Goal: Task Accomplishment & Management: Use online tool/utility

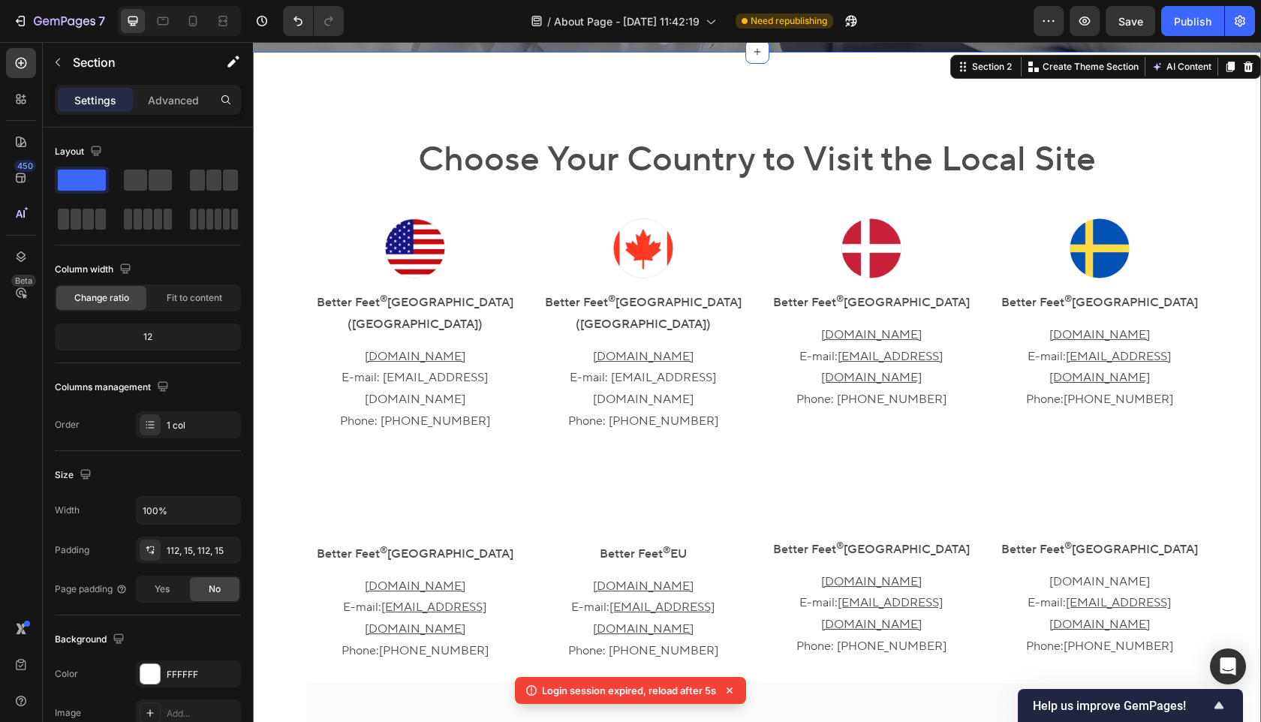
scroll to position [460, 0]
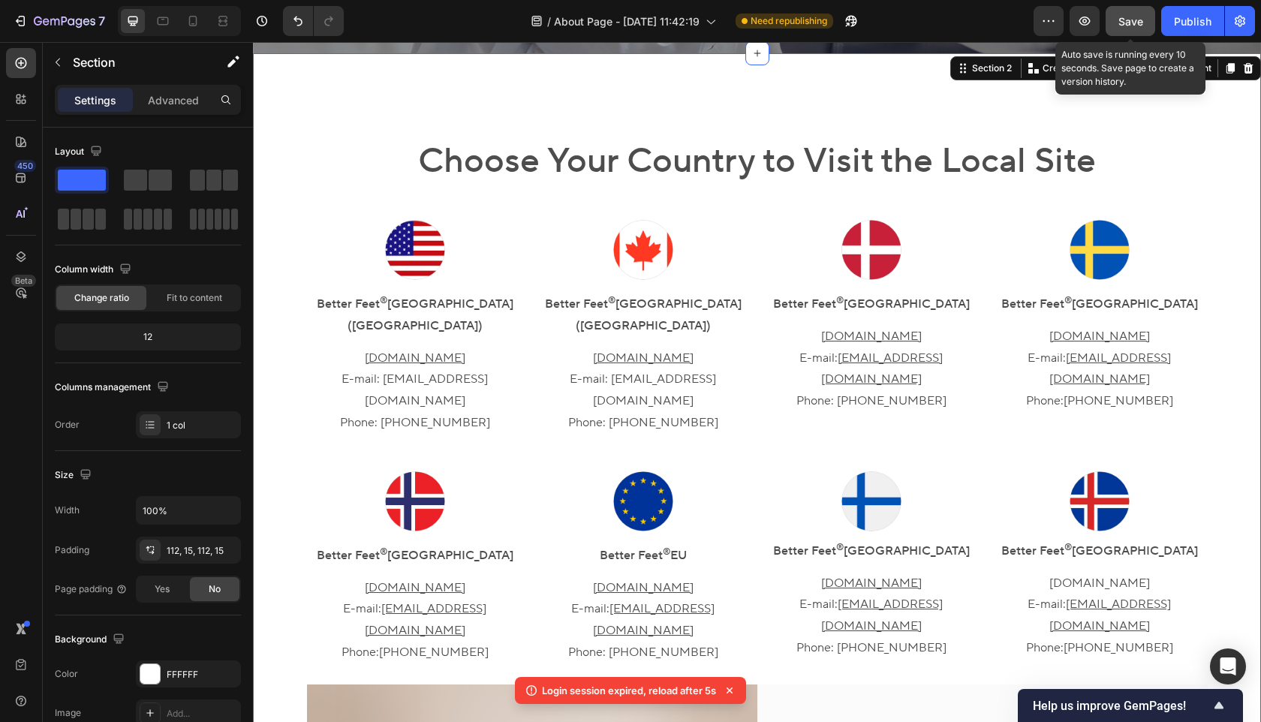
click at [1128, 23] on span "Save" at bounding box center [1131, 21] width 25 height 13
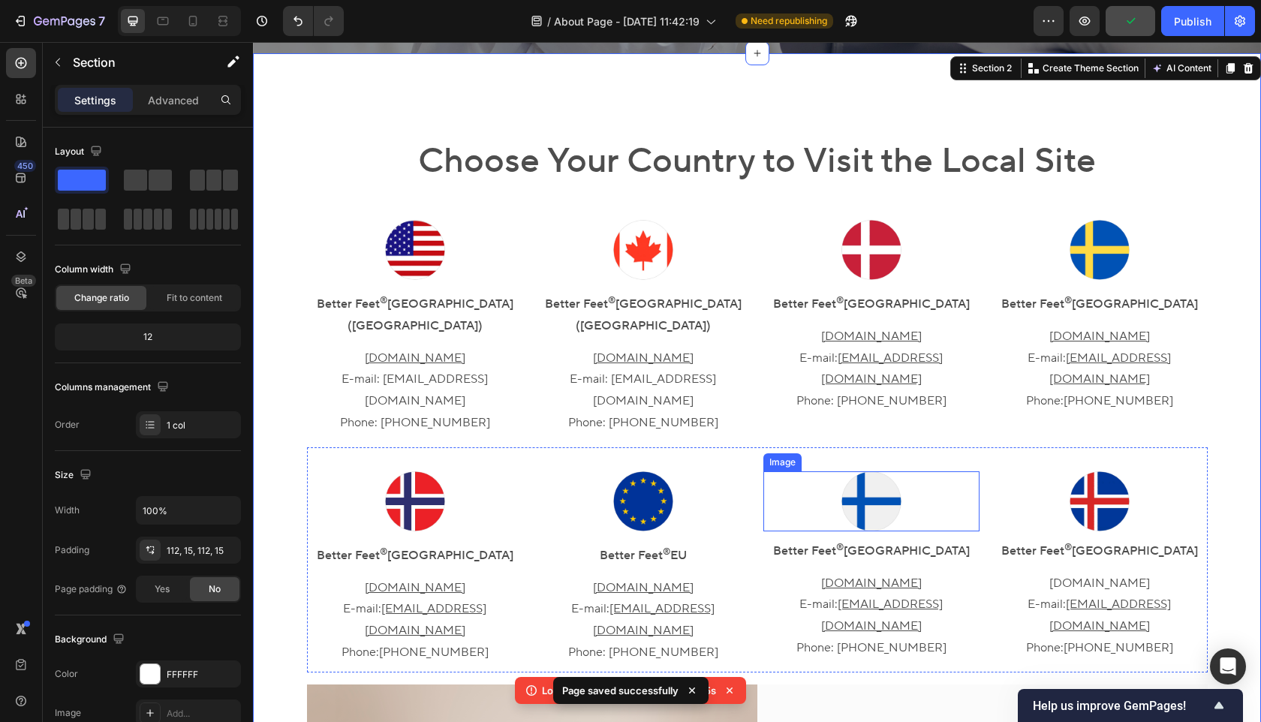
scroll to position [461, 0]
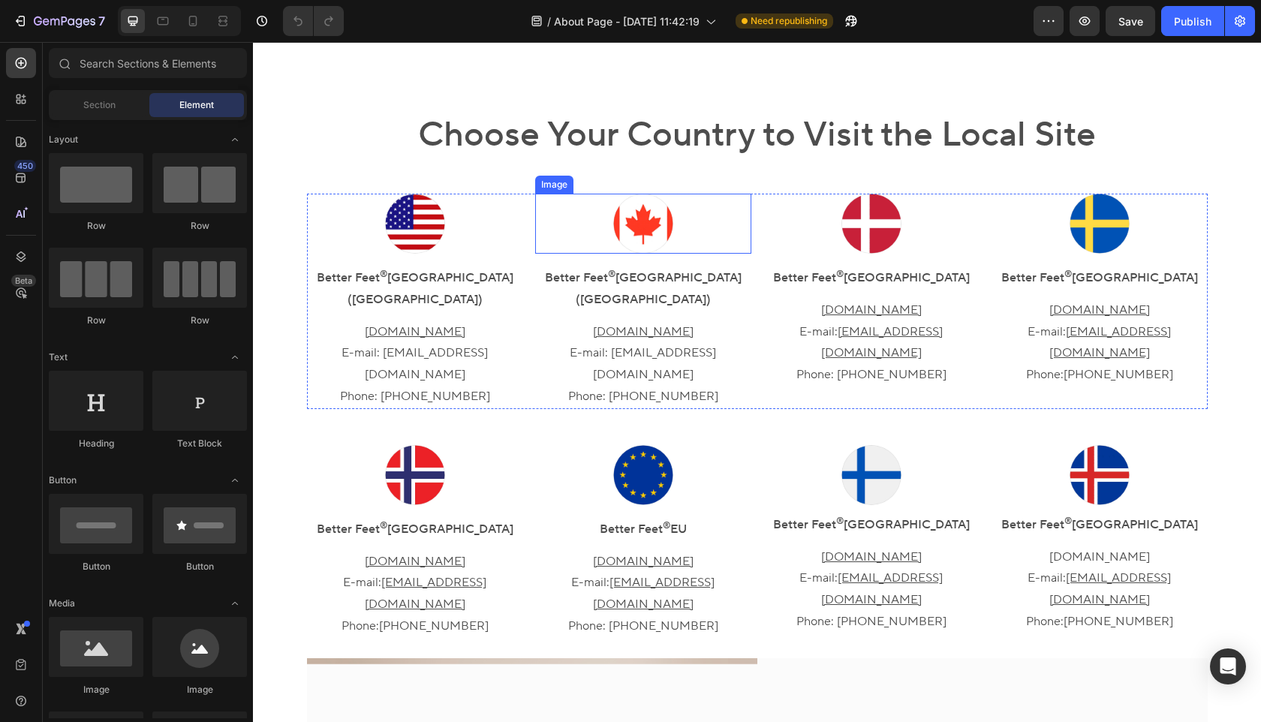
scroll to position [455, 0]
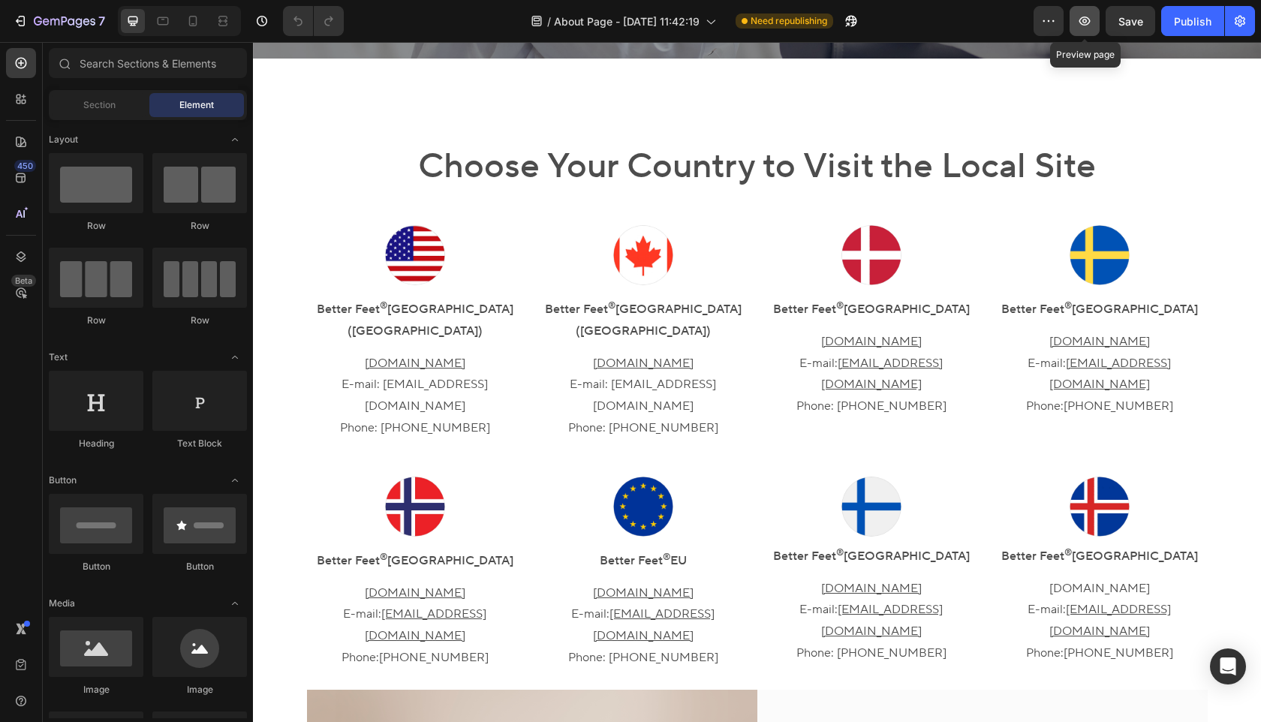
click at [1094, 20] on button "button" at bounding box center [1085, 21] width 30 height 30
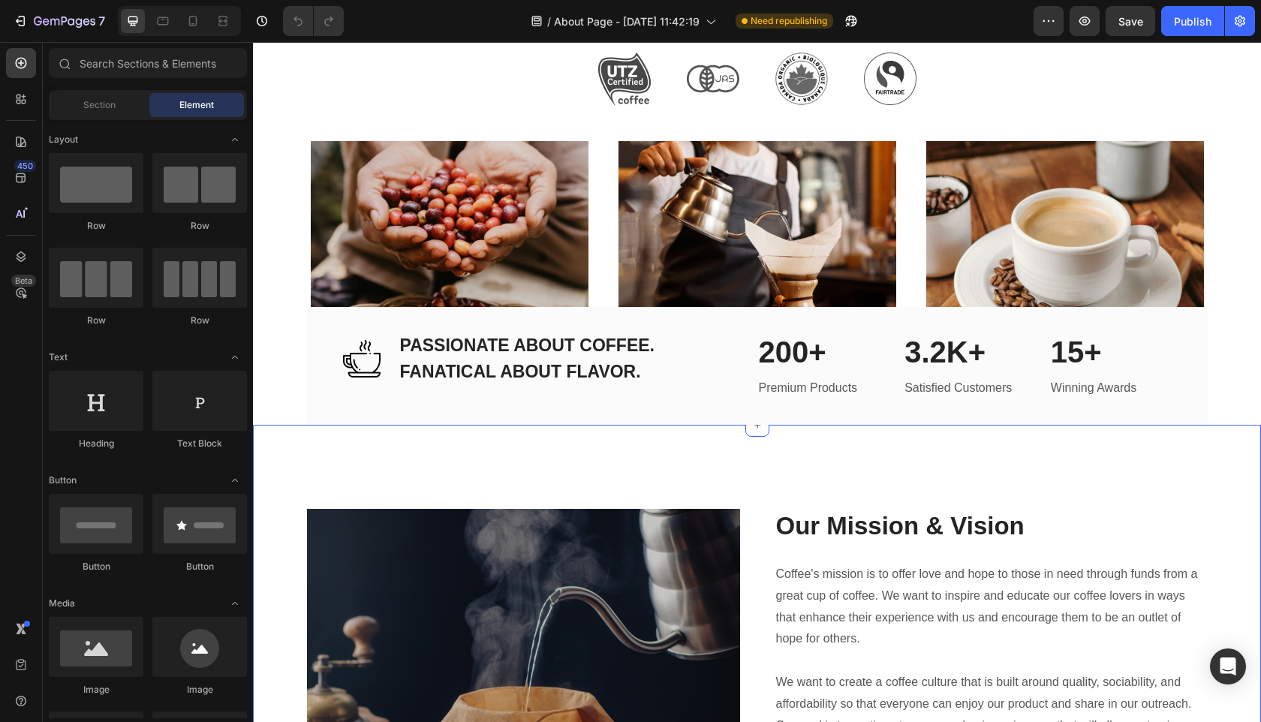
scroll to position [1776, 0]
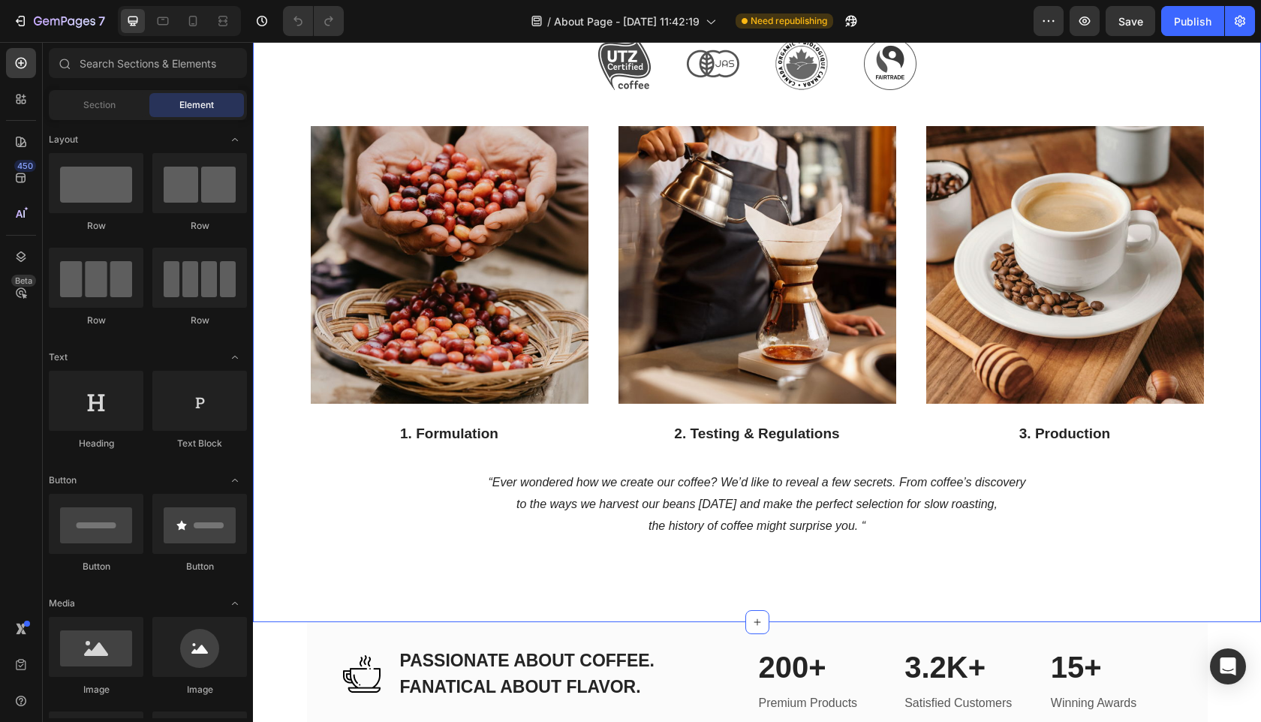
click at [278, 249] on div "Our Coffee Heading Everything is roasted in-house and to-order. We never have o…" at bounding box center [757, 188] width 986 height 701
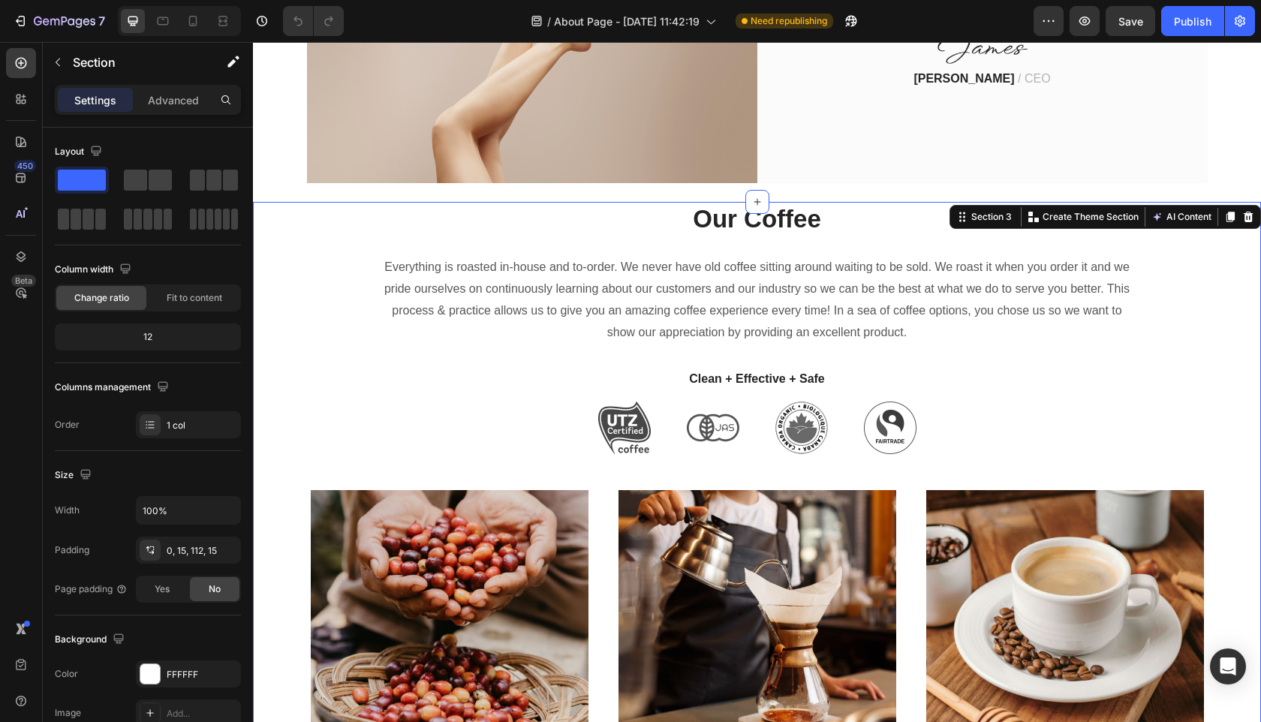
scroll to position [1415, 0]
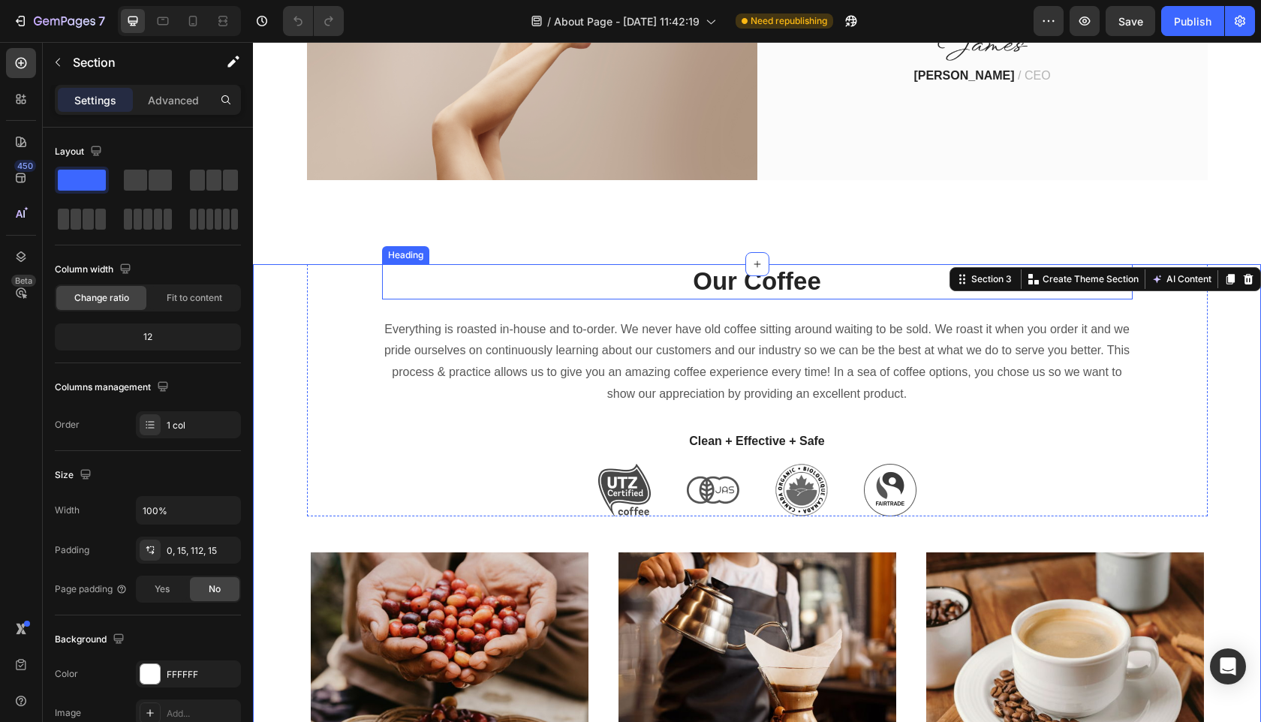
click at [798, 266] on p "Our Coffee" at bounding box center [758, 282] width 748 height 32
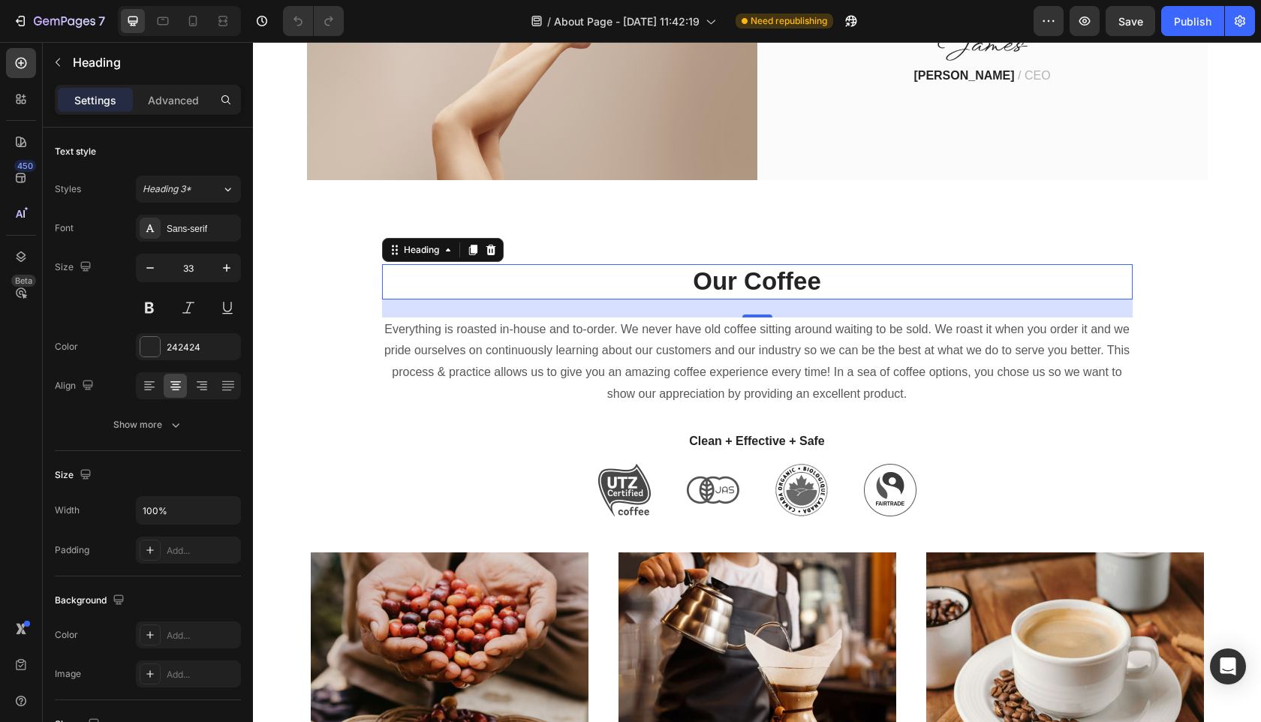
click at [798, 266] on p "Our Coffee" at bounding box center [758, 282] width 748 height 32
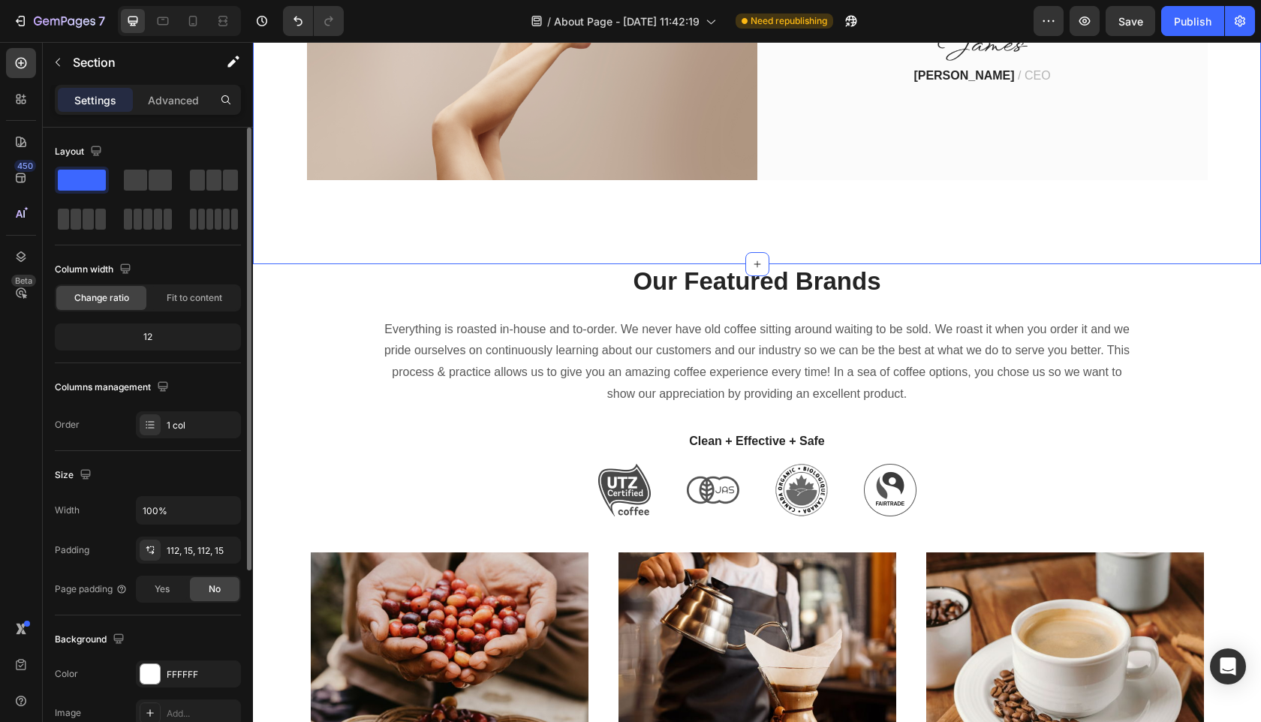
click at [240, 327] on div "12" at bounding box center [148, 337] width 186 height 27
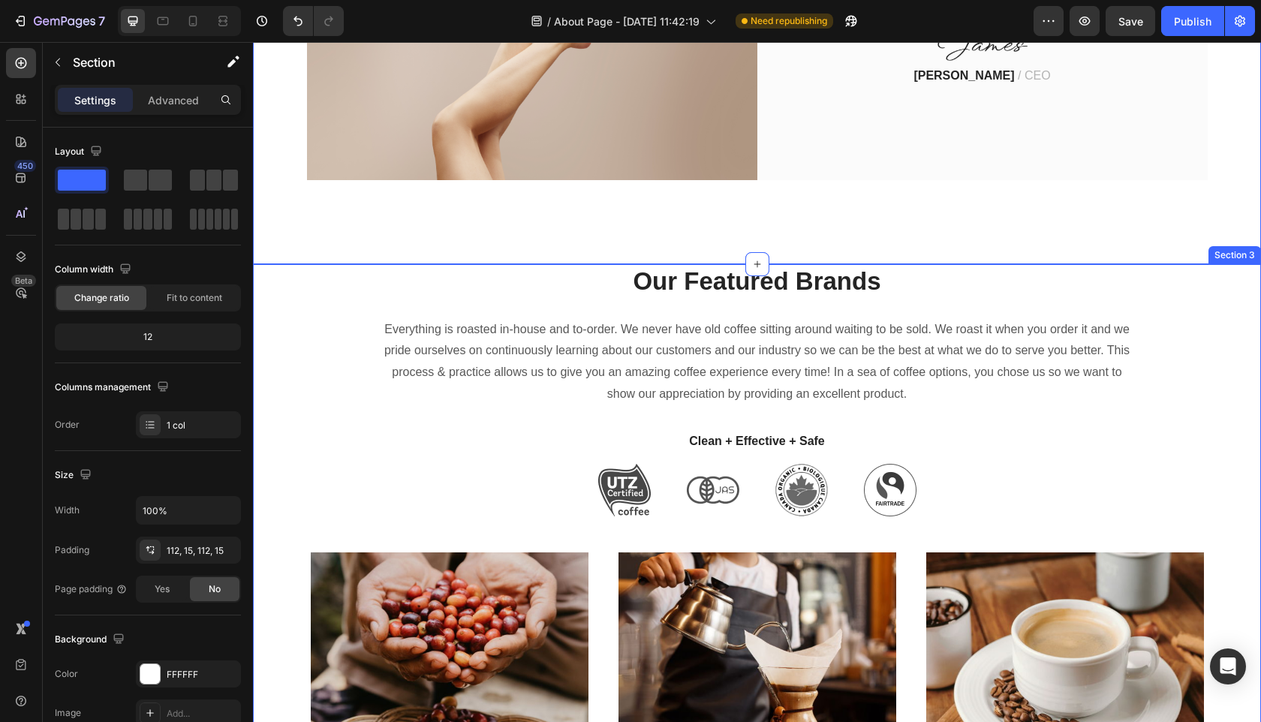
click at [305, 294] on div "Our Featured Brands Heading Everything is roasted in-house and to-order. We nev…" at bounding box center [757, 614] width 986 height 701
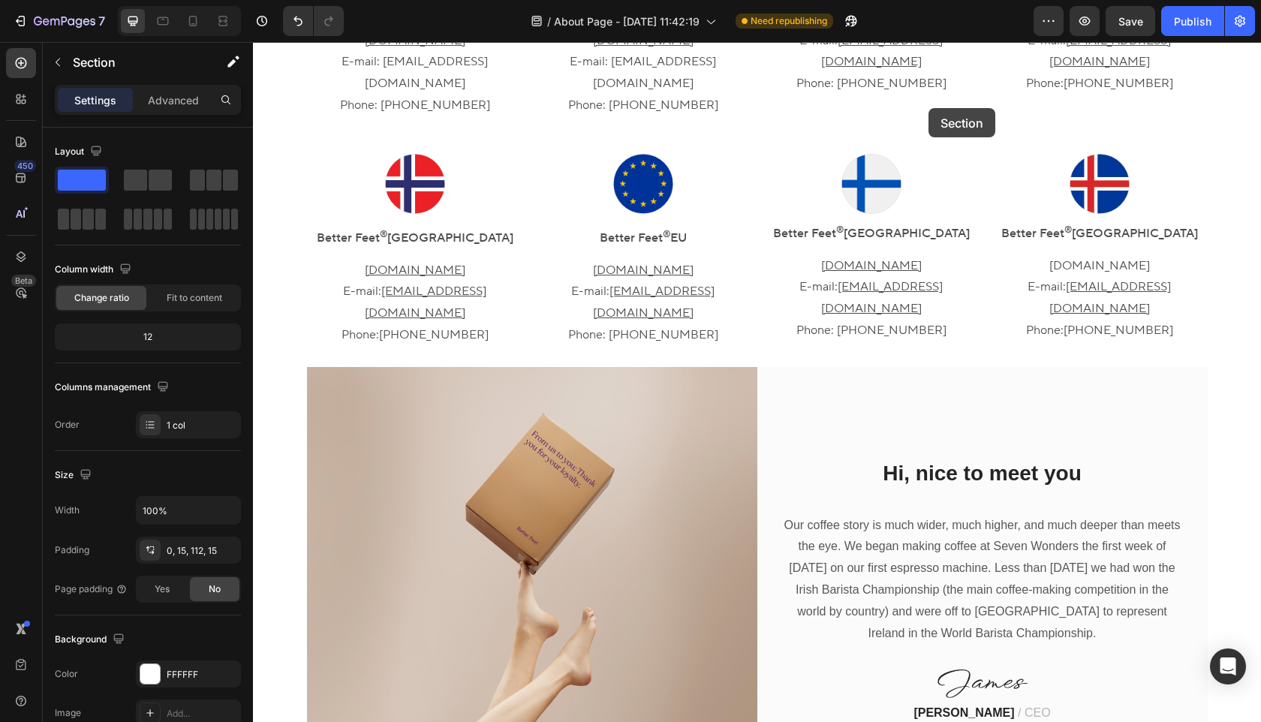
scroll to position [776, 0]
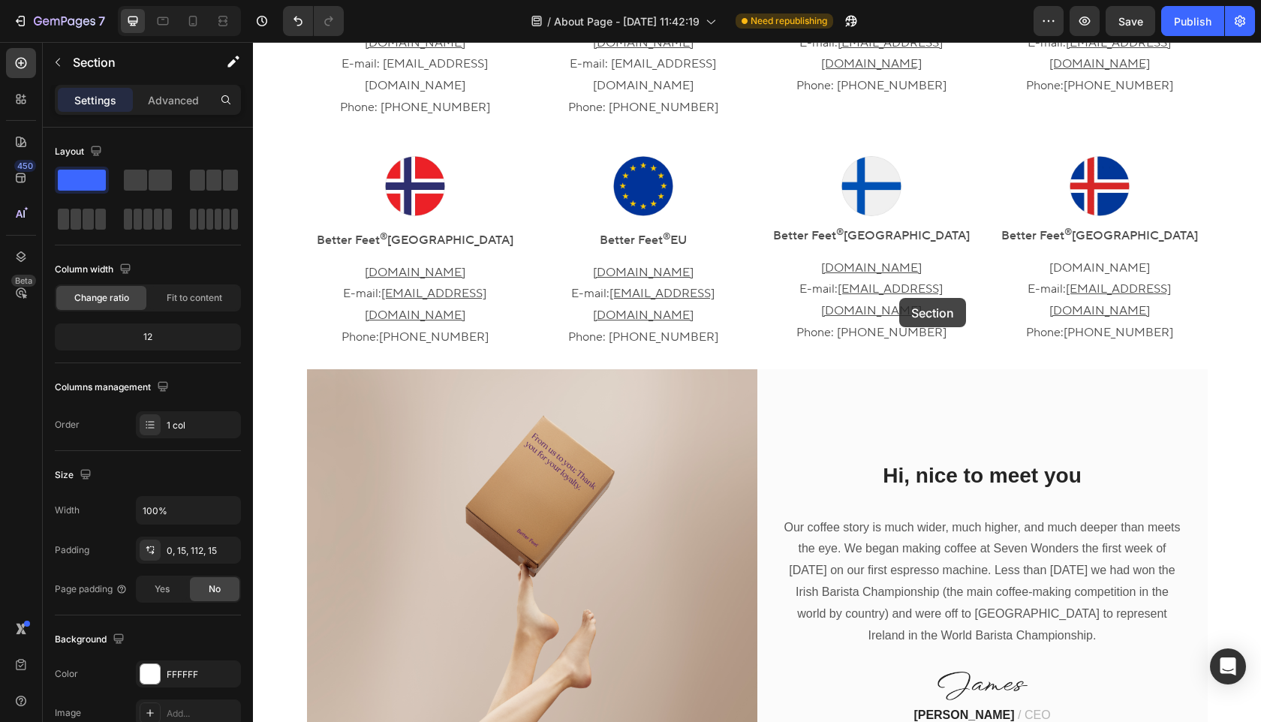
drag, startPoint x: 967, startPoint y: 287, endPoint x: 899, endPoint y: 300, distance: 69.6
click at [860, 369] on div "Hi, nice to meet you Heading Our coffee story is much wider, much higher, and m…" at bounding box center [983, 594] width 450 height 450
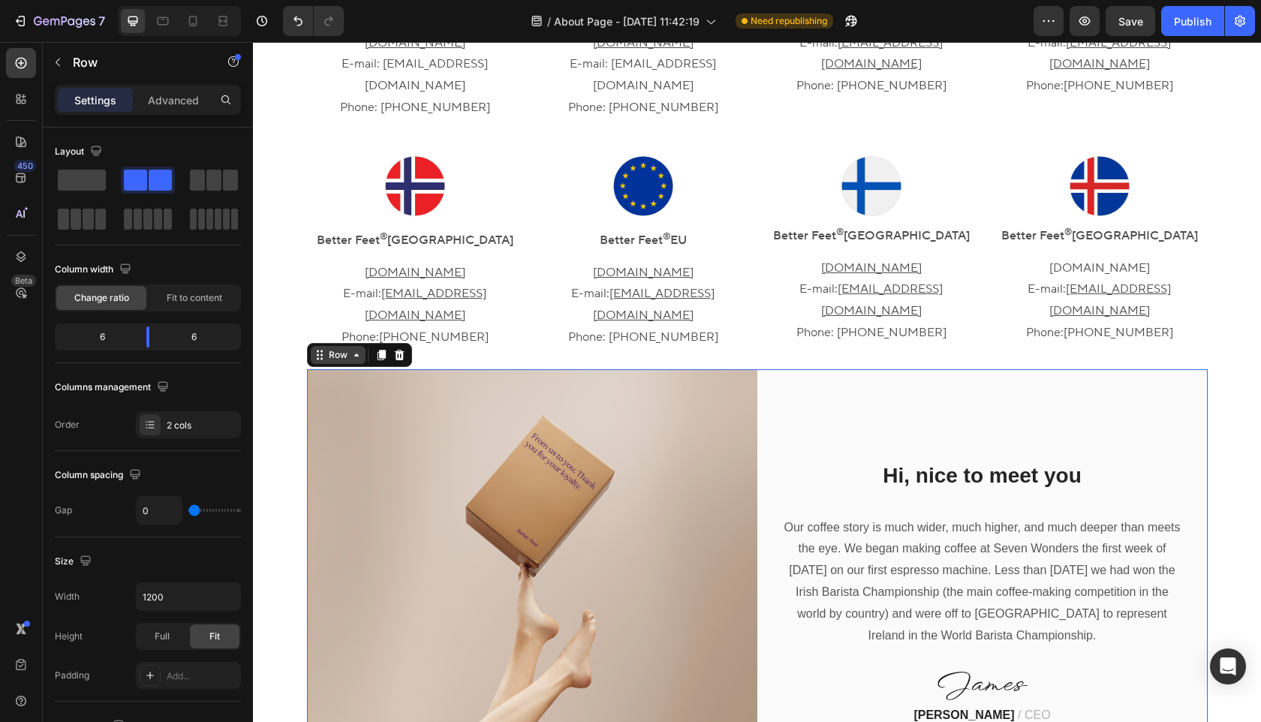
click at [312, 346] on div "Row" at bounding box center [338, 355] width 55 height 18
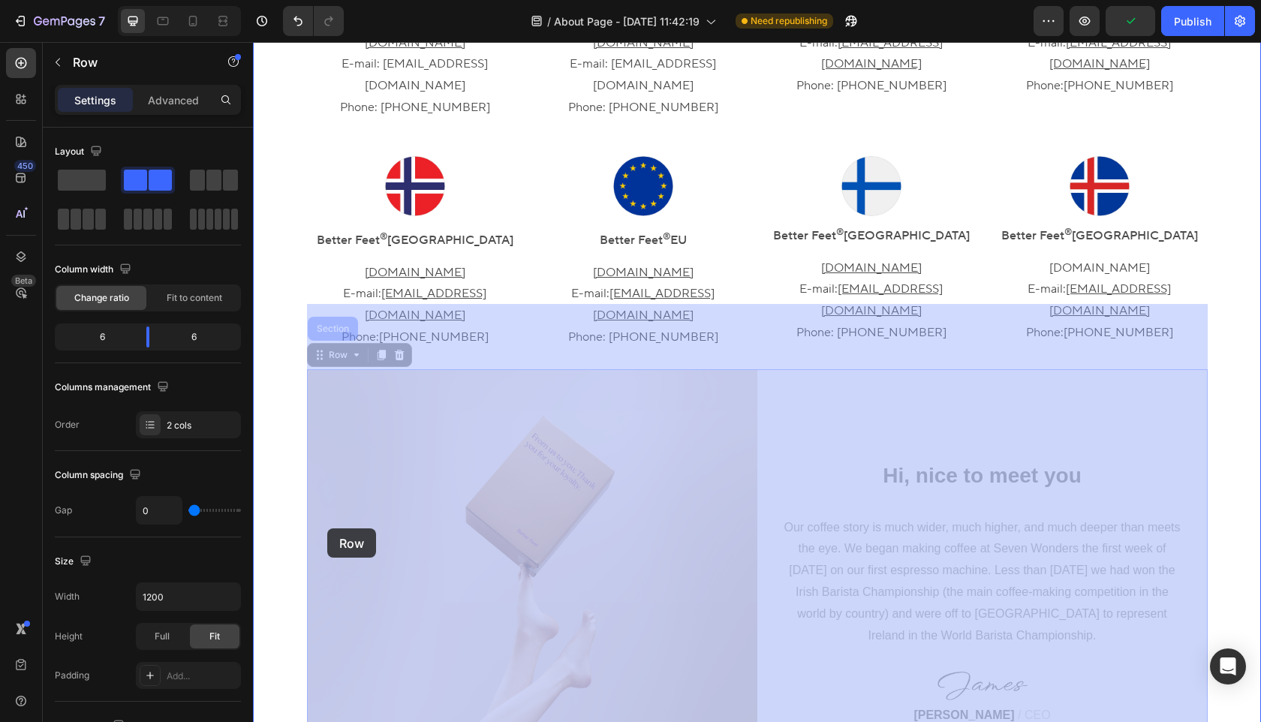
drag, startPoint x: 318, startPoint y: 288, endPoint x: 327, endPoint y: 529, distance: 240.5
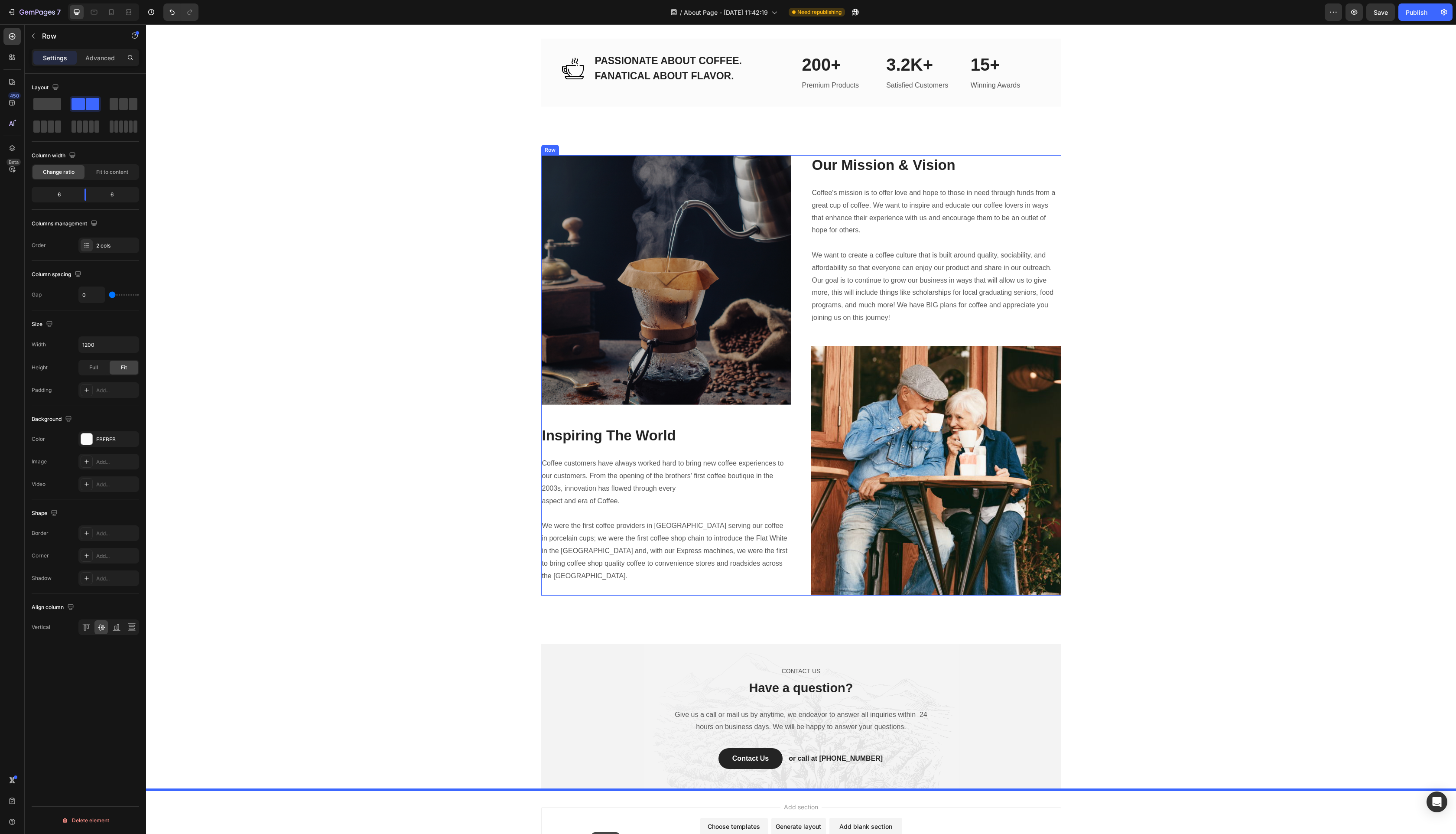
scroll to position [1363, 0]
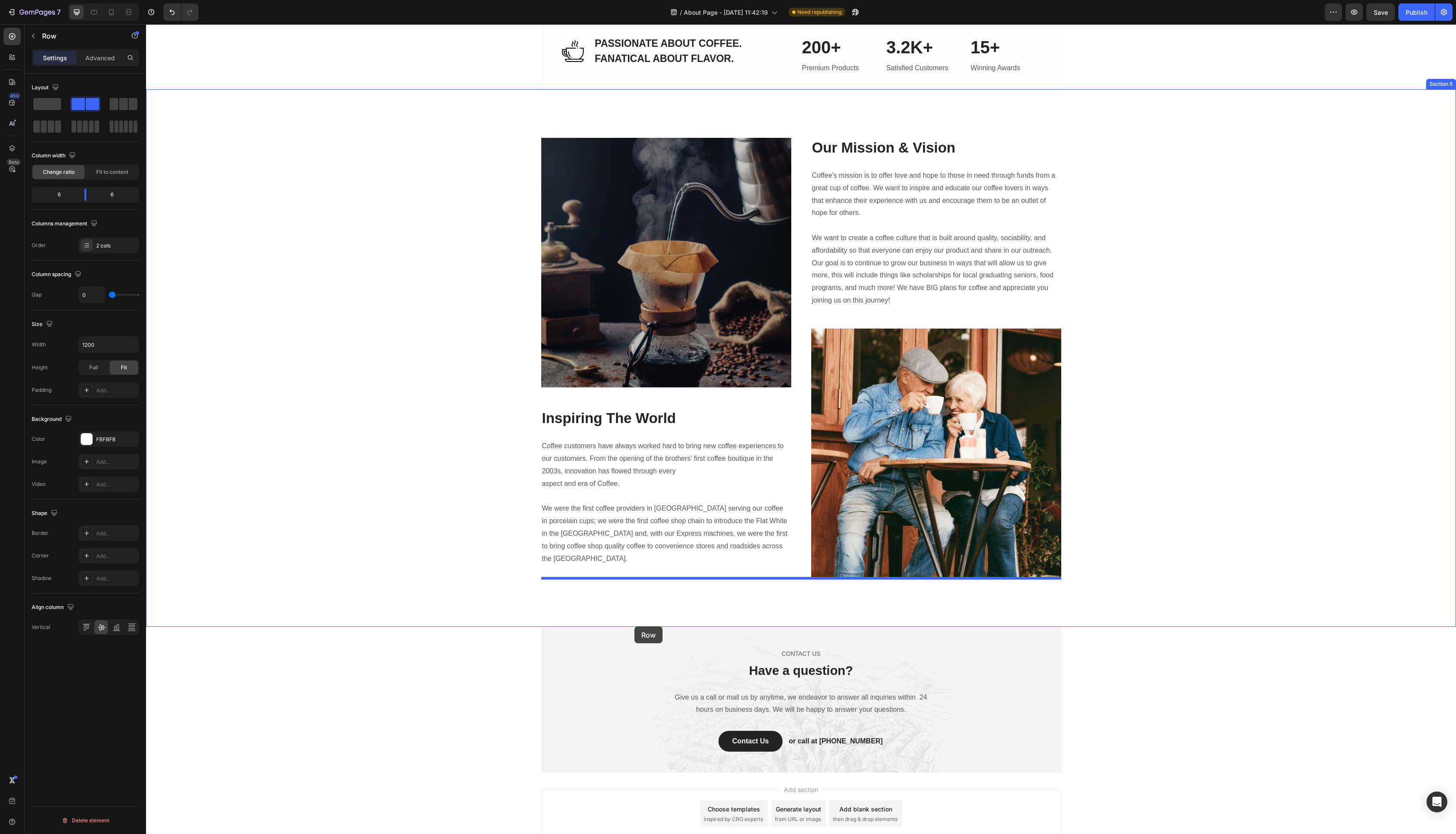
drag, startPoint x: 547, startPoint y: 164, endPoint x: 634, endPoint y: 626, distance: 470.1
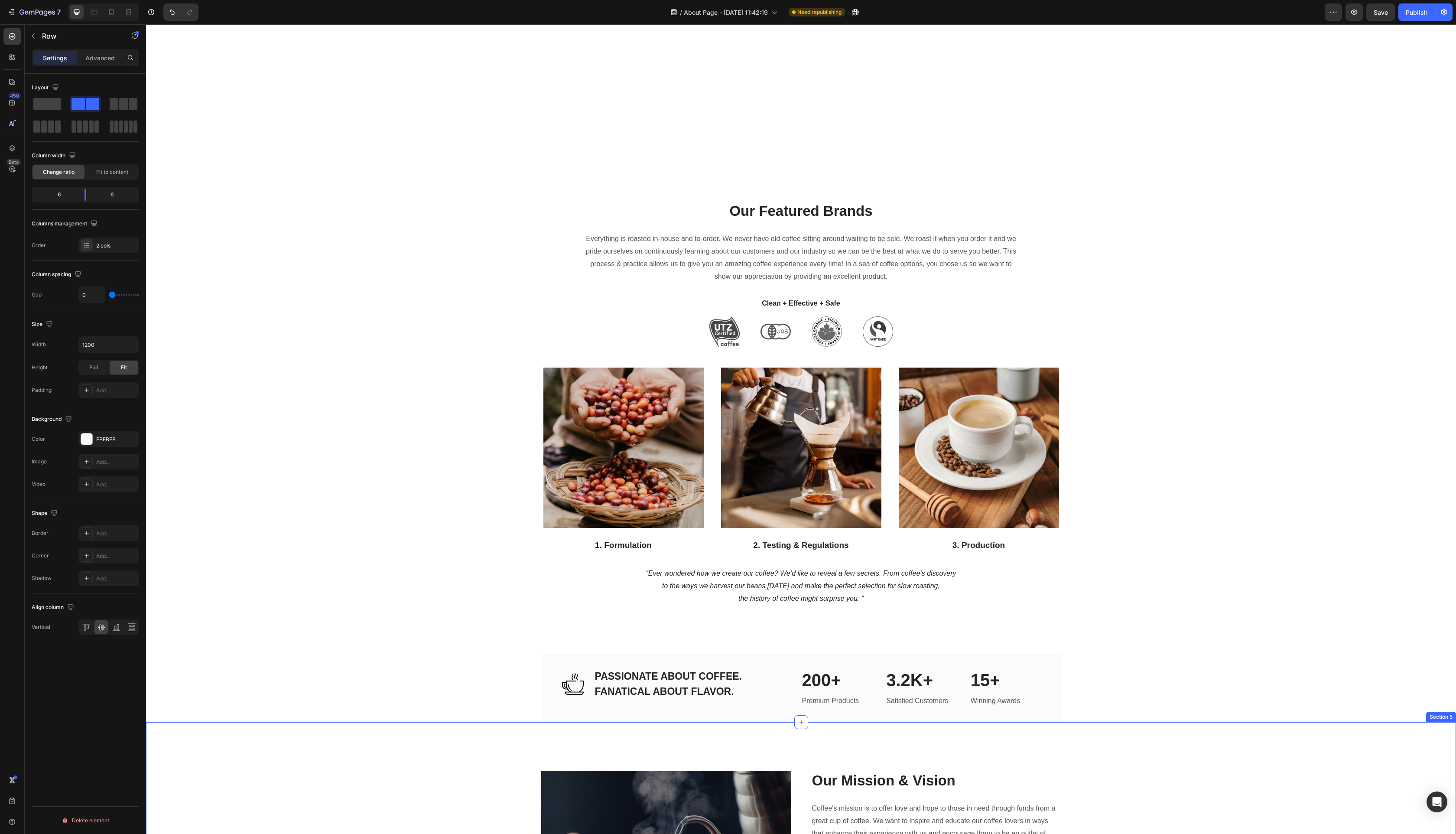
scroll to position [686, 0]
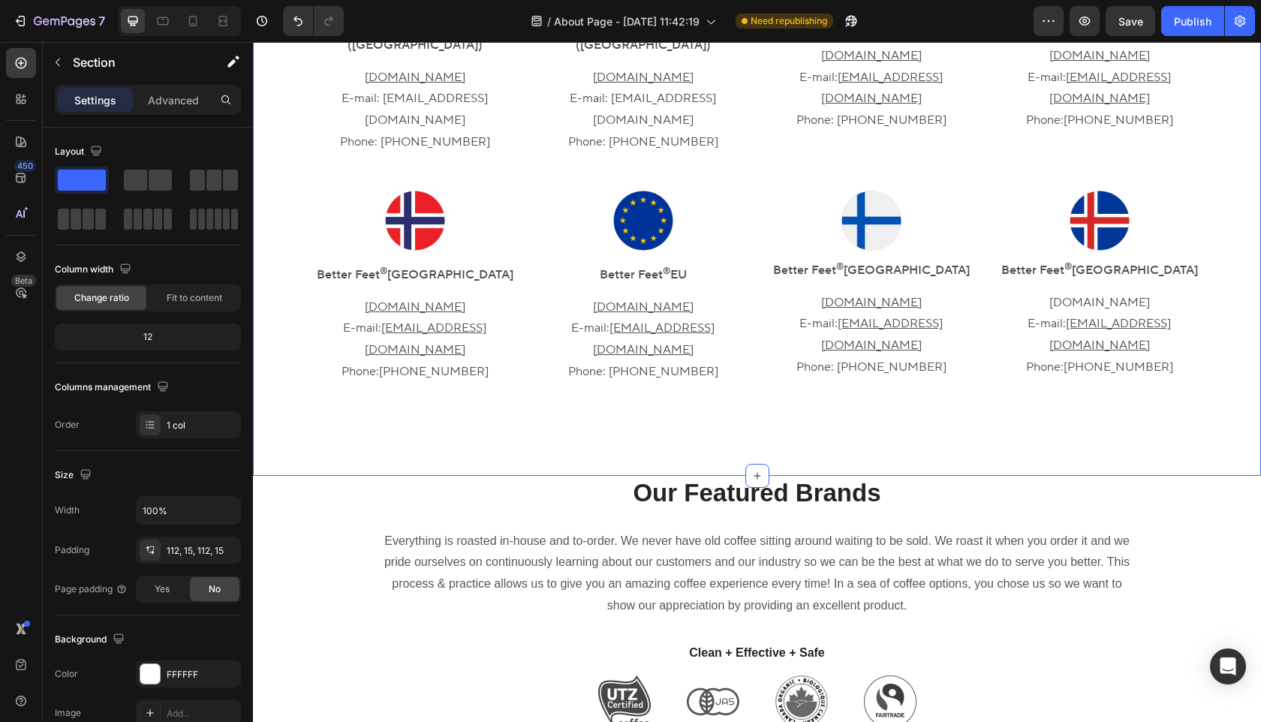
scroll to position [761, 0]
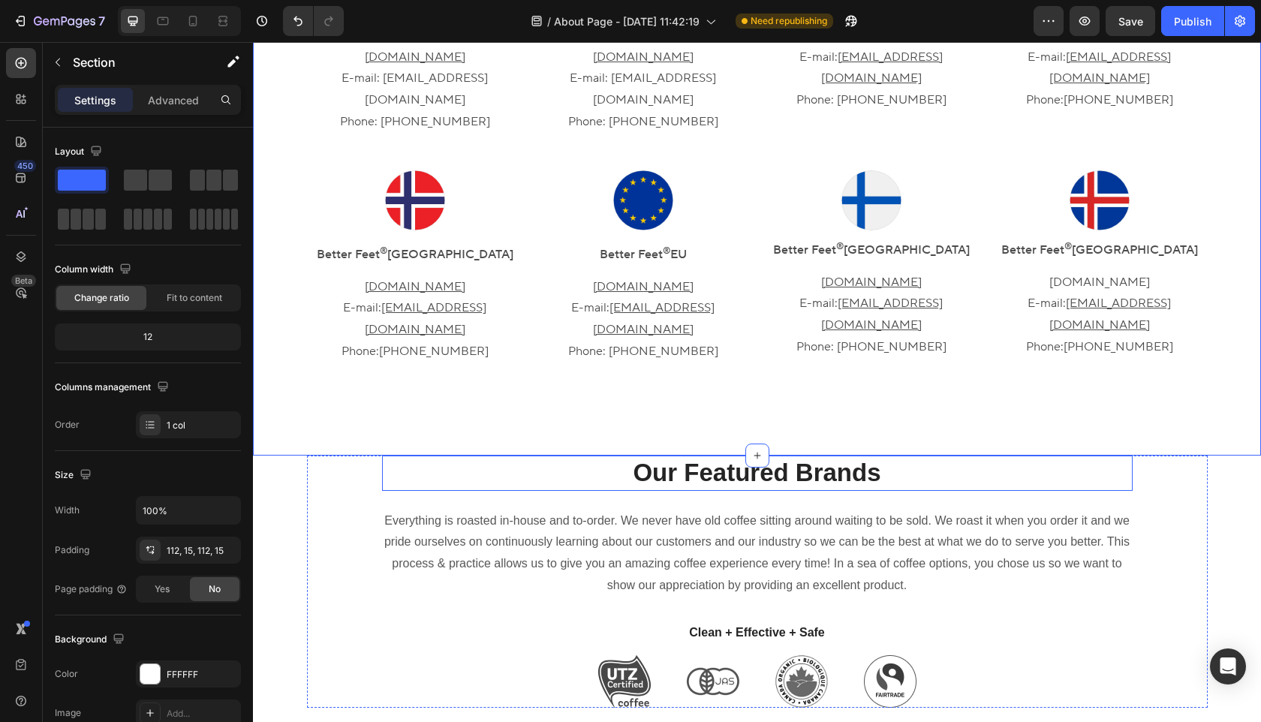
click at [692, 456] on h2 "Our Featured Brands" at bounding box center [757, 473] width 751 height 35
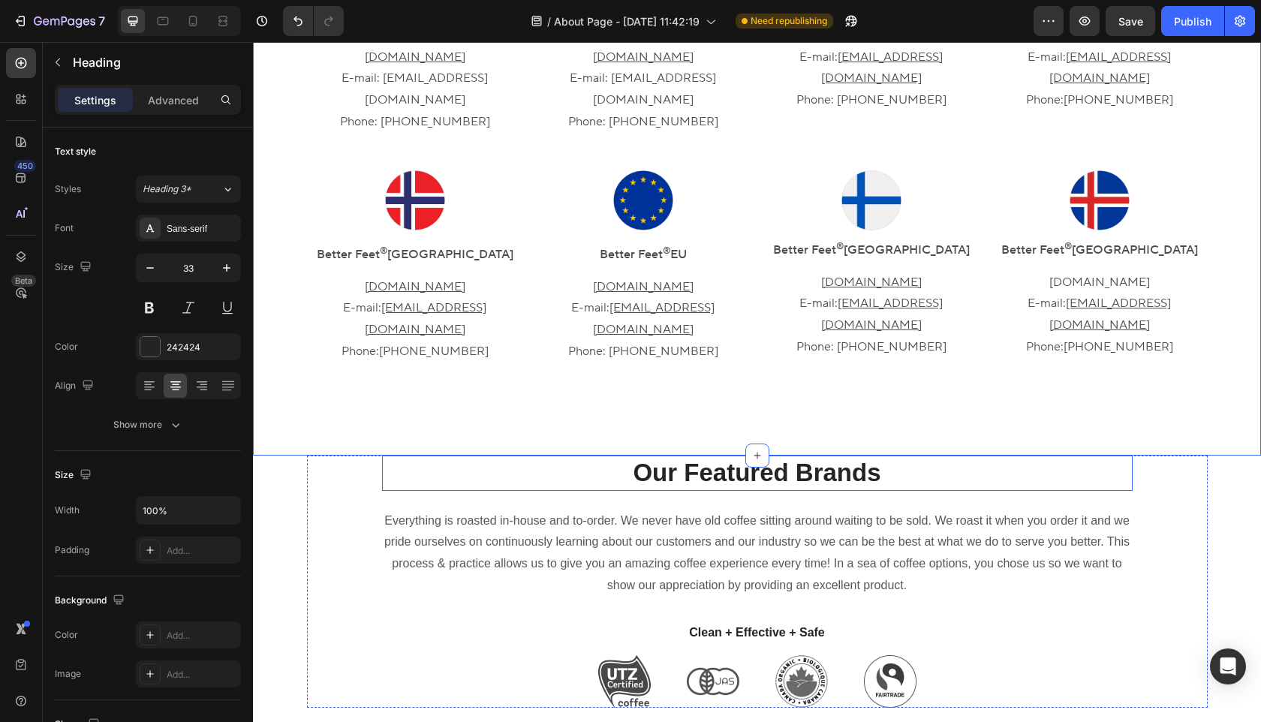
click at [692, 456] on h2 "Our Featured Brands" at bounding box center [757, 473] width 751 height 35
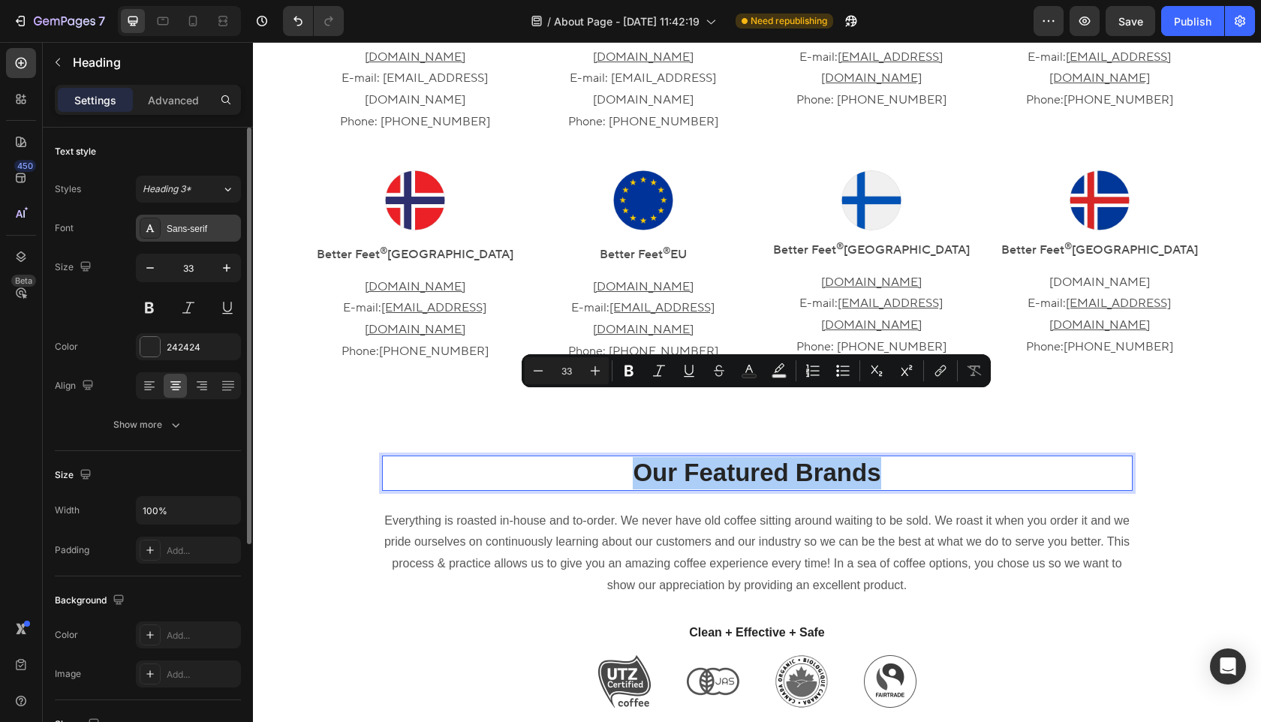
click at [187, 224] on div "Sans-serif" at bounding box center [202, 229] width 71 height 14
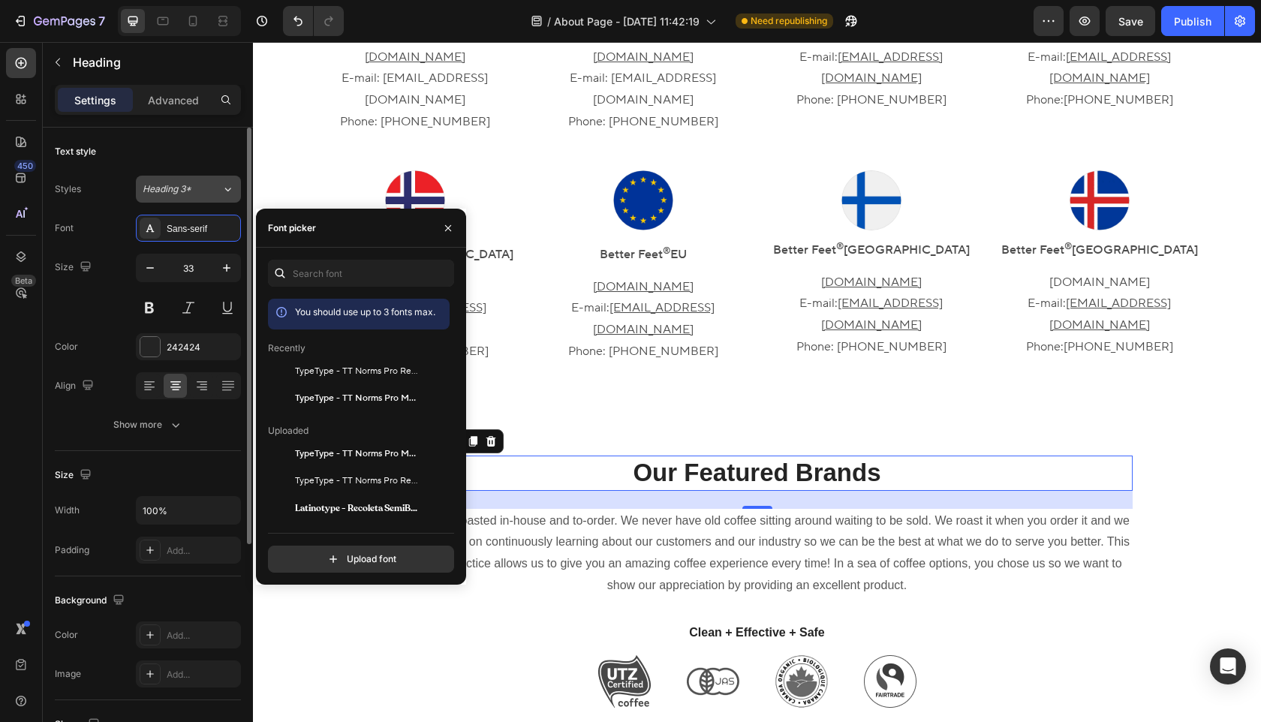
click at [185, 182] on button "Heading 3*" at bounding box center [188, 189] width 105 height 27
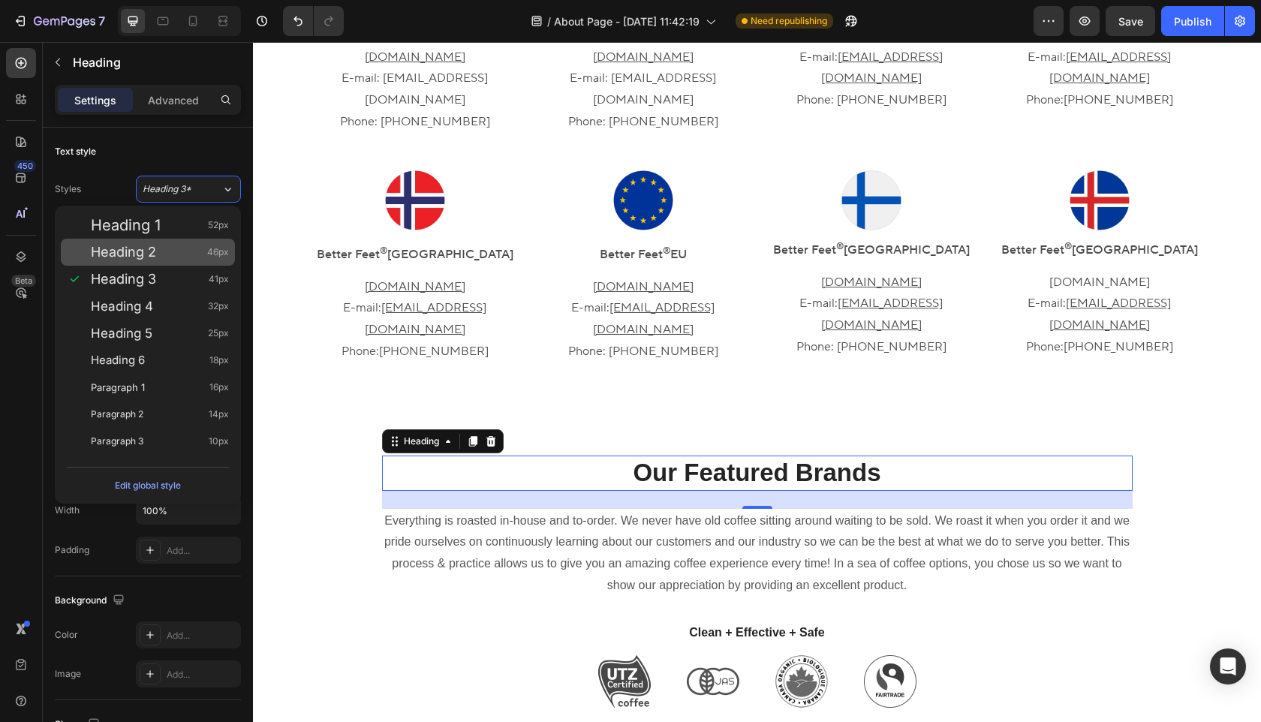
click at [170, 258] on div "Heading 2 46px" at bounding box center [160, 252] width 138 height 15
type input "46"
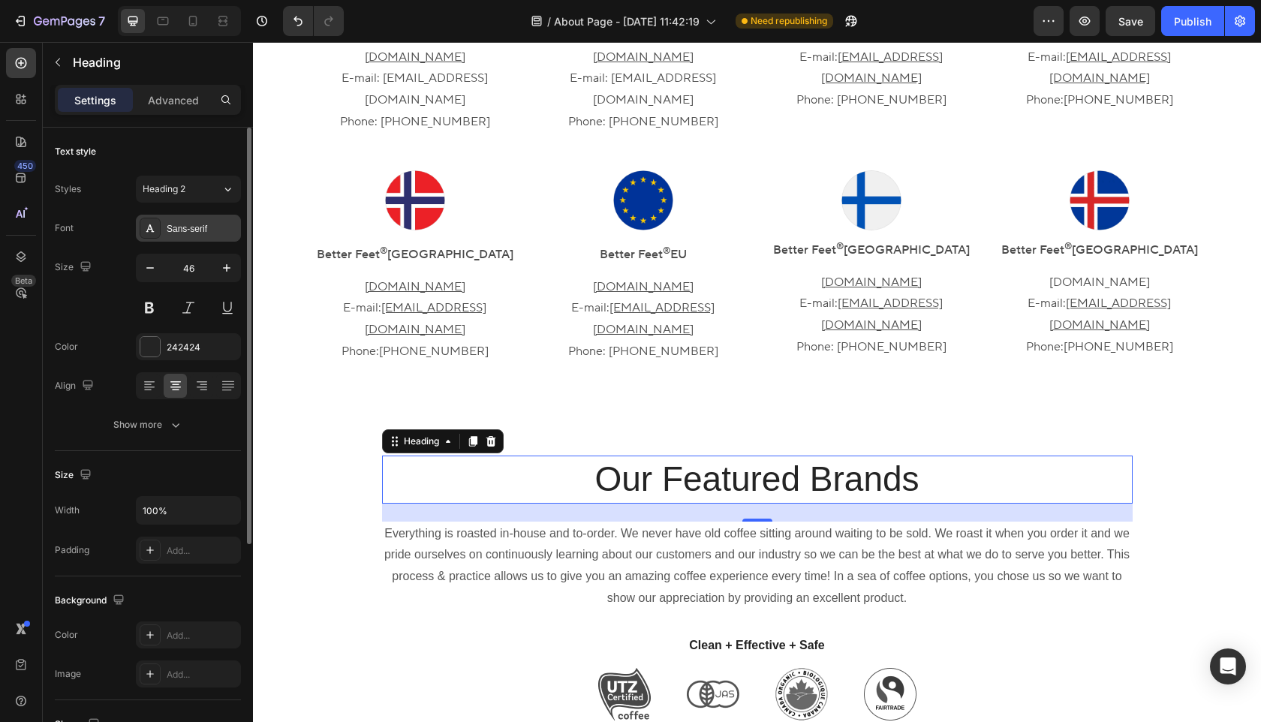
click at [194, 228] on div "Sans-serif" at bounding box center [202, 229] width 71 height 14
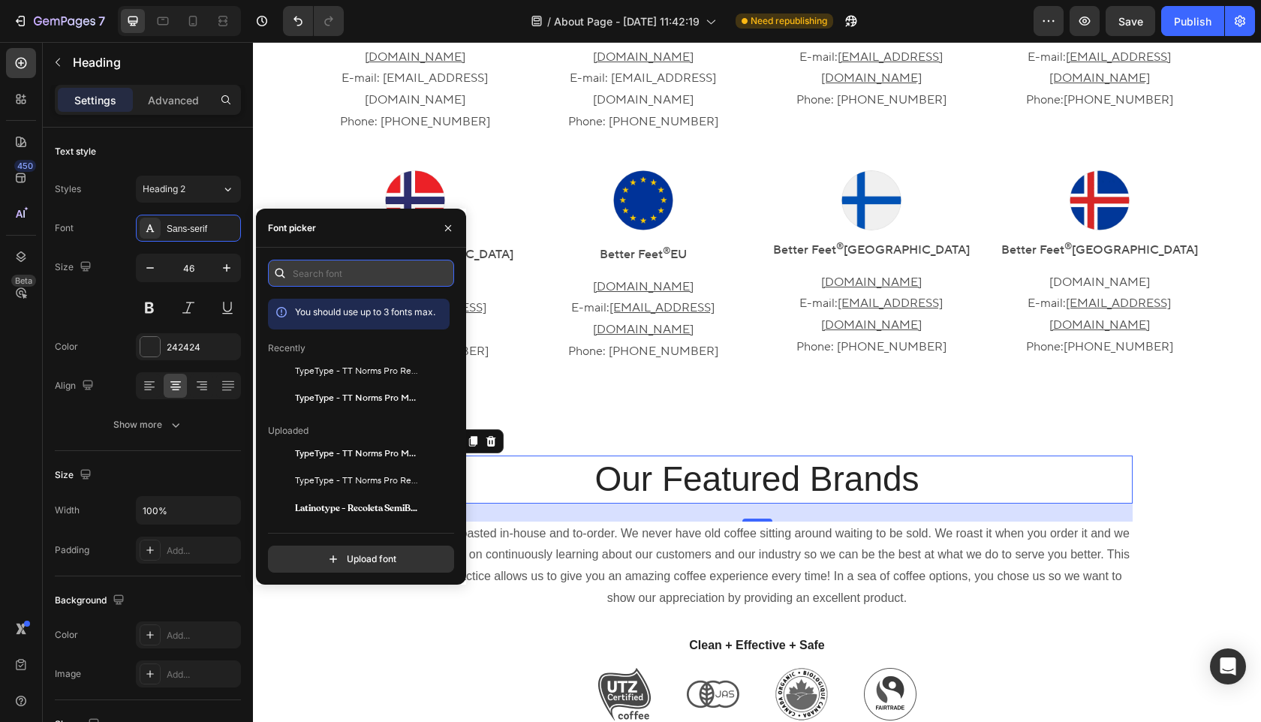
click at [331, 273] on input "text" at bounding box center [361, 273] width 186 height 27
type input "t"
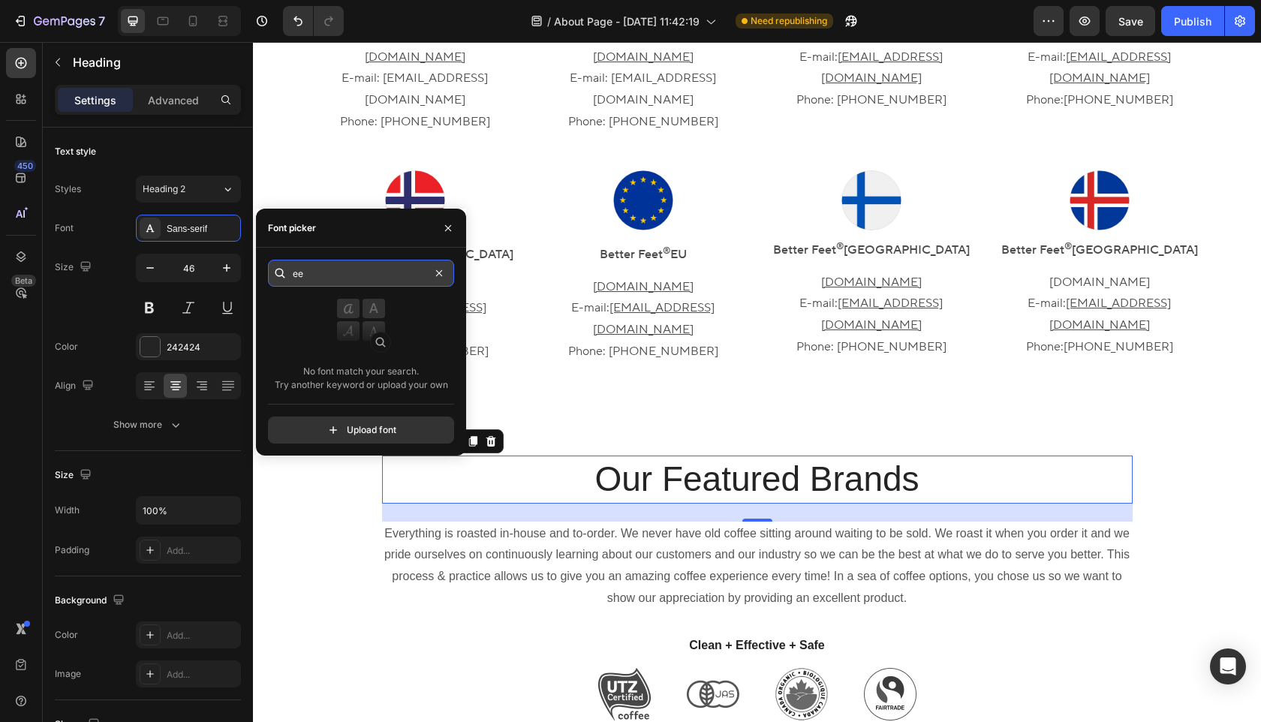
type input "е"
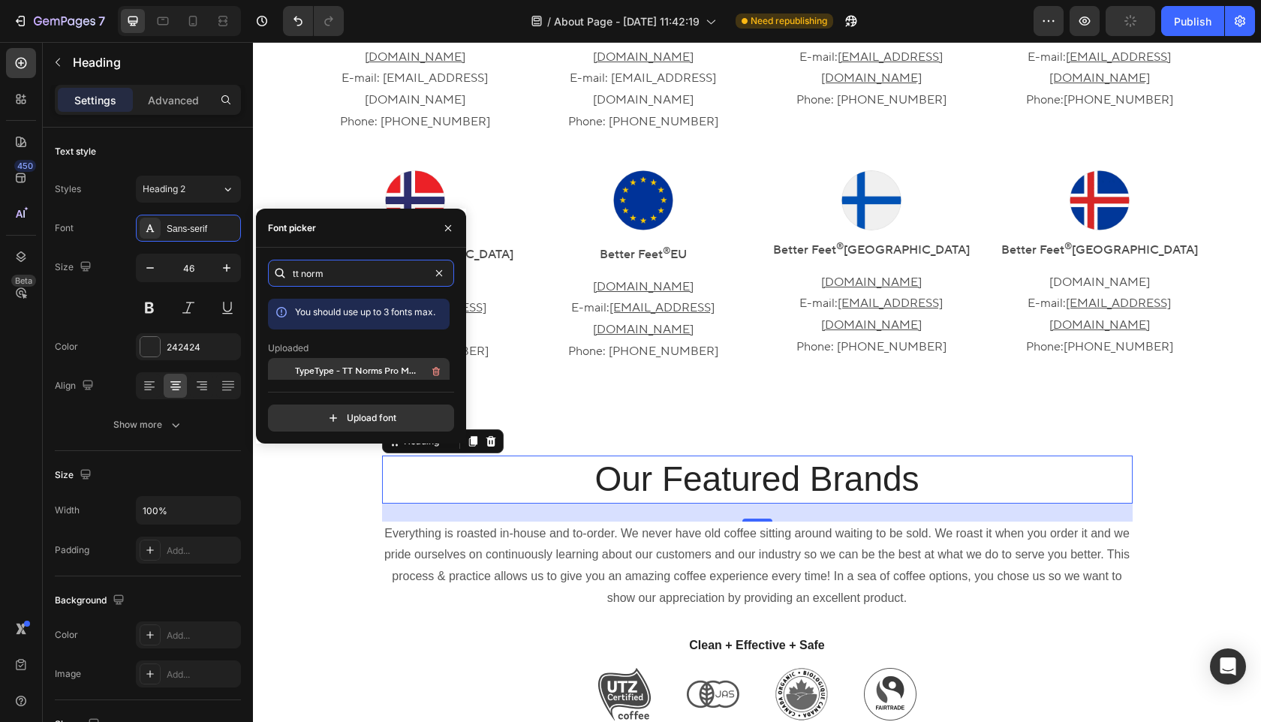
type input "tt norm"
click at [390, 372] on span "TypeType - TT Norms Pro Medium" at bounding box center [357, 372] width 125 height 14
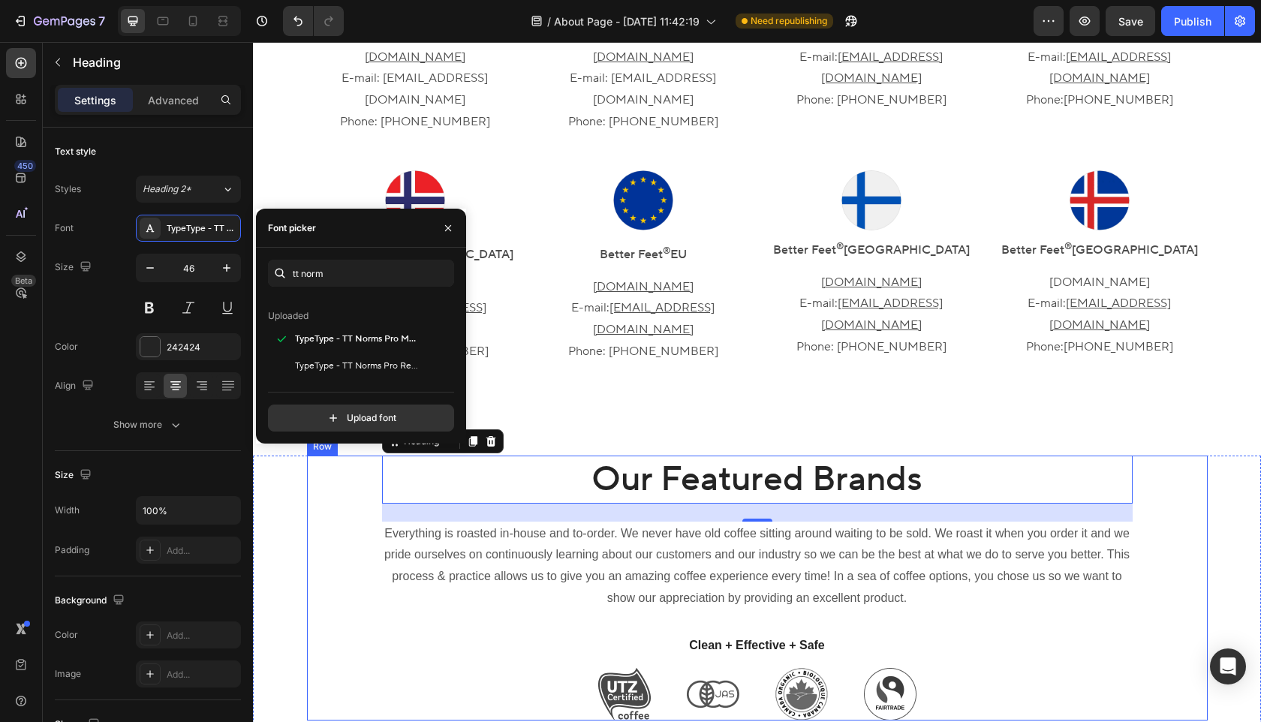
click at [343, 560] on div "Our Featured Brands Heading 24 Everything is roasted in-house and to-order. We …" at bounding box center [757, 588] width 901 height 265
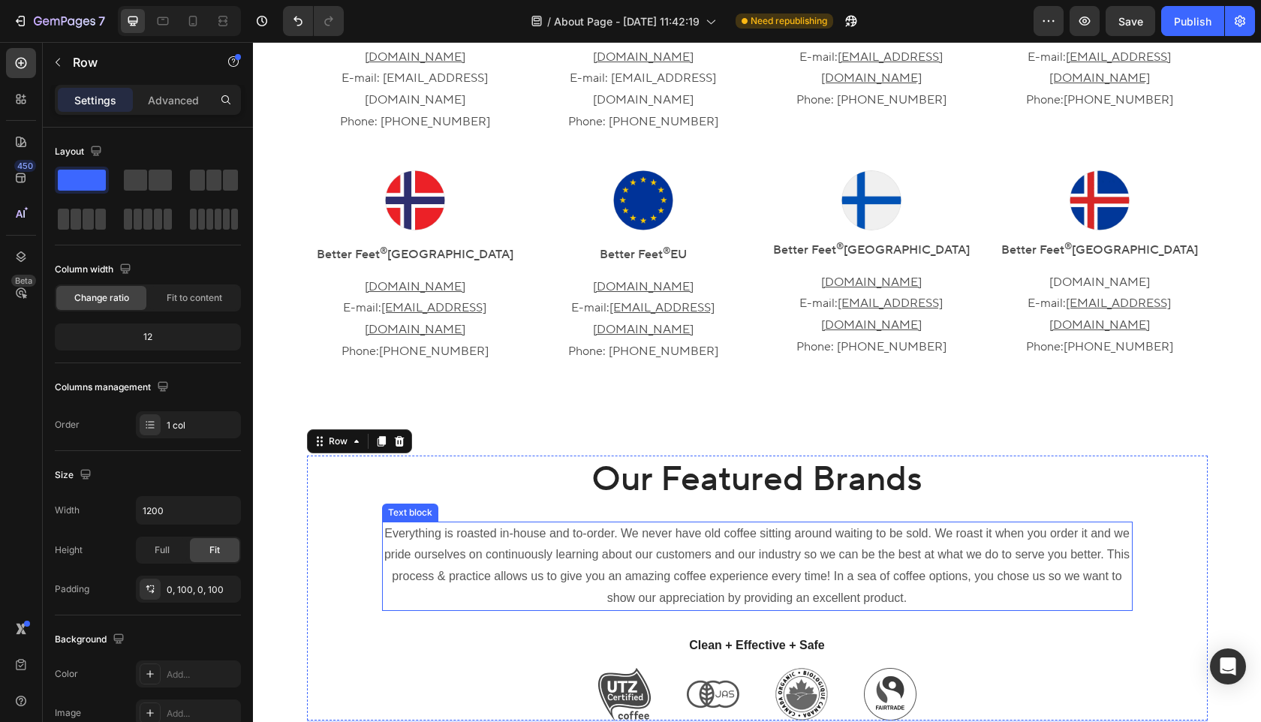
click at [651, 525] on p "Everything is roasted in-house and to-order. We never have old coffee sitting a…" at bounding box center [758, 566] width 748 height 86
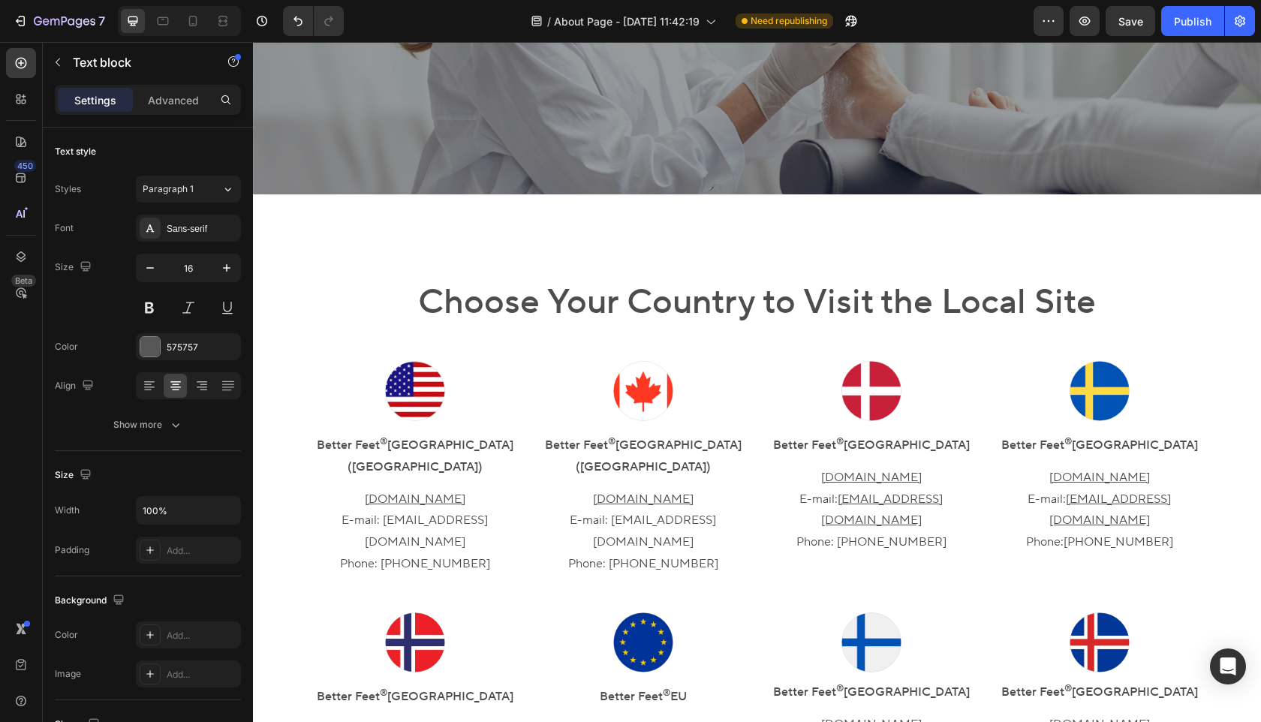
scroll to position [332, 0]
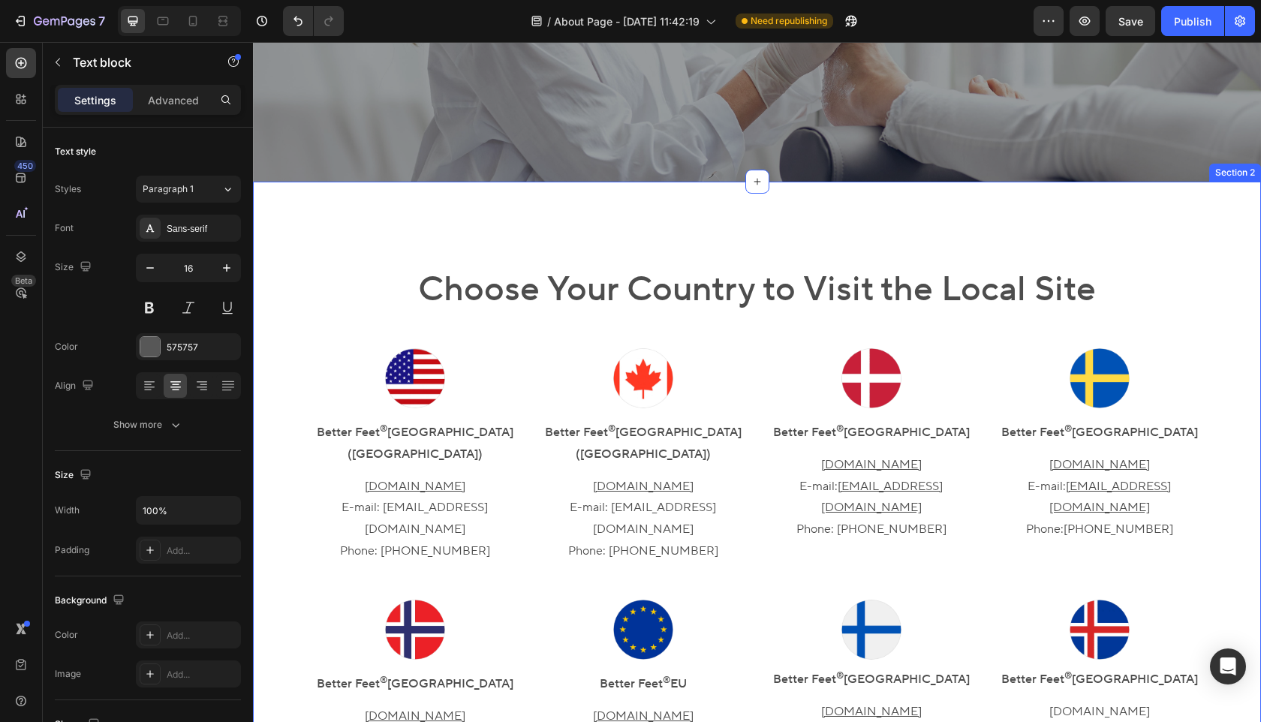
click at [727, 283] on h2 "Choose Your Country to Visit the Local Site" at bounding box center [757, 290] width 986 height 48
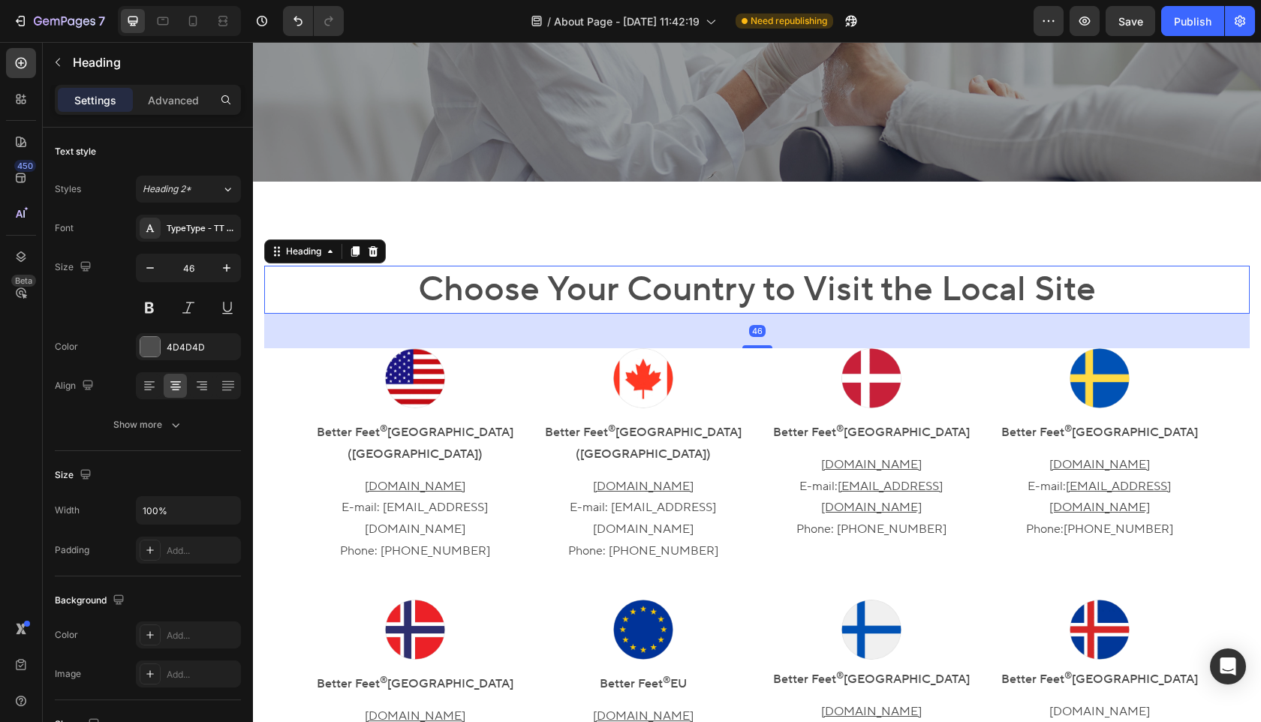
click at [727, 283] on h2 "Choose Your Country to Visit the Local Site" at bounding box center [757, 290] width 986 height 48
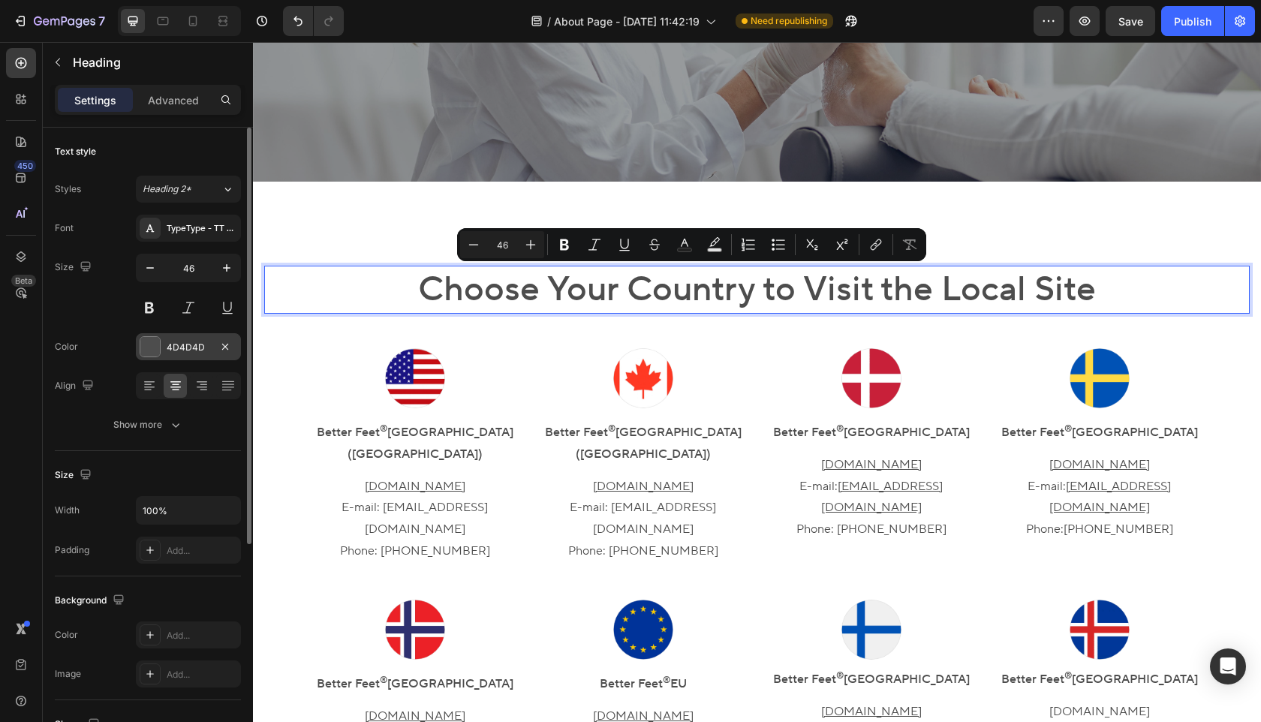
click at [190, 346] on div "4D4D4D" at bounding box center [189, 348] width 44 height 14
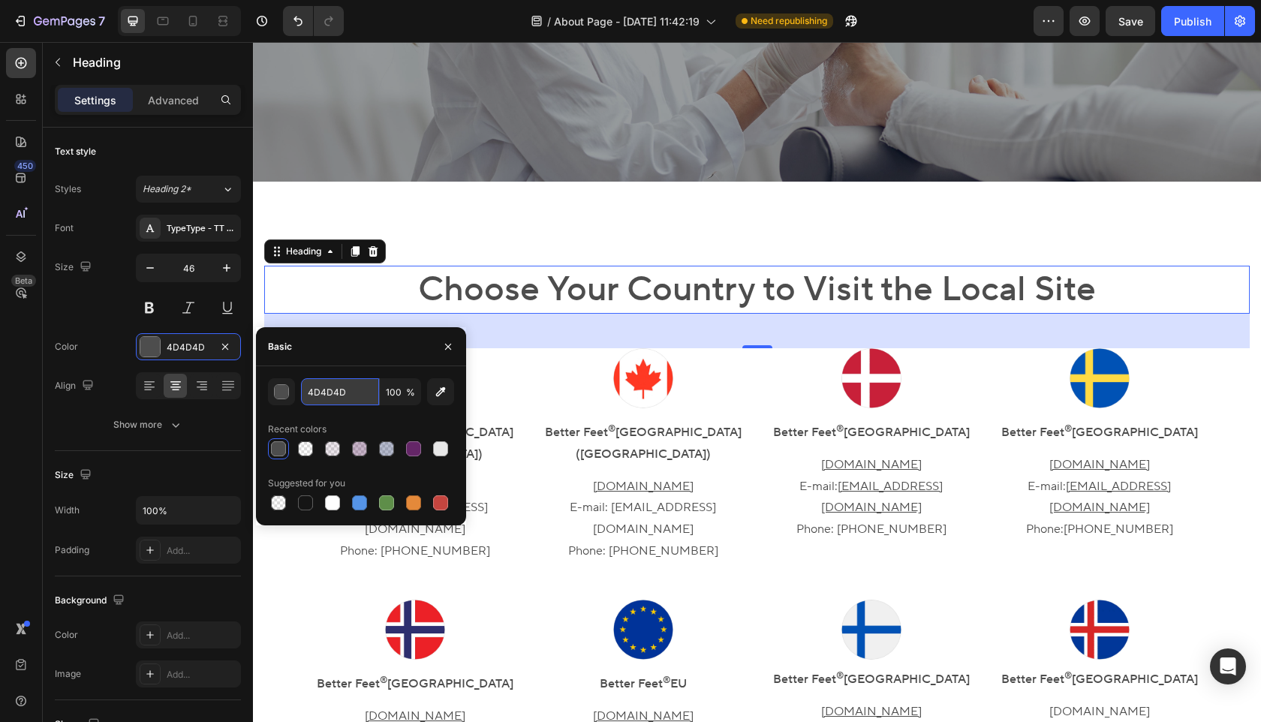
click at [345, 396] on input "4D4D4D" at bounding box center [340, 391] width 78 height 27
click at [564, 345] on div "Image" at bounding box center [554, 339] width 38 height 18
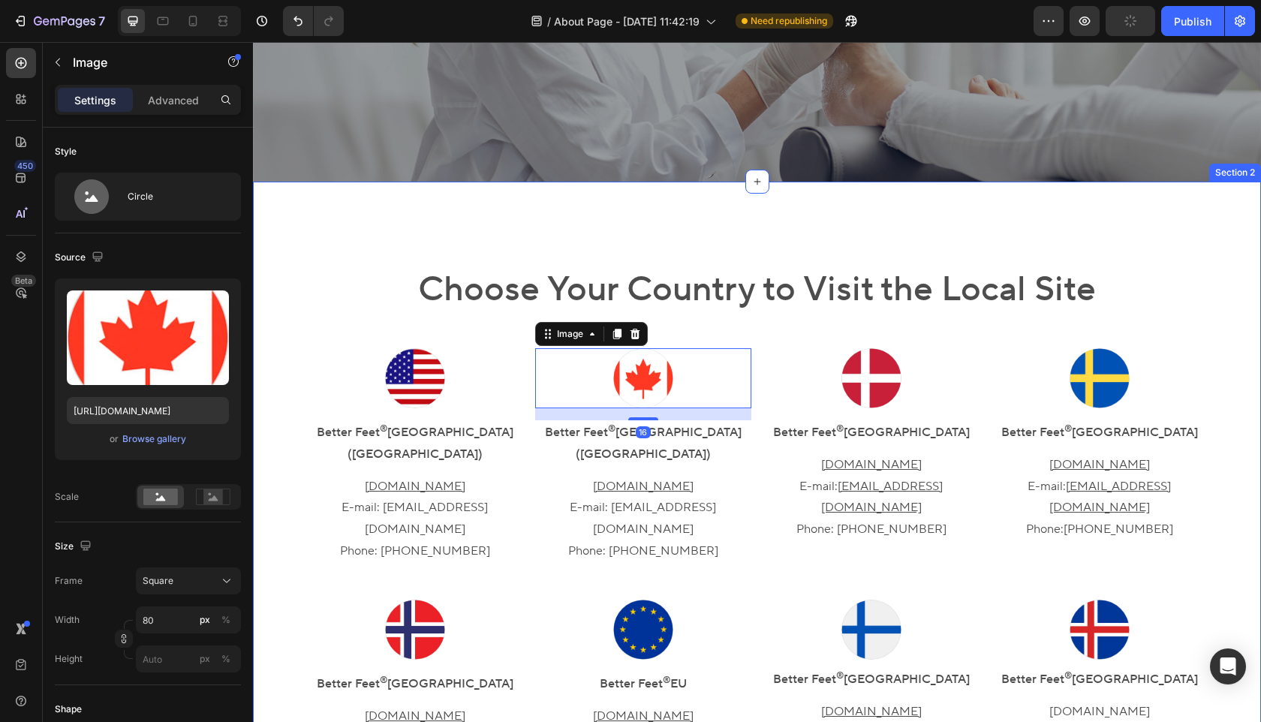
click at [532, 232] on div "Choose Your Country to Visit the Local Site Heading Image Better Feet ® [GEOGRA…" at bounding box center [757, 534] width 1008 height 704
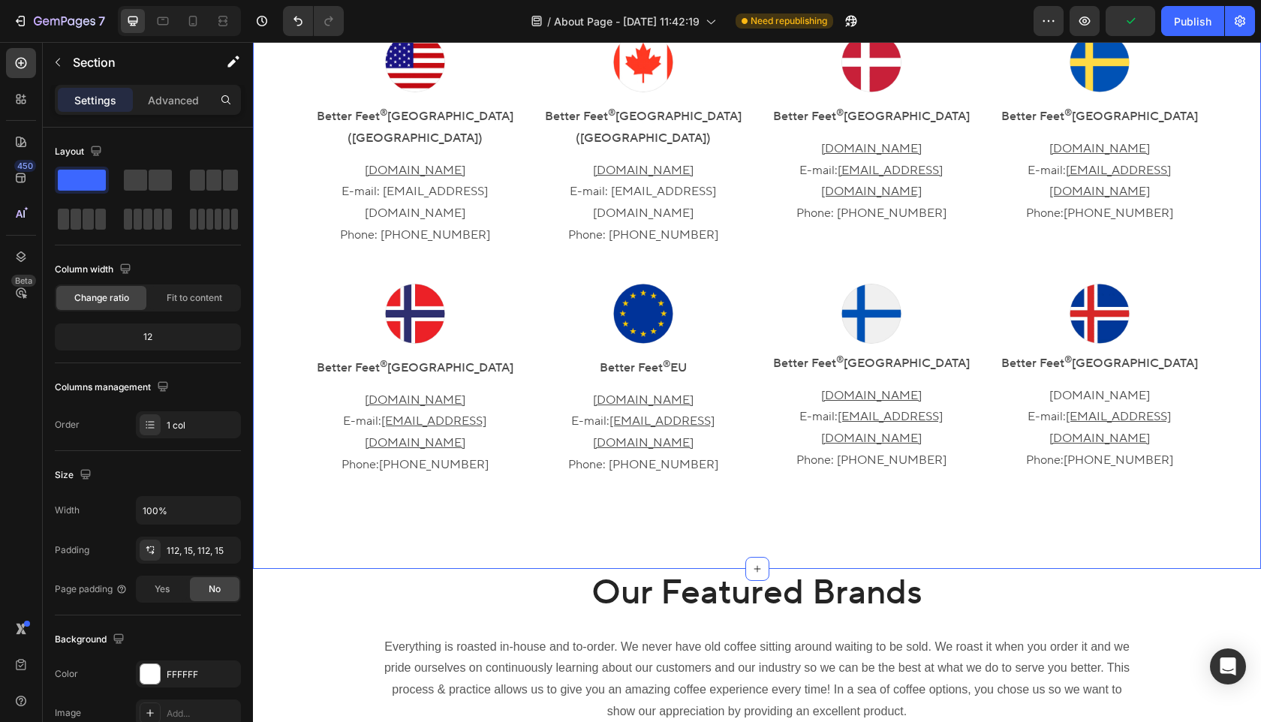
scroll to position [737, 0]
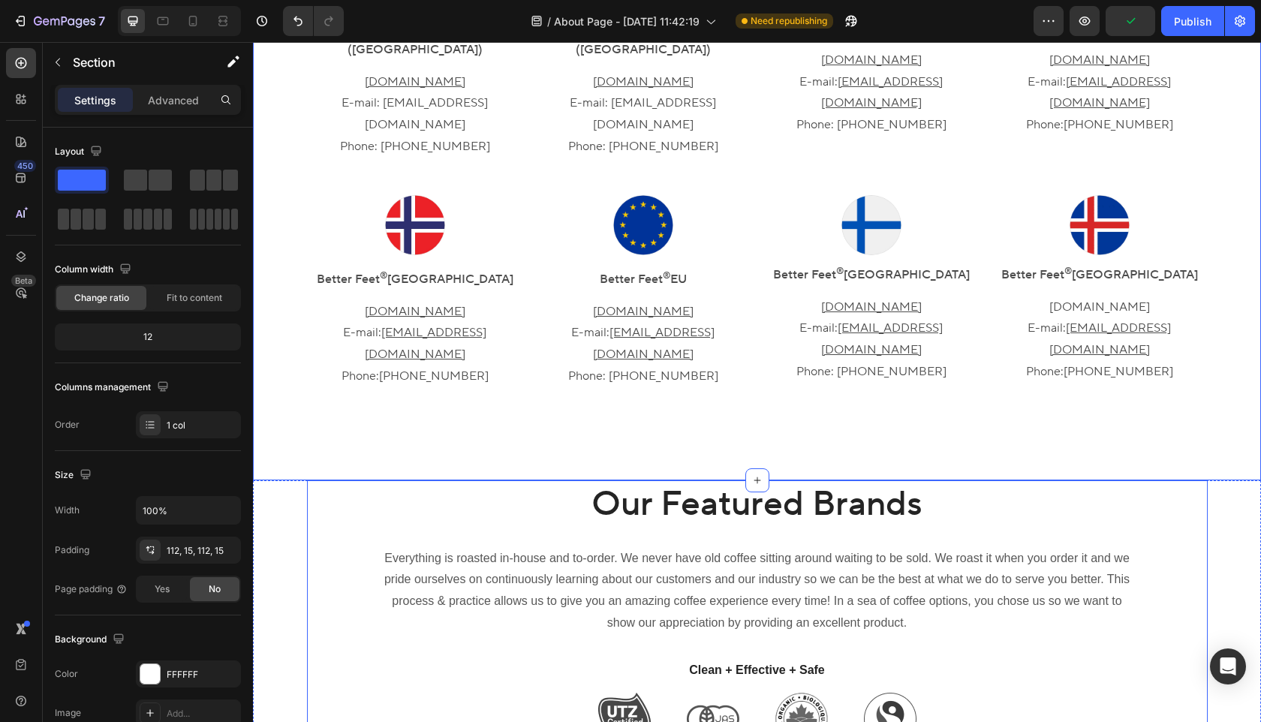
click at [722, 481] on h2 "Our Featured Brands" at bounding box center [757, 505] width 751 height 48
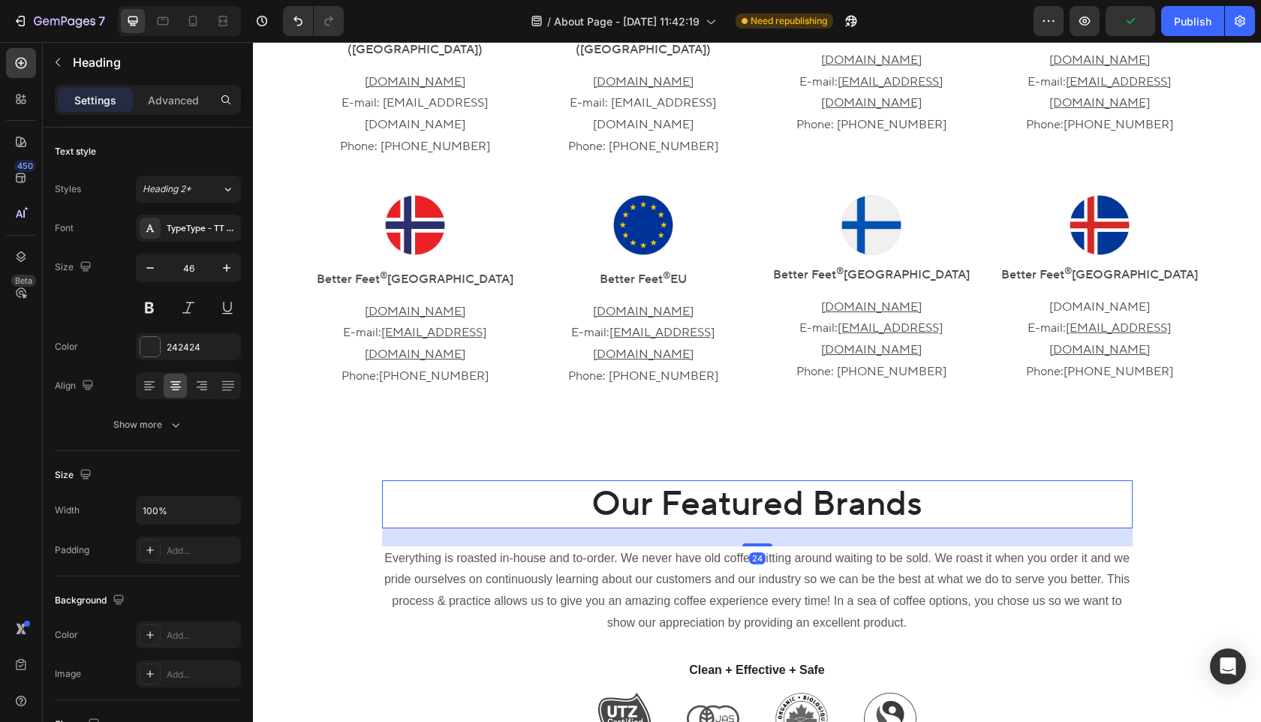
click at [722, 481] on h2 "Our Featured Brands" at bounding box center [757, 505] width 751 height 48
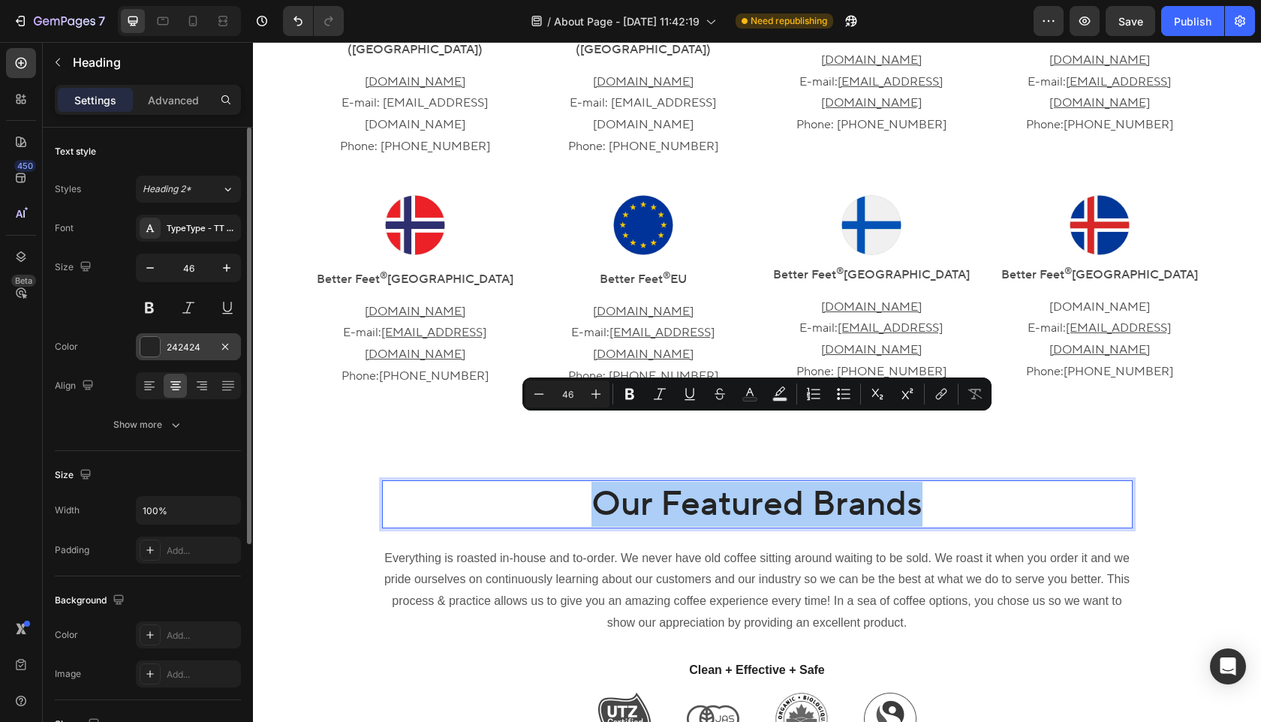
click at [191, 347] on div "242424" at bounding box center [189, 348] width 44 height 14
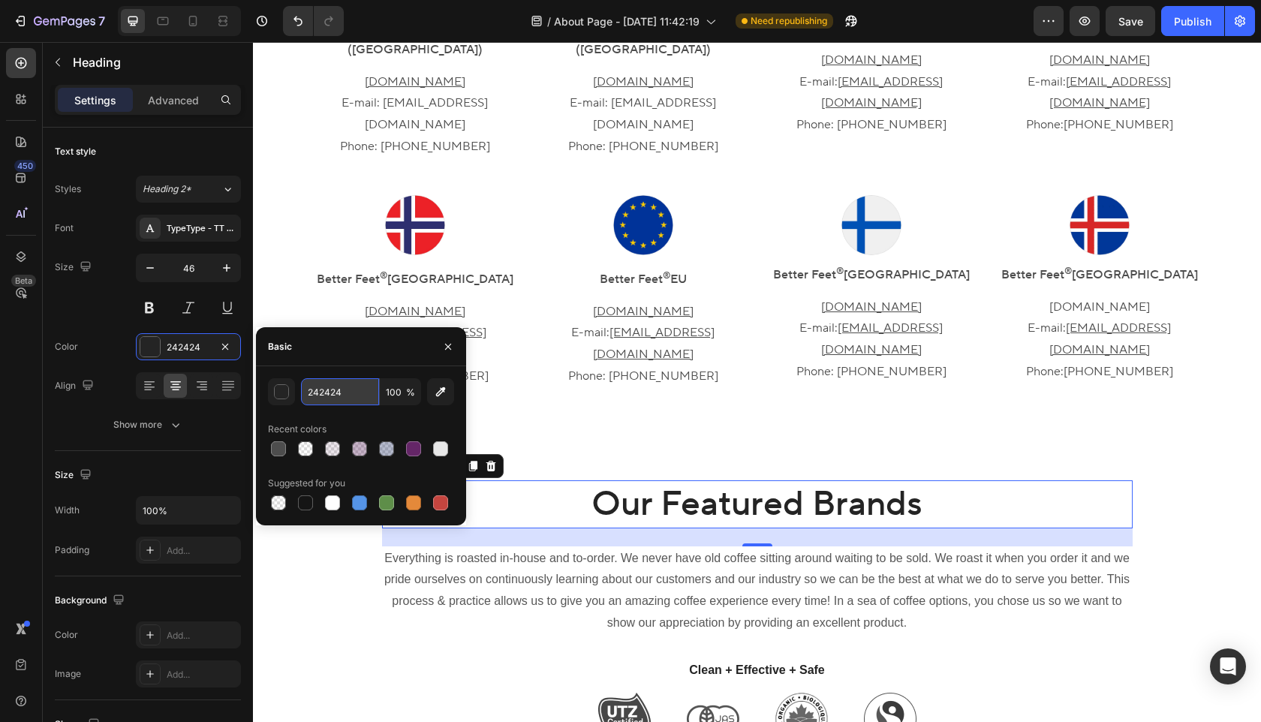
click at [343, 394] on input "242424" at bounding box center [340, 391] width 78 height 27
paste input "4D4D4D"
type input "4D4D4D"
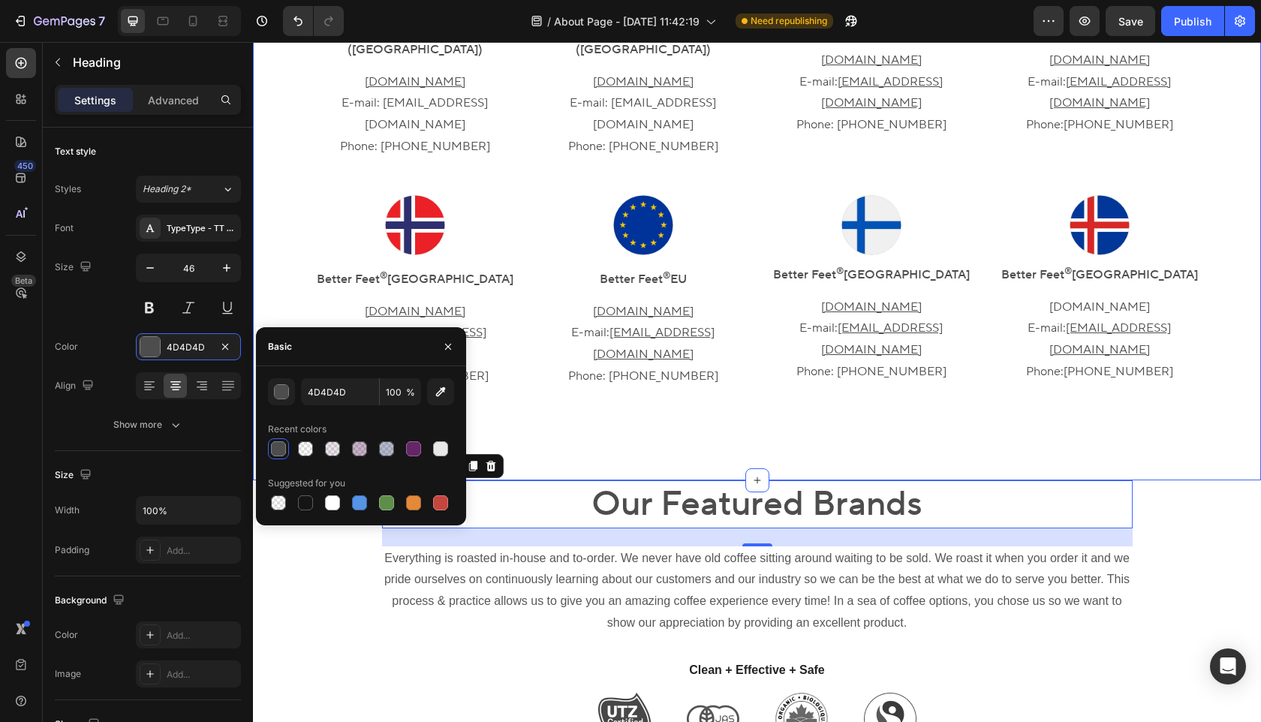
click at [629, 391] on div "Choose Your Country to Visit the Local Site Heading Image Better Feet ® [GEOGRA…" at bounding box center [757, 129] width 1008 height 704
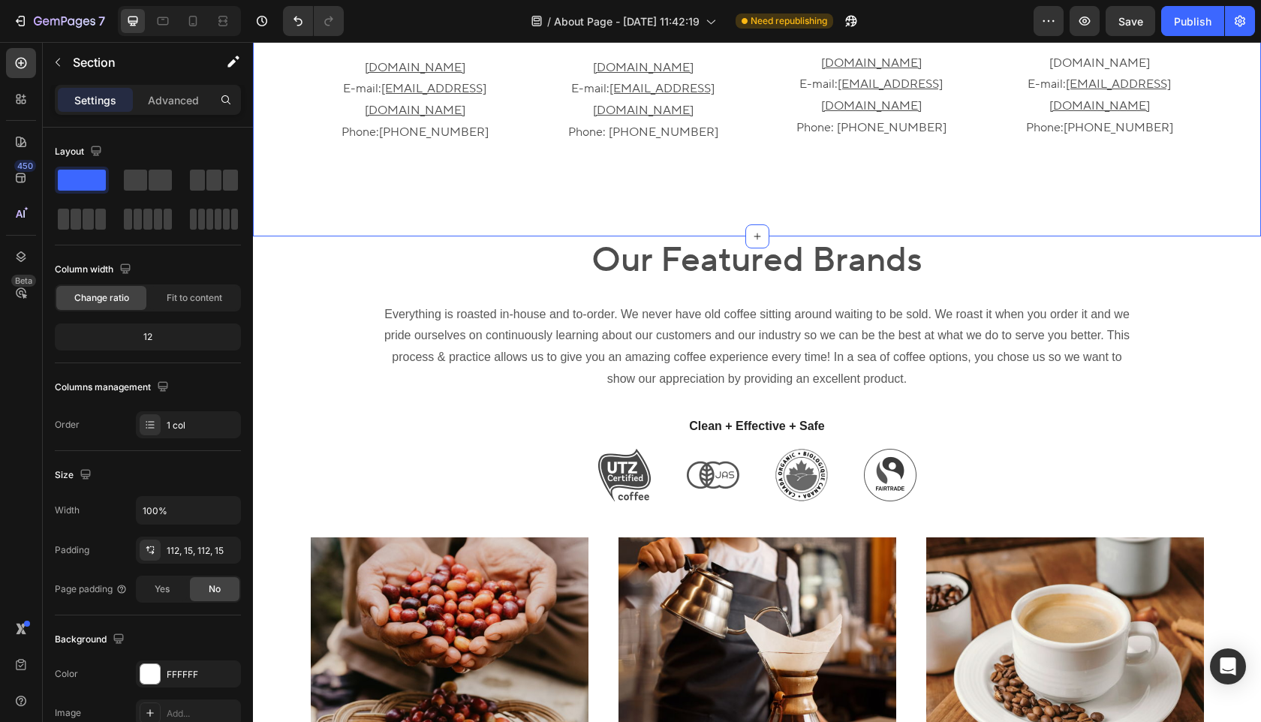
scroll to position [997, 0]
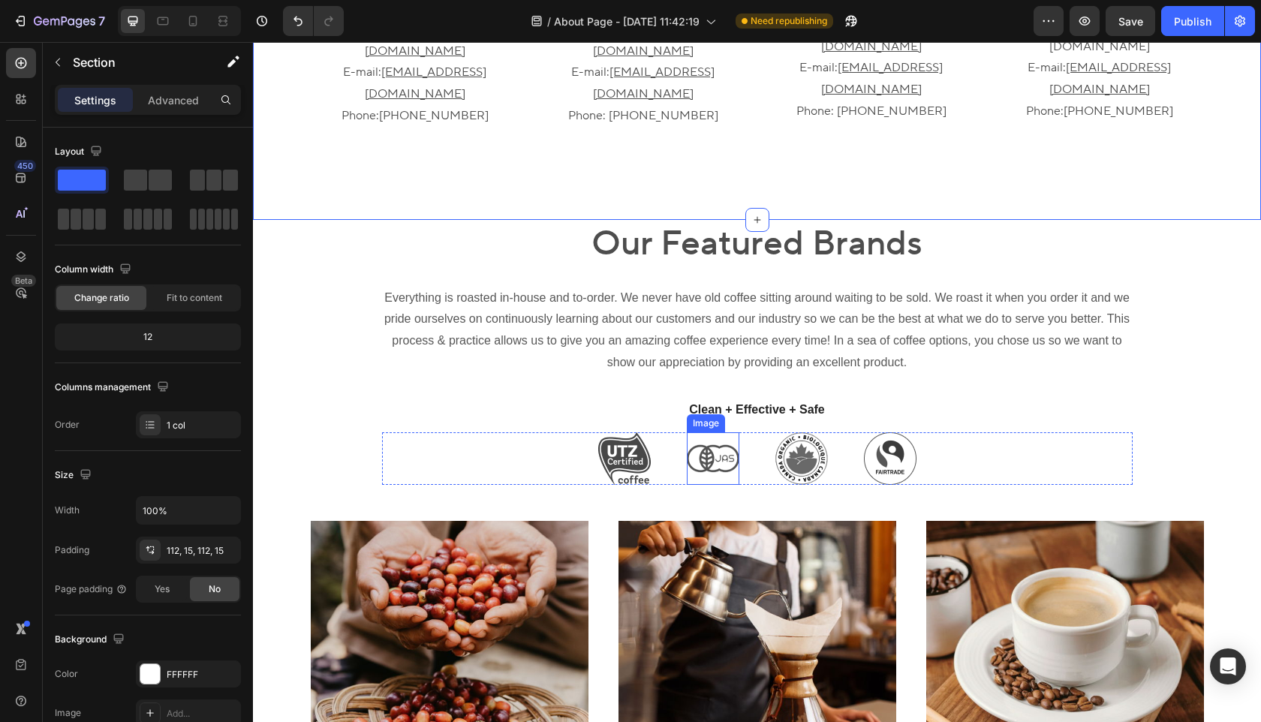
click at [700, 432] on img at bounding box center [713, 458] width 53 height 53
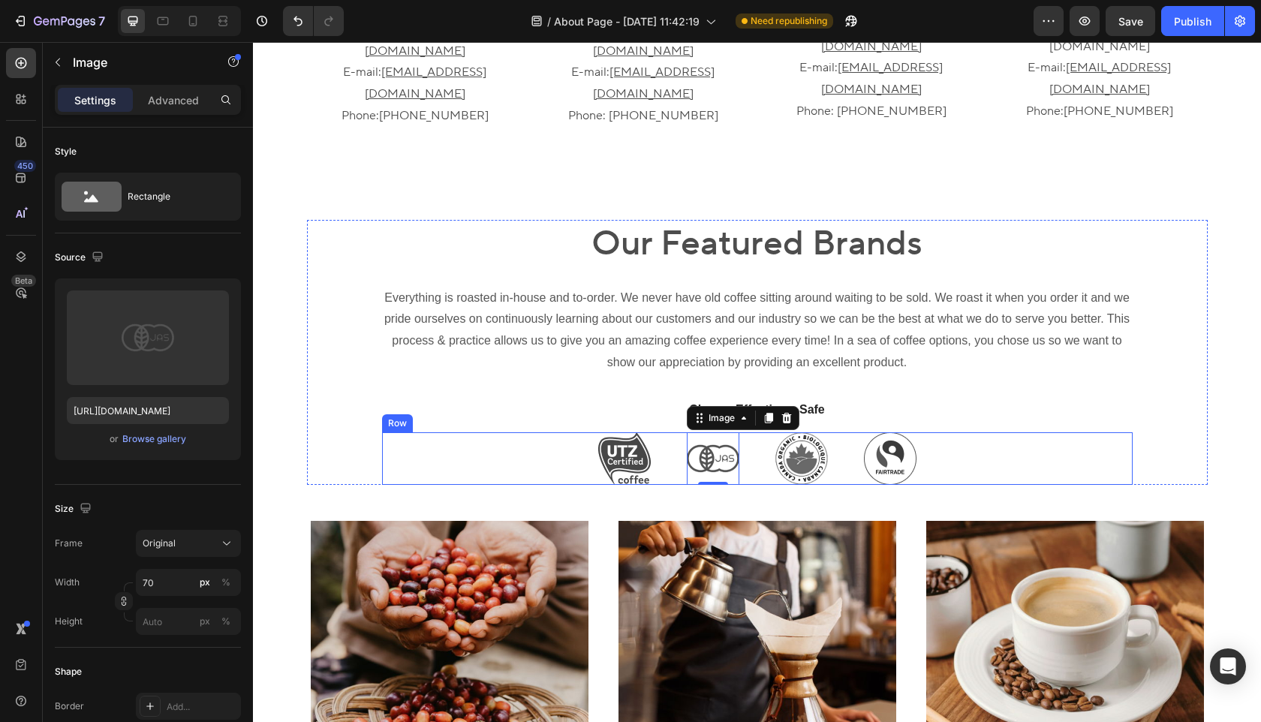
click at [514, 432] on div "Image Image 0 Image Image Row" at bounding box center [757, 458] width 751 height 53
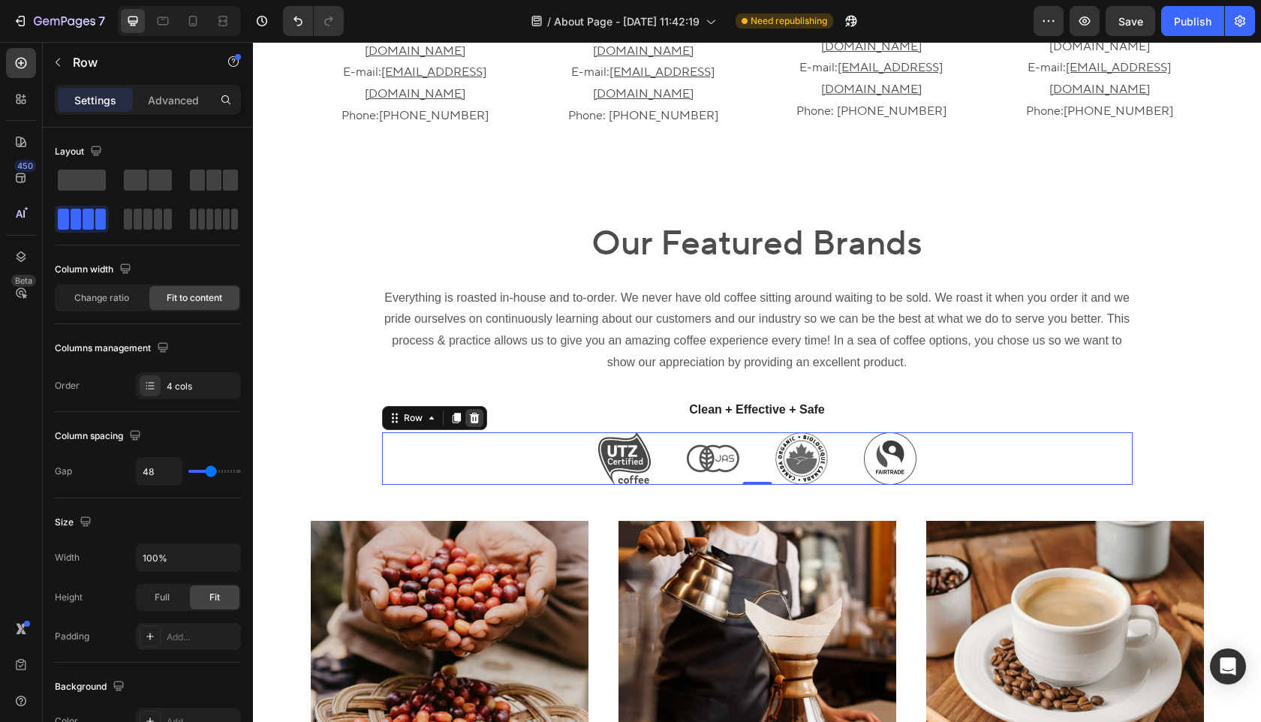
click at [474, 413] on icon at bounding box center [474, 418] width 10 height 11
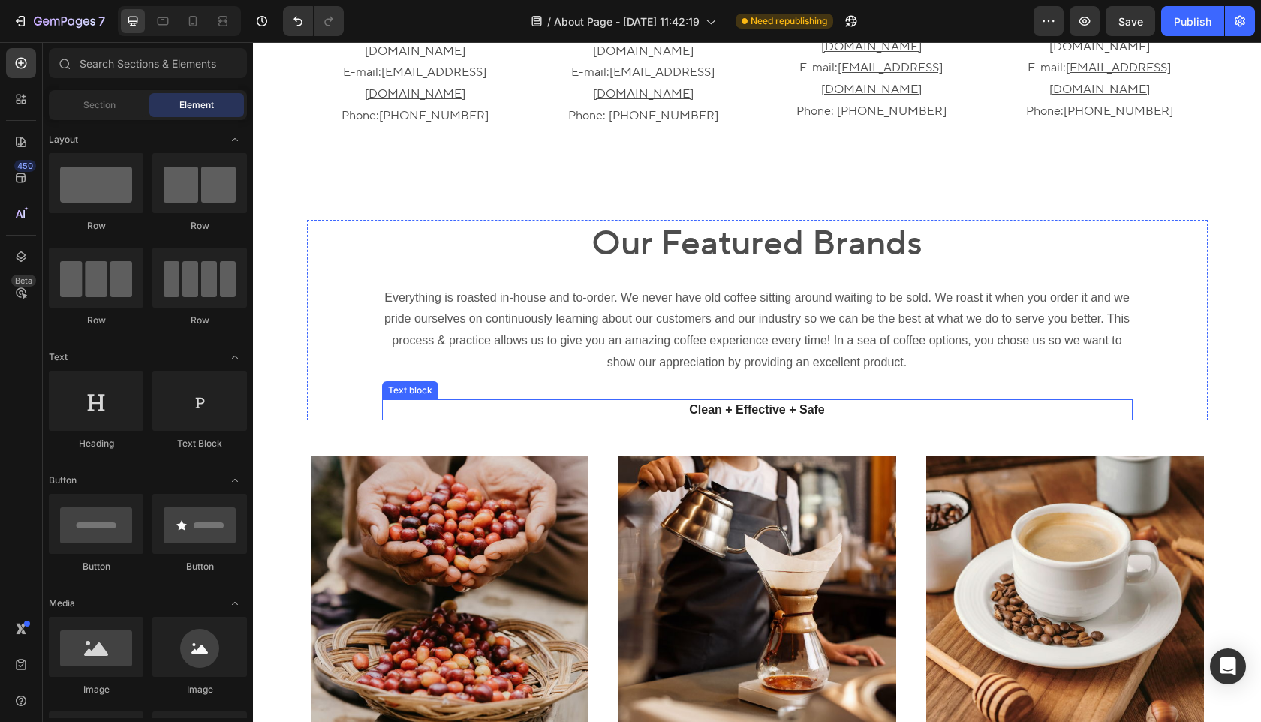
click at [621, 401] on p "Clean + Effective + Safe" at bounding box center [758, 410] width 748 height 18
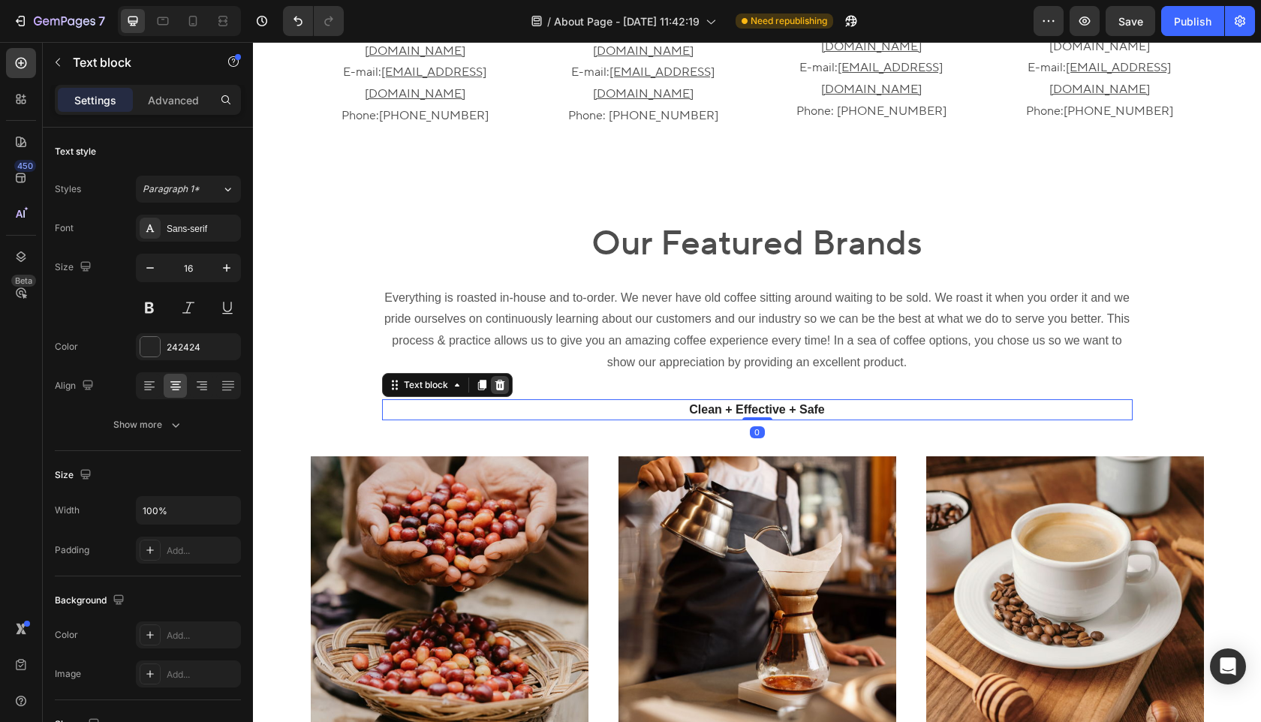
click at [503, 380] on icon at bounding box center [500, 385] width 10 height 11
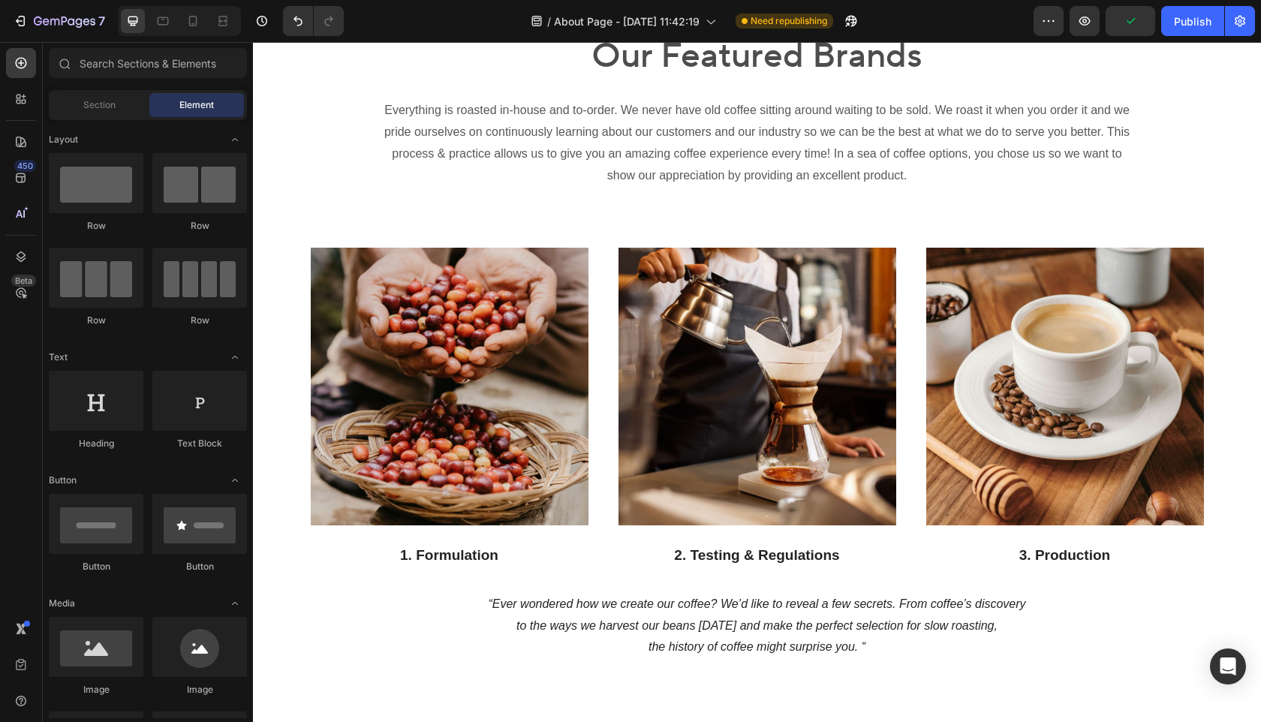
scroll to position [1144, 0]
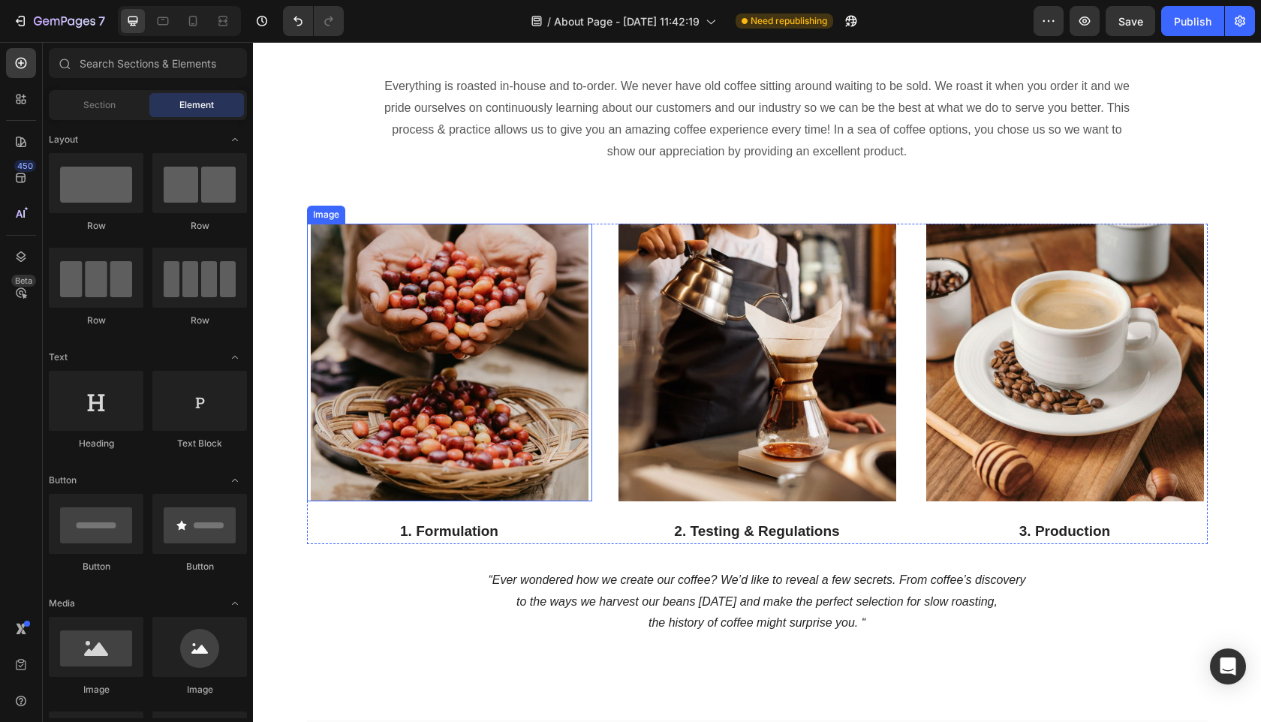
click at [461, 478] on img at bounding box center [450, 363] width 278 height 278
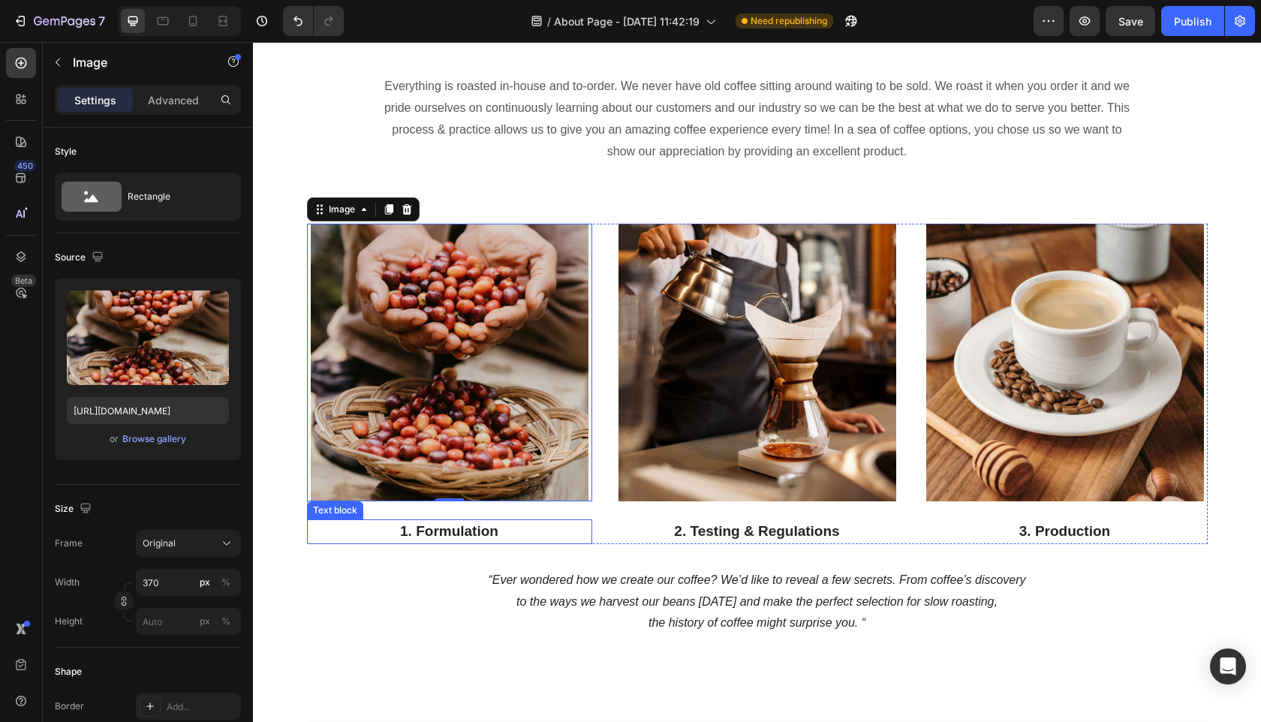
click at [448, 533] on p "1. Formulation" at bounding box center [450, 532] width 282 height 22
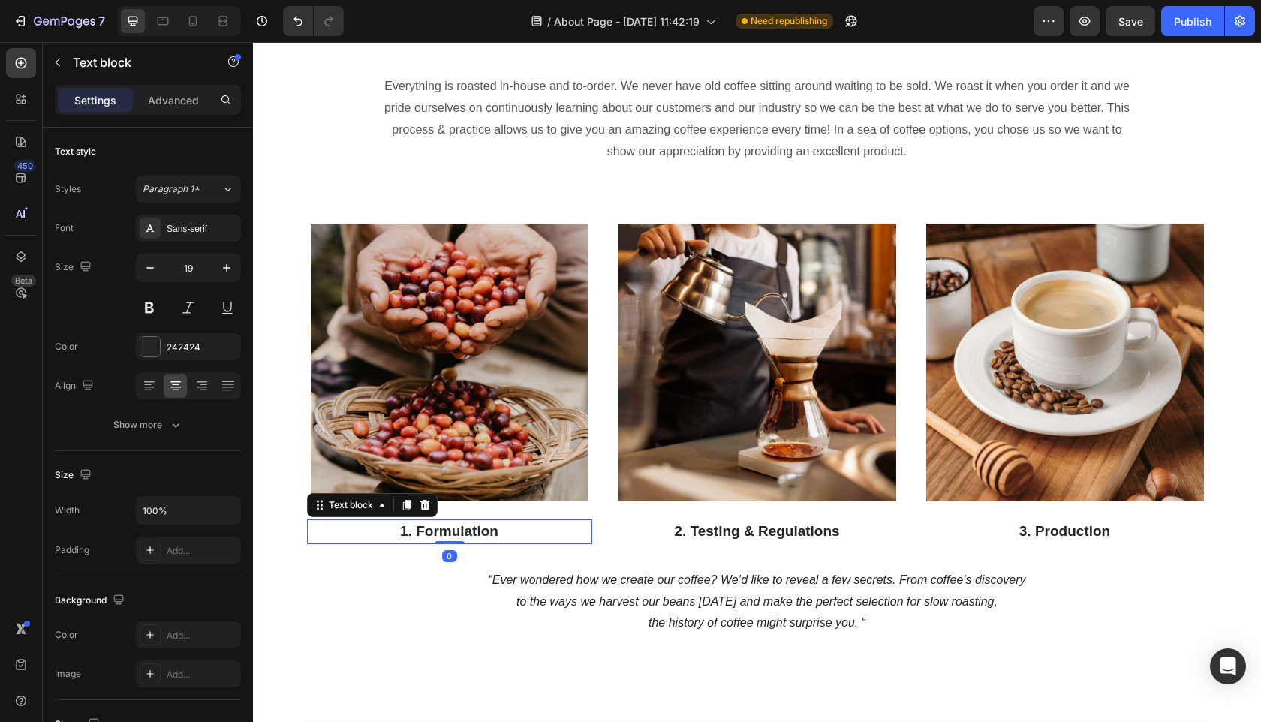
click at [492, 530] on p "1. Formulation" at bounding box center [450, 532] width 282 height 22
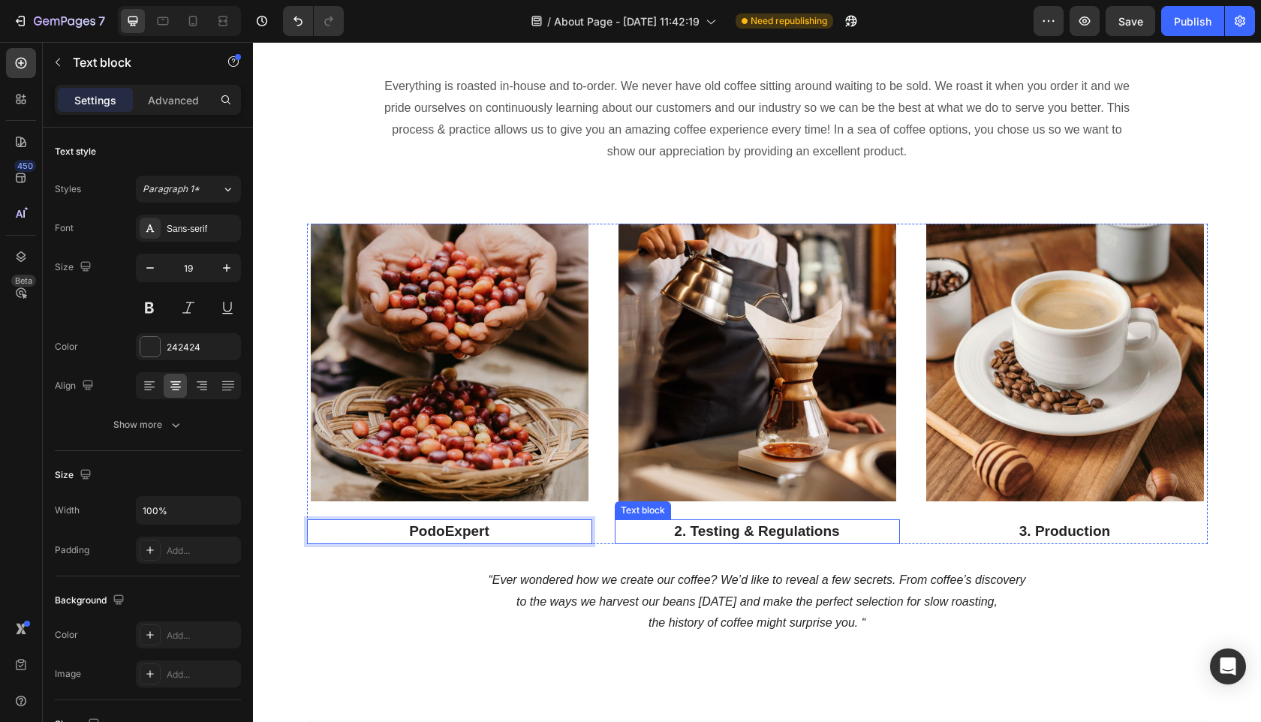
click at [818, 537] on p "2. Testing & Regulations" at bounding box center [757, 532] width 282 height 22
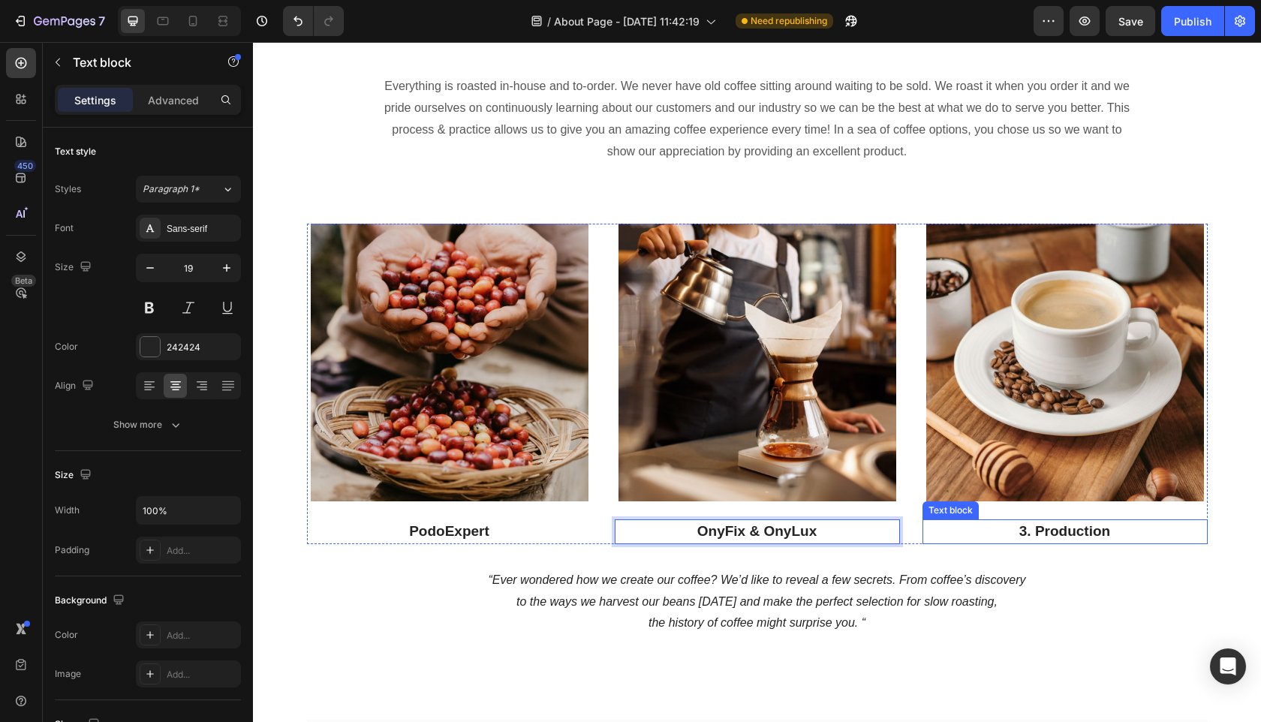
click at [1055, 530] on p "3. Production" at bounding box center [1065, 532] width 282 height 22
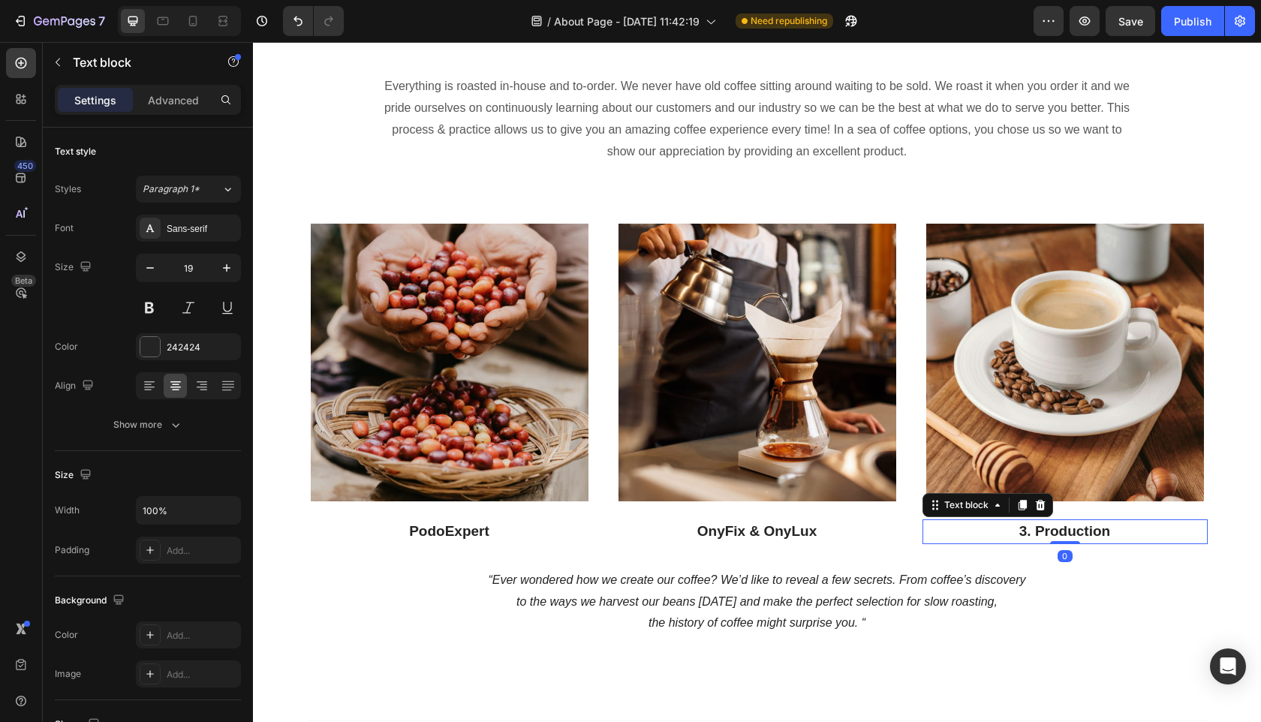
click at [1055, 530] on p "3. Production" at bounding box center [1065, 532] width 282 height 22
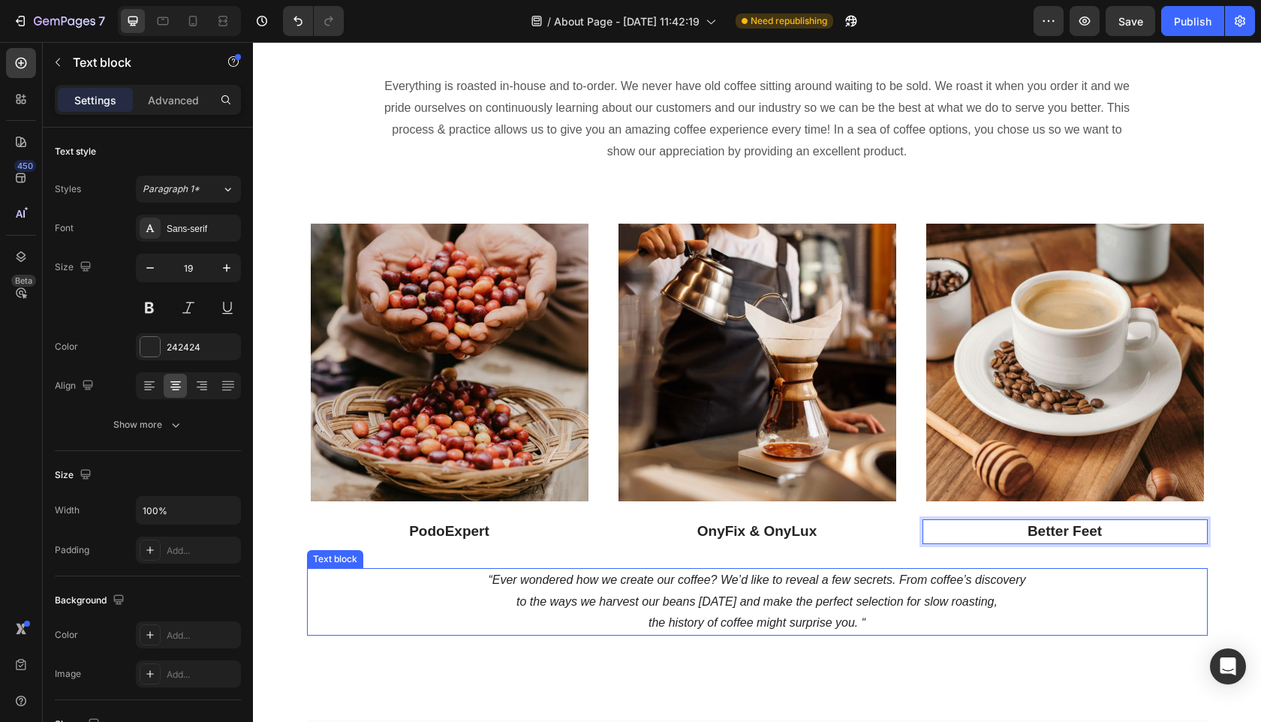
click at [1122, 602] on p "“Ever wondered how we create our coffee? We’d like to reveal a few secrets. Fro…" at bounding box center [758, 602] width 898 height 65
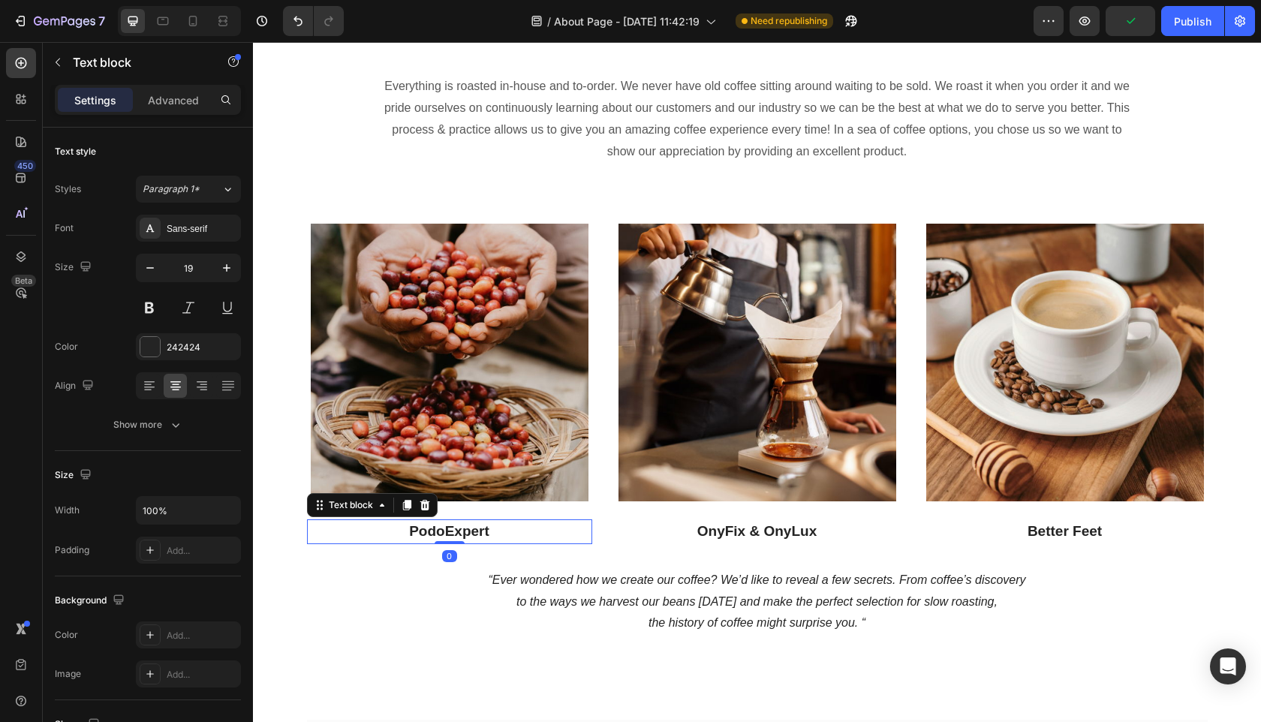
click at [496, 531] on p "PodoExpert" at bounding box center [450, 532] width 282 height 22
click at [68, 65] on button "button" at bounding box center [58, 62] width 24 height 24
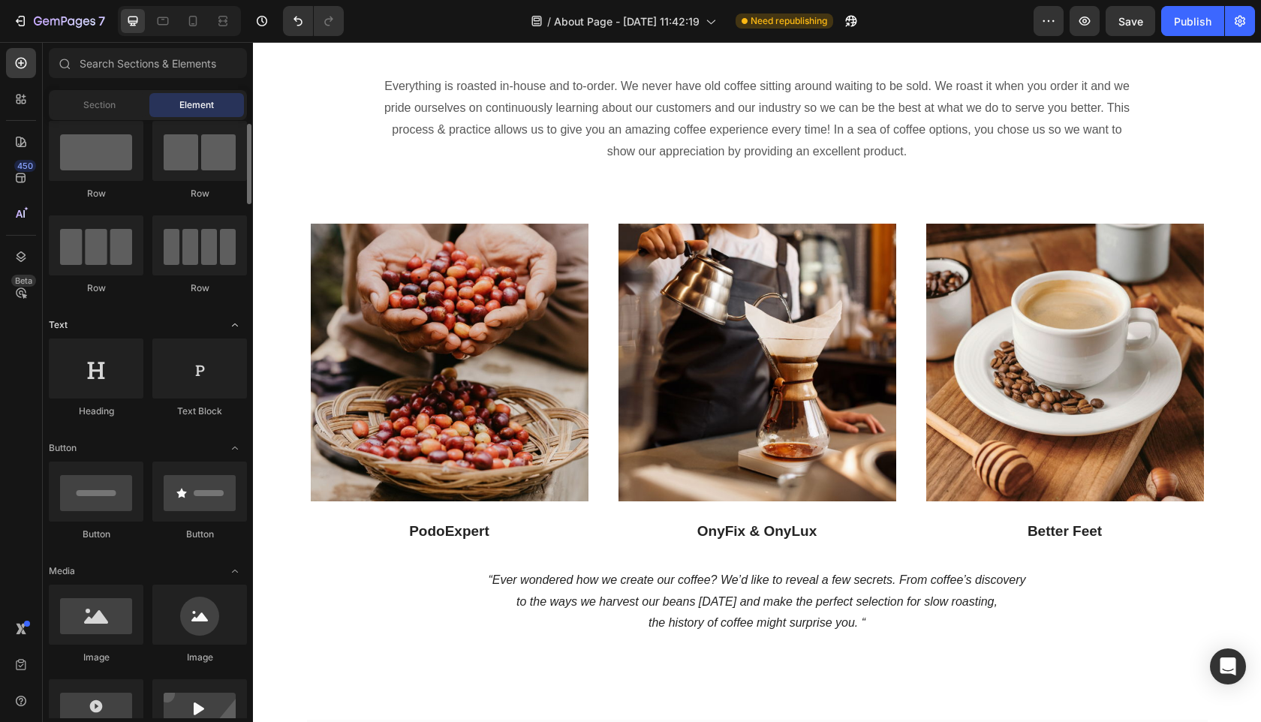
scroll to position [41, 0]
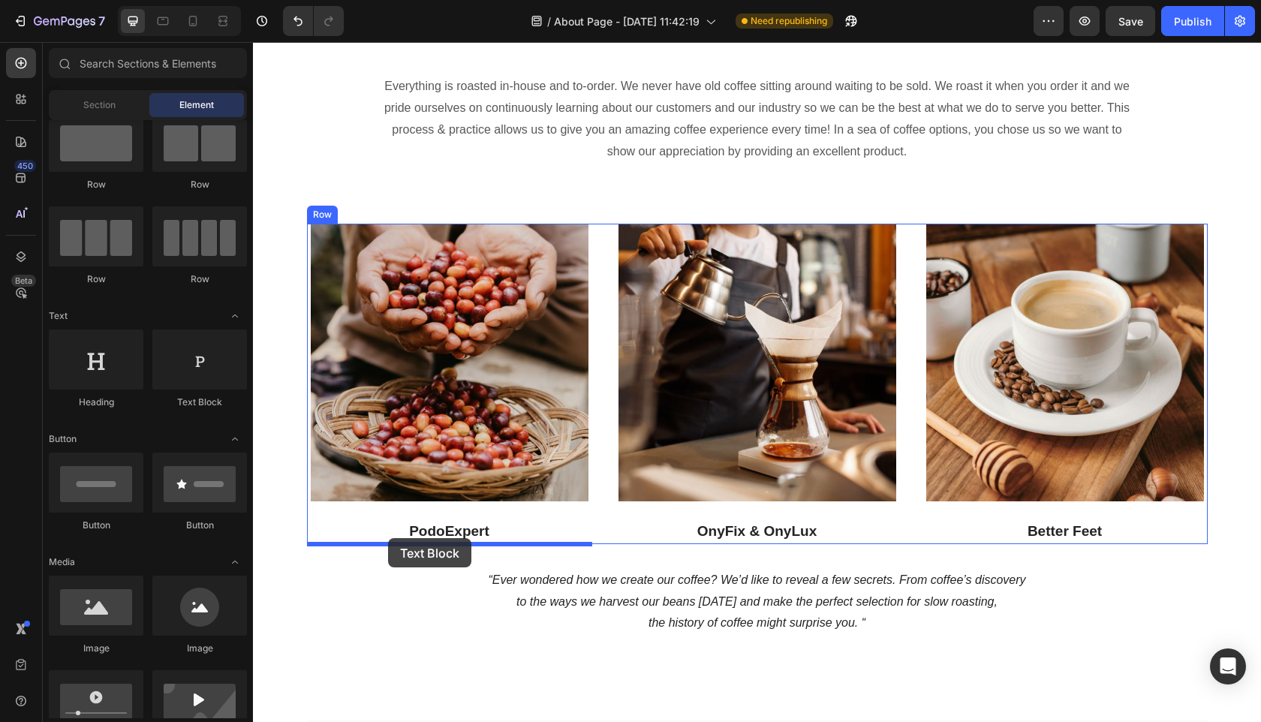
drag, startPoint x: 438, startPoint y: 393, endPoint x: 387, endPoint y: 538, distance: 153.6
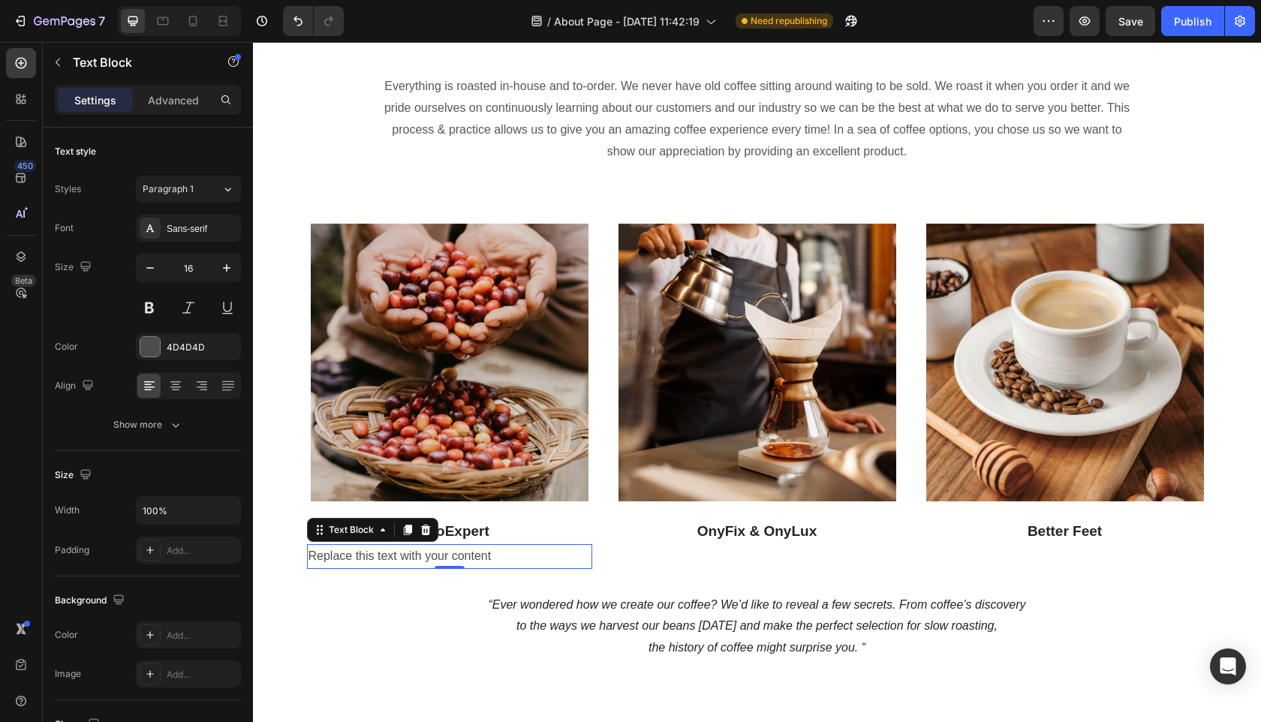
click at [472, 557] on div "Replace this text with your content" at bounding box center [449, 556] width 285 height 25
click at [472, 557] on p "Replace this text with your content" at bounding box center [450, 557] width 282 height 22
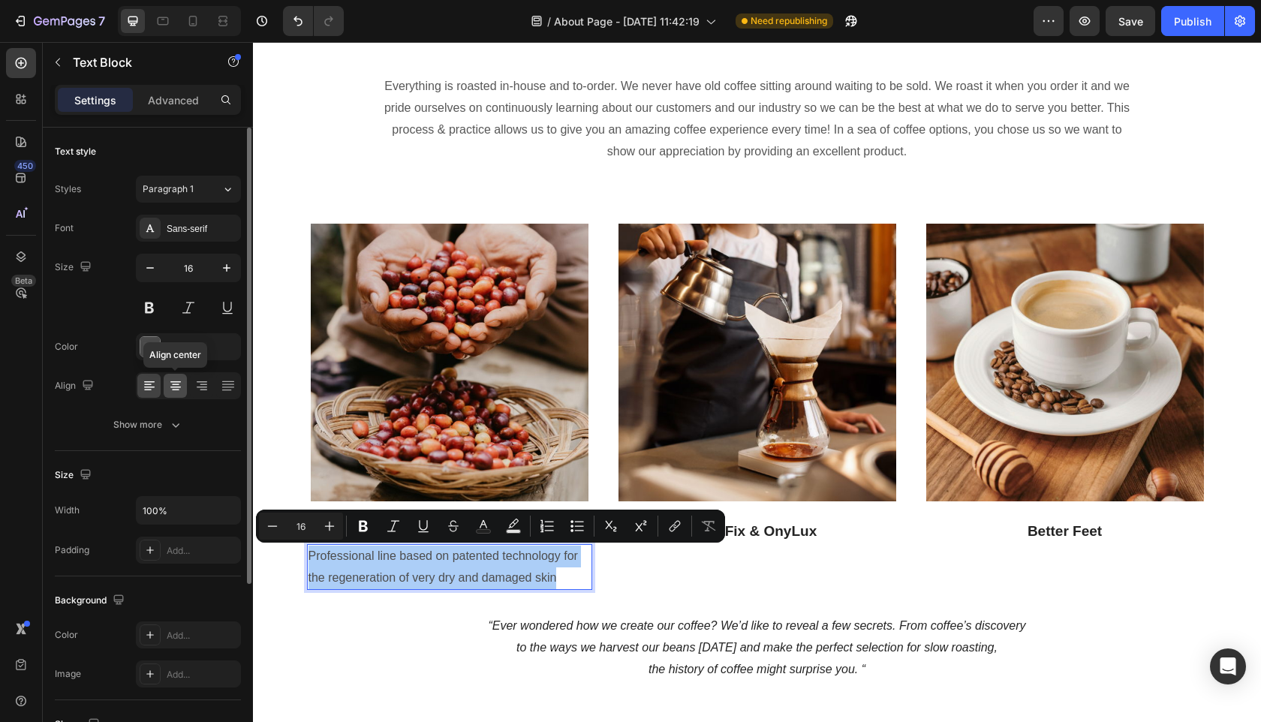
click at [180, 378] on div at bounding box center [175, 386] width 23 height 24
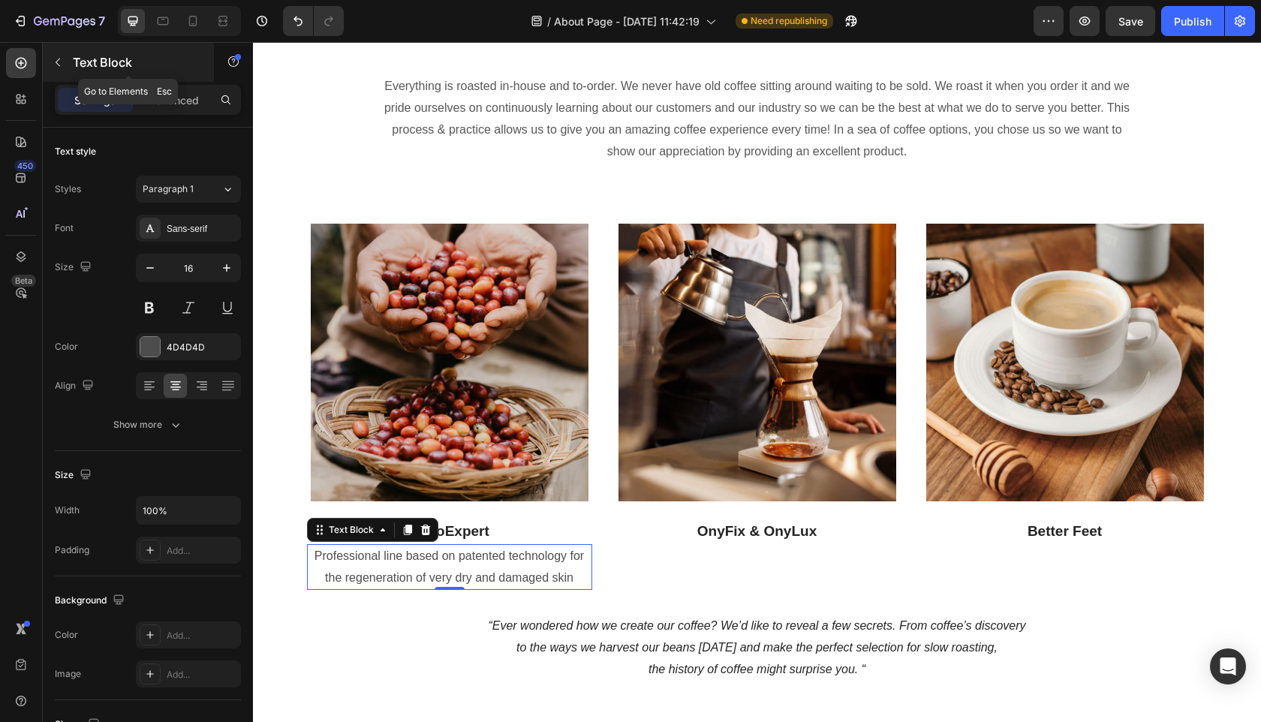
click at [64, 59] on button "button" at bounding box center [58, 62] width 24 height 24
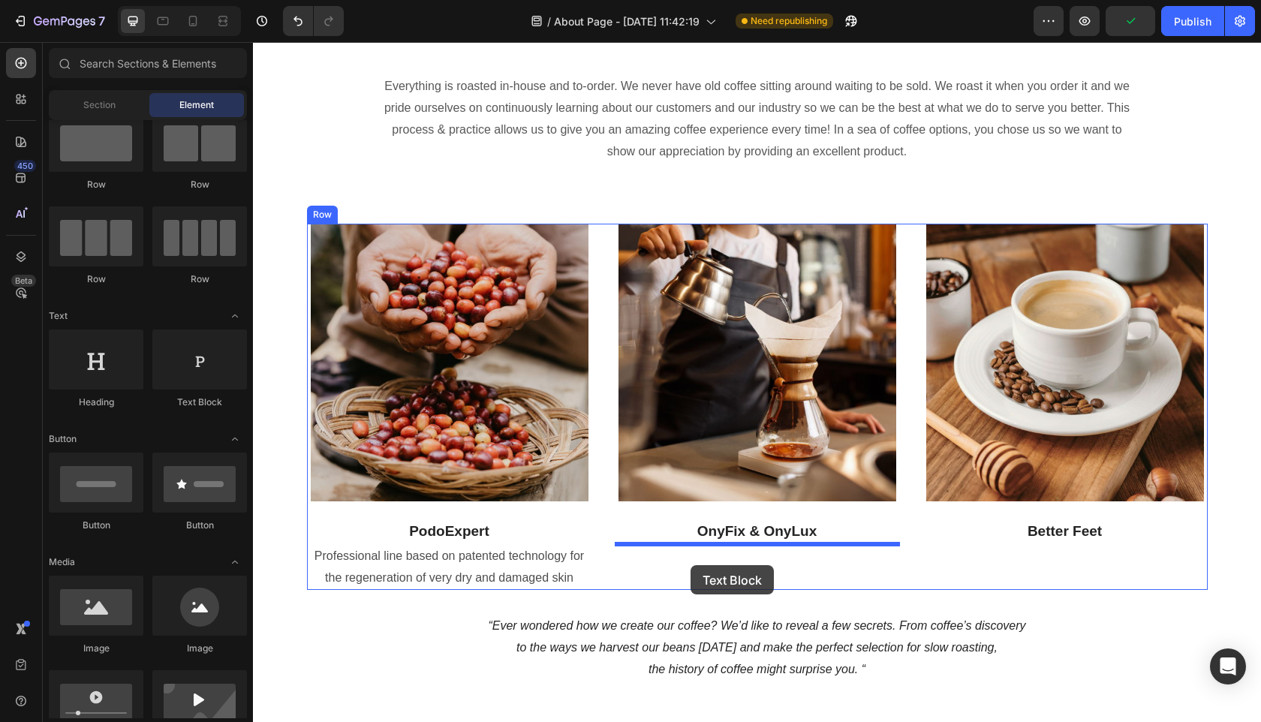
drag, startPoint x: 457, startPoint y: 414, endPoint x: 691, endPoint y: 565, distance: 278.4
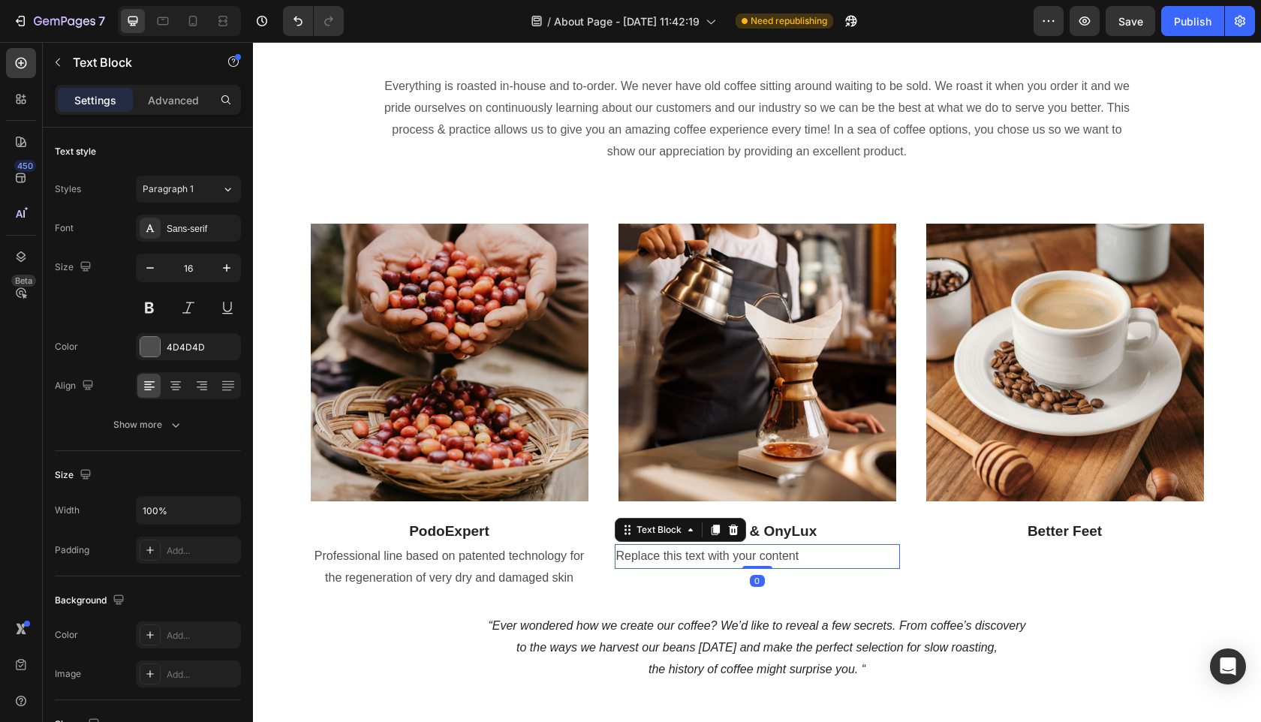
click at [690, 557] on div "Replace this text with your content" at bounding box center [757, 556] width 285 height 25
click at [690, 557] on p "Replace this text with your content" at bounding box center [757, 557] width 282 height 22
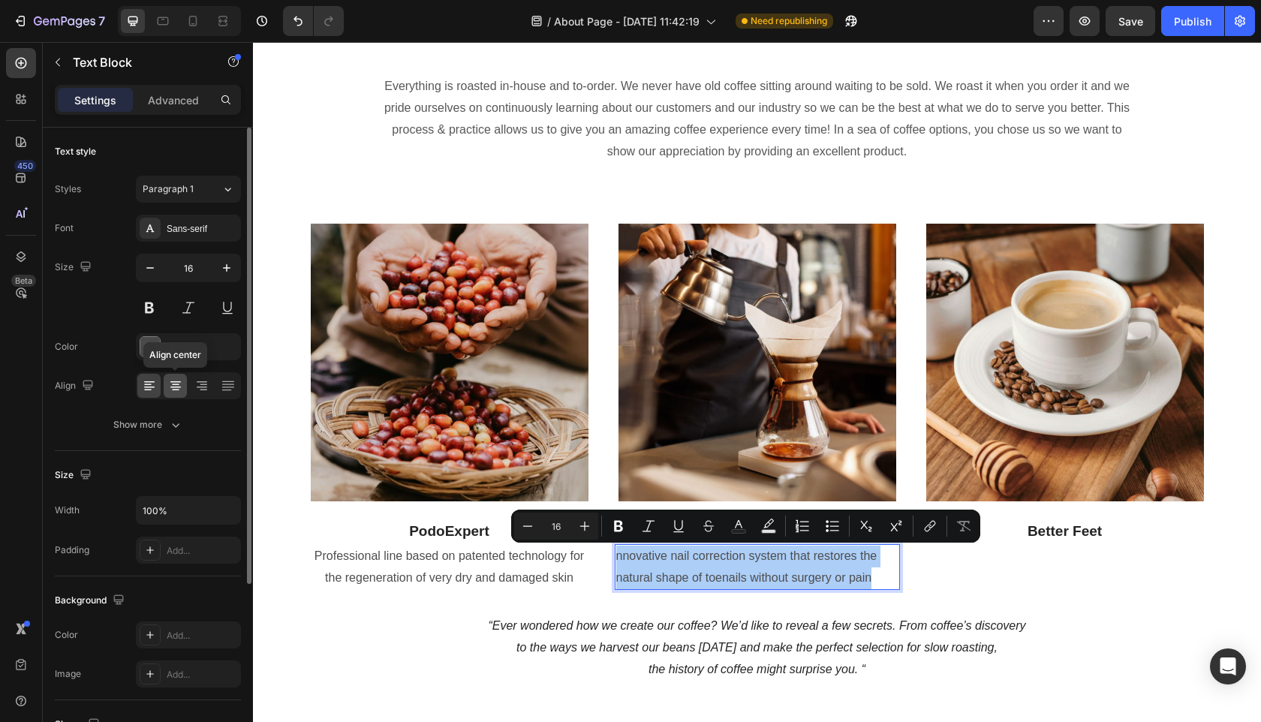
click at [169, 377] on div at bounding box center [175, 386] width 23 height 24
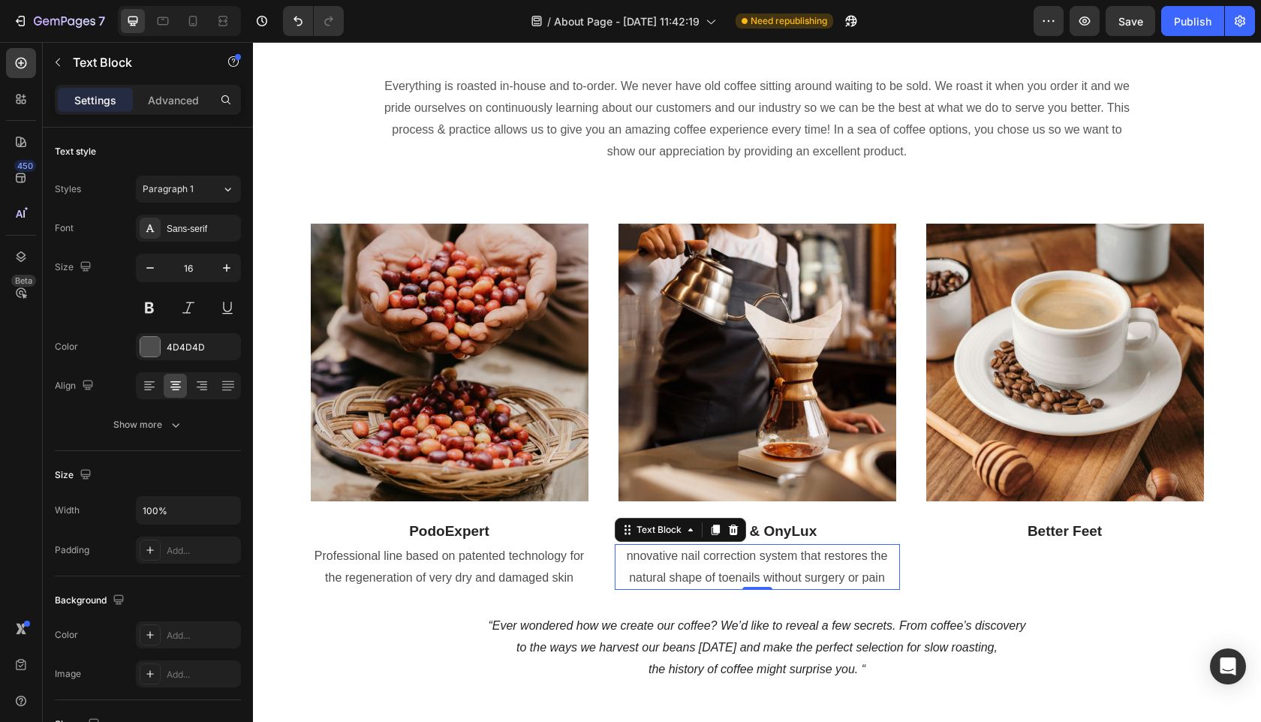
click at [630, 556] on p "nnovative nail correction system that restores the natural shape of toenails wi…" at bounding box center [757, 568] width 282 height 44
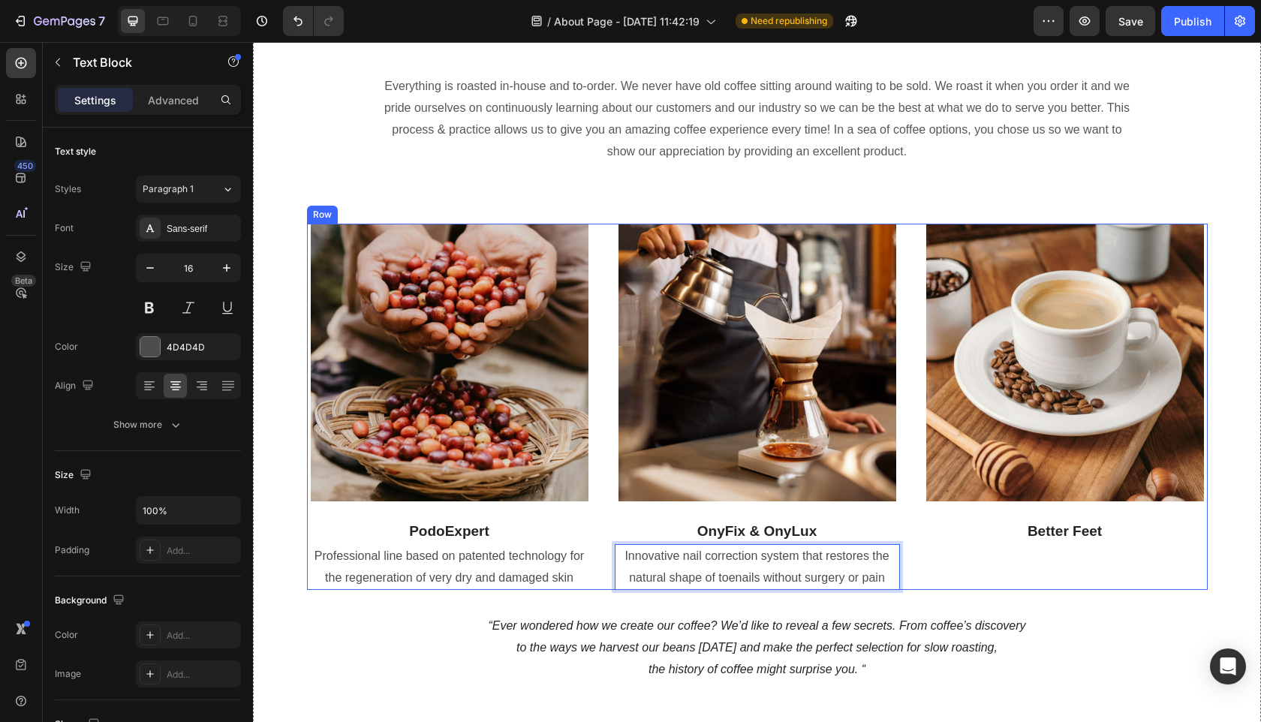
click at [934, 578] on div "Image Better Feet Text block" at bounding box center [1065, 407] width 285 height 366
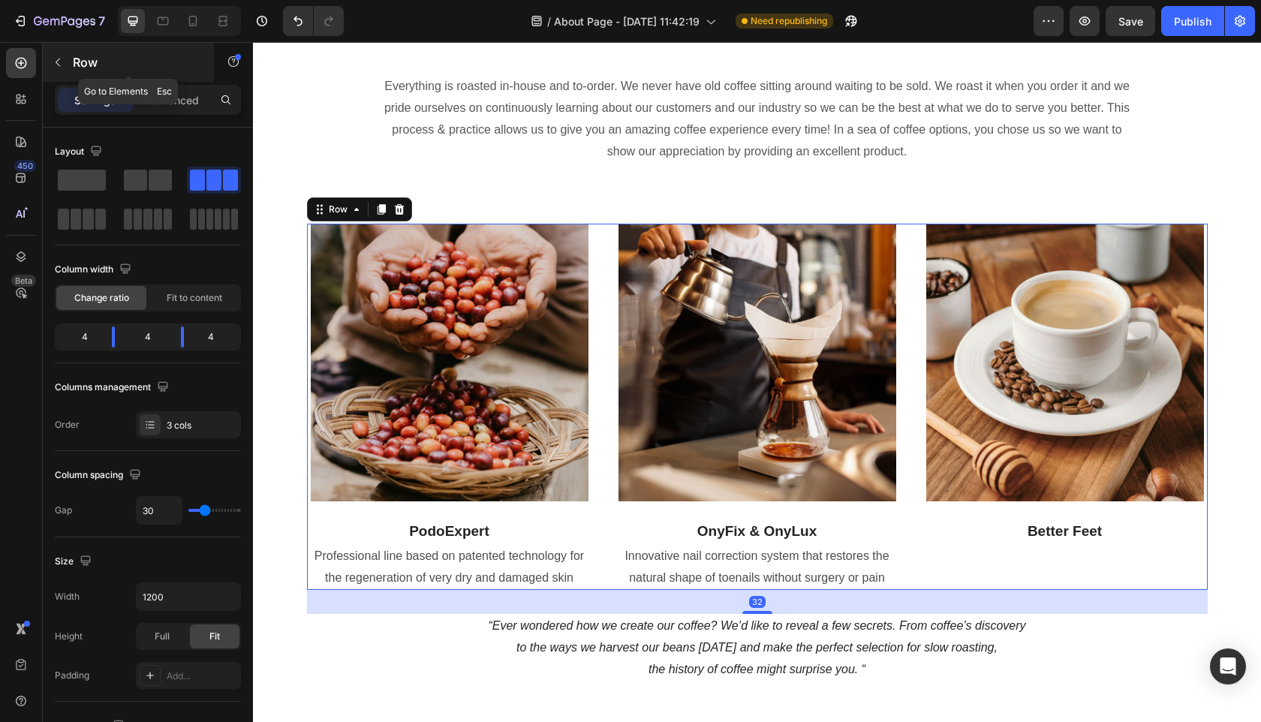
click at [56, 68] on button "button" at bounding box center [58, 62] width 24 height 24
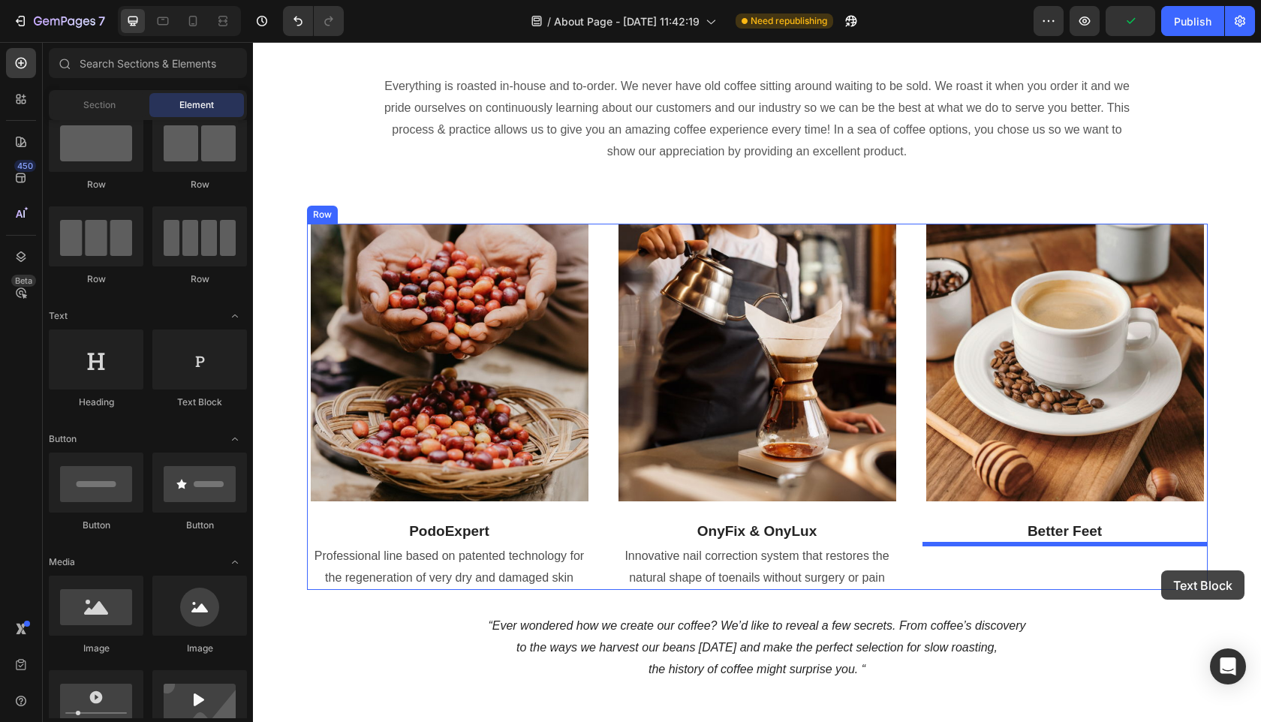
drag, startPoint x: 465, startPoint y: 411, endPoint x: 1158, endPoint y: 571, distance: 711.4
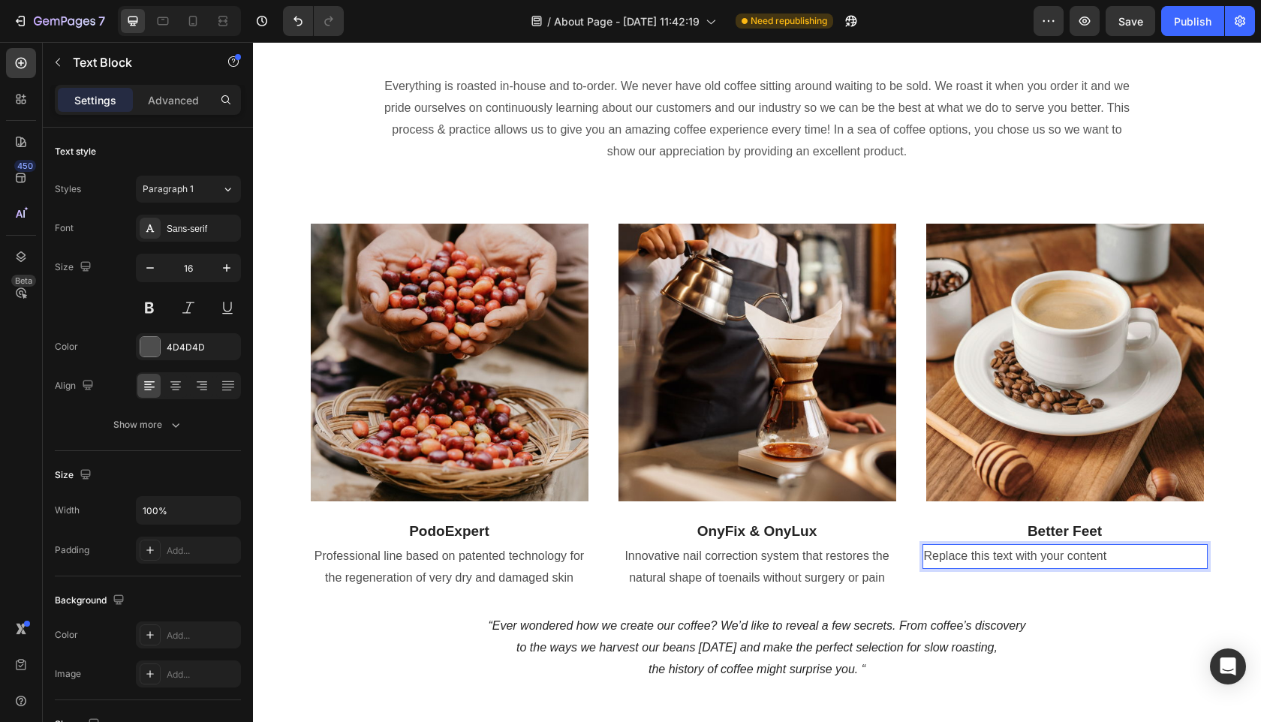
click at [1079, 559] on div "Replace this text with your content" at bounding box center [1065, 556] width 285 height 25
click at [1079, 559] on p "Replace this text with your content" at bounding box center [1065, 557] width 282 height 22
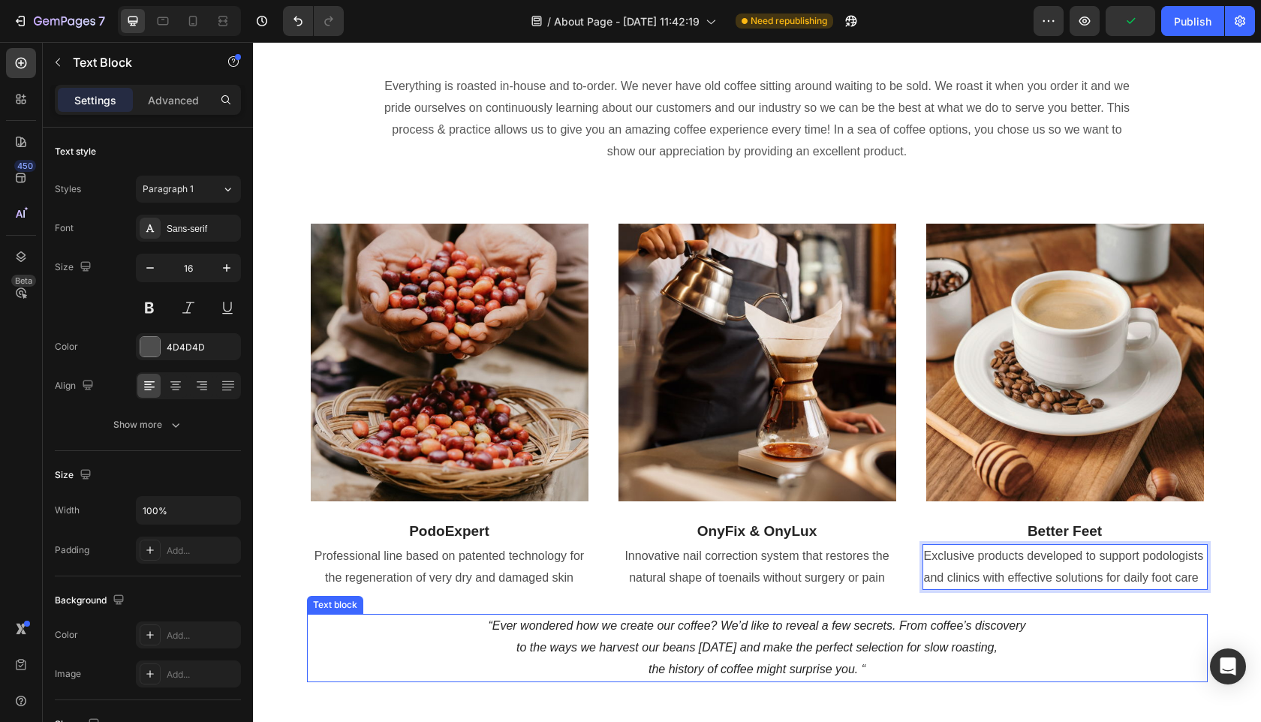
click at [1059, 618] on p "“Ever wondered how we create our coffee? We’d like to reveal a few secrets. Fro…" at bounding box center [758, 648] width 898 height 65
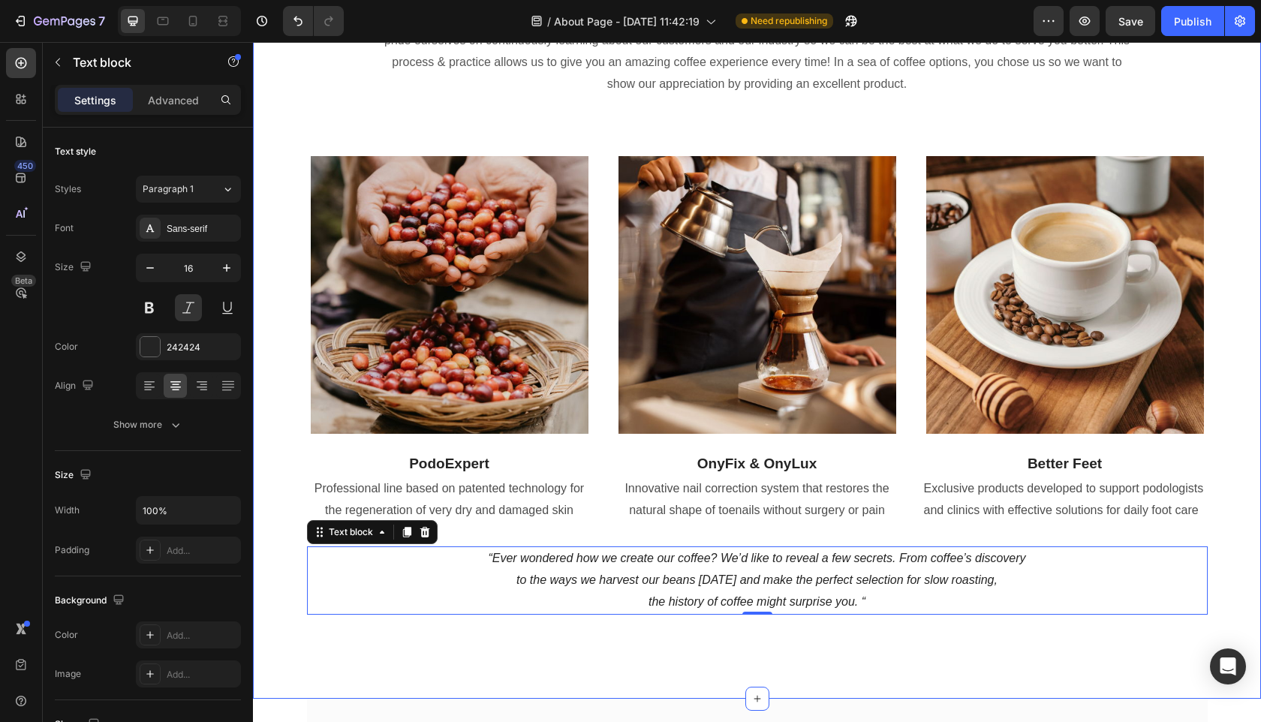
scroll to position [1225, 0]
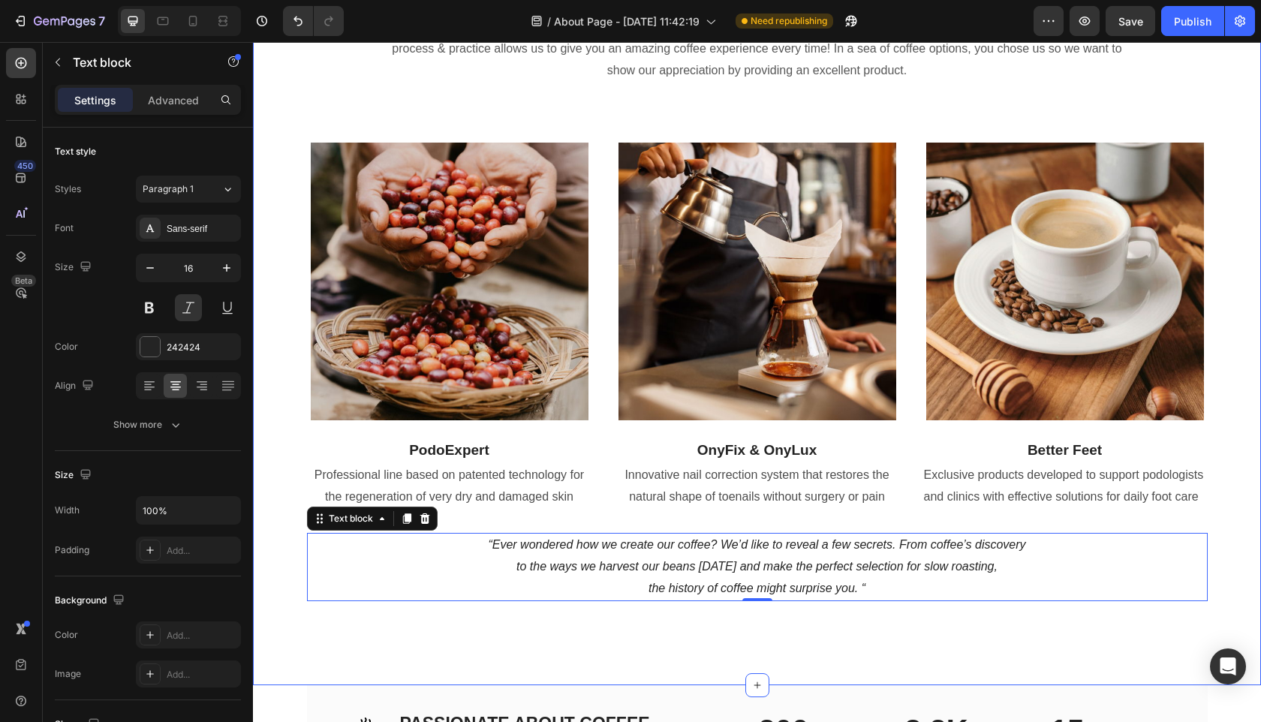
click at [316, 615] on div "Our Featured Brands Heading Everything is roasted in-house and to-order. We nev…" at bounding box center [757, 306] width 1008 height 758
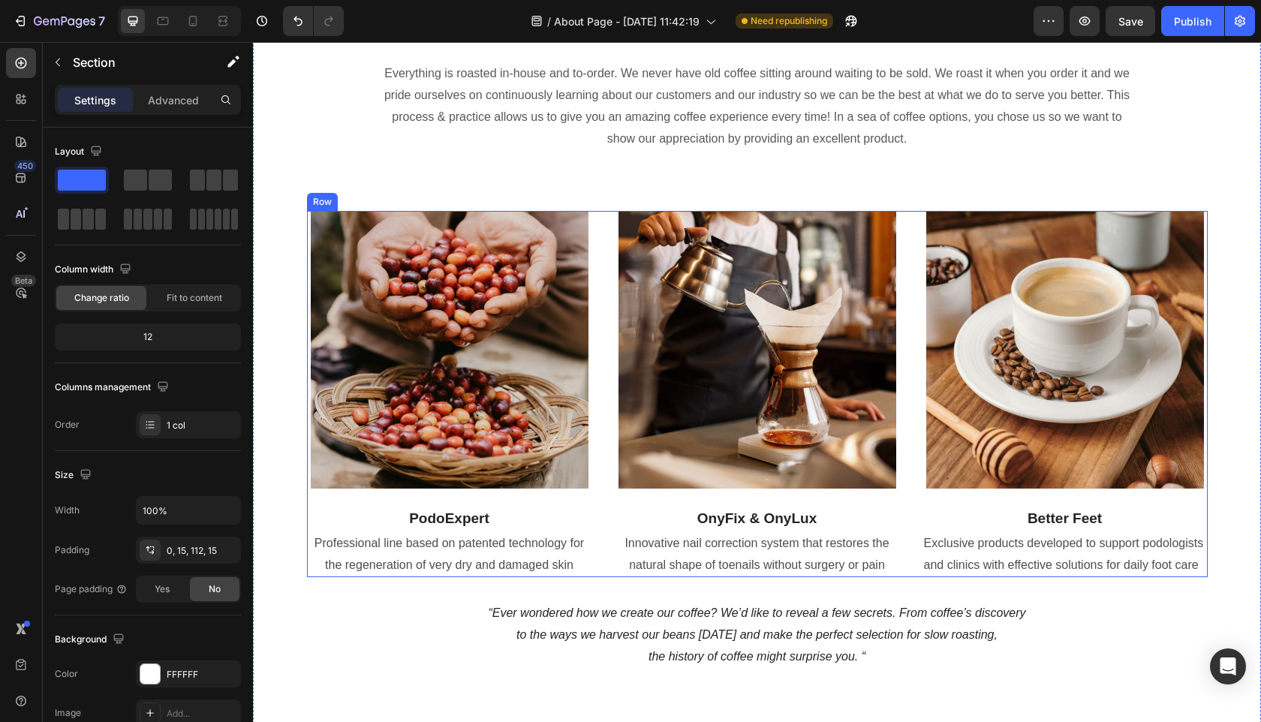
scroll to position [1165, 0]
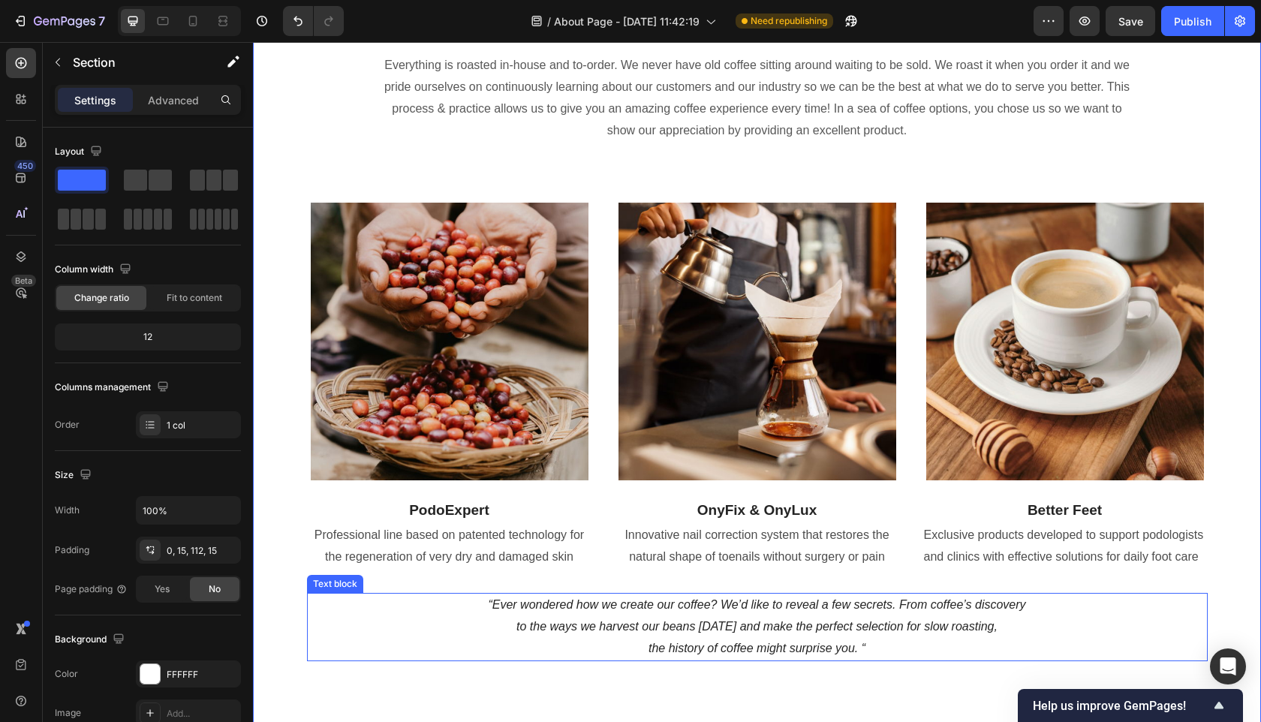
click at [803, 611] on icon "“Ever wondered how we create our coffee? We’d like to reveal a few secrets. Fro…" at bounding box center [757, 604] width 538 height 13
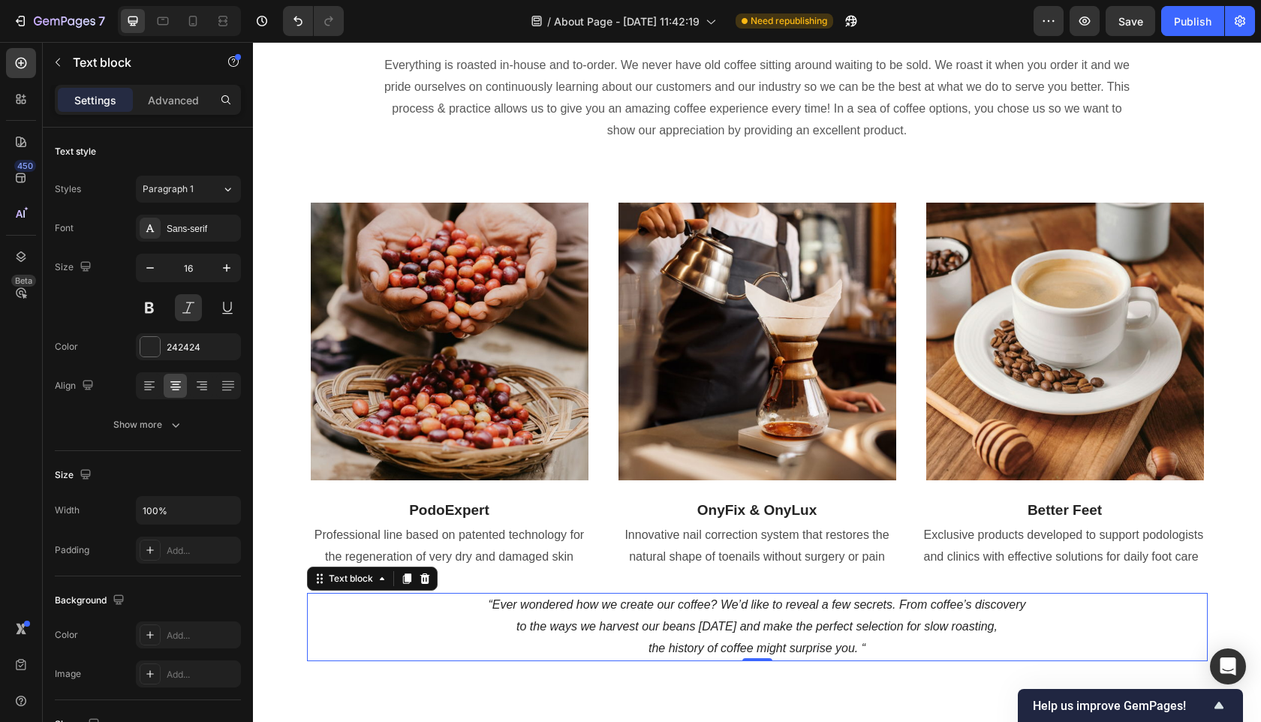
click at [803, 611] on icon "“Ever wondered how we create our coffee? We’d like to reveal a few secrets. Fro…" at bounding box center [757, 604] width 538 height 13
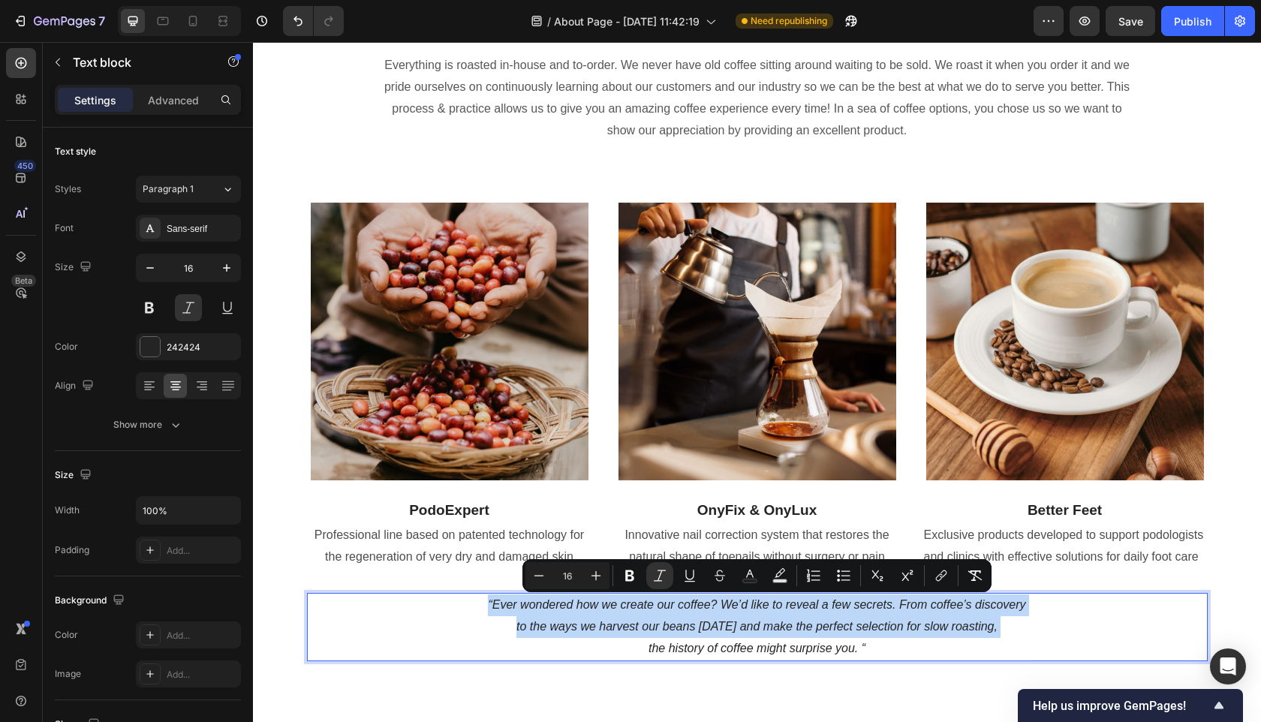
click at [514, 607] on icon "“Ever wondered how we create our coffee? We’d like to reveal a few secrets. Fro…" at bounding box center [757, 604] width 538 height 13
click at [496, 610] on icon "“Ever wondered how we create our coffee? We’d like to reveal a few secrets. Fro…" at bounding box center [757, 604] width 538 height 13
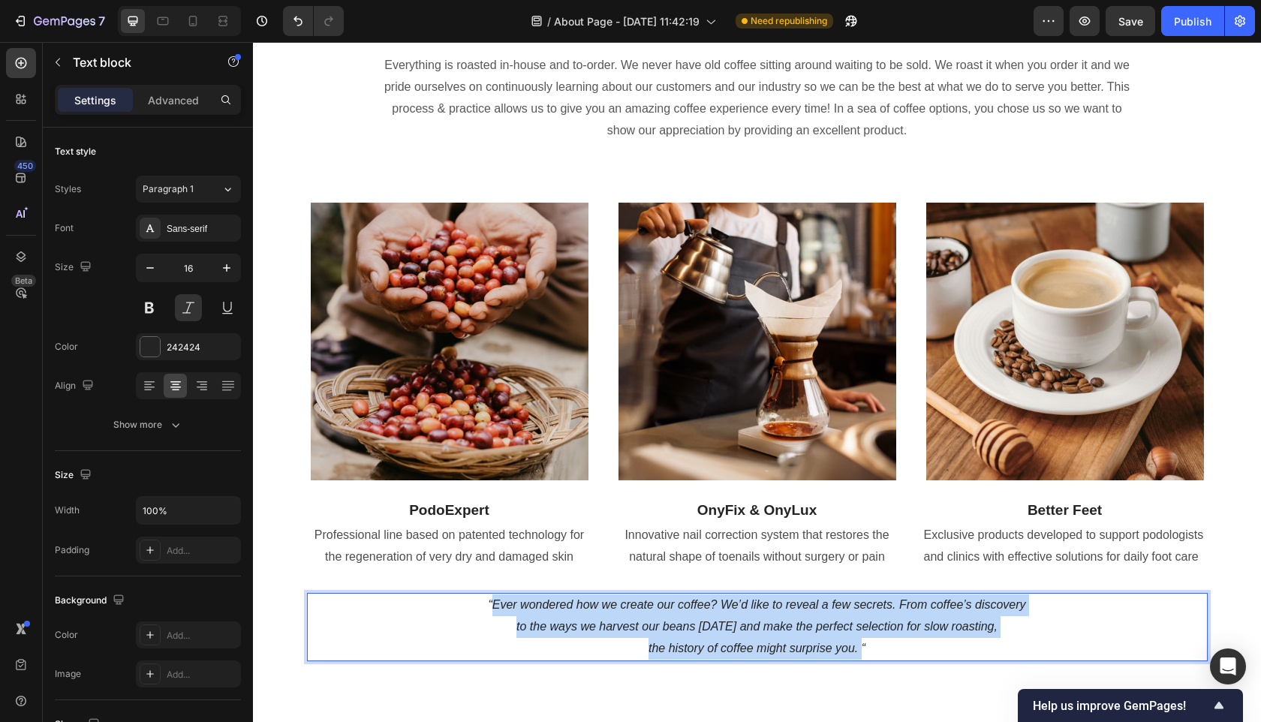
click at [860, 653] on icon "the history of coffee might surprise you. “" at bounding box center [757, 648] width 217 height 13
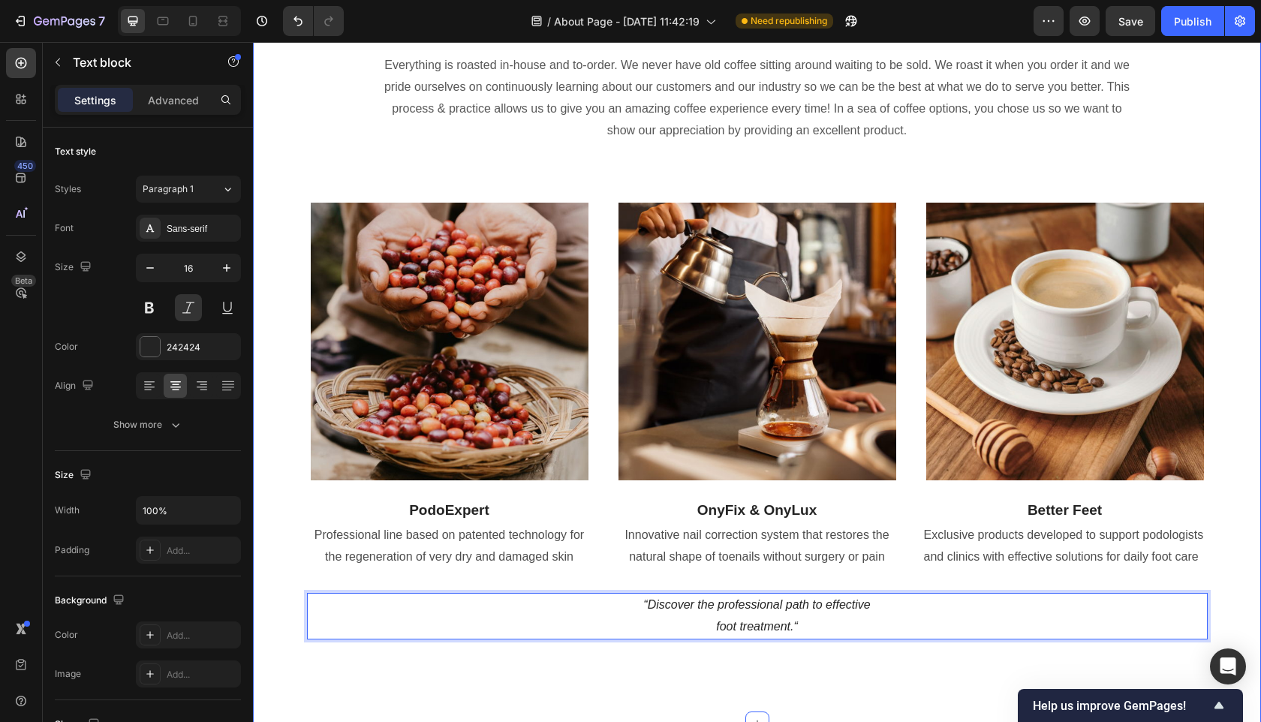
click at [898, 690] on div "Our Featured Brands Heading Everything is roasted in-house and to-order. We nev…" at bounding box center [757, 355] width 1008 height 737
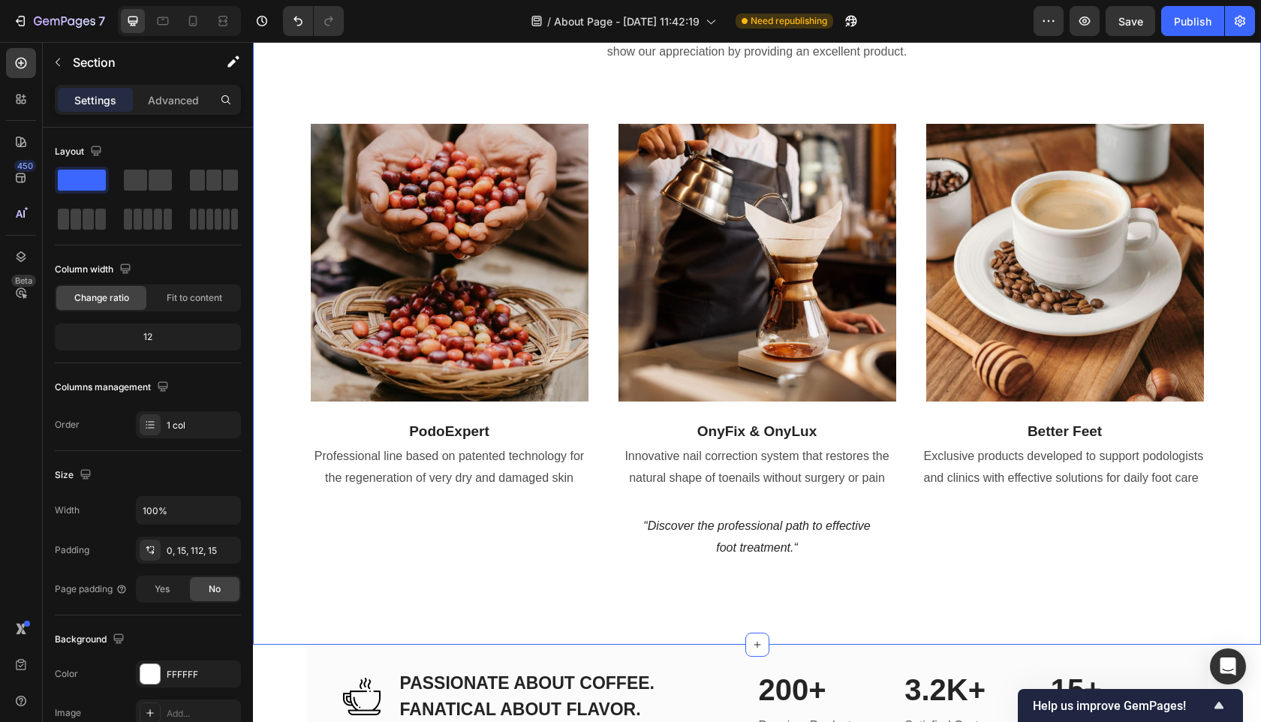
scroll to position [1249, 0]
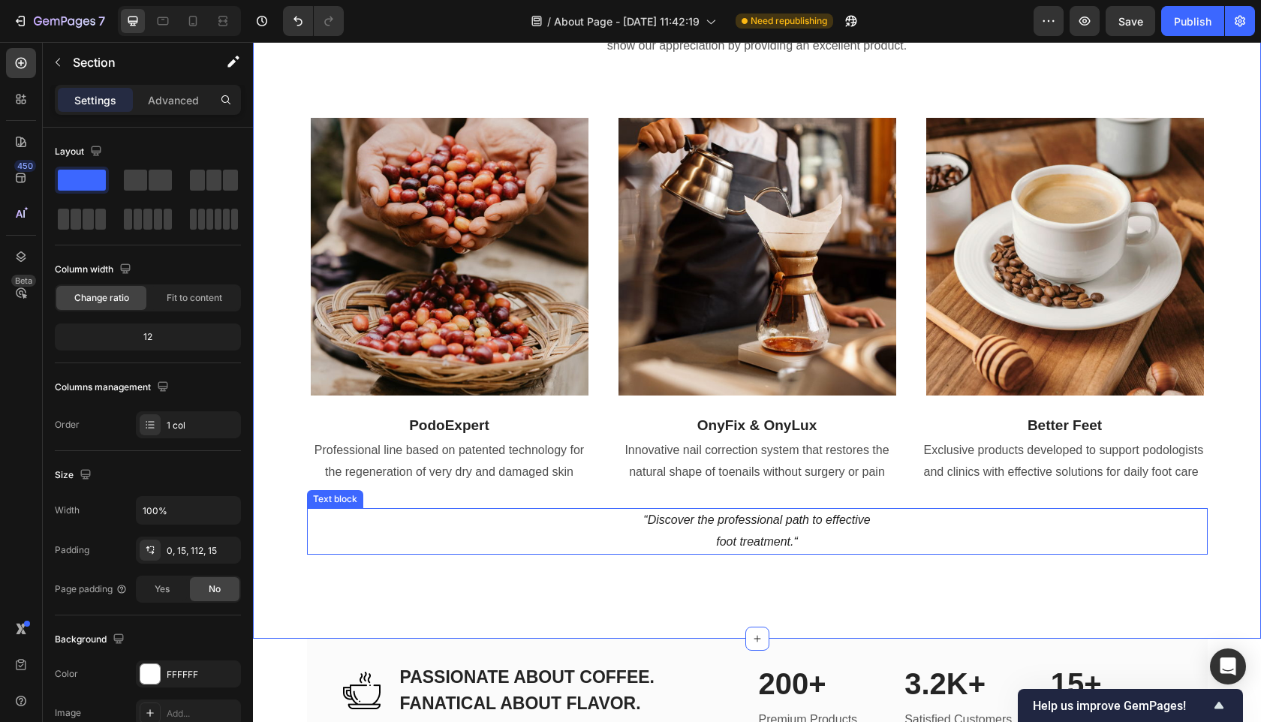
click at [845, 531] on p "“Discover the professional path to effective foot treatment.“" at bounding box center [758, 532] width 898 height 44
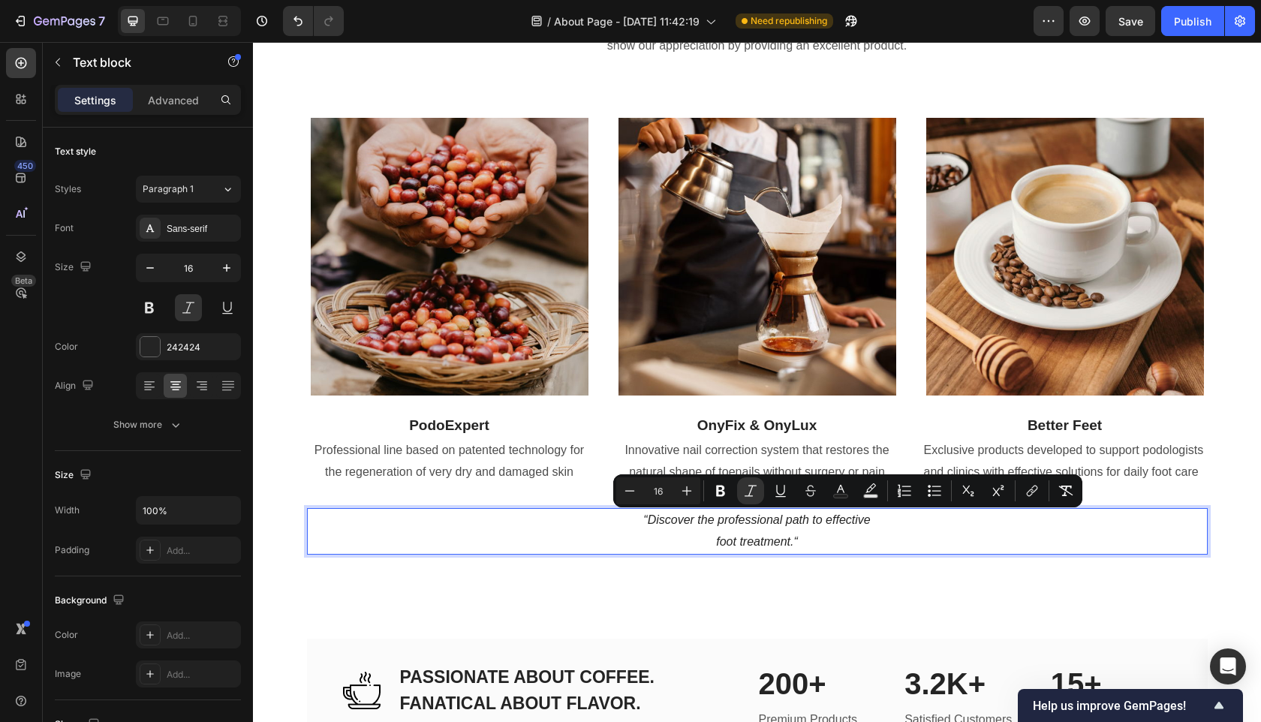
click at [830, 551] on p "“Discover the professional path to effective foot treatment.“" at bounding box center [758, 532] width 898 height 44
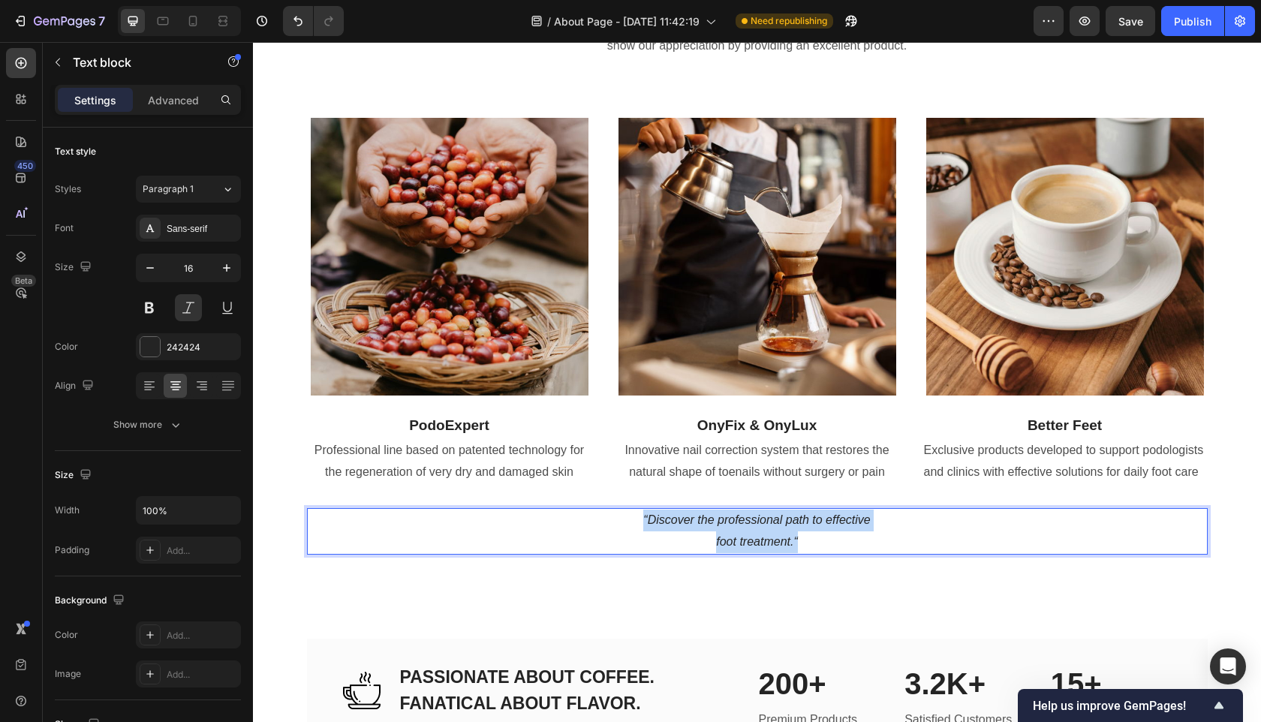
drag, startPoint x: 834, startPoint y: 551, endPoint x: 638, endPoint y: 522, distance: 198.1
click at [638, 522] on p "“Discover the professional path to effective foot treatment.“" at bounding box center [758, 532] width 898 height 44
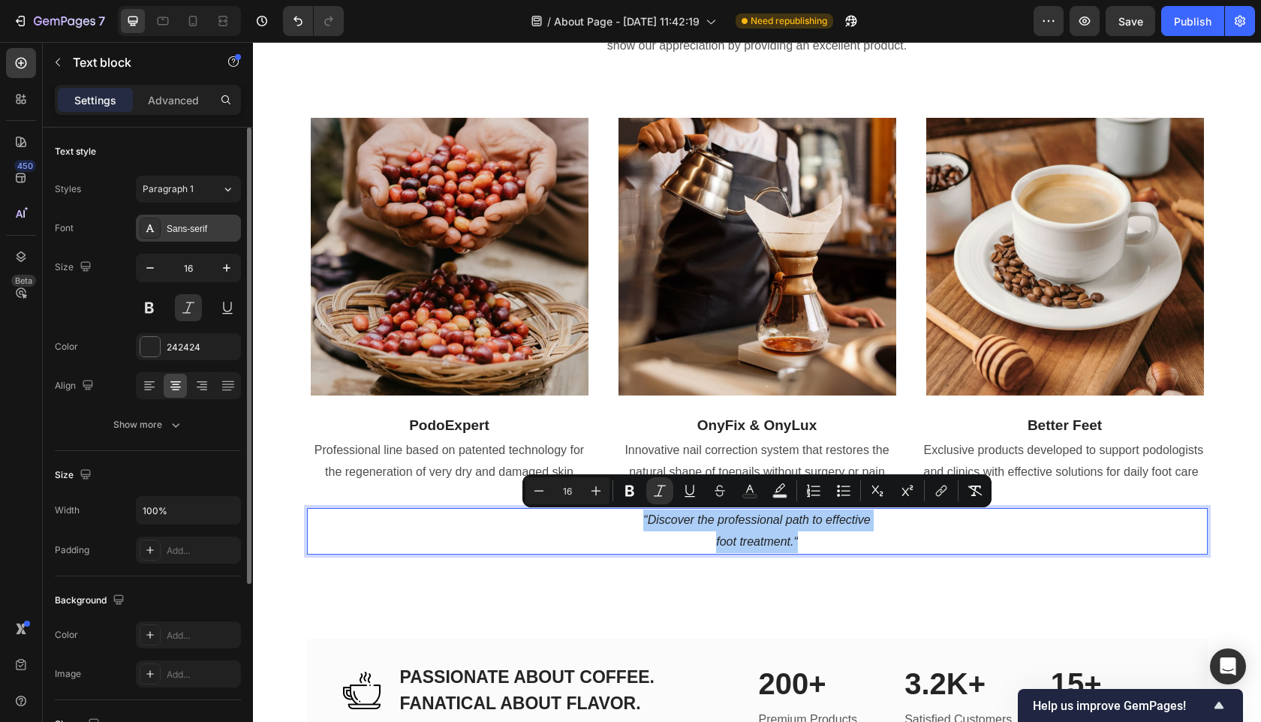
click at [198, 223] on div "Sans-serif" at bounding box center [202, 229] width 71 height 14
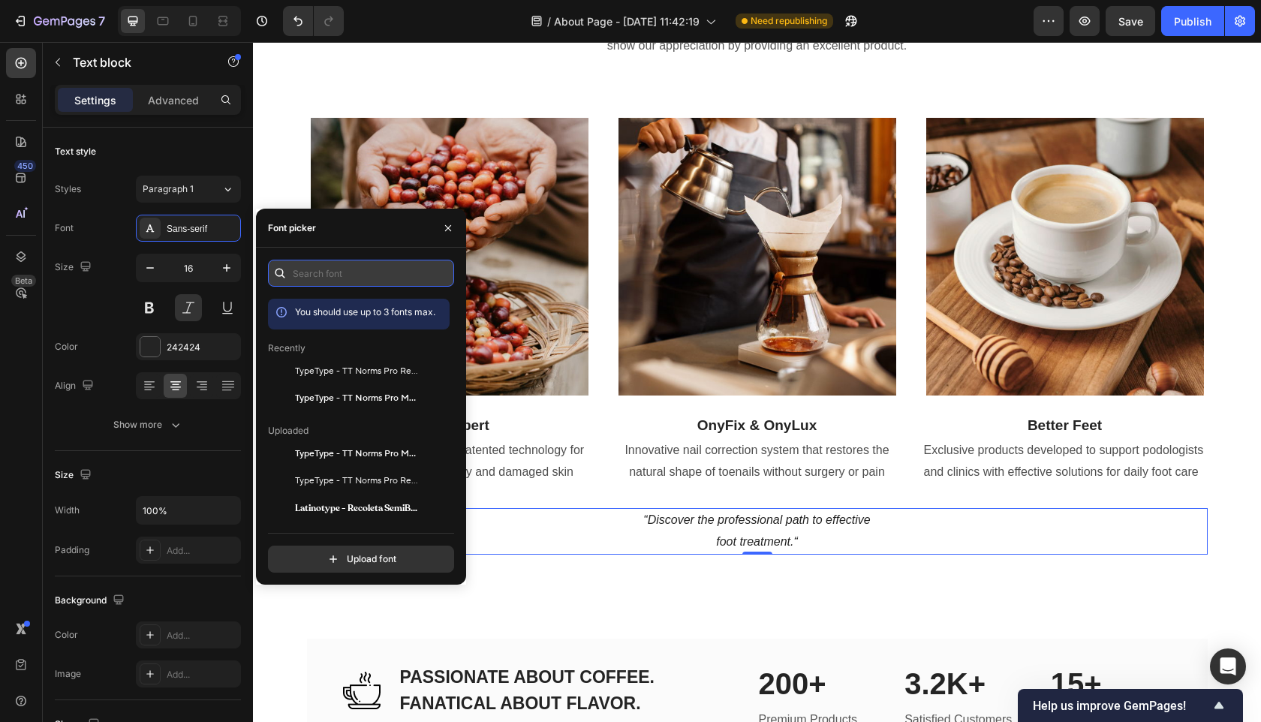
click at [328, 280] on input "text" at bounding box center [361, 273] width 186 height 27
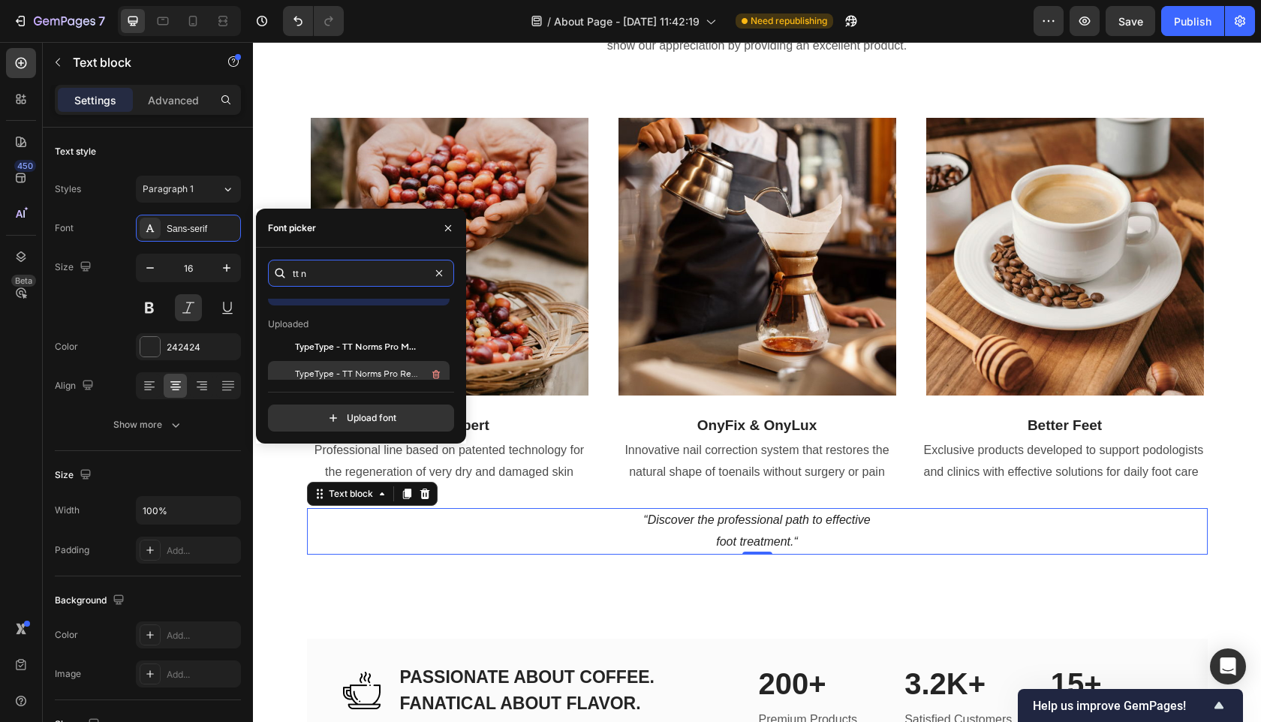
scroll to position [0, 0]
type input "tt no"
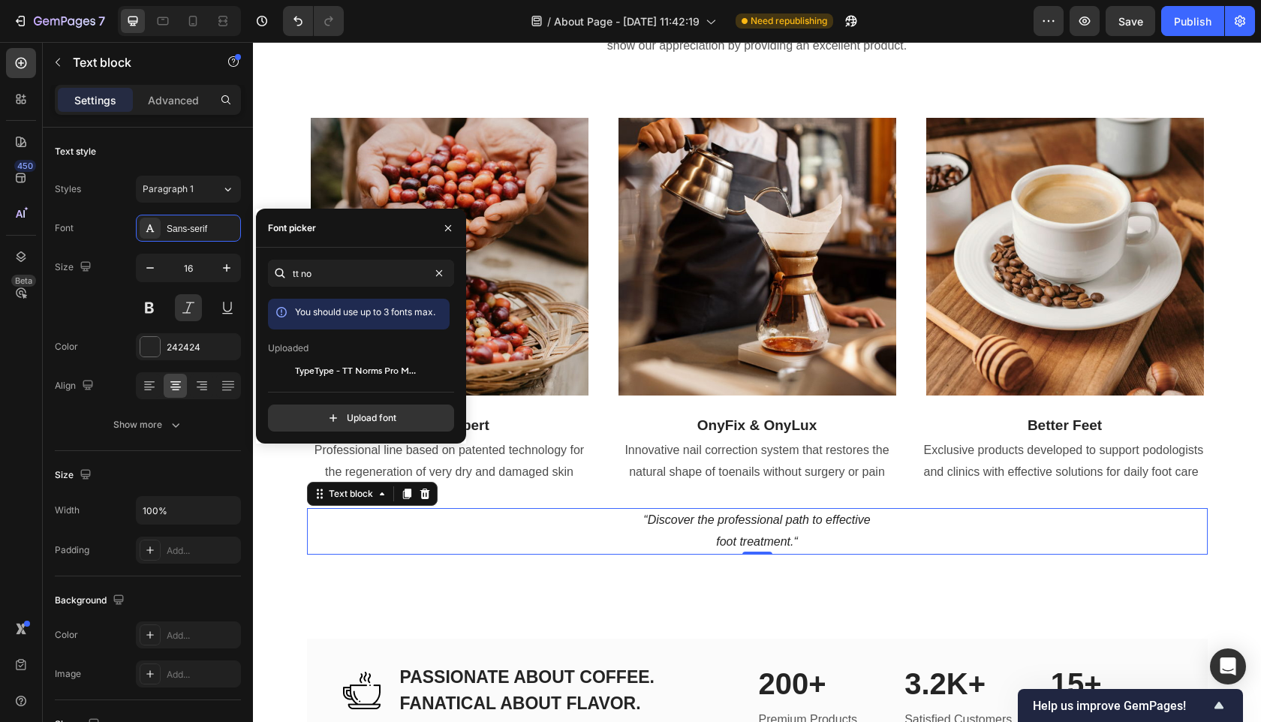
click at [405, 314] on span "You should use up to 3 fonts max." at bounding box center [365, 311] width 140 height 11
click at [405, 422] on input "file" at bounding box center [393, 418] width 375 height 26
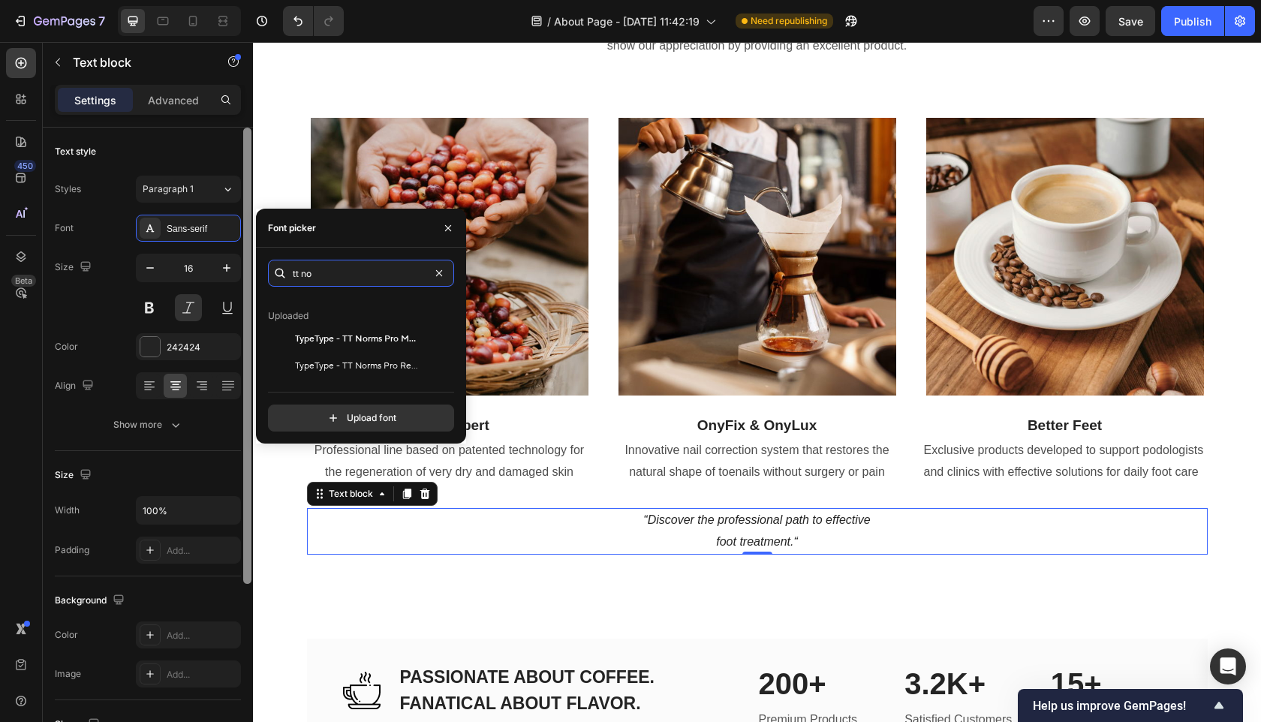
drag, startPoint x: 340, startPoint y: 279, endPoint x: 242, endPoint y: 279, distance: 98.4
click at [242, 279] on div "450 Beta Sections(18) Elements(83) Section Element Hero Section Product Detail …" at bounding box center [126, 382] width 253 height 680
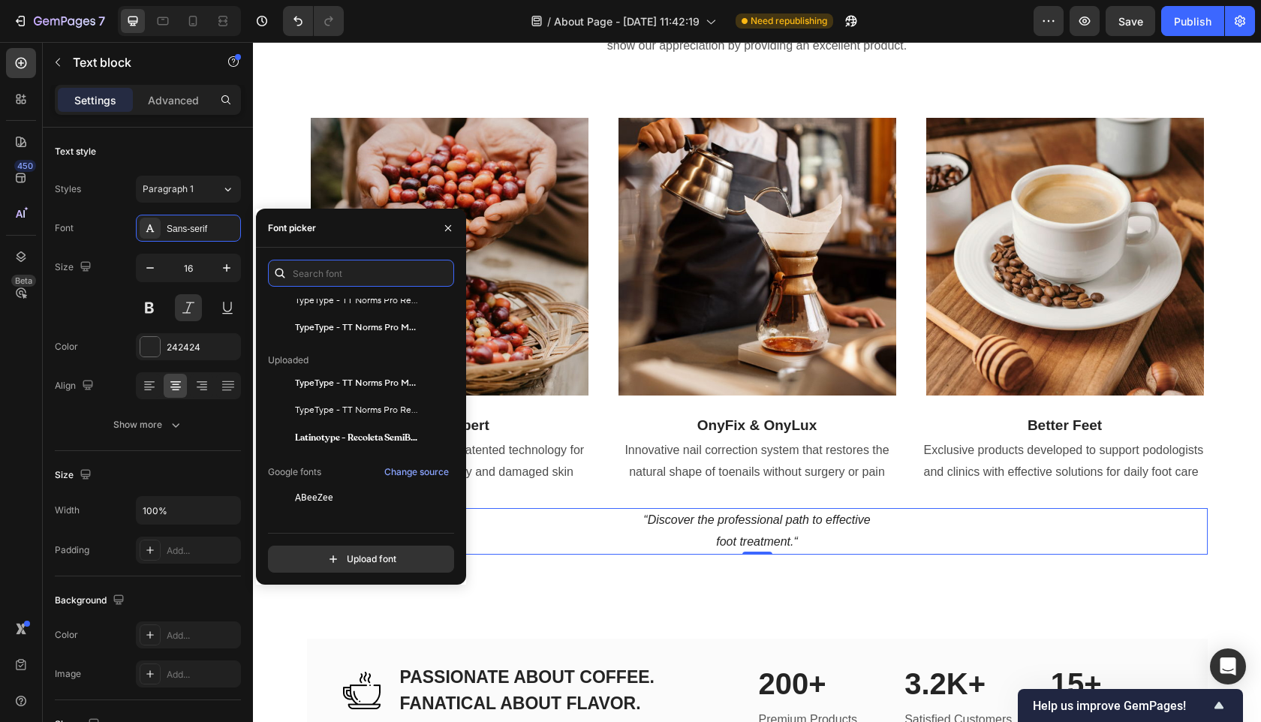
scroll to position [71, 0]
click at [390, 446] on div "Latinotype - Recoleta SemiBold" at bounding box center [359, 436] width 182 height 27
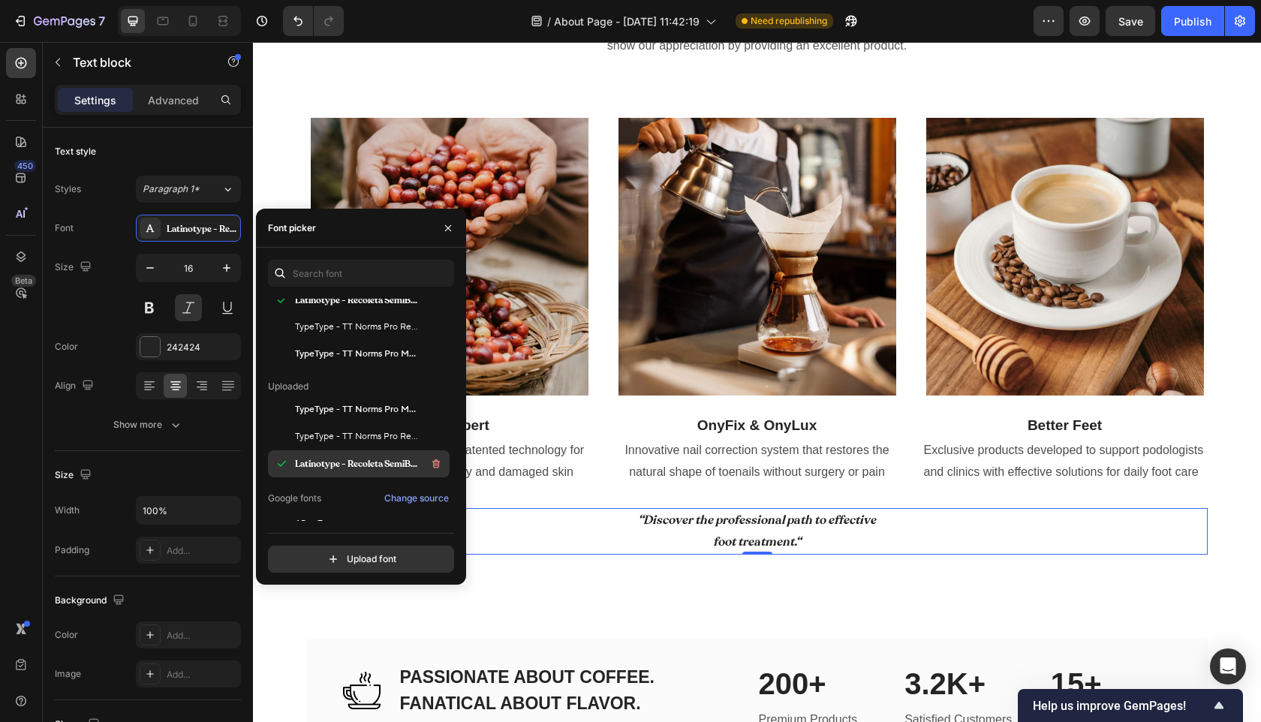
click at [377, 467] on span "Latinotype - Recoleta SemiBold" at bounding box center [357, 464] width 125 height 14
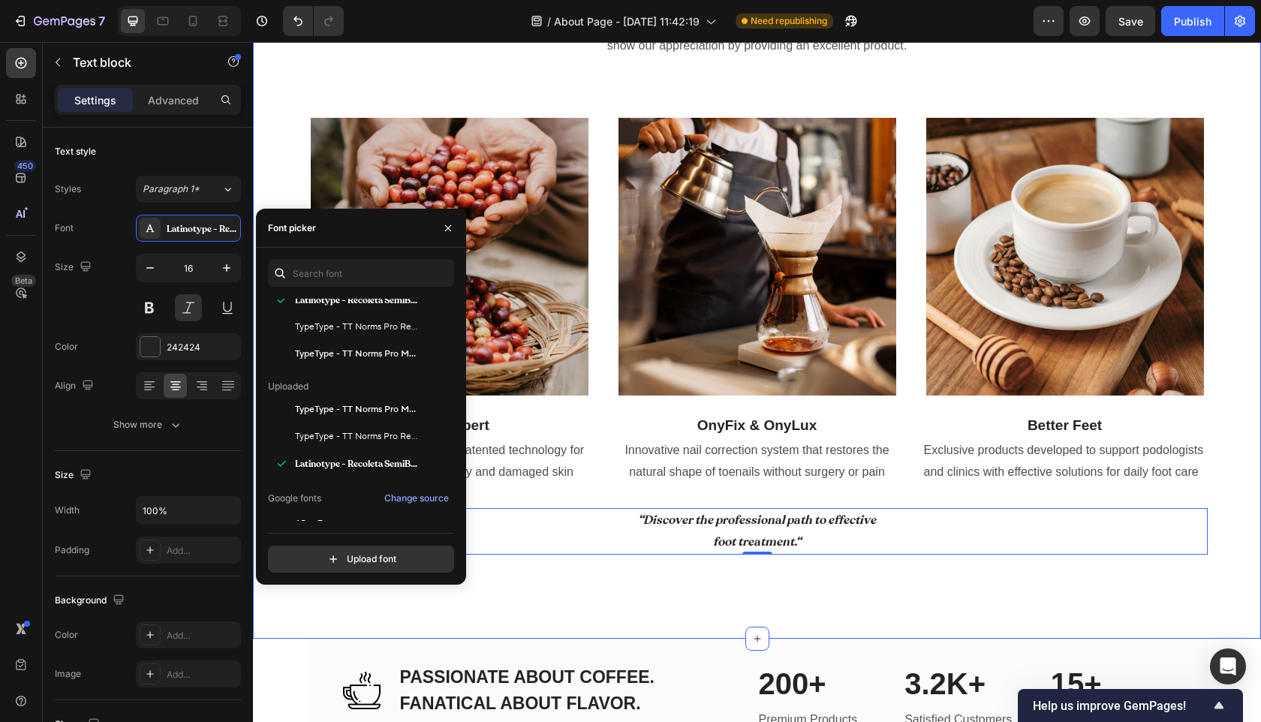
click at [625, 582] on div "Our Featured Brands Heading Everything is roasted in-house and to-order. We nev…" at bounding box center [757, 270] width 1008 height 737
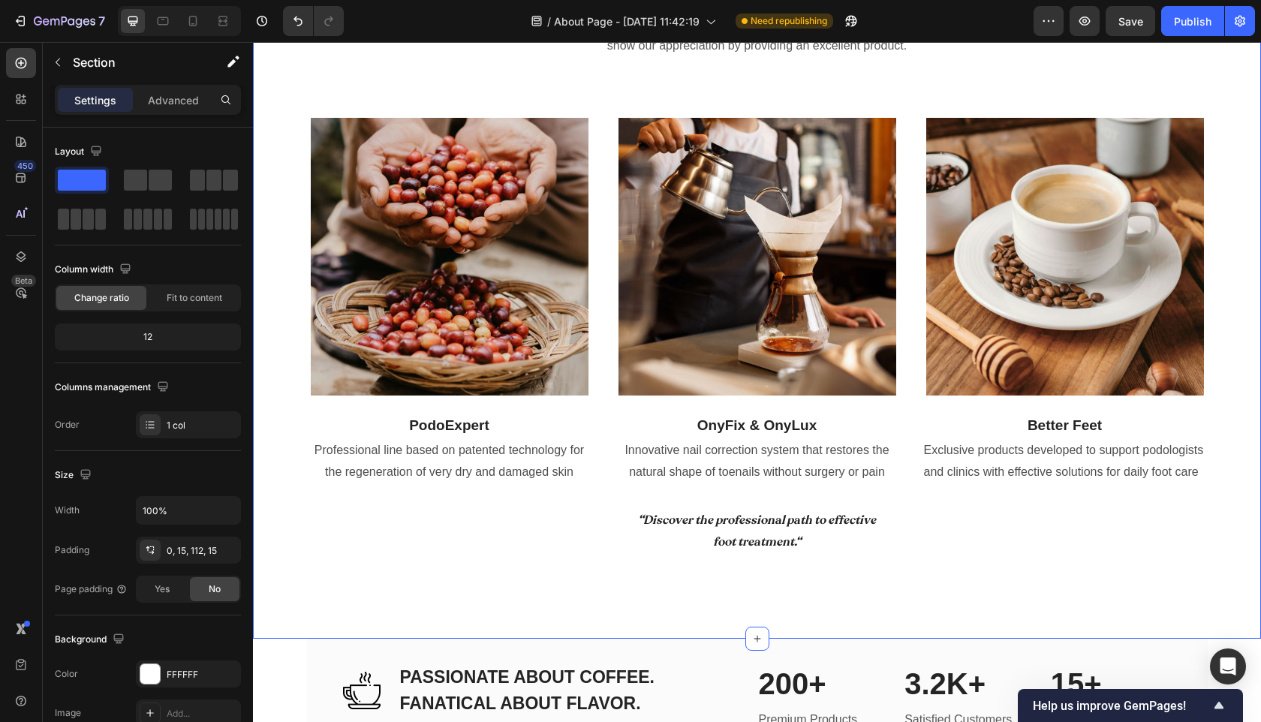
scroll to position [1245, 0]
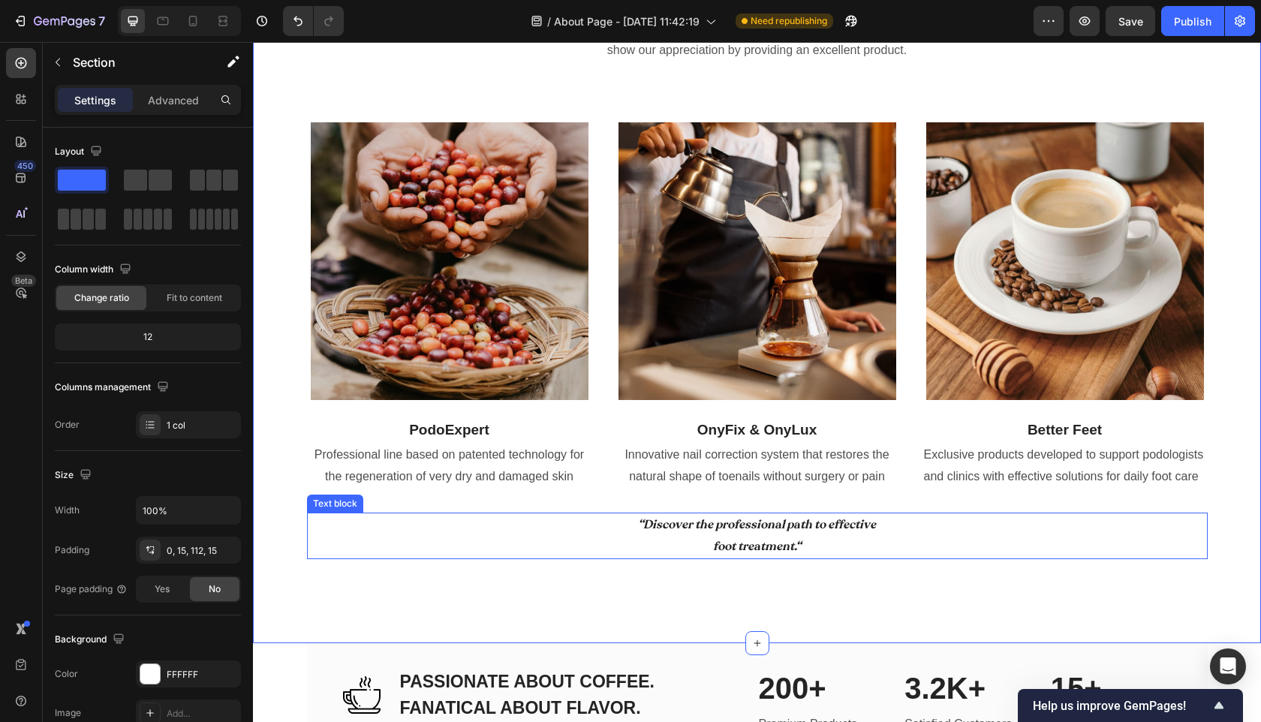
click at [721, 528] on icon "“Discover the professional path to effective" at bounding box center [757, 525] width 238 height 17
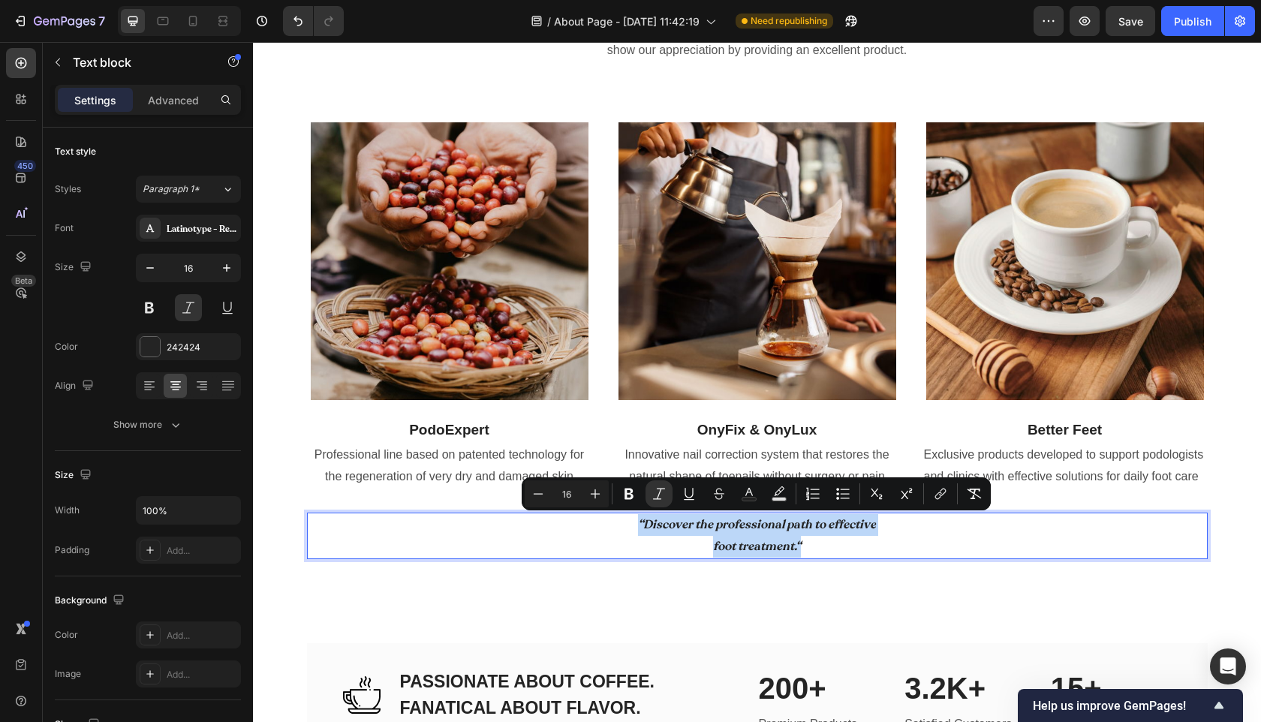
drag, startPoint x: 823, startPoint y: 541, endPoint x: 613, endPoint y: 521, distance: 211.1
click at [613, 521] on p "“Discover the professional path to effective foot treatment.“" at bounding box center [758, 536] width 898 height 44
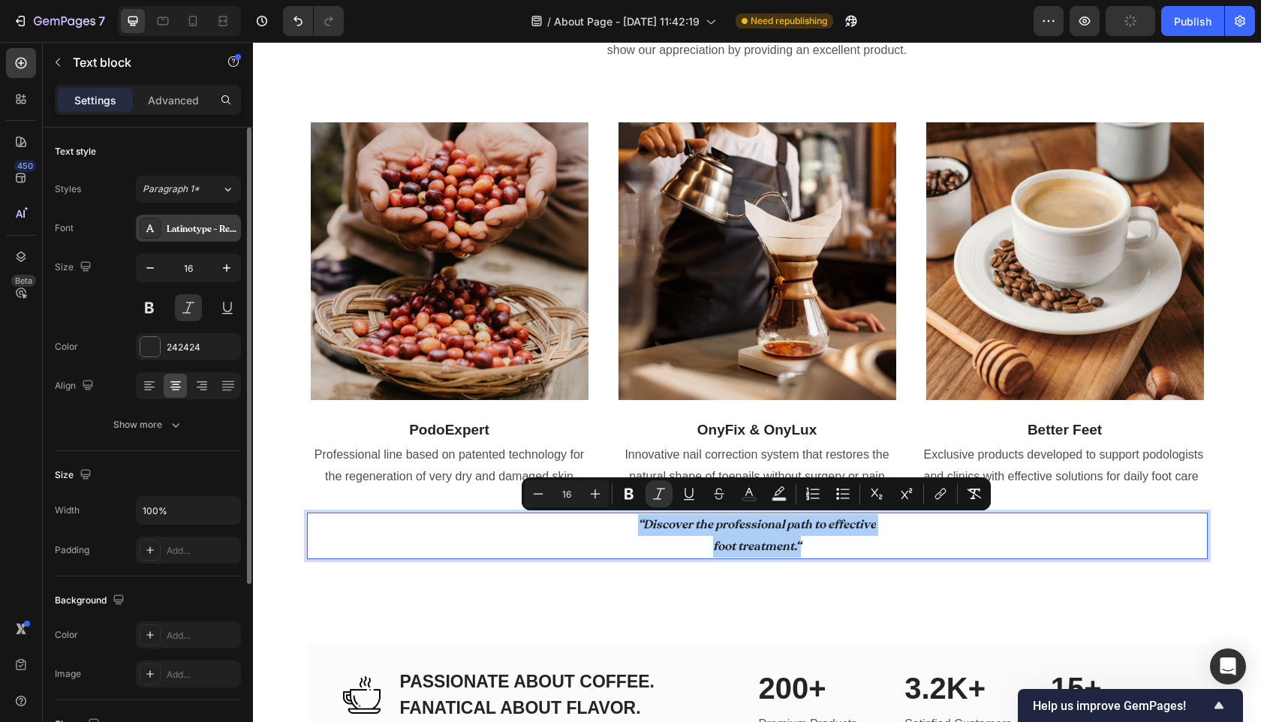
click at [201, 228] on div "Latinotype - Recoleta SemiBold" at bounding box center [202, 229] width 71 height 14
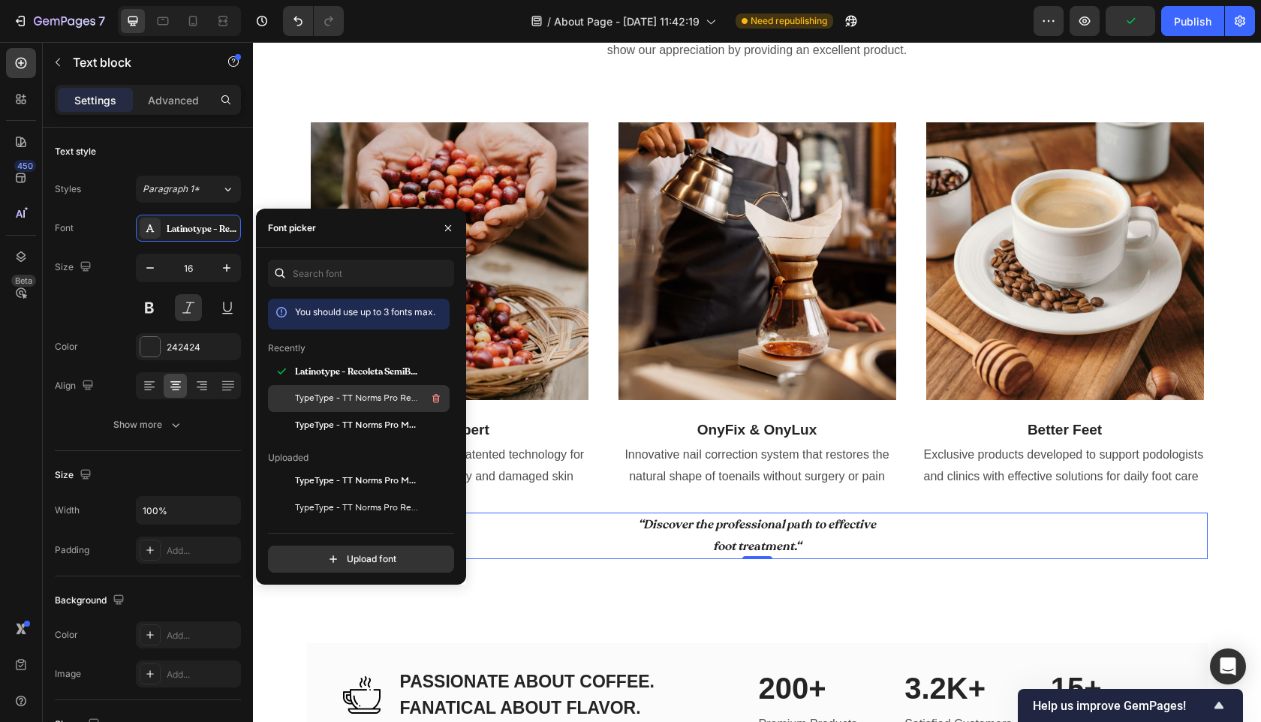
click at [352, 402] on span "TypeType - TT Norms Pro Regular" at bounding box center [357, 399] width 125 height 14
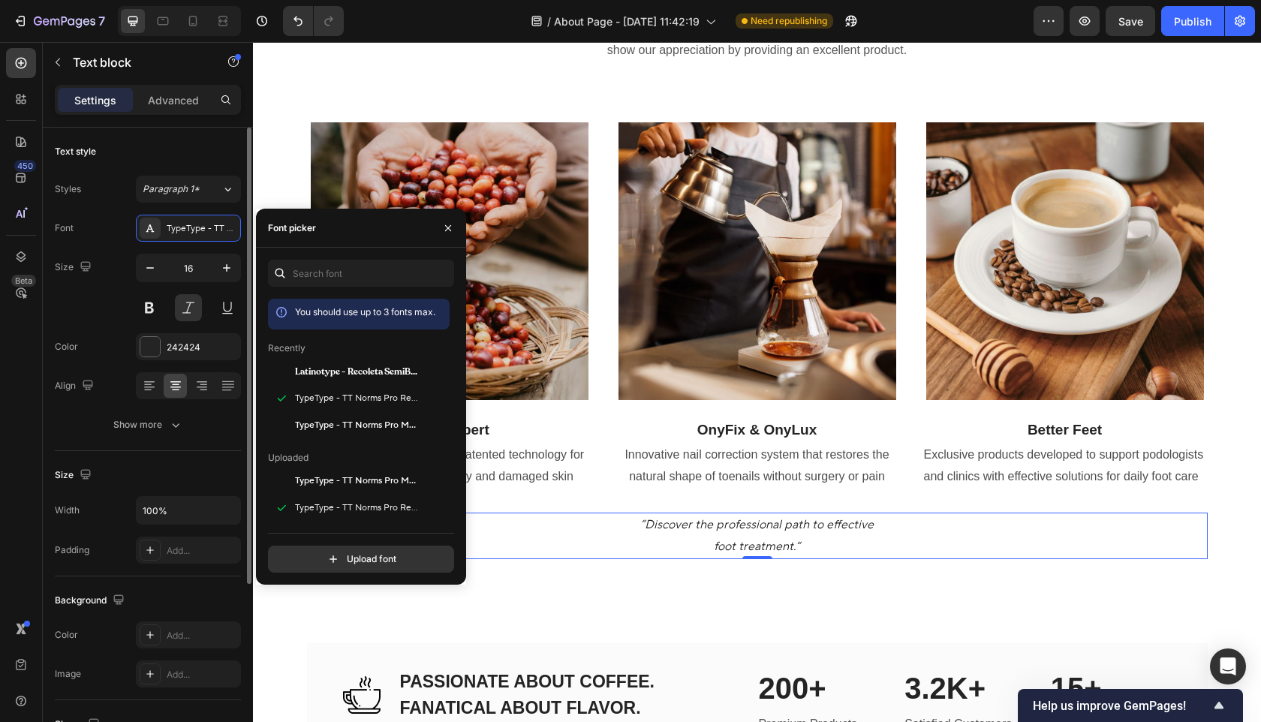
click at [101, 306] on div "Size 16" at bounding box center [148, 288] width 186 height 68
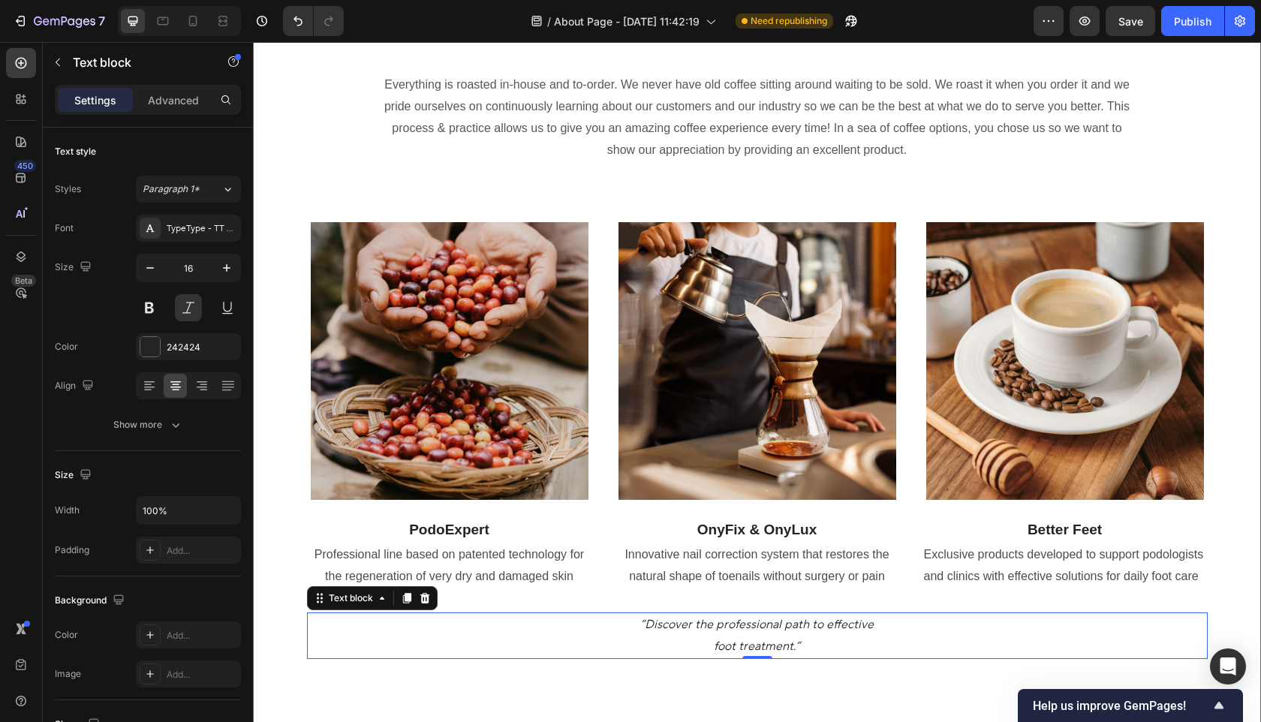
scroll to position [1153, 0]
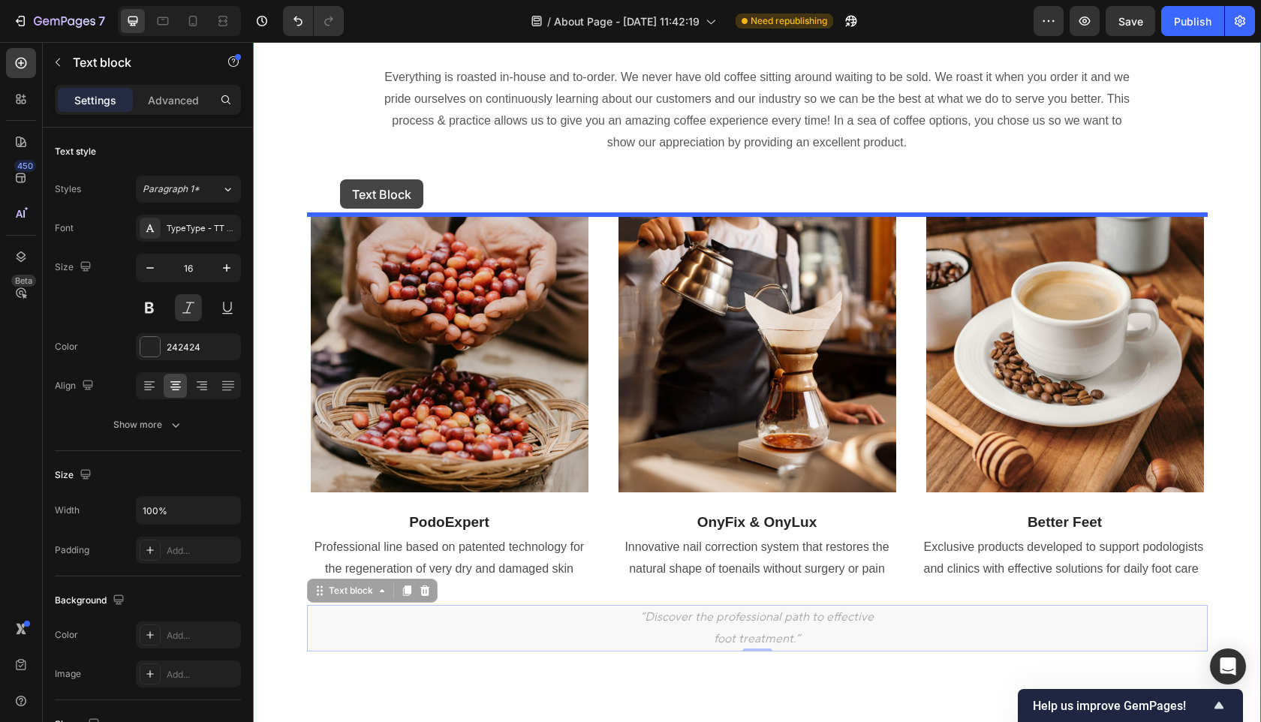
drag, startPoint x: 318, startPoint y: 594, endPoint x: 340, endPoint y: 179, distance: 415.0
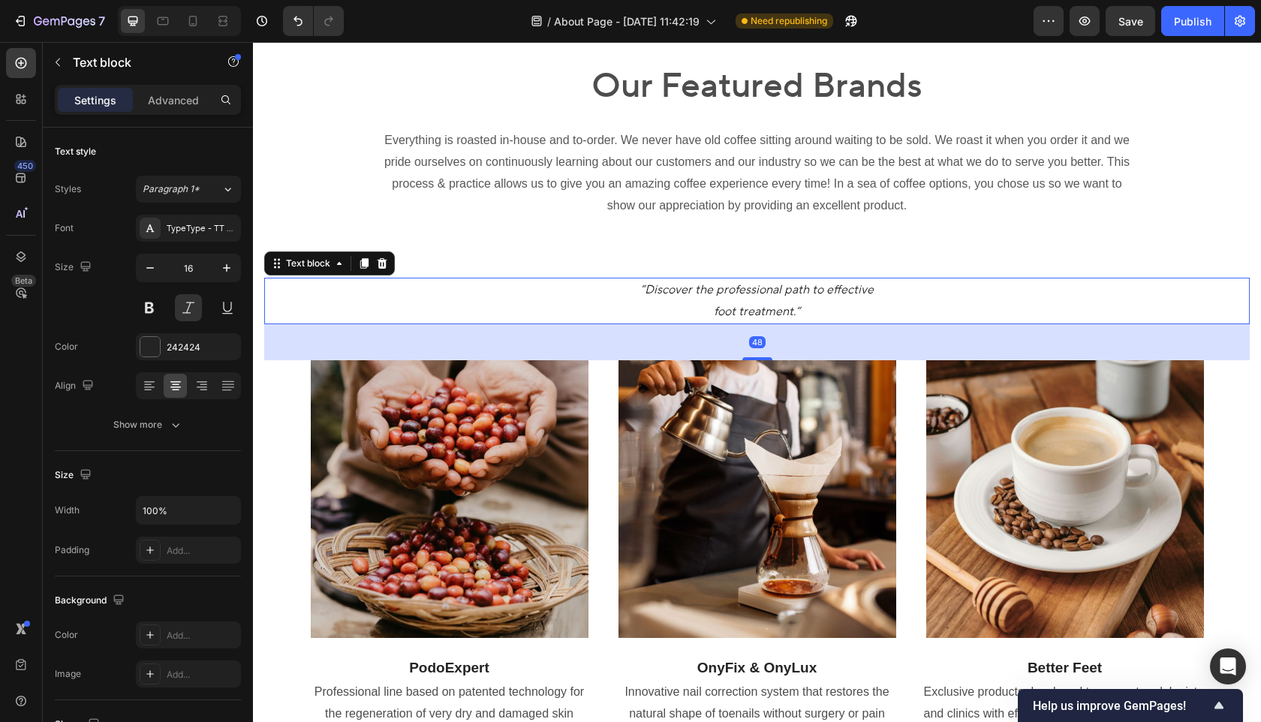
scroll to position [1079, 0]
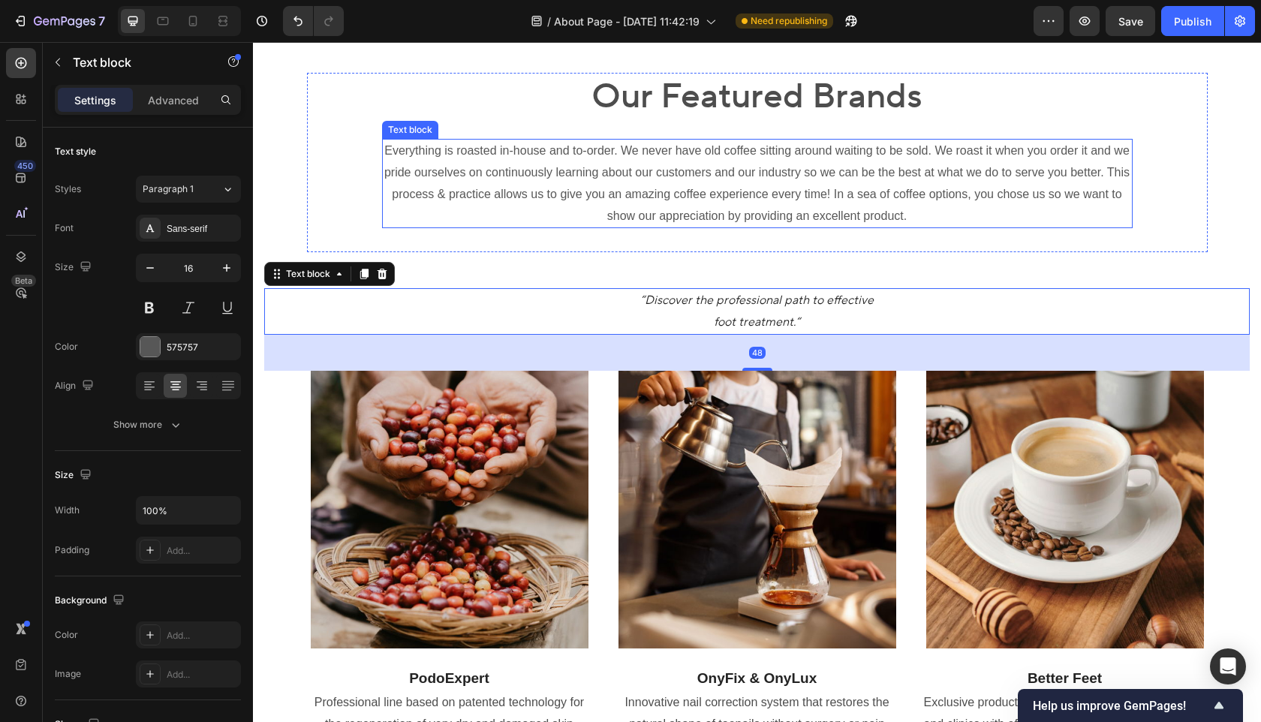
click at [559, 201] on p "Everything is roasted in-house and to-order. We never have old coffee sitting a…" at bounding box center [758, 183] width 748 height 86
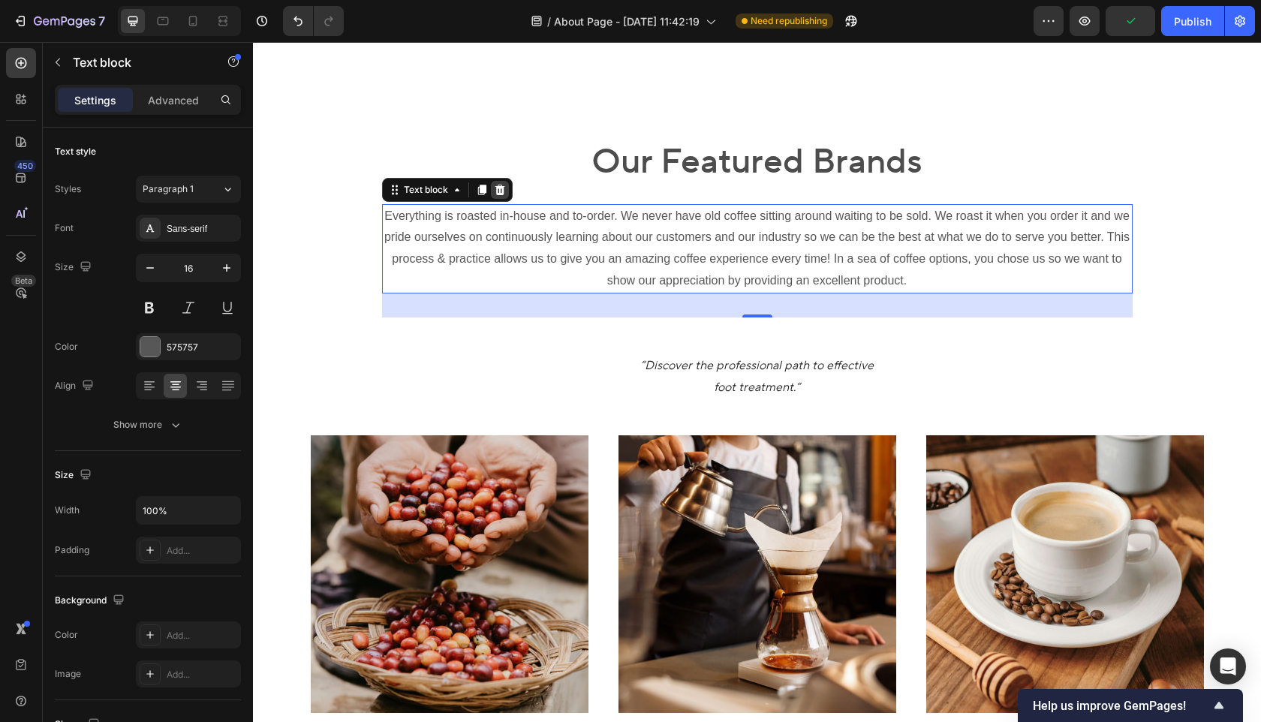
click at [500, 184] on icon at bounding box center [500, 189] width 10 height 11
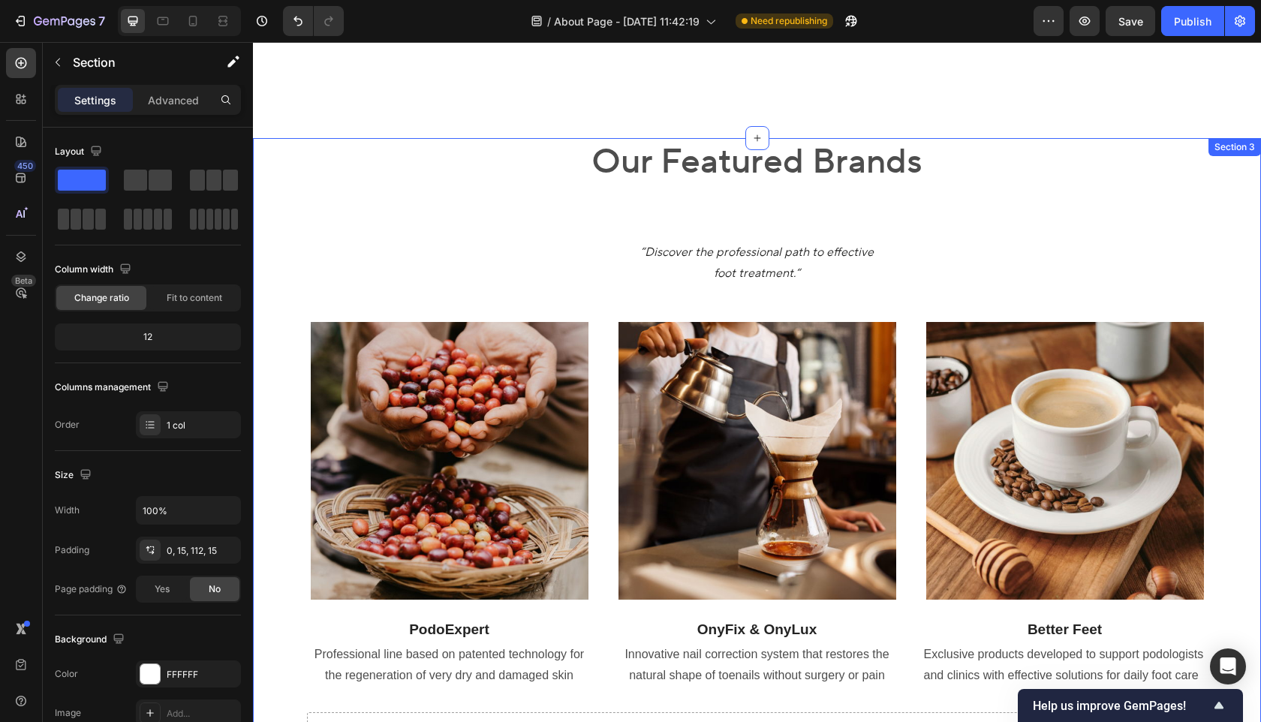
click at [713, 140] on div "Our Featured Brands Heading Row “Discover the professional path to effective fo…" at bounding box center [757, 447] width 986 height 619
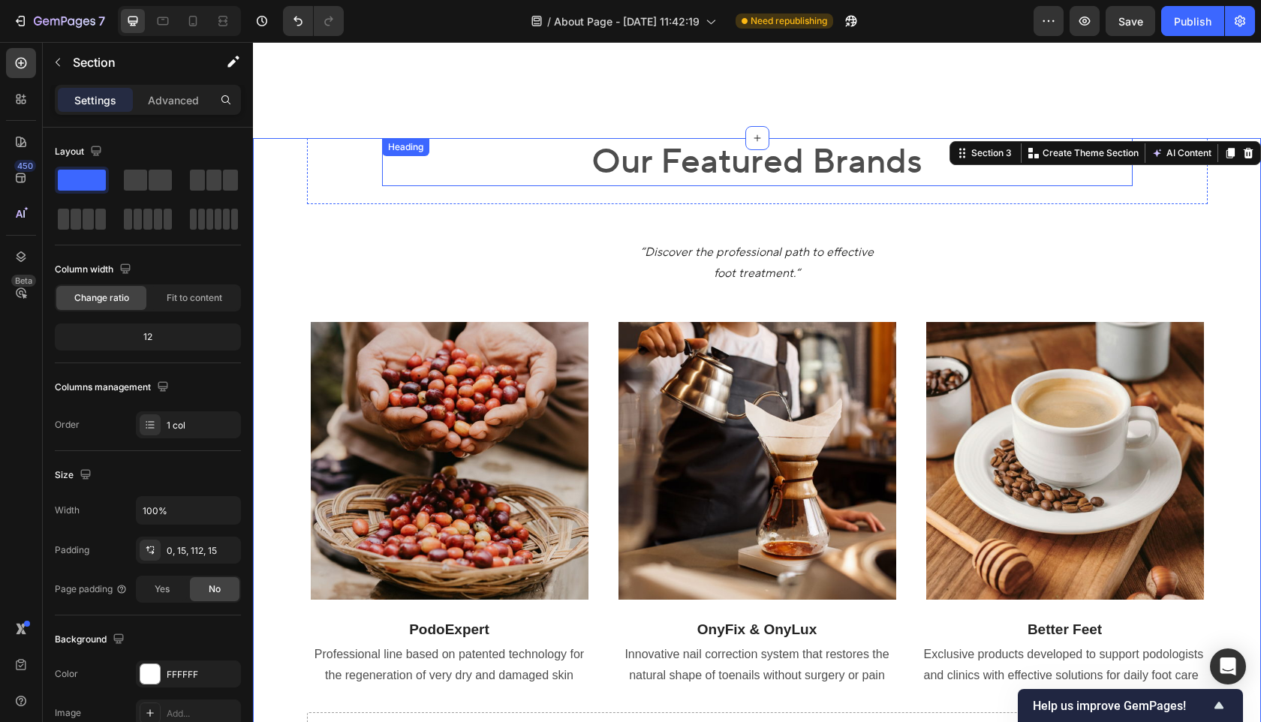
click at [709, 138] on h2 "Our Featured Brands" at bounding box center [757, 162] width 751 height 48
click at [758, 138] on h2 "Our Featured Brands" at bounding box center [757, 162] width 751 height 48
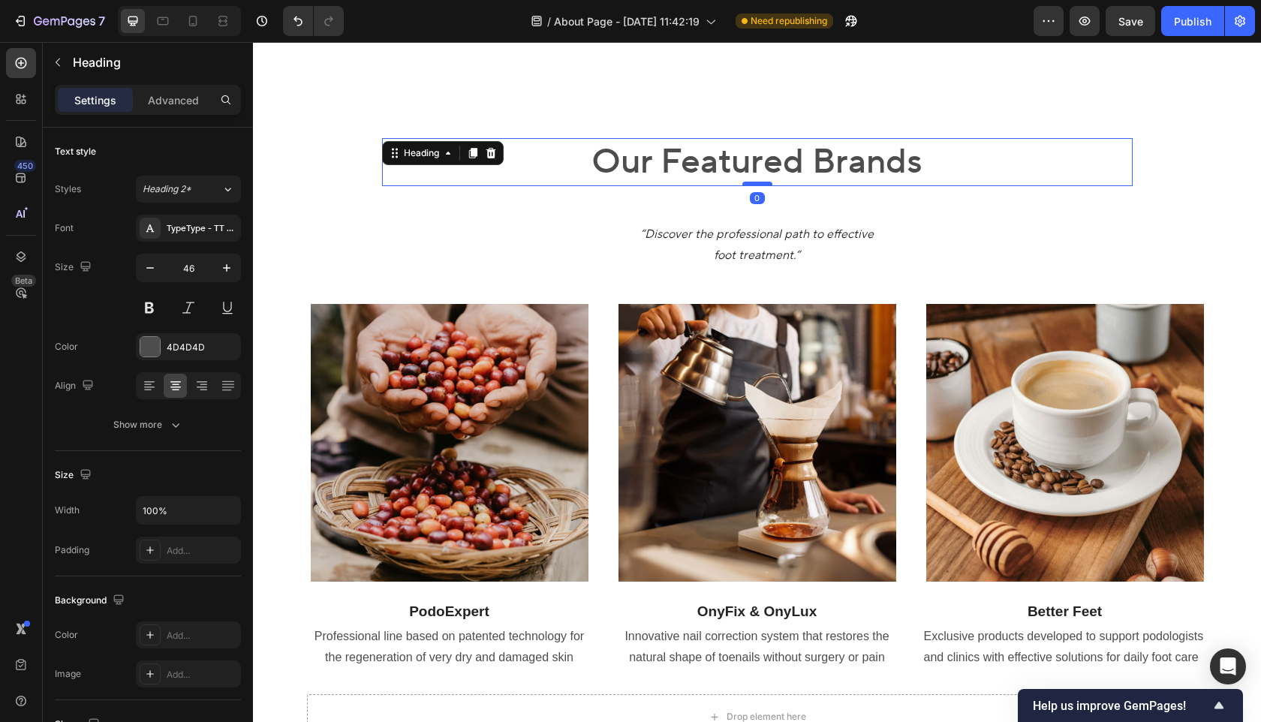
drag, startPoint x: 757, startPoint y: 137, endPoint x: 758, endPoint y: 119, distance: 18.0
click at [758, 182] on div at bounding box center [758, 184] width 30 height 5
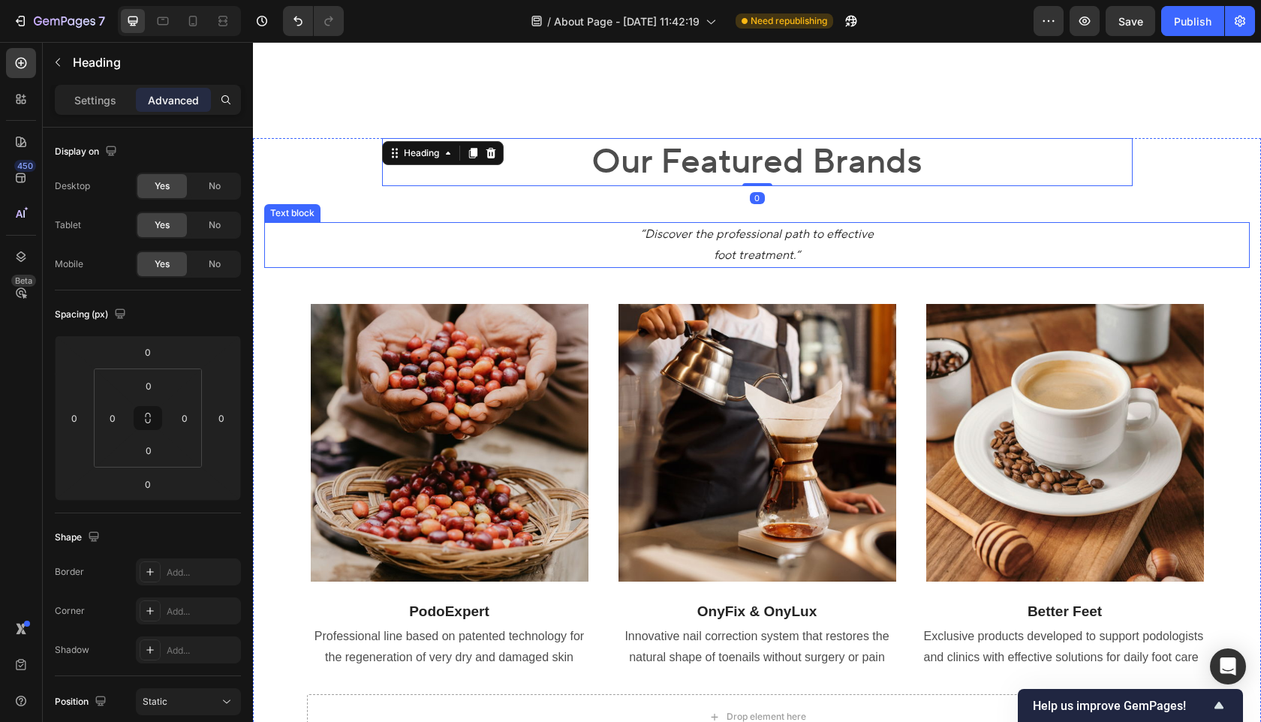
click at [735, 227] on icon "“Discover the professional path to effective" at bounding box center [757, 234] width 234 height 15
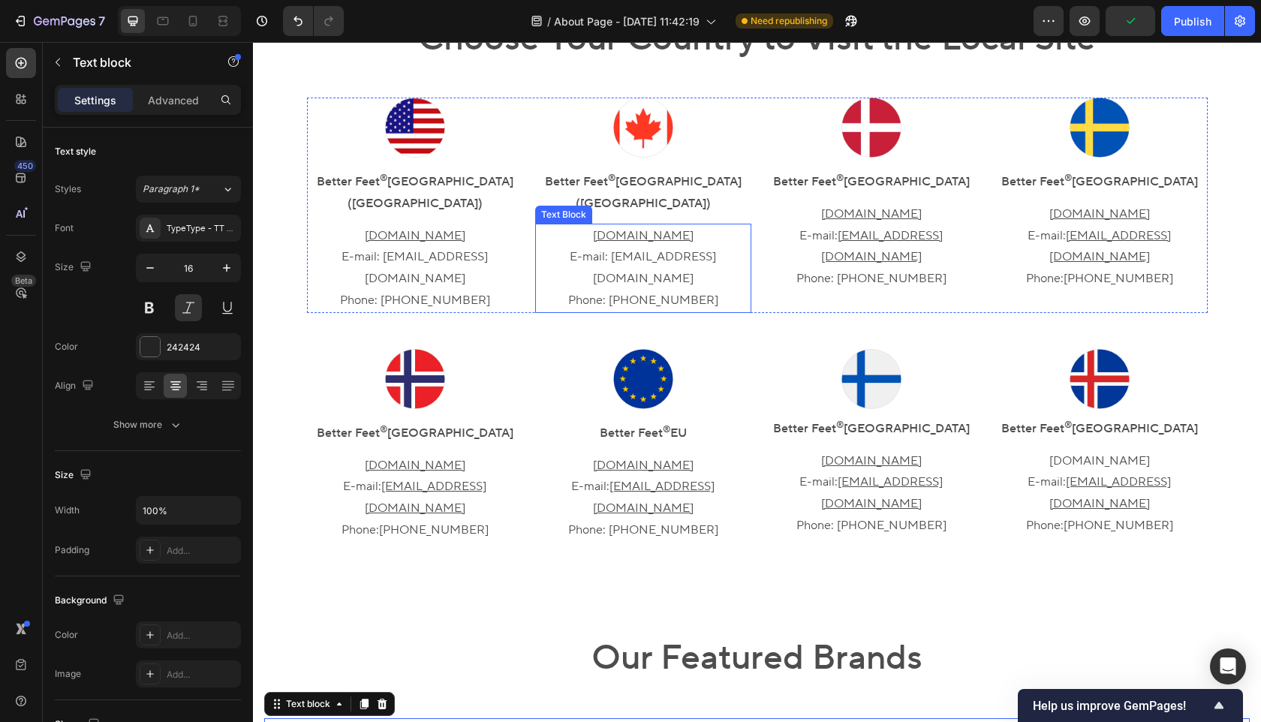
scroll to position [516, 0]
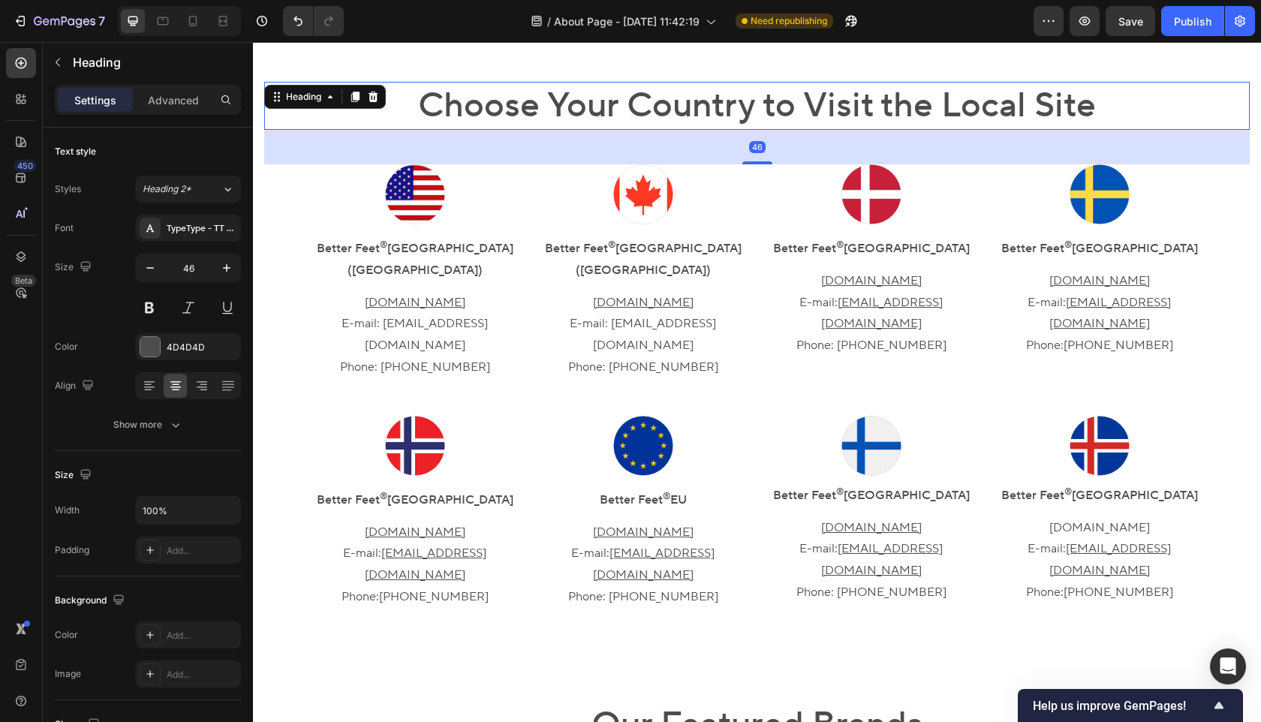
click at [713, 113] on h2 "Choose Your Country to Visit the Local Site" at bounding box center [757, 106] width 986 height 48
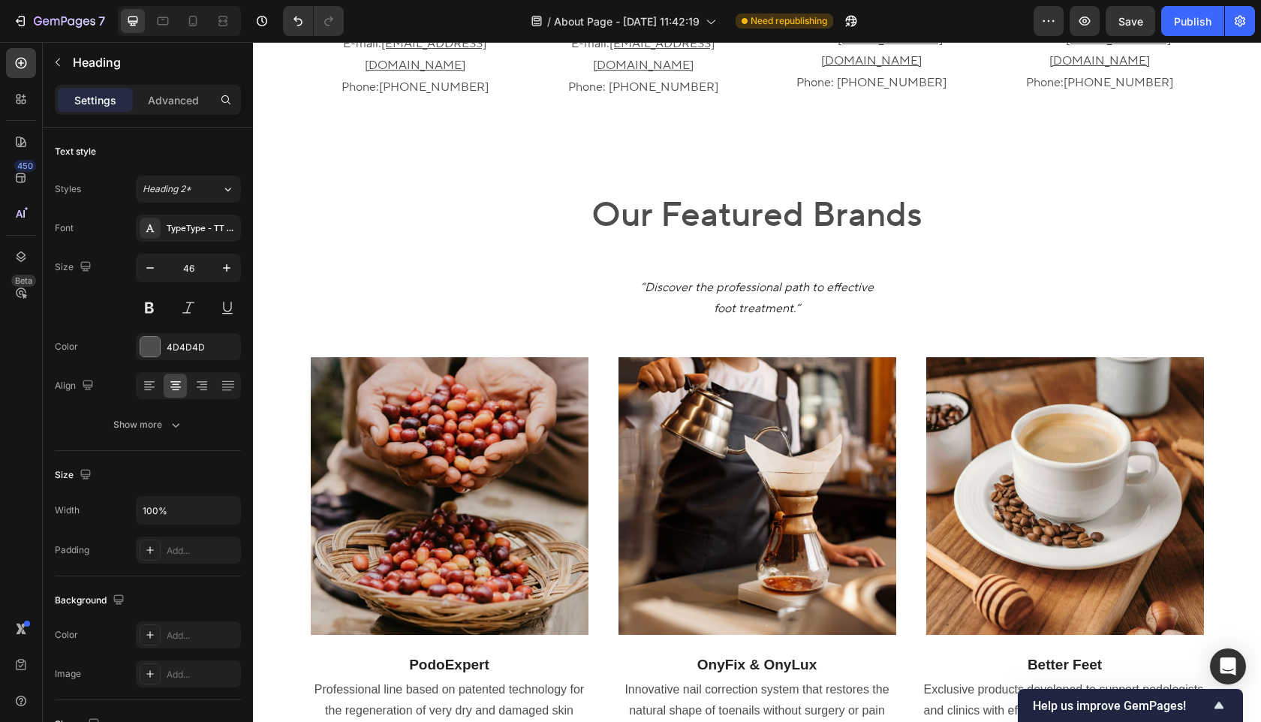
scroll to position [1012, 0]
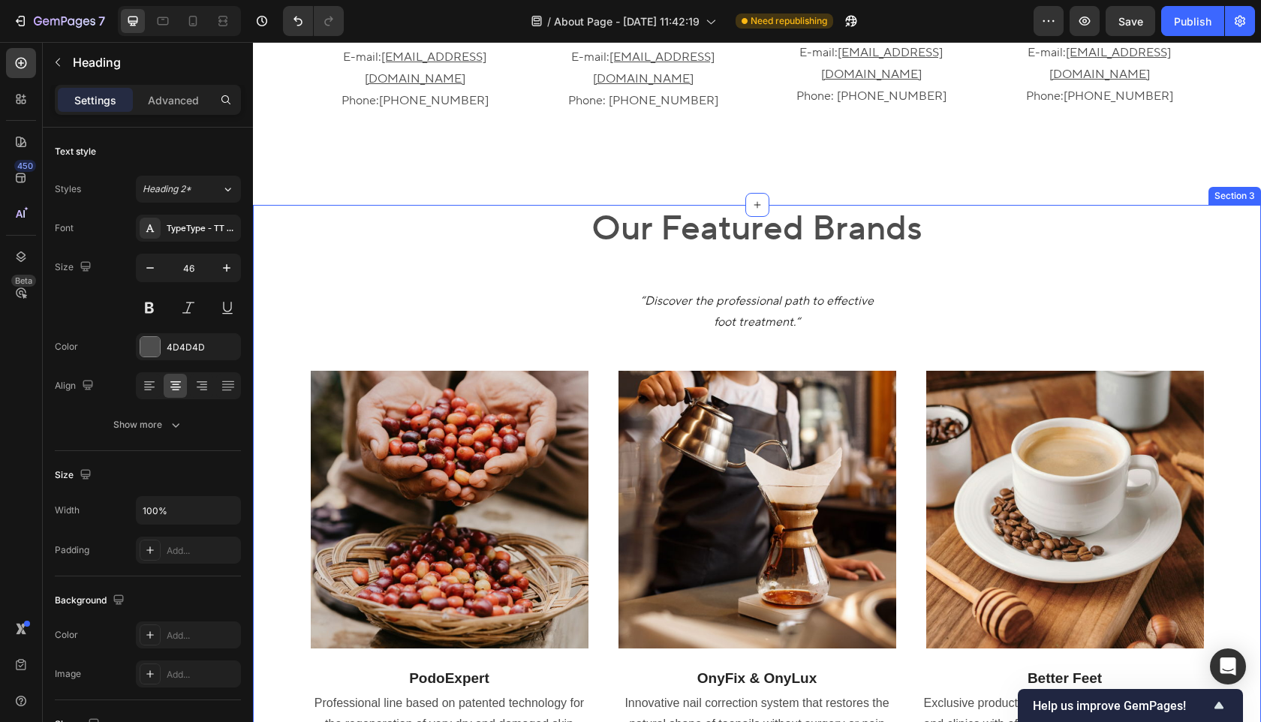
click at [740, 282] on div "Our Featured Brands Heading Row “Discover the professional path to effective fo…" at bounding box center [757, 505] width 986 height 601
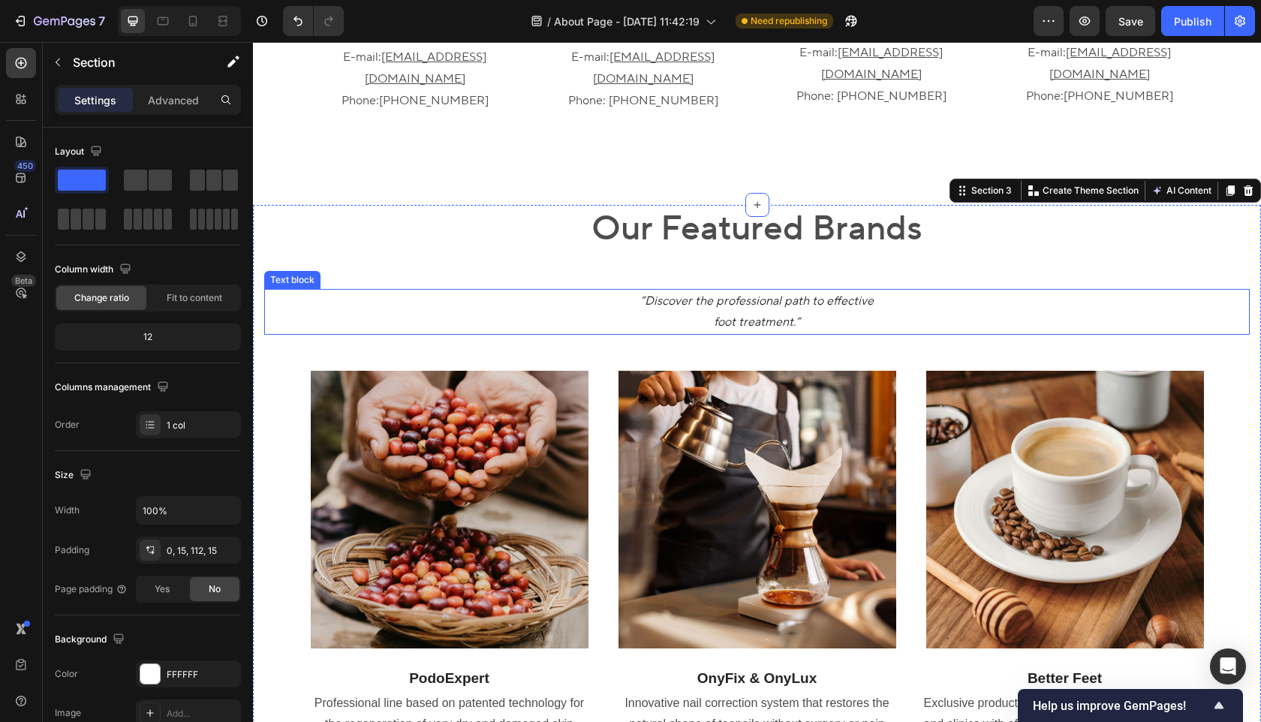
click at [753, 294] on icon "“Discover the professional path to effective" at bounding box center [757, 301] width 234 height 15
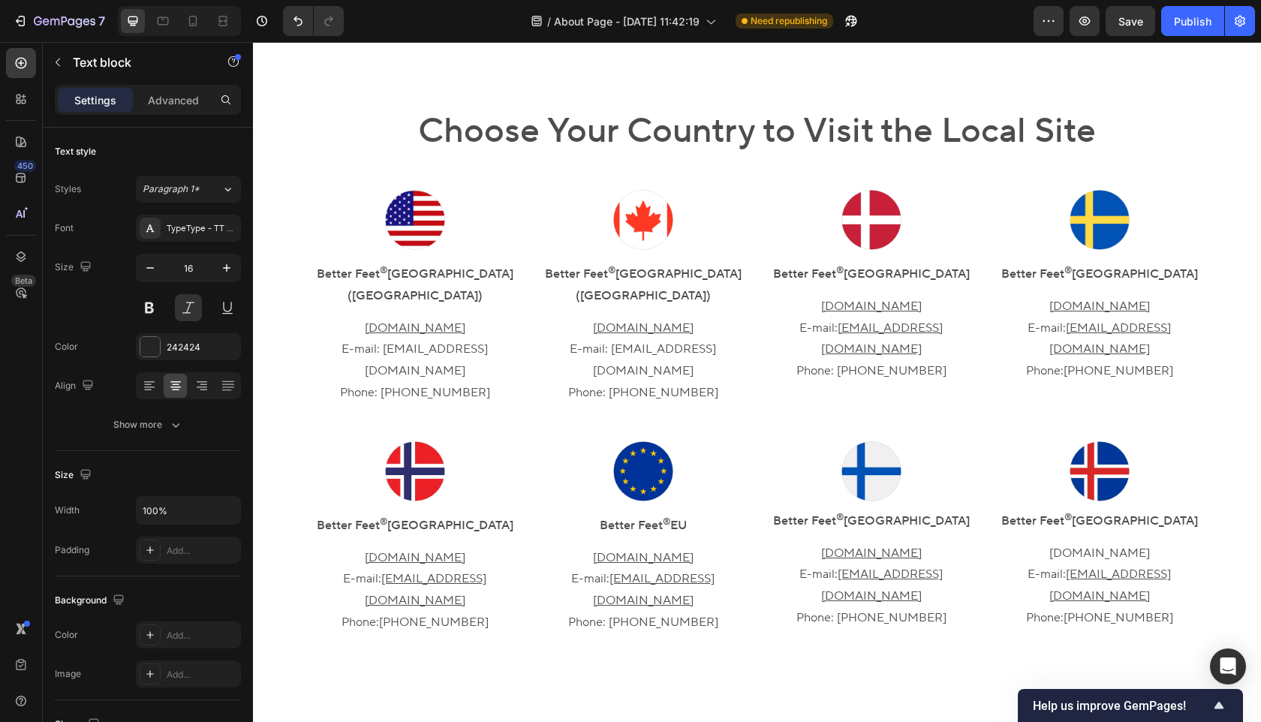
scroll to position [368, 0]
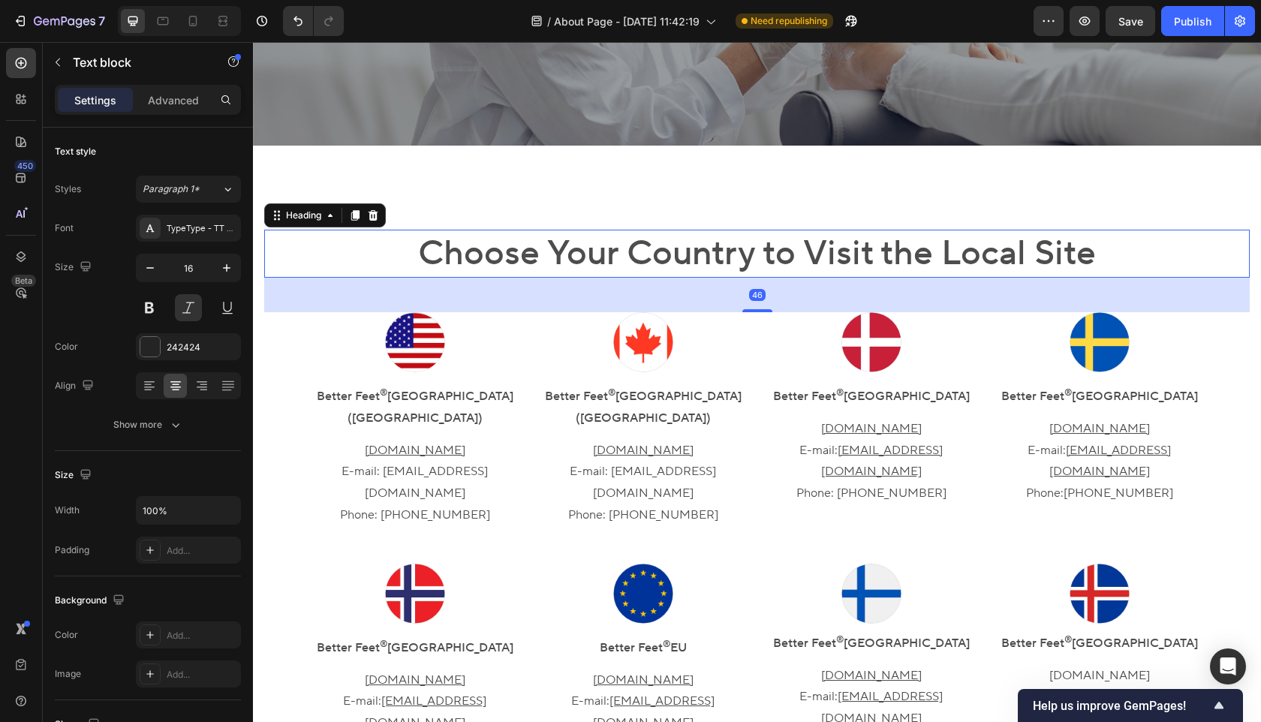
click at [736, 268] on h2 "Choose Your Country to Visit the Local Site" at bounding box center [757, 254] width 986 height 48
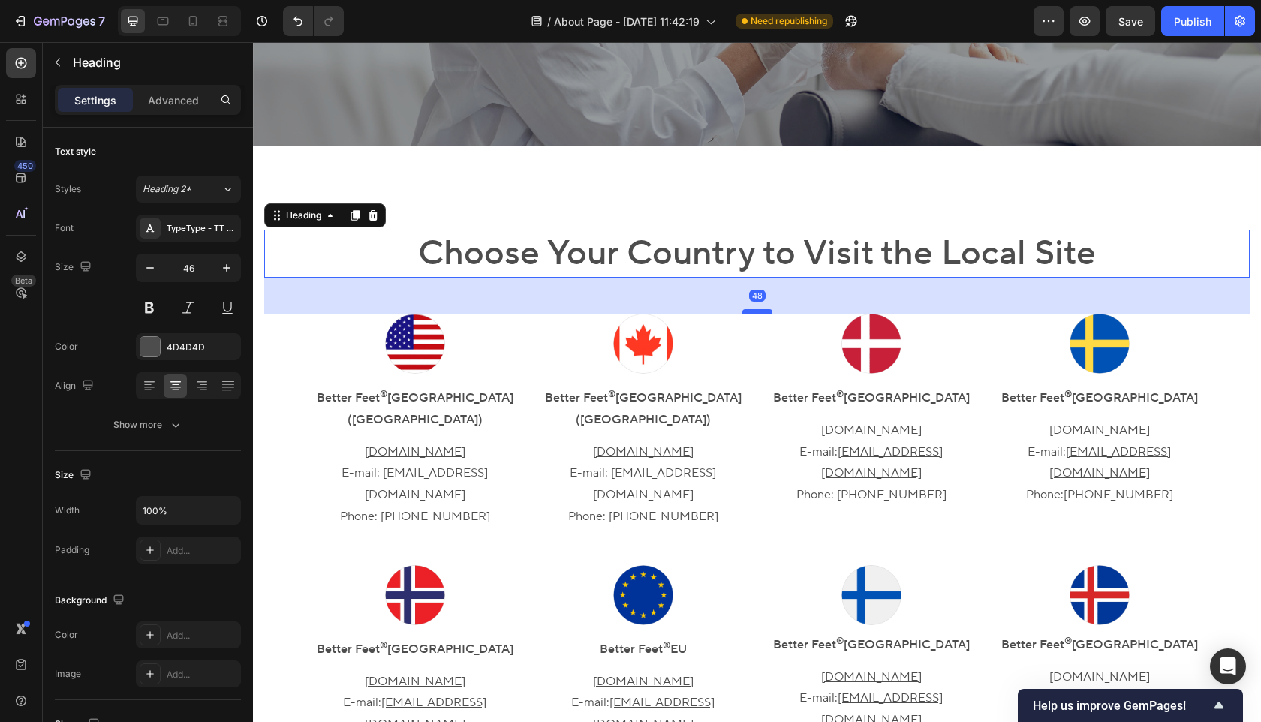
click at [758, 312] on div at bounding box center [758, 311] width 30 height 5
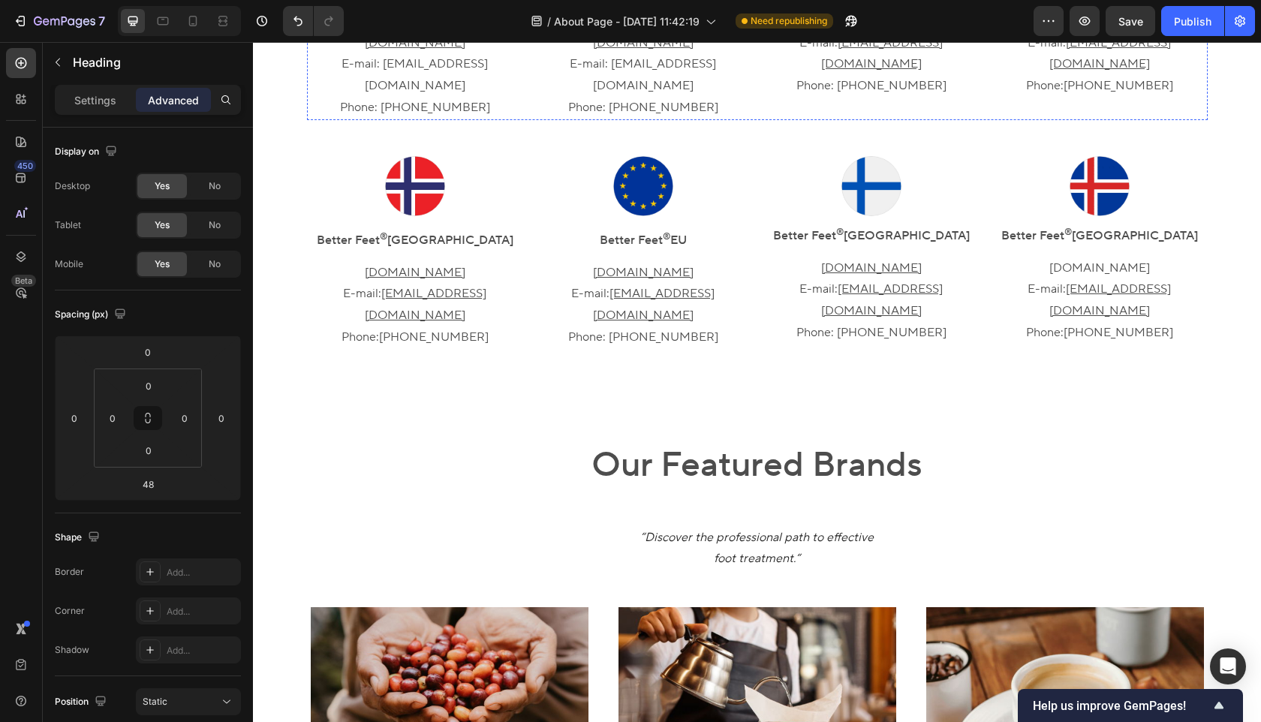
scroll to position [809, 0]
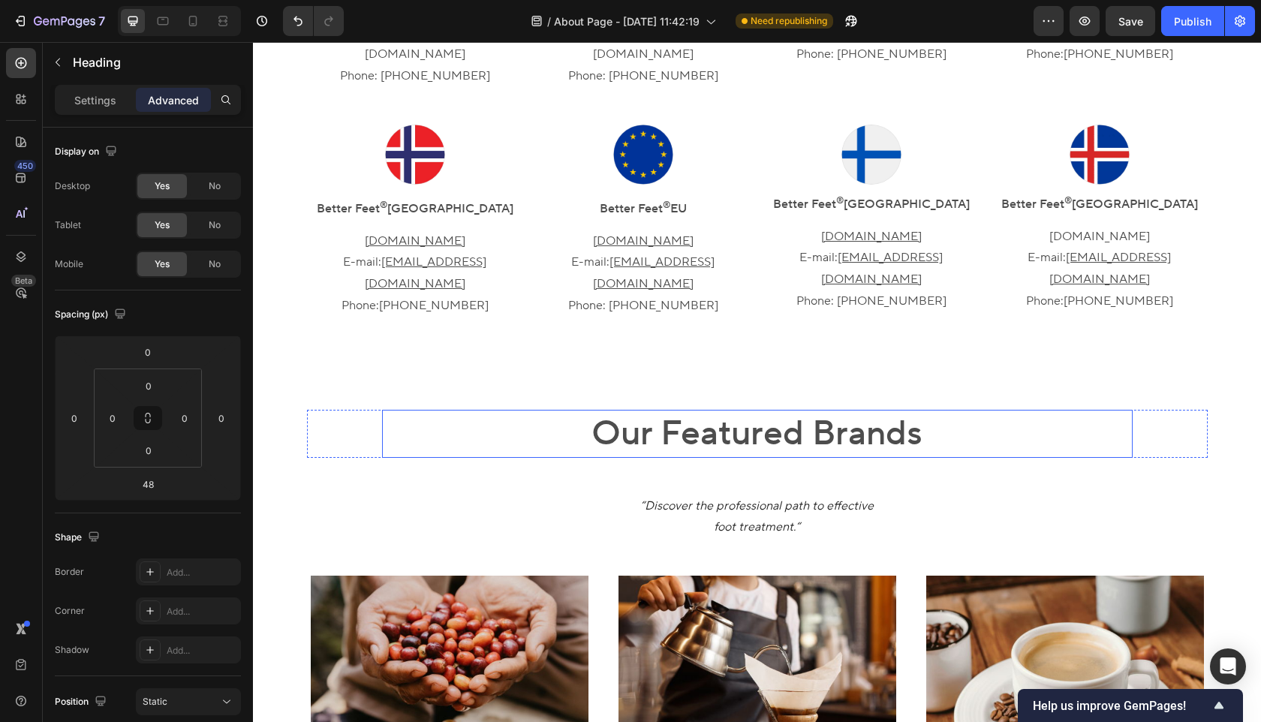
click at [740, 410] on h2 "Our Featured Brands" at bounding box center [757, 434] width 751 height 48
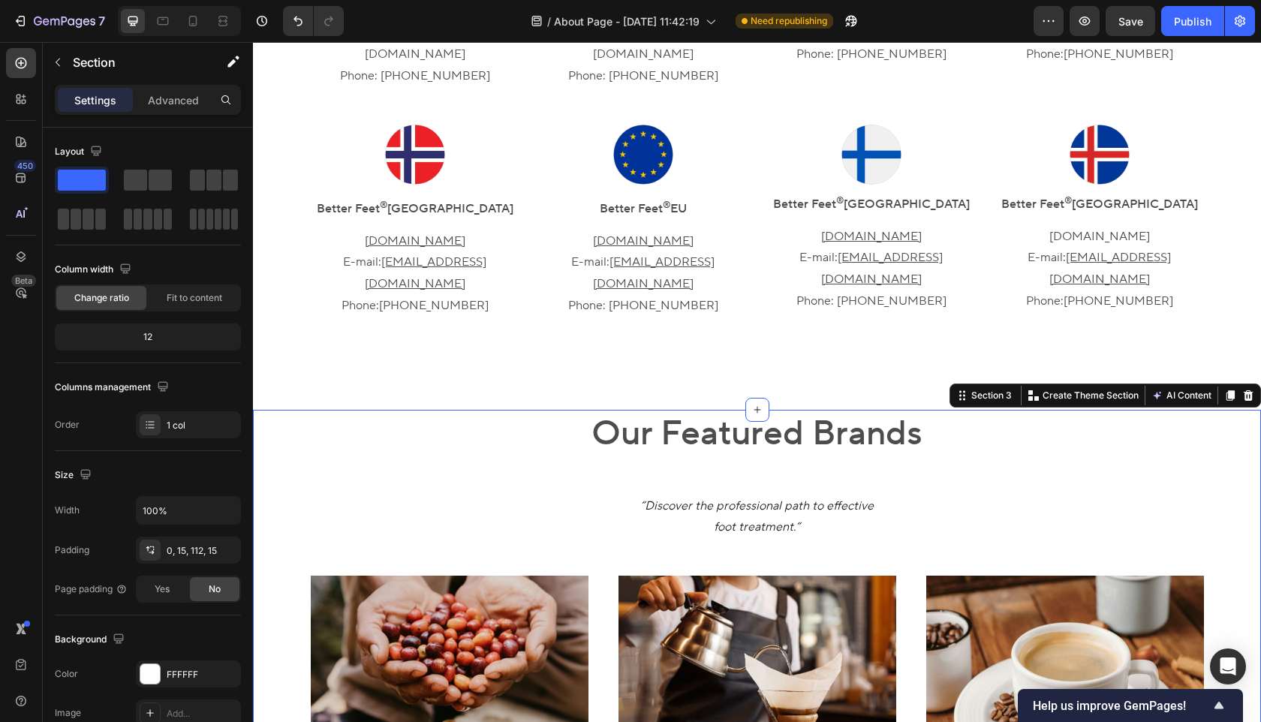
click at [705, 410] on div "Our Featured Brands Heading Row “Discover the professional path to effective fo…" at bounding box center [757, 710] width 986 height 601
click at [197, 546] on div "0, 15, 112, 15" at bounding box center [189, 551] width 44 height 14
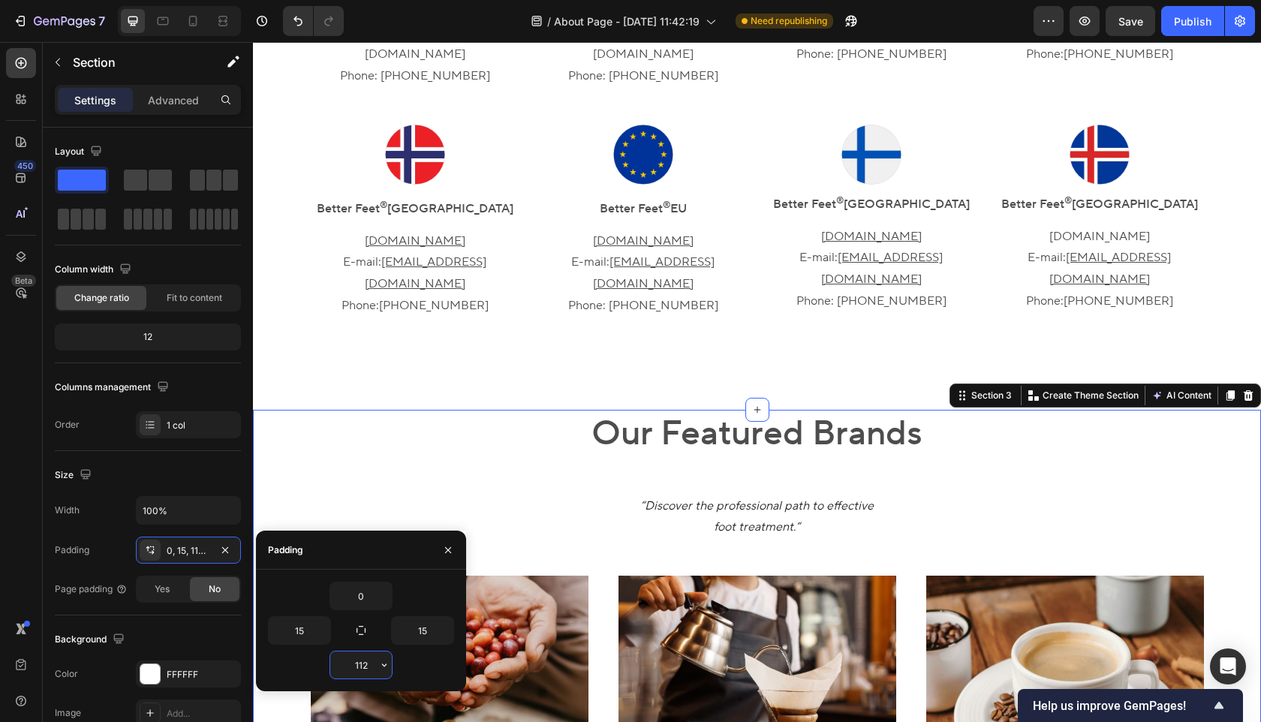
click at [372, 661] on input "112" at bounding box center [361, 665] width 62 height 27
click at [381, 665] on icon "button" at bounding box center [384, 665] width 12 height 12
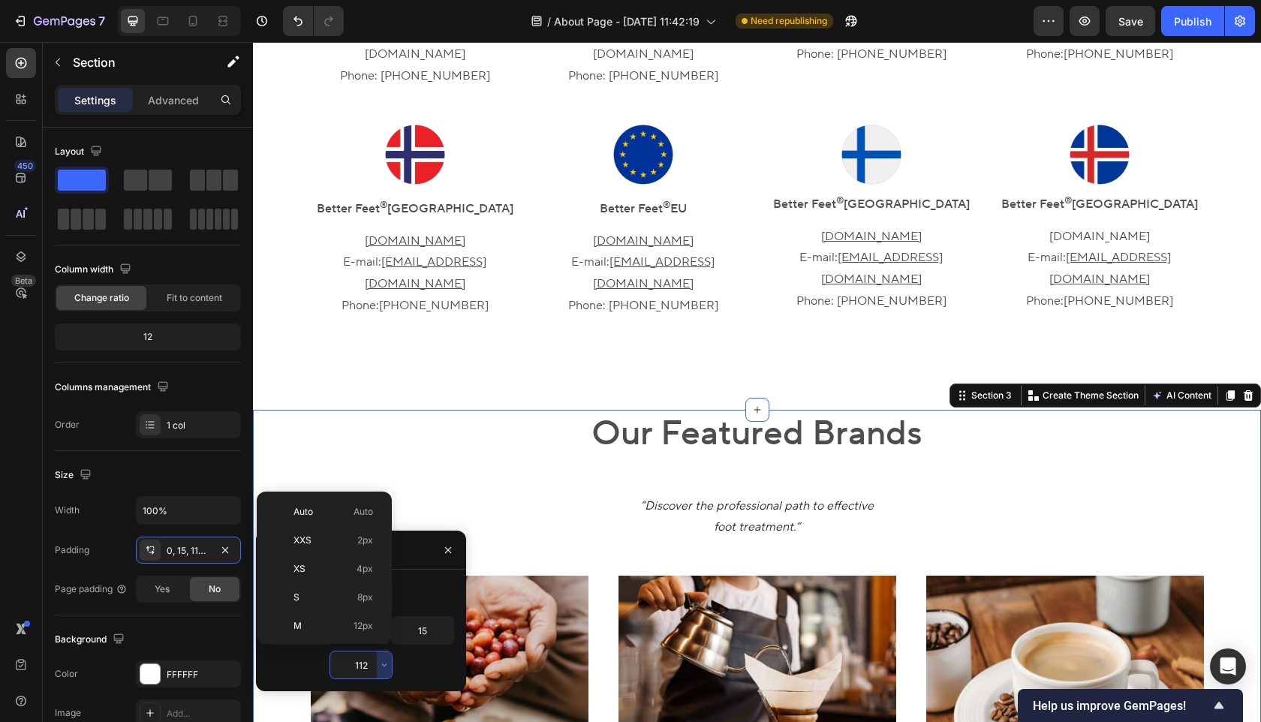
scroll to position [173, 0]
click at [362, 535] on span "32px" at bounding box center [362, 539] width 21 height 14
type input "32"
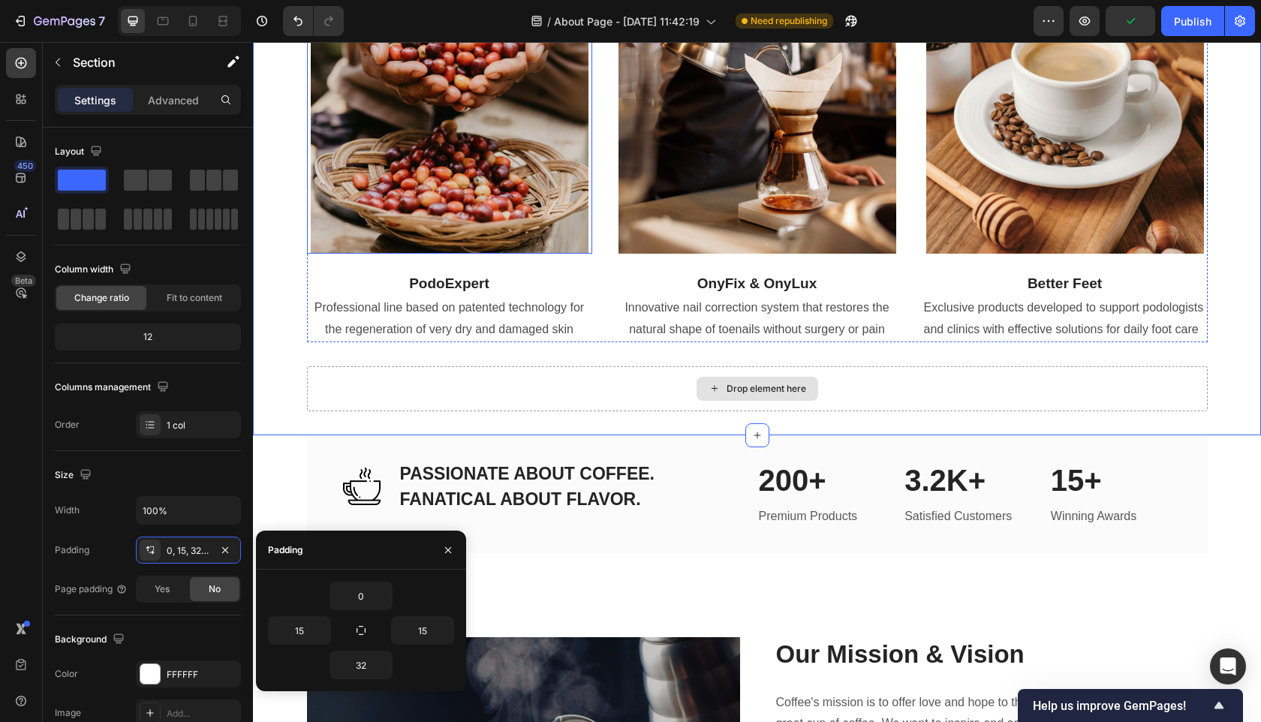
scroll to position [1460, 0]
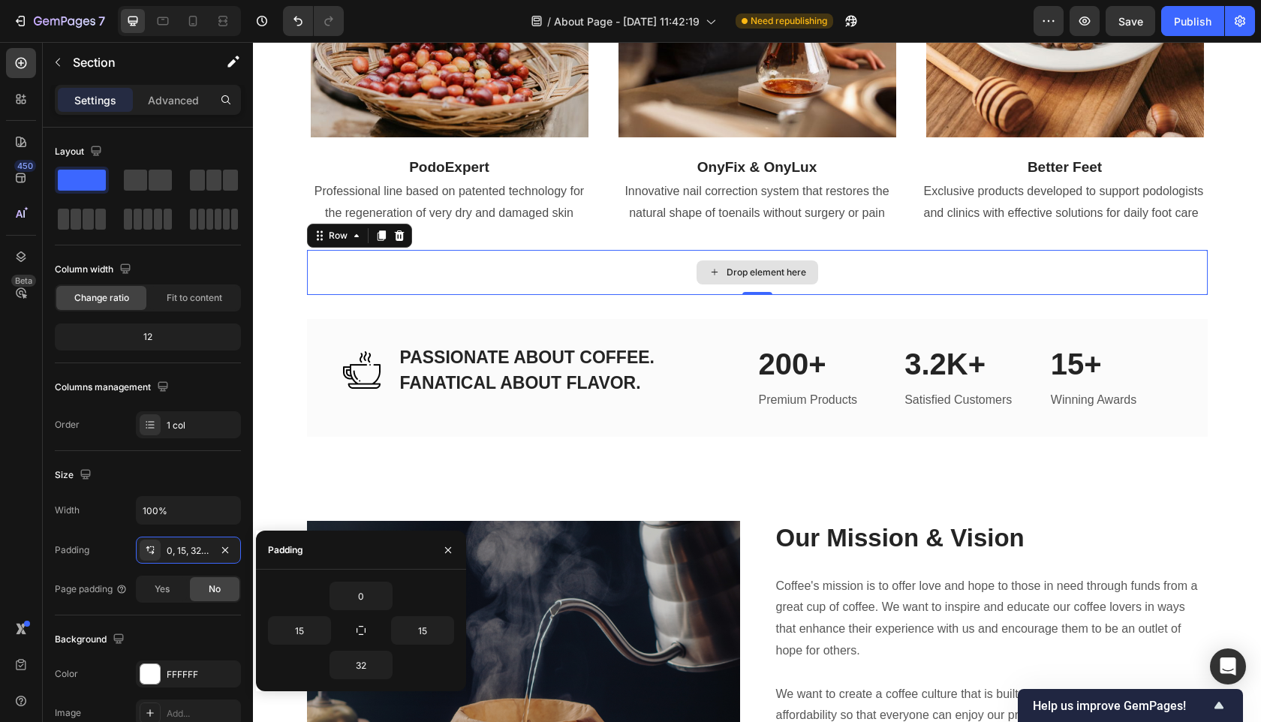
click at [624, 258] on div "Drop element here" at bounding box center [757, 272] width 901 height 45
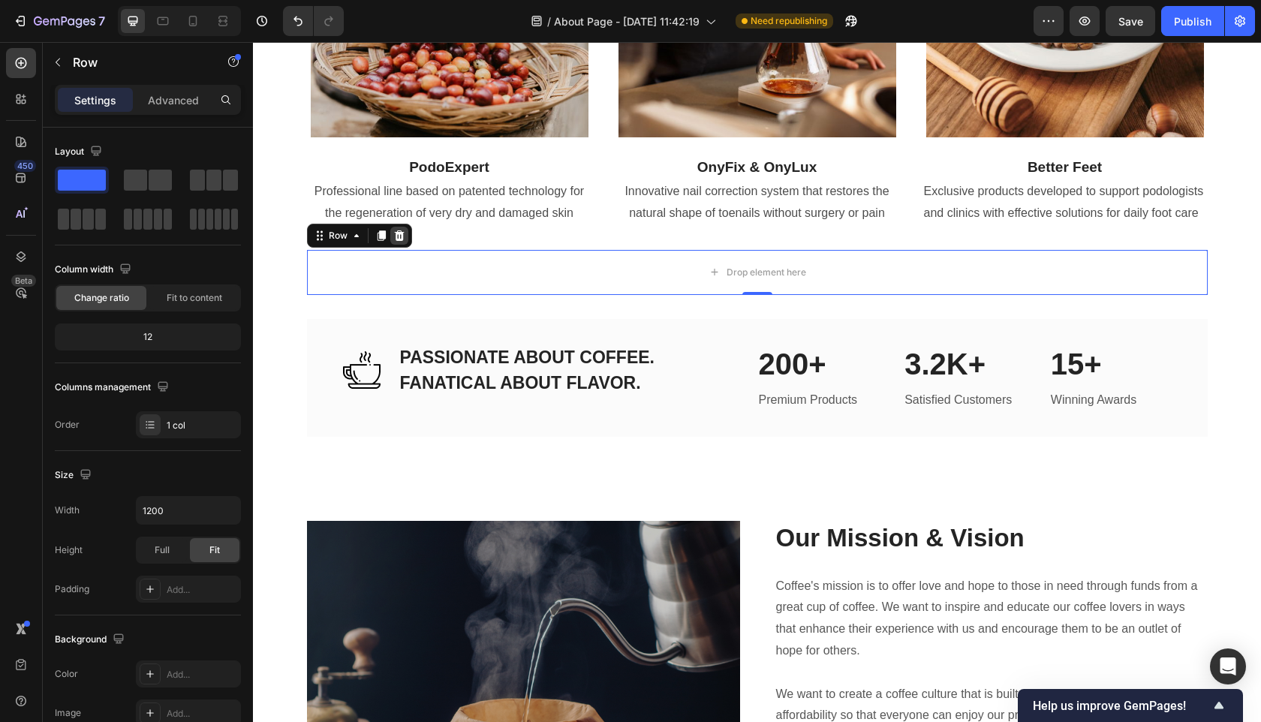
click at [399, 232] on icon at bounding box center [399, 236] width 10 height 11
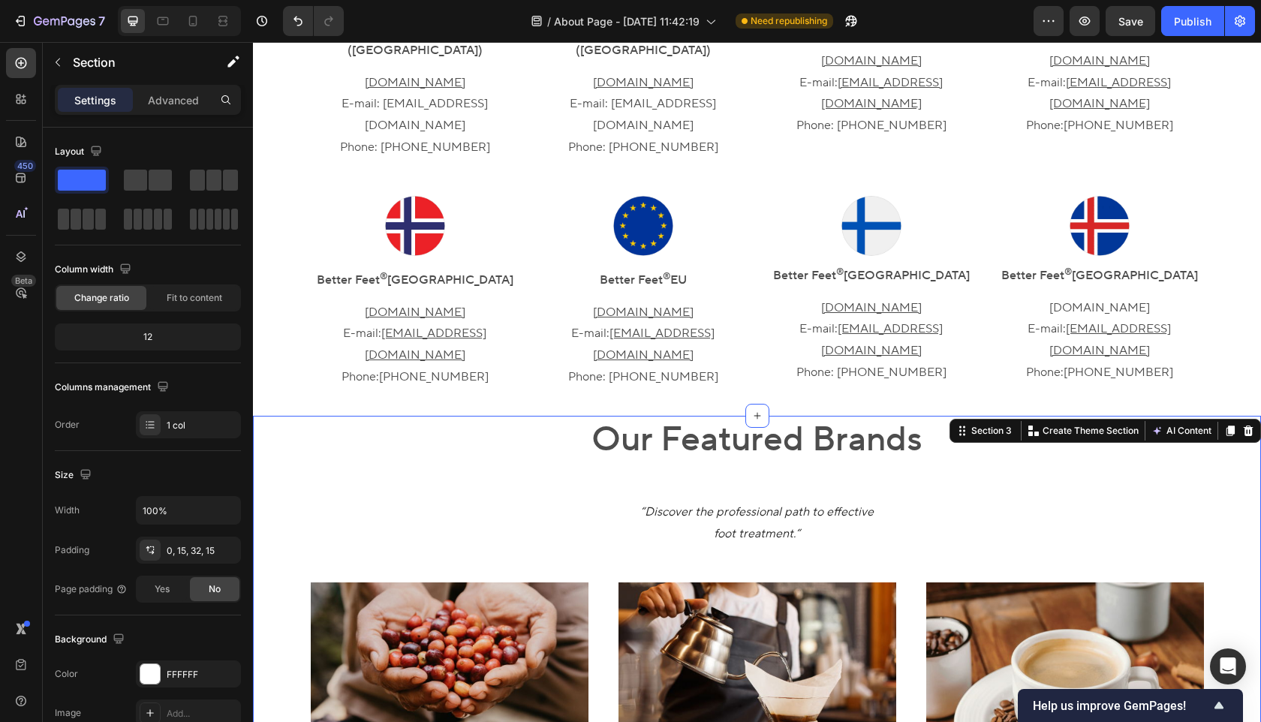
scroll to position [737, 0]
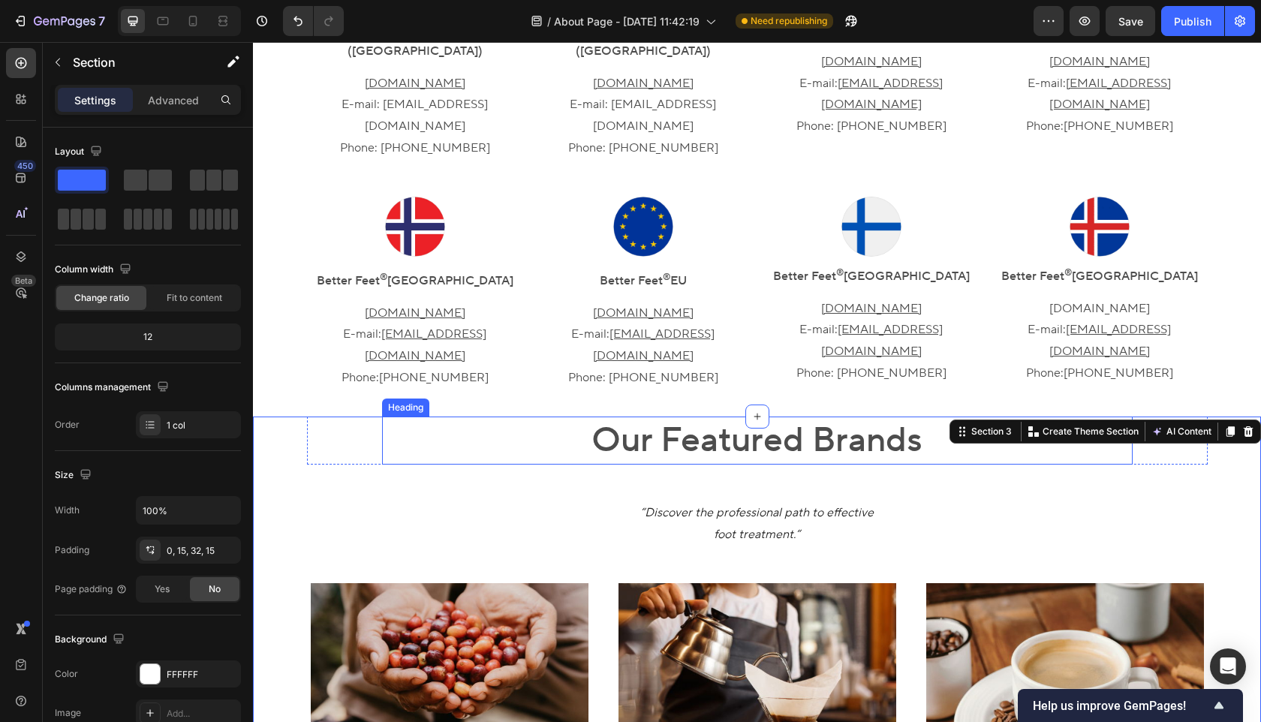
click at [670, 441] on h2 "Our Featured Brands" at bounding box center [757, 441] width 751 height 48
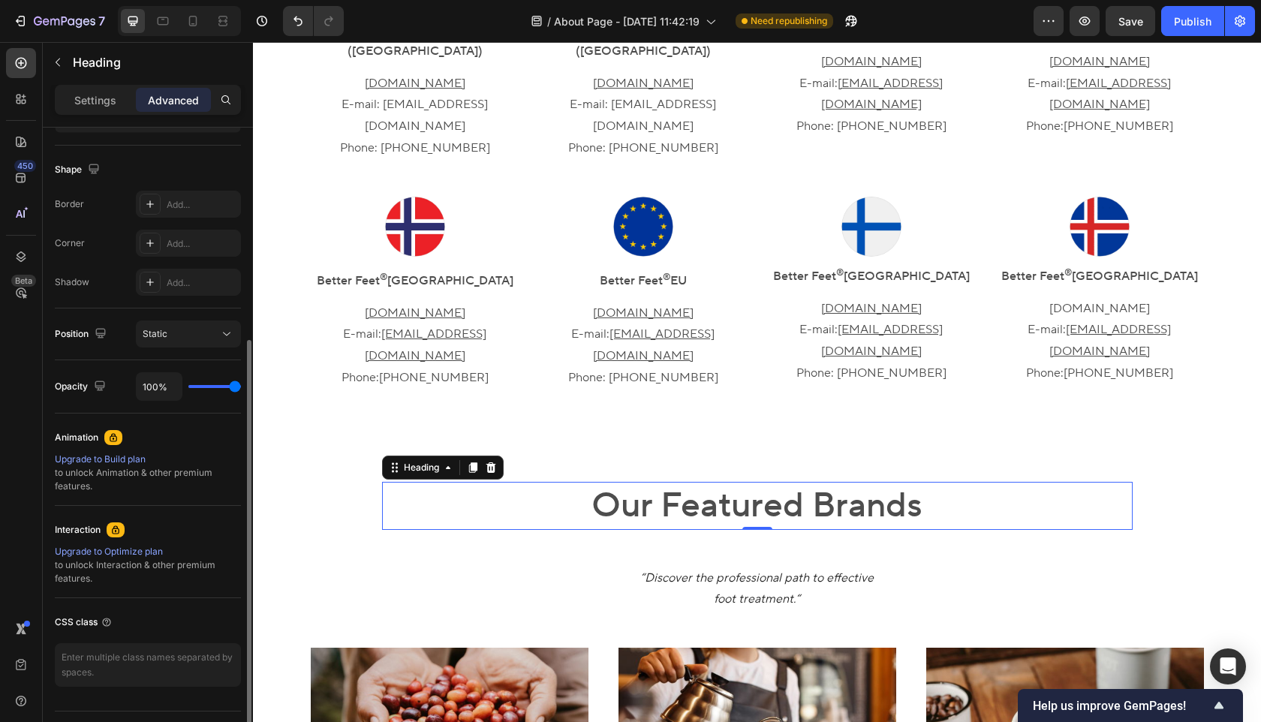
scroll to position [405, 0]
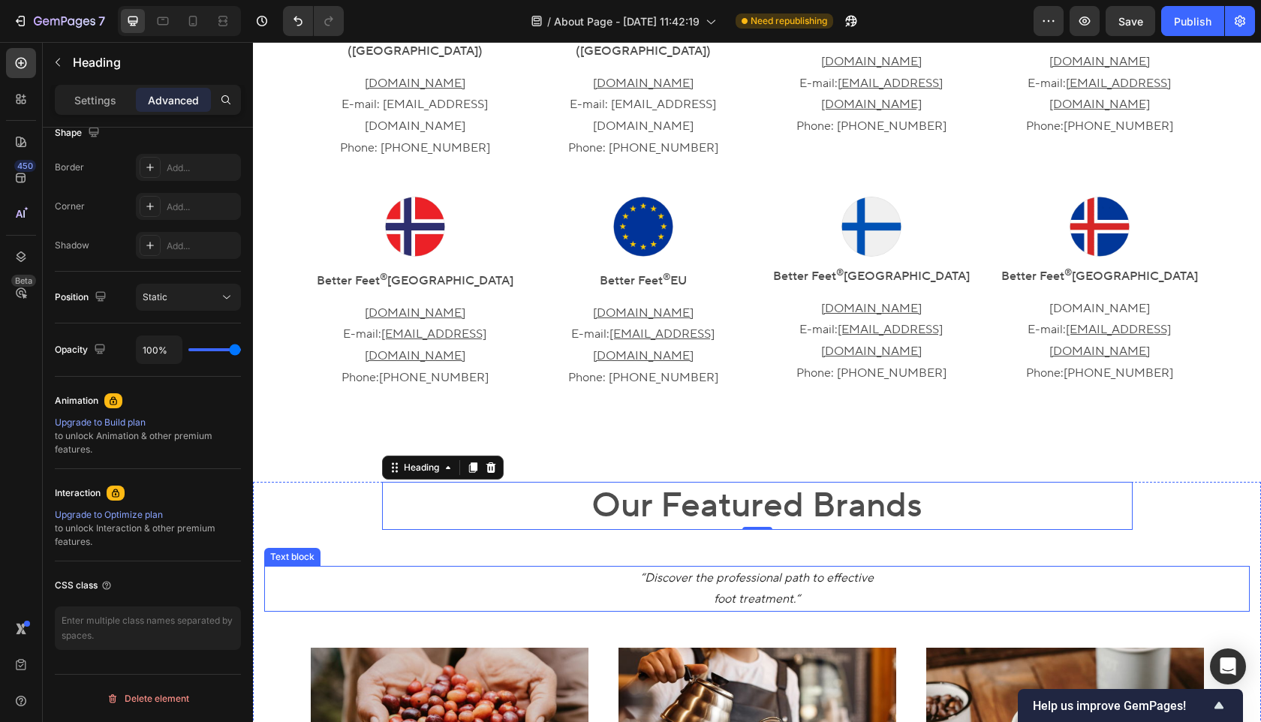
click at [510, 568] on p "“Discover the professional path to effective foot treatment.“" at bounding box center [757, 590] width 983 height 44
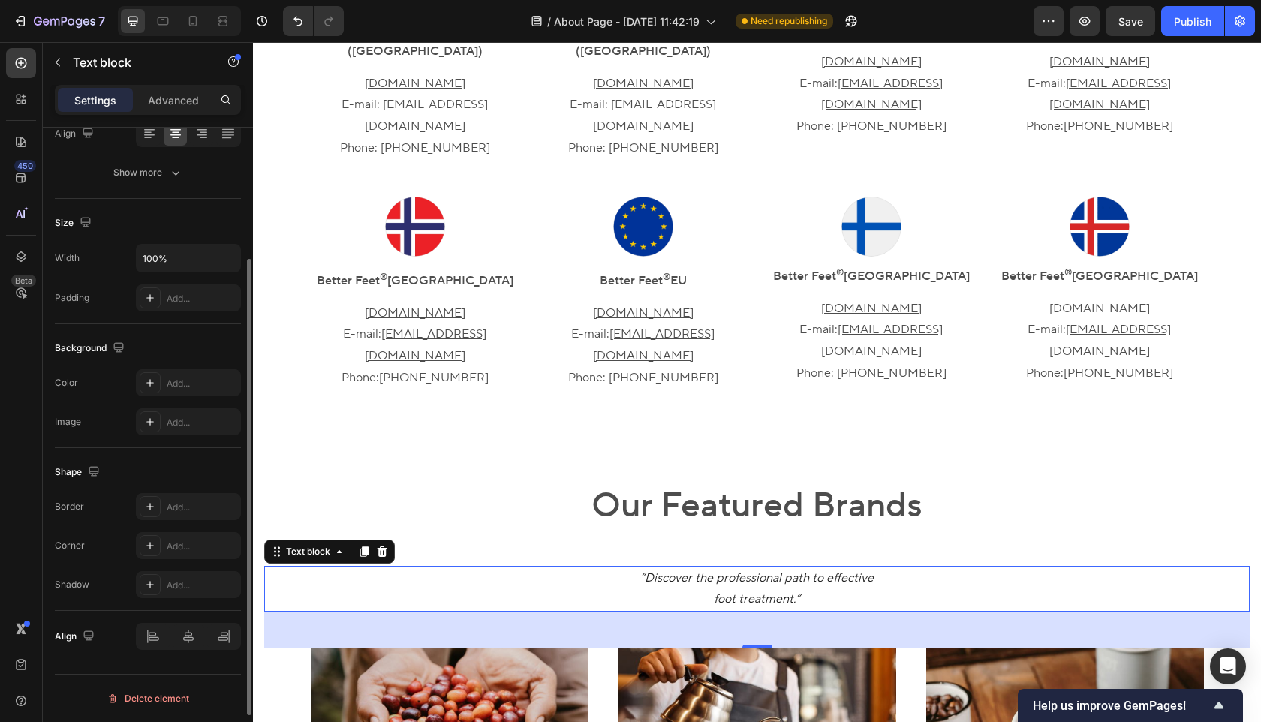
scroll to position [0, 0]
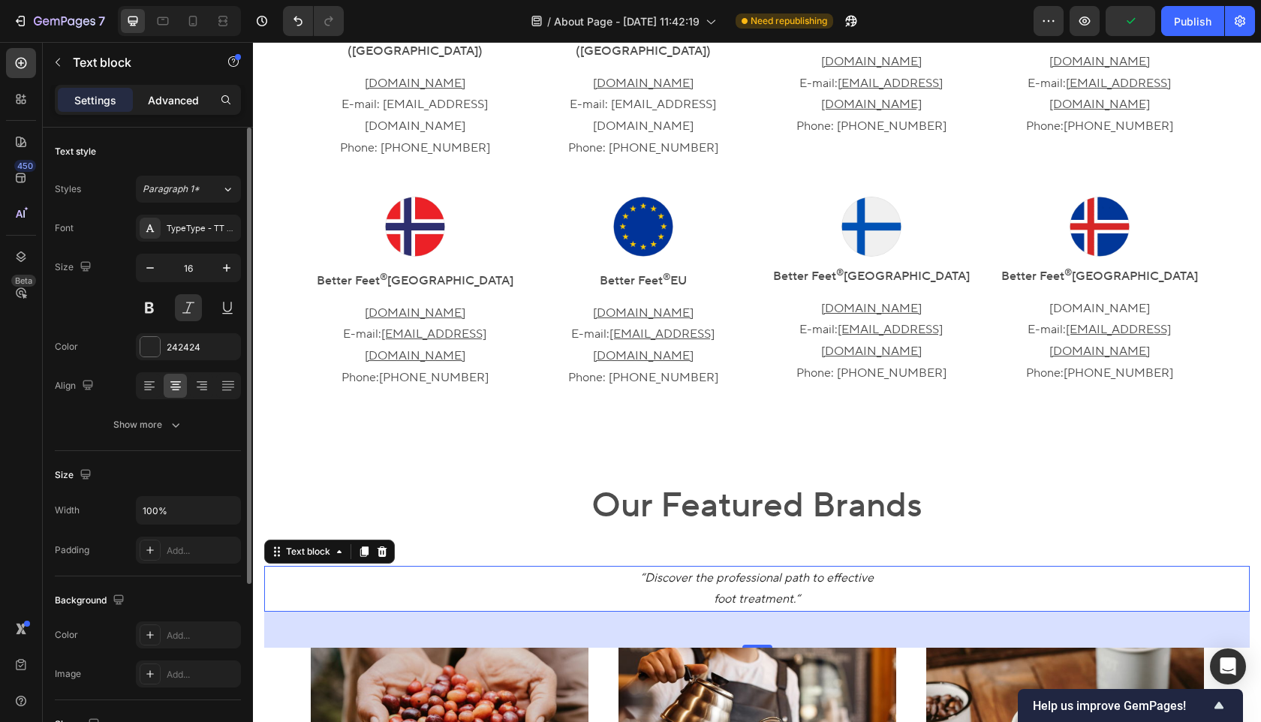
click at [160, 101] on p "Advanced" at bounding box center [173, 100] width 51 height 16
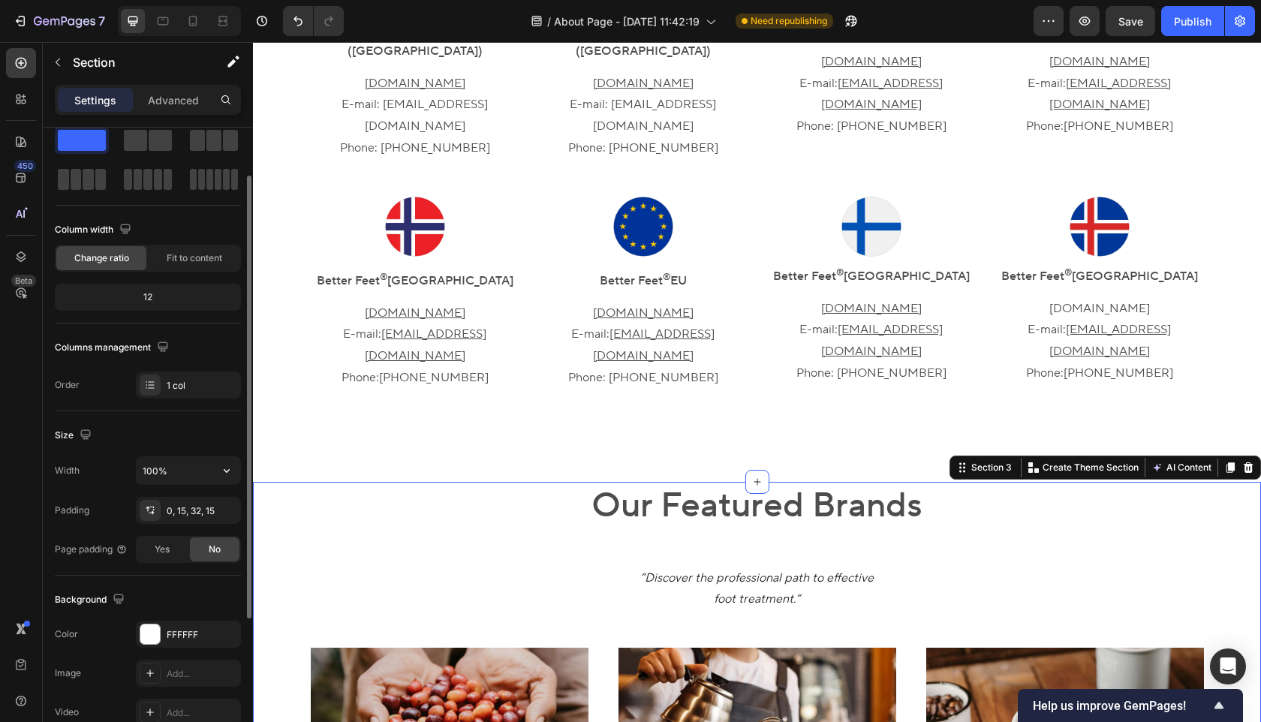
scroll to position [57, 0]
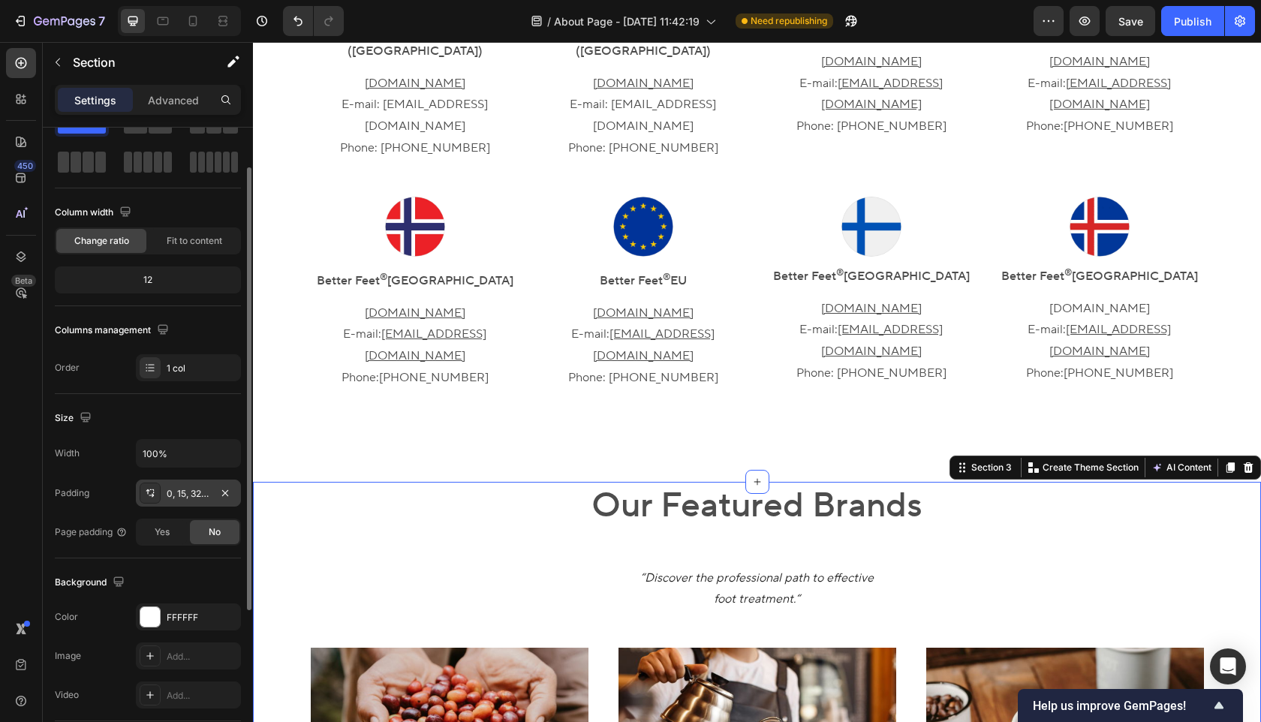
click at [201, 494] on div "0, 15, 32, 15" at bounding box center [189, 494] width 44 height 14
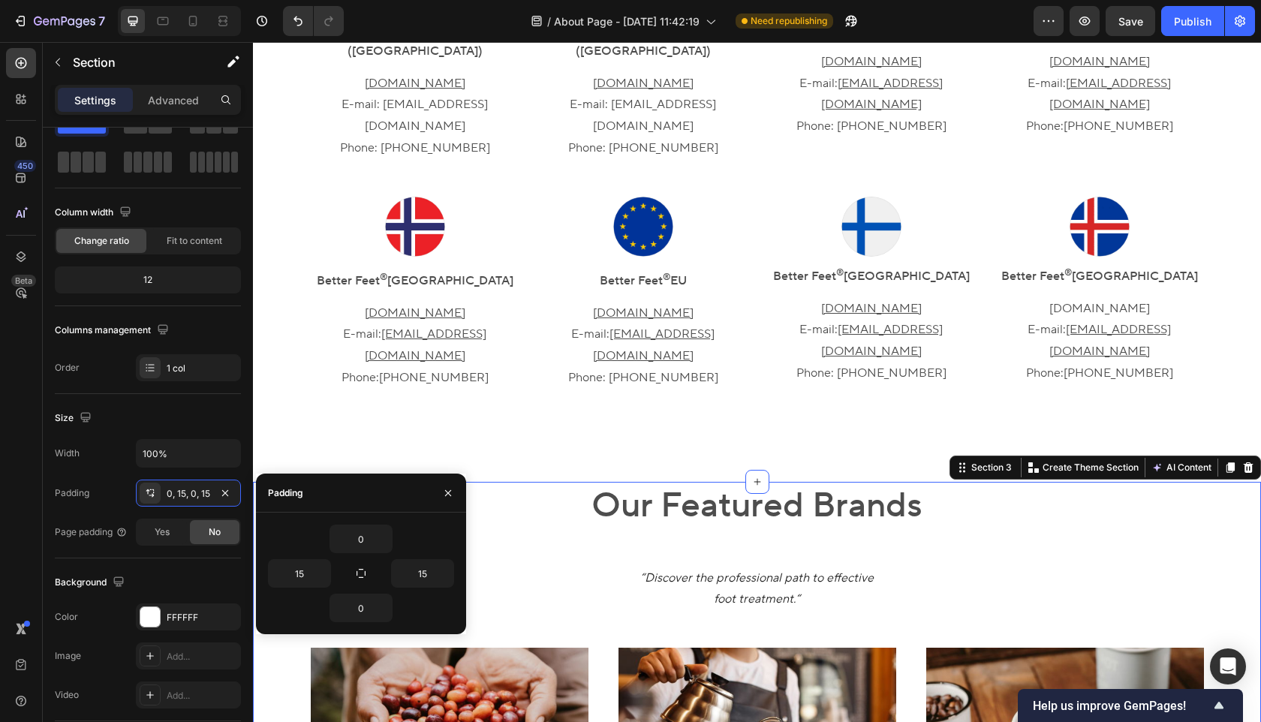
click at [423, 615] on div "0" at bounding box center [361, 608] width 186 height 29
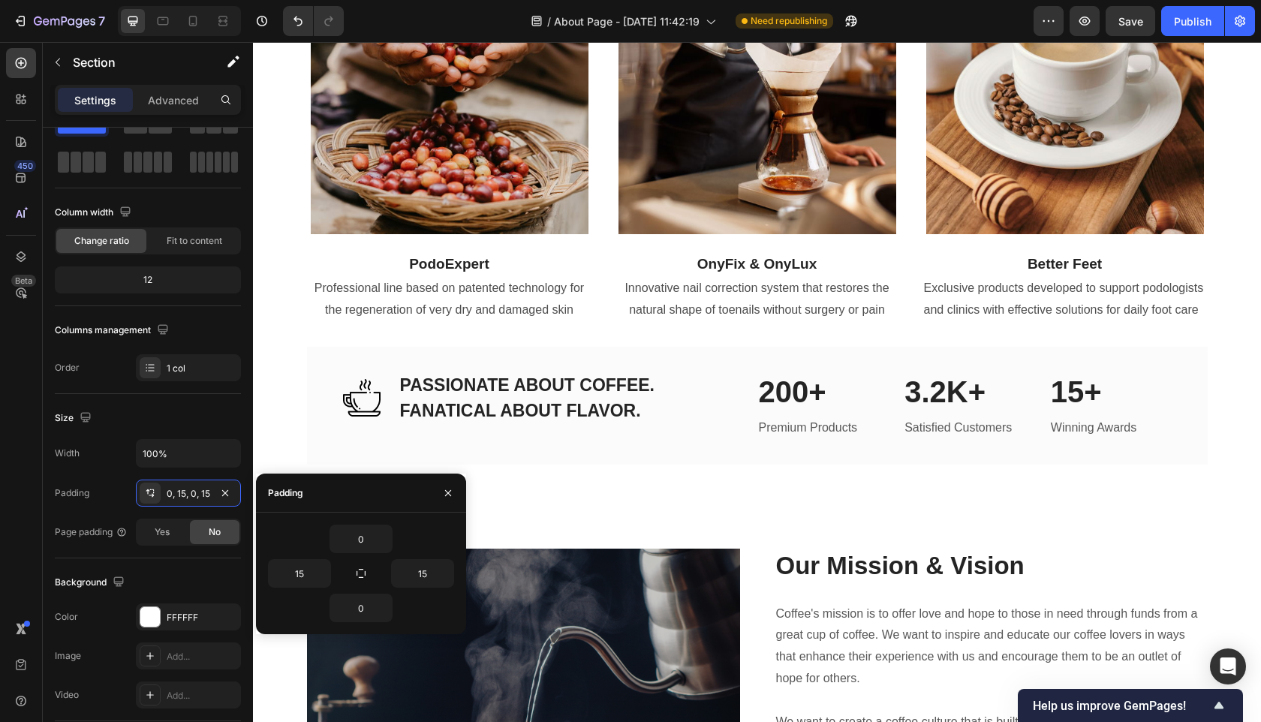
scroll to position [1338, 0]
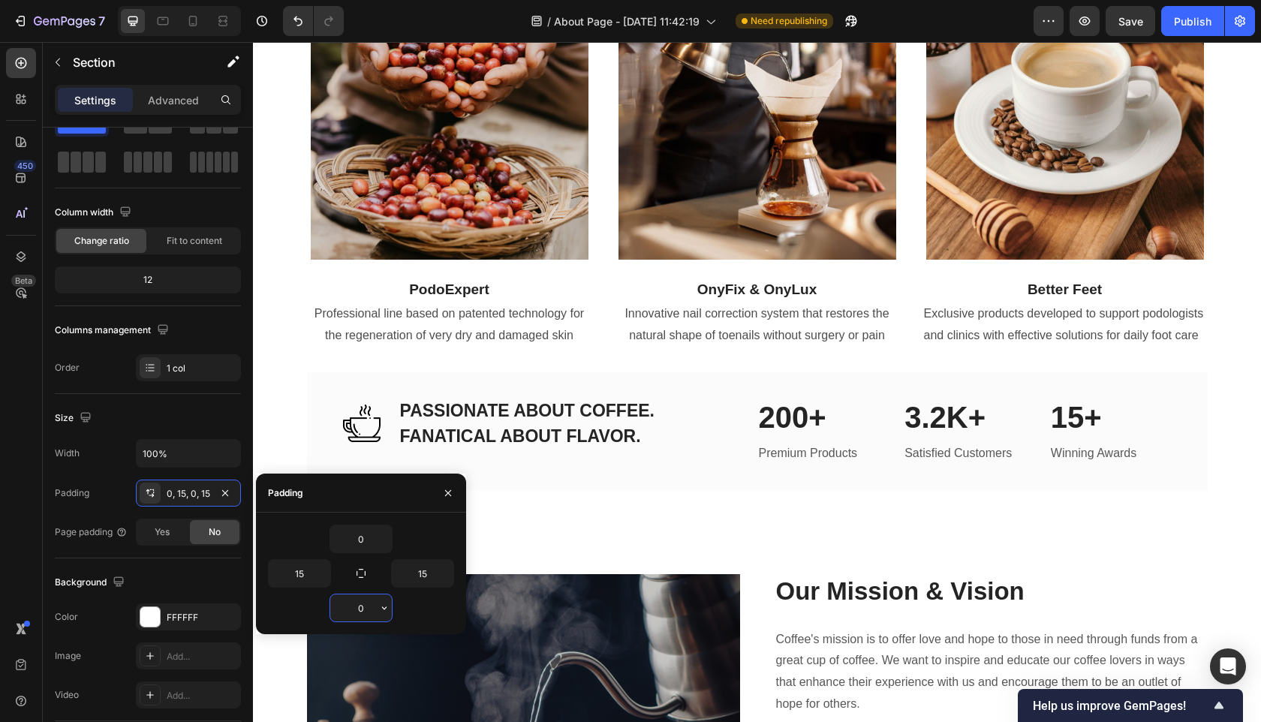
click at [374, 612] on input "0" at bounding box center [361, 608] width 62 height 27
type input "32"
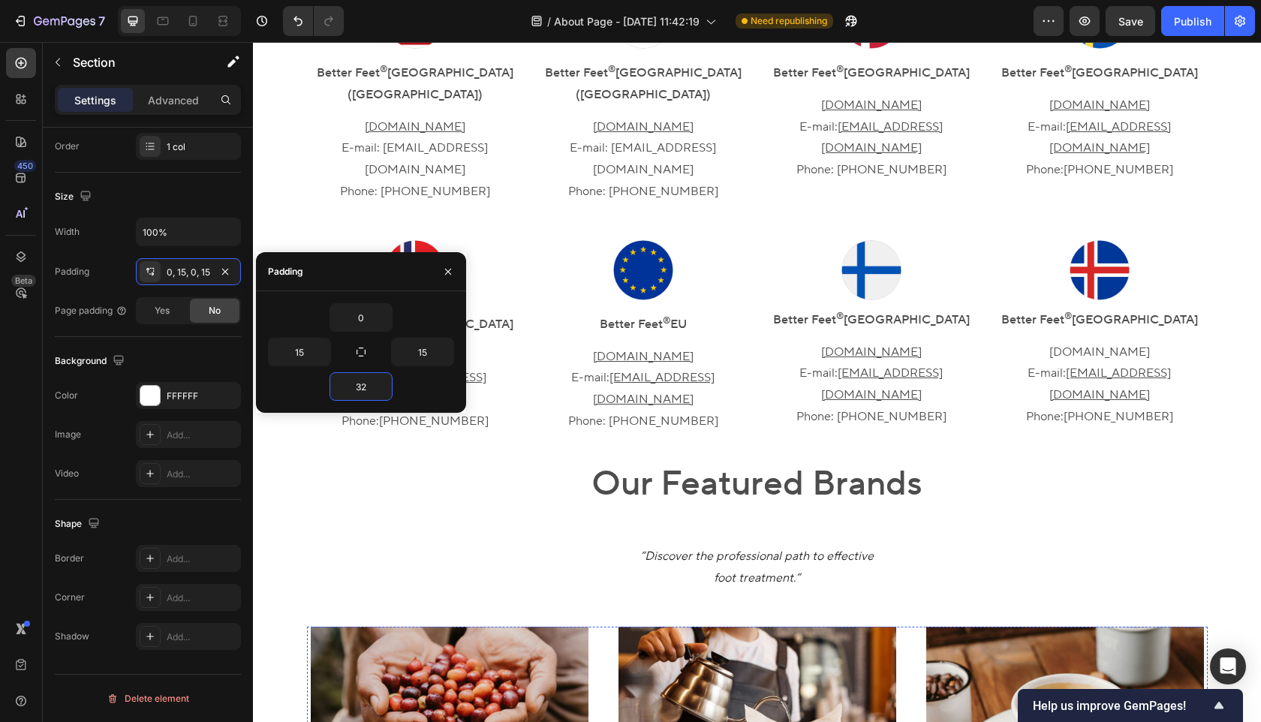
scroll to position [713, 0]
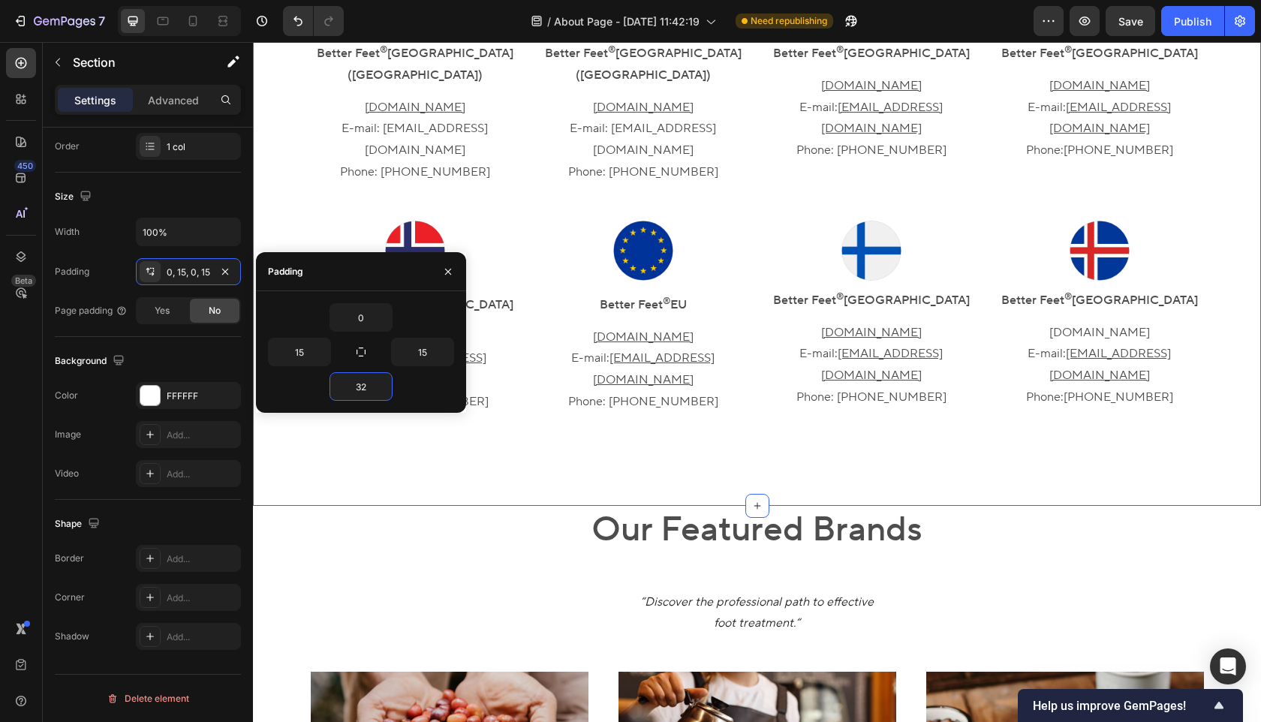
click at [694, 417] on div "Choose Your Country to Visit the Local Site Heading Image Better Feet ® [GEOGRA…" at bounding box center [757, 153] width 1008 height 705
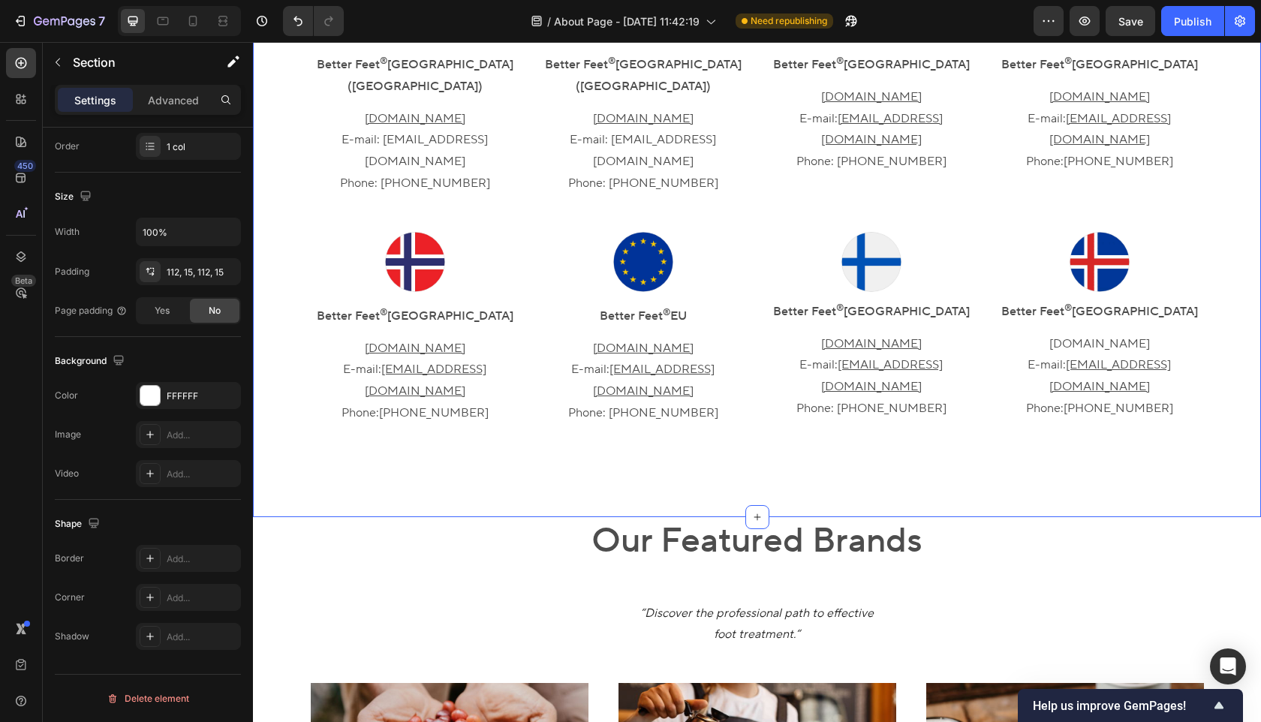
scroll to position [731, 0]
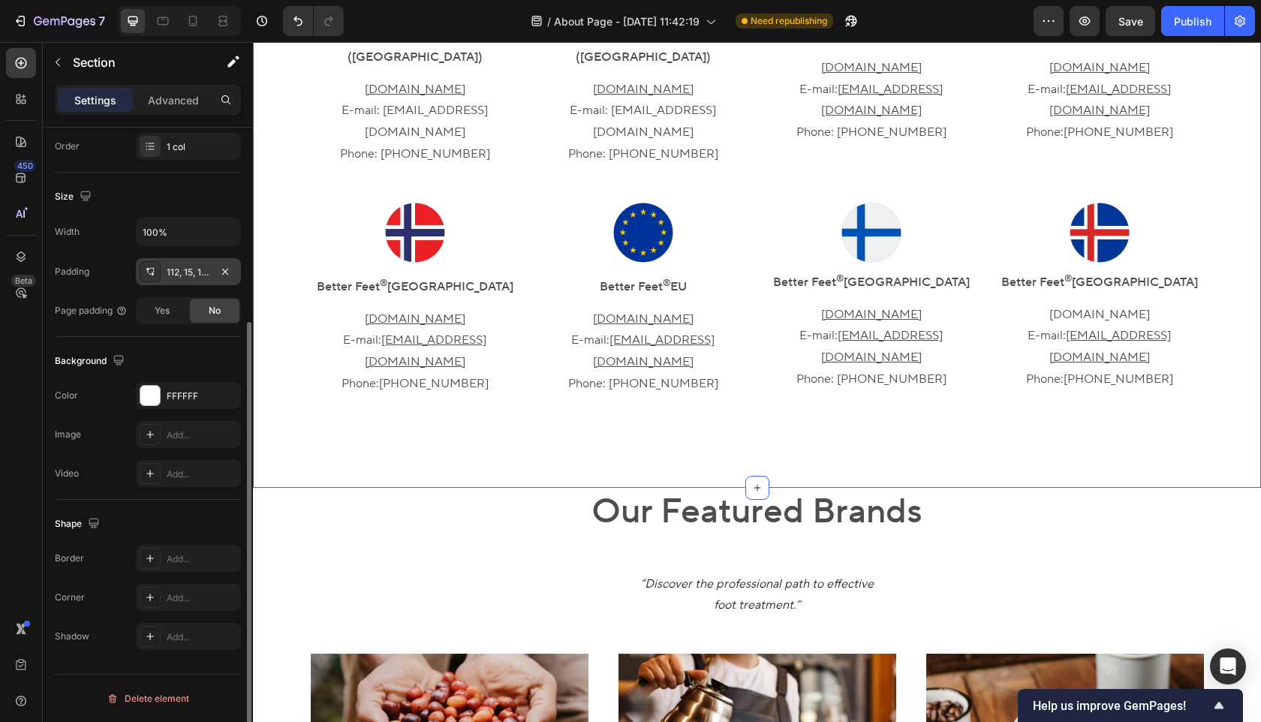
click at [192, 271] on div "112, 15, 112, 15" at bounding box center [189, 273] width 44 height 14
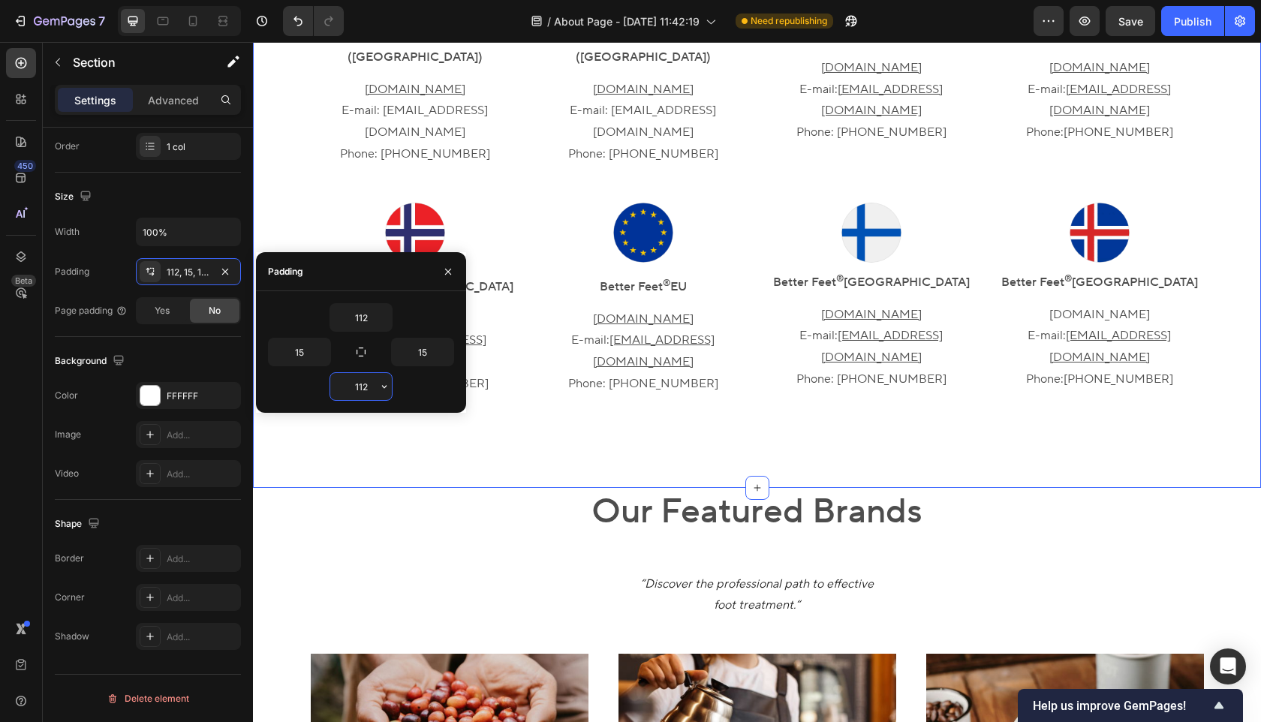
click at [363, 385] on input "112" at bounding box center [361, 386] width 62 height 27
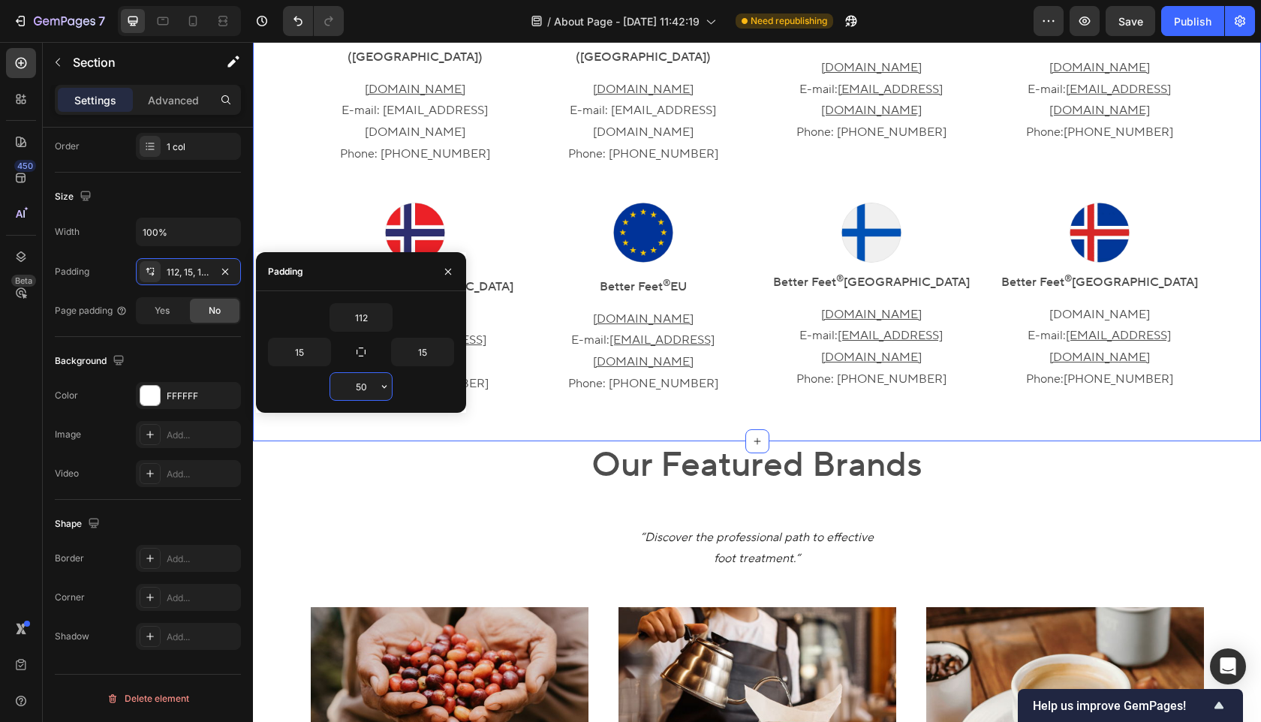
type input "5"
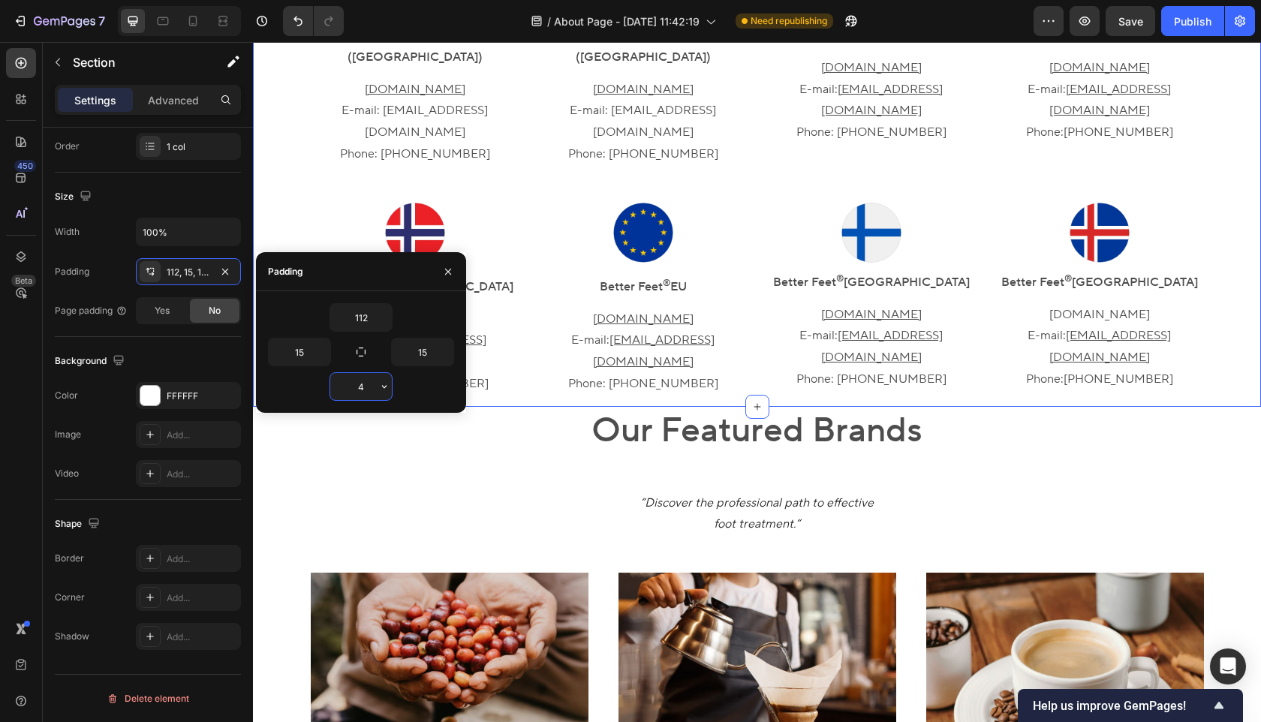
type input "48"
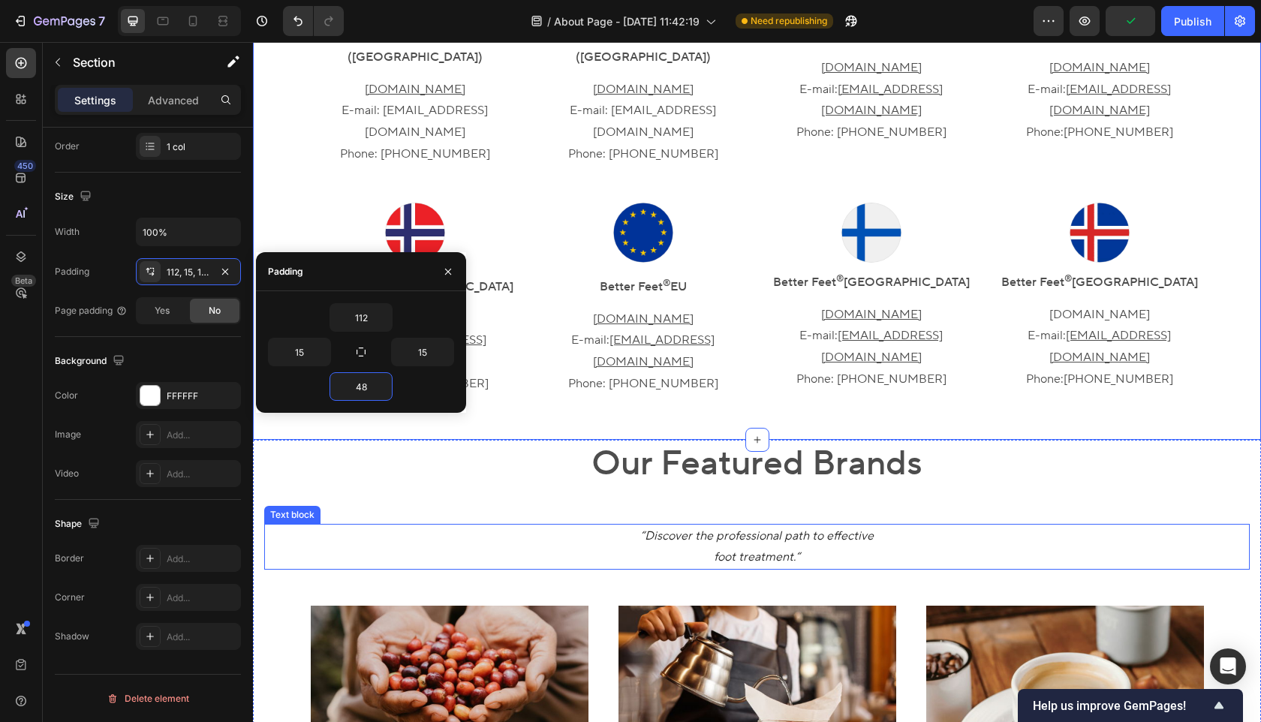
click at [528, 526] on p "“Discover the professional path to effective foot treatment.“" at bounding box center [757, 548] width 983 height 44
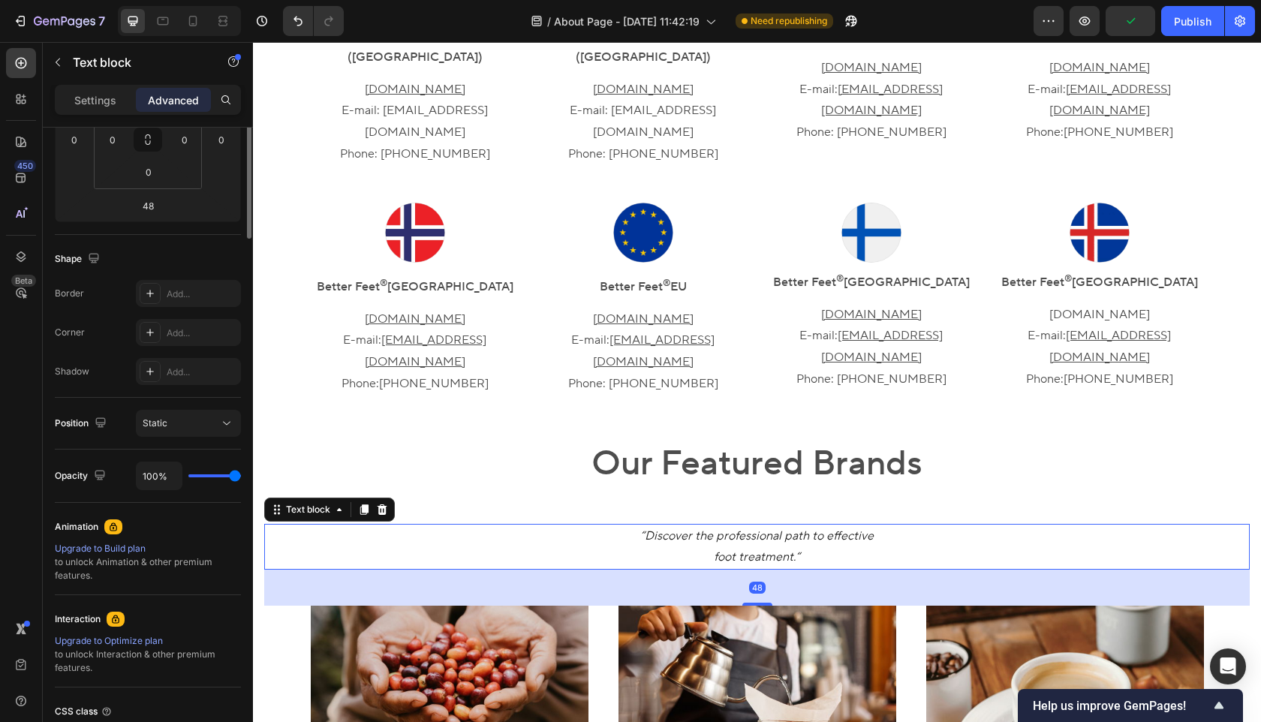
scroll to position [0, 0]
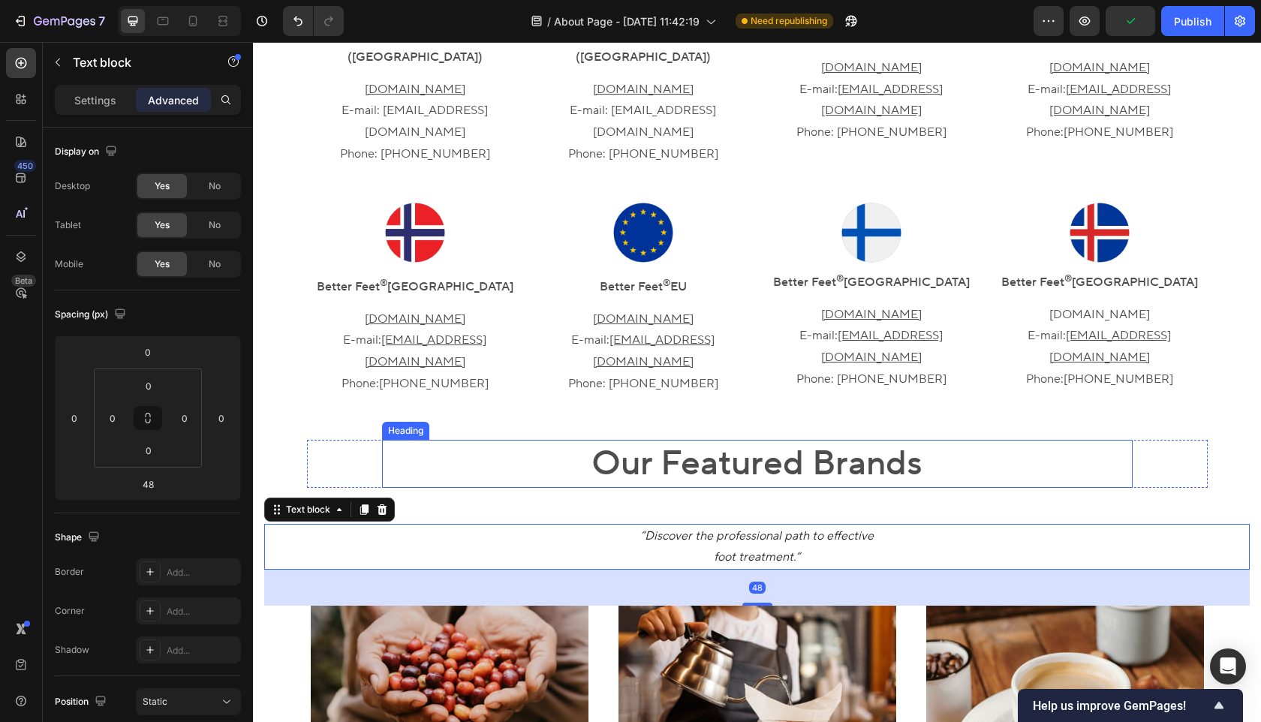
click at [554, 440] on h2 "Our Featured Brands" at bounding box center [757, 464] width 751 height 48
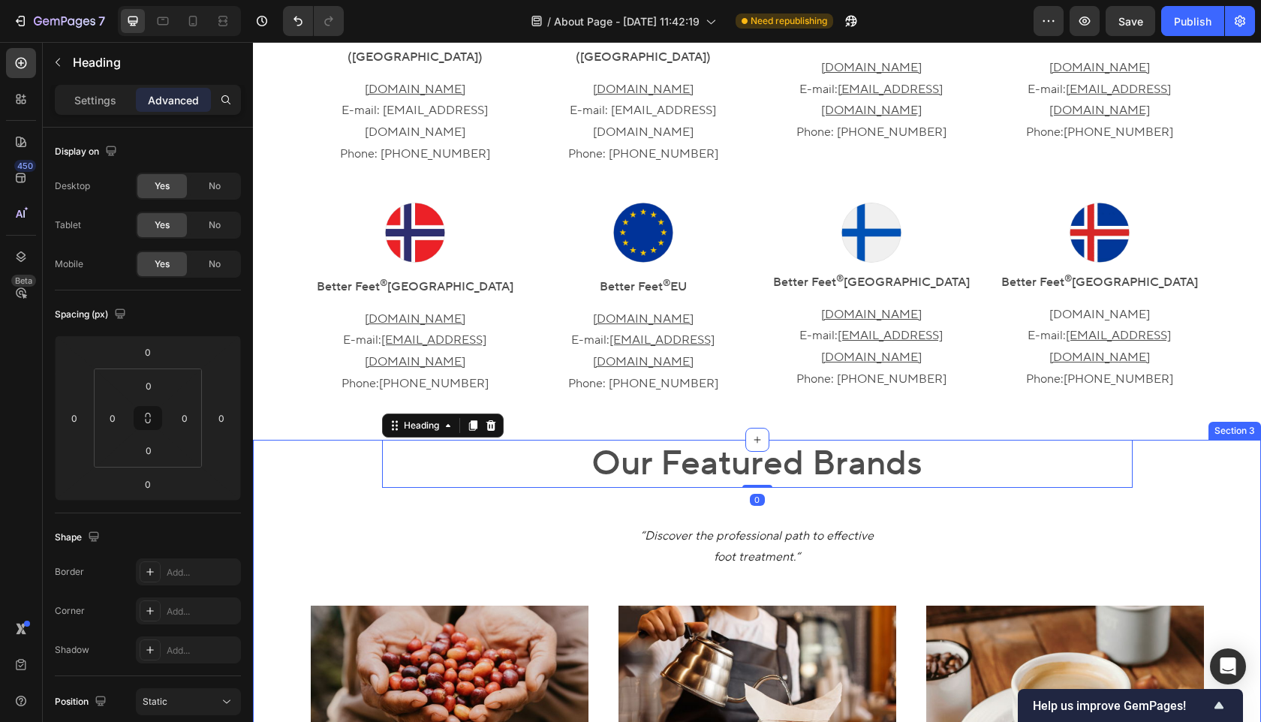
click at [277, 440] on div "Our Featured Brands Heading 0 Row “Discover the professional path to effective …" at bounding box center [757, 718] width 986 height 556
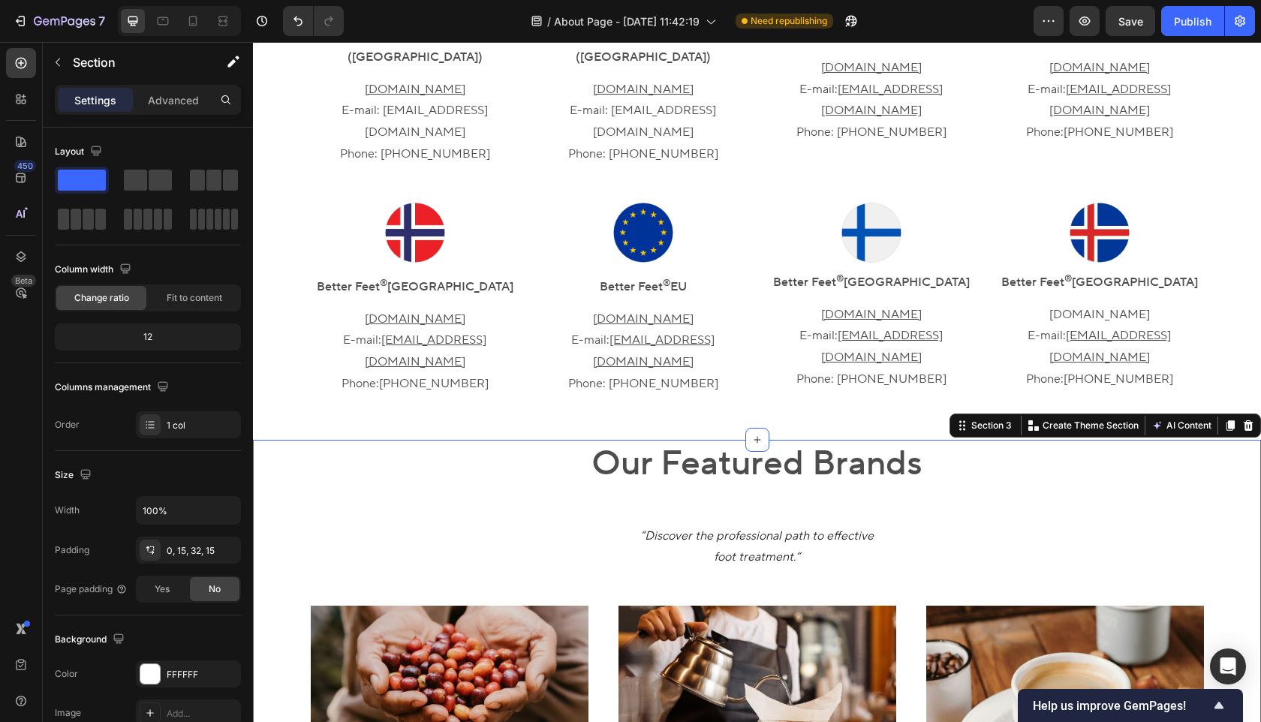
click at [273, 440] on div "Our Featured Brands Heading Row “Discover the professional path to effective fo…" at bounding box center [757, 718] width 986 height 556
click at [974, 417] on div "Section 3" at bounding box center [986, 426] width 65 height 18
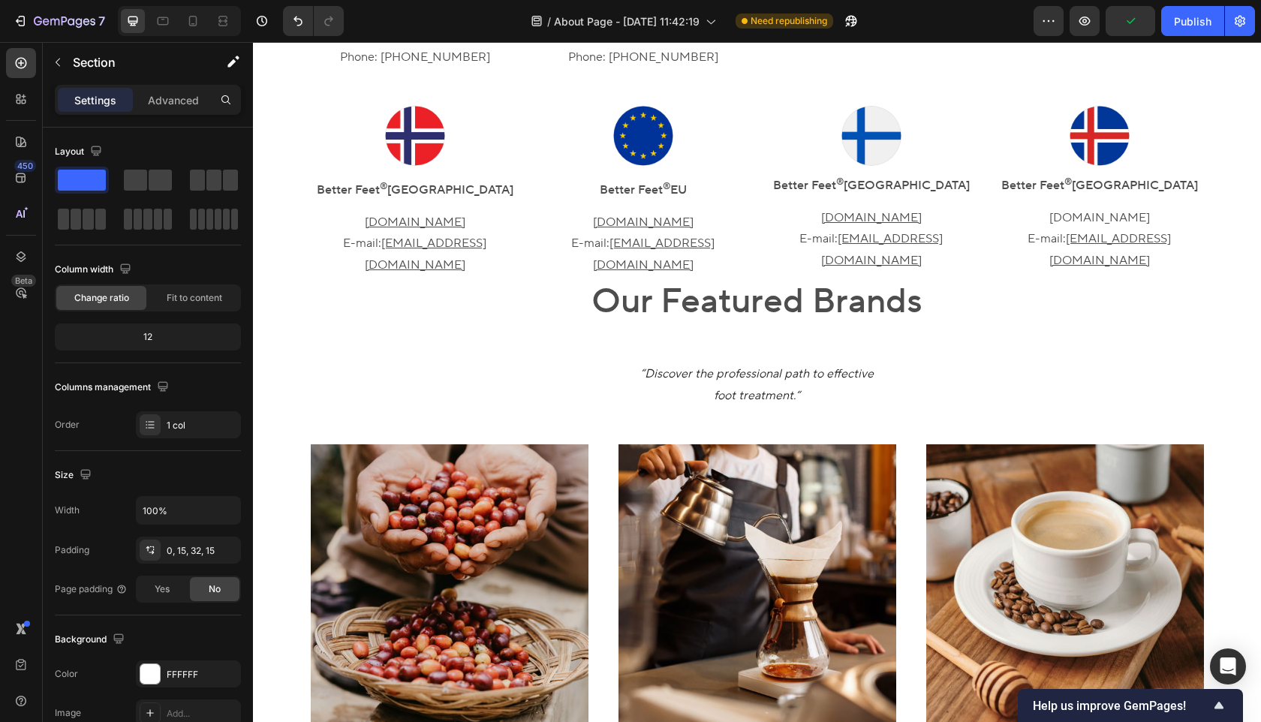
scroll to position [870, 0]
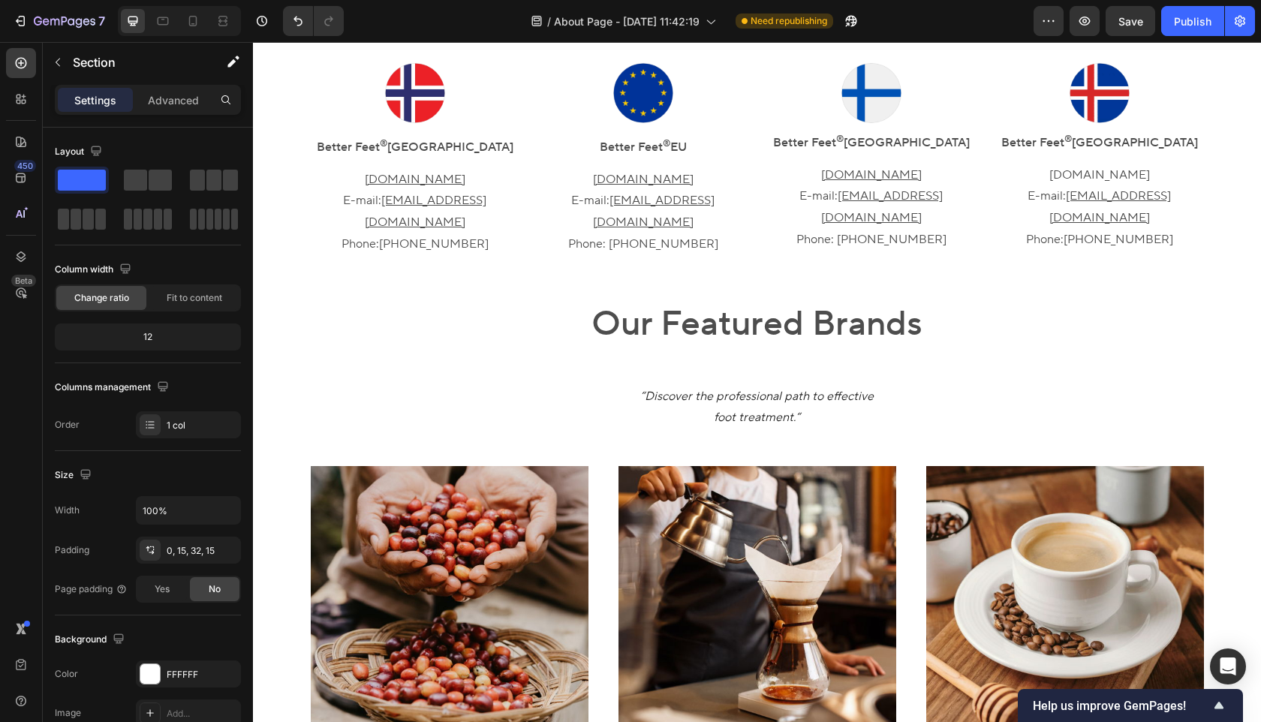
click at [282, 300] on div "Our Featured Brands Heading Row “Discover the professional path to effective fo…" at bounding box center [757, 578] width 986 height 556
click at [278, 553] on div "Our Featured Brands Heading Row “Discover the professional path to effective fo…" at bounding box center [757, 578] width 986 height 556
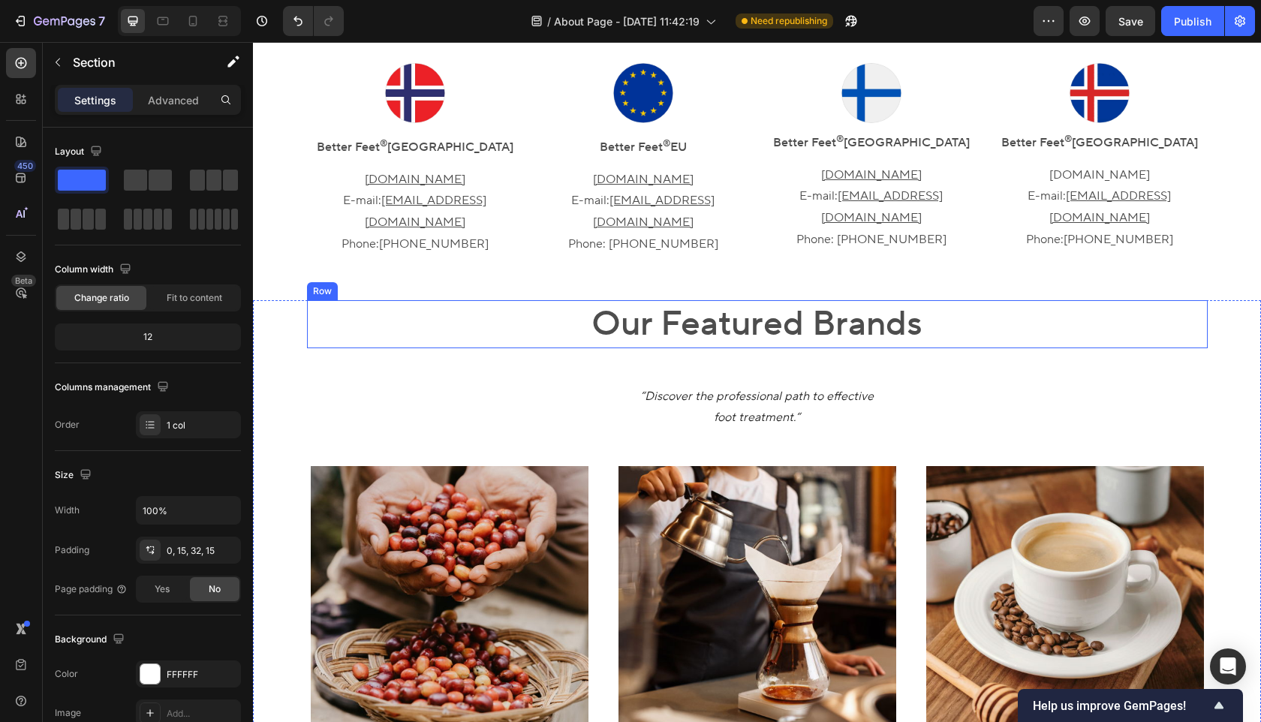
click at [346, 300] on div "Our Featured Brands Heading Row" at bounding box center [757, 324] width 901 height 48
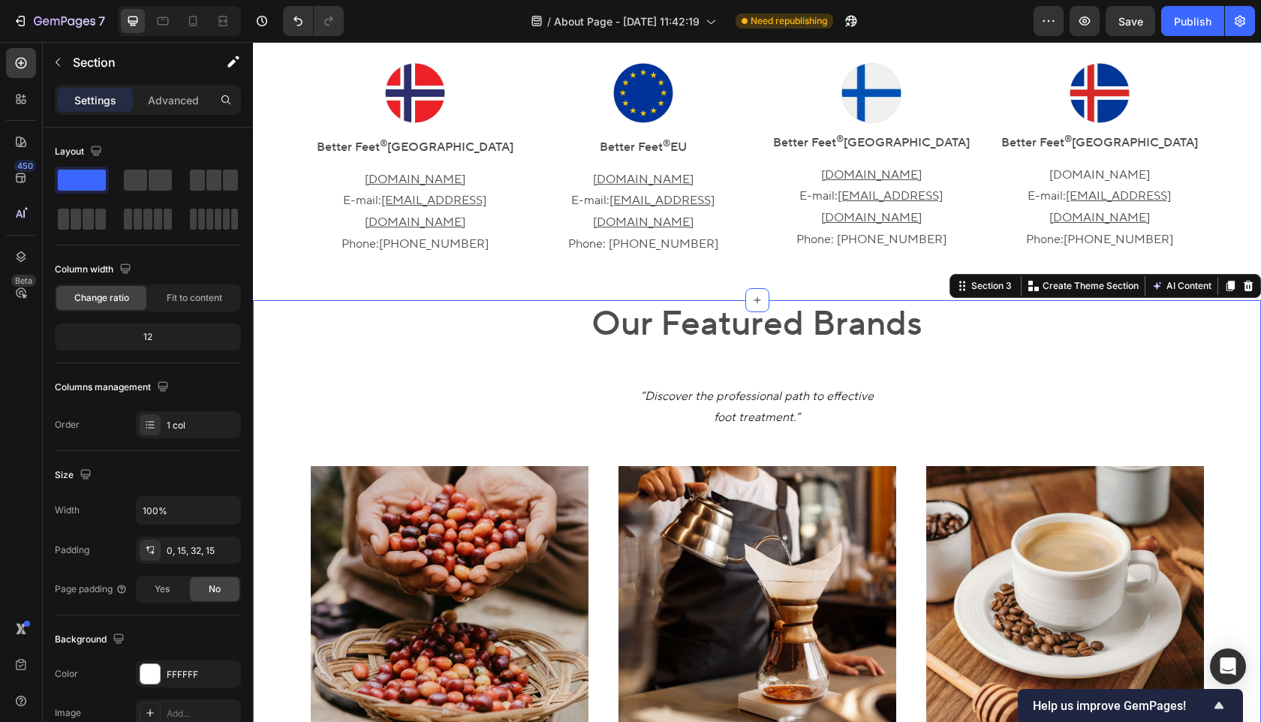
click at [297, 300] on div "Our Featured Brands Heading Row “Discover the professional path to effective fo…" at bounding box center [757, 578] width 986 height 556
click at [199, 549] on div "0, 15, 32, 15" at bounding box center [189, 551] width 44 height 14
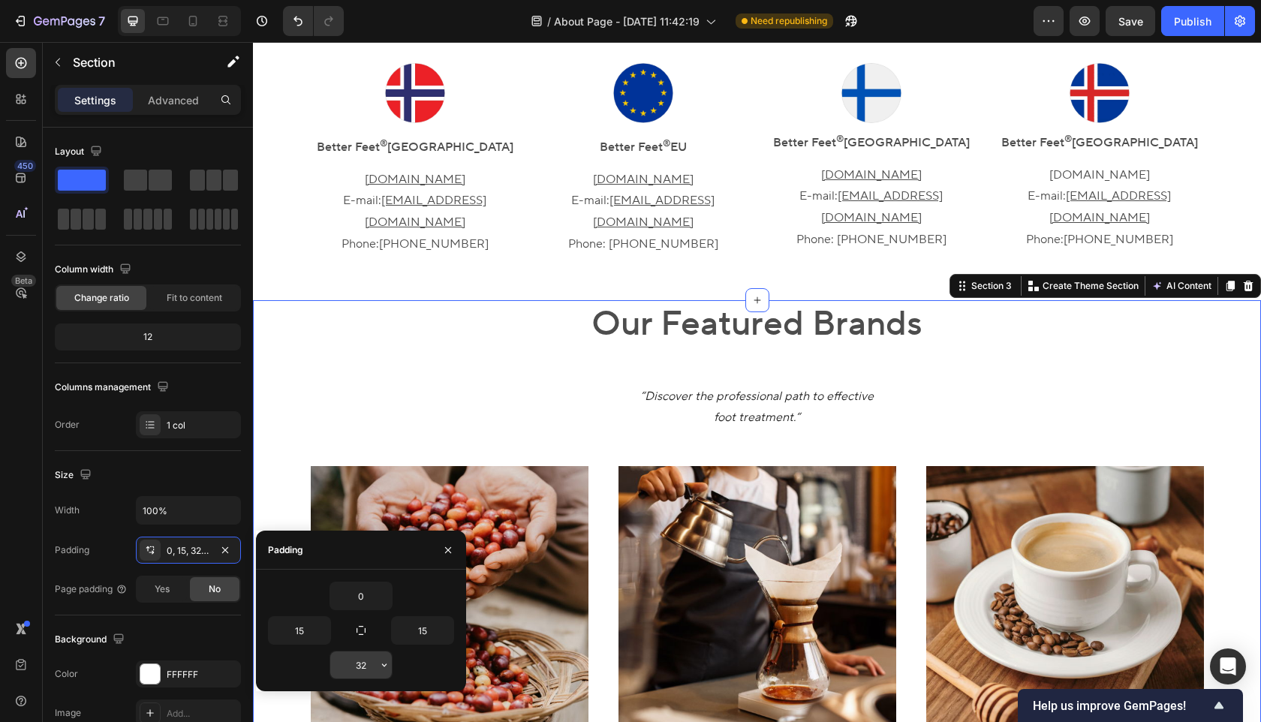
drag, startPoint x: 378, startPoint y: 662, endPoint x: 343, endPoint y: 662, distance: 35.3
click at [343, 662] on div "32" at bounding box center [361, 665] width 62 height 27
click at [369, 664] on input "32" at bounding box center [361, 665] width 62 height 27
type input "48"
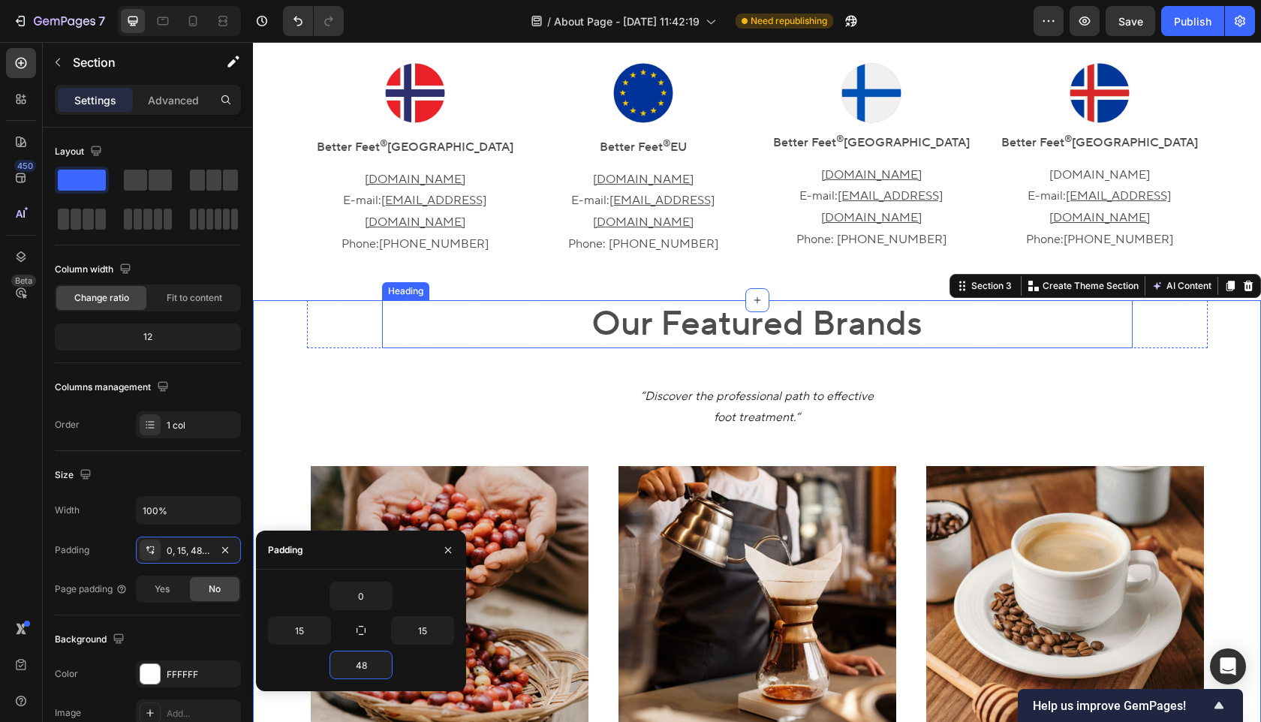
click at [715, 300] on h2 "Our Featured Brands" at bounding box center [757, 324] width 751 height 48
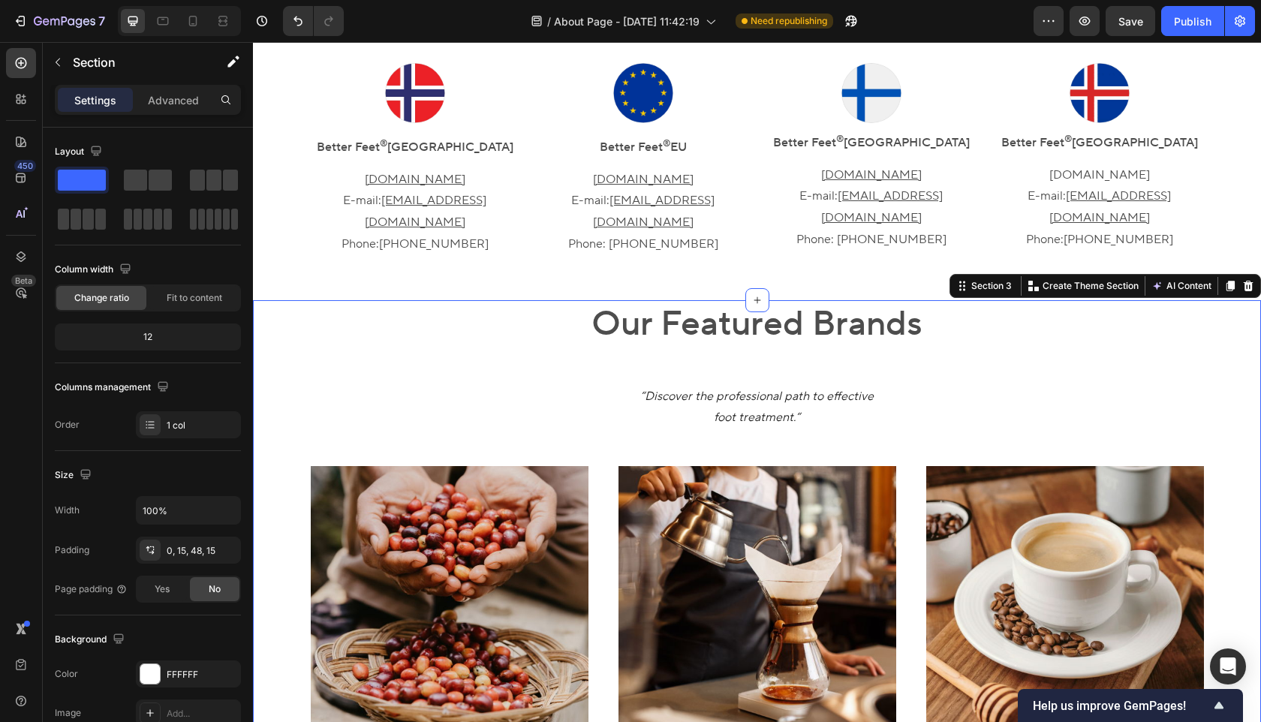
click at [723, 306] on div "Our Featured Brands Heading Row “Discover the professional path to effective fo…" at bounding box center [757, 578] width 986 height 556
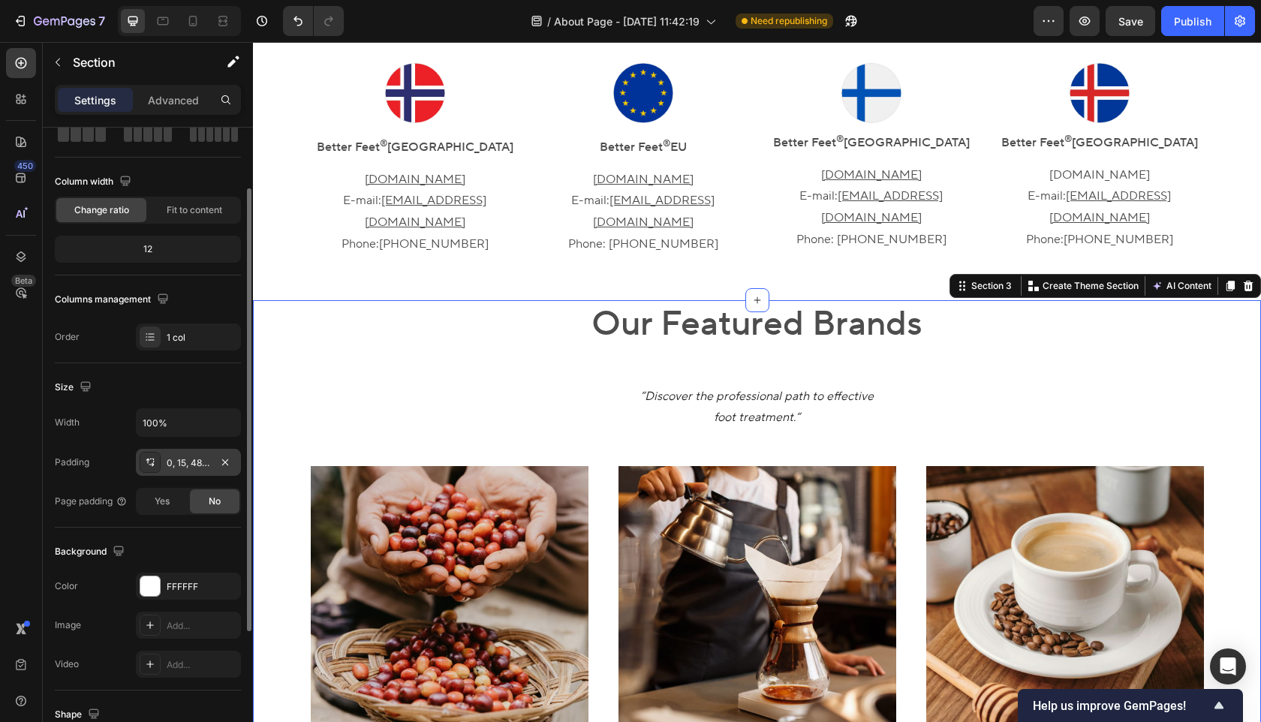
scroll to position [0, 0]
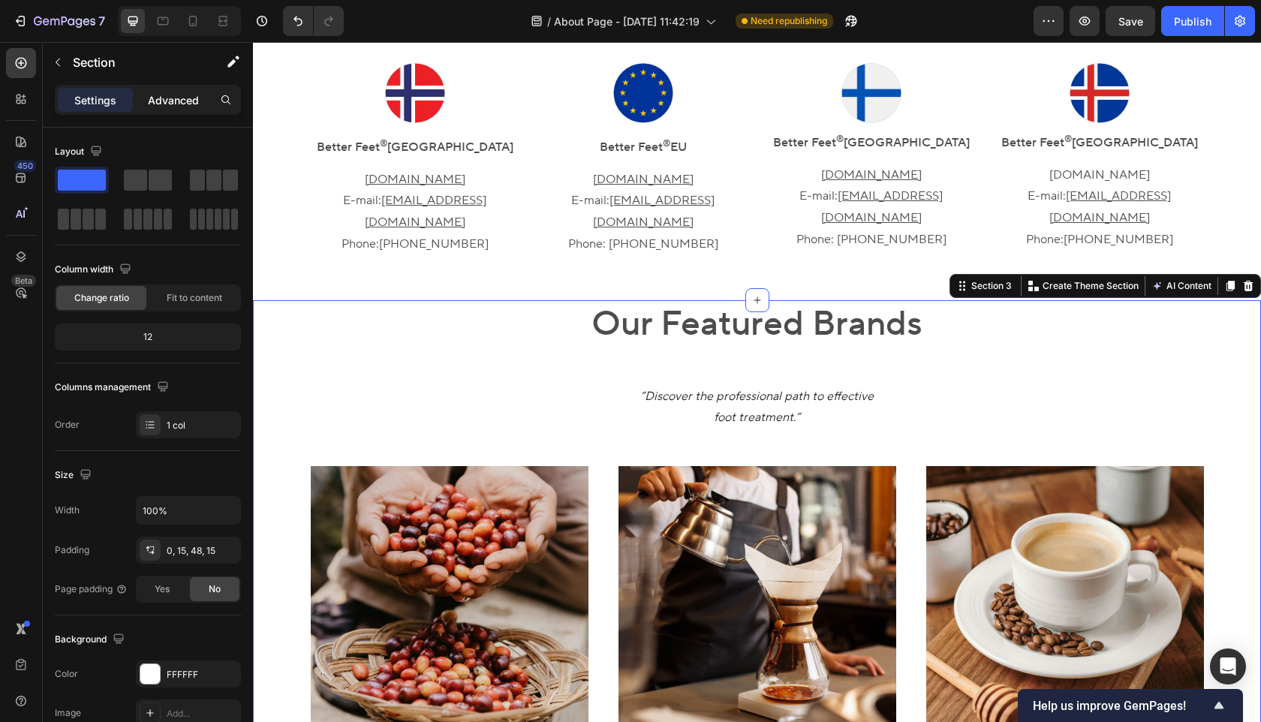
click at [196, 101] on p "Advanced" at bounding box center [173, 100] width 51 height 16
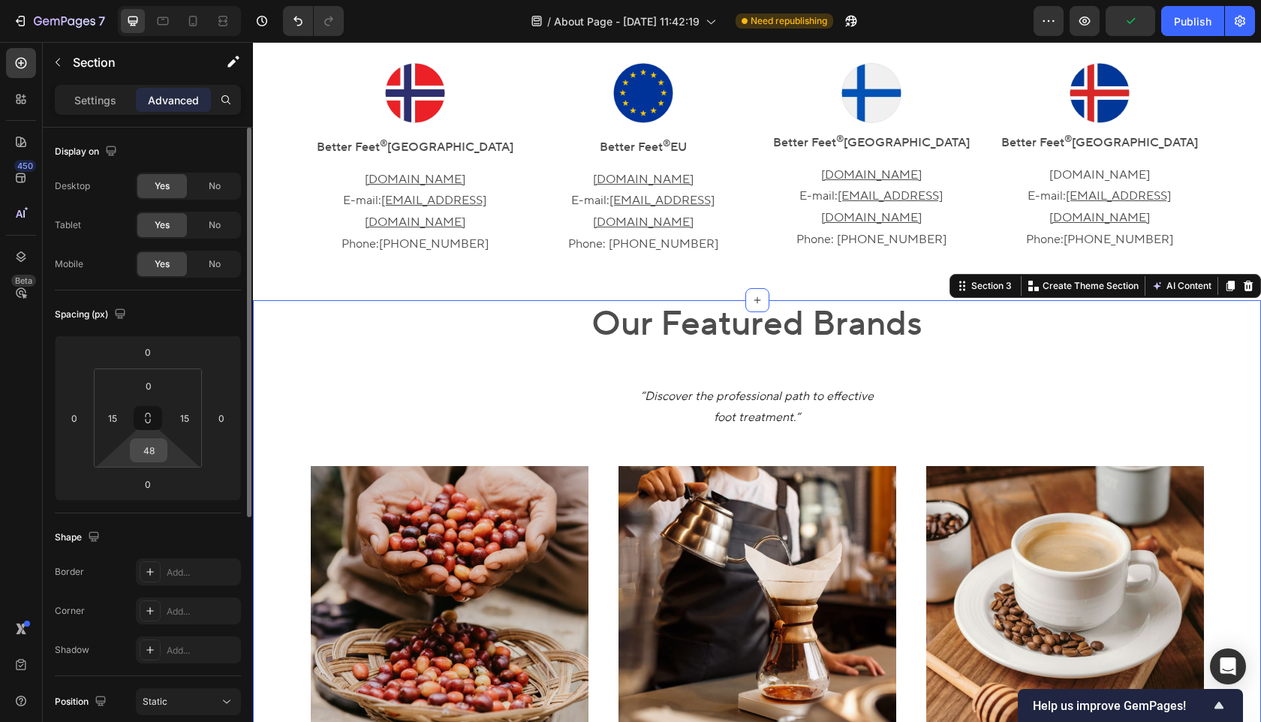
click at [150, 454] on input "48" at bounding box center [149, 450] width 30 height 23
type input "0"
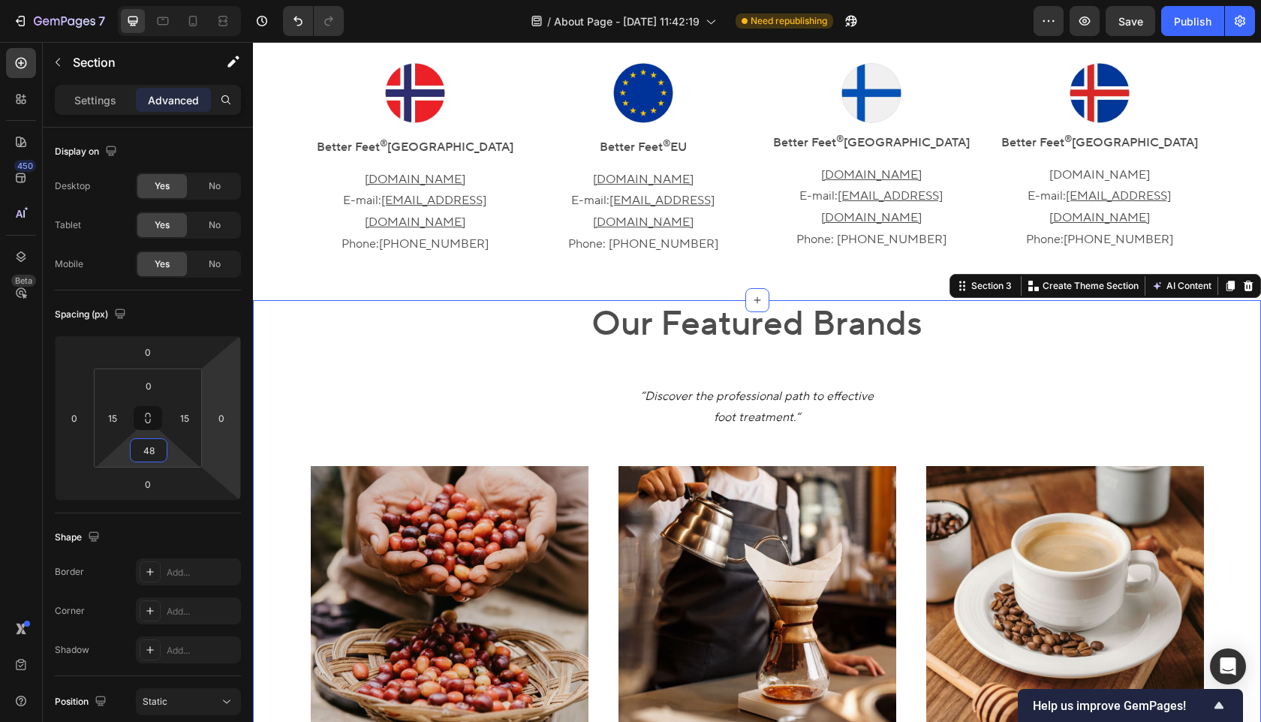
type input "48"
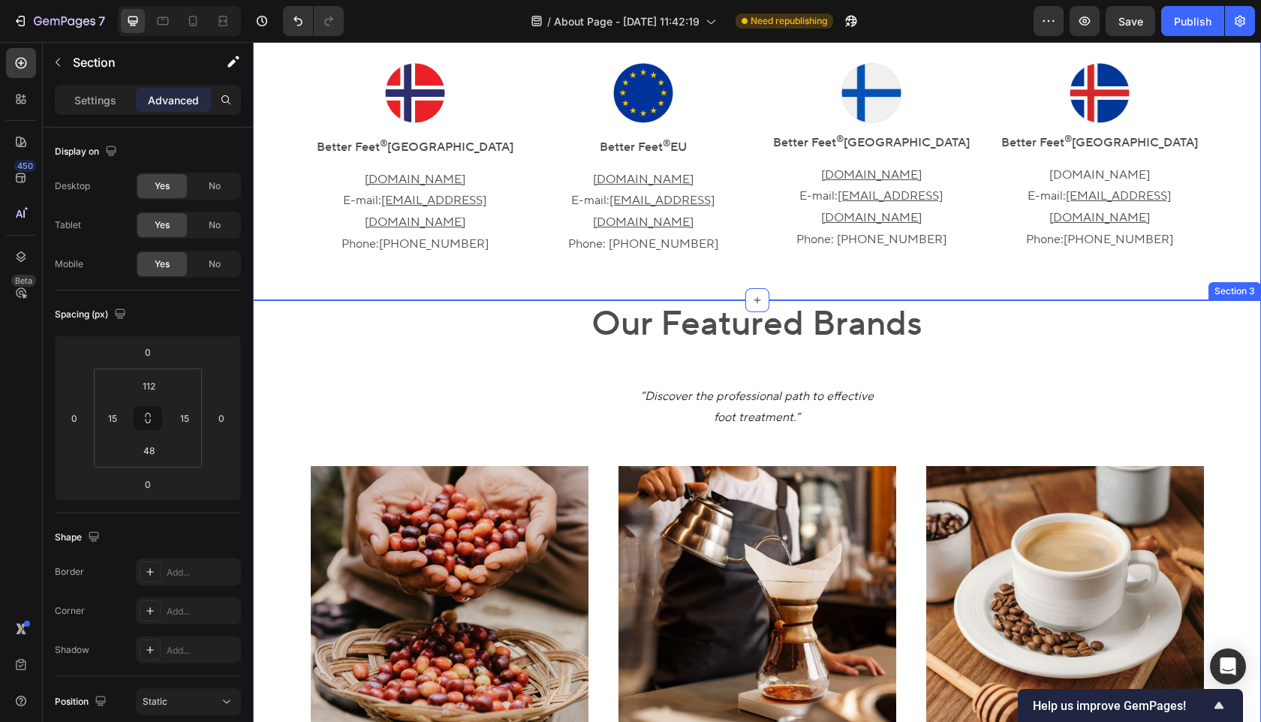
click at [281, 300] on div "Our Featured Brands Heading Row “Discover the professional path to effective fo…" at bounding box center [757, 578] width 986 height 556
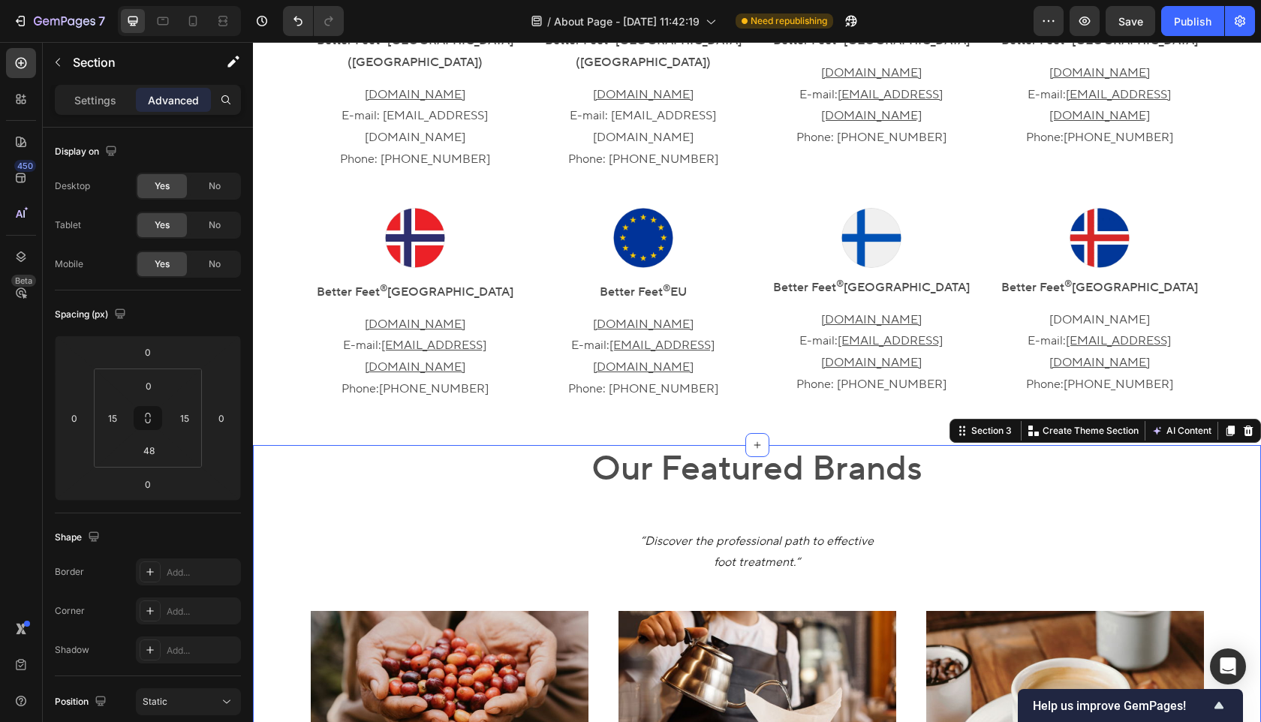
scroll to position [723, 0]
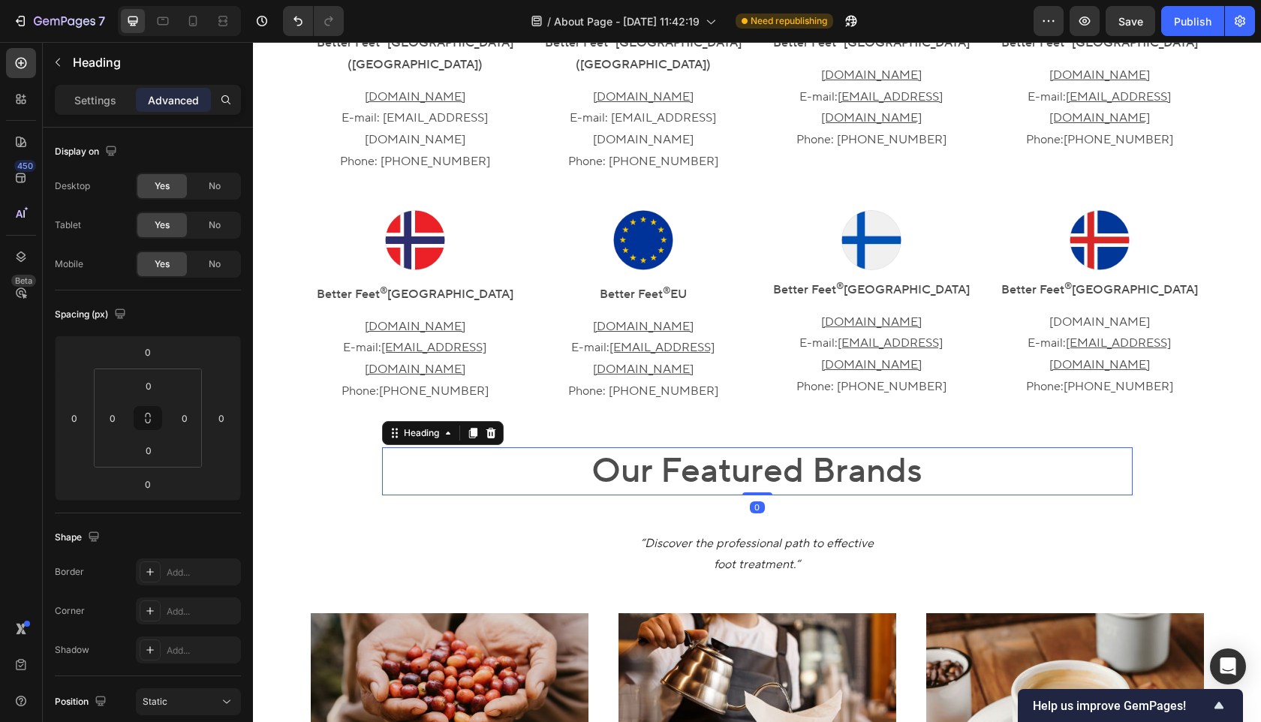
click at [648, 447] on h2 "Our Featured Brands" at bounding box center [757, 471] width 751 height 48
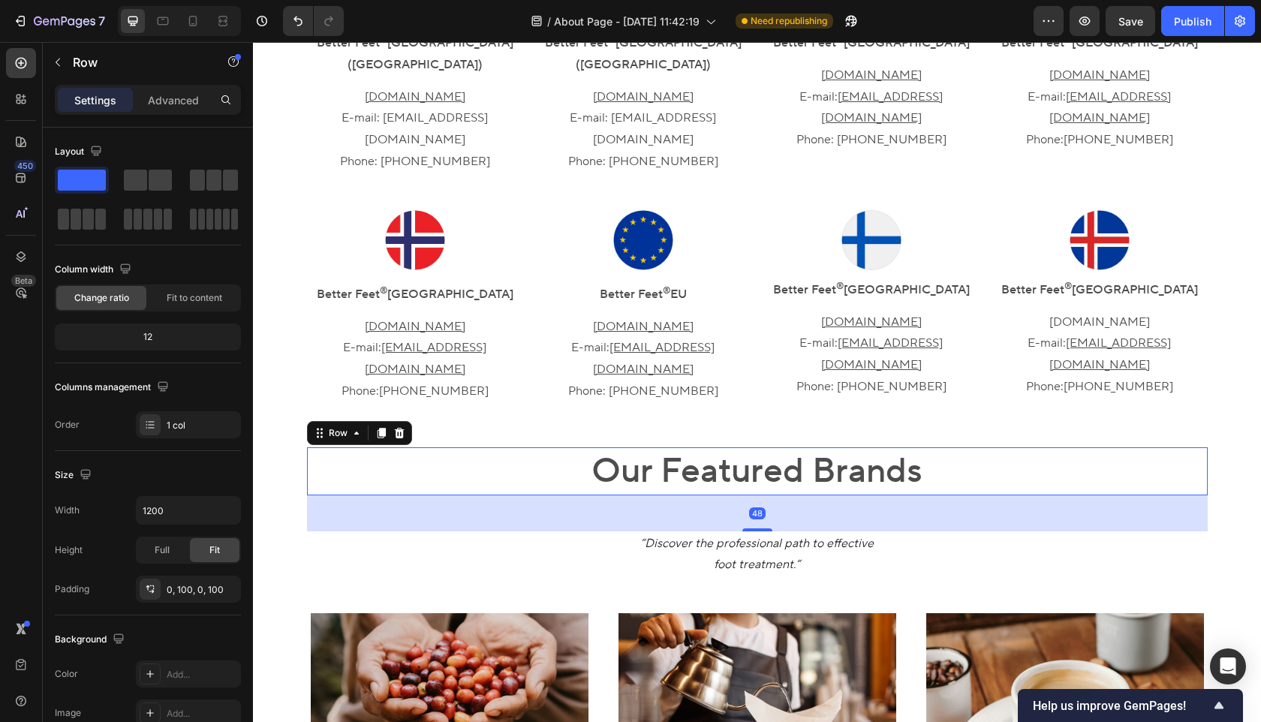
click at [353, 447] on div "Our Featured Brands Heading Row 48" at bounding box center [757, 471] width 901 height 48
click at [277, 447] on div "Our Featured Brands Heading Row 48 “Discover the professional path to effective…" at bounding box center [757, 725] width 986 height 556
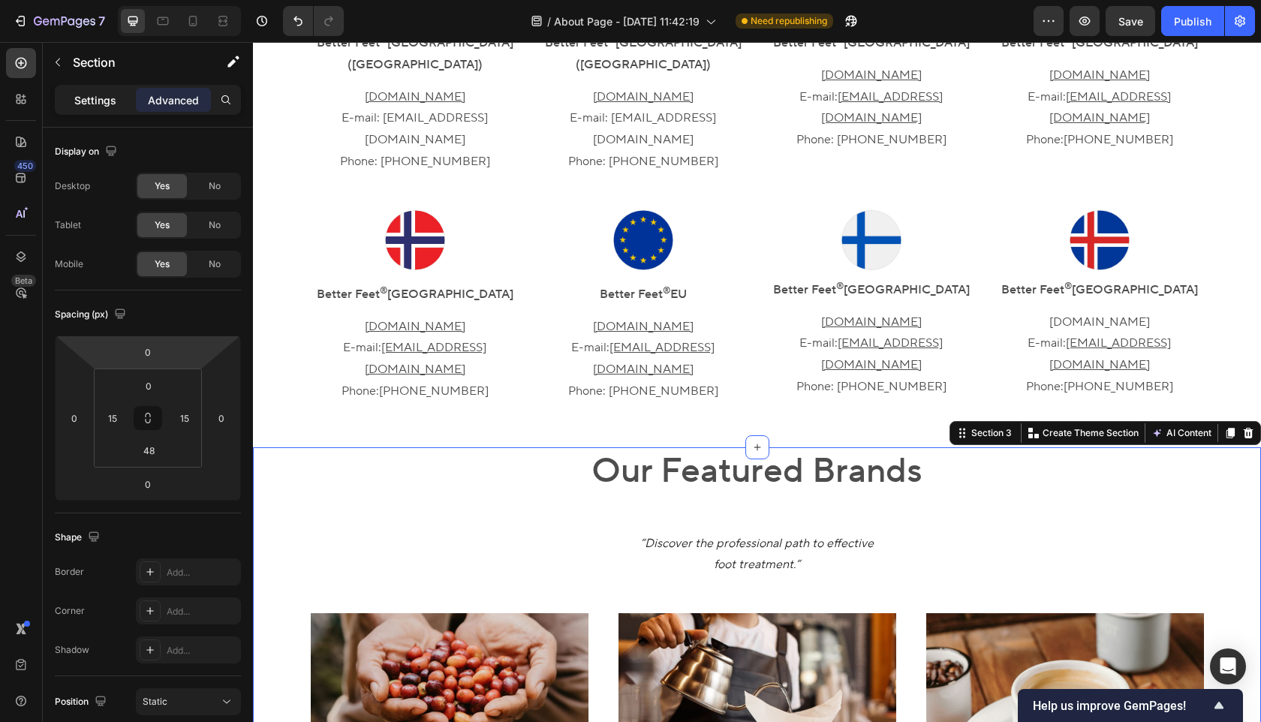
click at [104, 107] on p "Settings" at bounding box center [95, 100] width 42 height 16
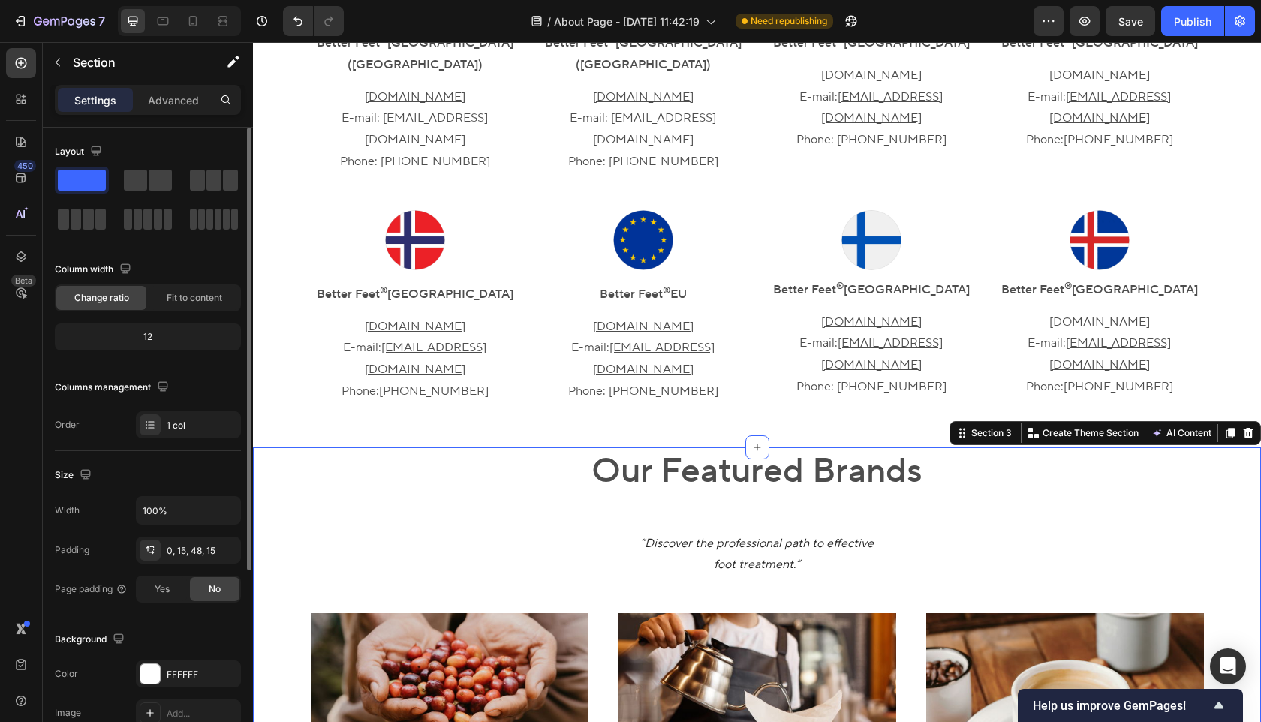
click at [166, 335] on div "12" at bounding box center [148, 337] width 180 height 21
click at [148, 339] on div "12" at bounding box center [148, 337] width 180 height 21
click at [152, 338] on div "12" at bounding box center [148, 337] width 180 height 21
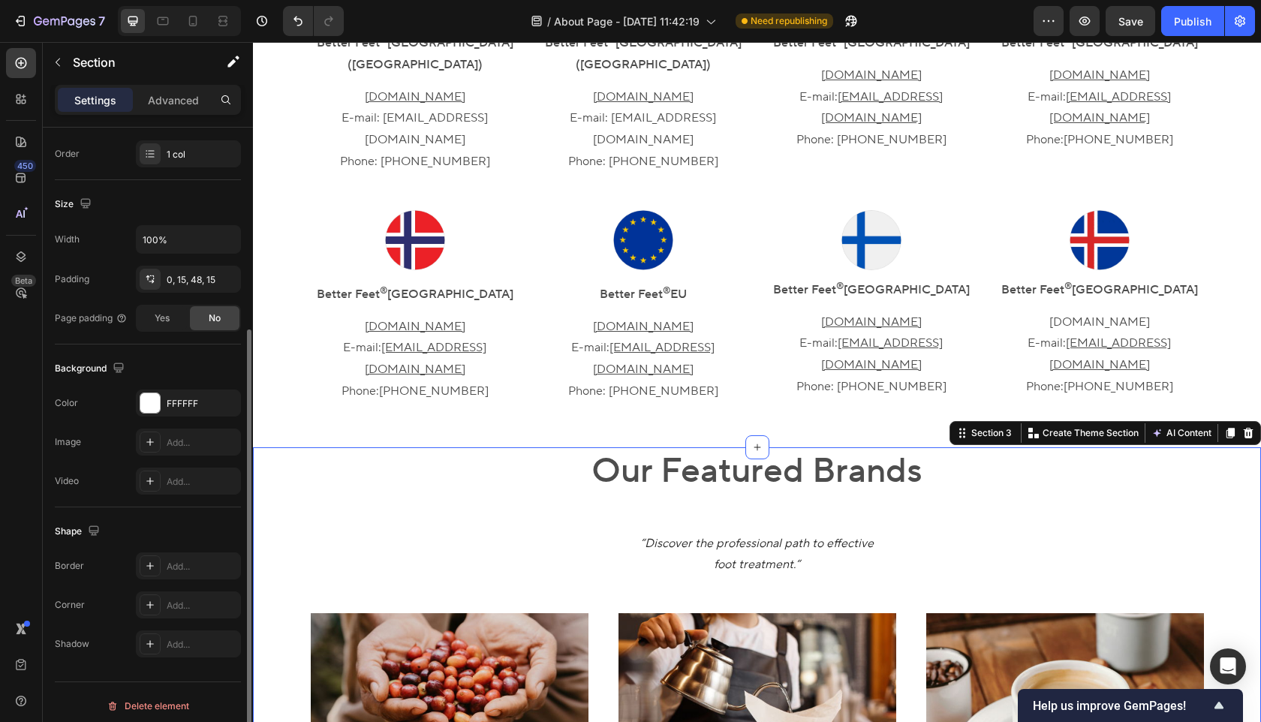
scroll to position [279, 0]
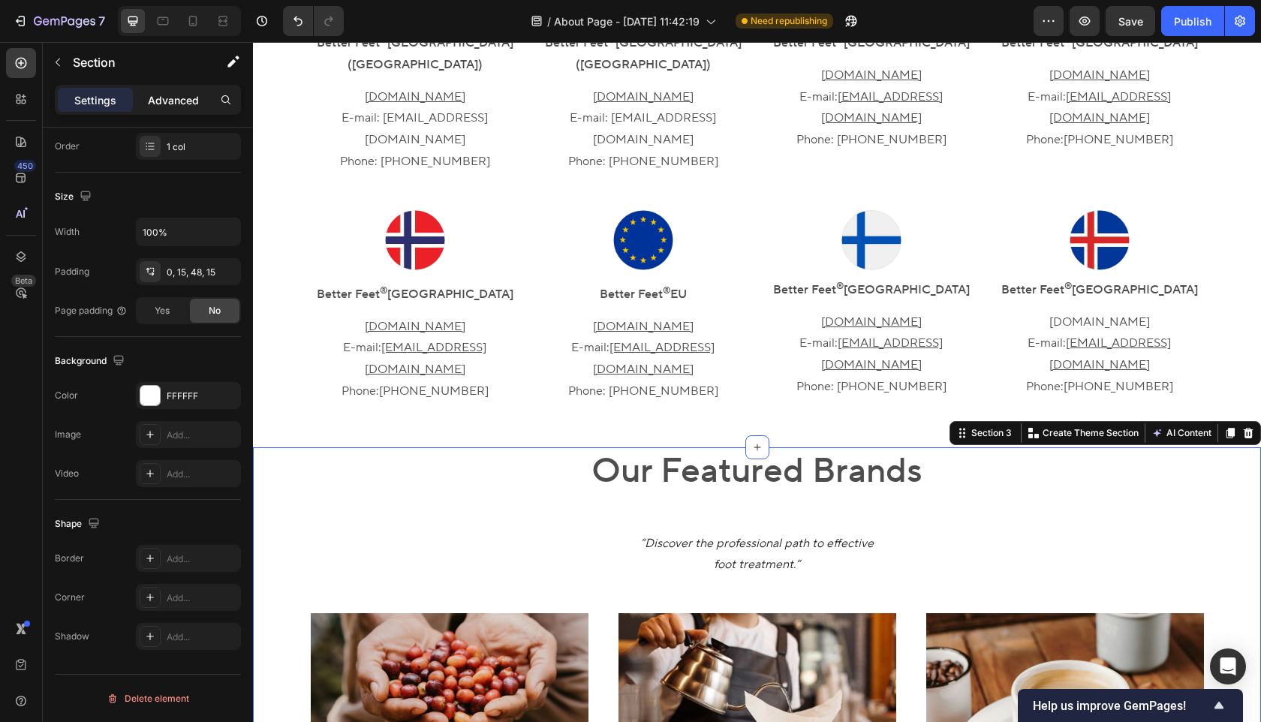
click at [178, 98] on p "Advanced" at bounding box center [173, 100] width 51 height 16
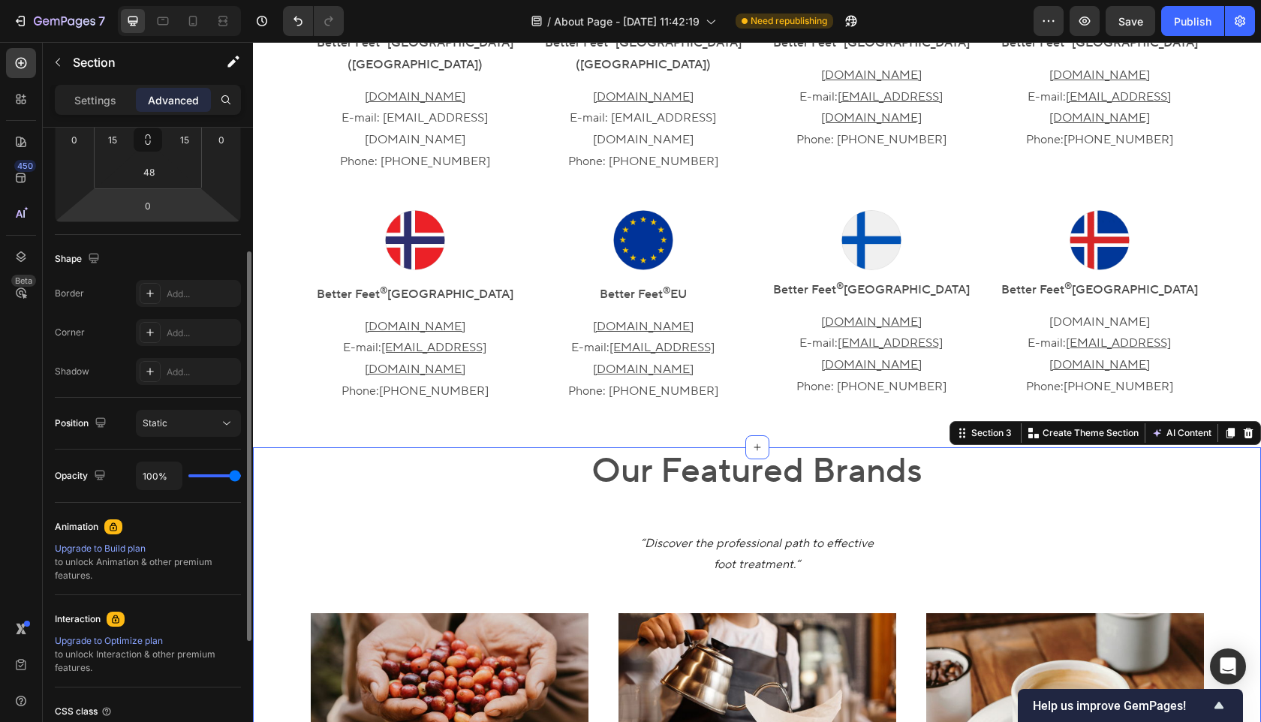
scroll to position [116, 0]
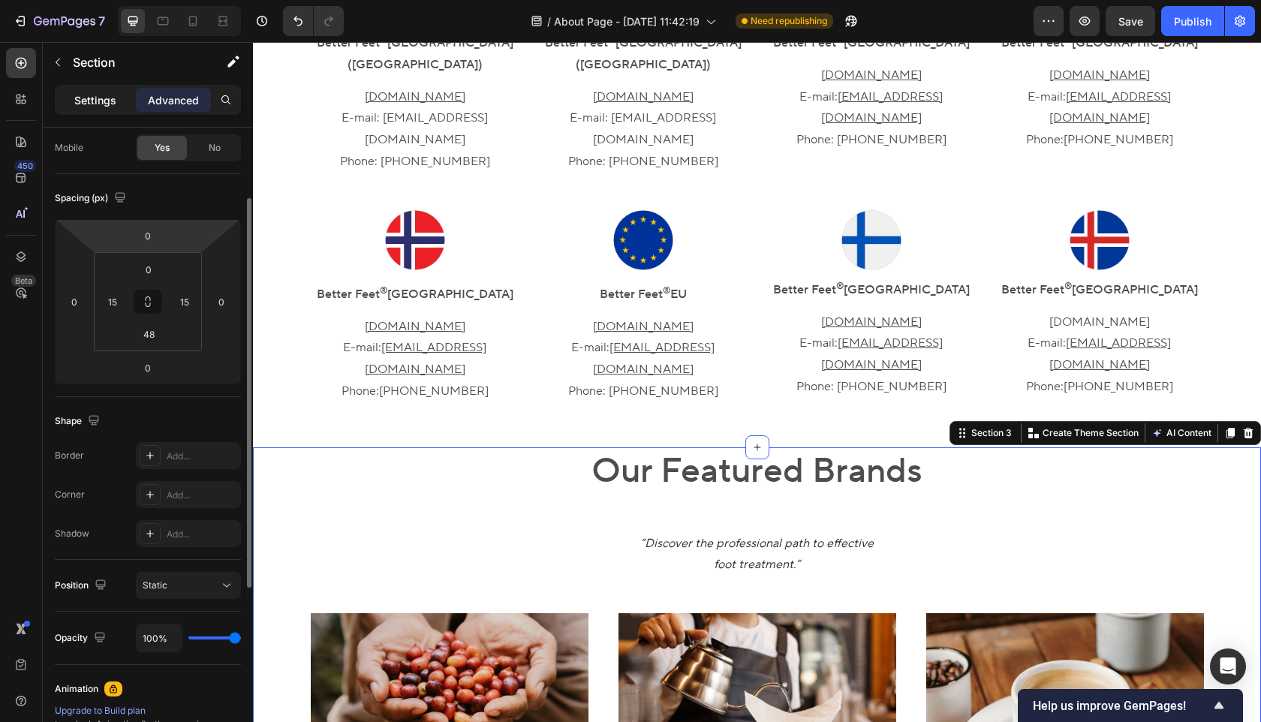
click at [101, 91] on div "Settings" at bounding box center [95, 100] width 75 height 24
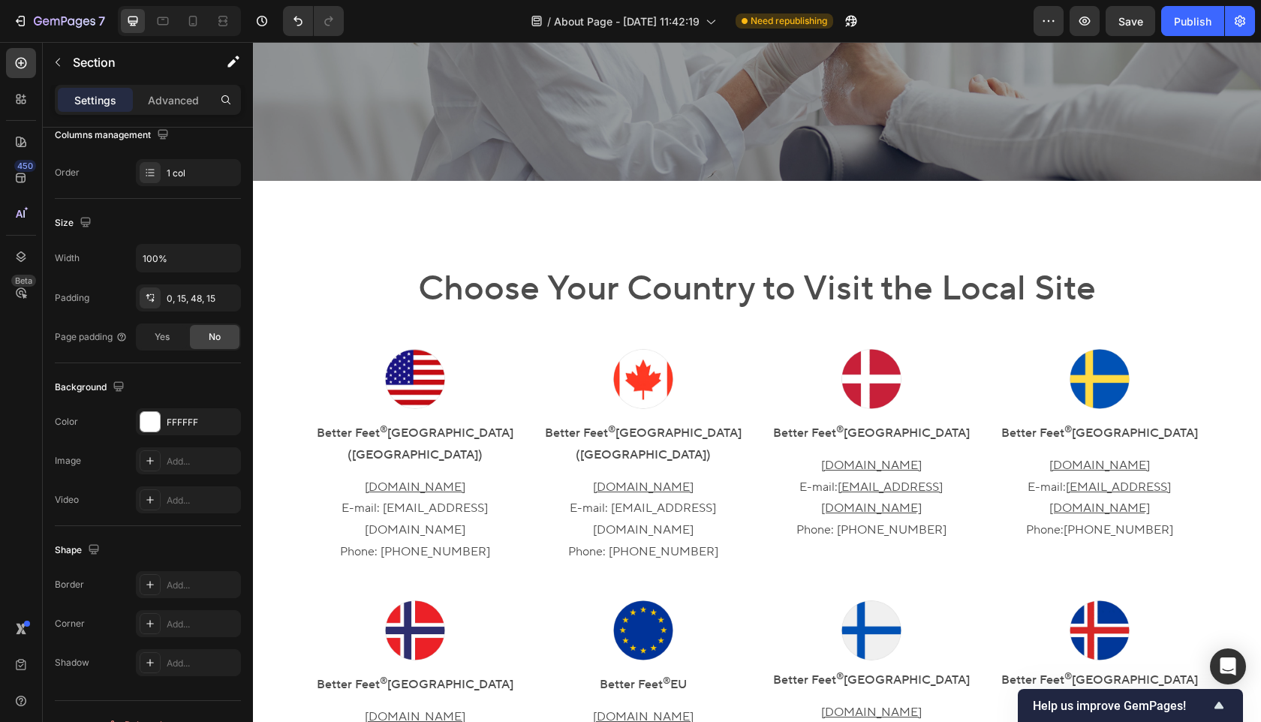
scroll to position [366, 0]
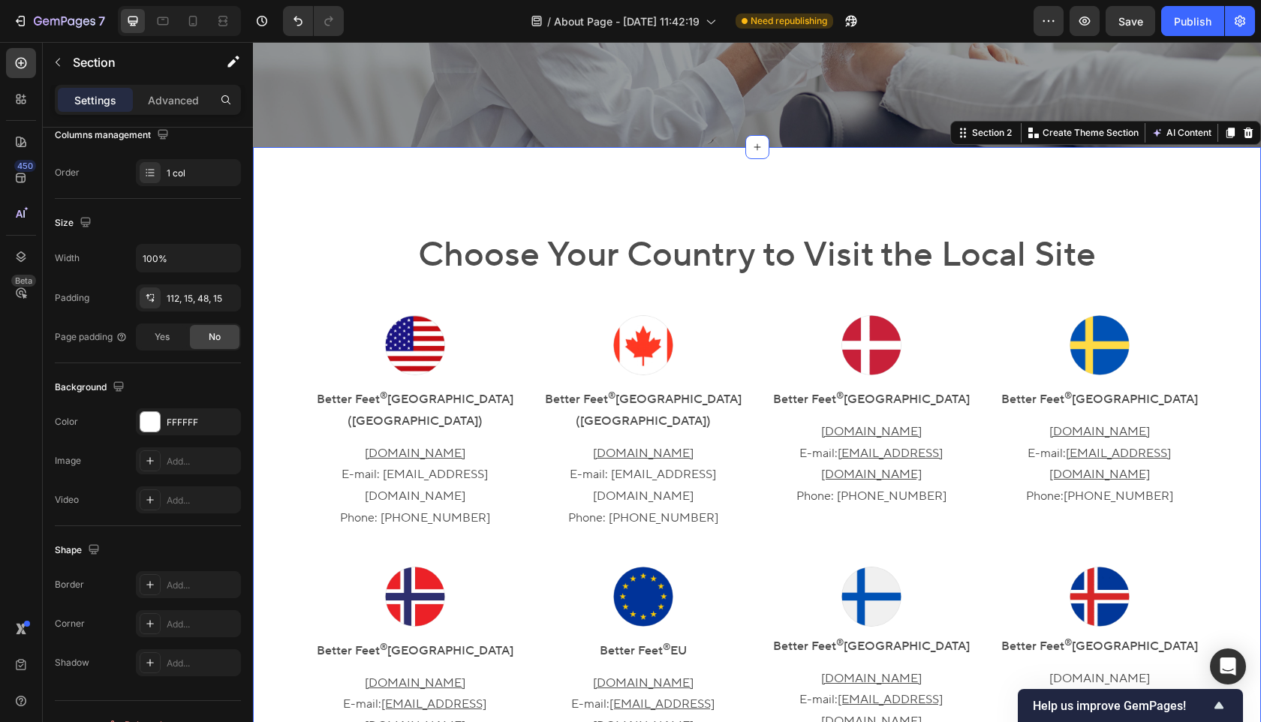
click at [279, 300] on div "Choose Your Country to Visit the Local Site Heading Image Better Feet ® [GEOGRA…" at bounding box center [757, 499] width 986 height 537
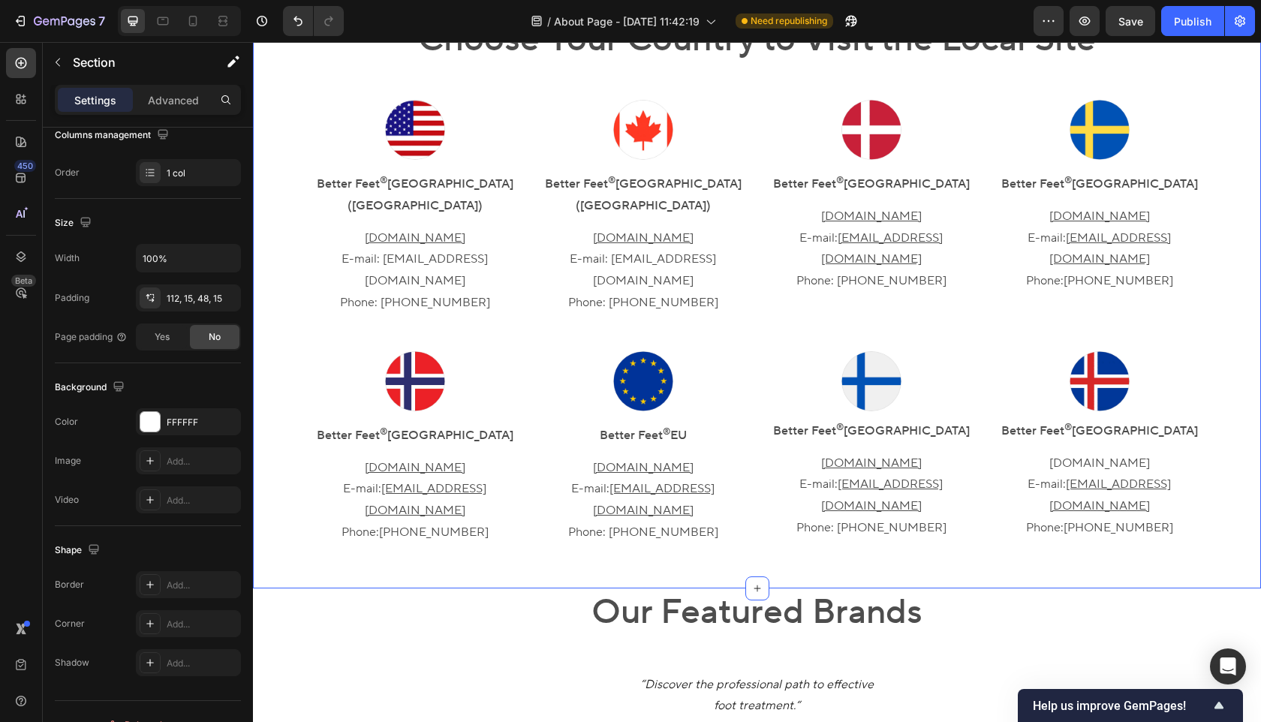
scroll to position [842, 0]
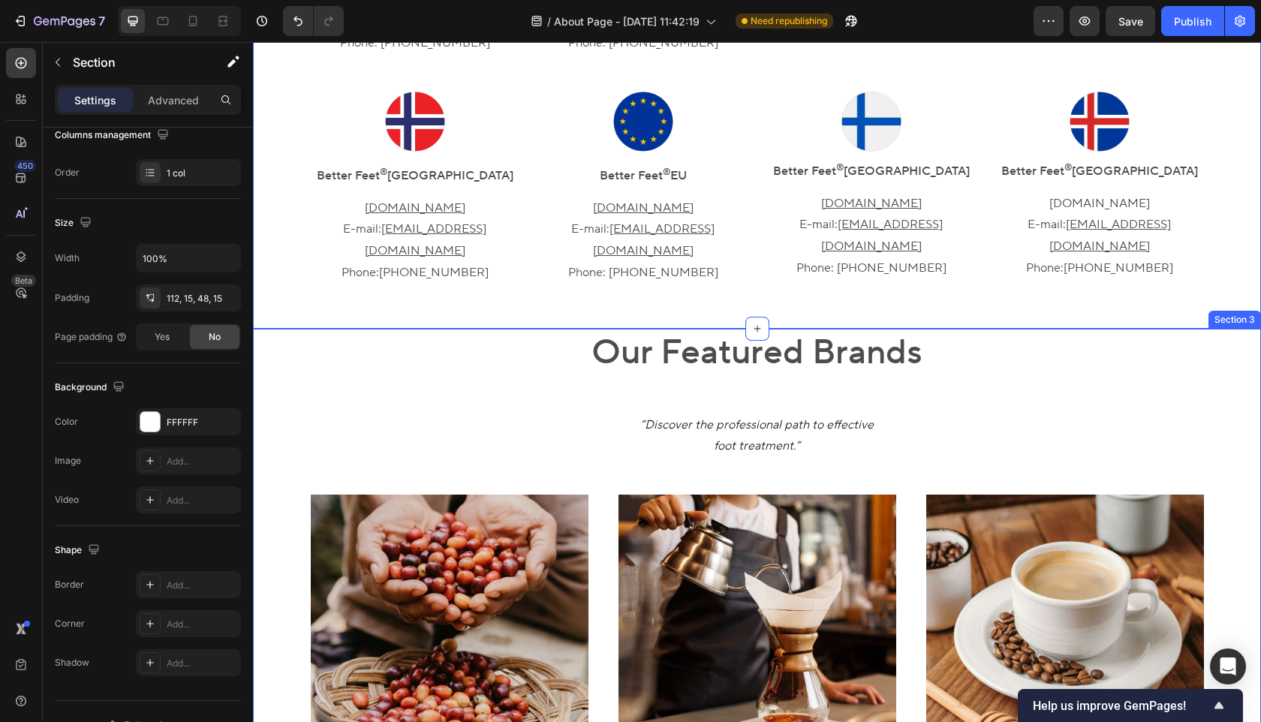
click at [734, 343] on div "Our Featured Brands Heading Row “Discover the professional path to effective fo…" at bounding box center [757, 607] width 986 height 556
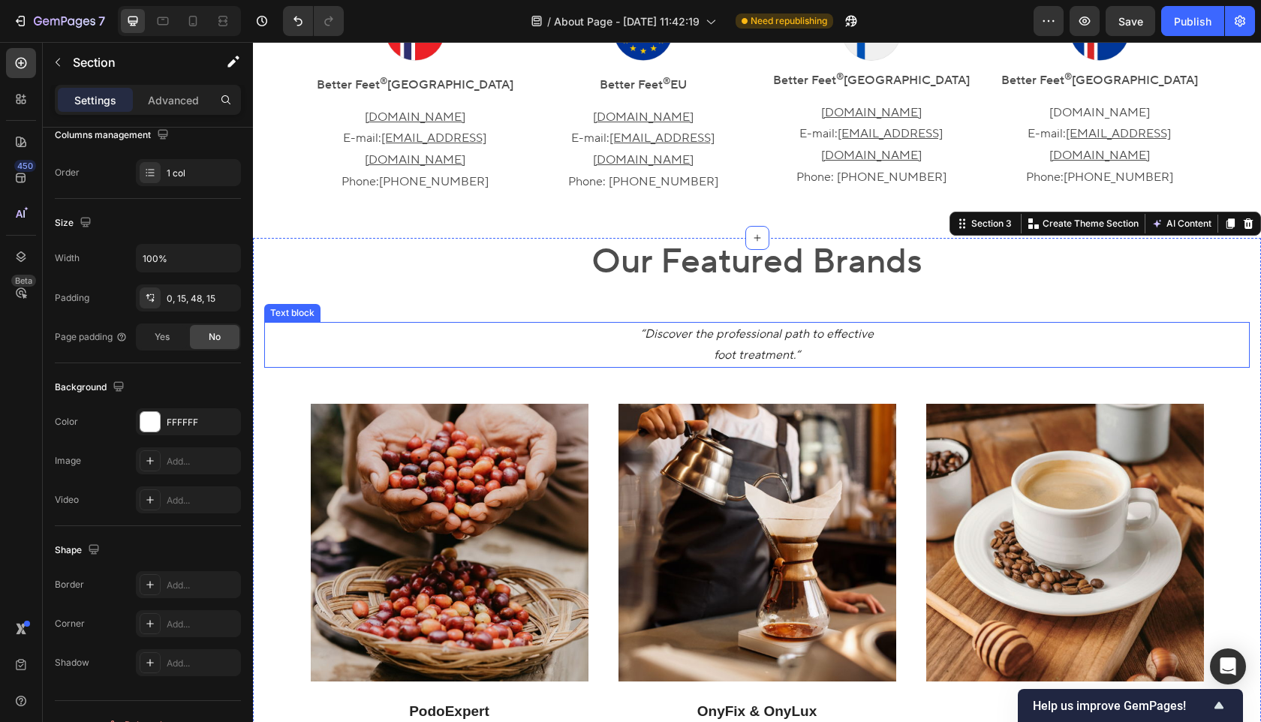
scroll to position [936, 0]
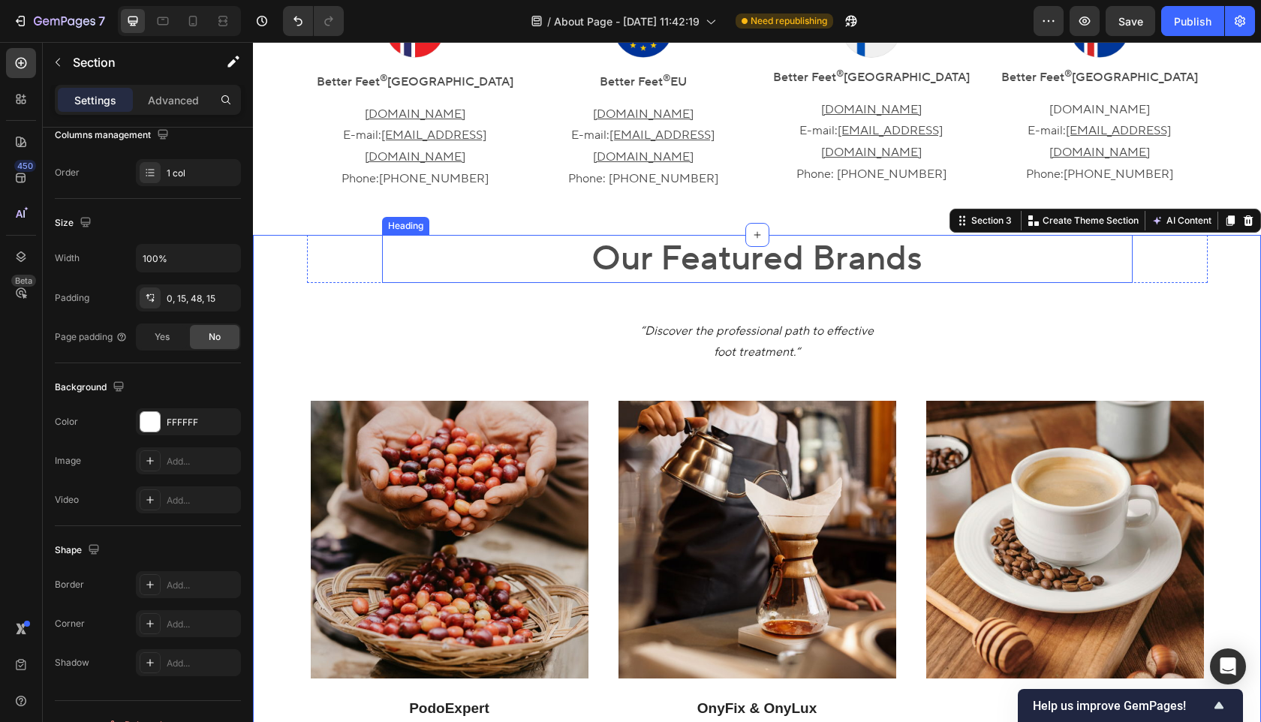
click at [627, 235] on h2 "Our Featured Brands" at bounding box center [757, 259] width 751 height 48
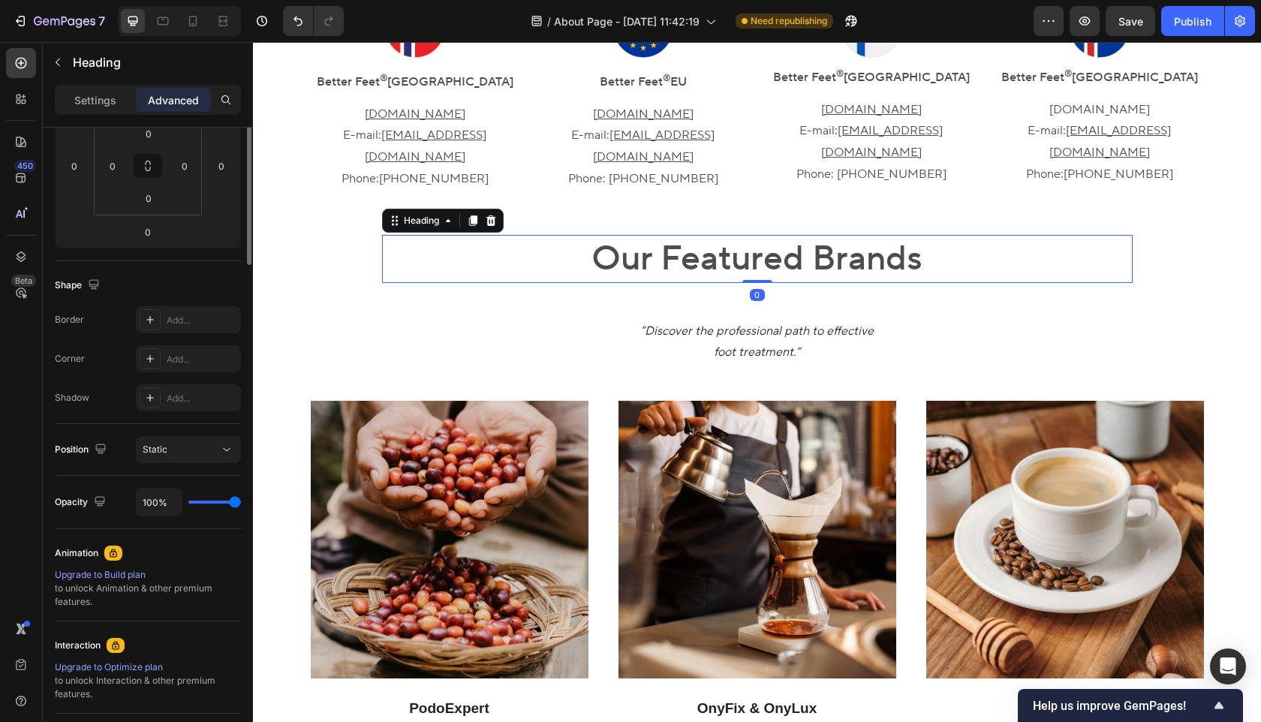
scroll to position [0, 0]
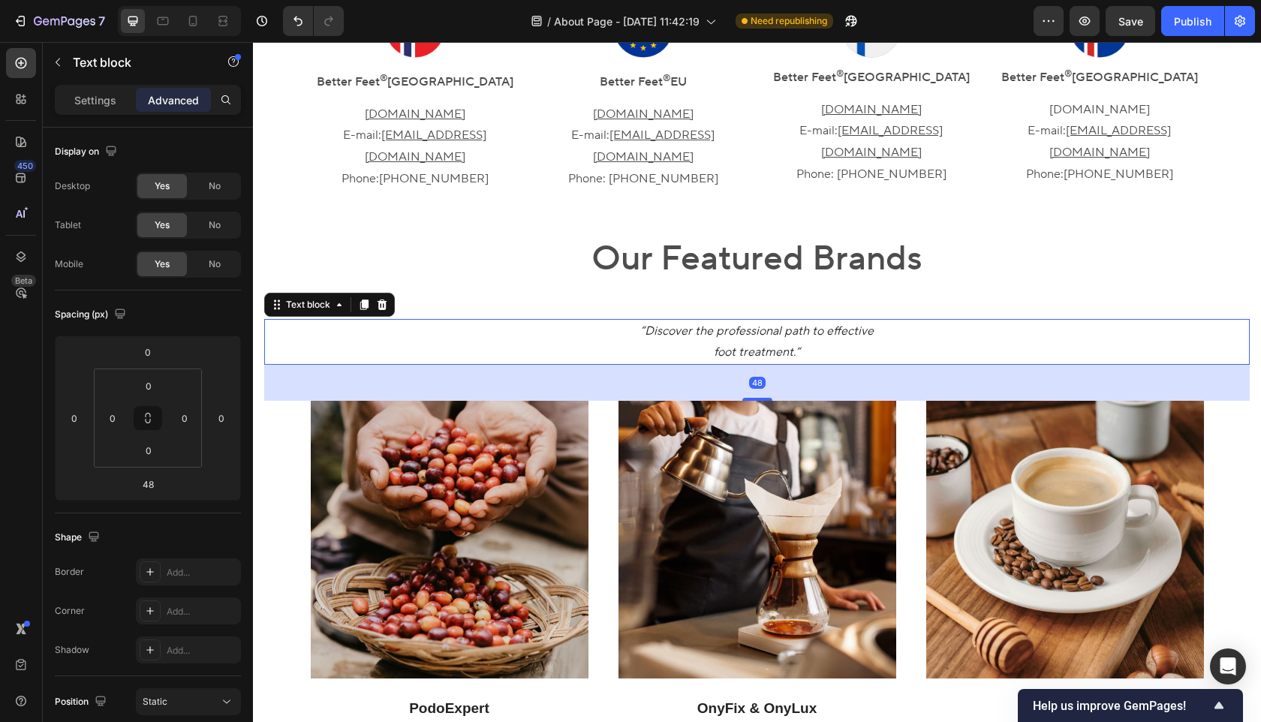
click at [767, 324] on icon "“Discover the professional path to effective" at bounding box center [757, 331] width 234 height 15
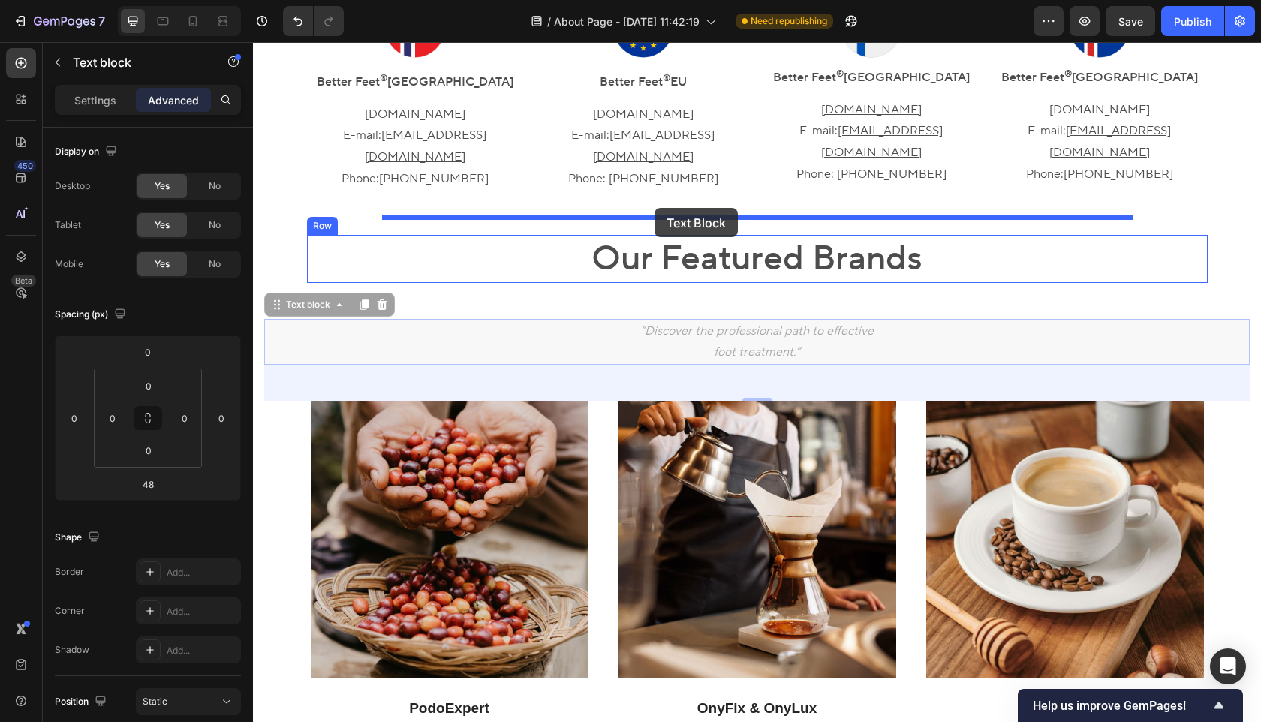
drag, startPoint x: 275, startPoint y: 244, endPoint x: 655, endPoint y: 208, distance: 381.6
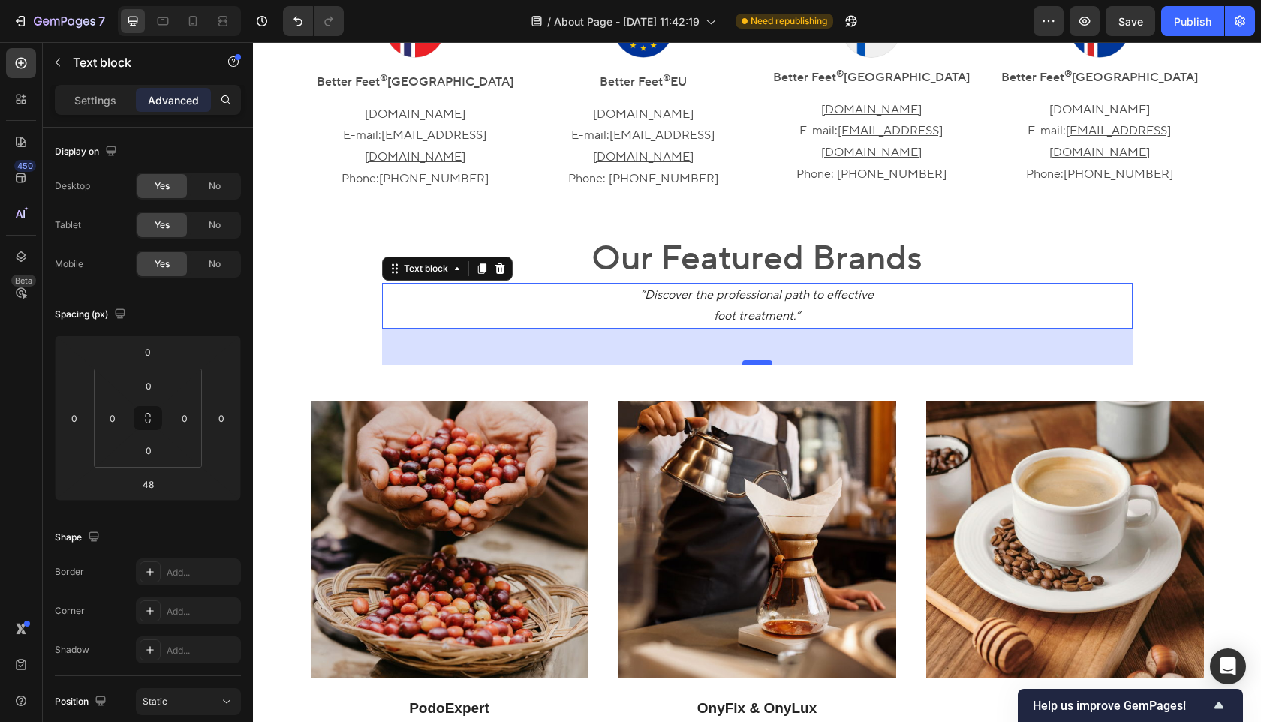
click at [764, 360] on div at bounding box center [758, 362] width 30 height 5
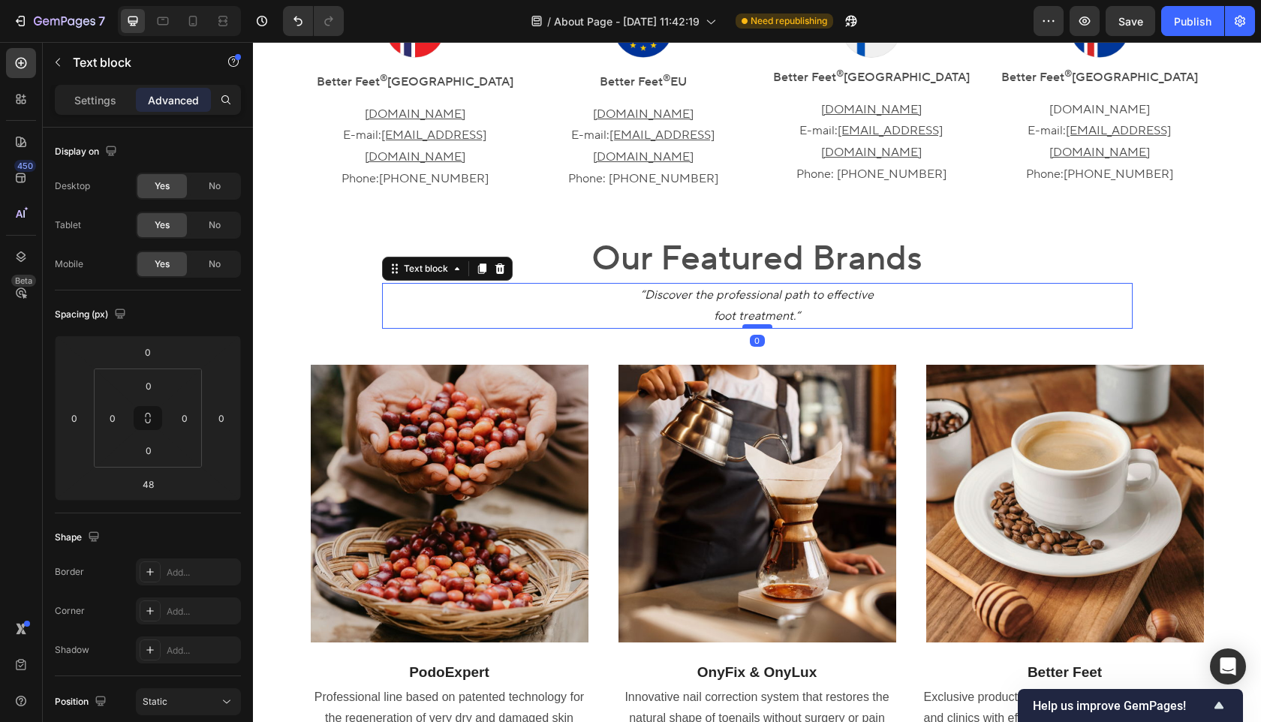
drag, startPoint x: 761, startPoint y: 296, endPoint x: 763, endPoint y: 260, distance: 36.1
click at [763, 324] on div at bounding box center [758, 326] width 30 height 5
type input "0"
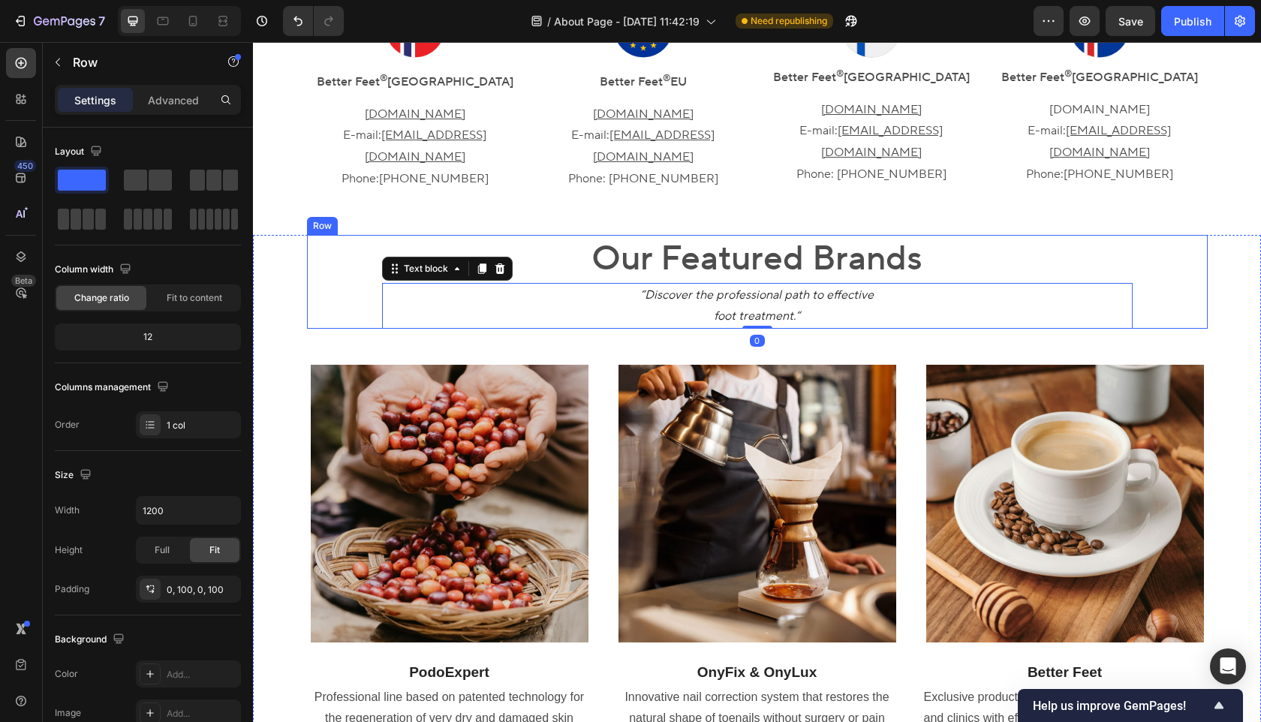
click at [354, 235] on div "Our Featured Brands Heading “Discover the professional path to effective foot t…" at bounding box center [757, 282] width 901 height 94
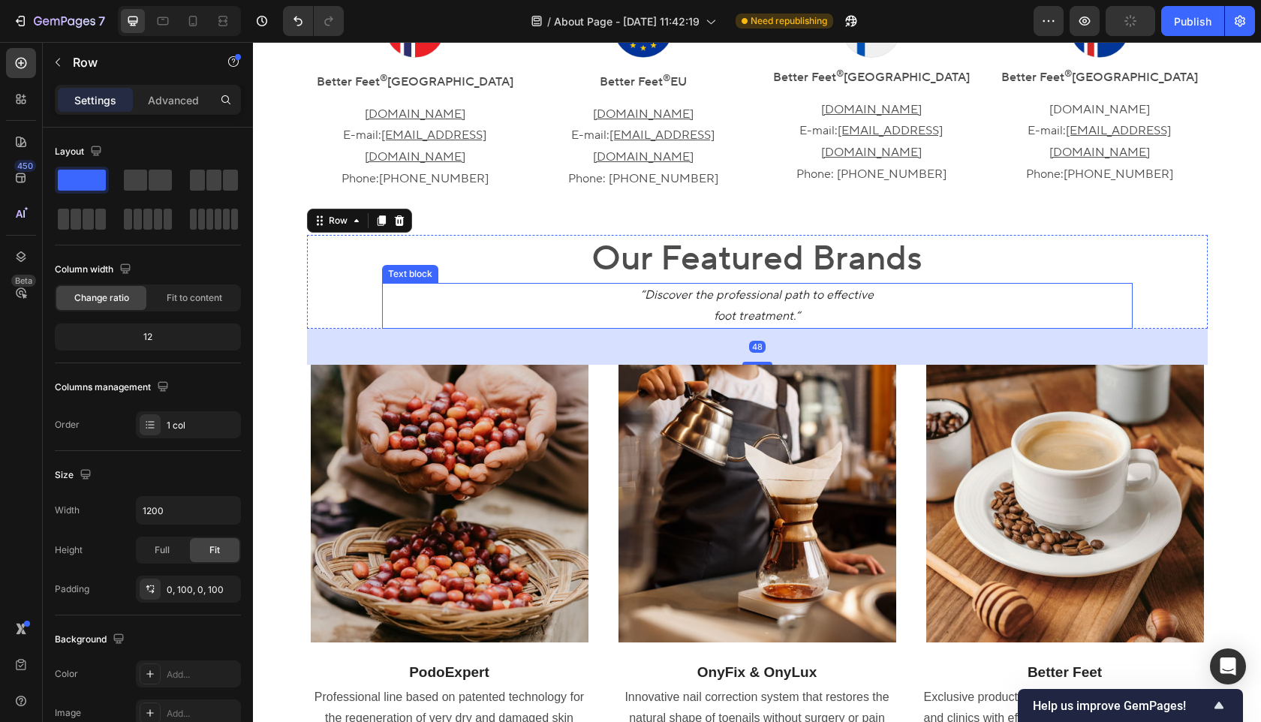
click at [758, 288] on icon "“Discover the professional path to effective" at bounding box center [757, 295] width 234 height 15
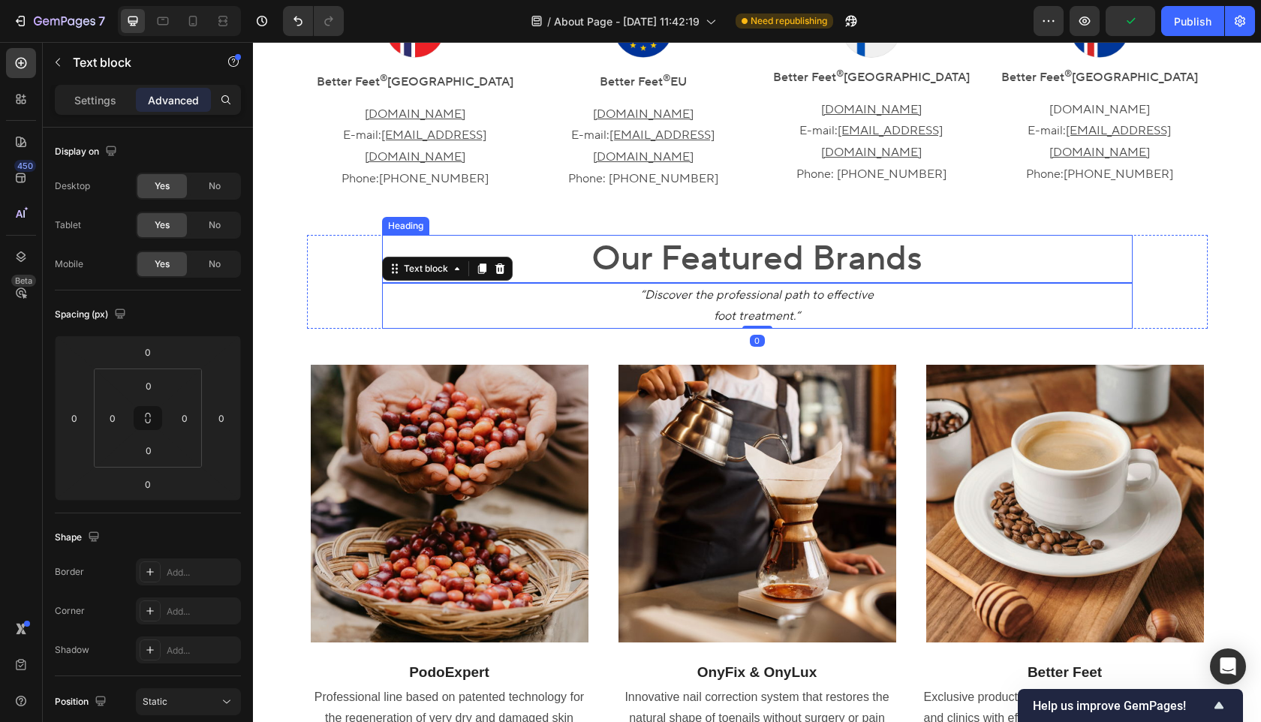
click at [748, 235] on h2 "Our Featured Brands" at bounding box center [757, 259] width 751 height 48
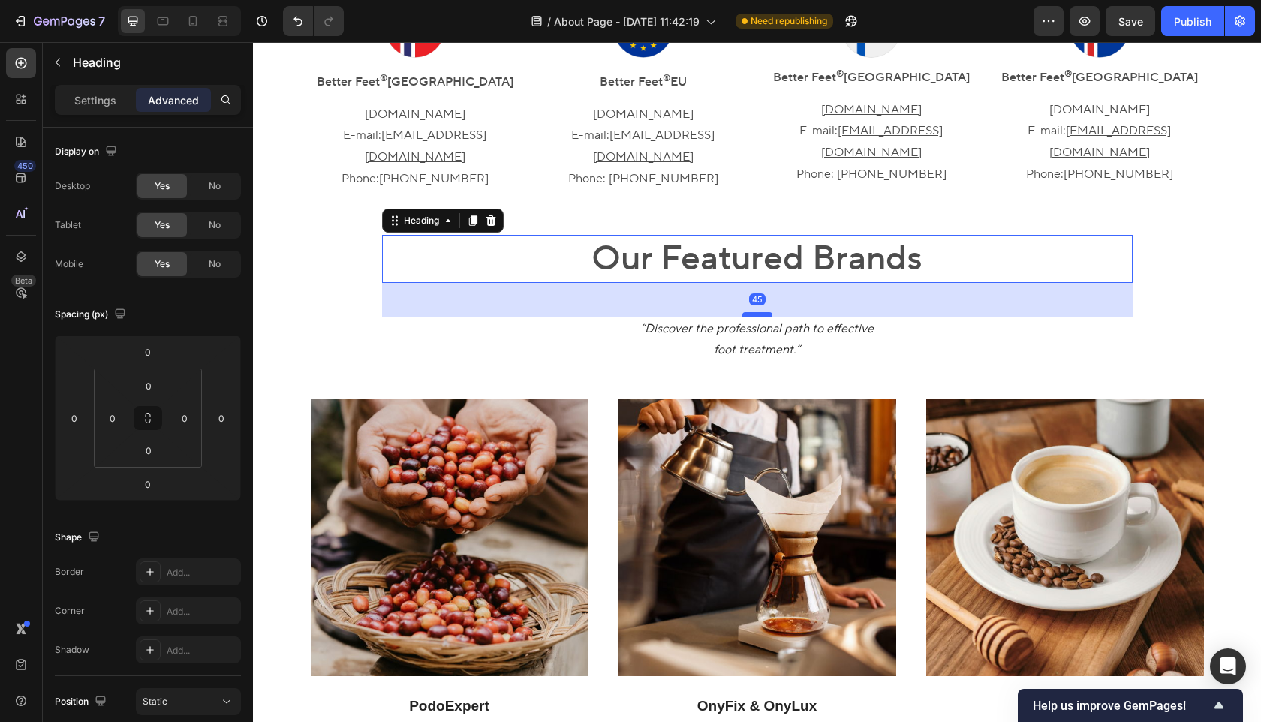
drag, startPoint x: 761, startPoint y: 213, endPoint x: 764, endPoint y: 247, distance: 34.0
click at [764, 312] on div at bounding box center [758, 314] width 30 height 5
type input "45"
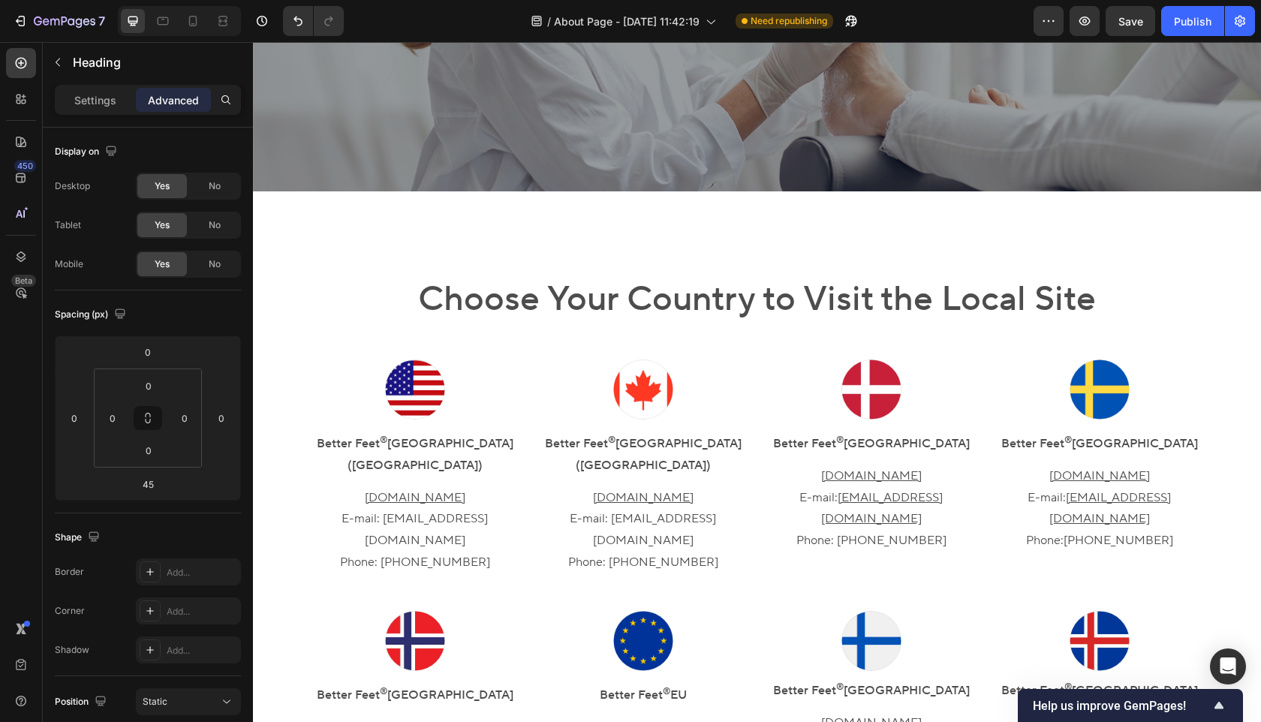
scroll to position [316, 0]
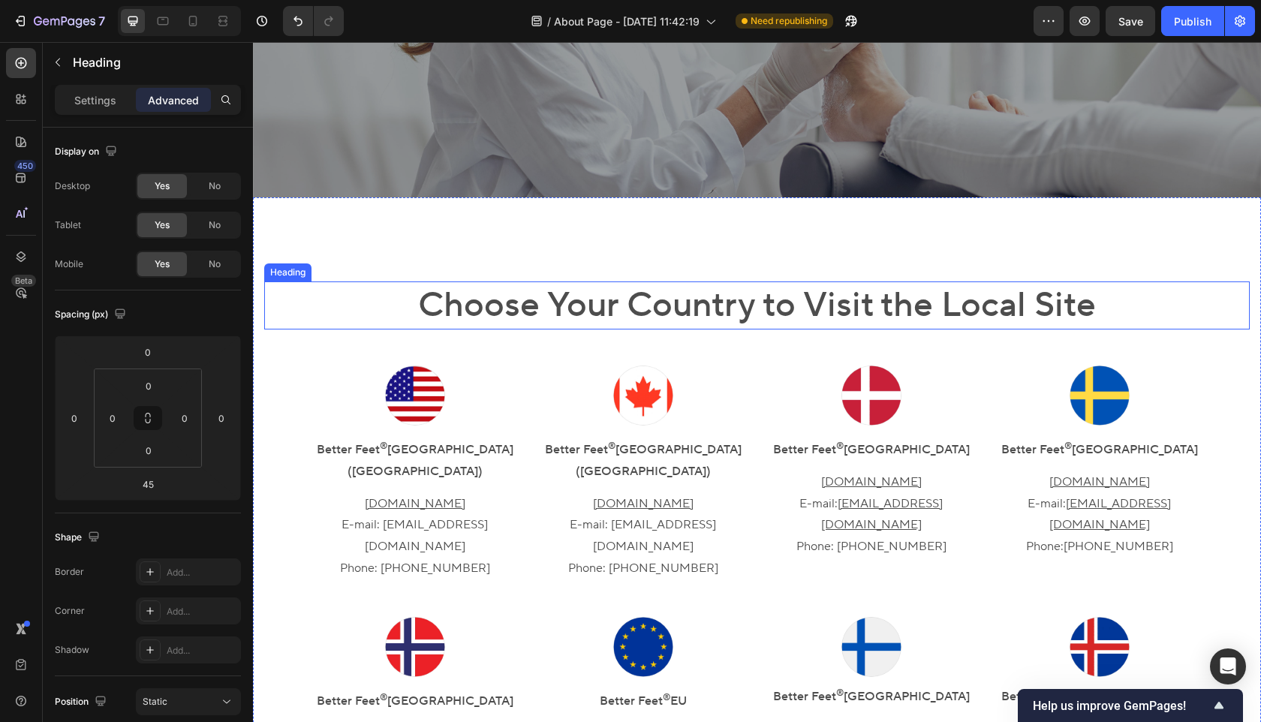
click at [713, 320] on h2 "Choose Your Country to Visit the Local Site" at bounding box center [757, 306] width 986 height 48
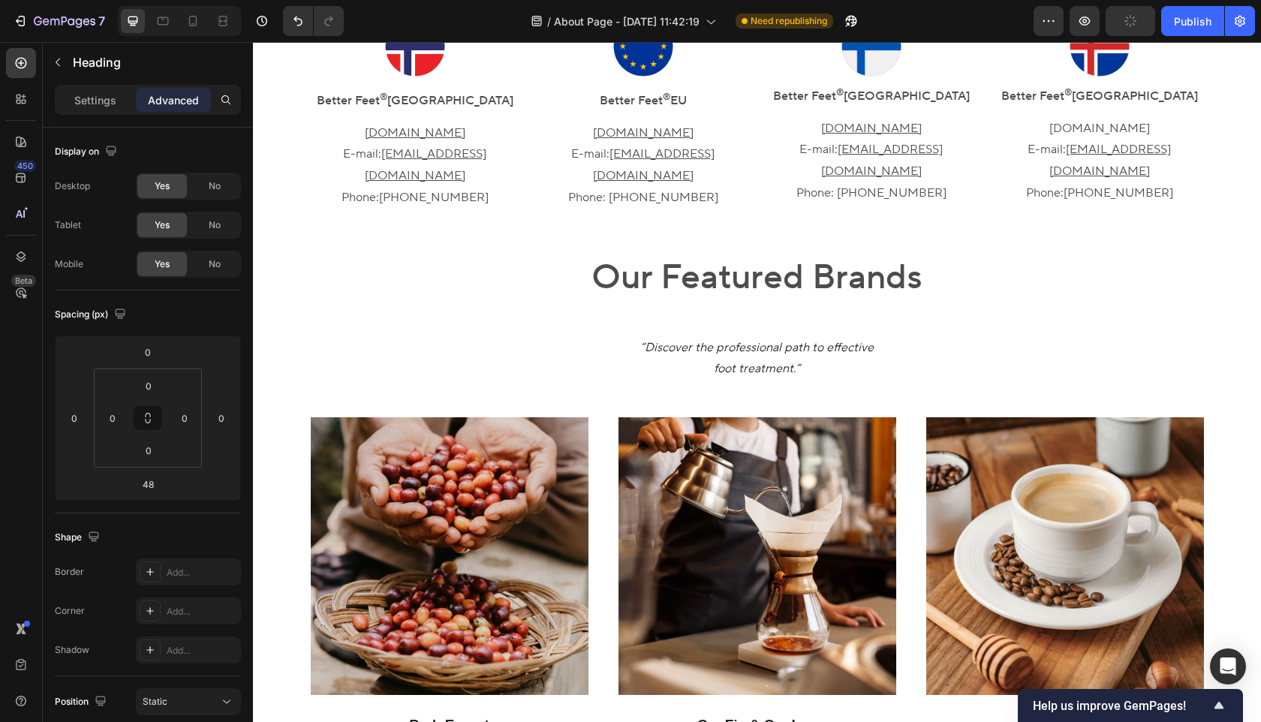
scroll to position [918, 0]
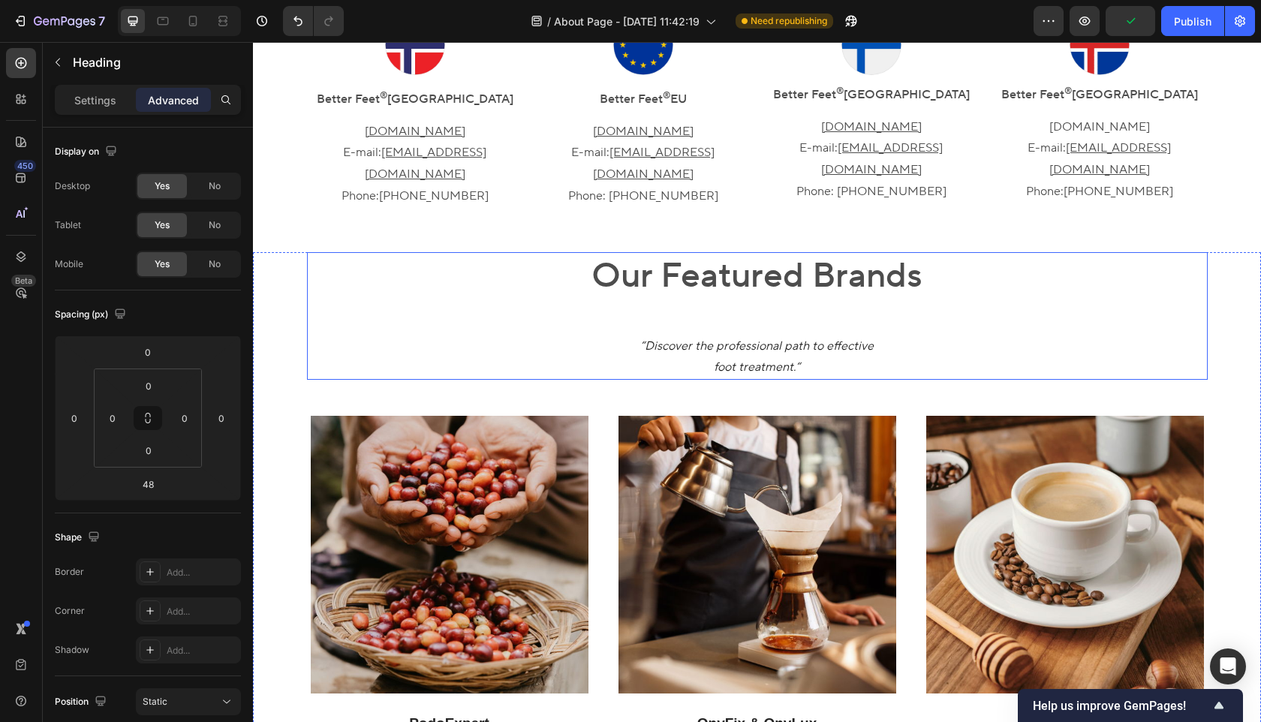
click at [750, 252] on div "Our Featured Brands Heading “Discover the professional path to effective foot t…" at bounding box center [757, 316] width 751 height 128
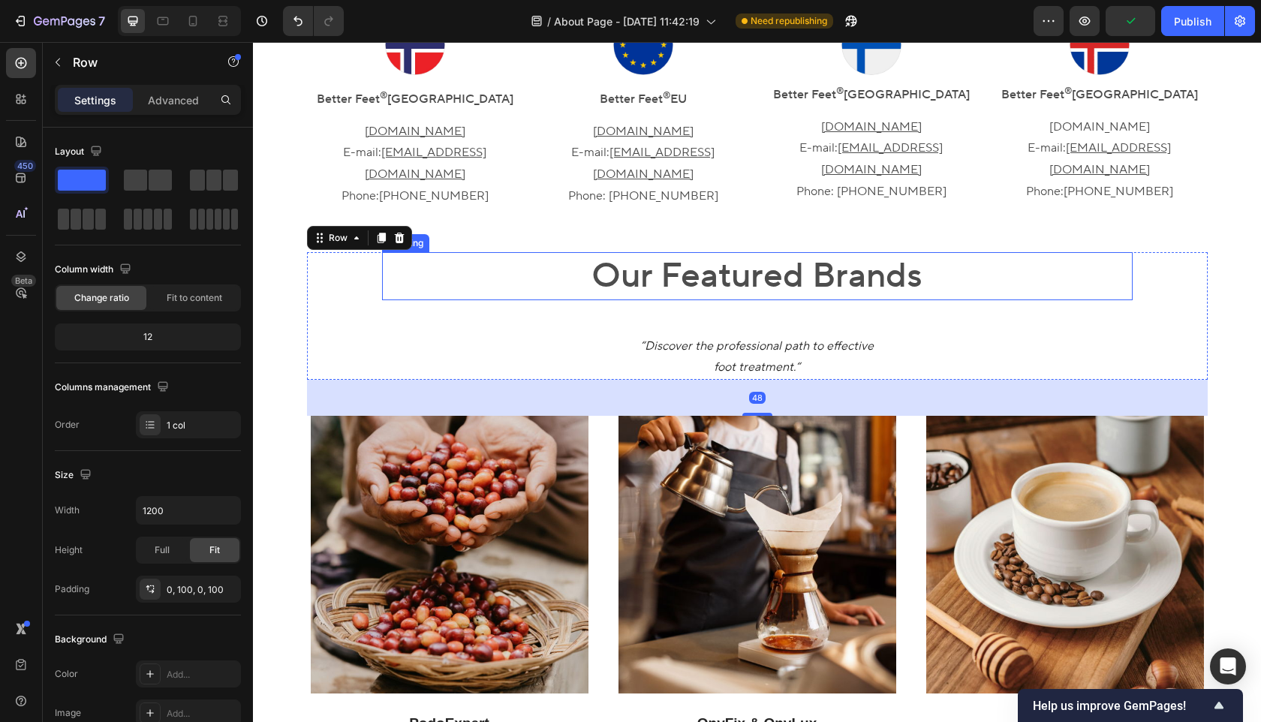
click at [764, 252] on h2 "Our Featured Brands" at bounding box center [757, 276] width 751 height 48
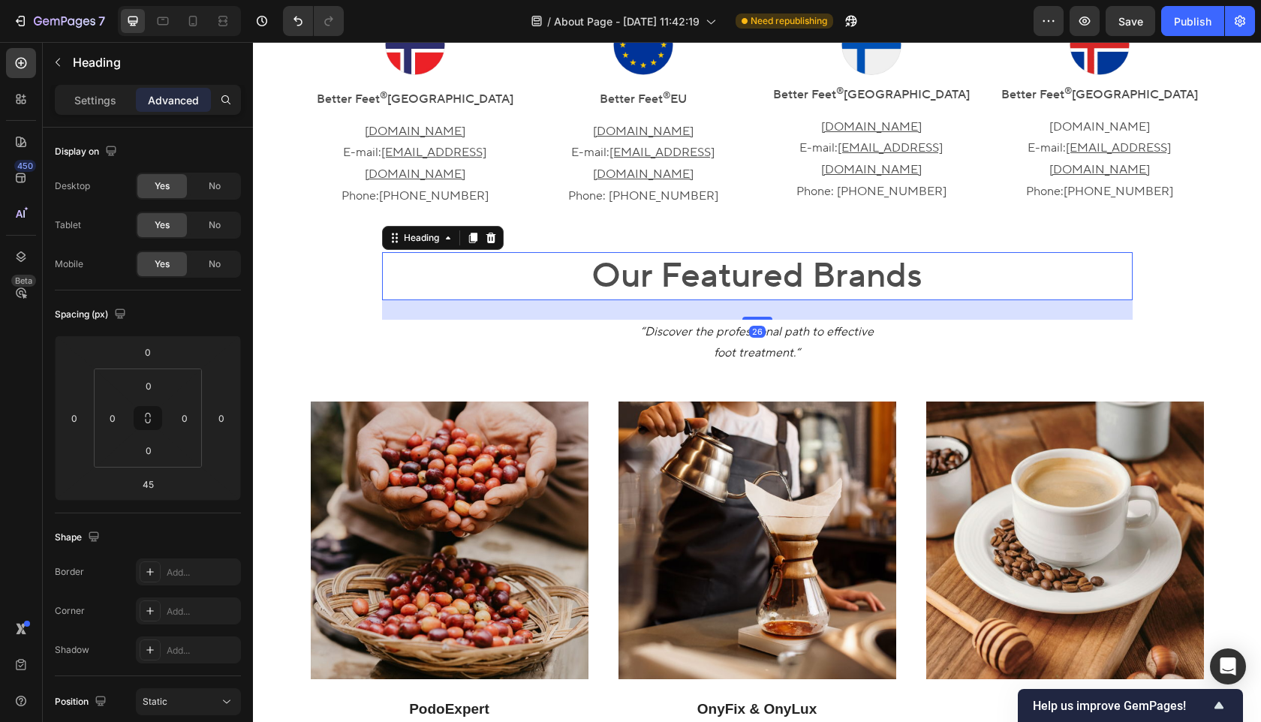
drag, startPoint x: 759, startPoint y: 266, endPoint x: 781, endPoint y: 252, distance: 26.0
click at [781, 300] on div "26" at bounding box center [757, 300] width 751 height 0
type input "26"
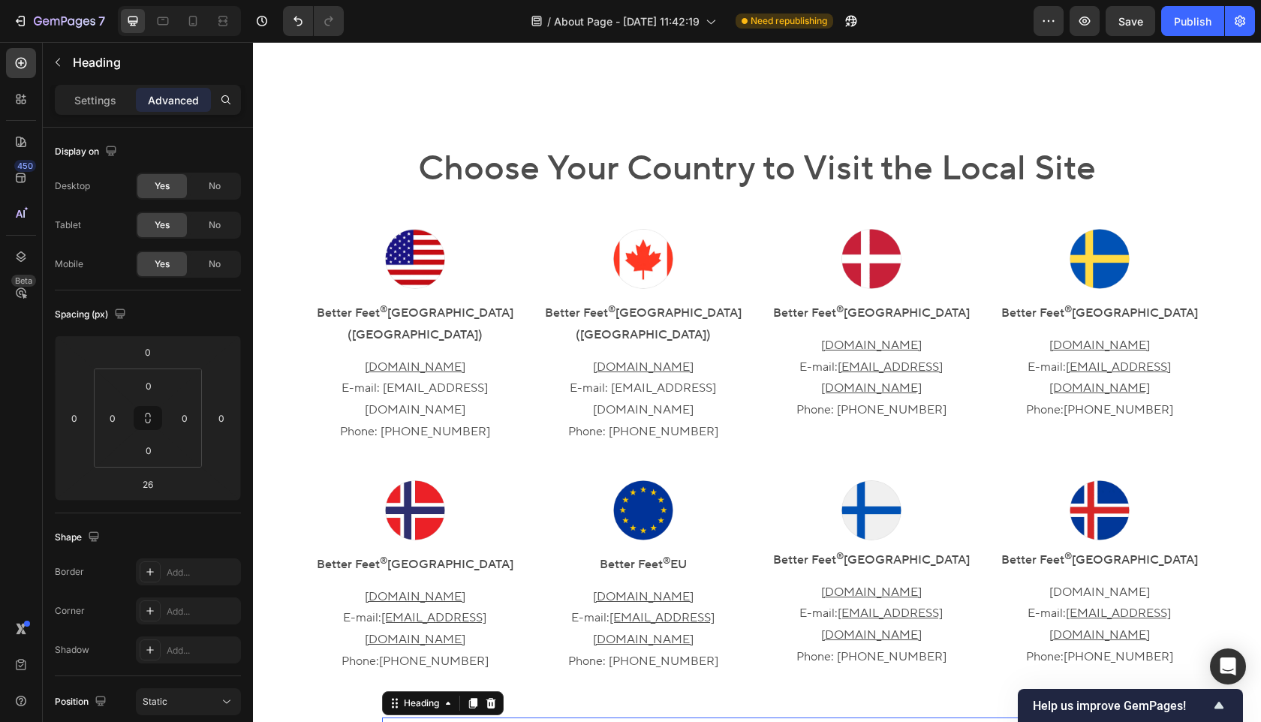
scroll to position [524, 0]
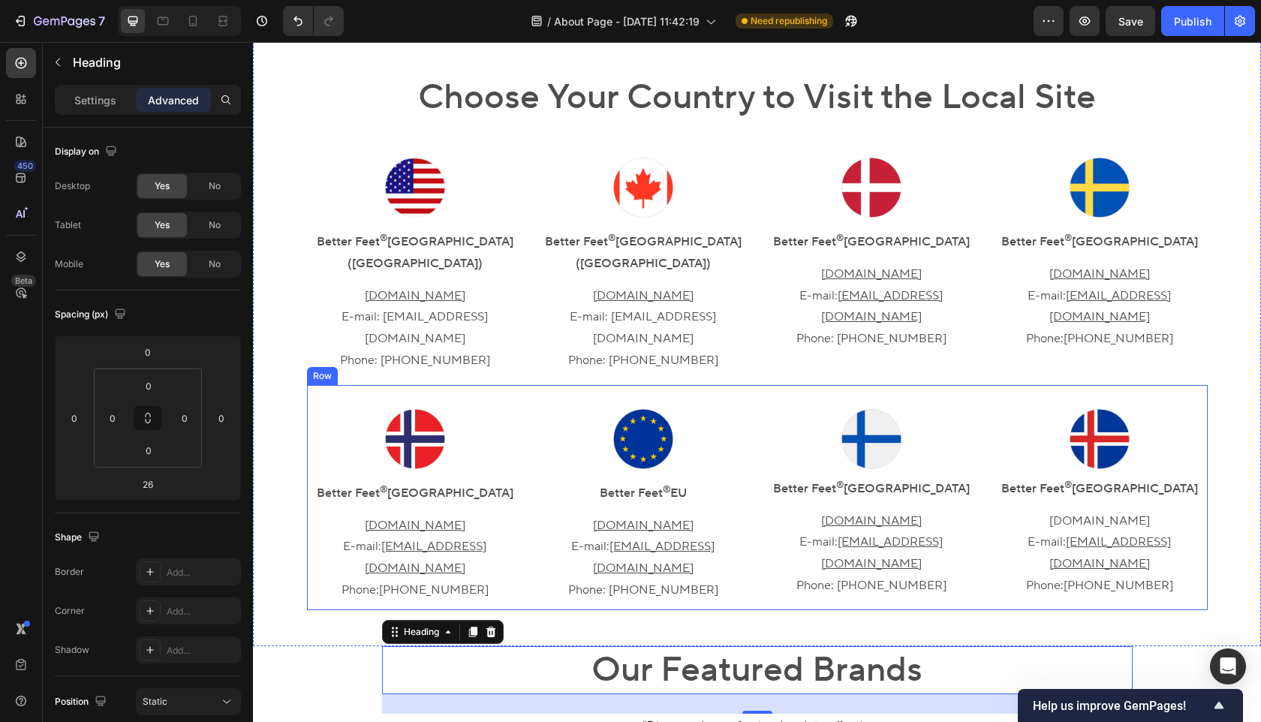
click at [640, 481] on div "Better Feet ® EU" at bounding box center [643, 493] width 216 height 25
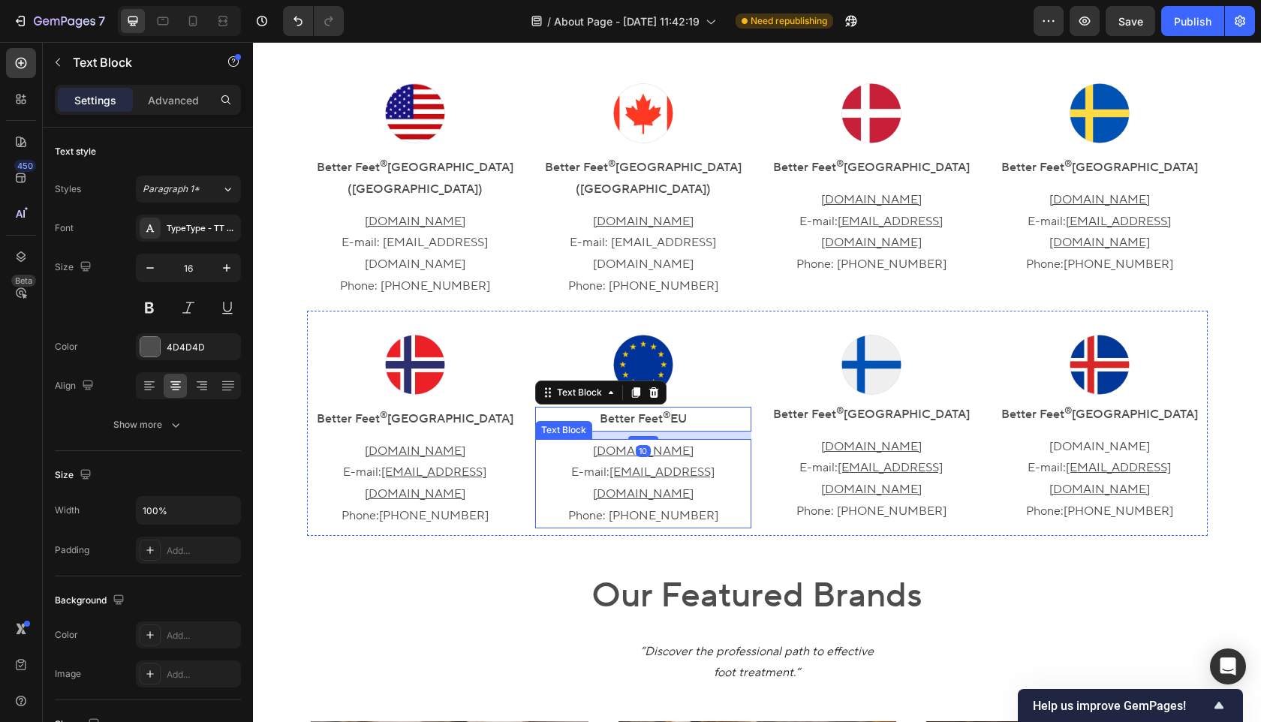
scroll to position [601, 0]
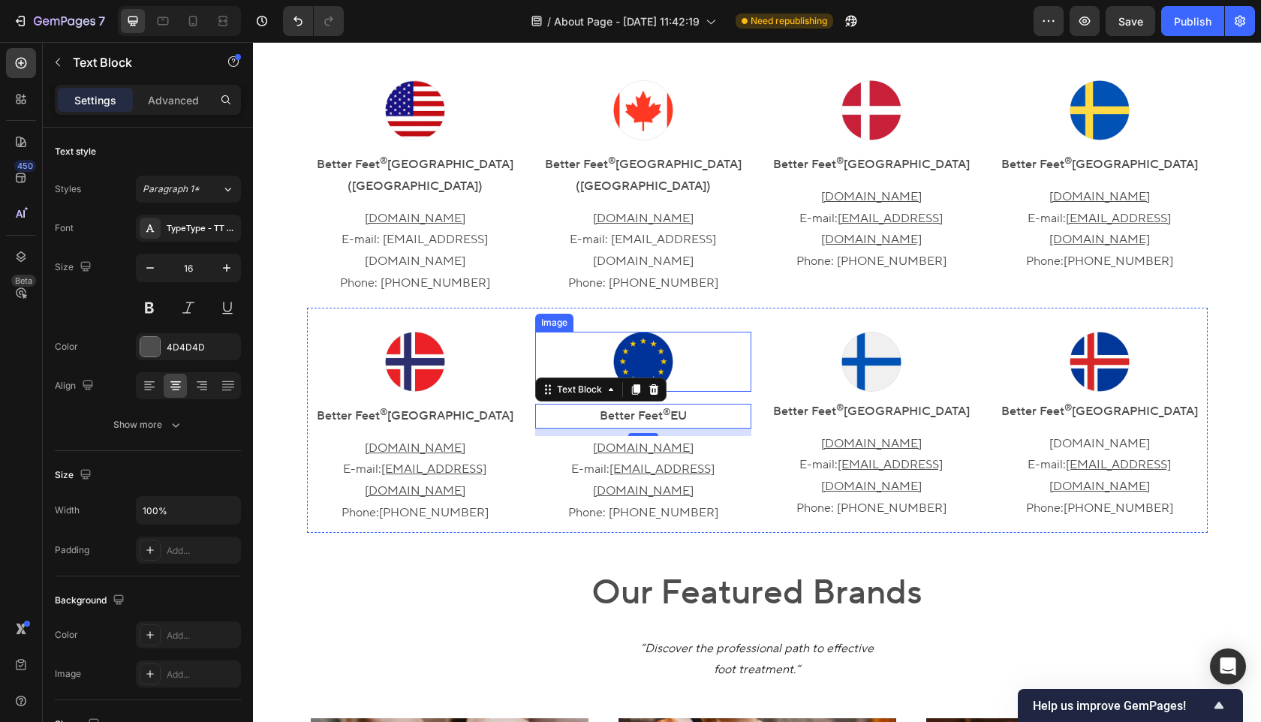
click at [645, 332] on img at bounding box center [643, 362] width 60 height 60
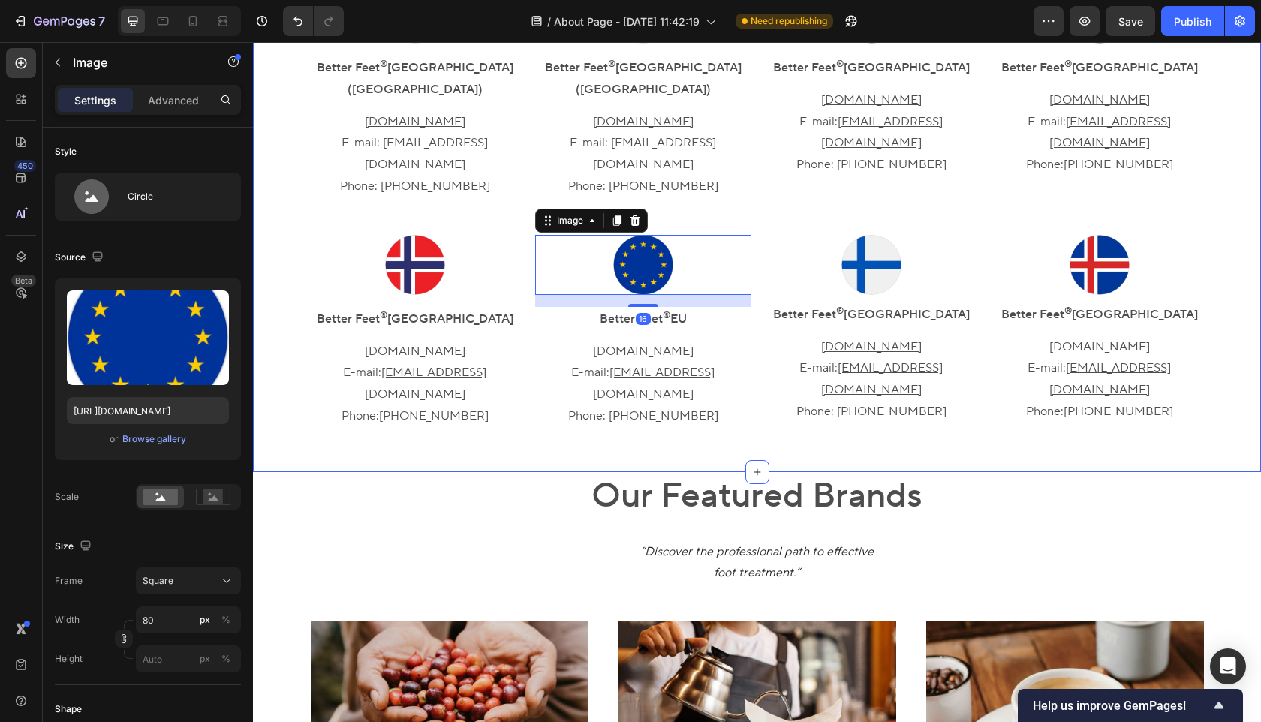
scroll to position [707, 0]
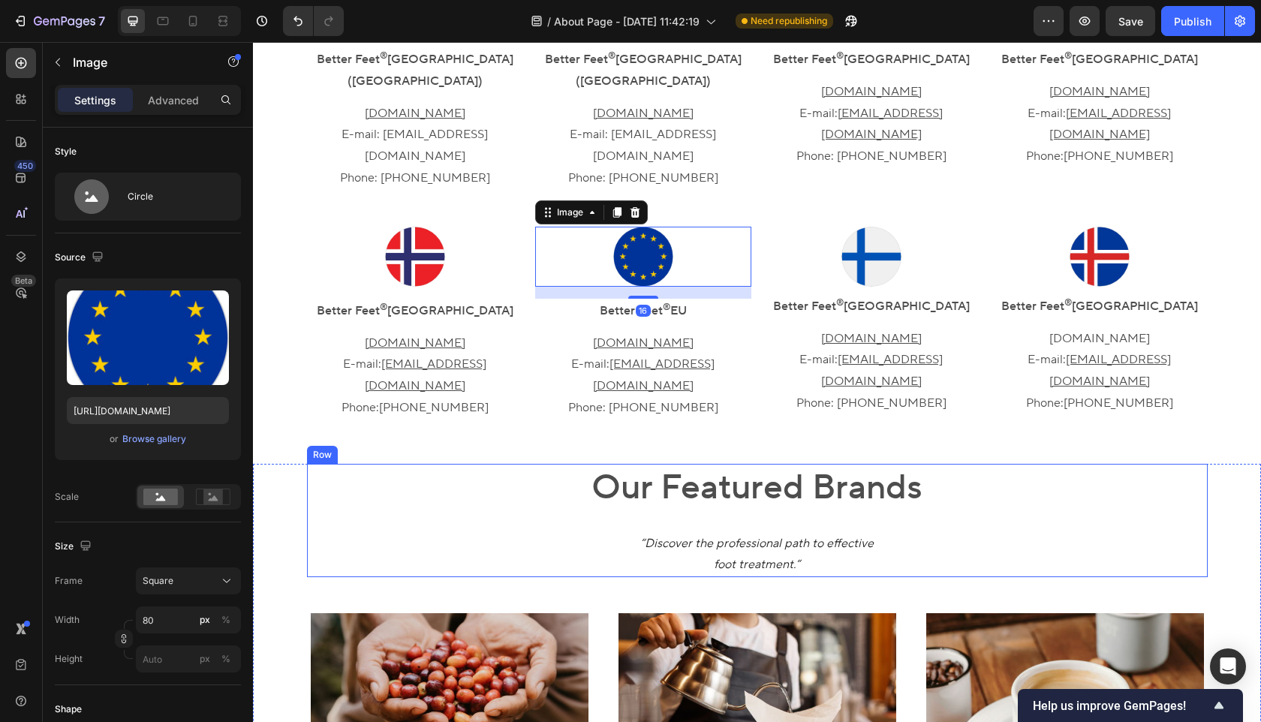
click at [734, 464] on div "Our Featured Brands Heading “Discover the professional path to effective foot t…" at bounding box center [757, 520] width 751 height 113
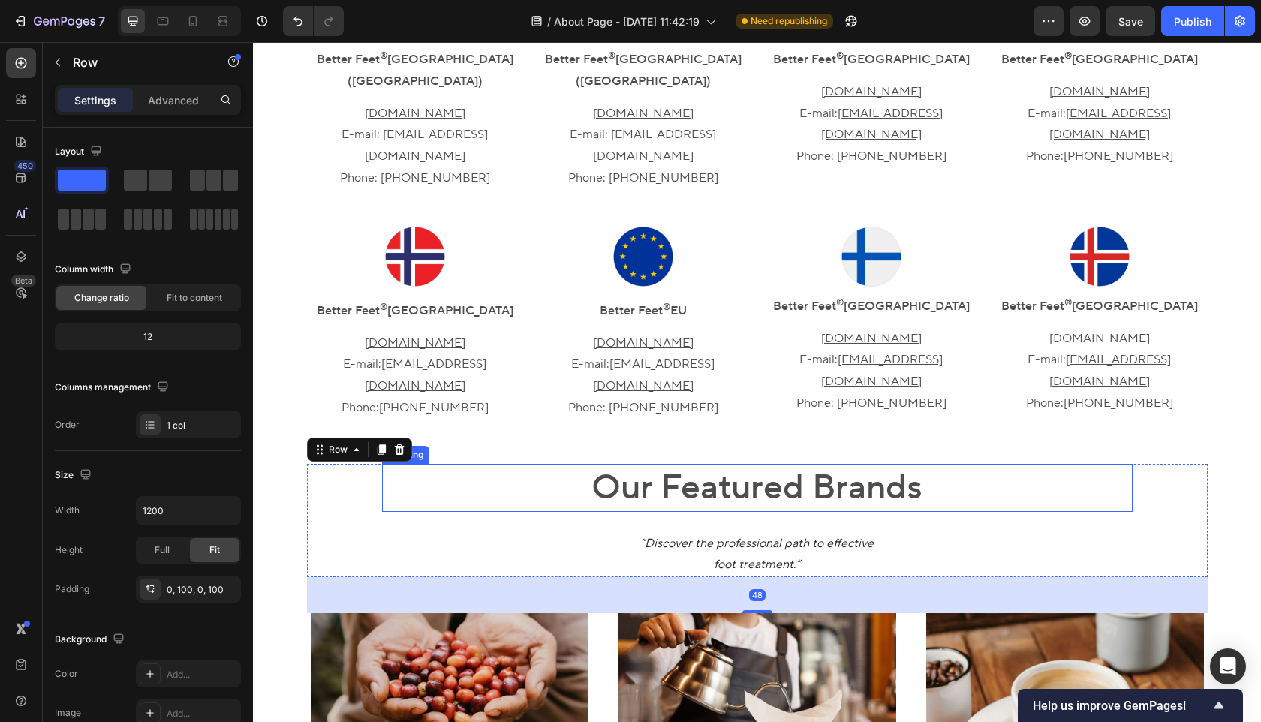
click at [755, 464] on h2 "Our Featured Brands" at bounding box center [757, 488] width 751 height 48
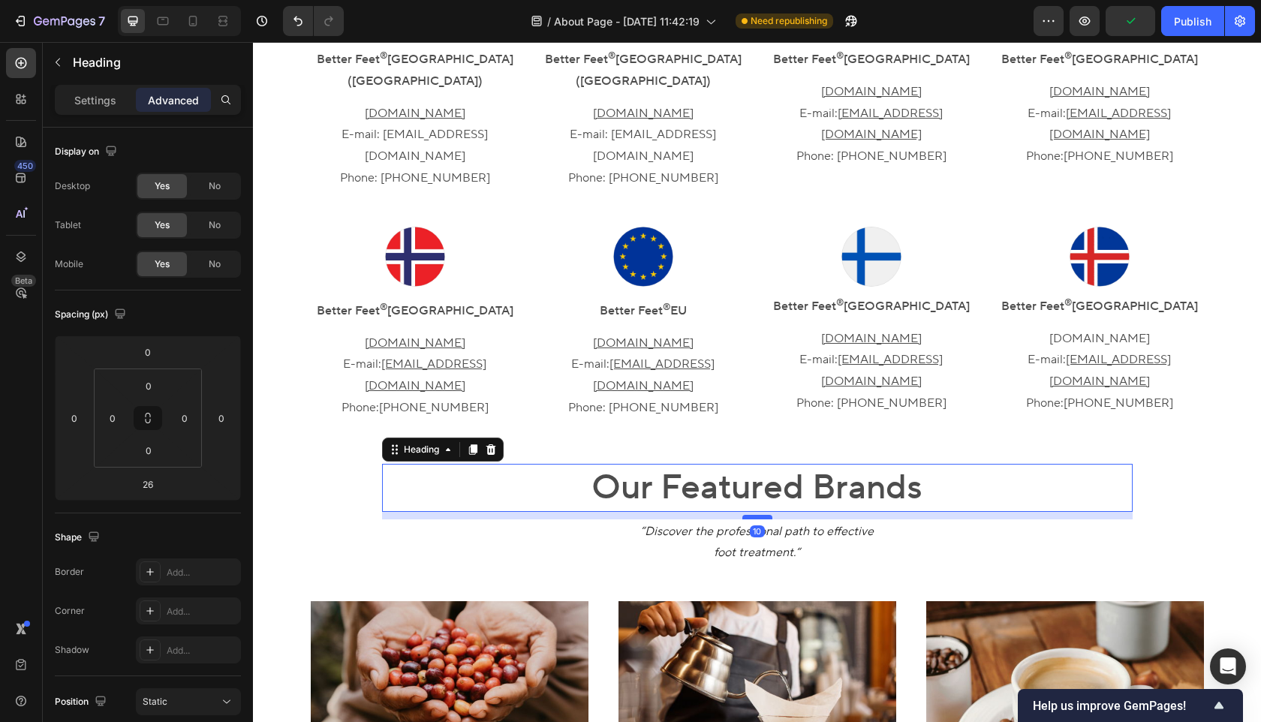
drag, startPoint x: 761, startPoint y: 464, endPoint x: 770, endPoint y: 452, distance: 15.0
click at [770, 515] on div at bounding box center [758, 517] width 30 height 5
type input "10"
click at [468, 521] on p "“Discover the professional path to effective foot treatment.“" at bounding box center [758, 543] width 748 height 44
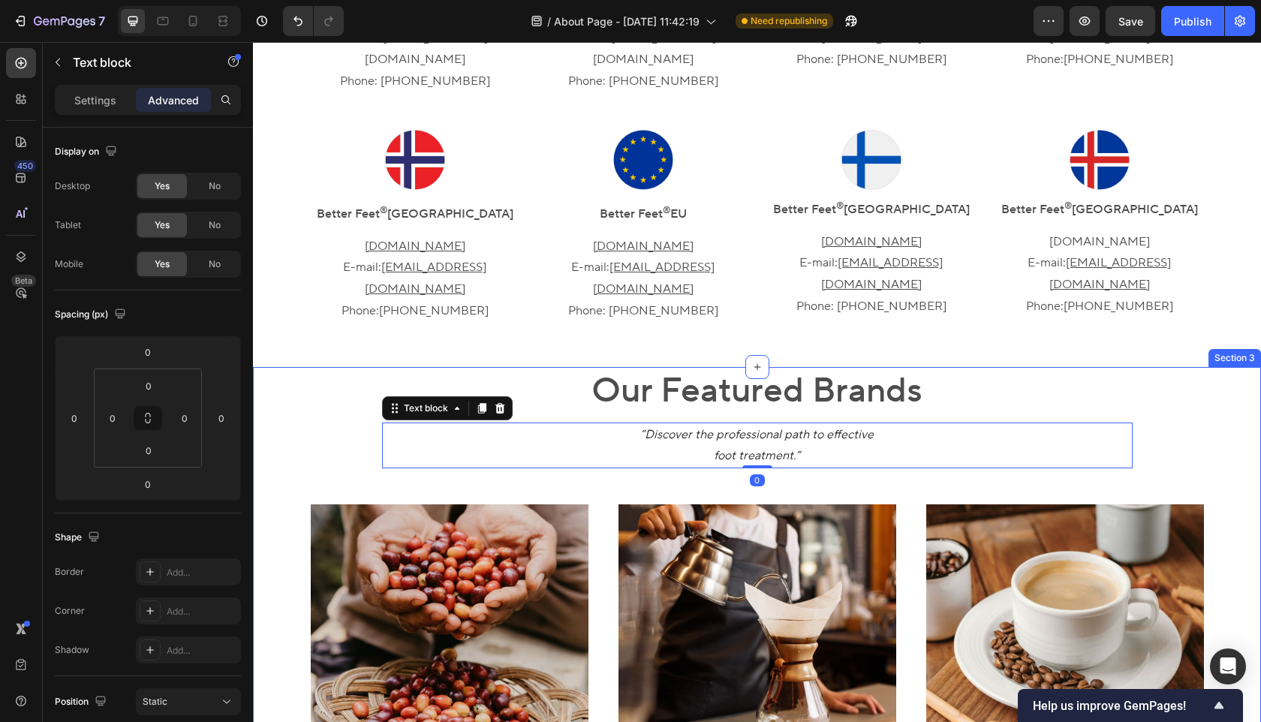
click at [291, 423] on div "Our Featured Brands Heading “Discover the professional path to effective foot t…" at bounding box center [757, 631] width 986 height 528
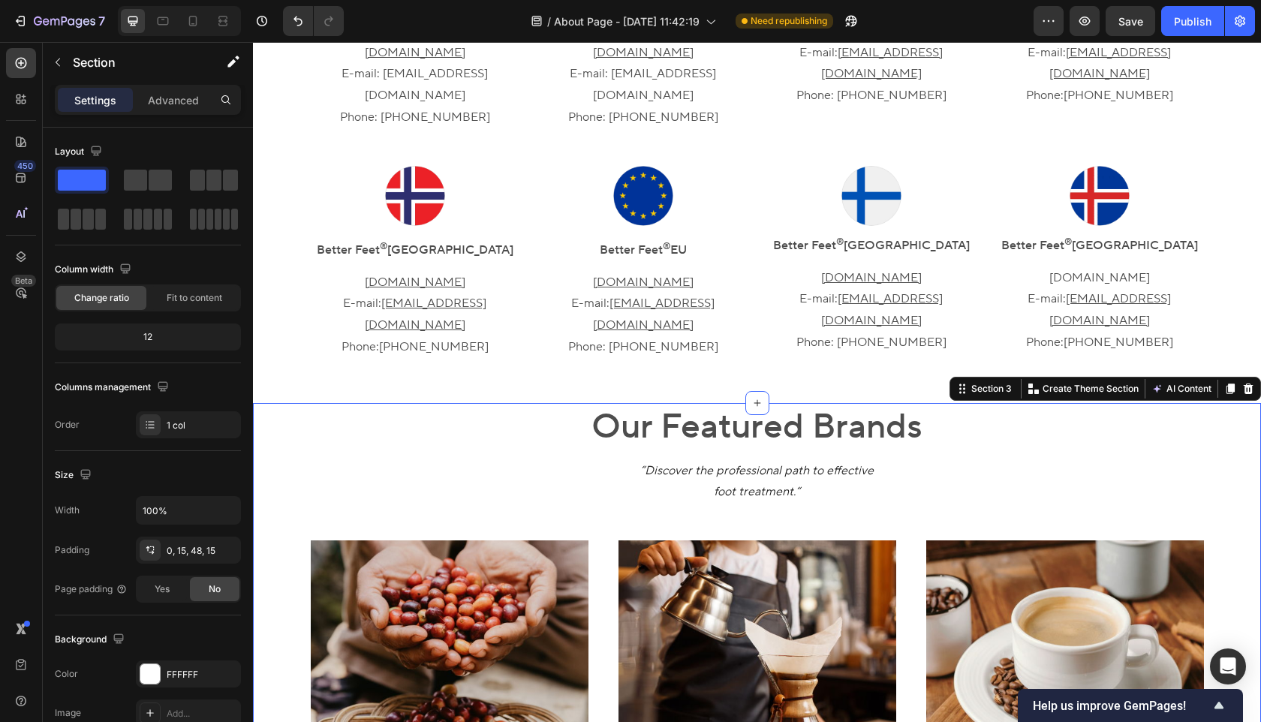
scroll to position [764, 0]
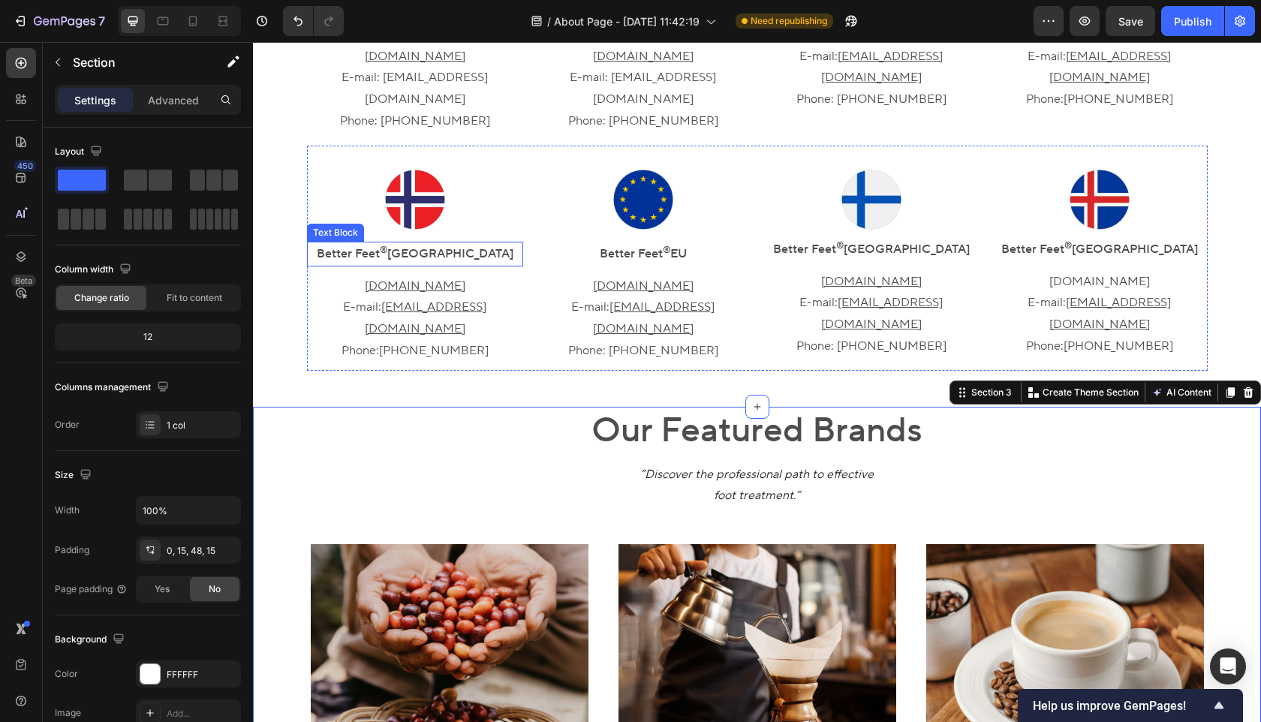
click at [387, 245] on sup "®" at bounding box center [384, 250] width 8 height 11
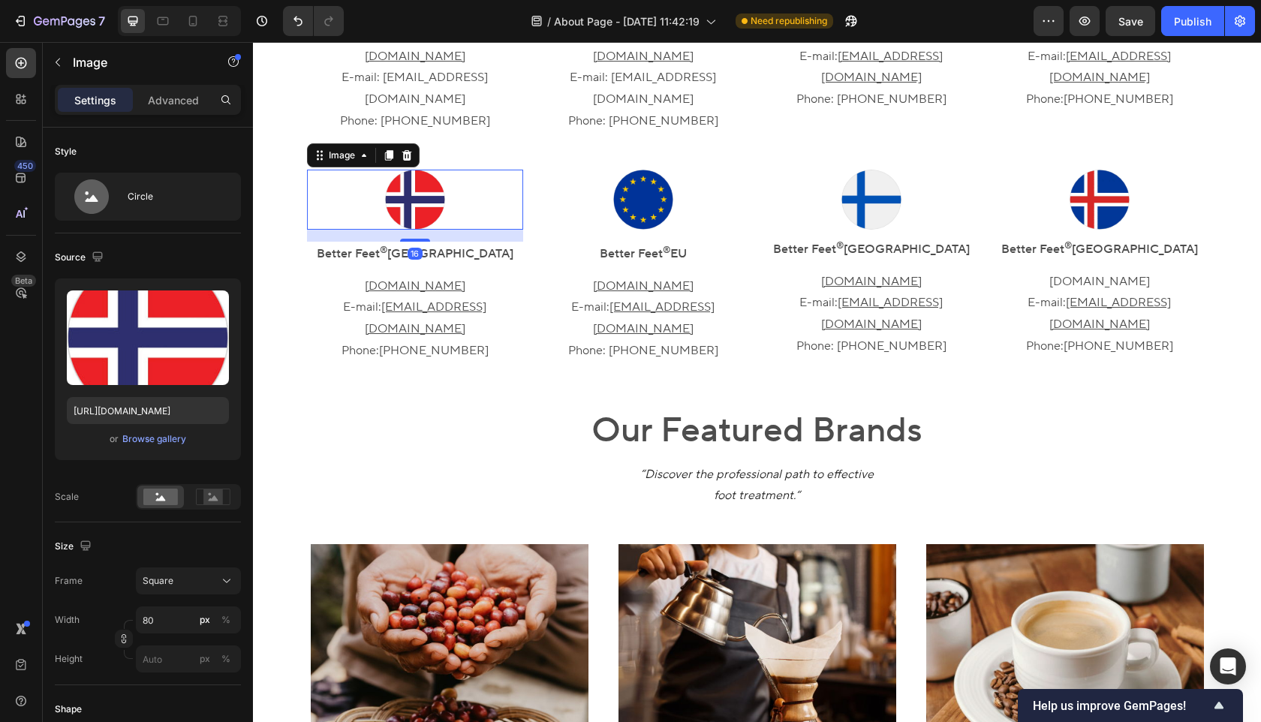
click at [424, 170] on img at bounding box center [415, 200] width 60 height 60
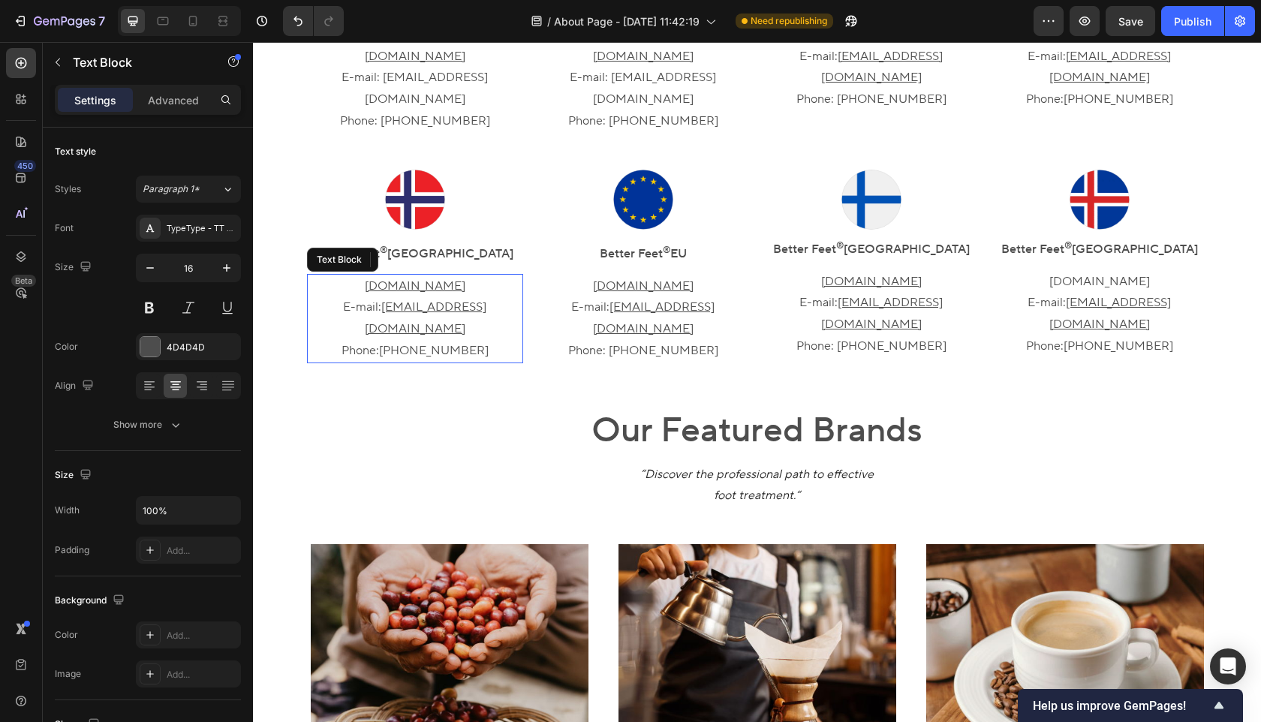
click at [438, 279] on u "[DOMAIN_NAME]" at bounding box center [415, 286] width 101 height 15
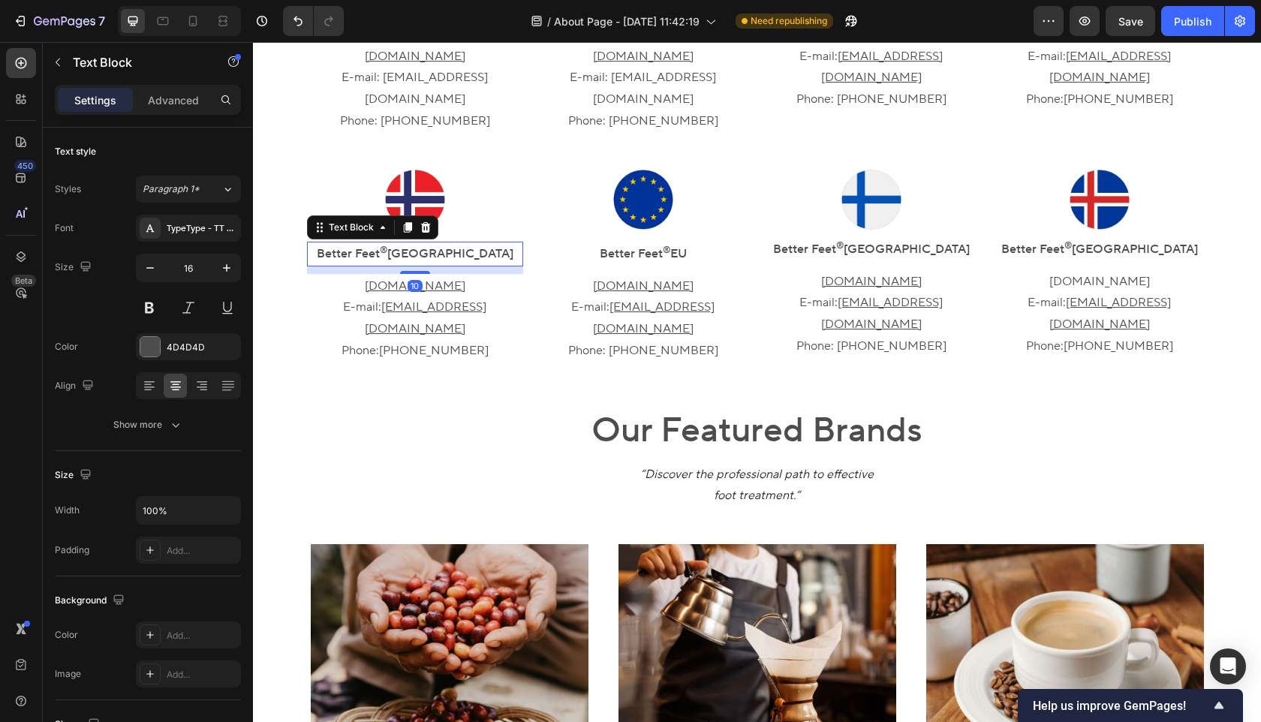
click at [463, 243] on p "Better Feet ® [GEOGRAPHIC_DATA]" at bounding box center [415, 254] width 213 height 22
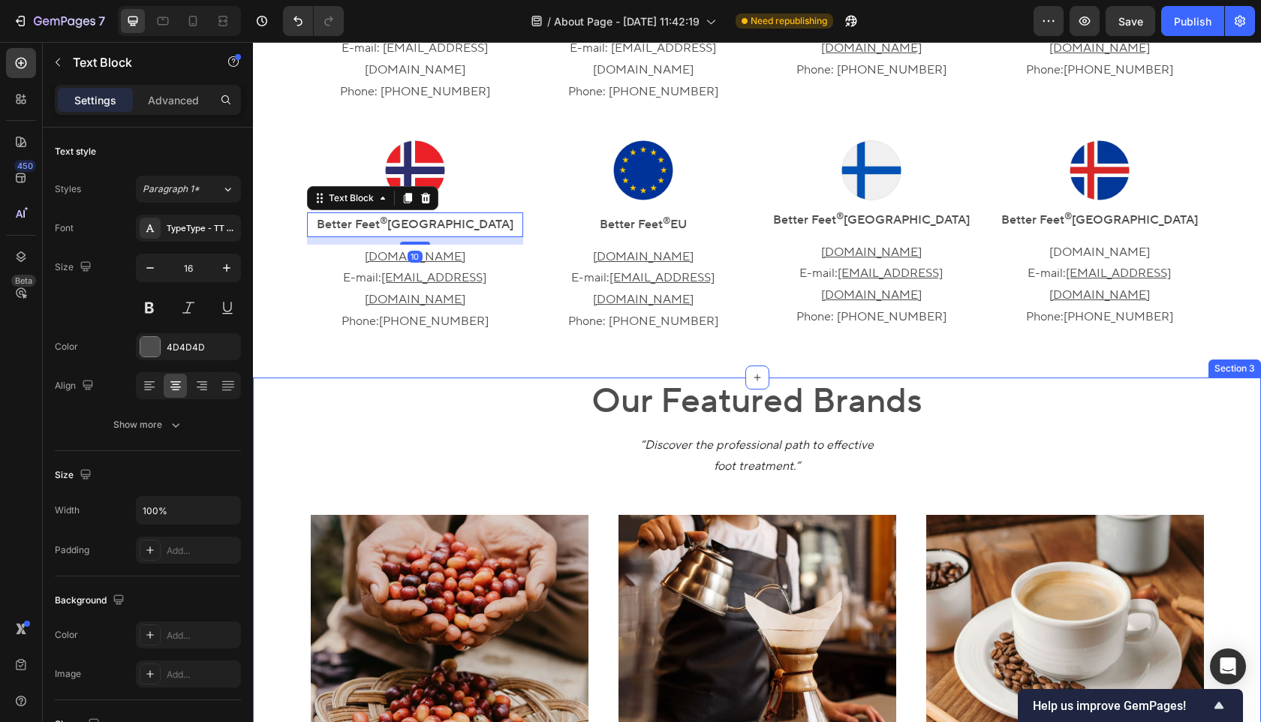
click at [285, 391] on div "Our Featured Brands Heading “Discover the professional path to effective foot t…" at bounding box center [757, 642] width 986 height 528
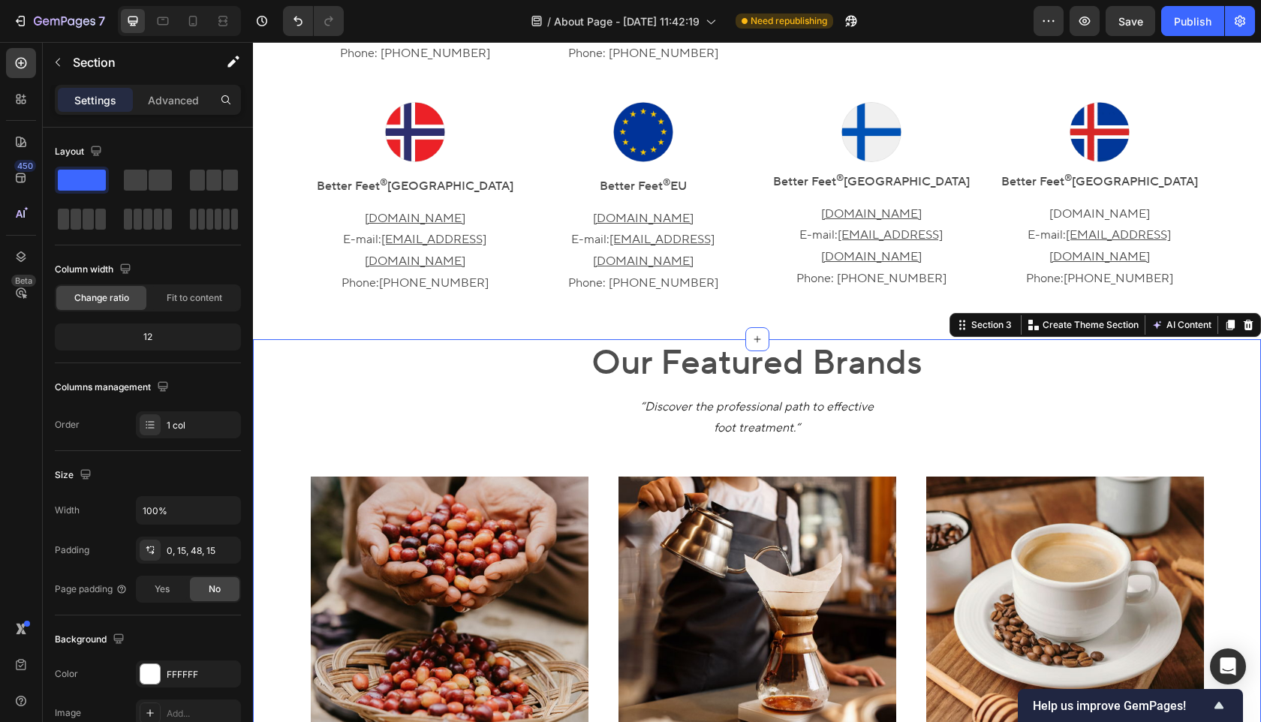
scroll to position [836, 0]
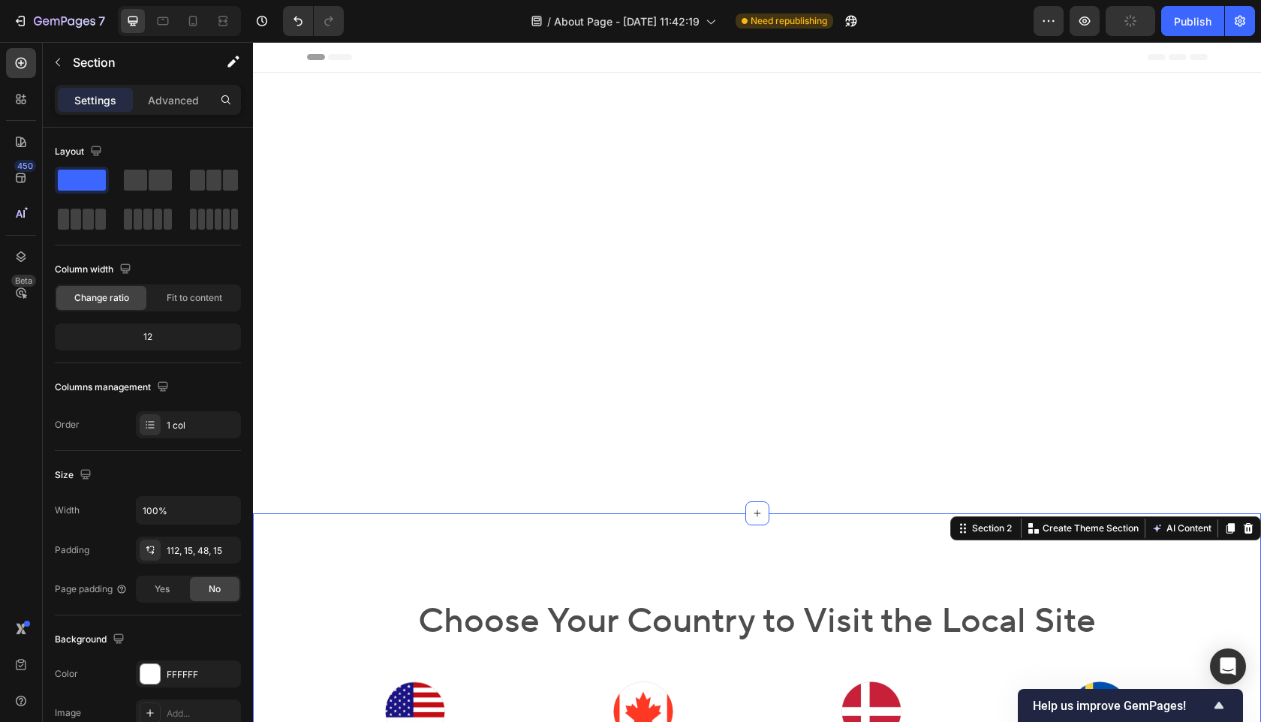
scroll to position [836, 0]
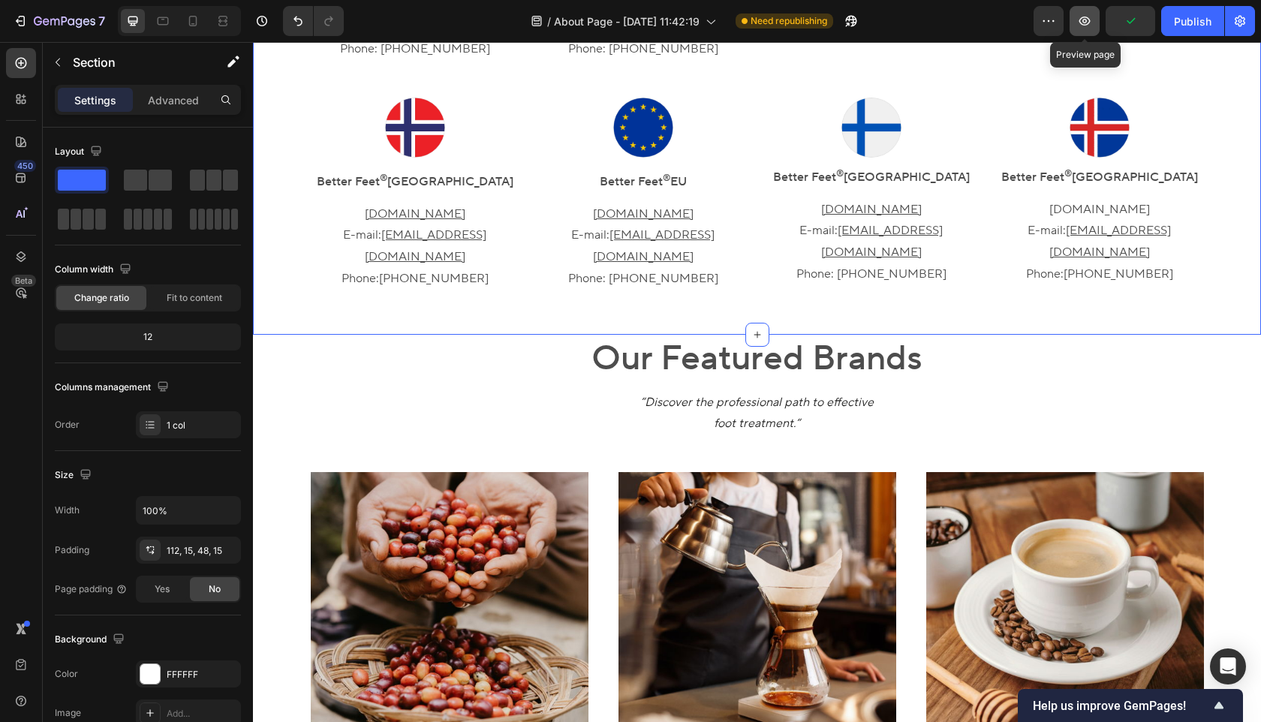
click at [1090, 21] on icon "button" at bounding box center [1085, 21] width 11 height 9
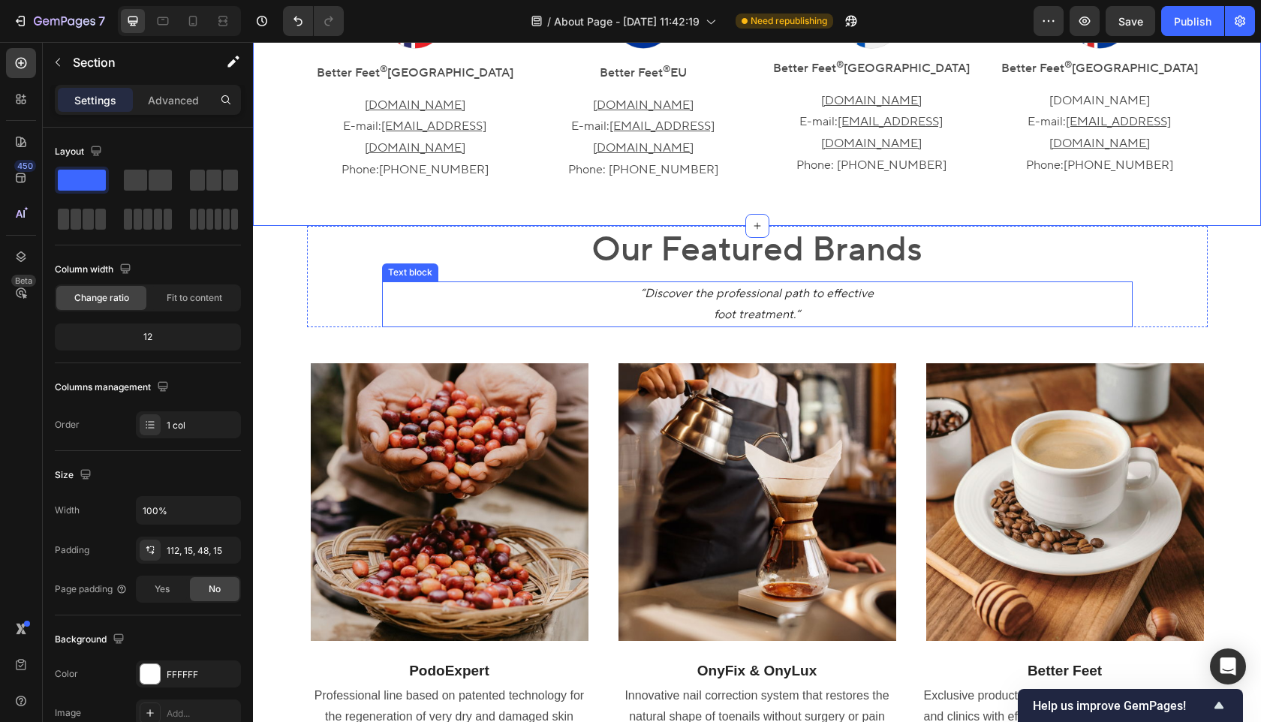
scroll to position [1018, 0]
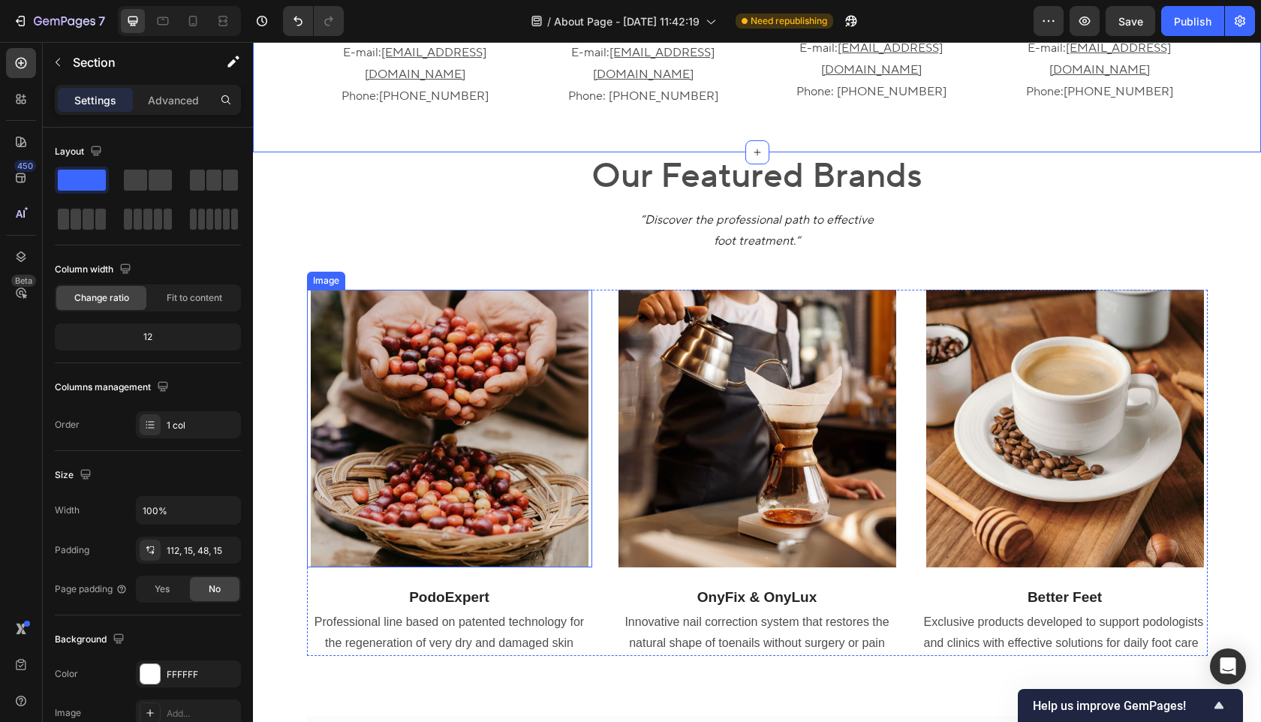
click at [510, 370] on img at bounding box center [450, 429] width 278 height 278
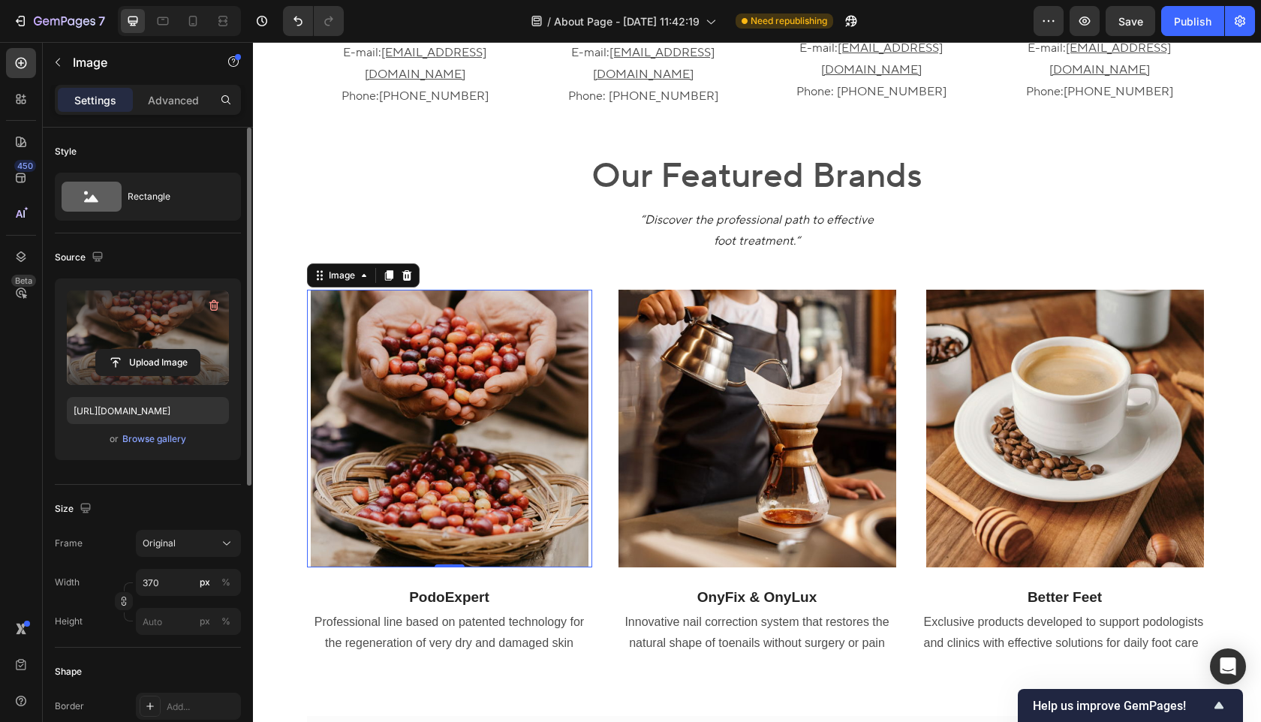
click at [151, 302] on label at bounding box center [148, 338] width 162 height 95
click at [151, 350] on input "file" at bounding box center [148, 363] width 104 height 26
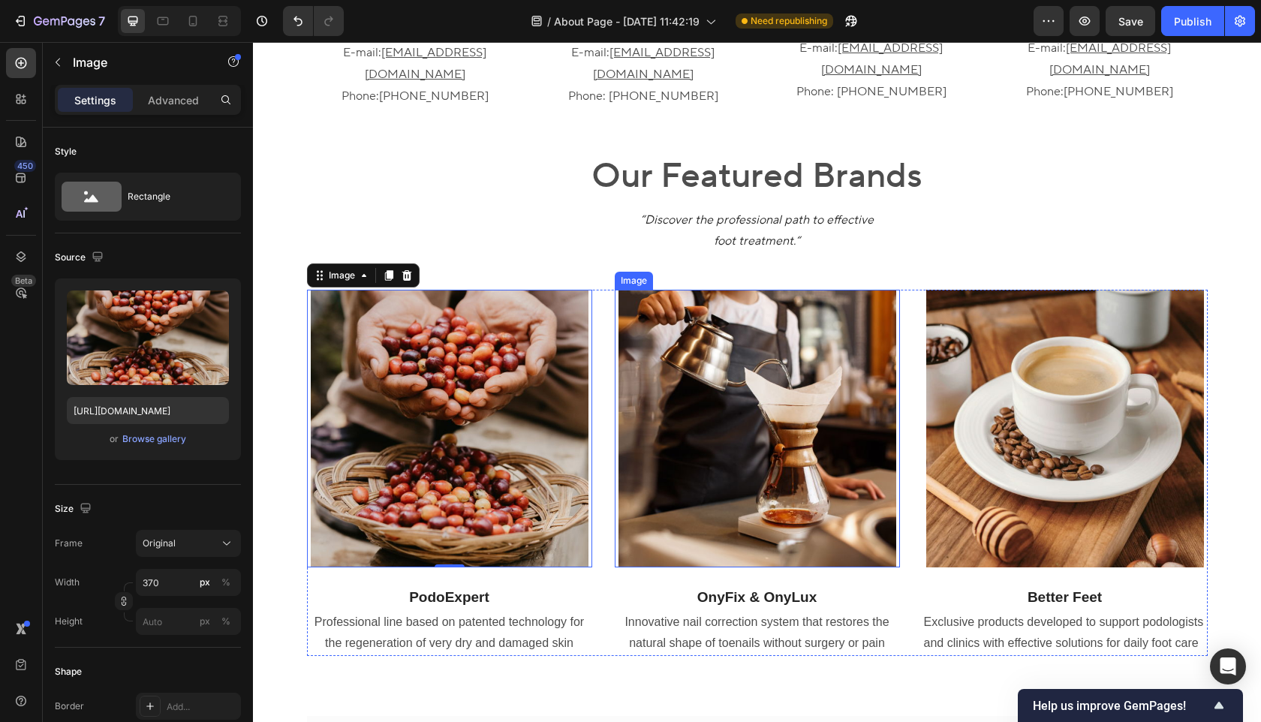
click at [713, 354] on img at bounding box center [758, 429] width 278 height 278
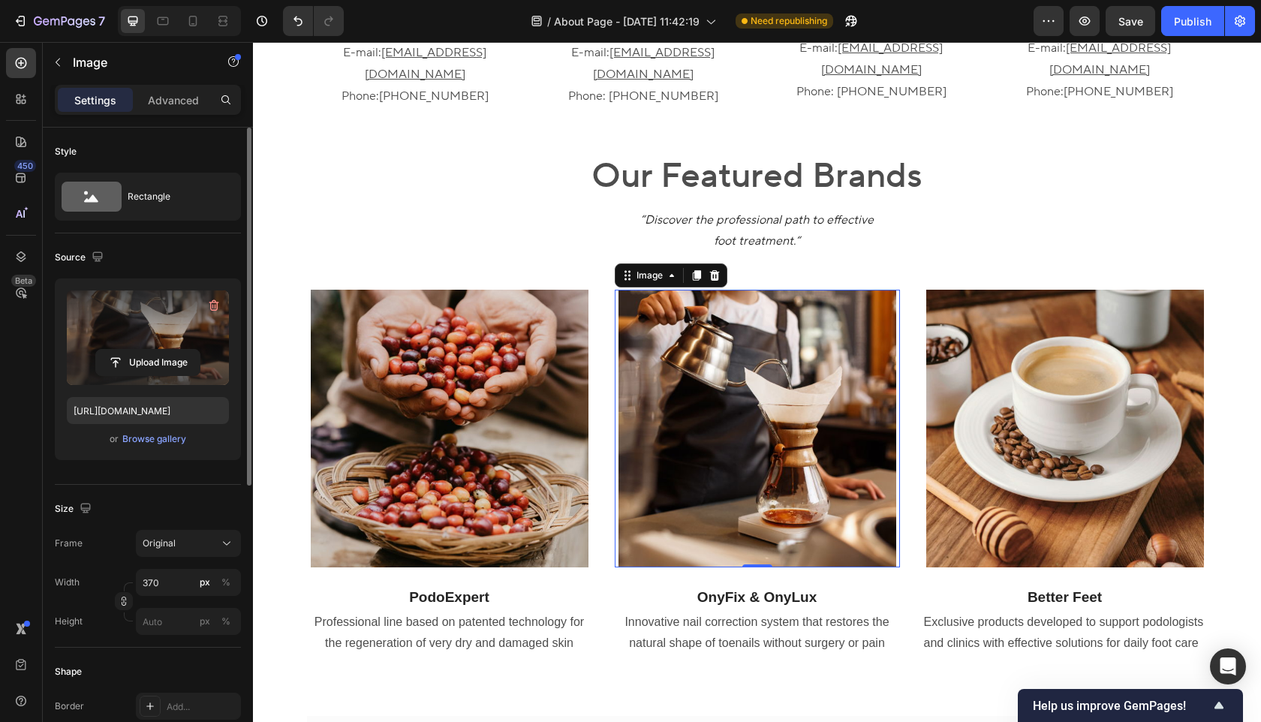
click at [175, 332] on label at bounding box center [148, 338] width 162 height 95
click at [175, 350] on input "file" at bounding box center [148, 363] width 104 height 26
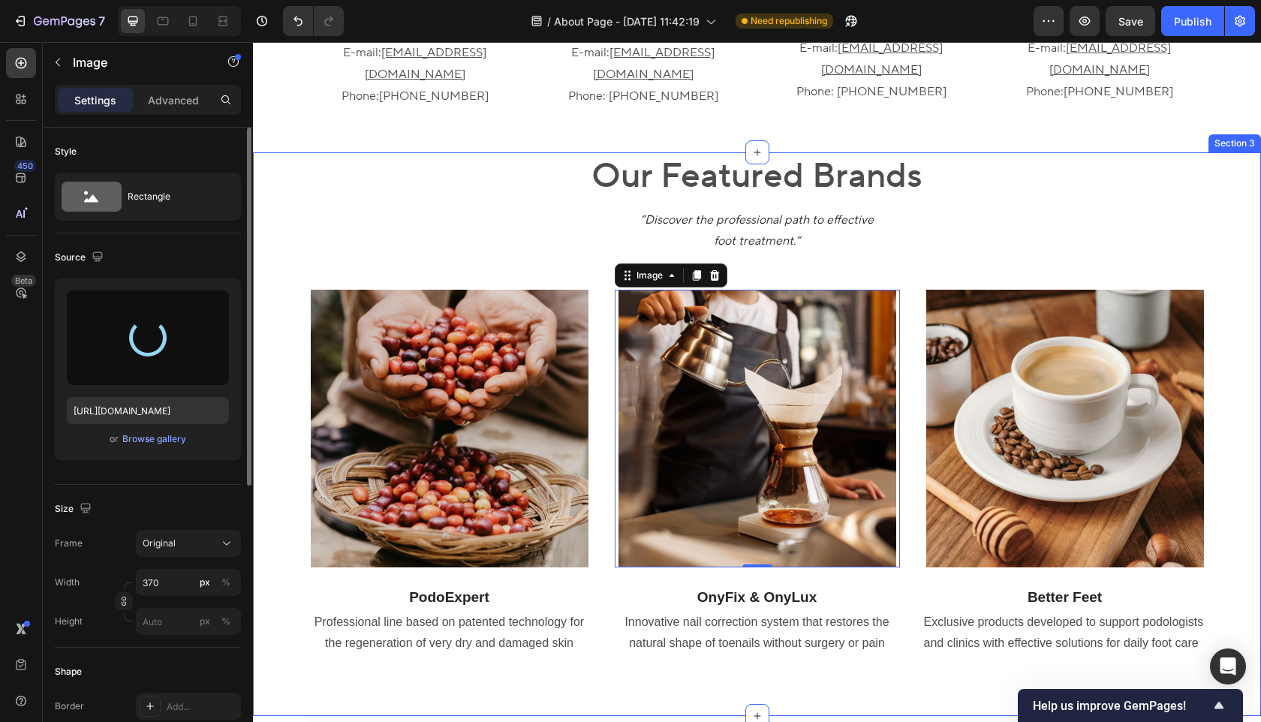
type input "https://cdn.shopify.com/s/files/1/0804/8427/0405/files/gempages_553217095601488…"
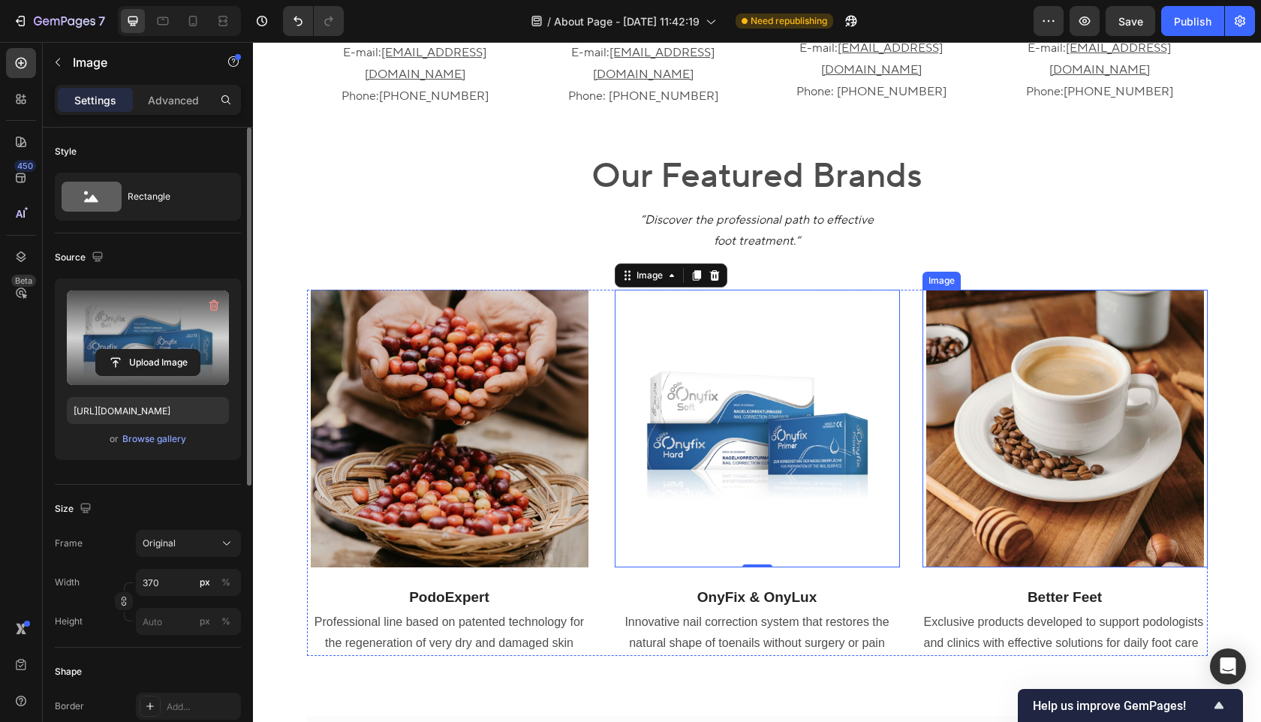
click at [1014, 438] on img at bounding box center [1066, 429] width 278 height 278
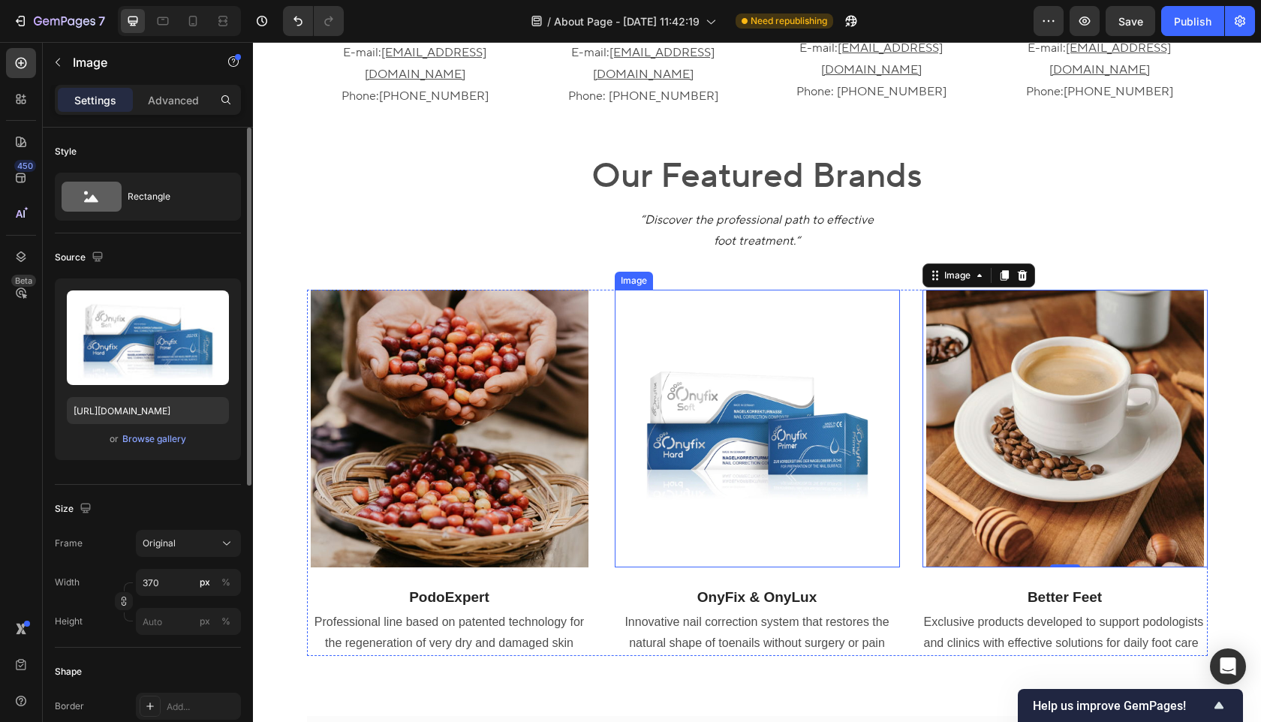
click at [765, 471] on img at bounding box center [758, 429] width 278 height 278
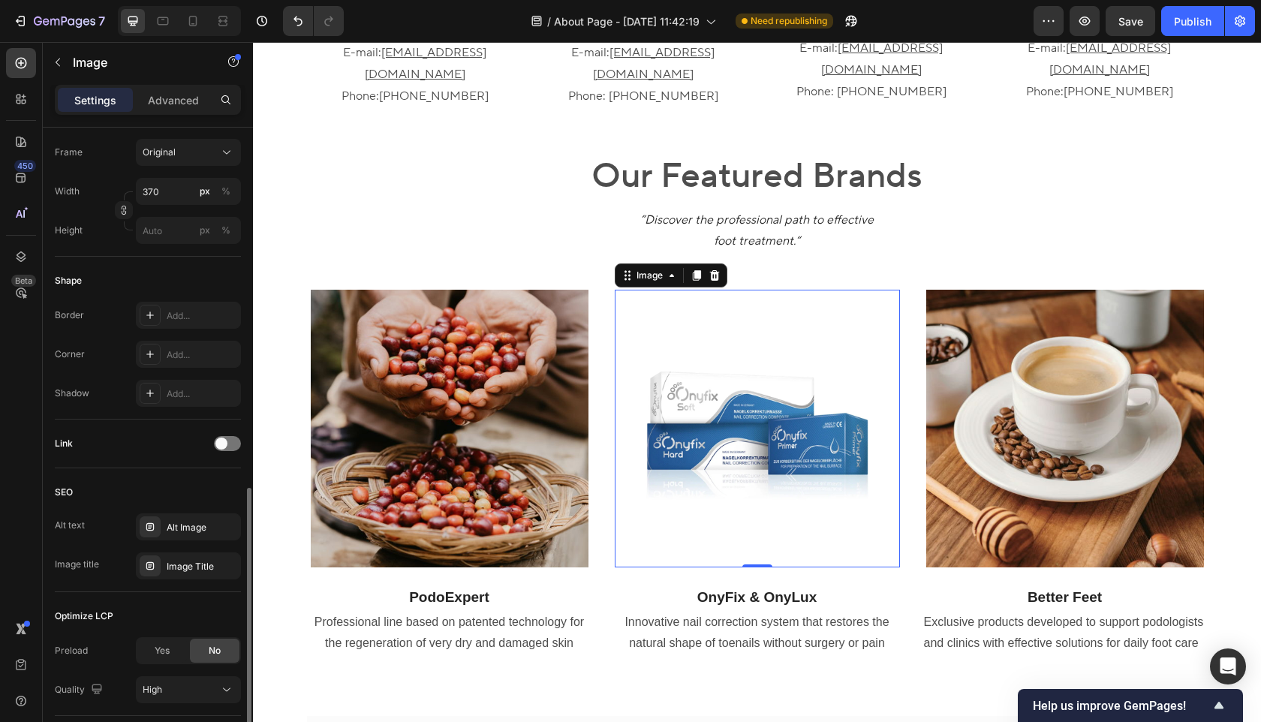
scroll to position [496, 0]
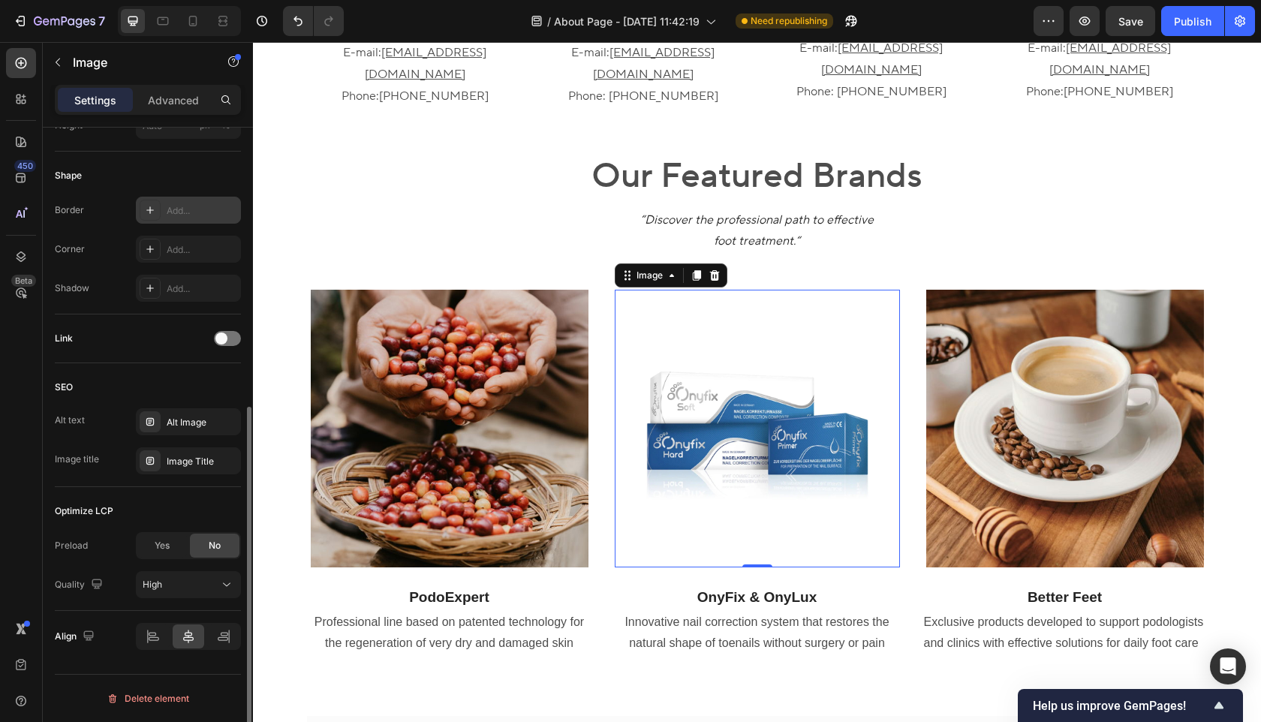
click at [183, 212] on div "Add..." at bounding box center [202, 211] width 71 height 14
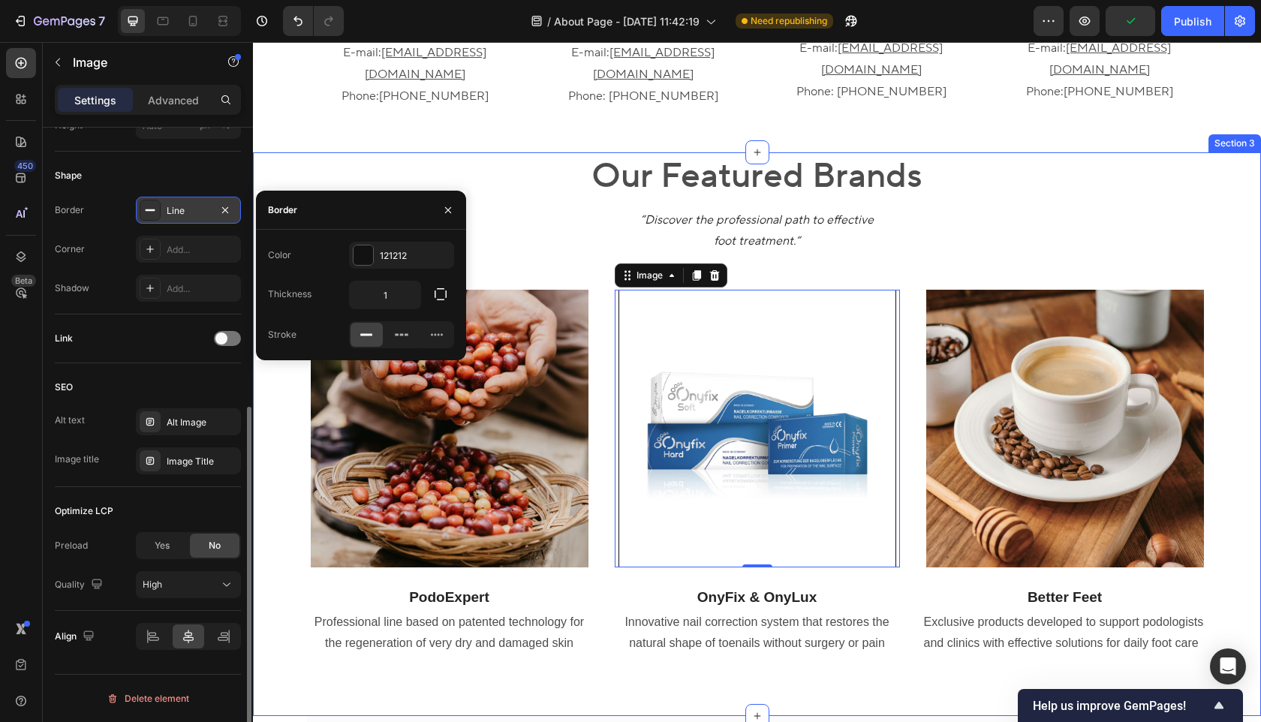
click at [278, 483] on div "Our Featured Brands Heading “Discover the professional path to effective foot t…" at bounding box center [757, 416] width 986 height 528
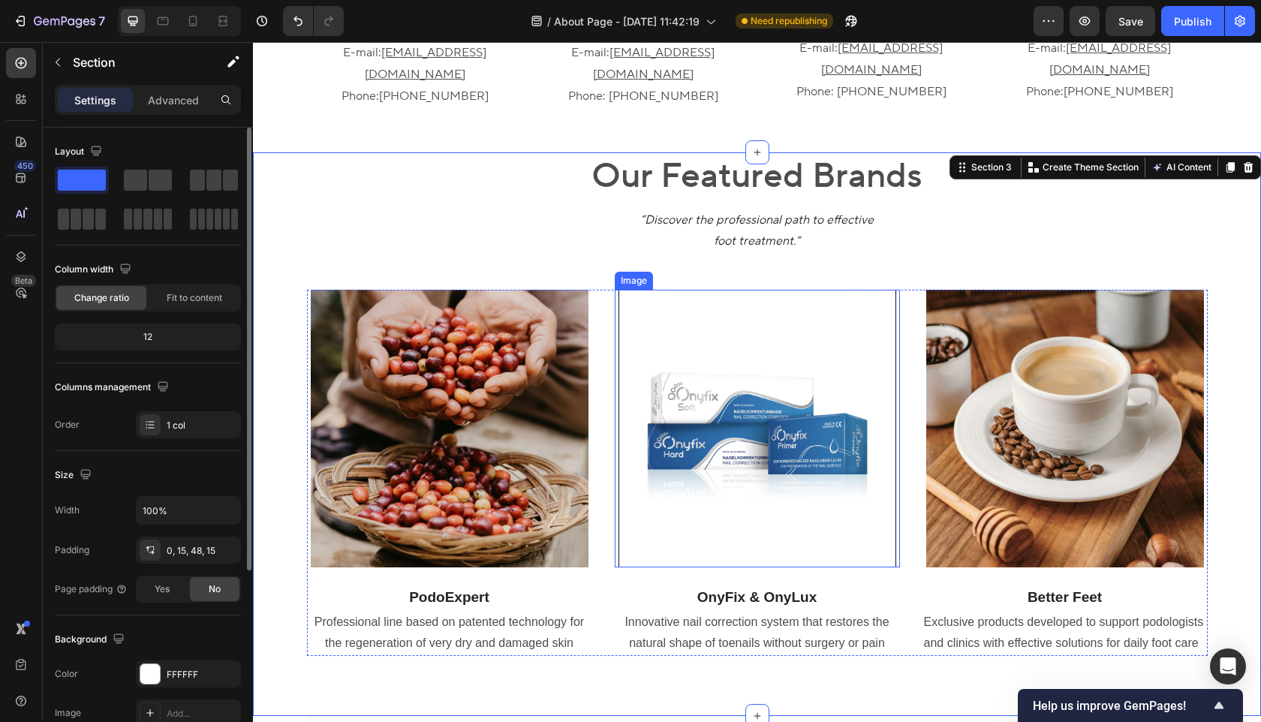
click at [739, 441] on img at bounding box center [758, 429] width 278 height 278
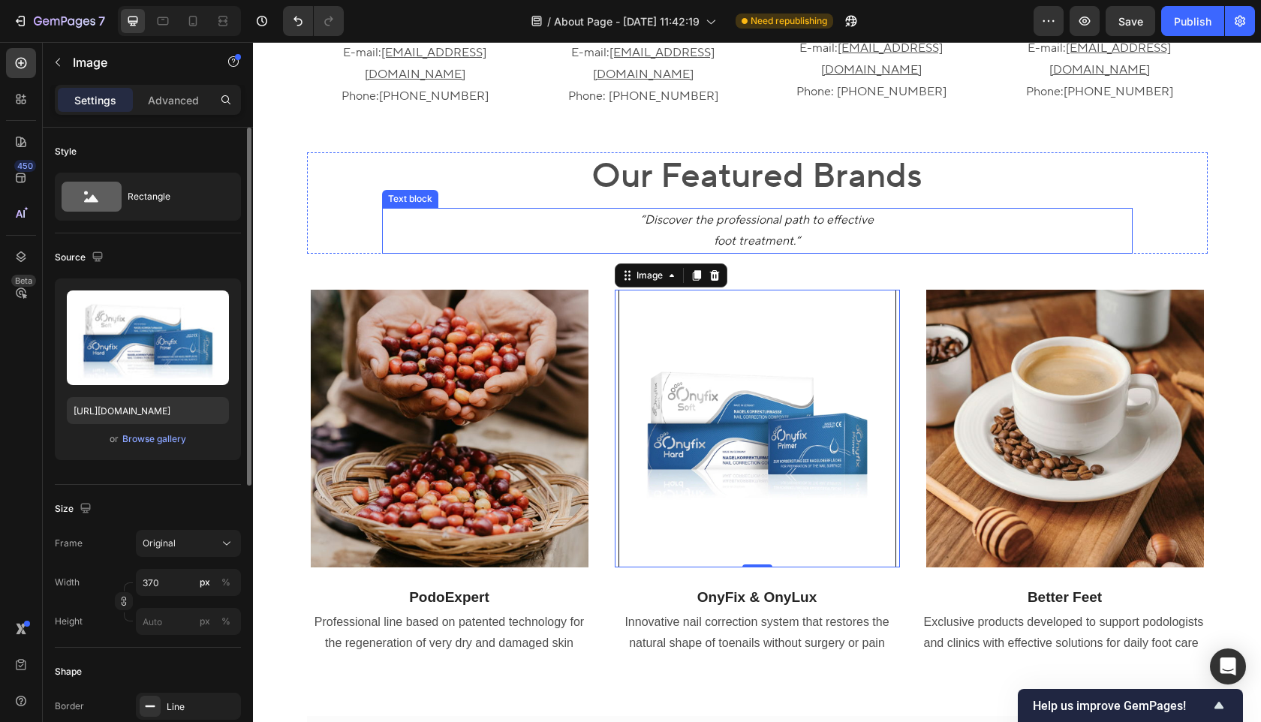
click at [760, 212] on icon "“Discover the professional path to effective" at bounding box center [757, 219] width 234 height 15
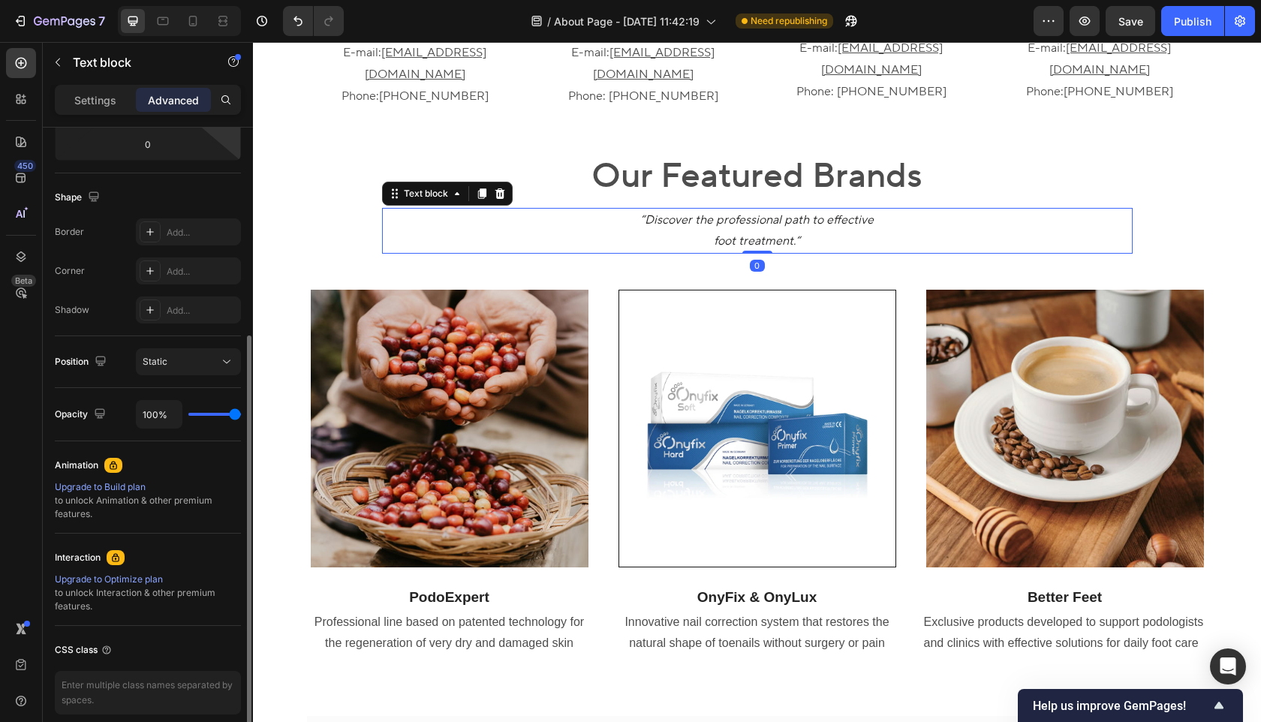
scroll to position [405, 0]
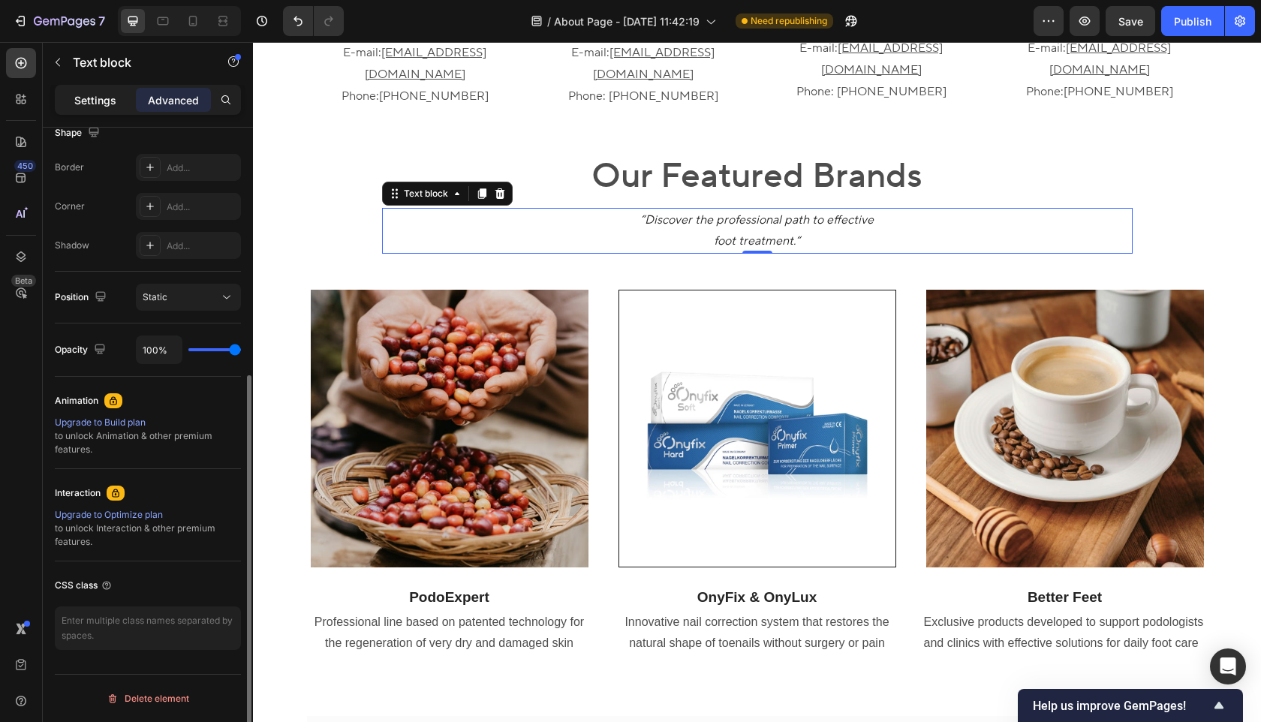
click at [98, 98] on p "Settings" at bounding box center [95, 100] width 42 height 16
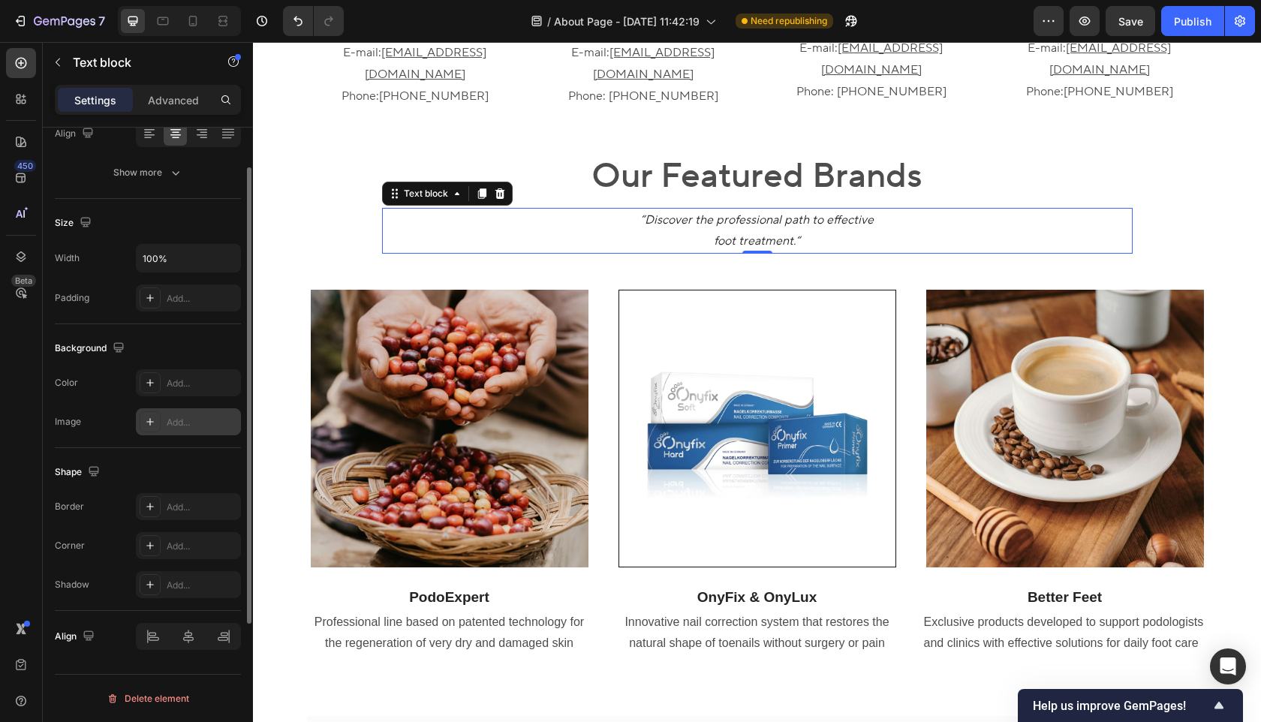
scroll to position [0, 0]
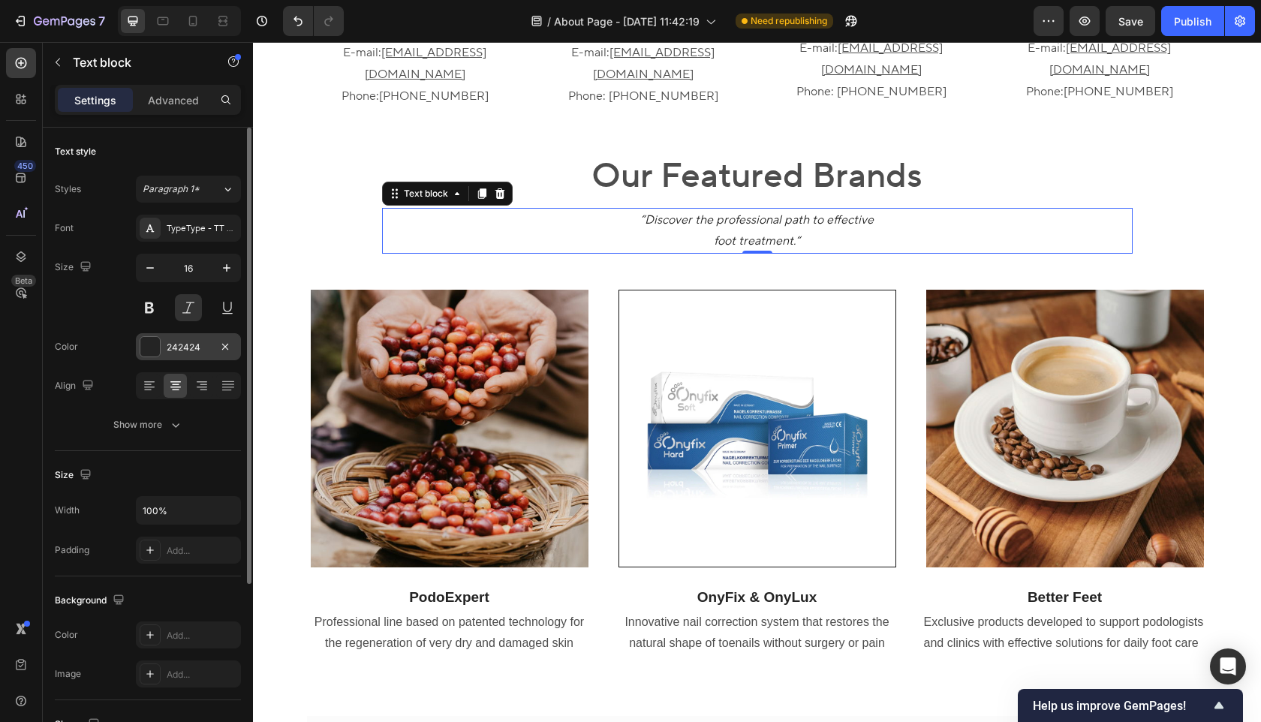
click at [197, 341] on div "242424" at bounding box center [189, 348] width 44 height 14
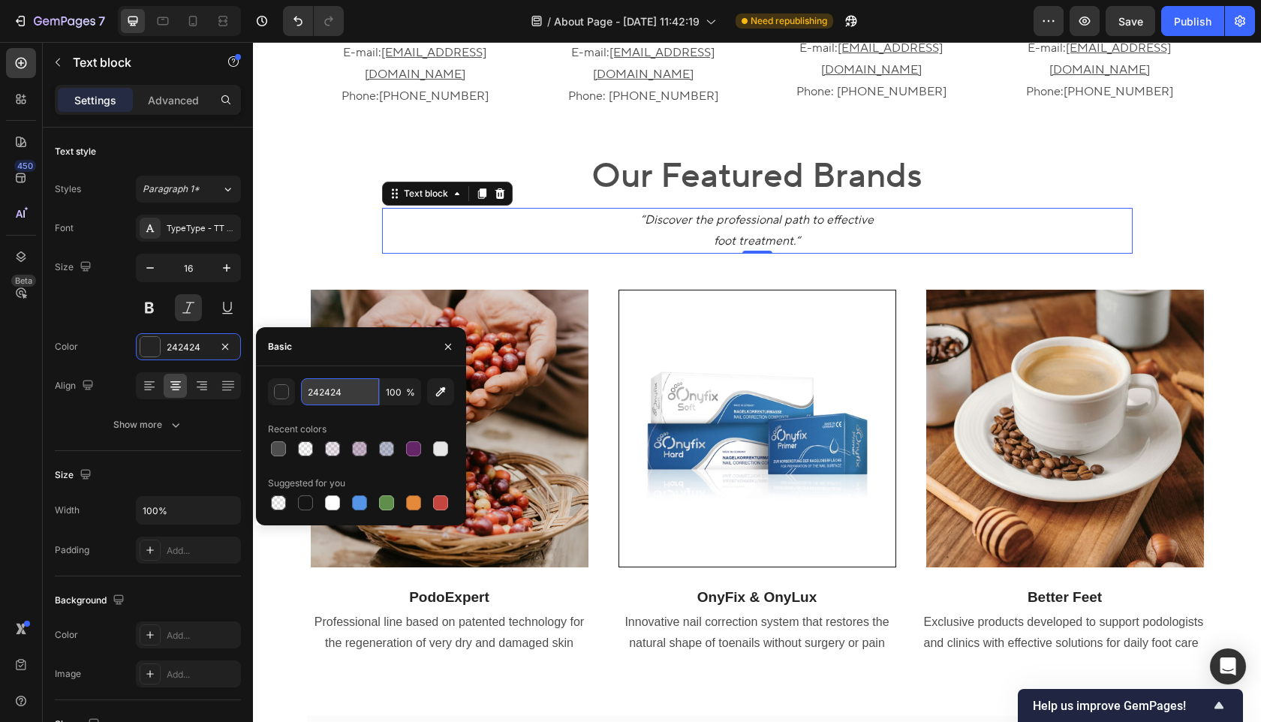
click at [330, 389] on input "242424" at bounding box center [340, 391] width 78 height 27
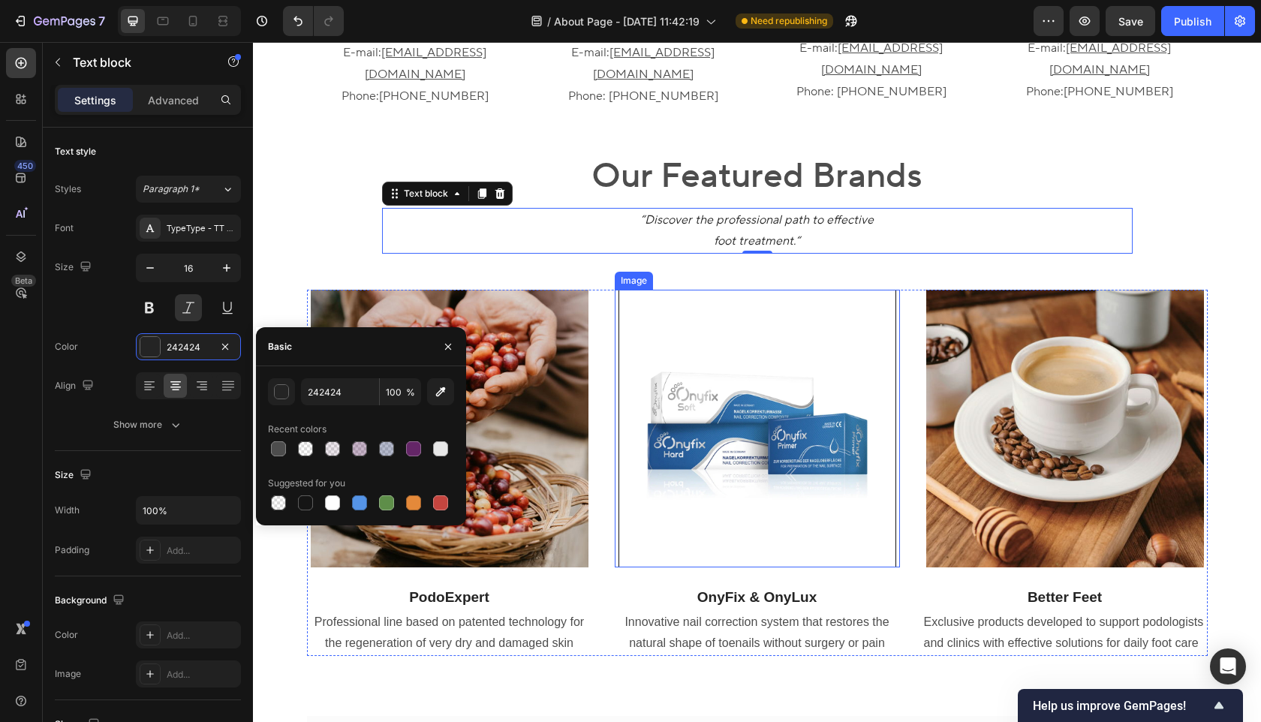
click at [779, 487] on img at bounding box center [758, 429] width 278 height 278
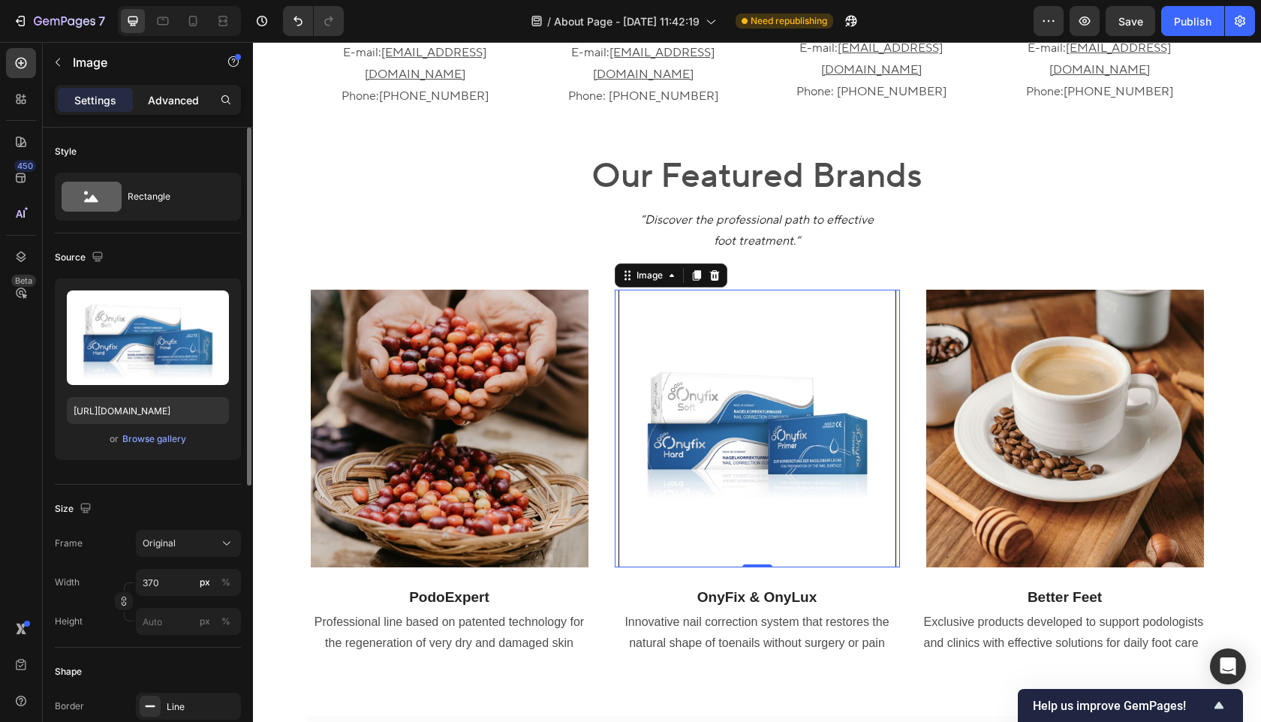
click at [167, 92] on p "Advanced" at bounding box center [173, 100] width 51 height 16
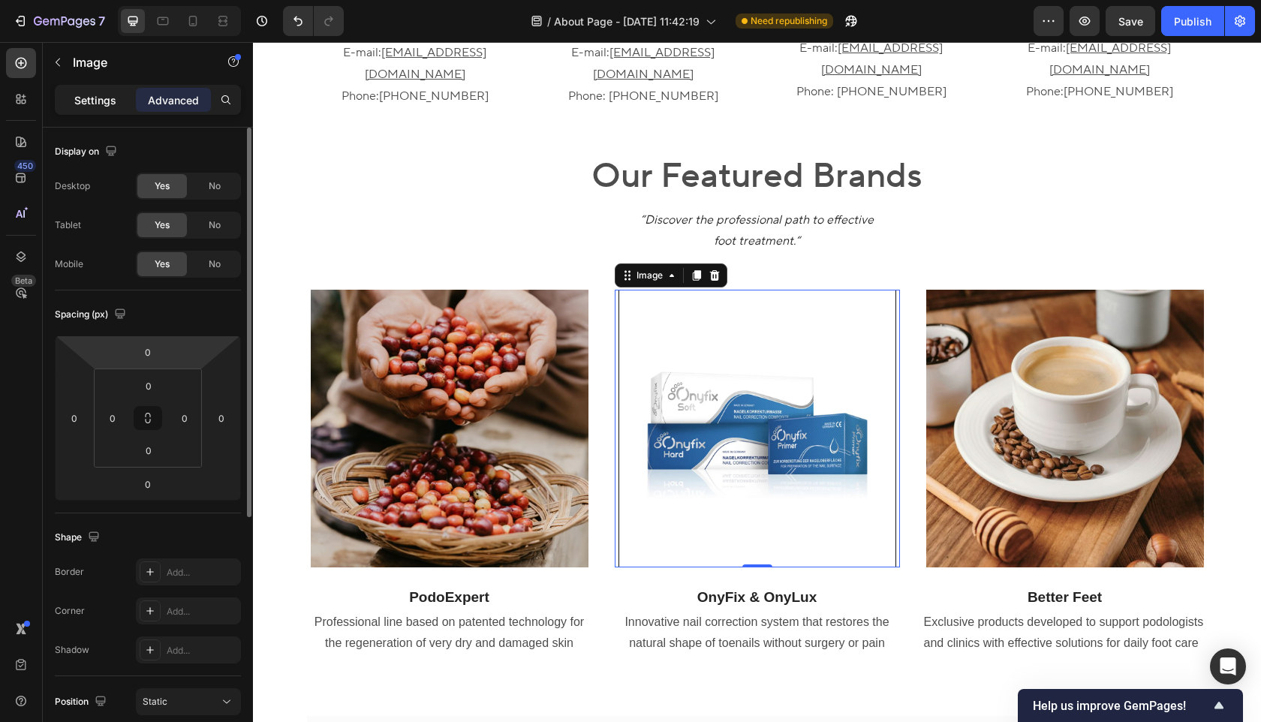
click at [103, 99] on p "Settings" at bounding box center [95, 100] width 42 height 16
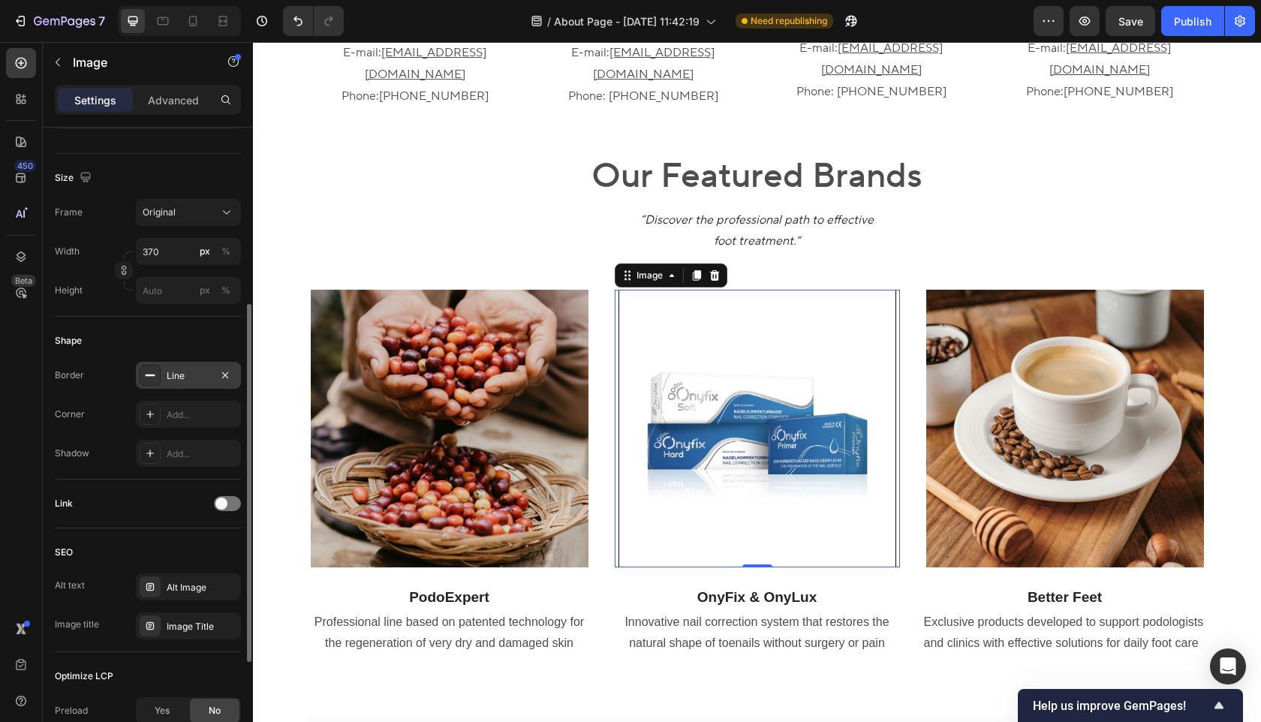
scroll to position [333, 0]
click at [192, 381] on div "Line" at bounding box center [188, 373] width 105 height 27
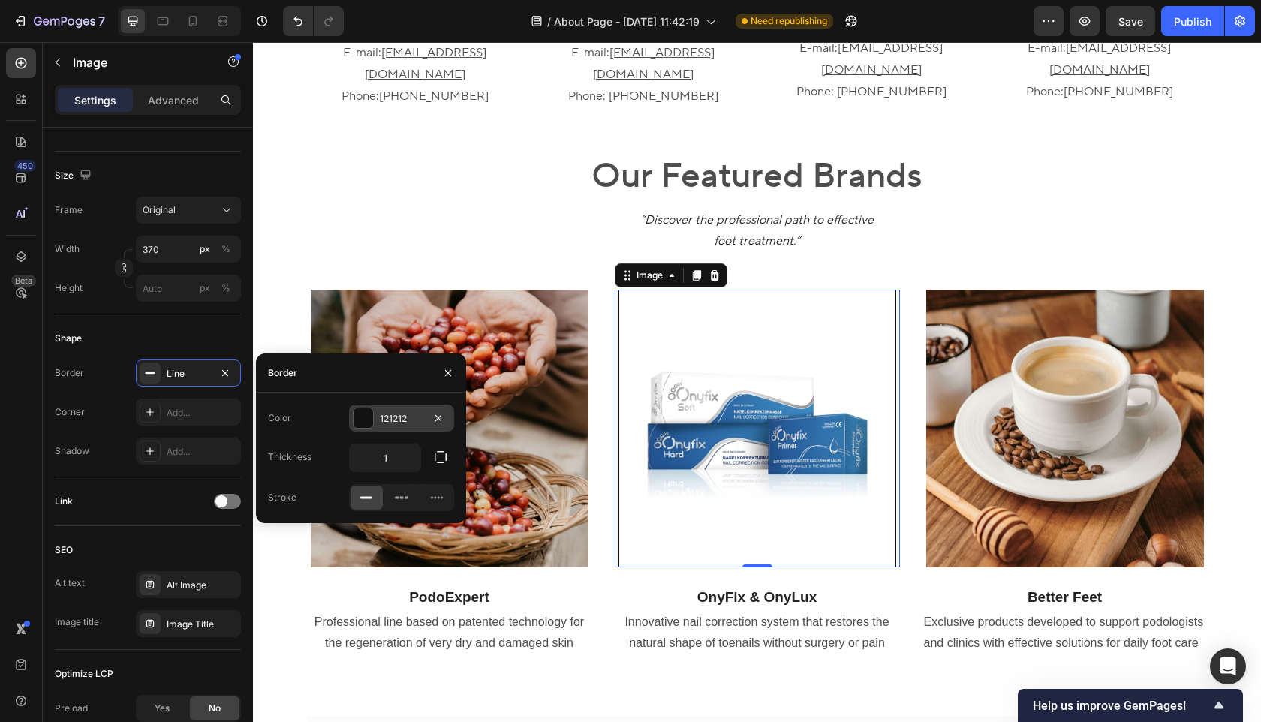
click at [411, 419] on div "121212" at bounding box center [402, 419] width 44 height 14
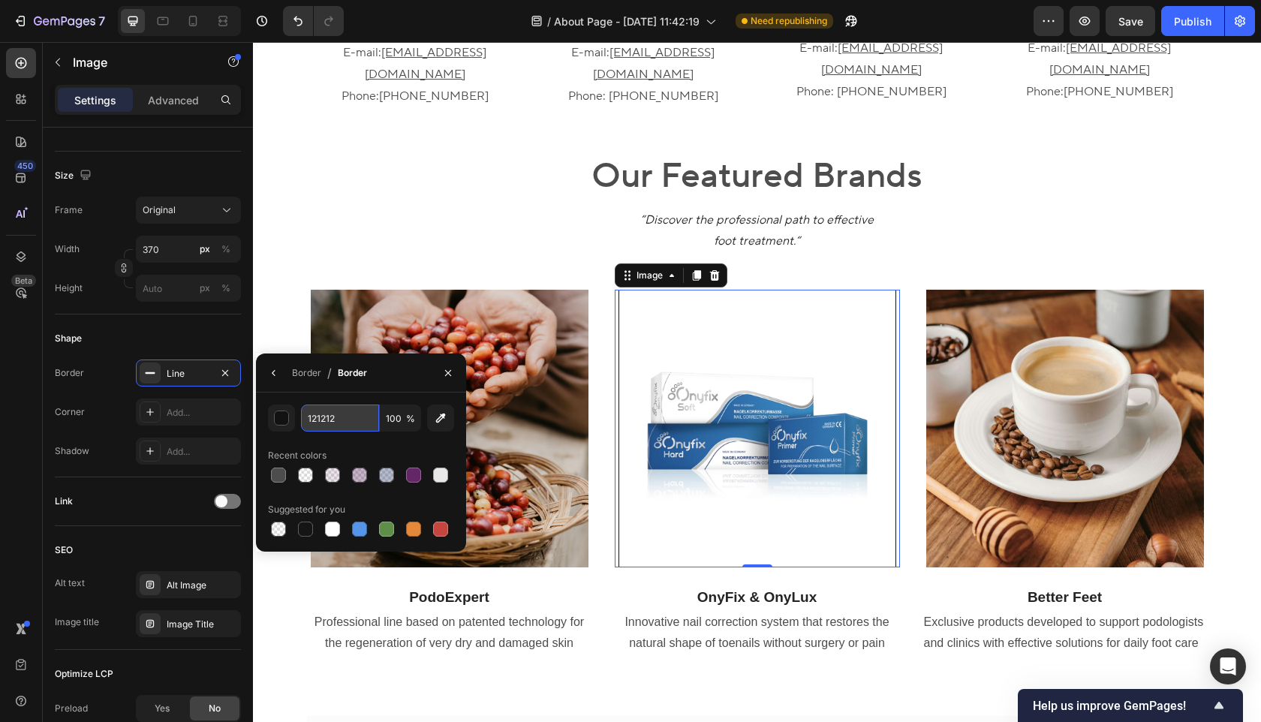
click at [336, 420] on input "121212" at bounding box center [340, 418] width 78 height 27
paste input "242424"
type input "242424"
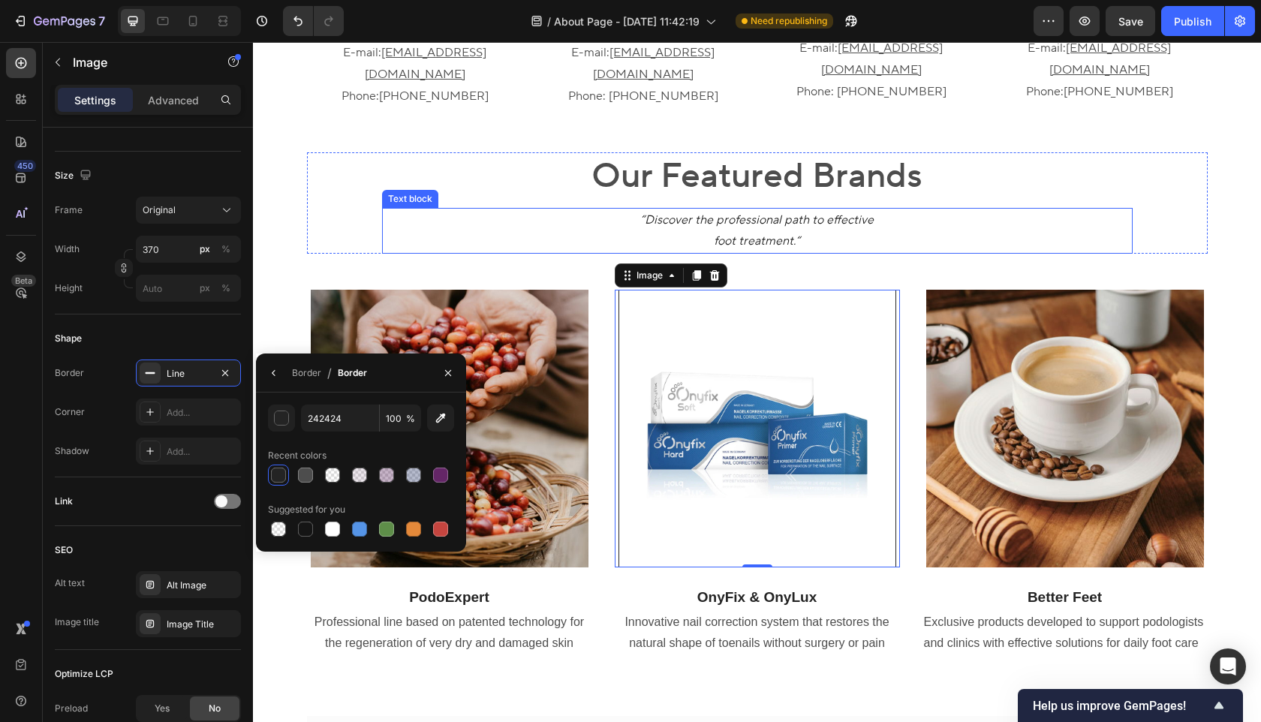
click at [443, 208] on div "“Discover the professional path to effective foot treatment.“" at bounding box center [757, 231] width 751 height 47
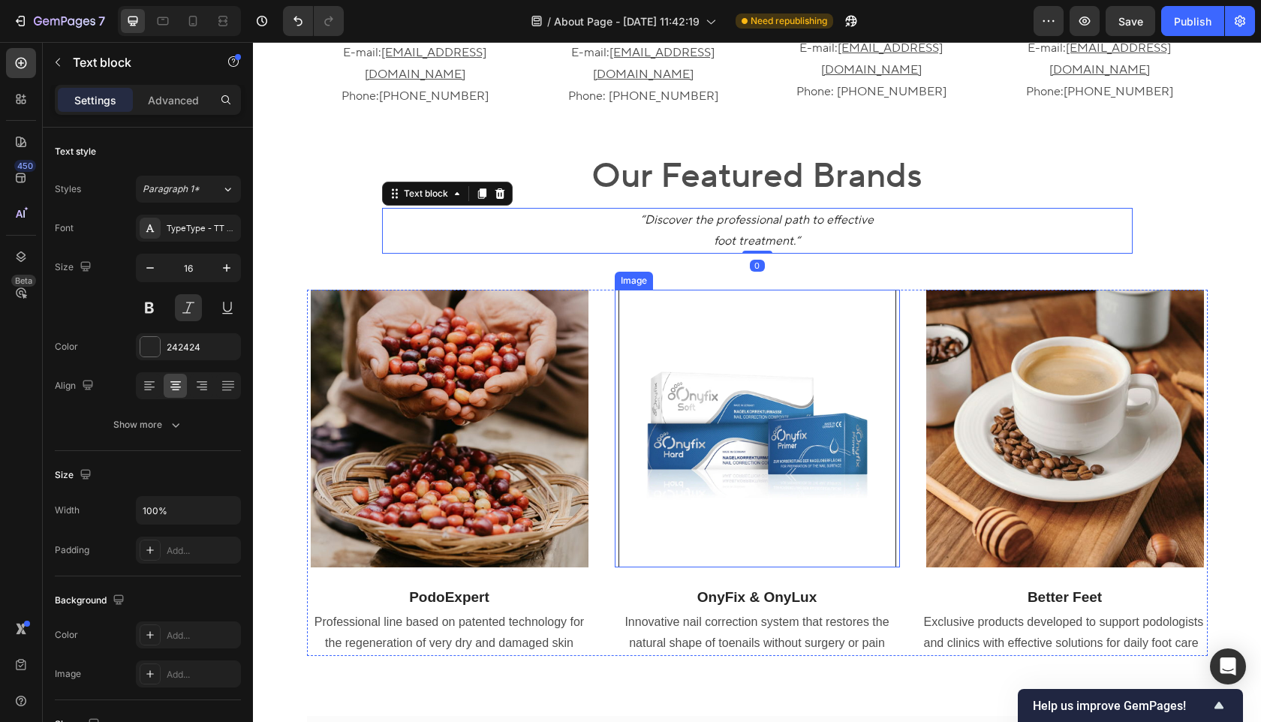
click at [654, 368] on img at bounding box center [758, 429] width 278 height 278
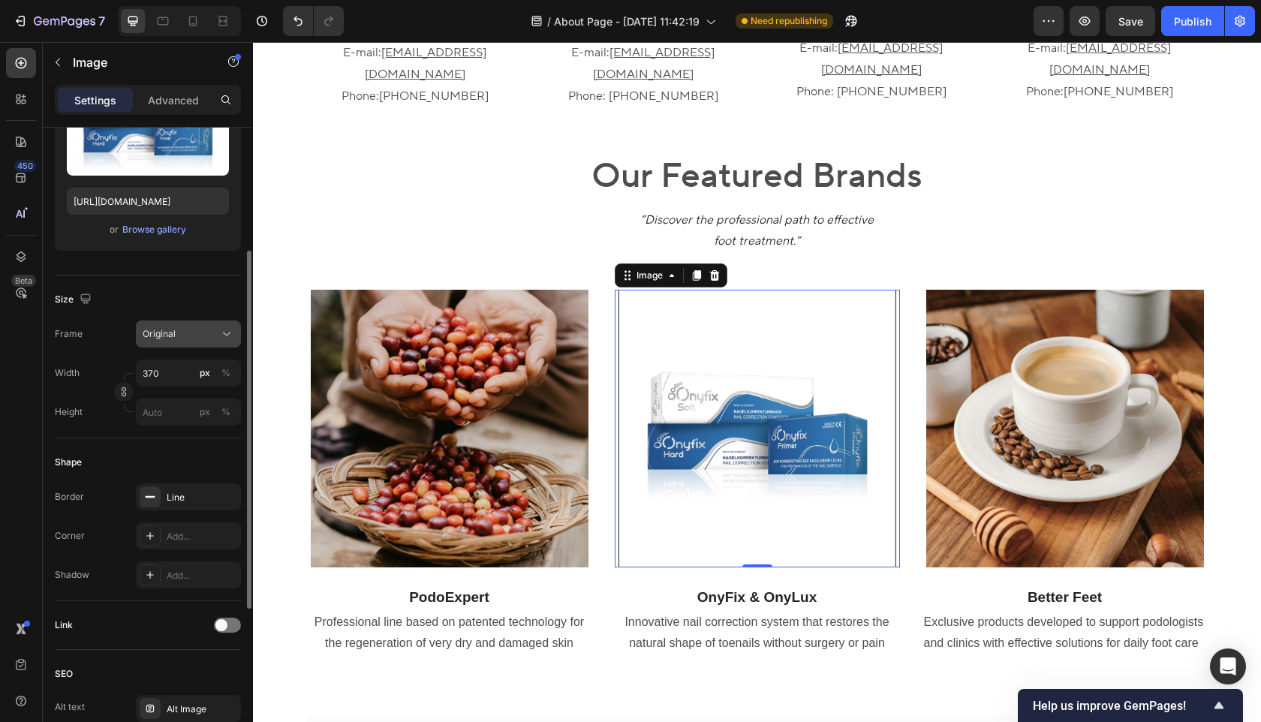
scroll to position [213, 0]
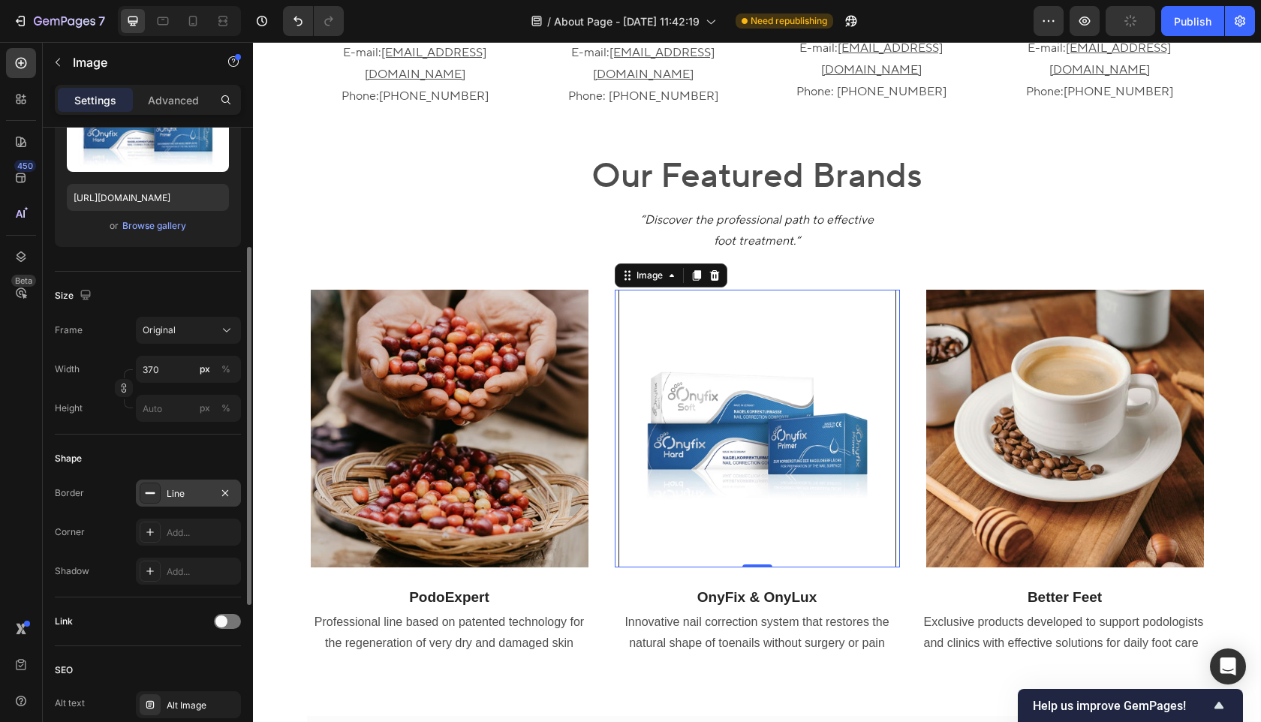
click at [184, 487] on div "Line" at bounding box center [189, 494] width 44 height 14
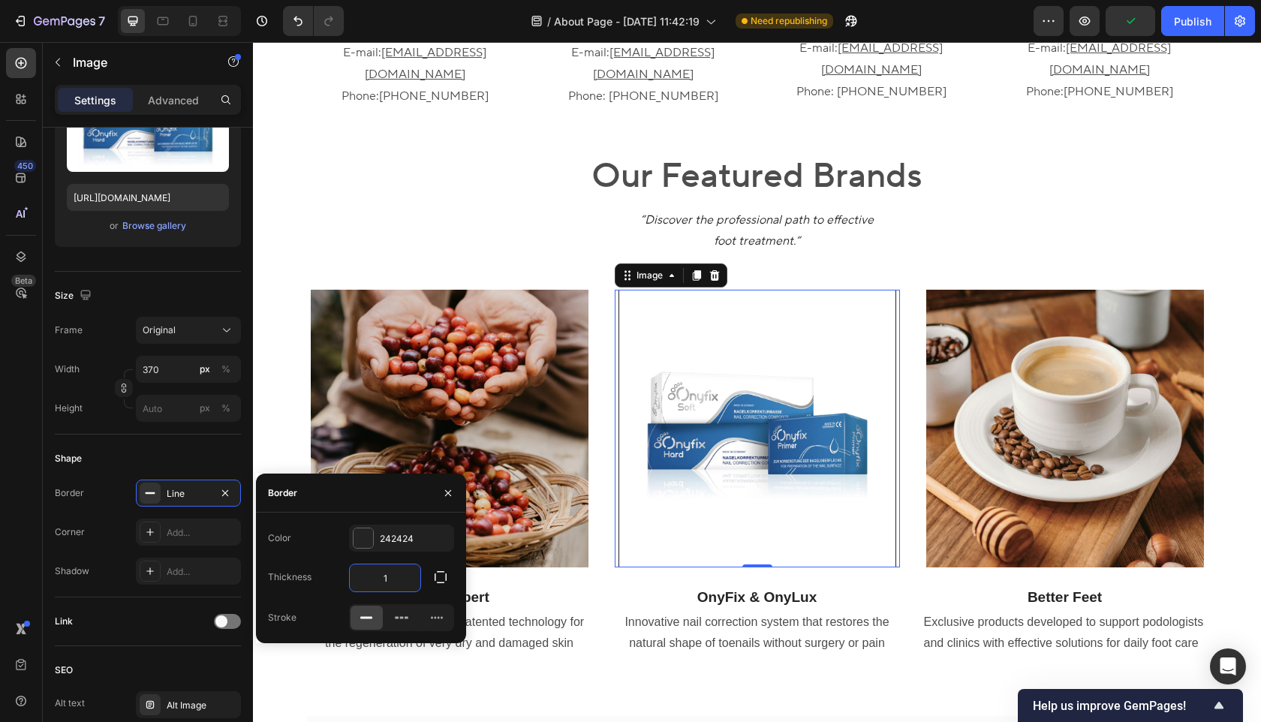
click at [396, 586] on input "1" at bounding box center [385, 578] width 71 height 27
click at [360, 535] on div at bounding box center [364, 539] width 20 height 20
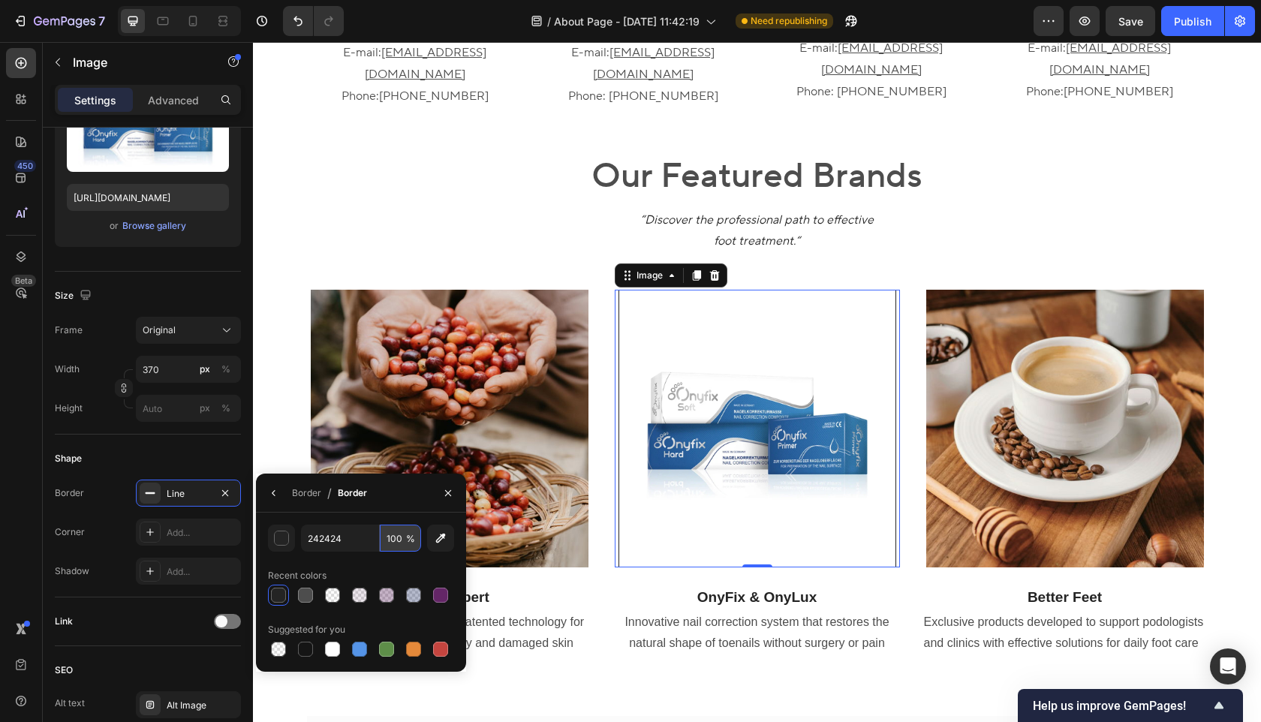
click at [402, 542] on input "100" at bounding box center [400, 538] width 41 height 27
type input "3"
type input "20"
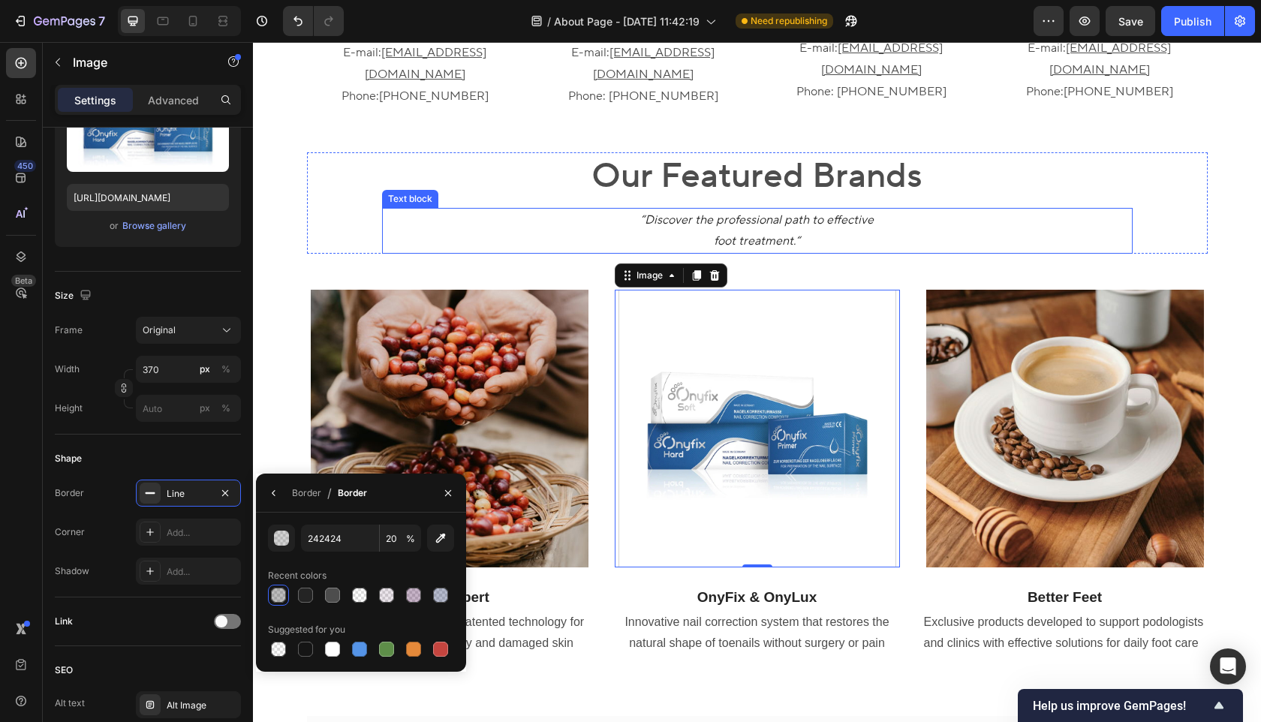
click at [430, 209] on p "“Discover the professional path to effective foot treatment.“" at bounding box center [758, 231] width 748 height 44
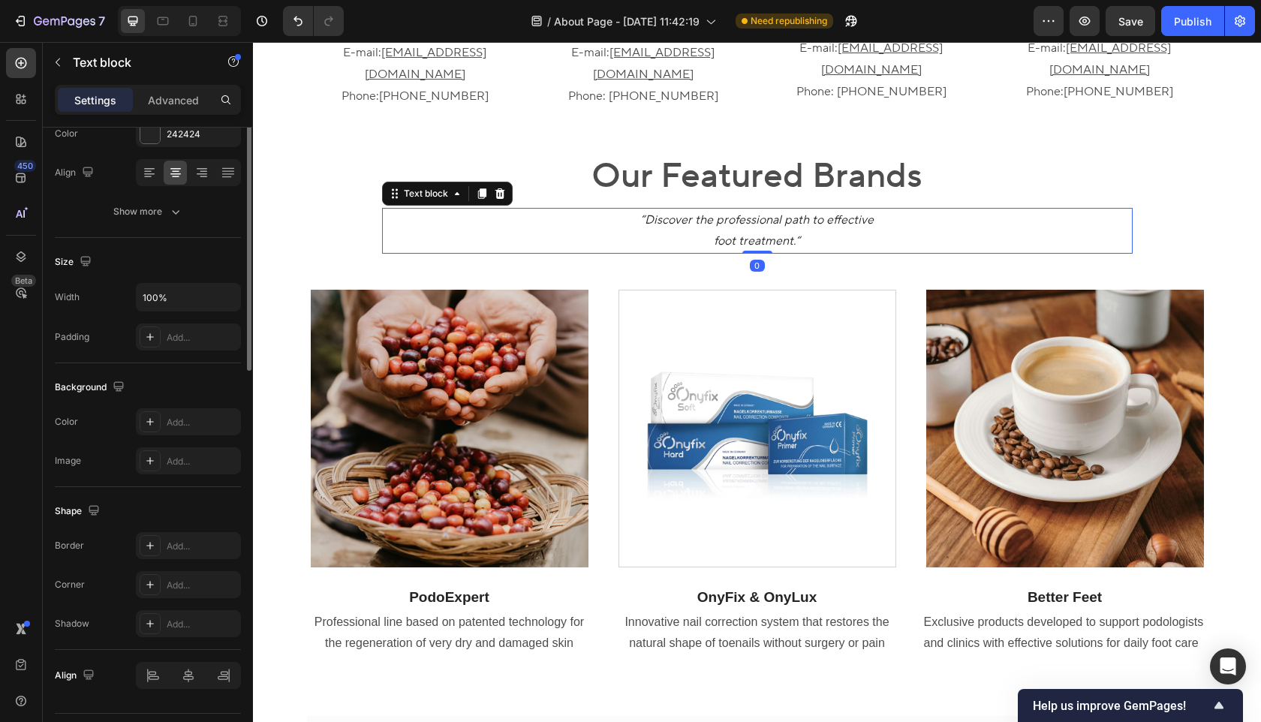
scroll to position [0, 0]
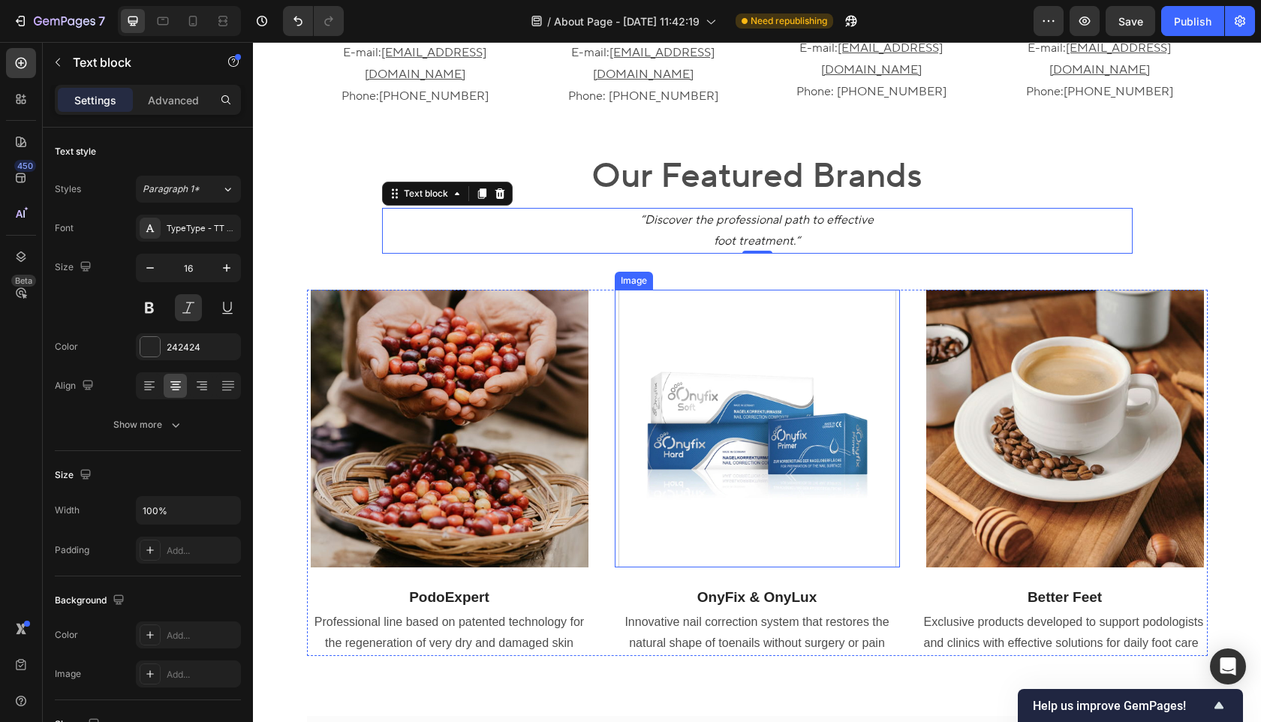
click at [872, 478] on img at bounding box center [758, 429] width 278 height 278
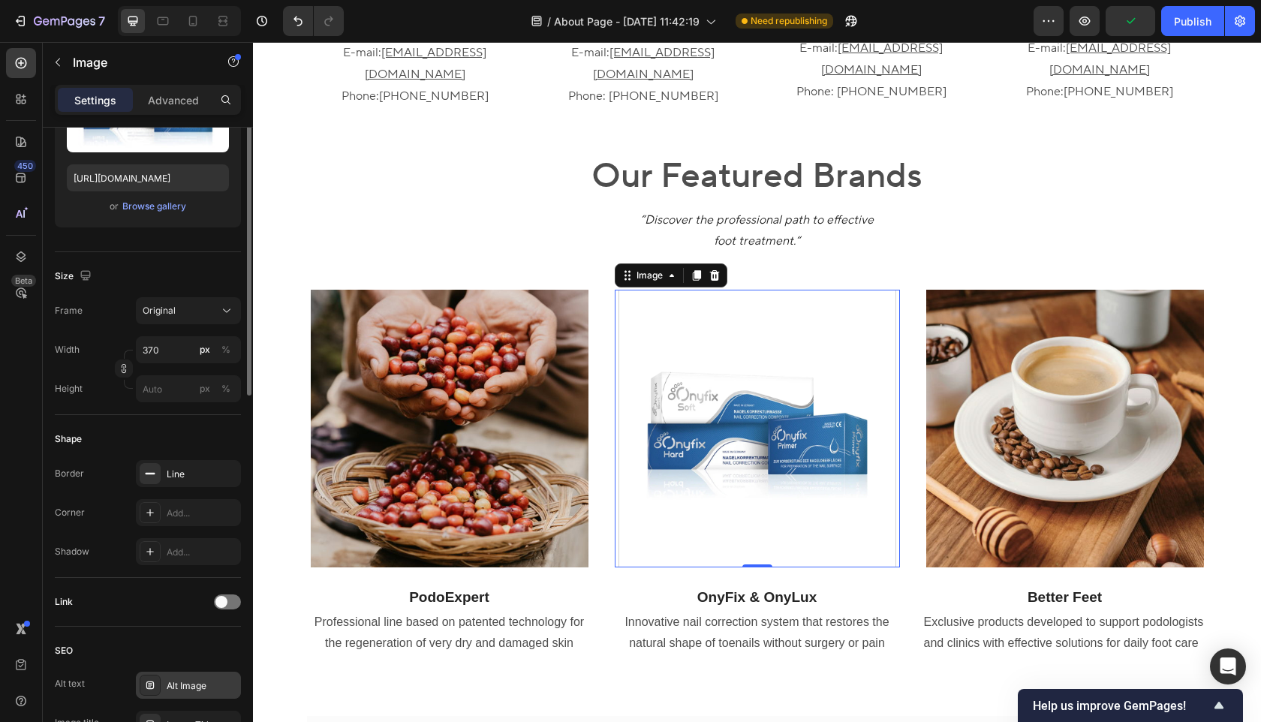
scroll to position [356, 0]
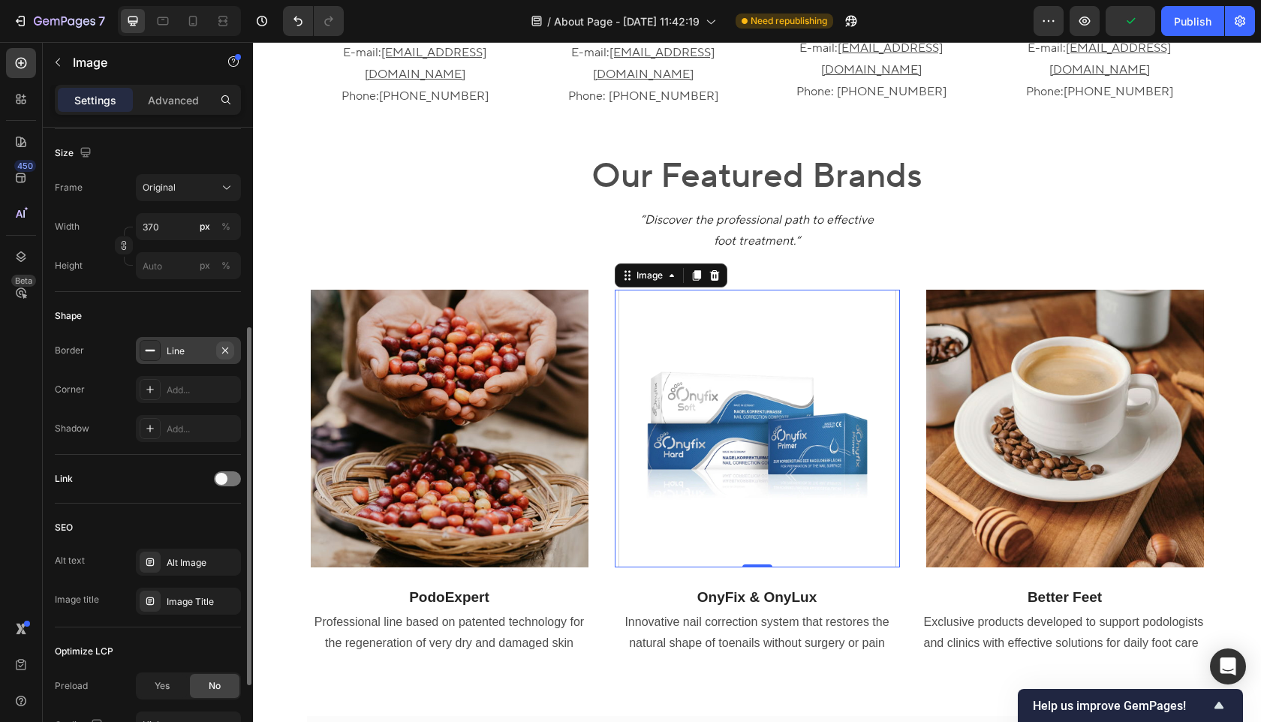
click at [226, 348] on icon "button" at bounding box center [225, 350] width 6 height 6
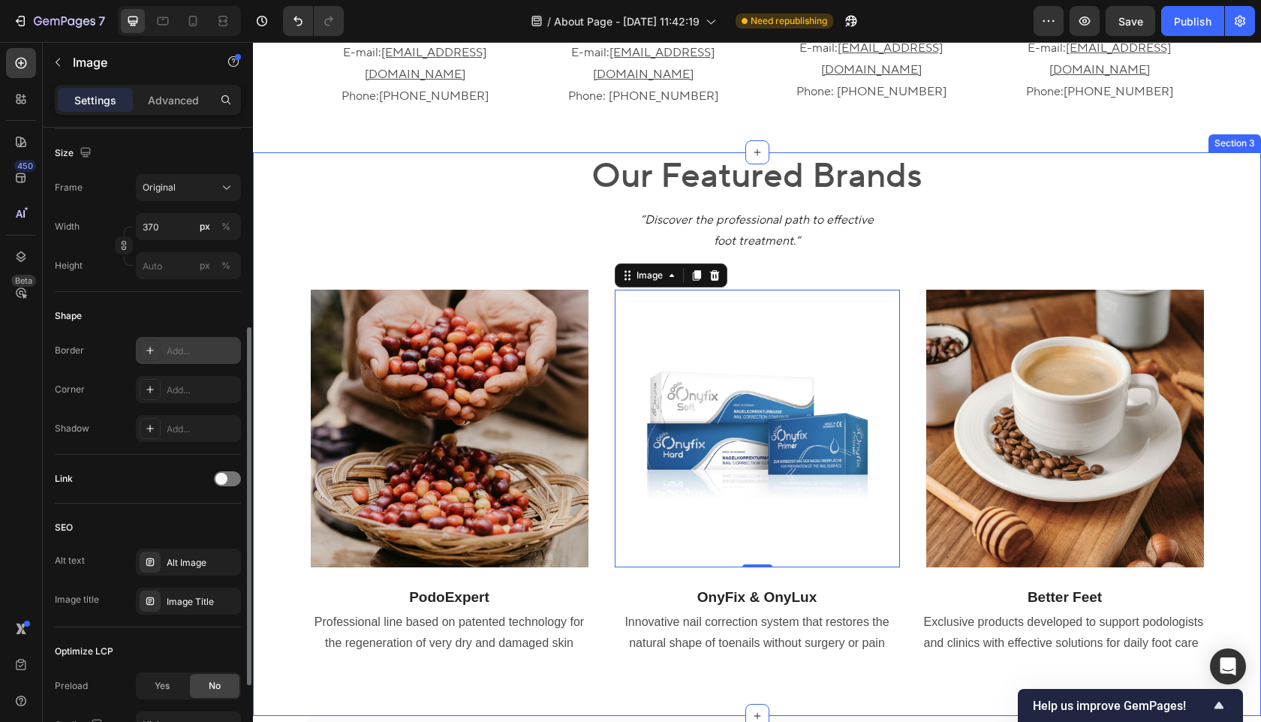
click at [559, 643] on div "Our Featured Brands Heading “Discover the professional path to effective foot t…" at bounding box center [757, 434] width 1008 height 564
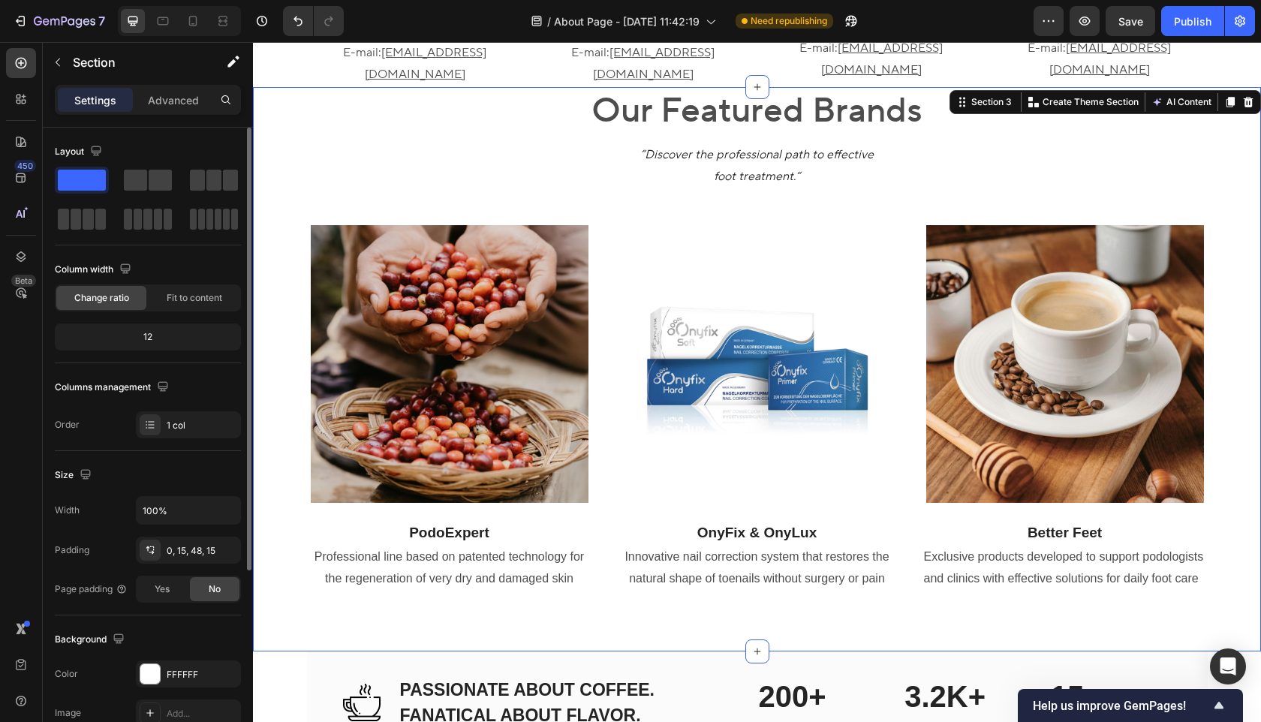
scroll to position [1015, 0]
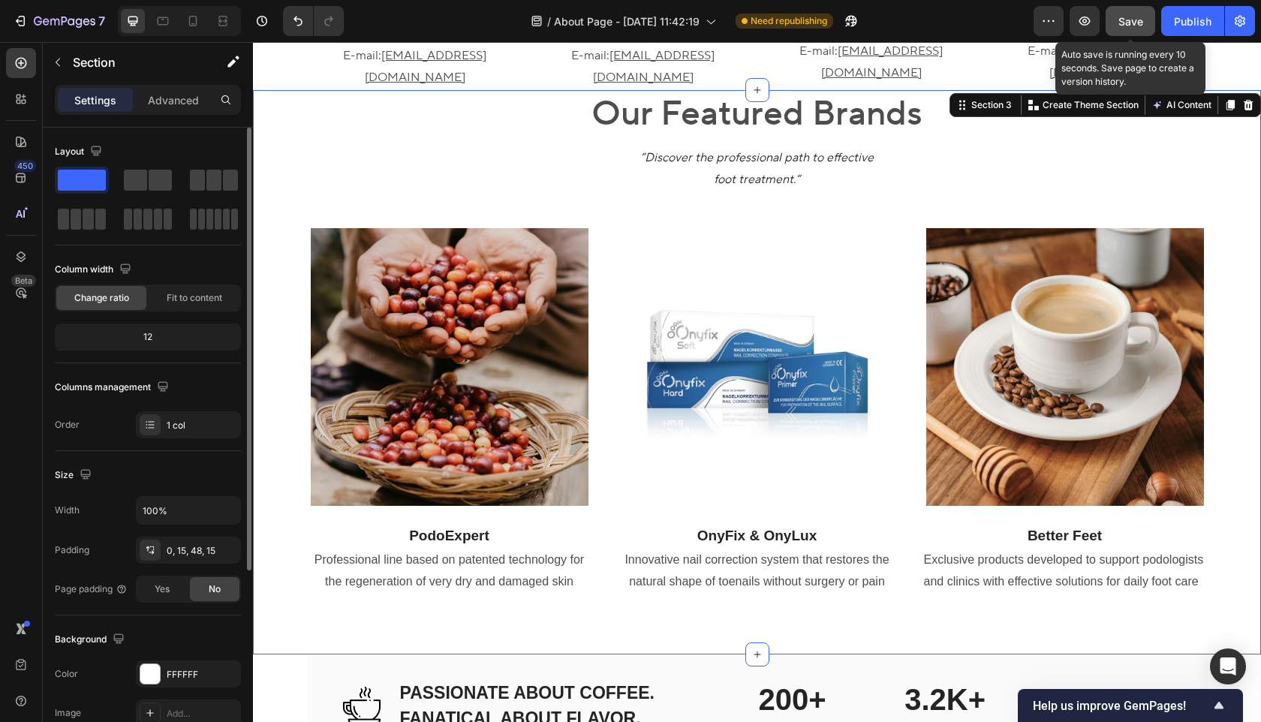
click at [1138, 26] on span "Save" at bounding box center [1131, 21] width 25 height 13
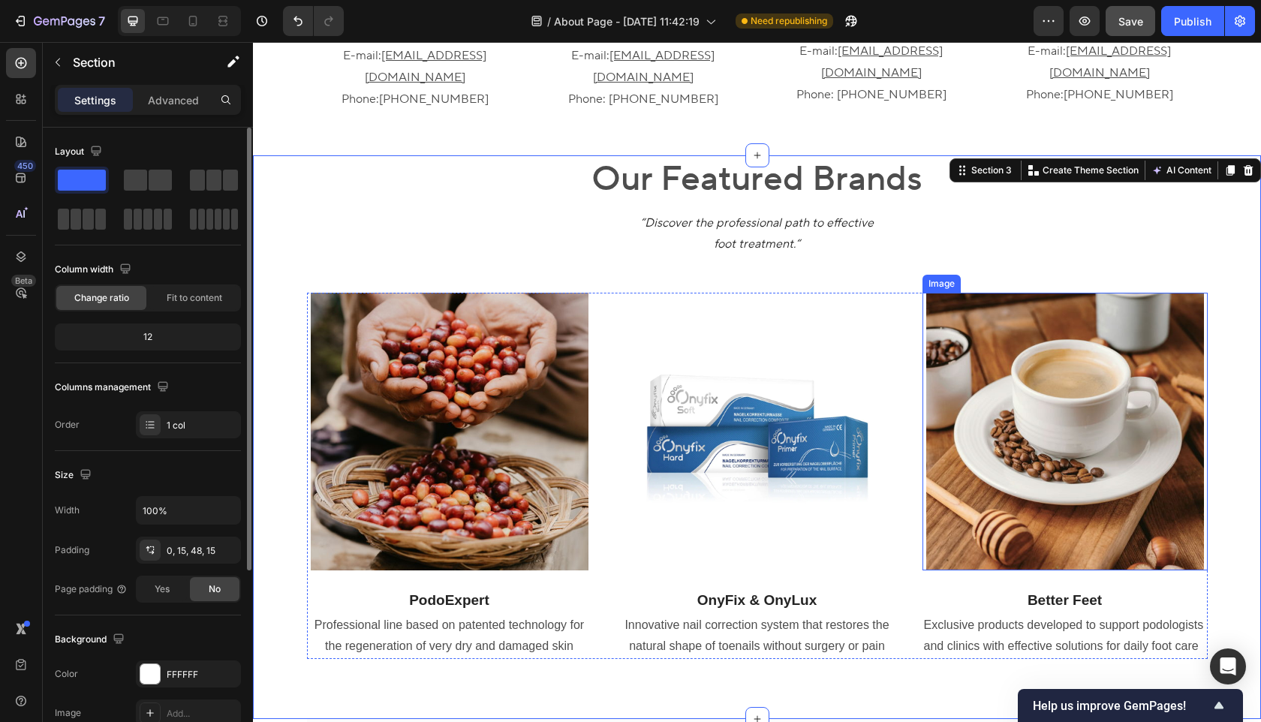
click at [1088, 418] on img at bounding box center [1066, 432] width 278 height 278
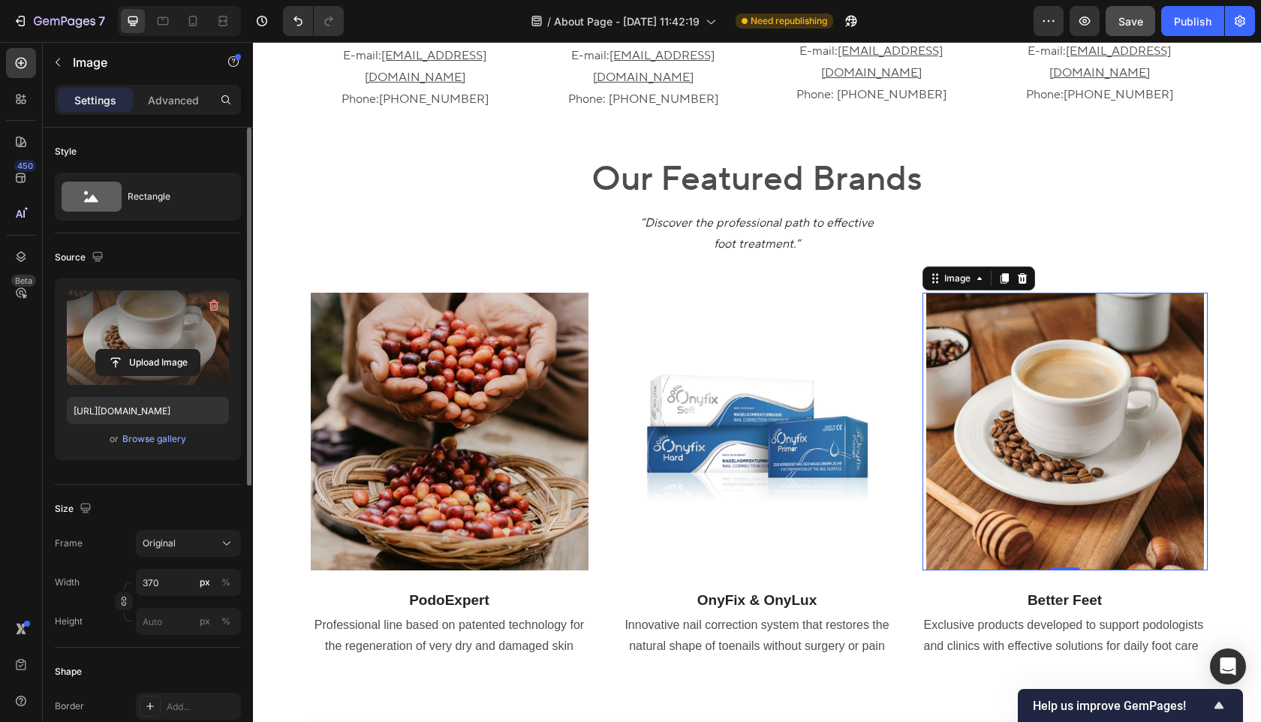
click at [116, 315] on label at bounding box center [148, 338] width 162 height 95
click at [116, 350] on input "file" at bounding box center [148, 363] width 104 height 26
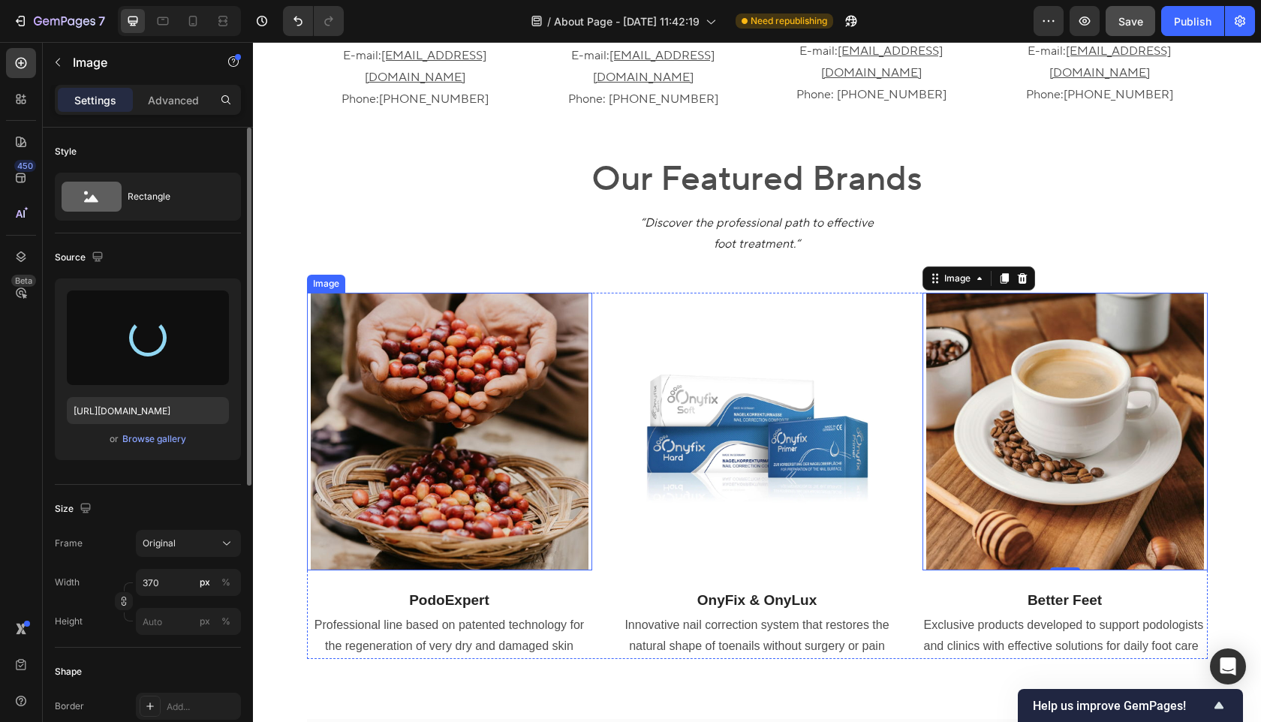
type input "https://cdn.shopify.com/s/files/1/0804/8427/0405/files/gempages_553217095601488…"
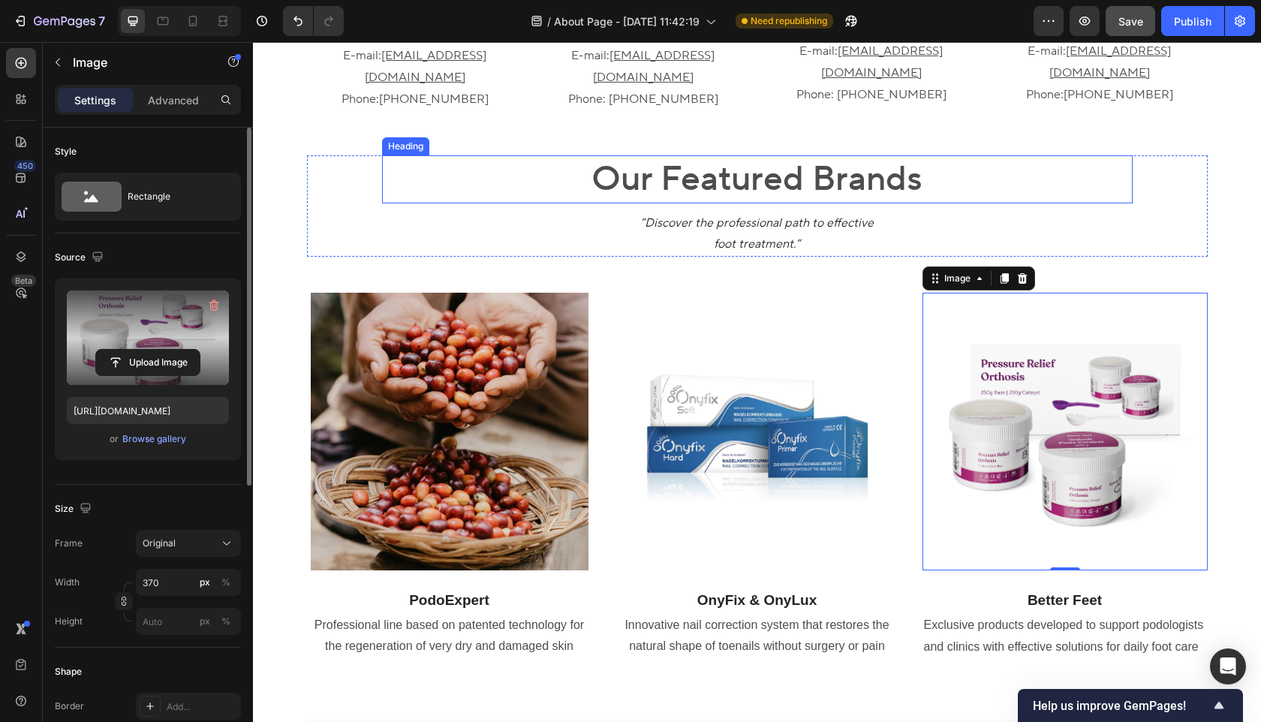
click at [1085, 155] on h2 "Our Featured Brands" at bounding box center [757, 179] width 751 height 48
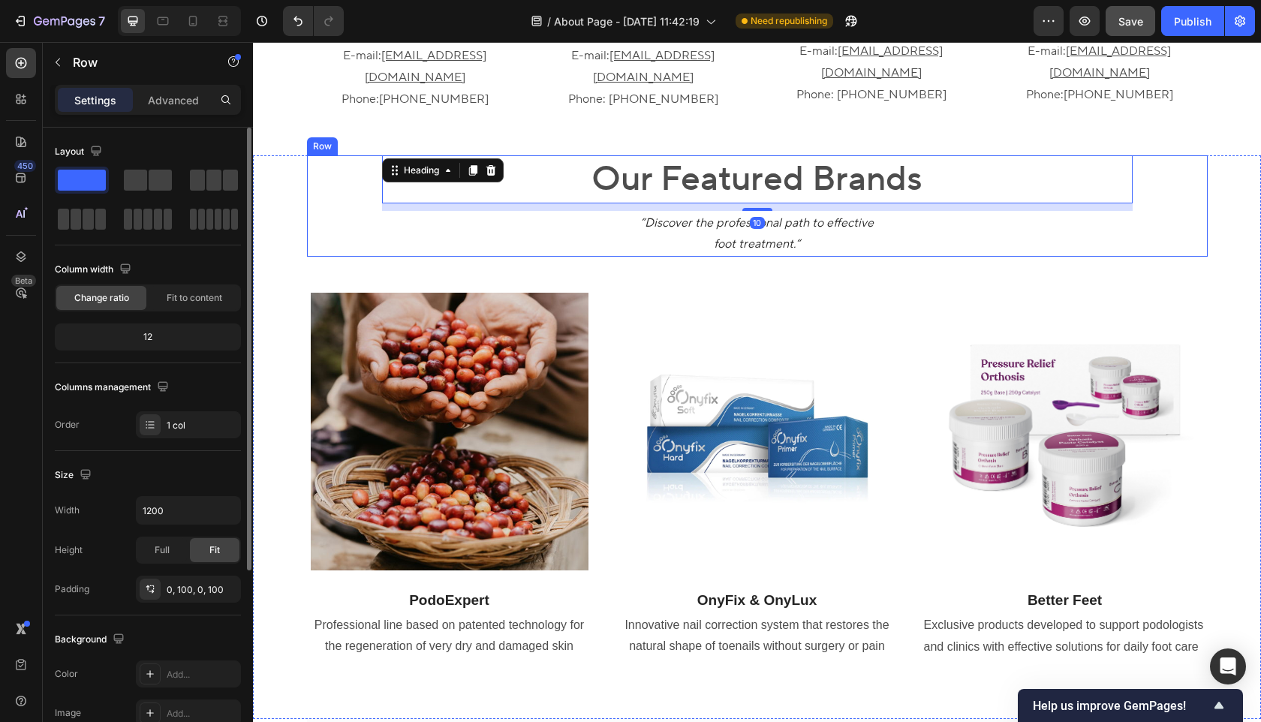
click at [1157, 157] on div "Our Featured Brands Heading 10 “Discover the professional path to effective foo…" at bounding box center [757, 205] width 901 height 101
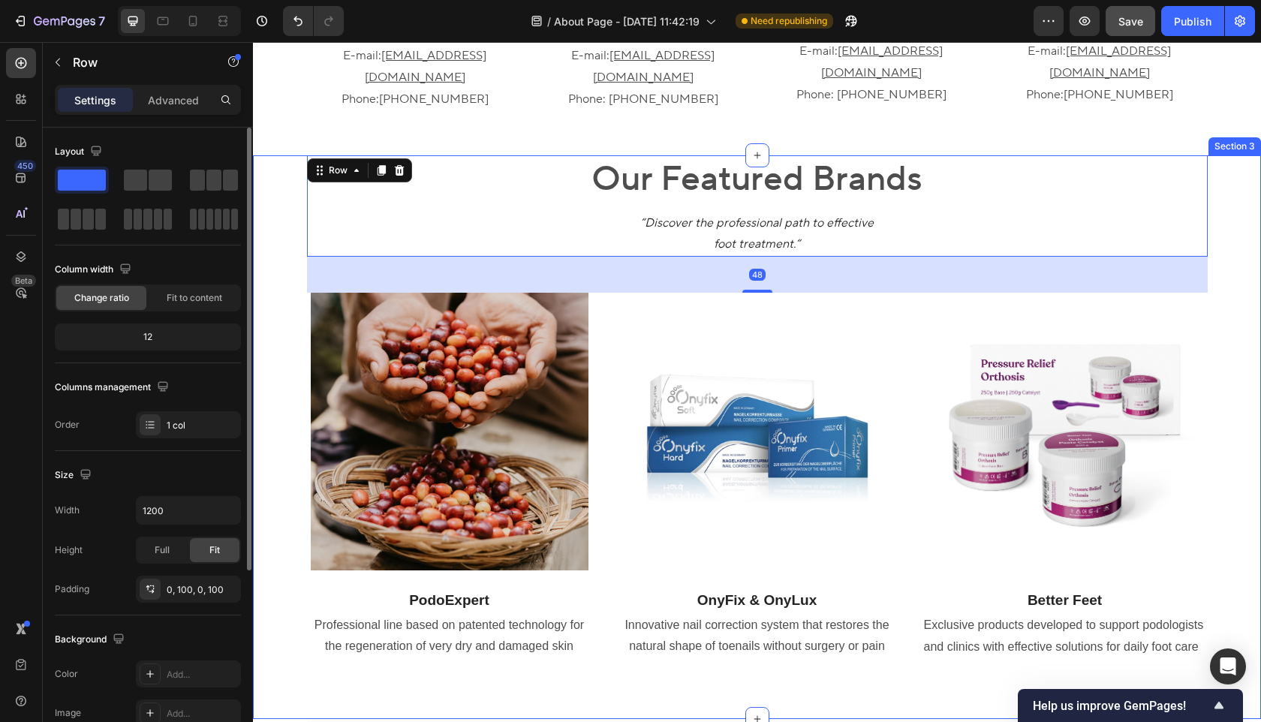
click at [1219, 173] on div "Our Featured Brands Heading “Discover the professional path to effective foot t…" at bounding box center [757, 419] width 986 height 529
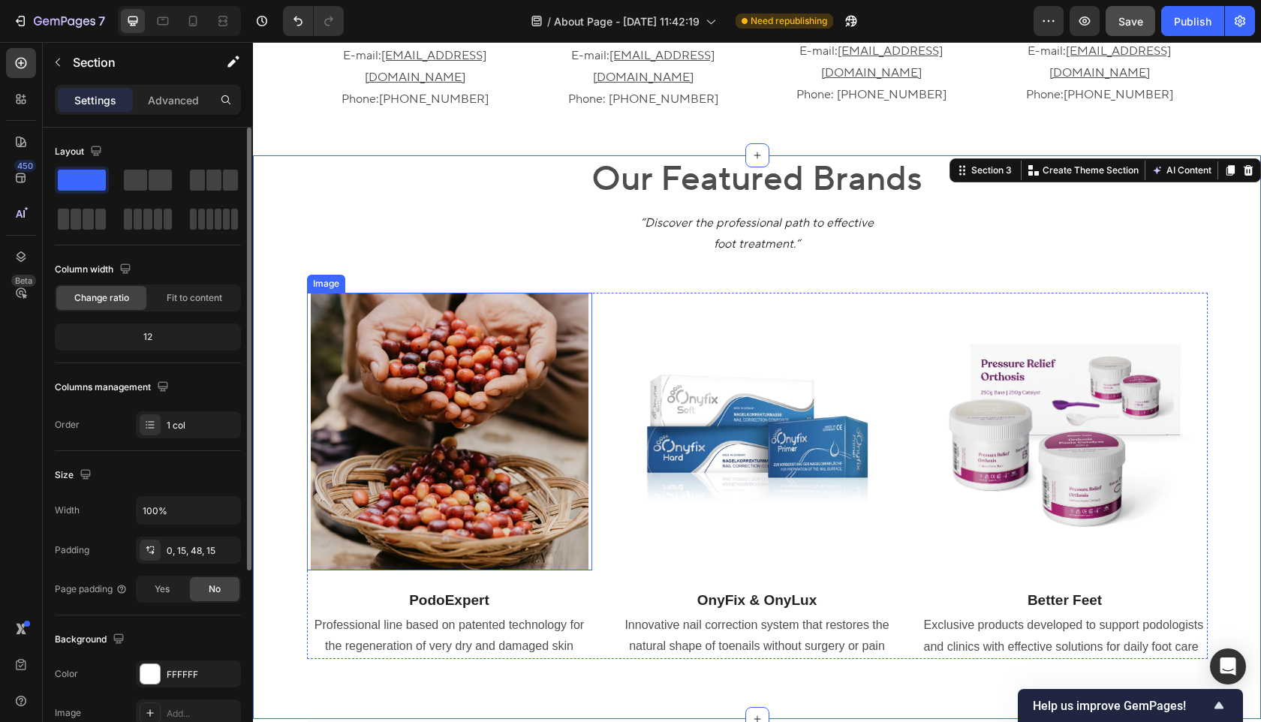
click at [482, 390] on img at bounding box center [450, 432] width 278 height 278
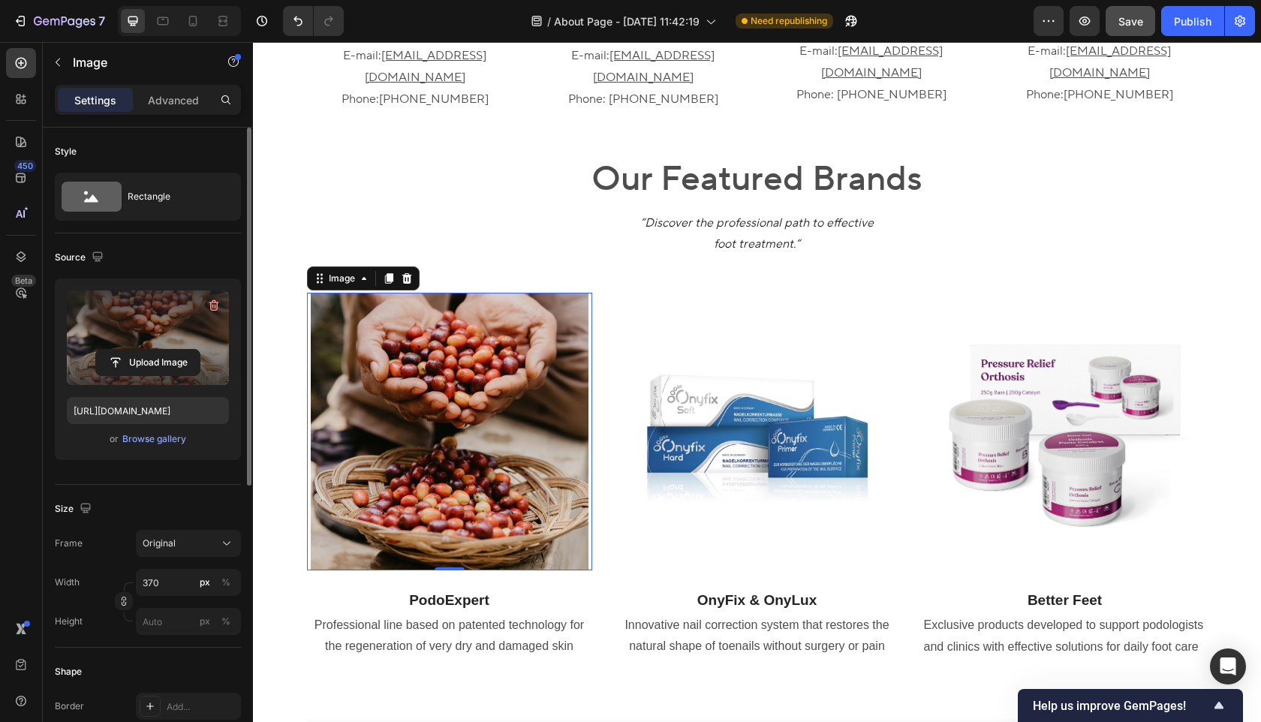
click at [172, 318] on label at bounding box center [148, 338] width 162 height 95
click at [172, 350] on input "file" at bounding box center [148, 363] width 104 height 26
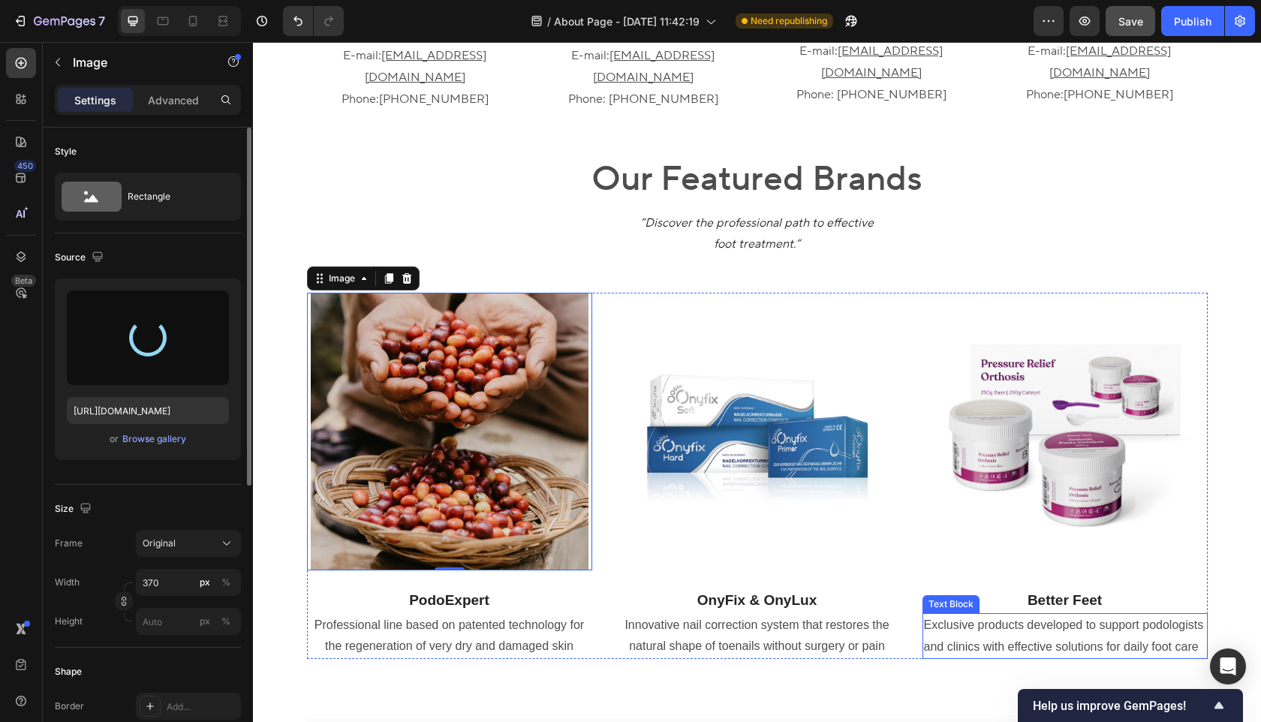
type input "https://cdn.shopify.com/s/files/1/0804/8427/0405/files/gempages_553217095601488…"
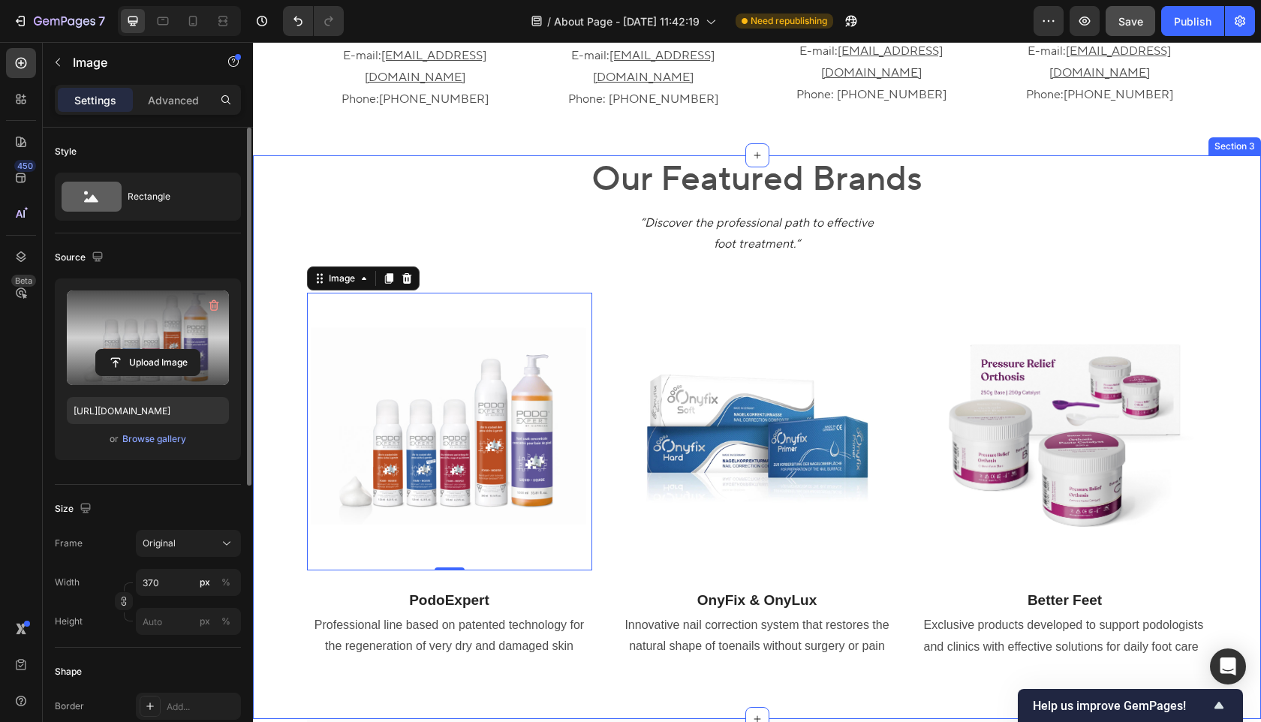
click at [1225, 423] on div "Our Featured Brands Heading “Discover the professional path to effective foot t…" at bounding box center [757, 419] width 986 height 529
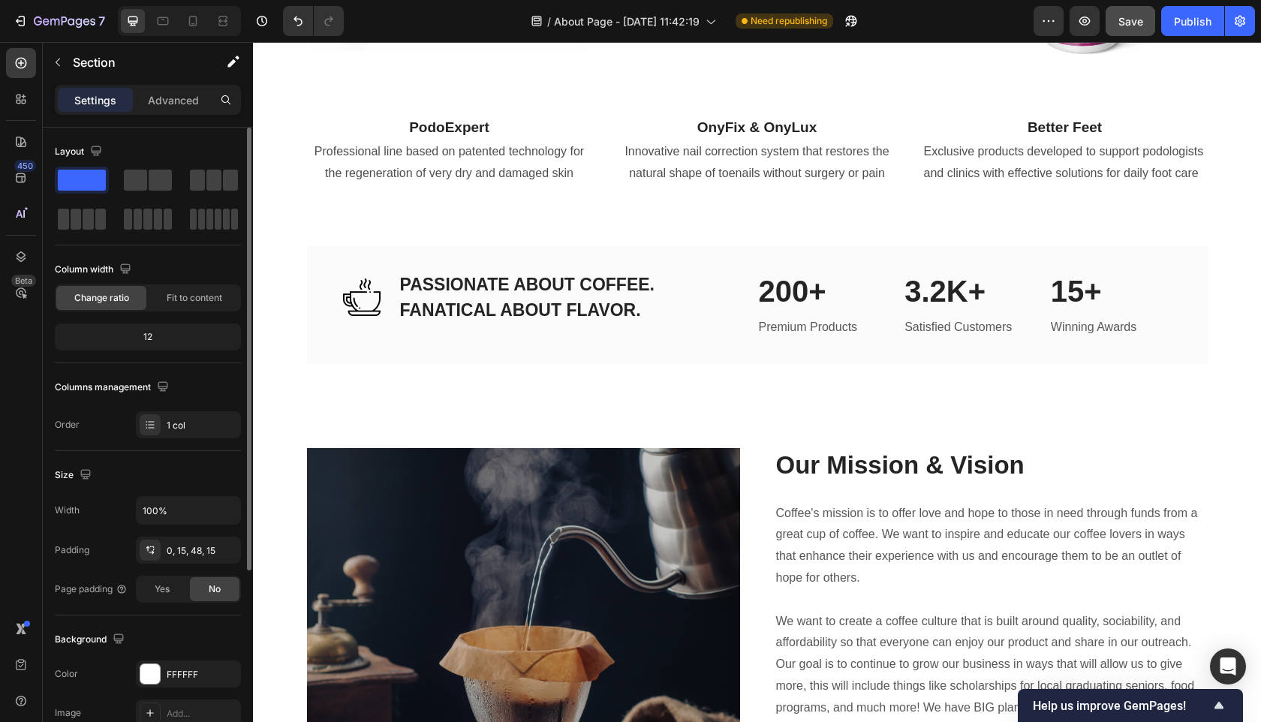
scroll to position [1403, 0]
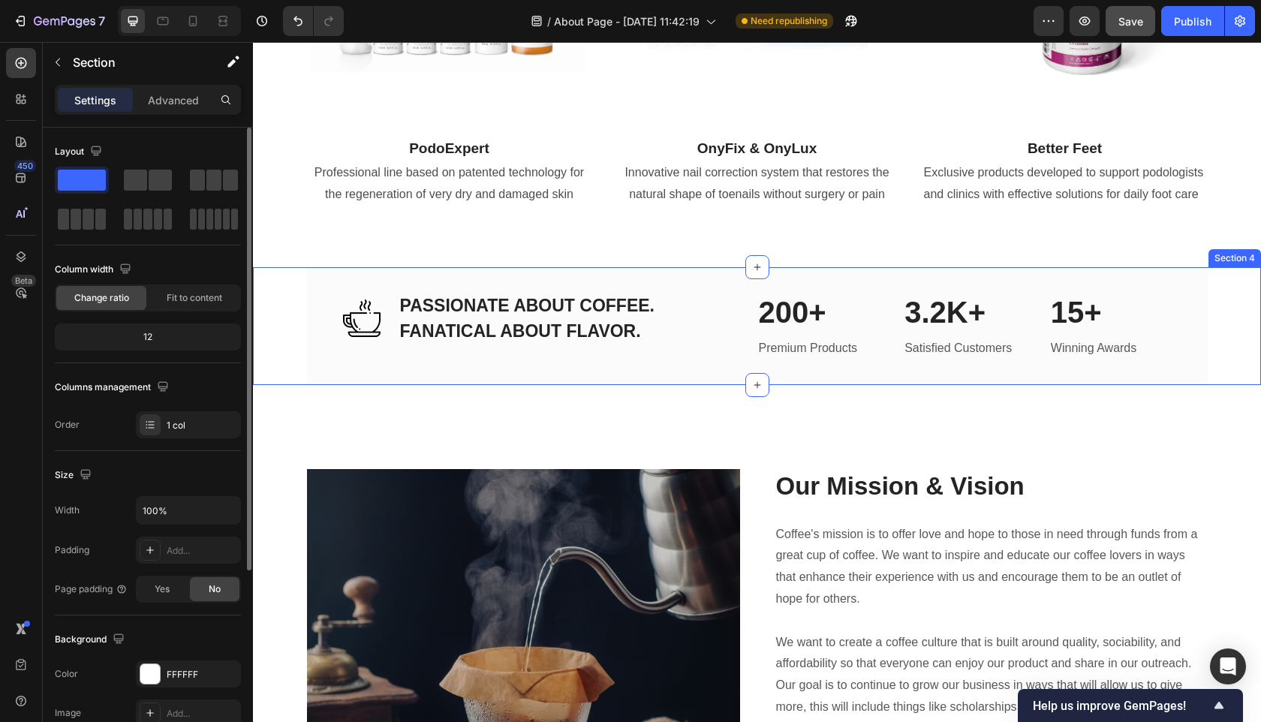
click at [1216, 294] on div "Image PASSIONATE ABOUT COFFEE. FANATICAL ABOUT FLAVOR. Heading Row 200+ Heading…" at bounding box center [757, 326] width 1008 height 118
click at [1252, 252] on icon at bounding box center [1249, 253] width 10 height 11
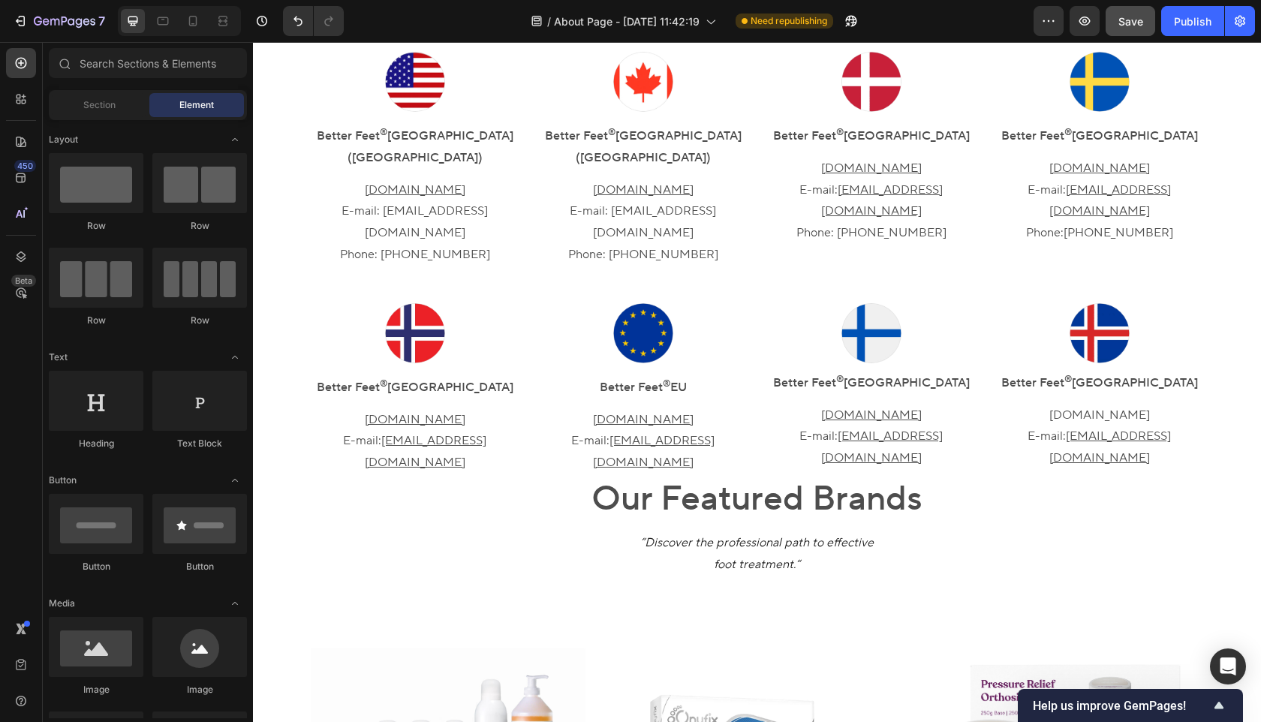
scroll to position [794, 0]
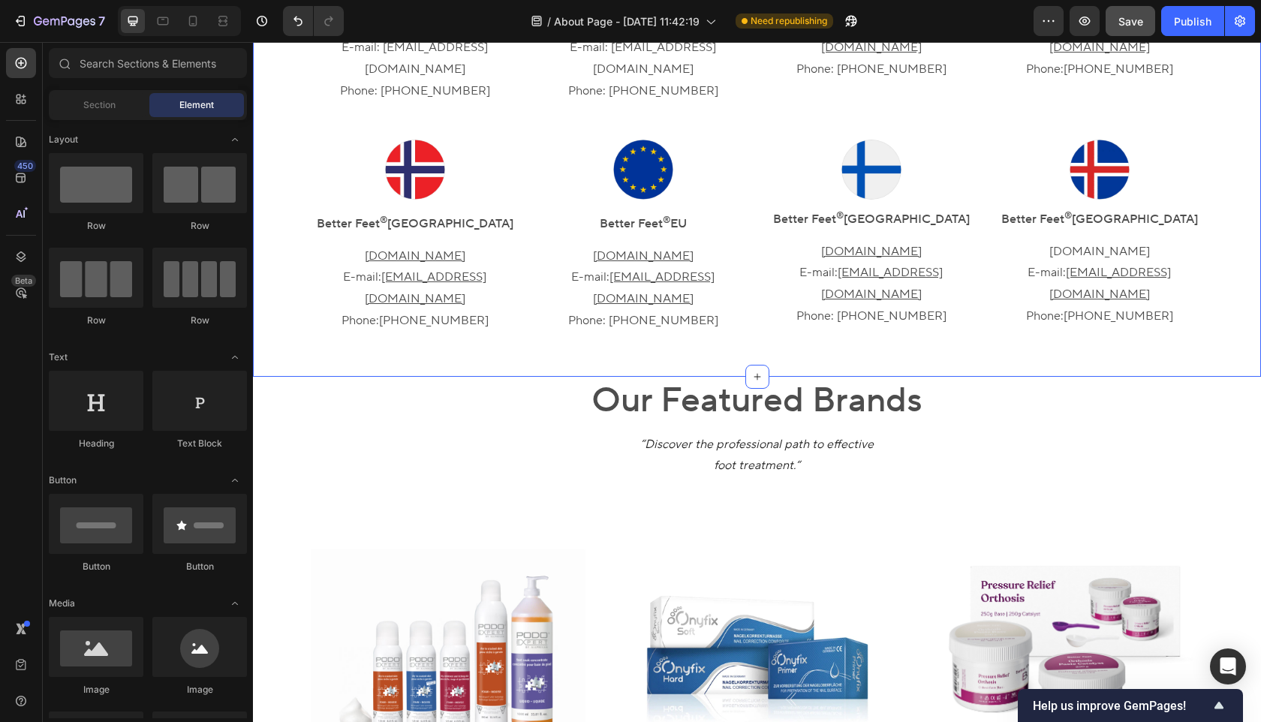
click at [801, 284] on div "Choose Your Country to Visit the Local Site Heading Image Better Feet ® [GEOGRA…" at bounding box center [757, 48] width 1008 height 657
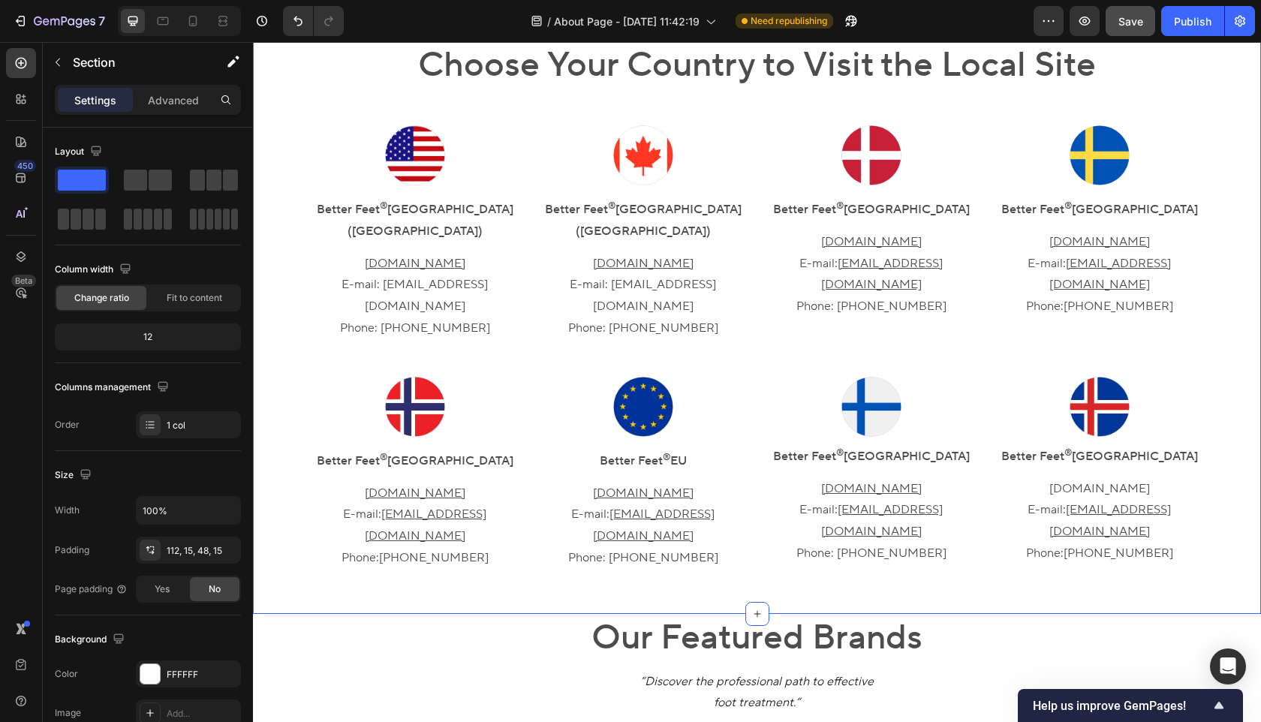
scroll to position [562, 0]
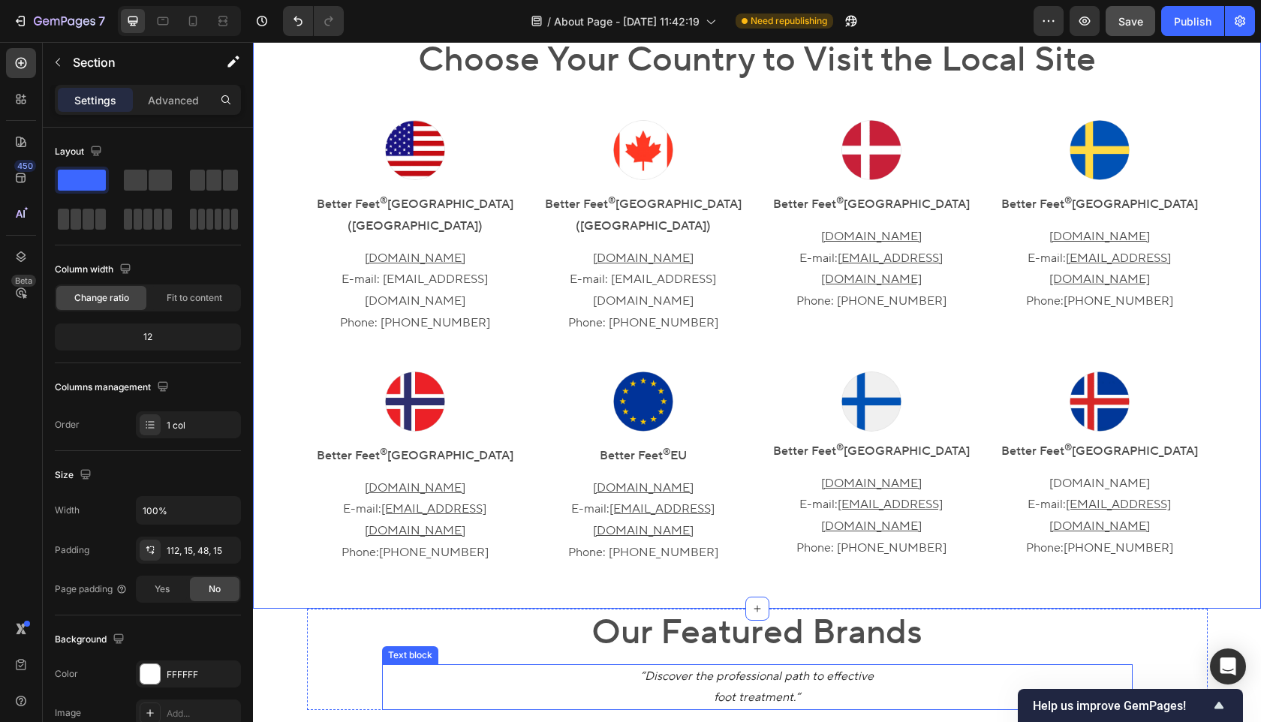
click at [521, 666] on p "“Discover the professional path to effective foot treatment.“" at bounding box center [758, 688] width 748 height 44
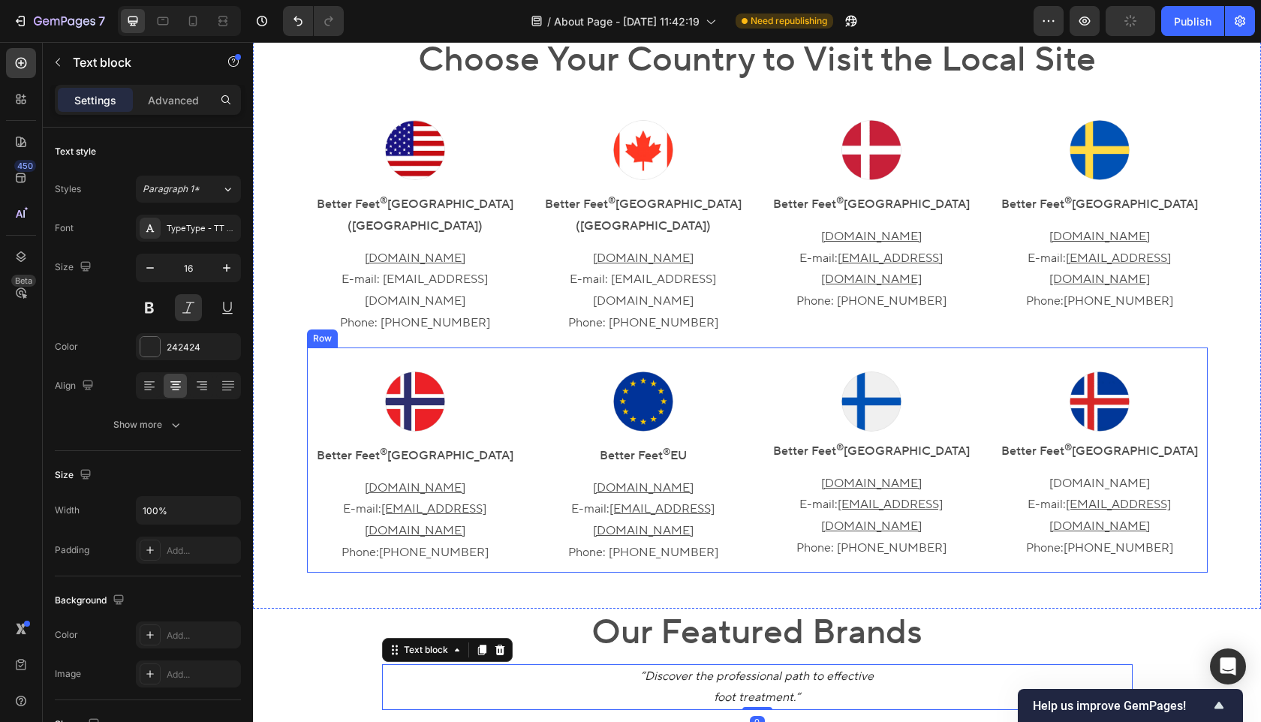
click at [778, 505] on div "Image Better Feet ® Finland Text Block www.betterfeet.fi E-mail: suomi@jyskfodp…" at bounding box center [872, 472] width 216 height 201
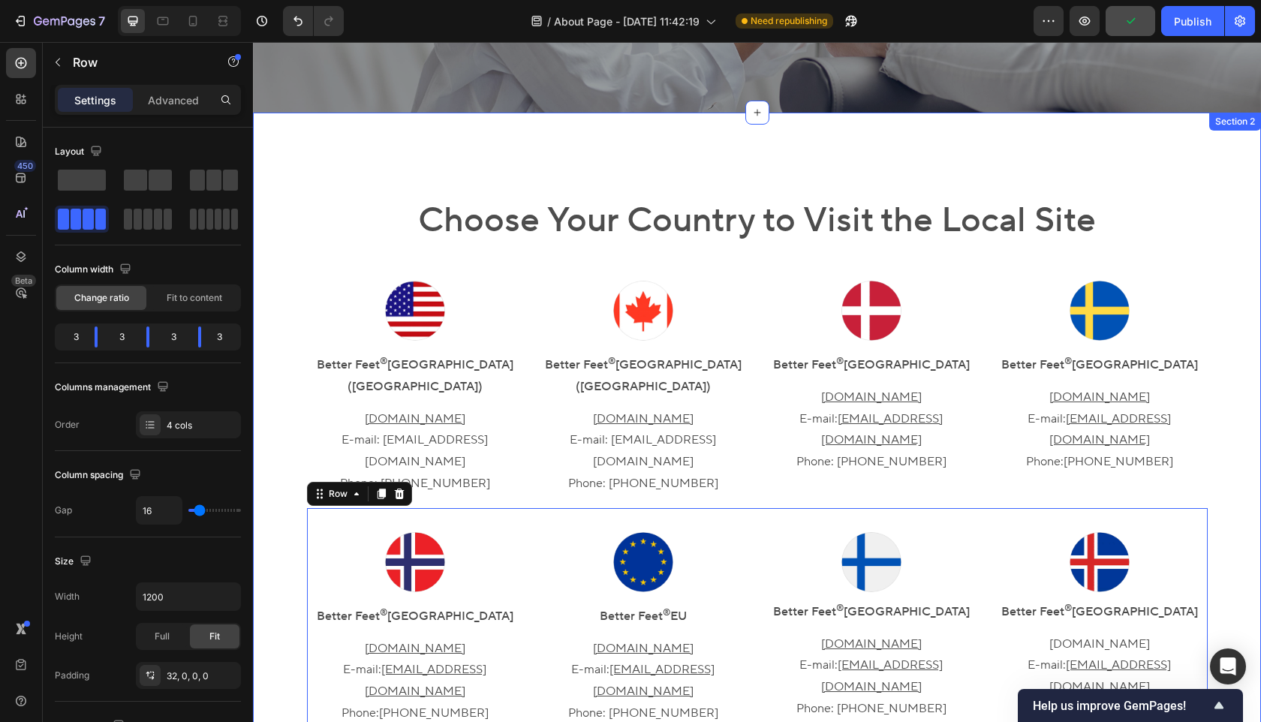
scroll to position [387, 0]
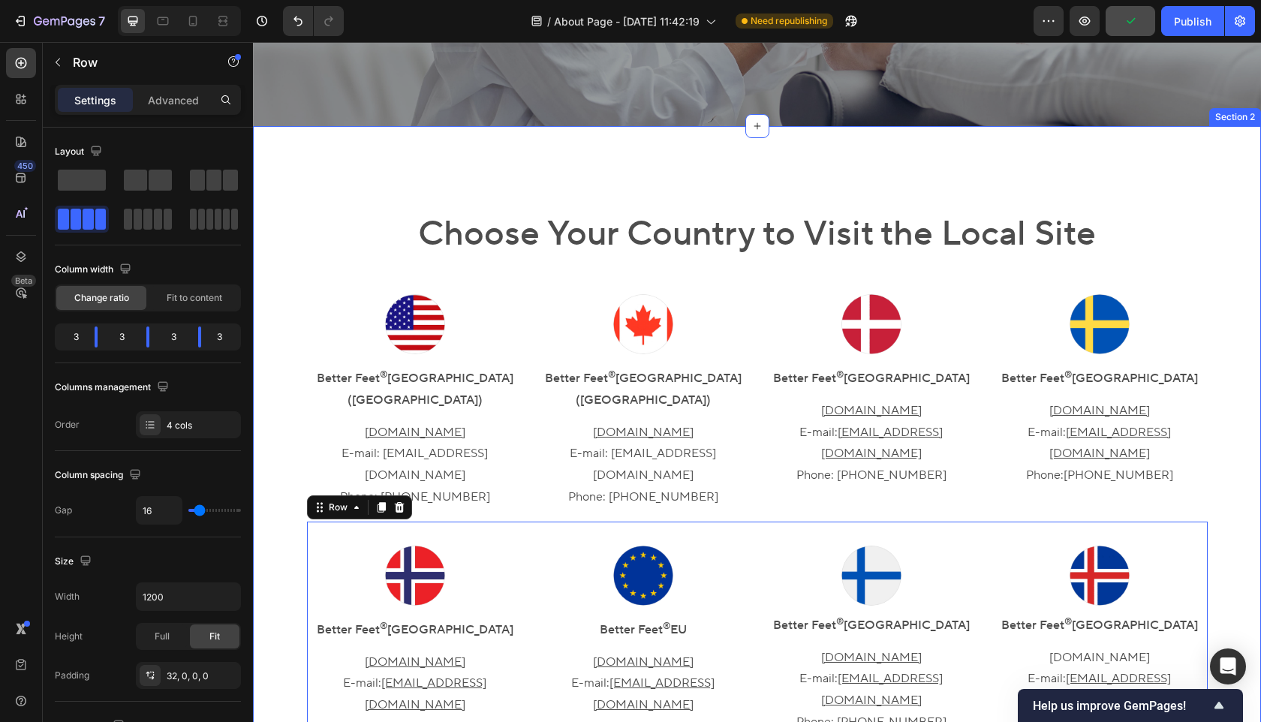
click at [264, 170] on div "Choose Your Country to Visit the Local Site Heading Image Better Feet ® [GEOGRA…" at bounding box center [757, 454] width 1008 height 657
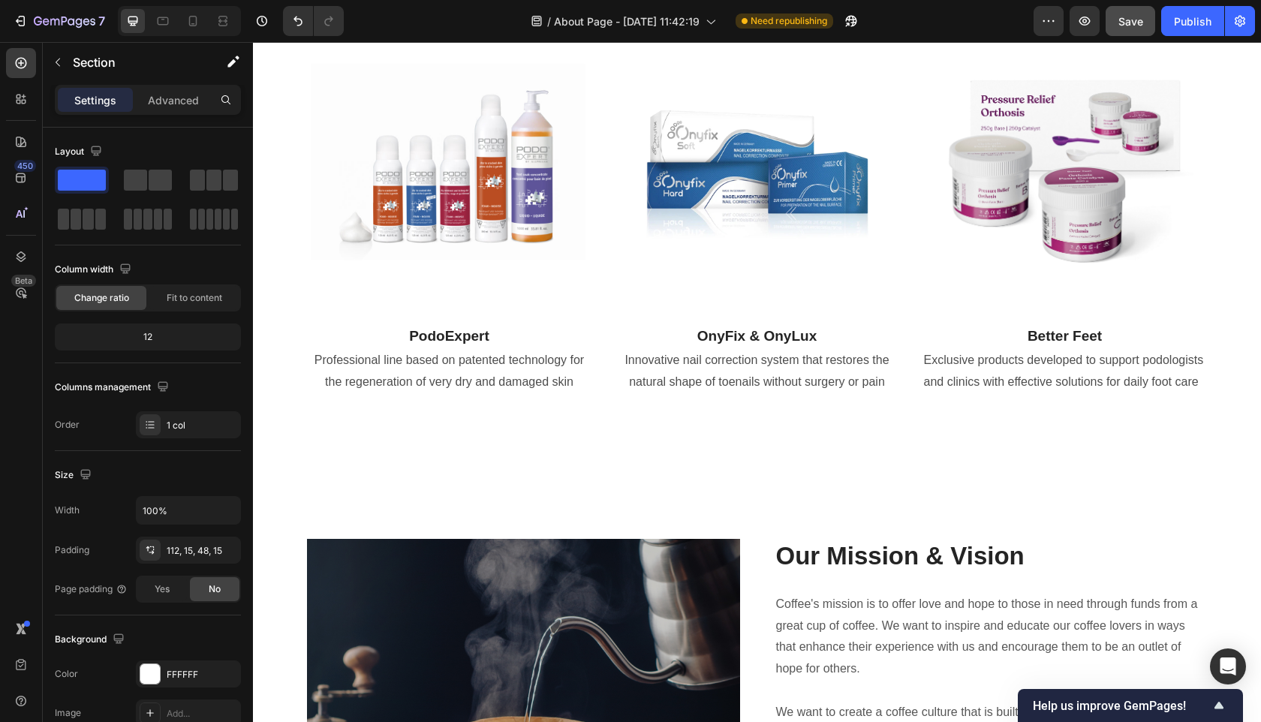
scroll to position [1216, 0]
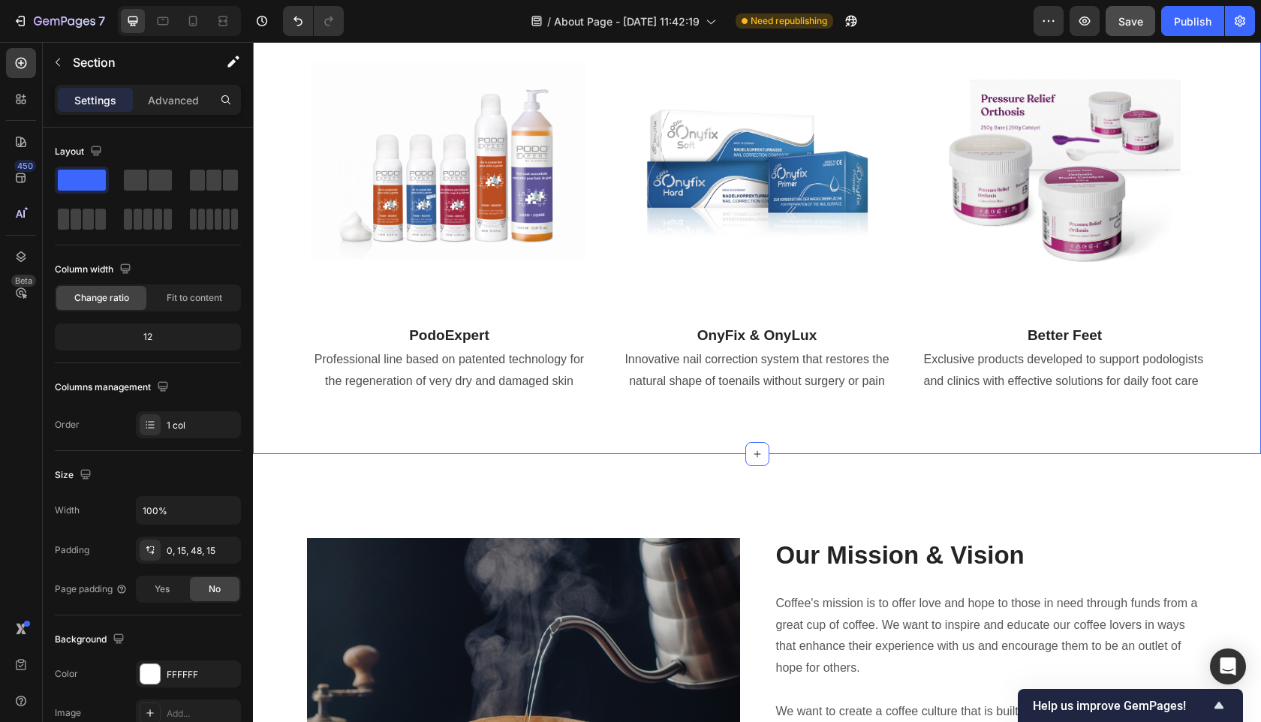
click at [684, 415] on div "Our Featured Brands Heading “Discover the professional path to effective foot t…" at bounding box center [757, 154] width 986 height 529
click at [508, 395] on div "Our Featured Brands Heading “Discover the professional path to effective foot t…" at bounding box center [757, 154] width 986 height 529
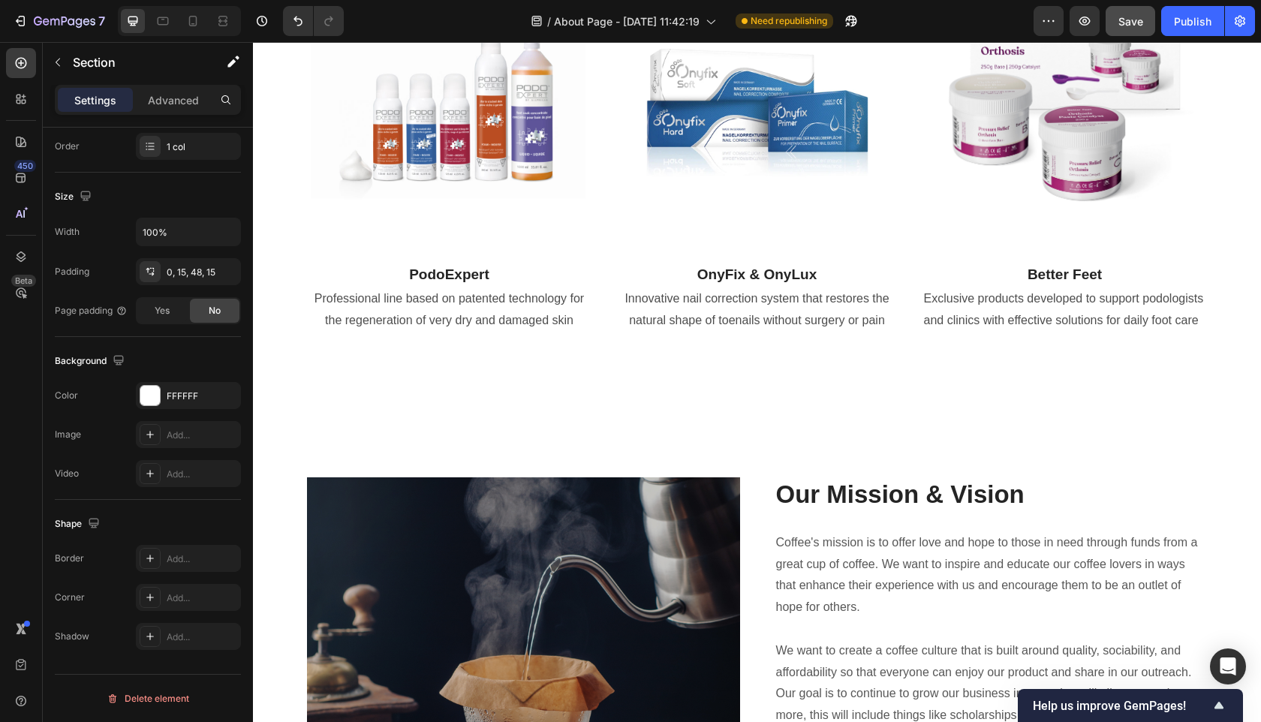
scroll to position [1294, 0]
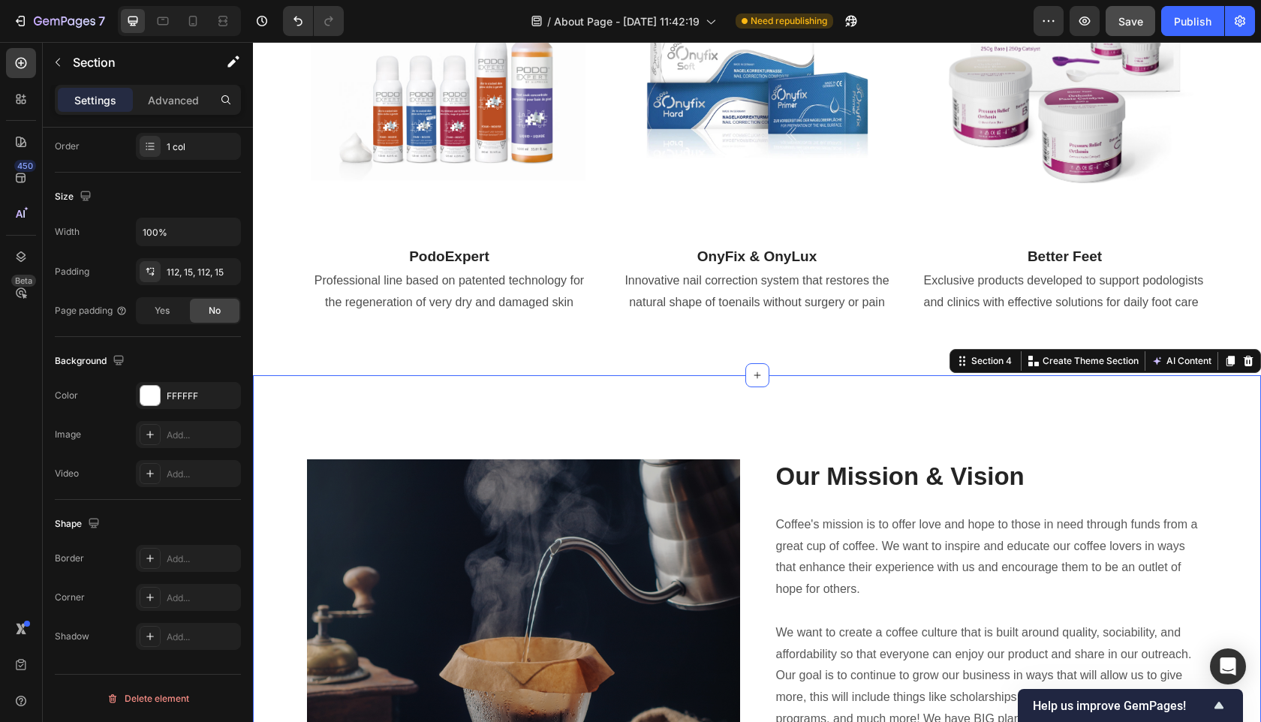
click at [197, 276] on div "112, 15, 112, 15" at bounding box center [189, 273] width 44 height 14
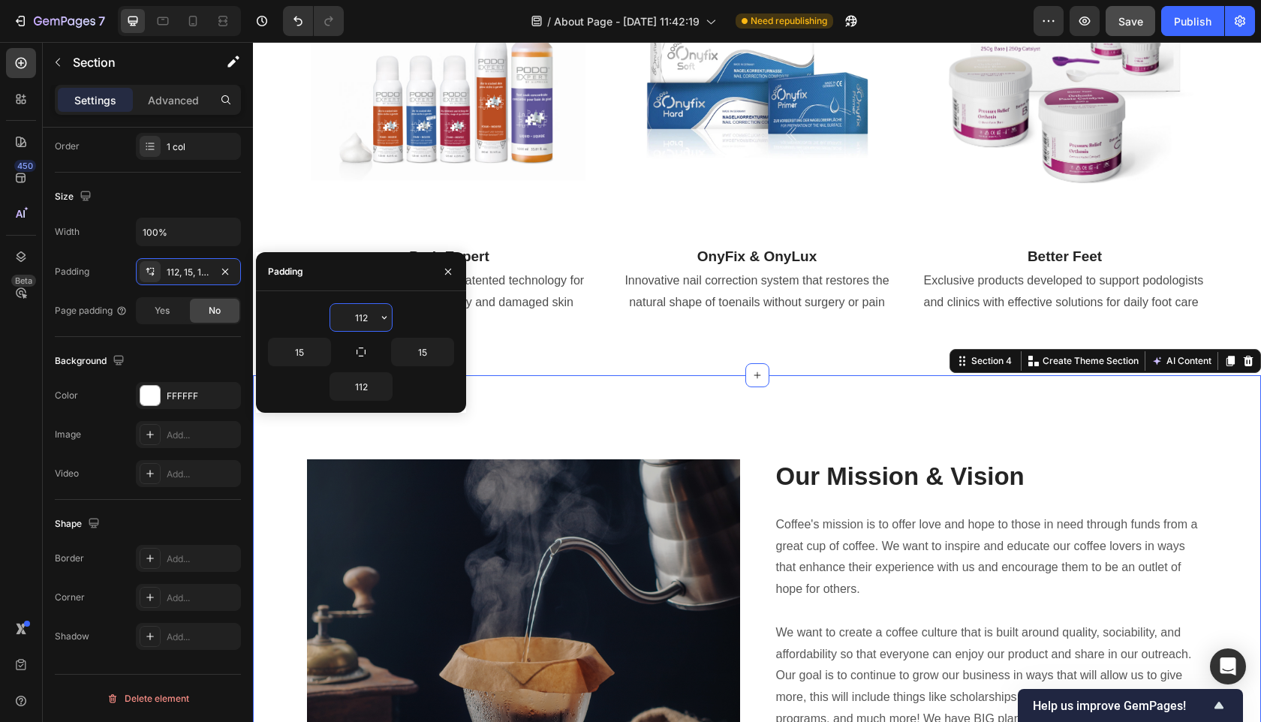
drag, startPoint x: 374, startPoint y: 316, endPoint x: 315, endPoint y: 316, distance: 59.3
click at [315, 316] on div "112" at bounding box center [361, 317] width 186 height 29
type input "0"
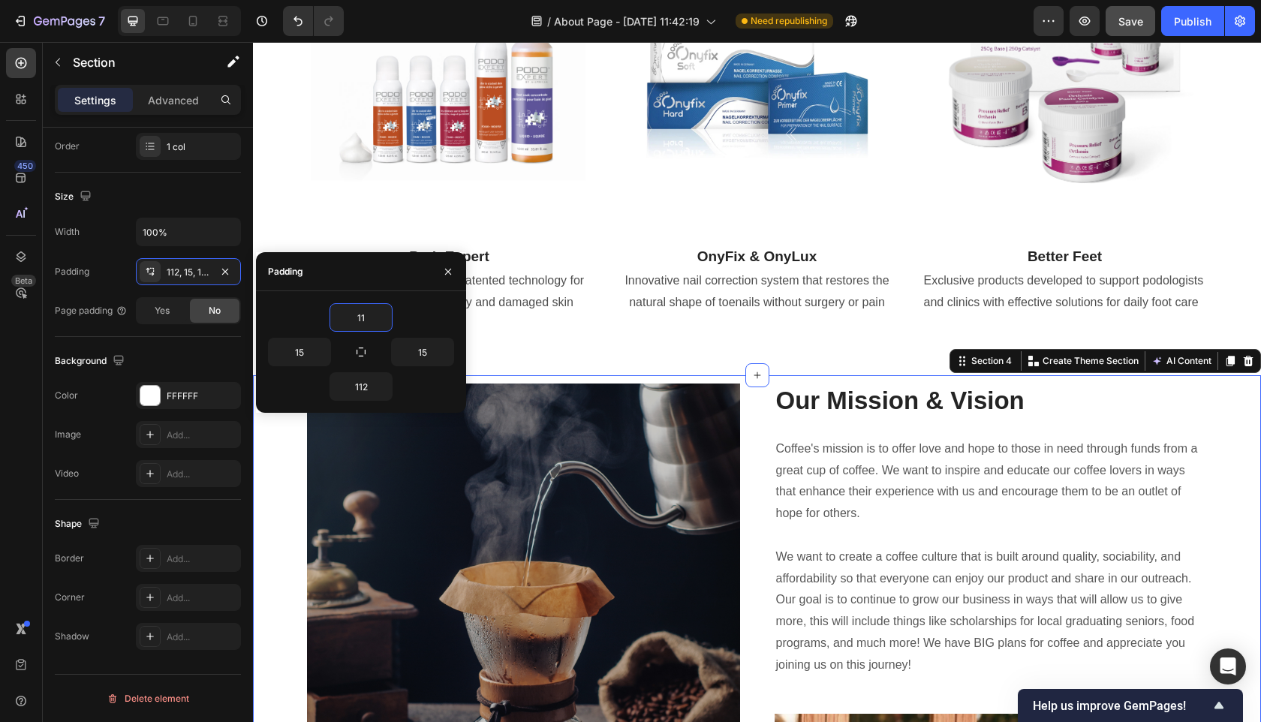
type input "112"
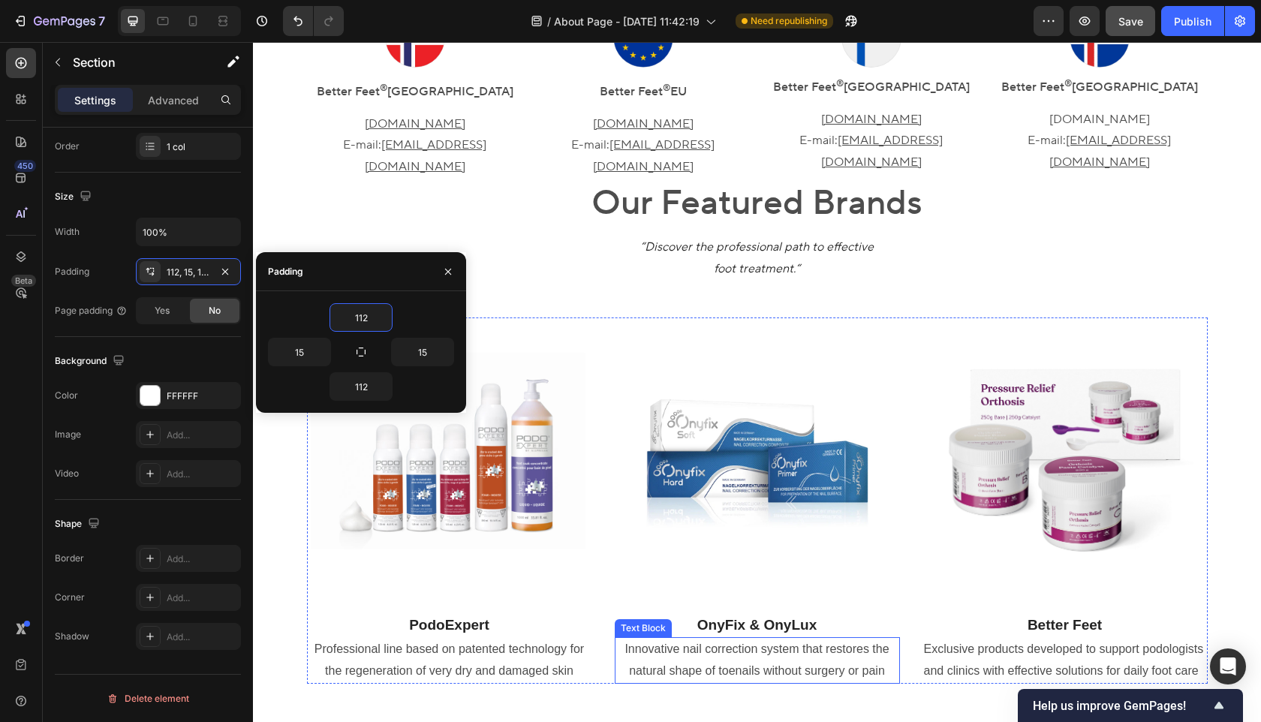
scroll to position [927, 0]
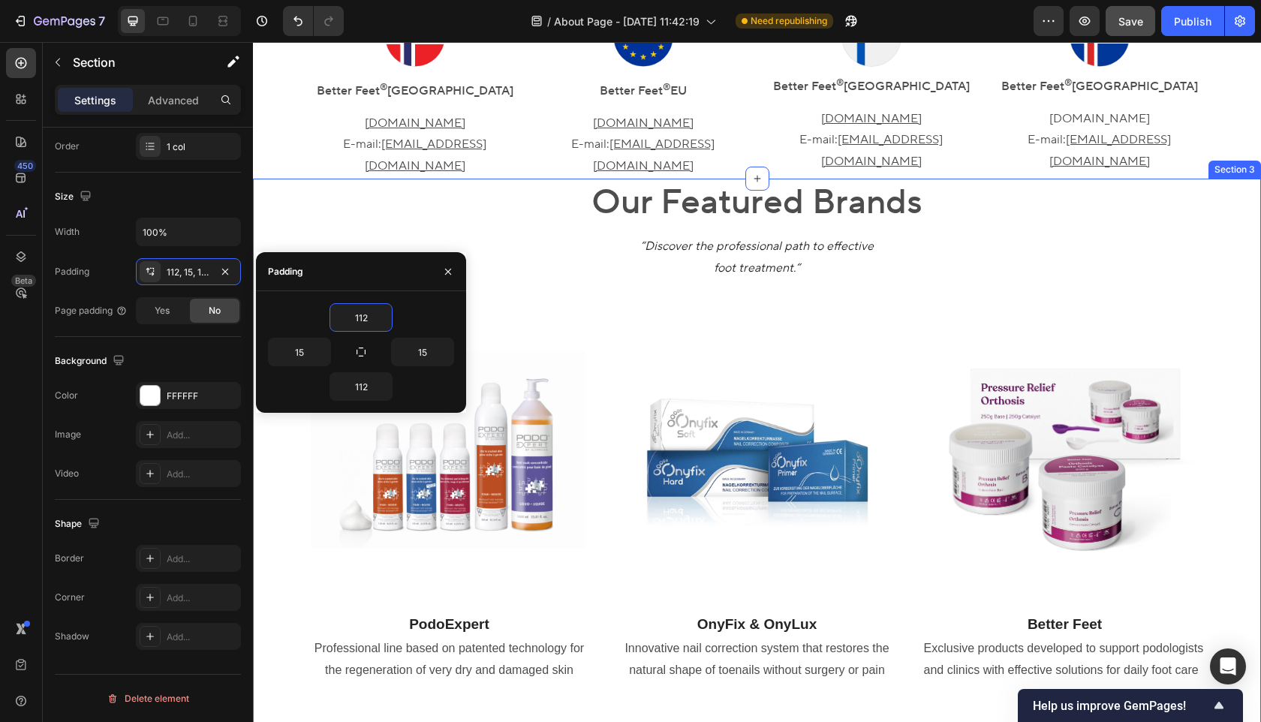
click at [291, 622] on div "Our Featured Brands Heading “Discover the professional path to effective foot t…" at bounding box center [757, 443] width 986 height 529
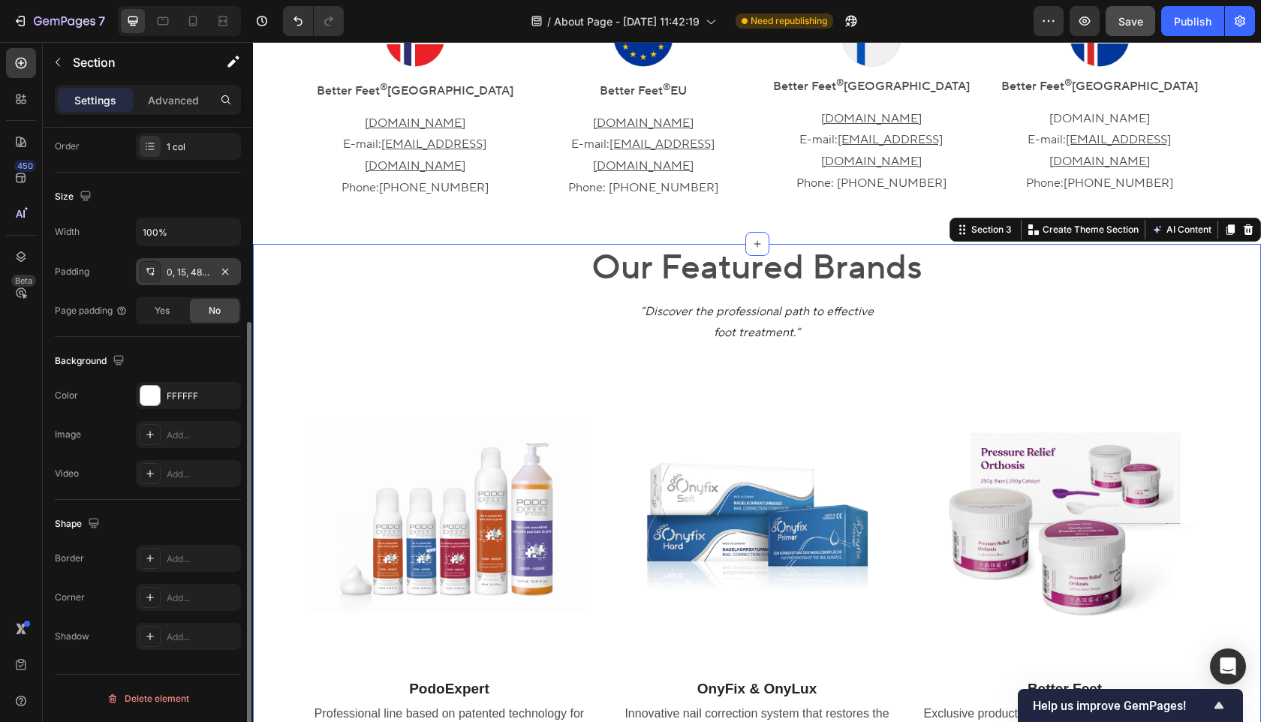
click at [191, 270] on div "0, 15, 48, 15" at bounding box center [189, 273] width 44 height 14
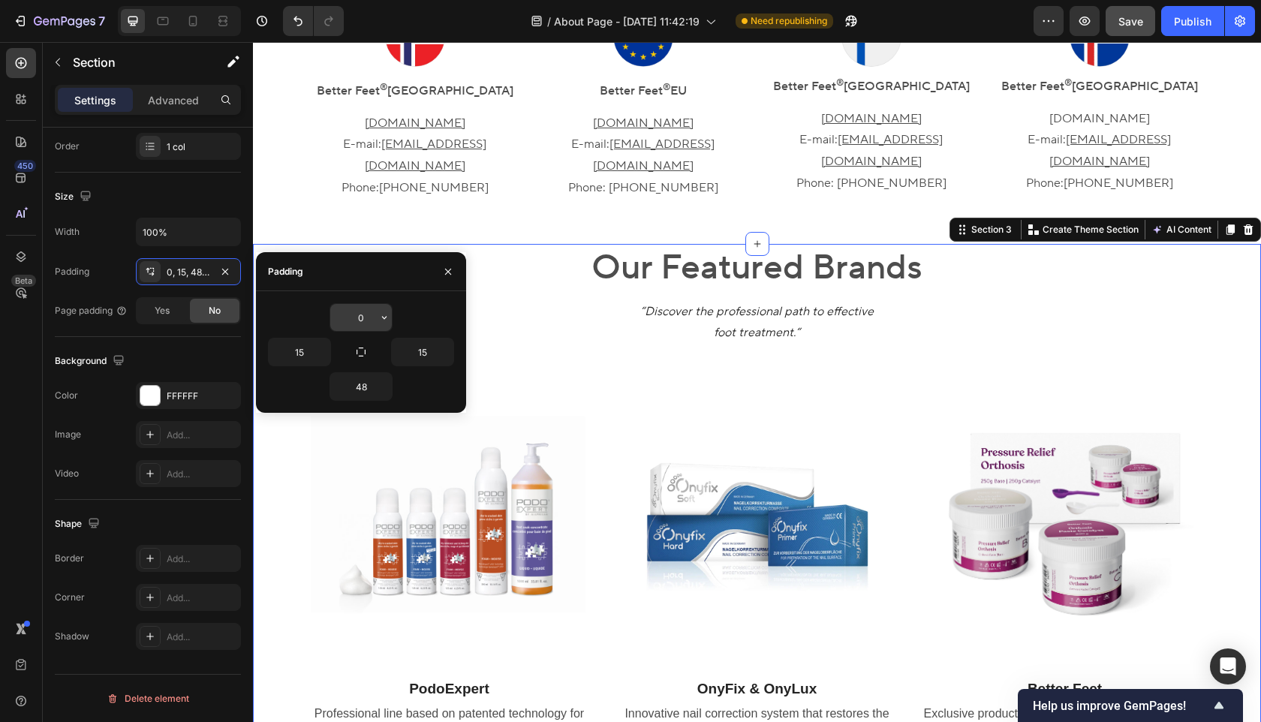
click at [368, 318] on input "0" at bounding box center [361, 317] width 62 height 27
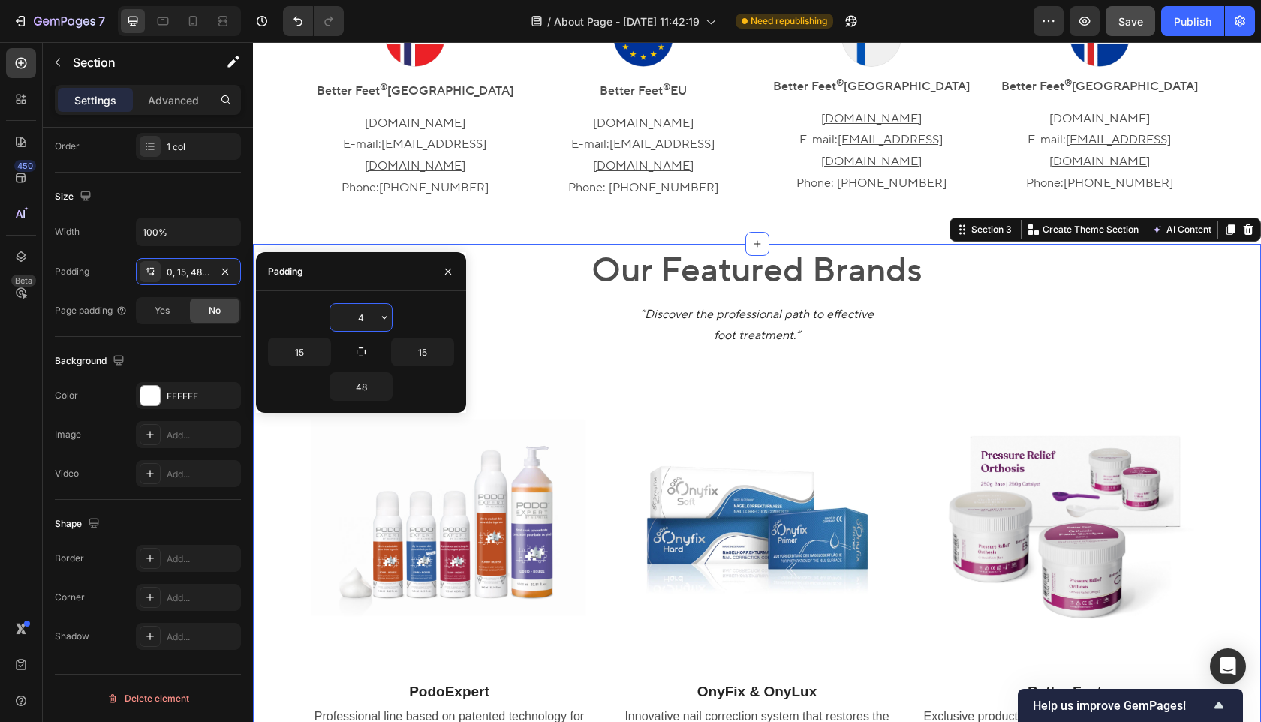
type input "48"
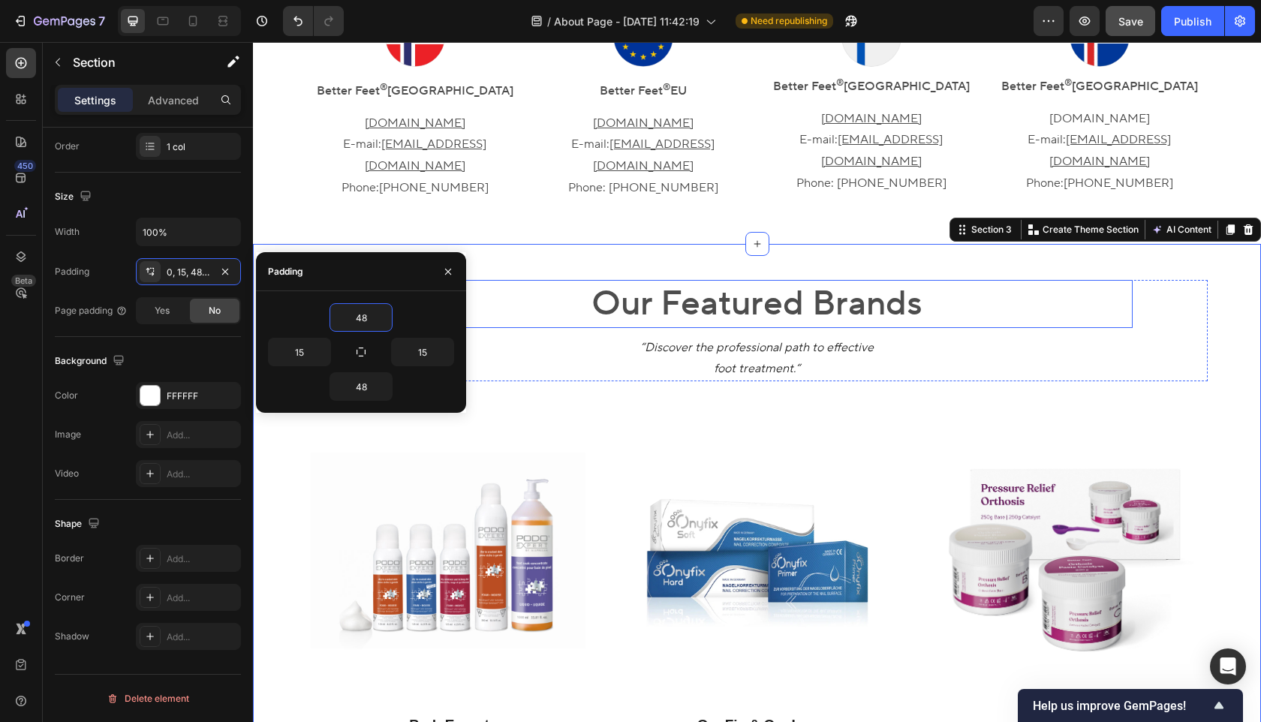
click at [461, 244] on div "Our Featured Brands Heading “Discover the professional path to effective foot t…" at bounding box center [757, 544] width 1008 height 601
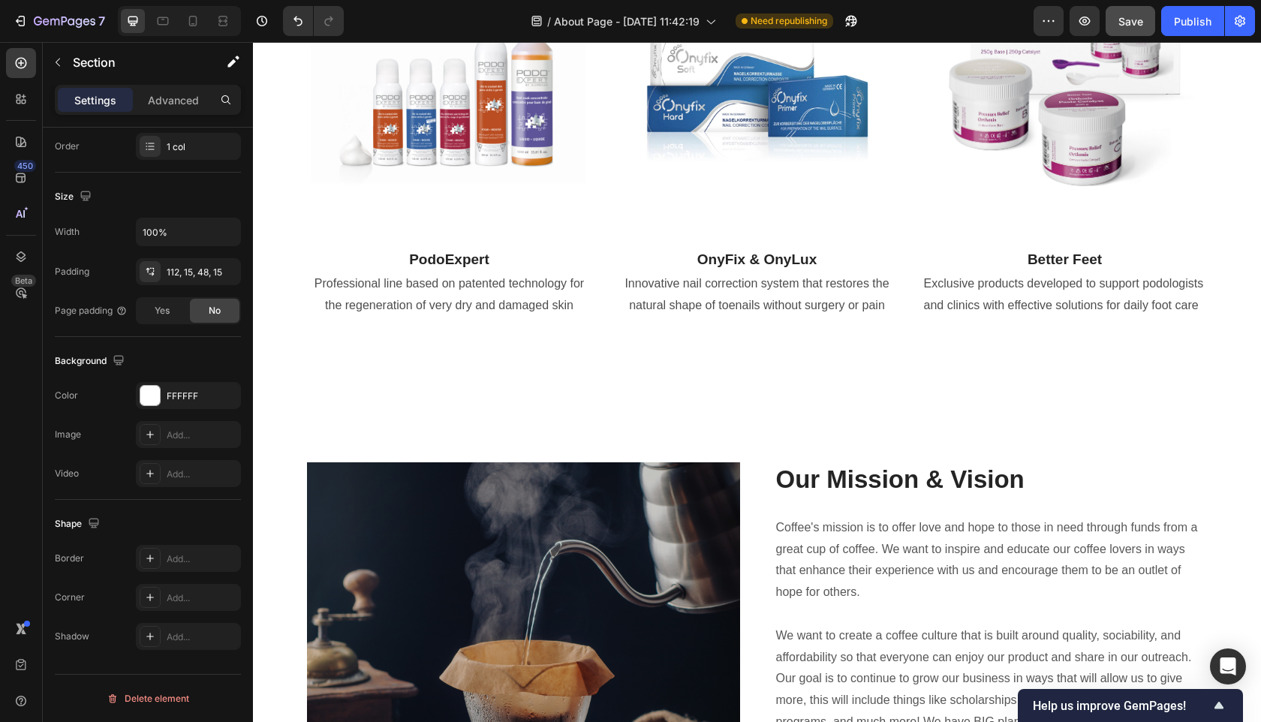
scroll to position [1358, 0]
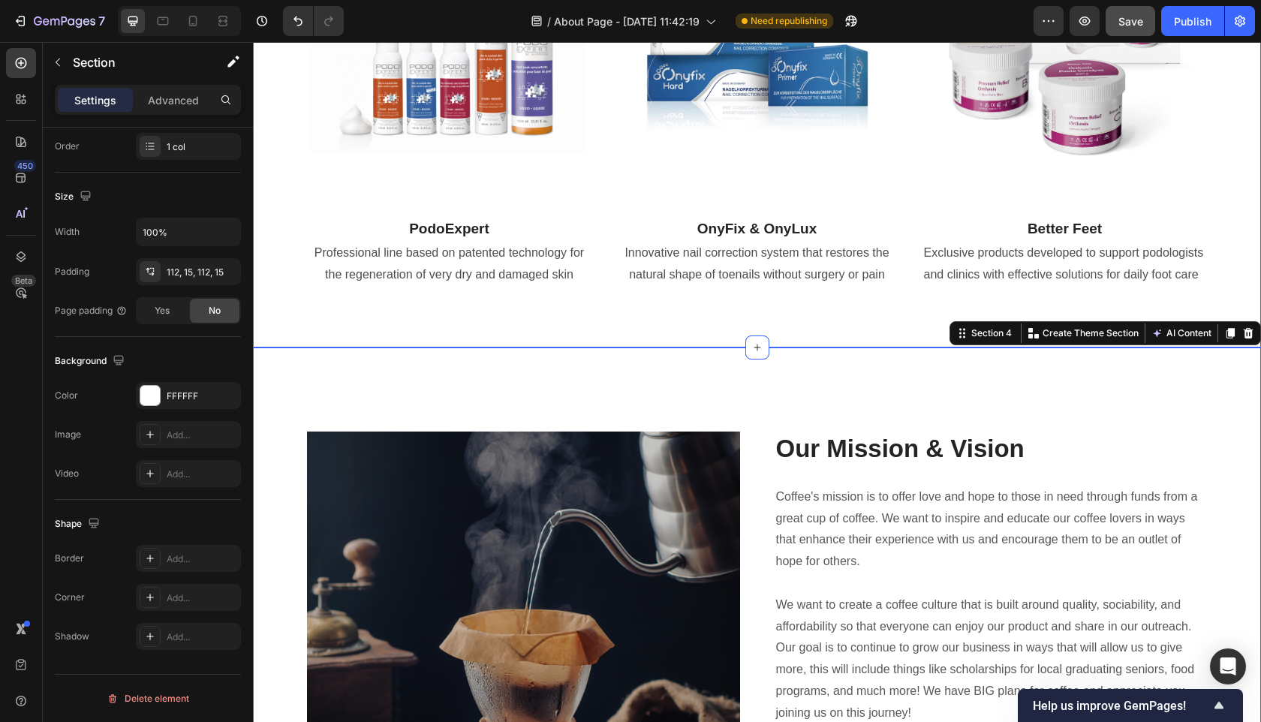
click at [658, 300] on div "Our Featured Brands Heading “Discover the professional path to effective foot t…" at bounding box center [757, 47] width 986 height 529
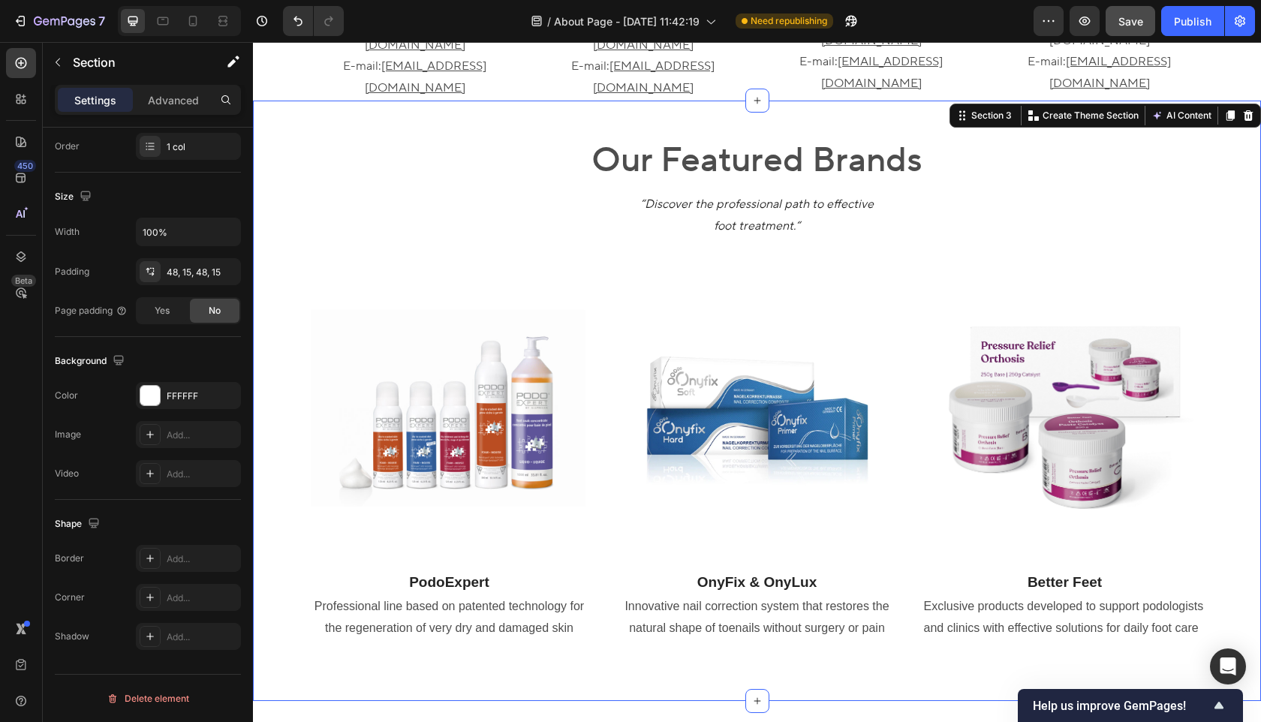
scroll to position [903, 0]
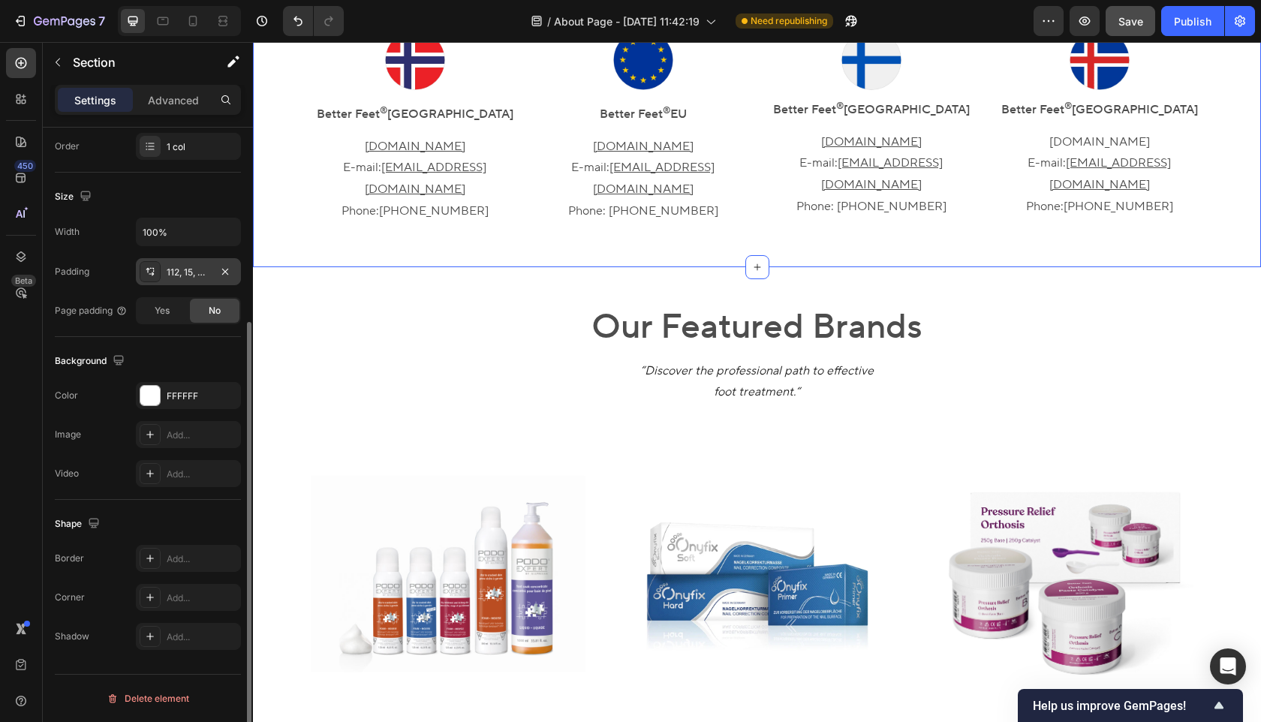
click at [188, 277] on div "112, 15, 48, 15" at bounding box center [189, 273] width 44 height 14
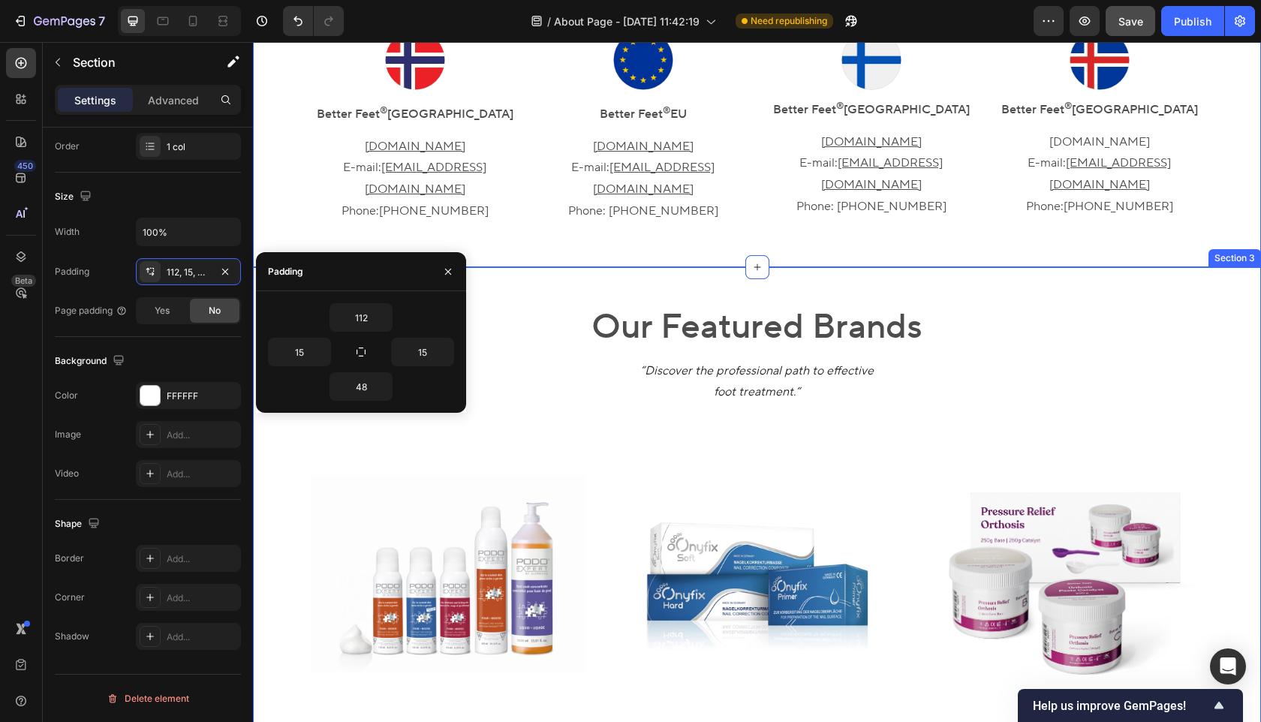
click at [557, 267] on div "Our Featured Brands Heading “Discover the professional path to effective foot t…" at bounding box center [757, 567] width 1008 height 601
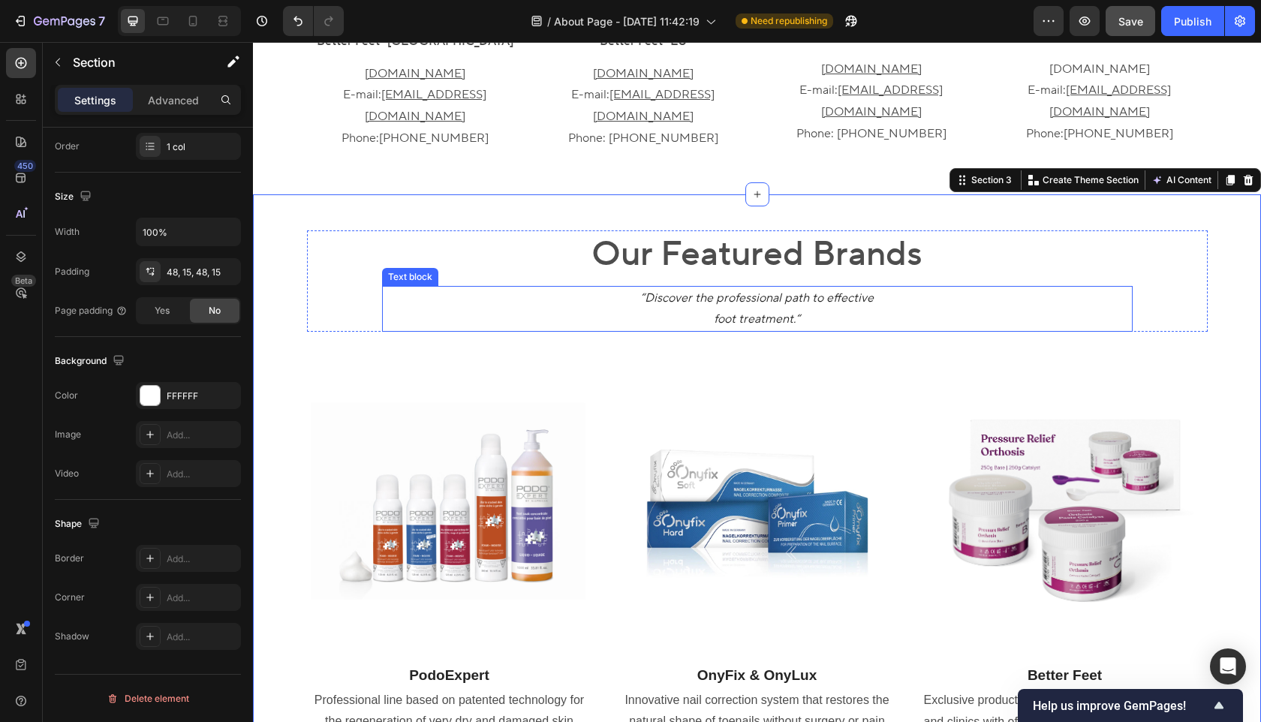
scroll to position [999, 0]
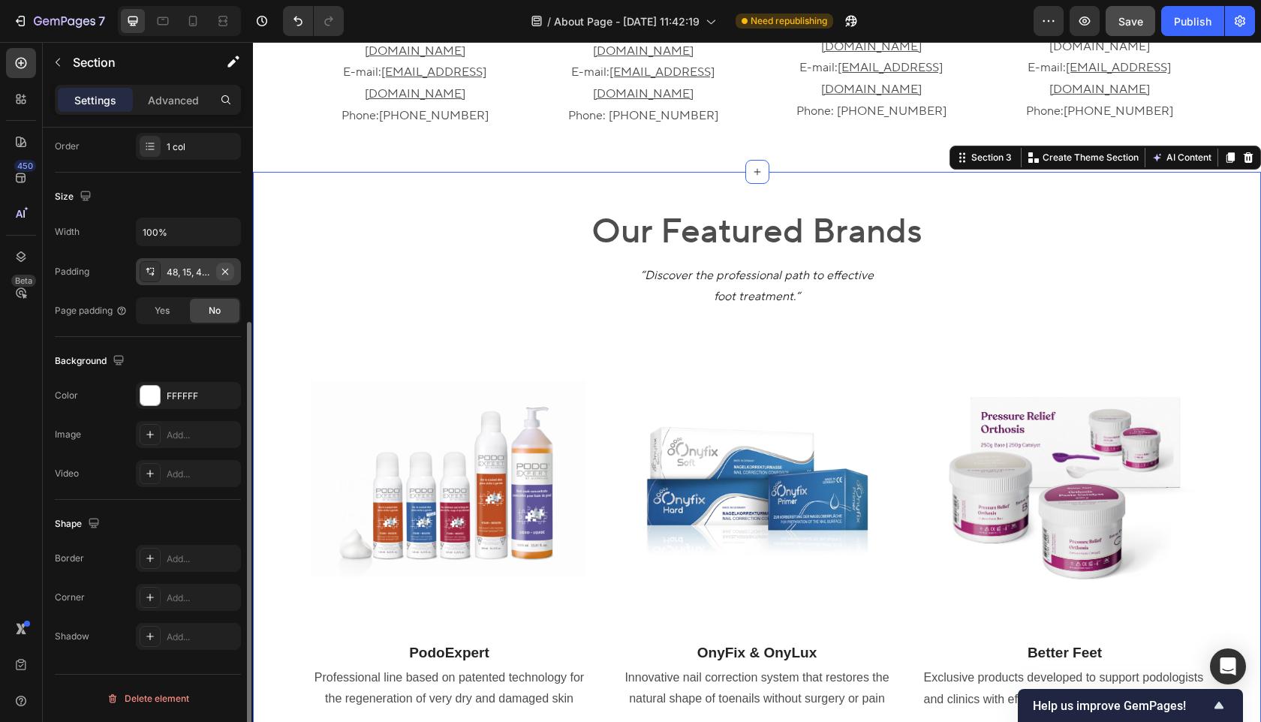
click at [216, 273] on button "button" at bounding box center [225, 272] width 18 height 18
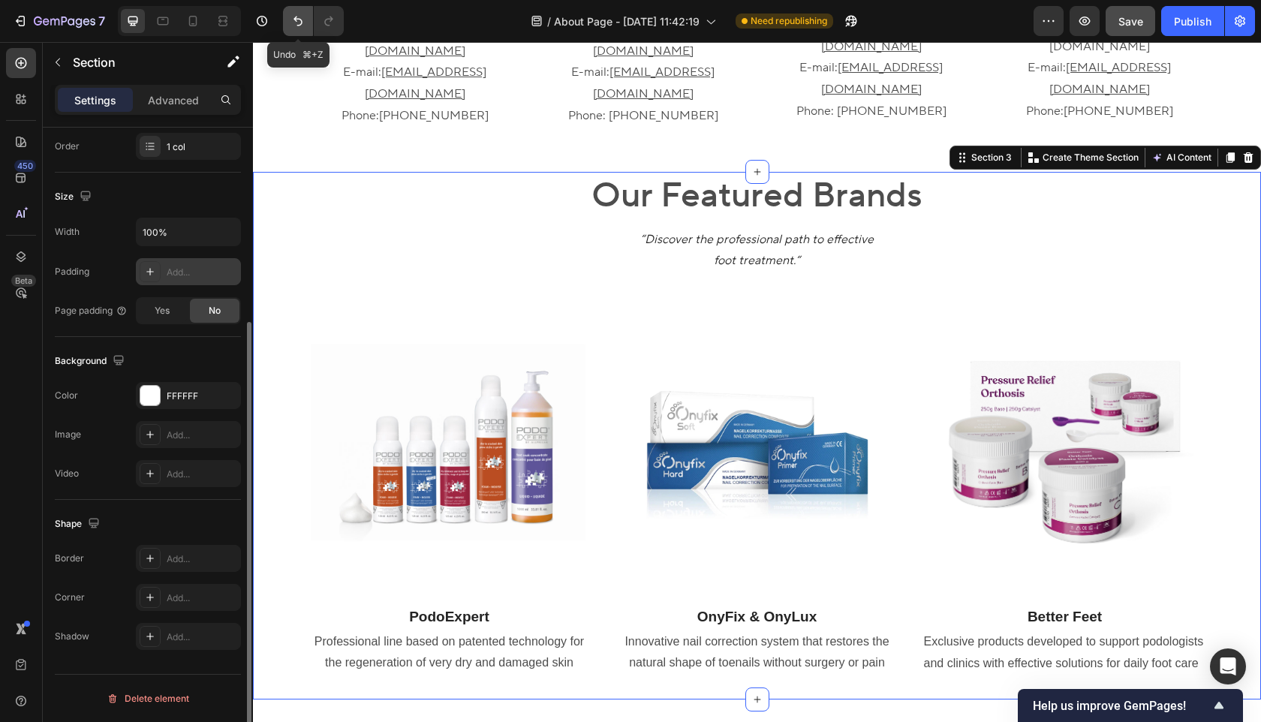
click at [297, 19] on icon "Undo/Redo" at bounding box center [298, 22] width 9 height 10
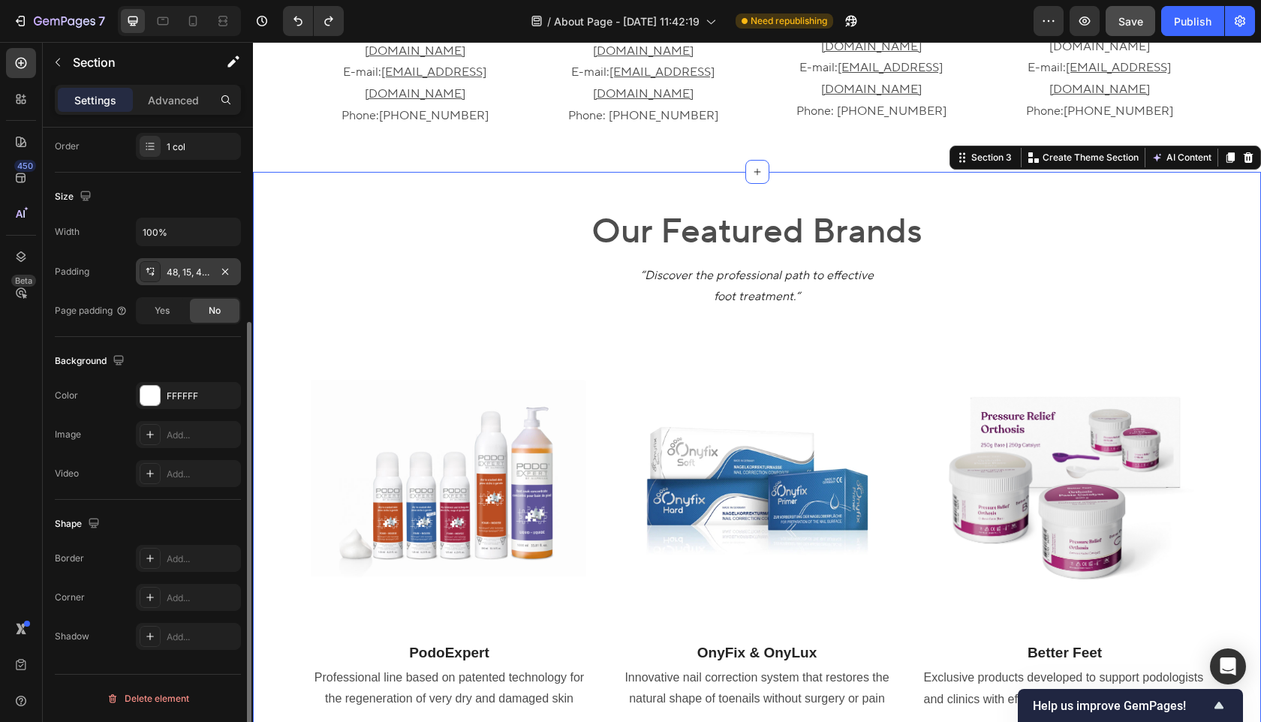
click at [181, 277] on div "48, 15, 48, 15" at bounding box center [189, 273] width 44 height 14
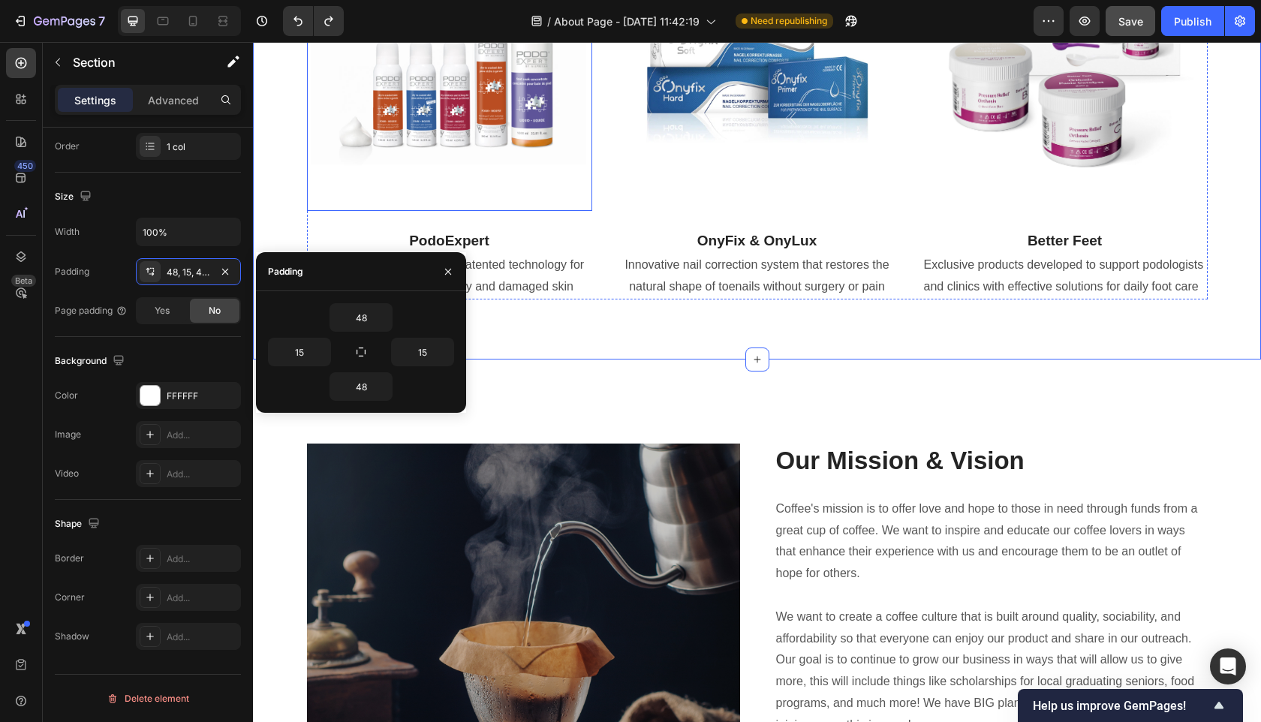
scroll to position [1377, 0]
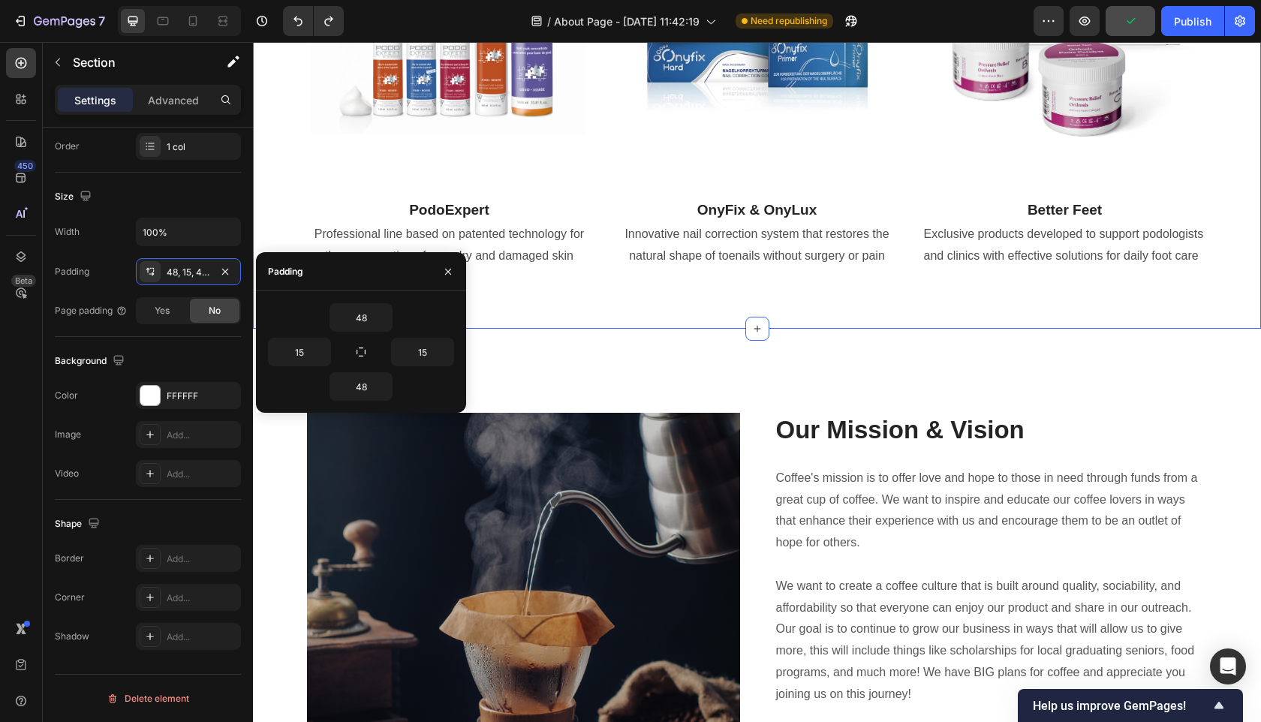
click at [631, 281] on div "Our Featured Brands Heading “Discover the professional path to effective foot t…" at bounding box center [757, 28] width 986 height 529
drag, startPoint x: 373, startPoint y: 387, endPoint x: 301, endPoint y: 387, distance: 72.1
click at [301, 387] on div "48" at bounding box center [361, 386] width 186 height 29
drag, startPoint x: 354, startPoint y: 384, endPoint x: 389, endPoint y: 384, distance: 35.3
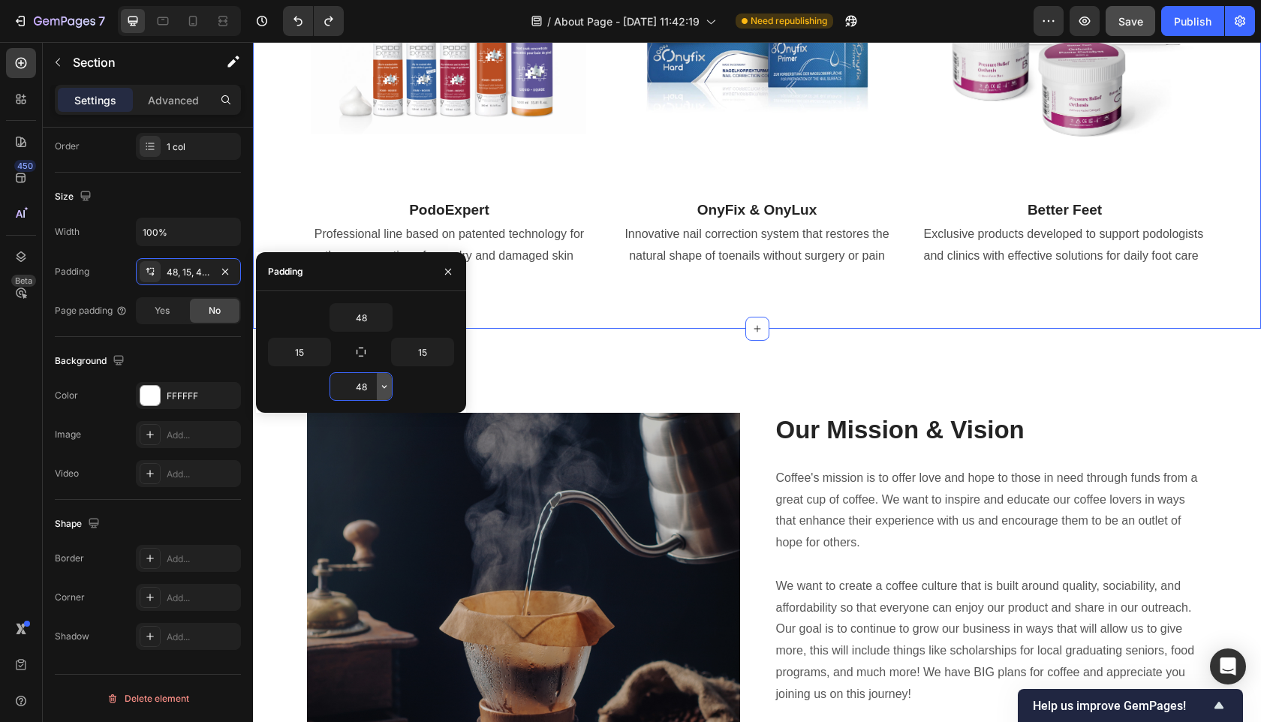
click at [389, 384] on div "48" at bounding box center [361, 386] width 62 height 27
type input "0"
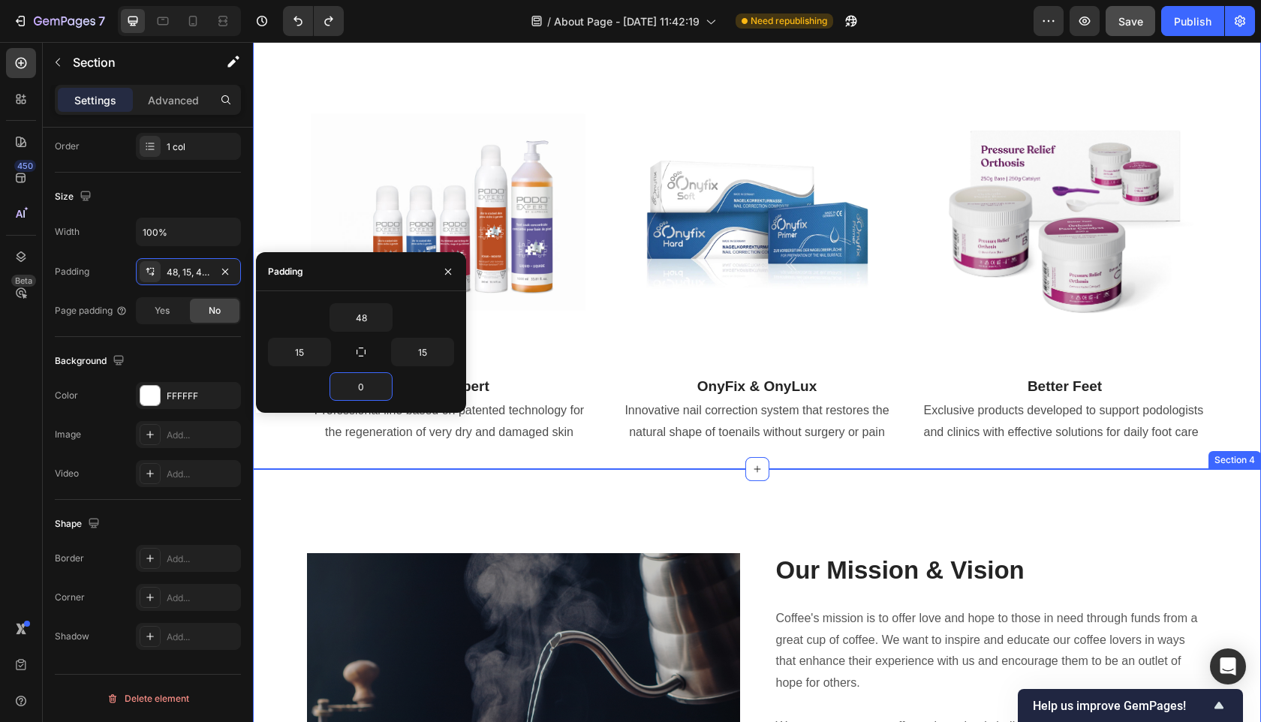
scroll to position [1200, 0]
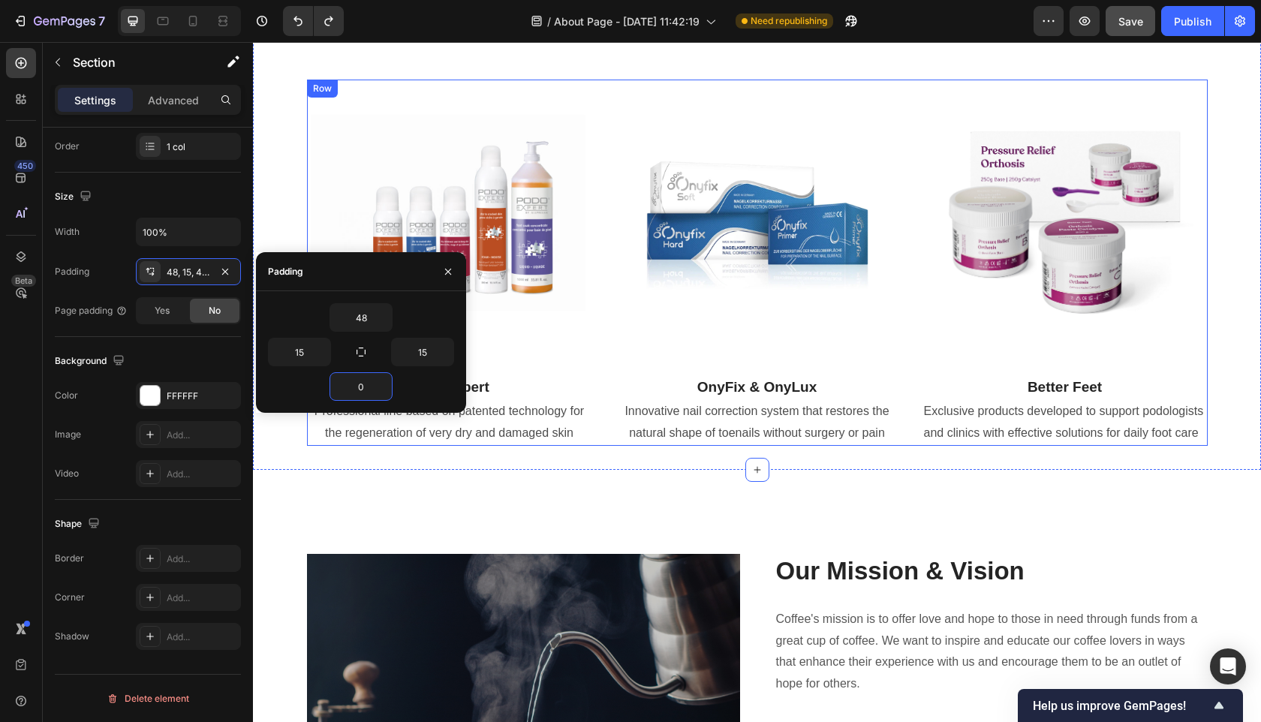
click at [598, 406] on div "Image PodoExpert Text block Professional line based on patented technology for …" at bounding box center [757, 263] width 901 height 366
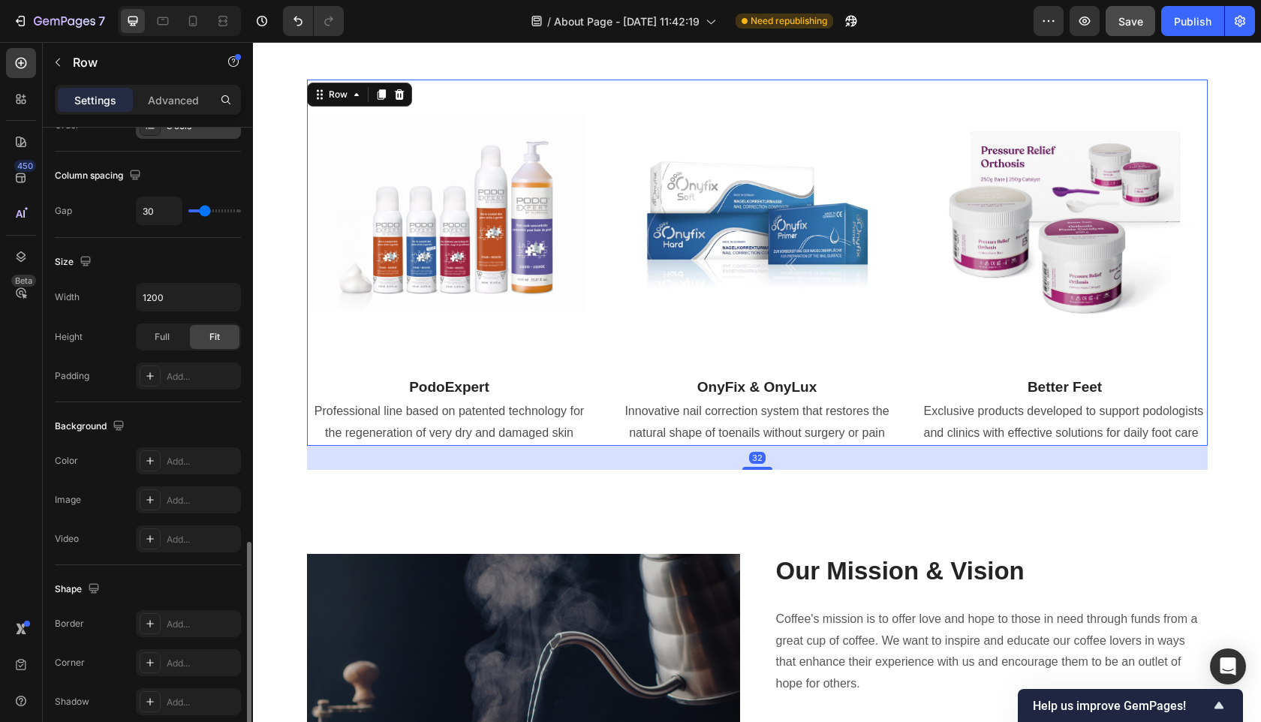
scroll to position [450, 0]
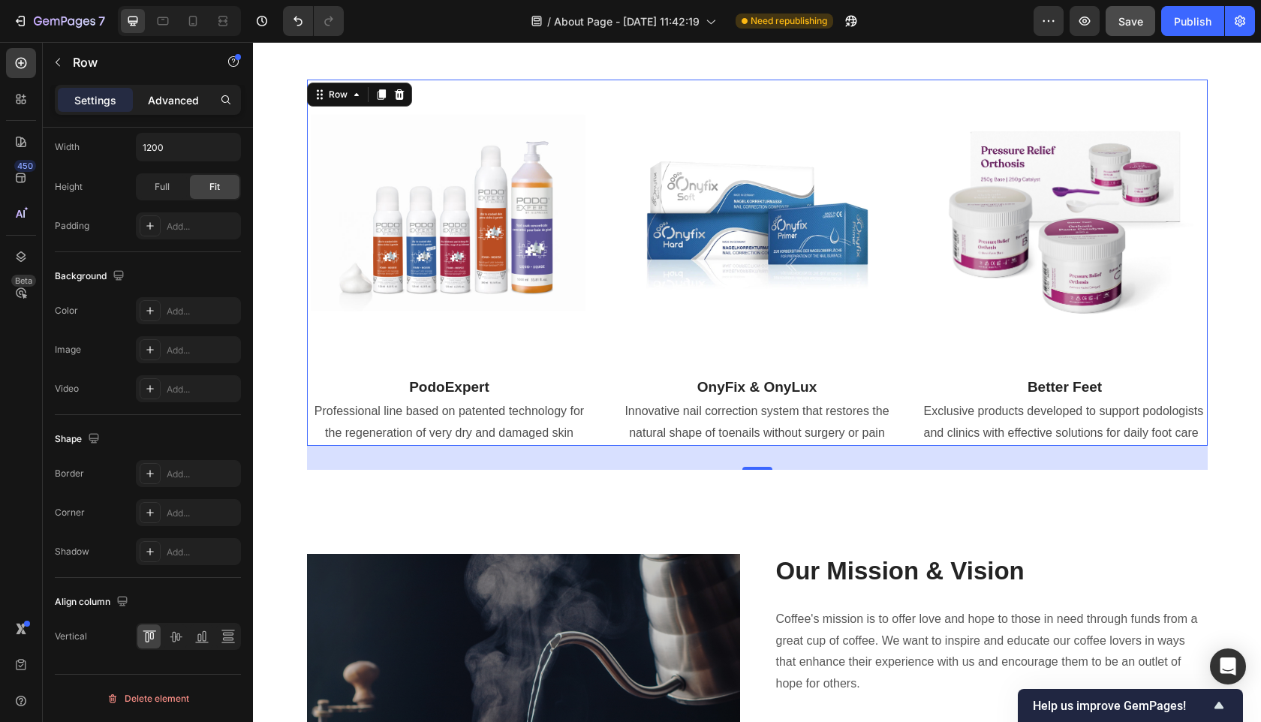
click at [179, 101] on p "Advanced" at bounding box center [173, 100] width 51 height 16
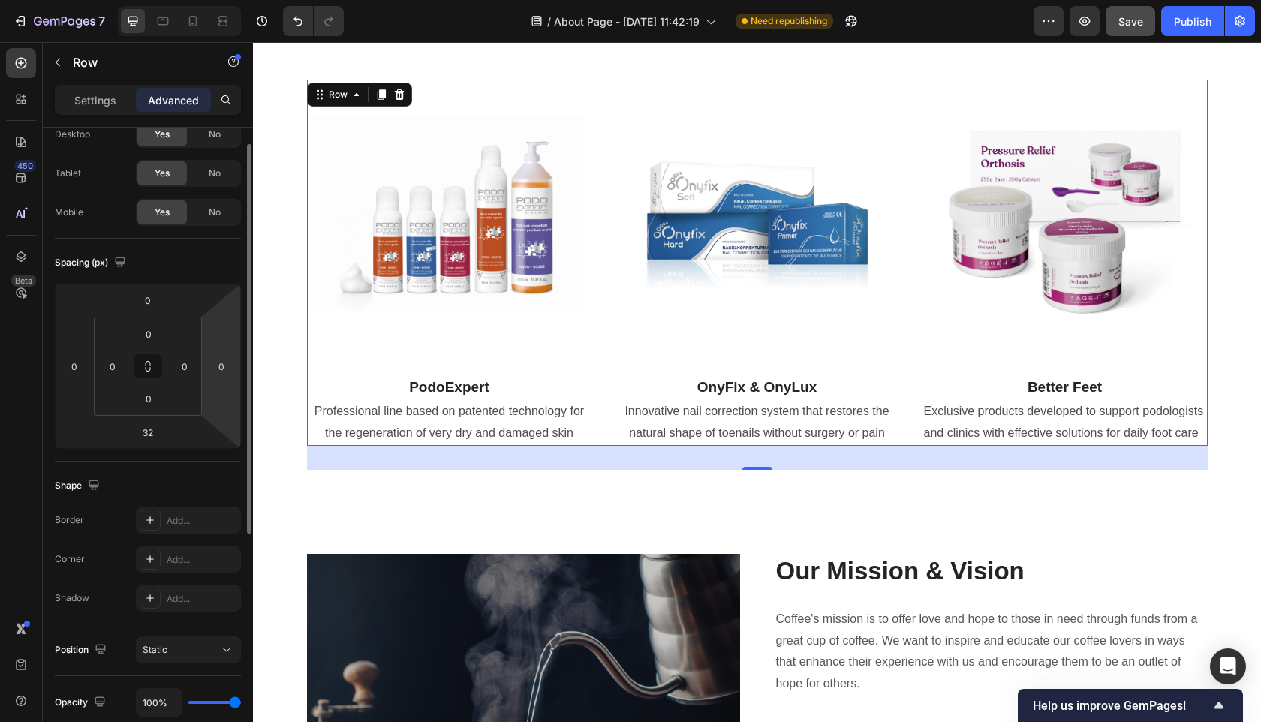
scroll to position [43, 0]
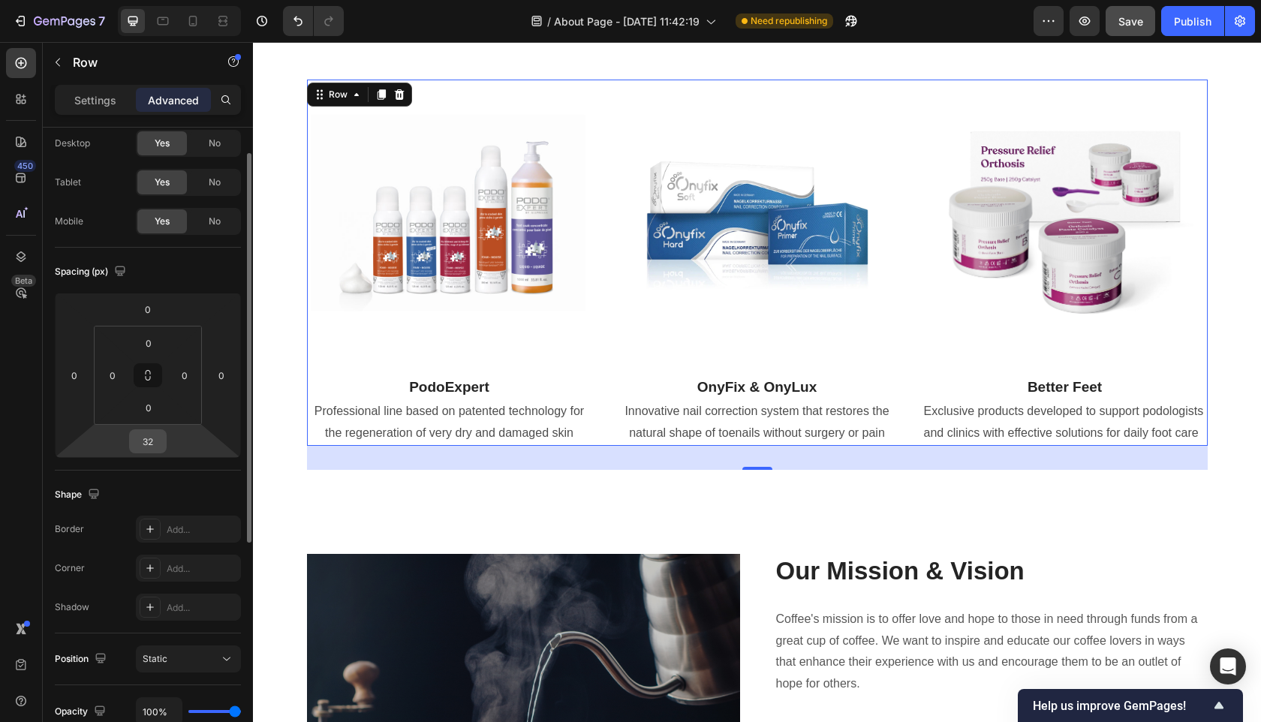
click at [149, 442] on input "32" at bounding box center [148, 441] width 30 height 23
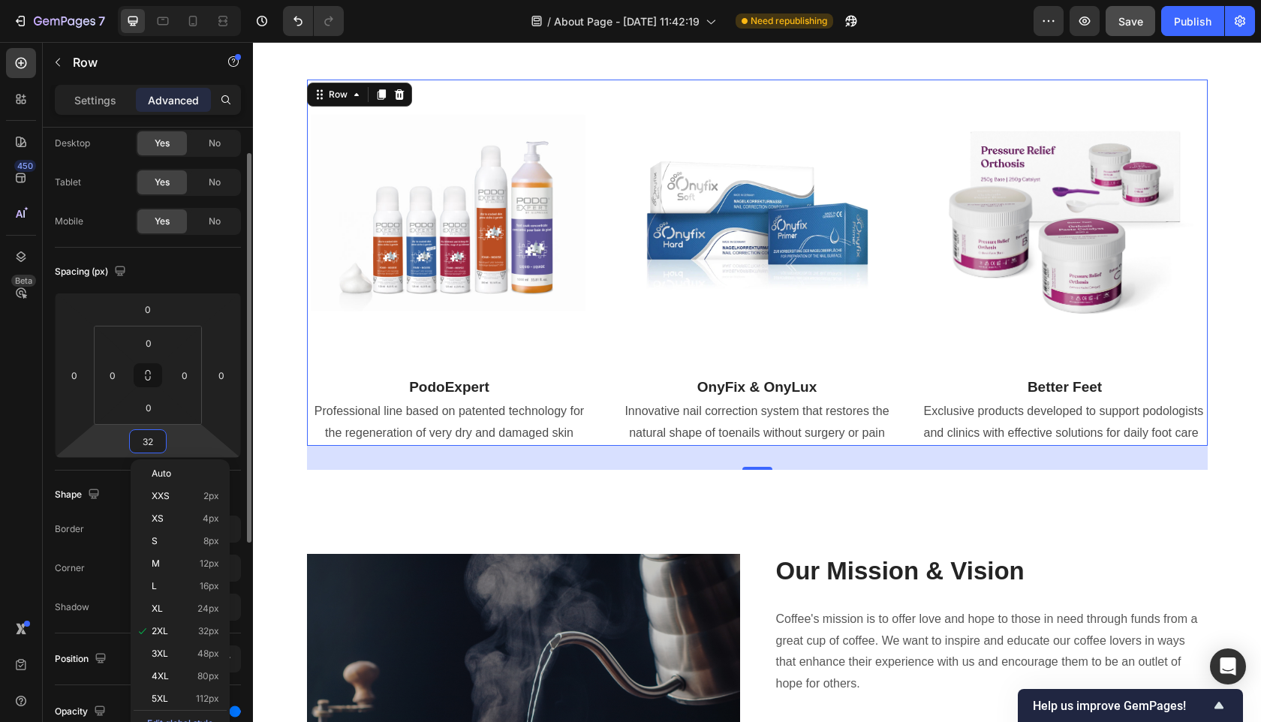
type input "0"
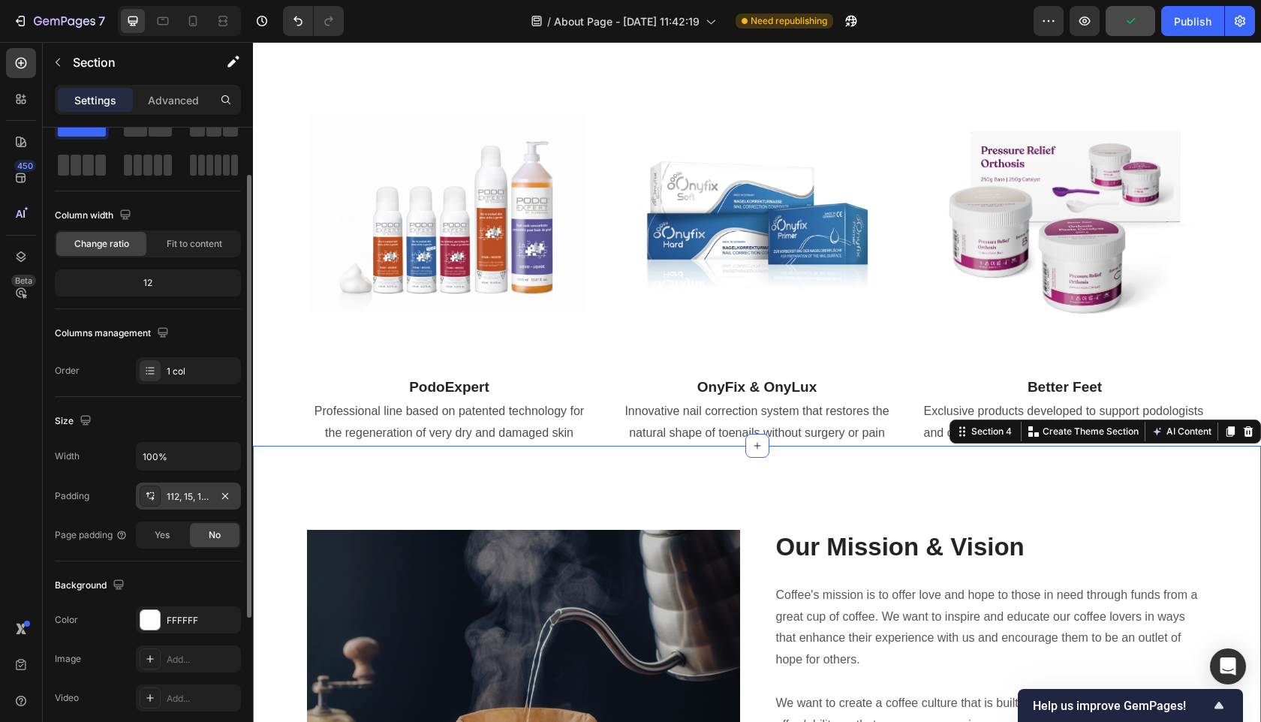
scroll to position [60, 0]
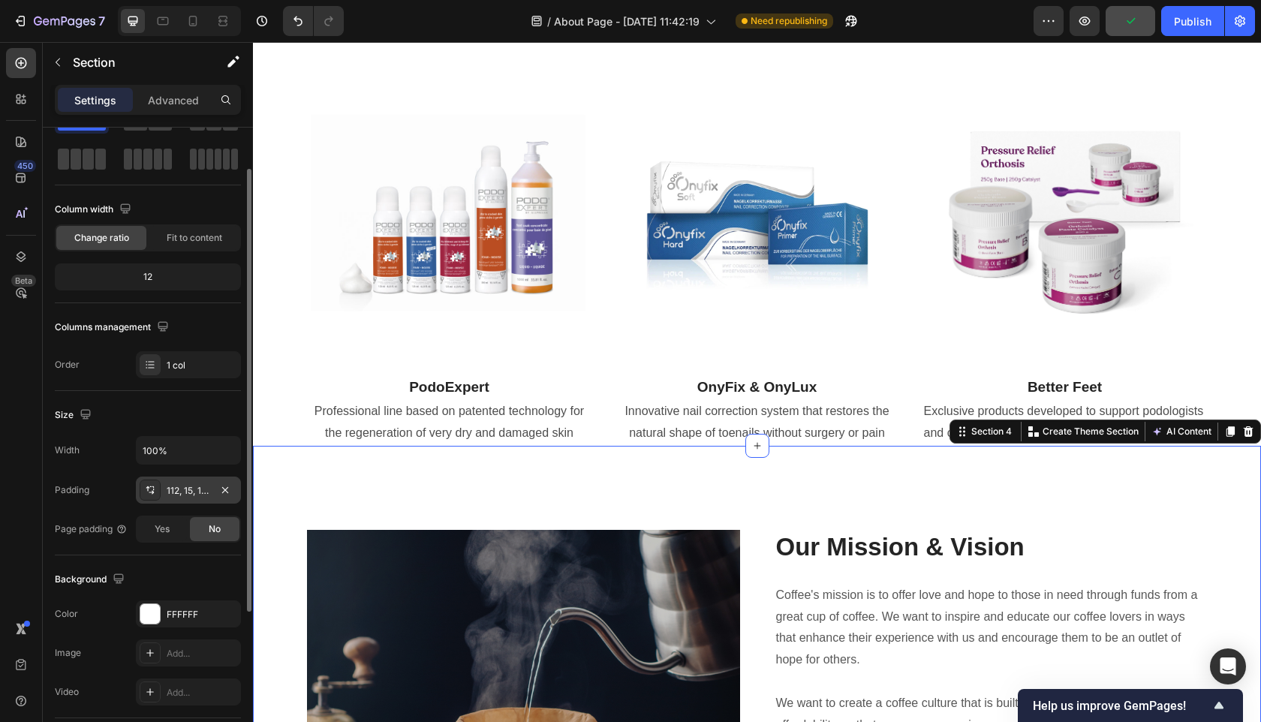
click at [198, 491] on div "112, 15, 112, 15" at bounding box center [189, 491] width 44 height 14
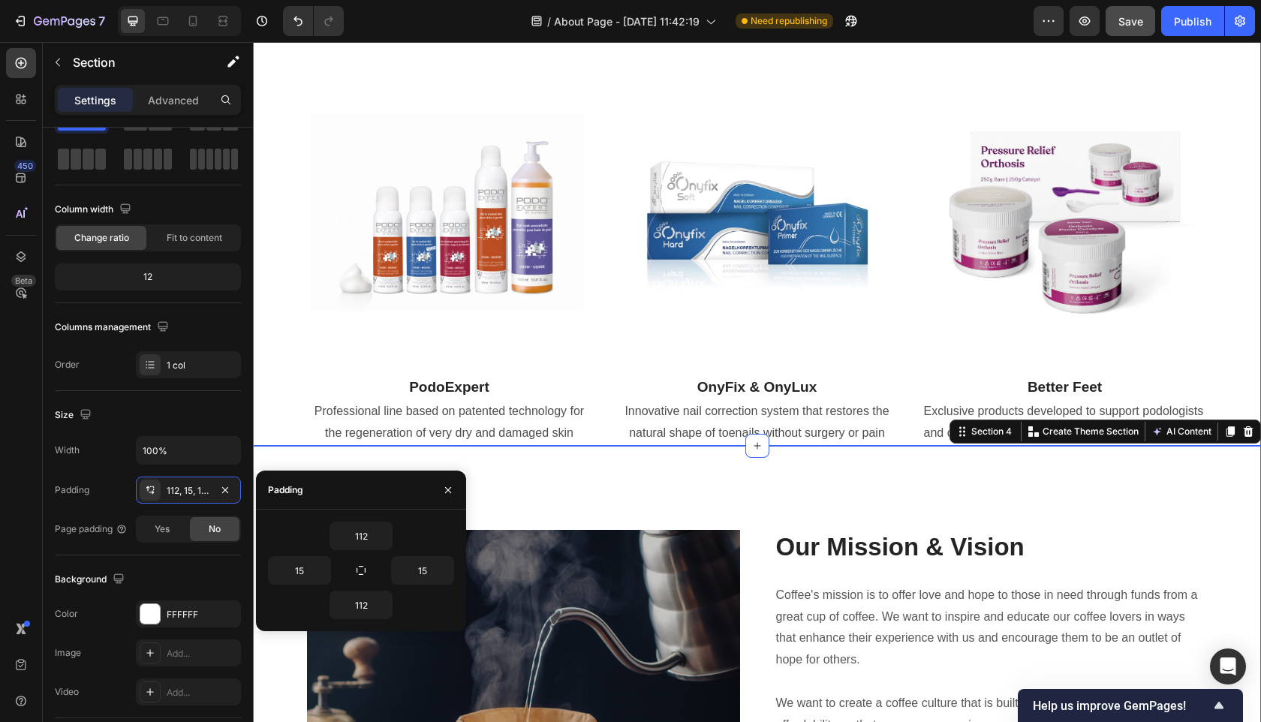
click at [292, 337] on div "Our Featured Brands Heading “Discover the professional path to effective foot t…" at bounding box center [757, 193] width 986 height 505
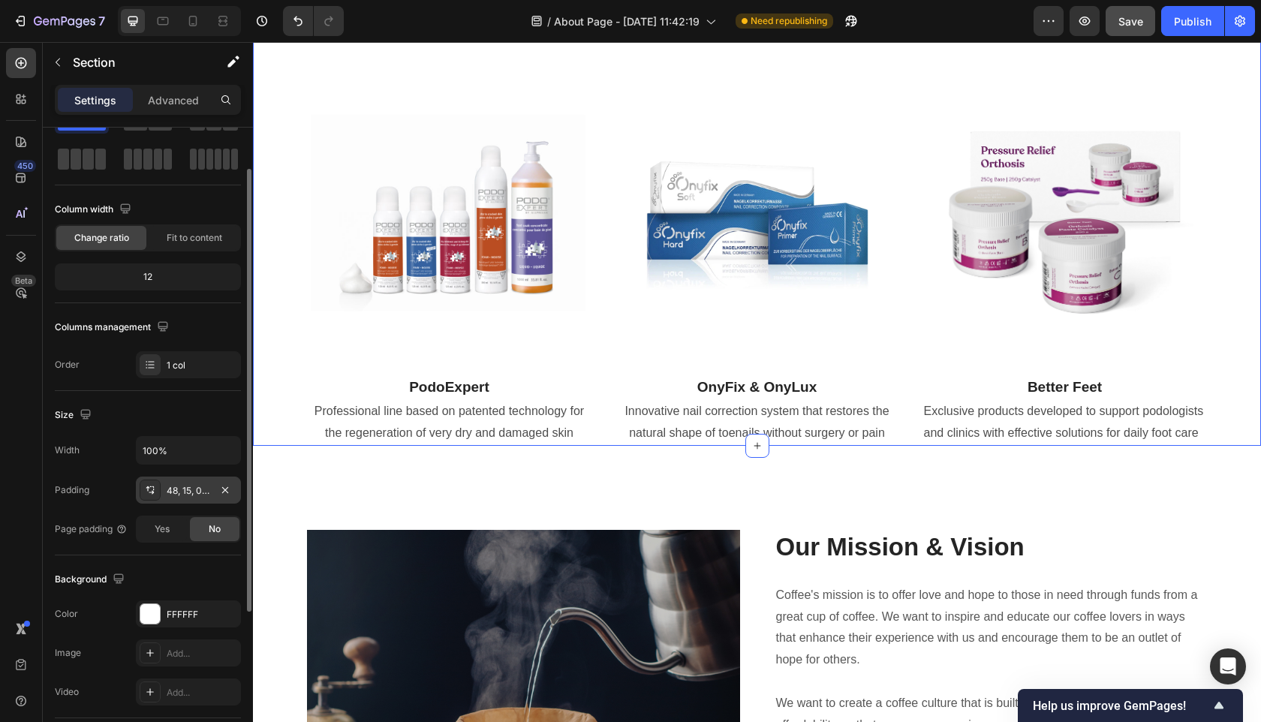
click at [193, 490] on div "48, 15, 0, 15" at bounding box center [189, 491] width 44 height 14
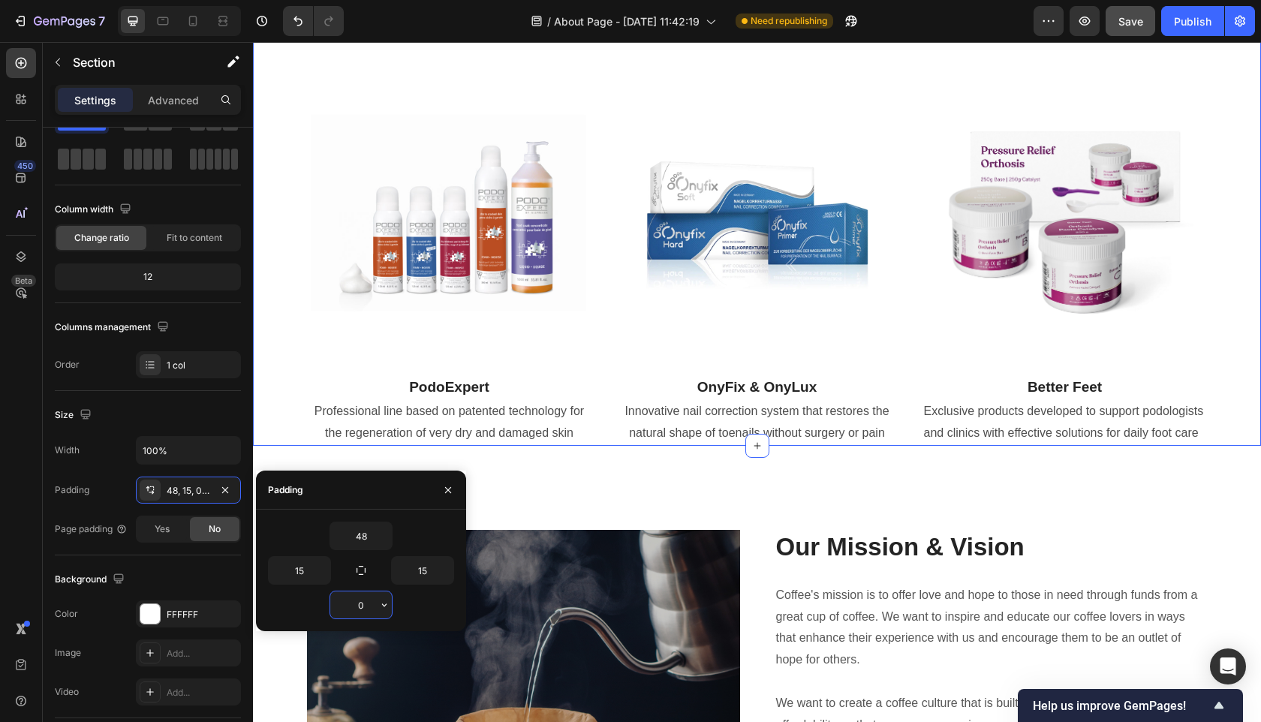
click at [366, 607] on input "0" at bounding box center [361, 605] width 62 height 27
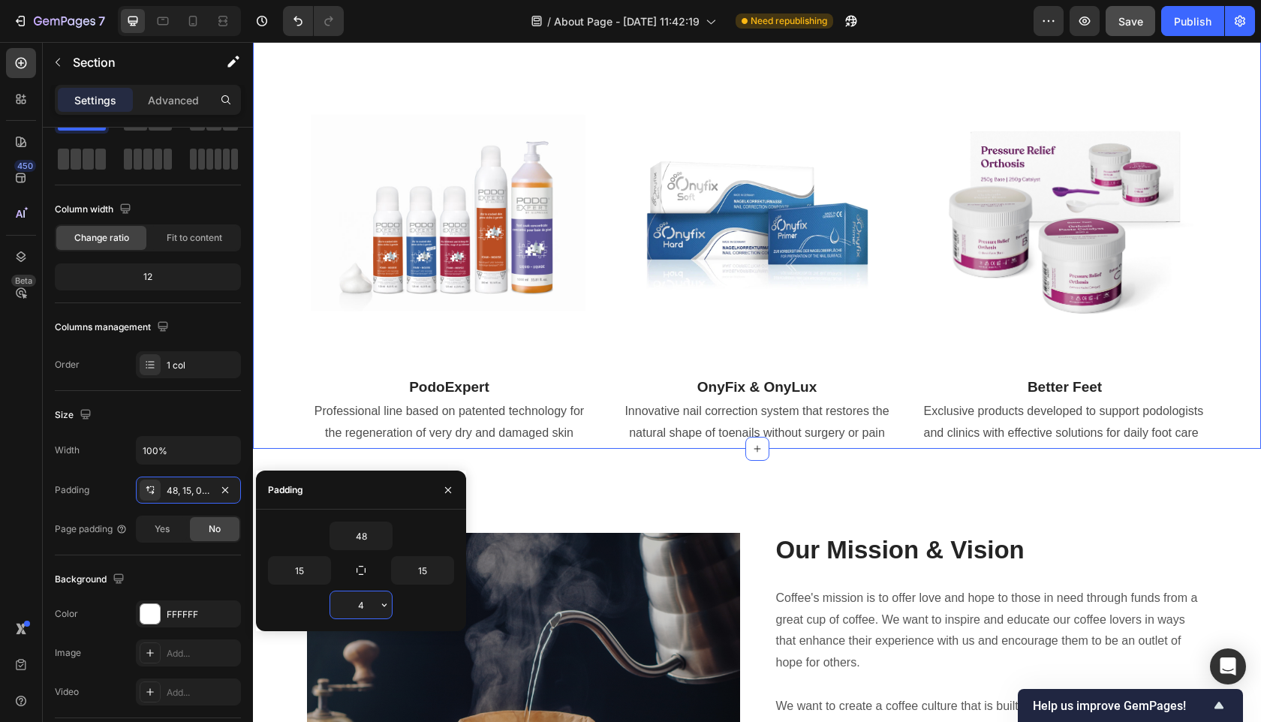
type input "48"
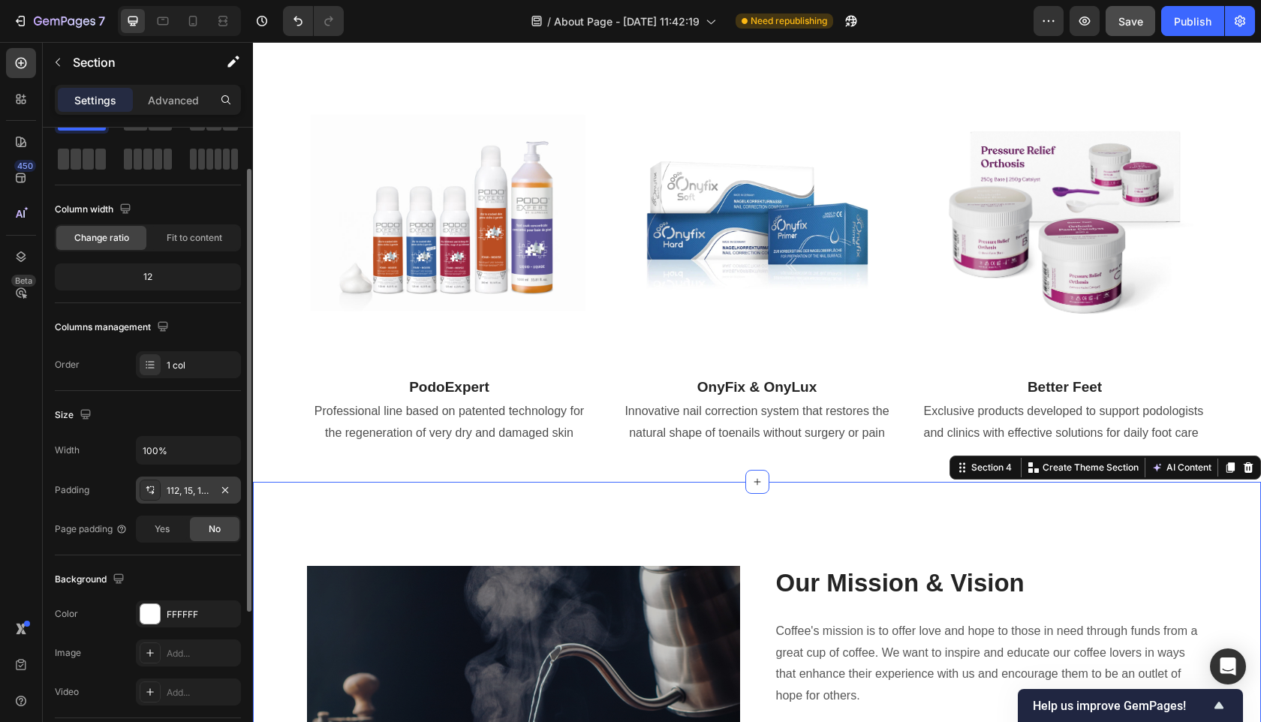
click at [187, 488] on div "112, 15, 112, 15" at bounding box center [189, 491] width 44 height 14
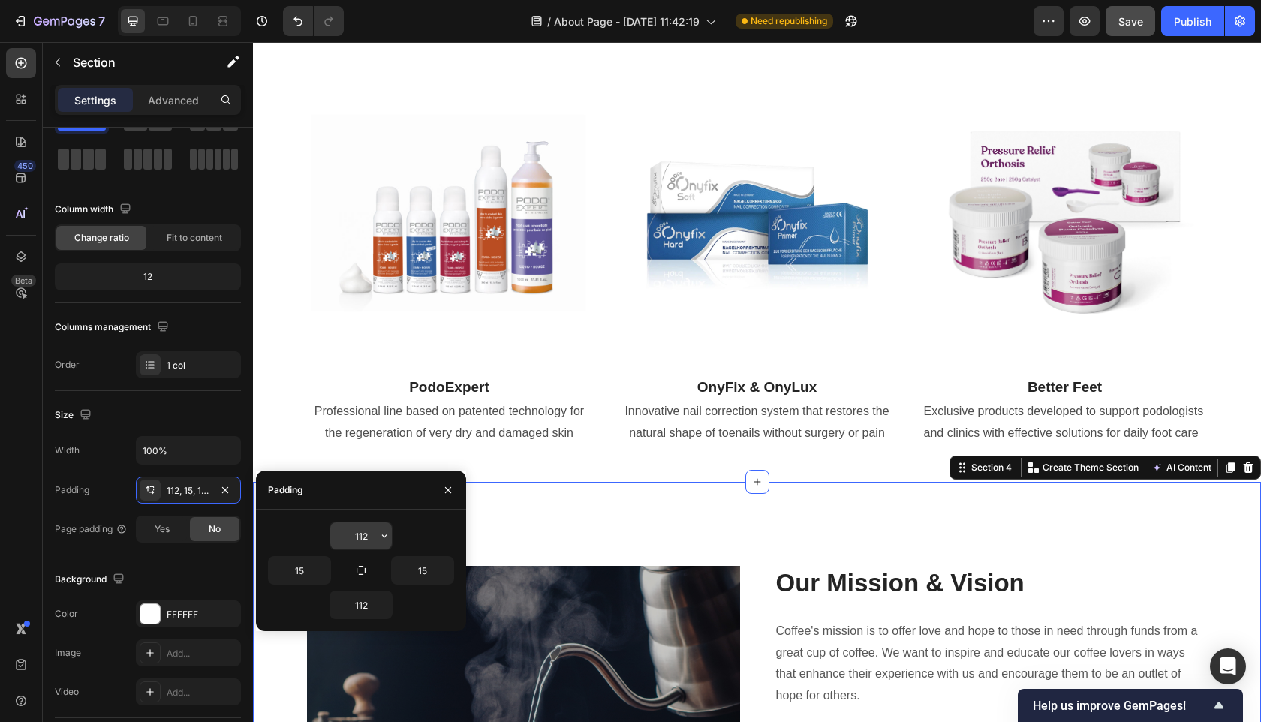
click at [369, 535] on input "112" at bounding box center [361, 536] width 62 height 27
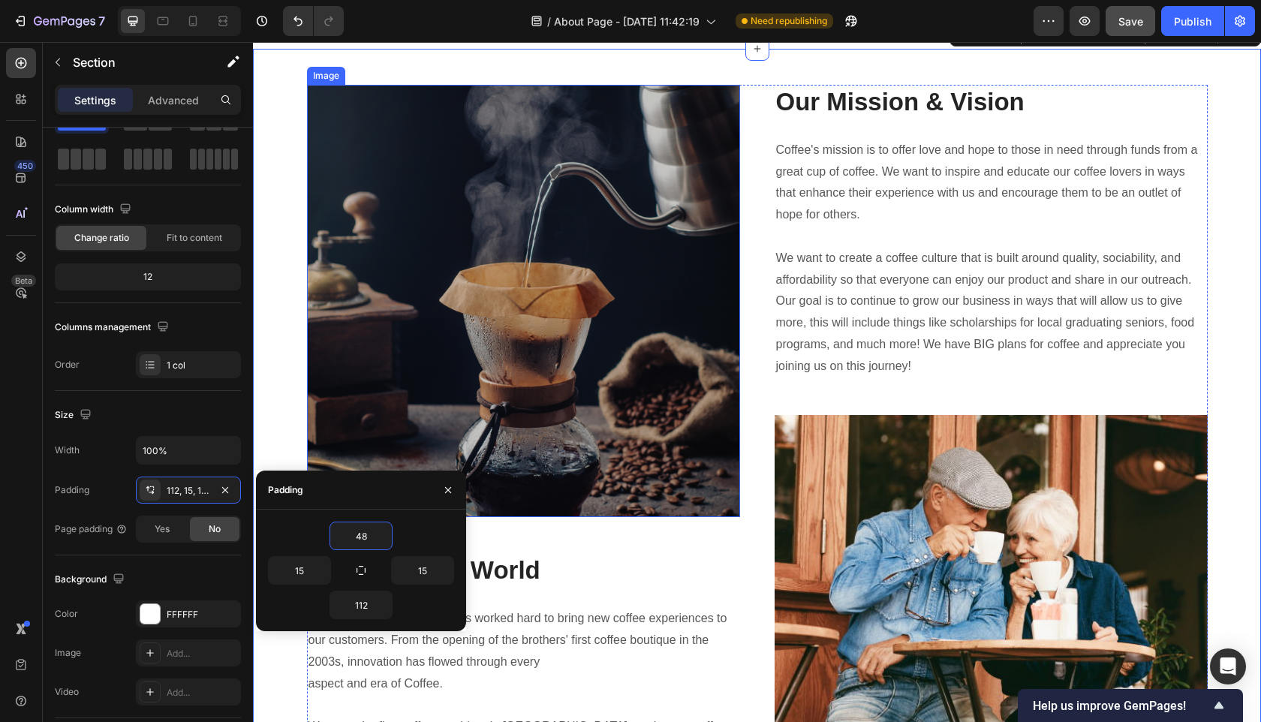
scroll to position [1752, 0]
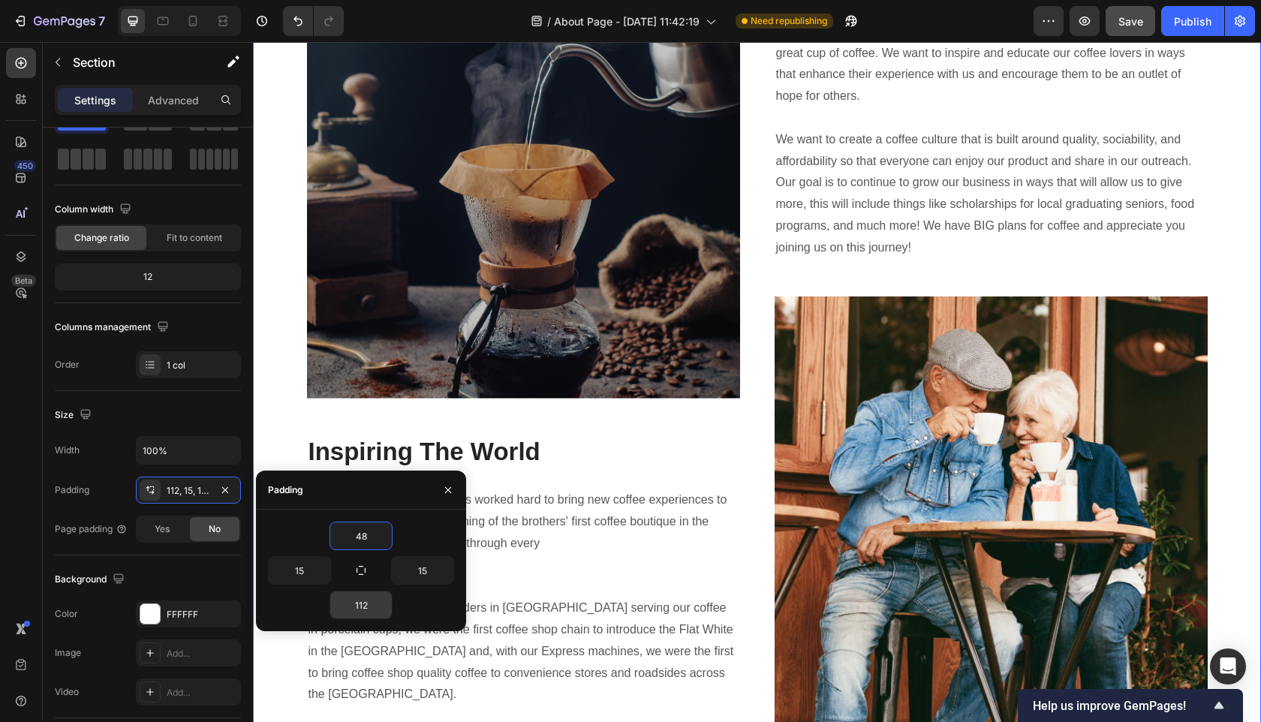
type input "48"
click at [366, 612] on input "112" at bounding box center [361, 605] width 62 height 27
type input "48"
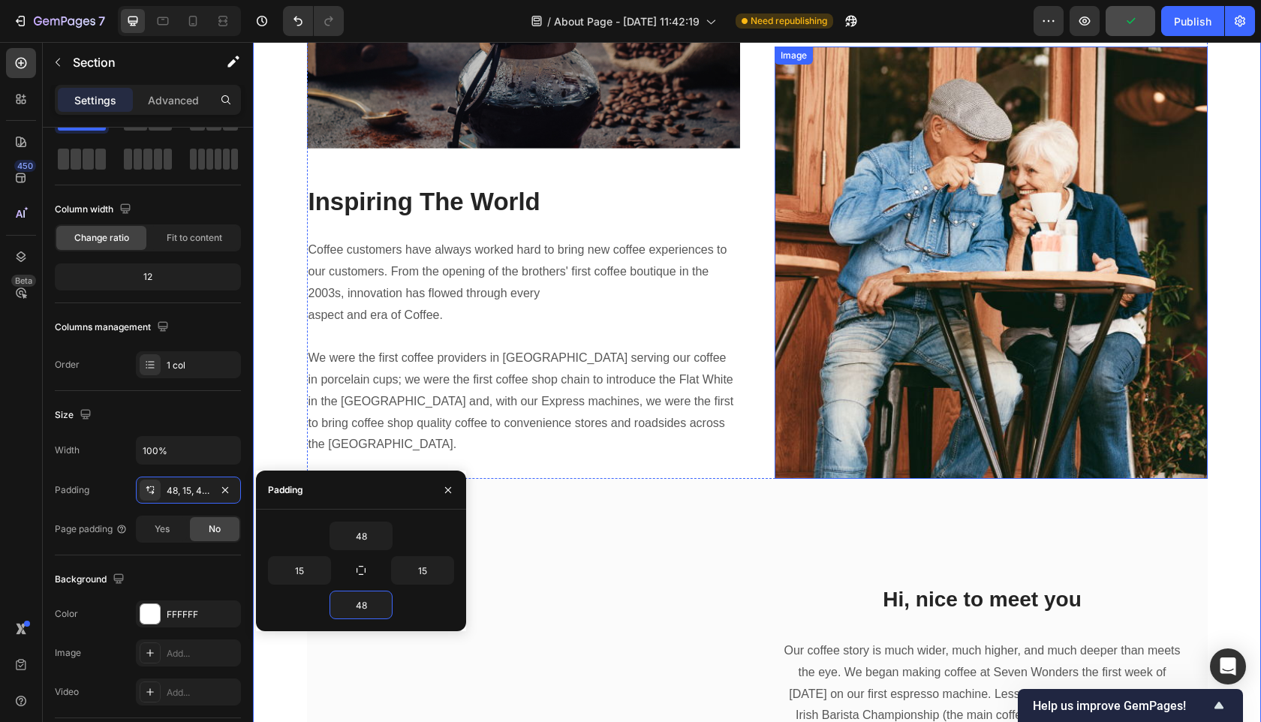
scroll to position [1988, 0]
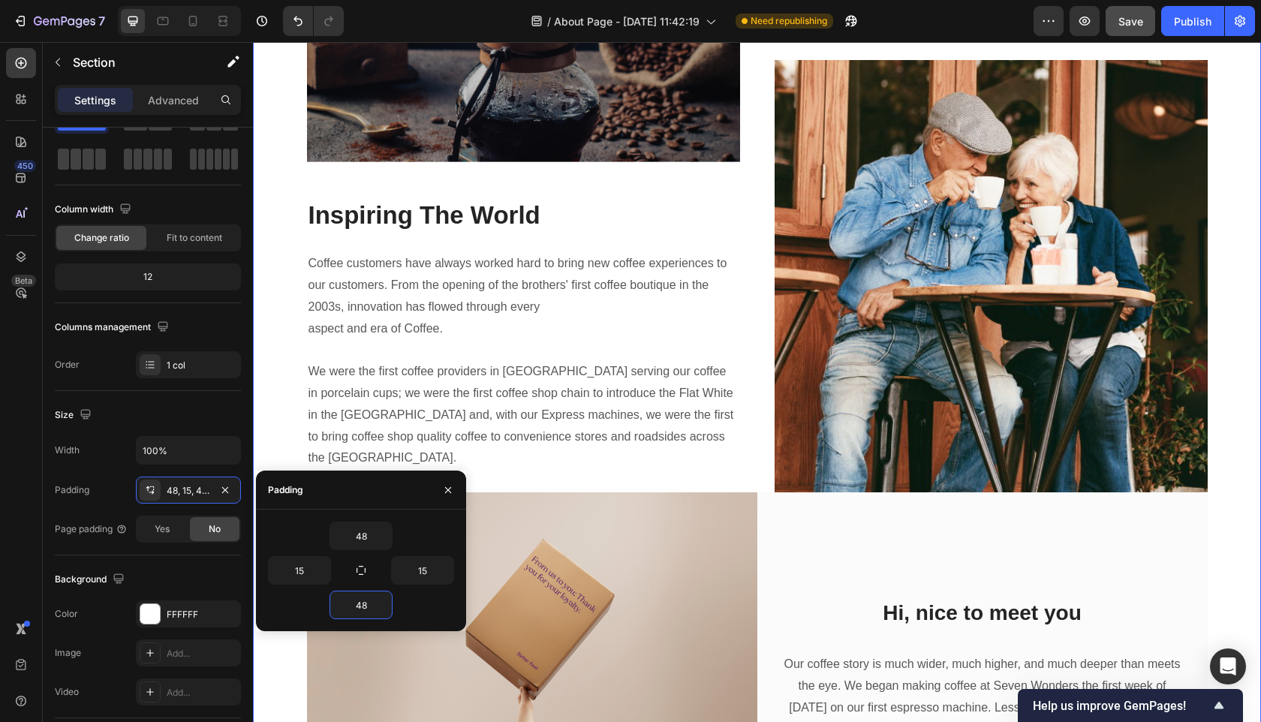
click at [285, 370] on div "Image Inspiring The World Heading Coffee customers have always worked hard to b…" at bounding box center [757, 336] width 986 height 1213
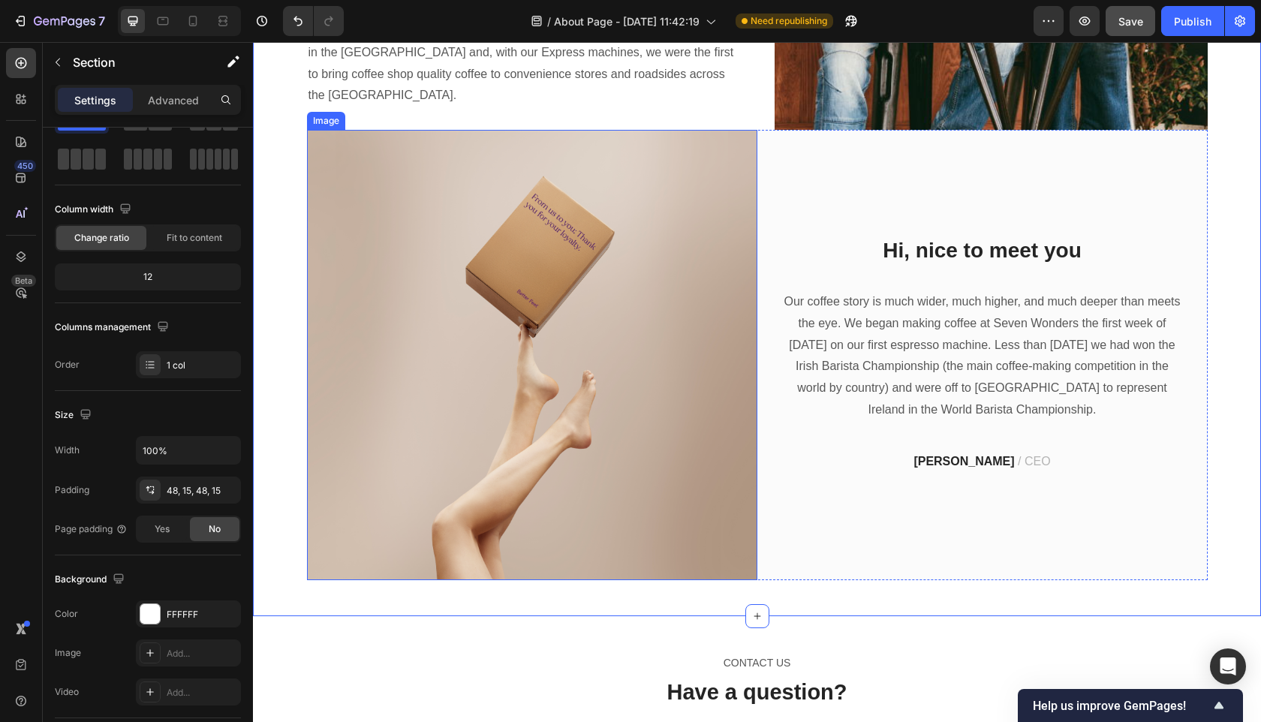
scroll to position [2356, 0]
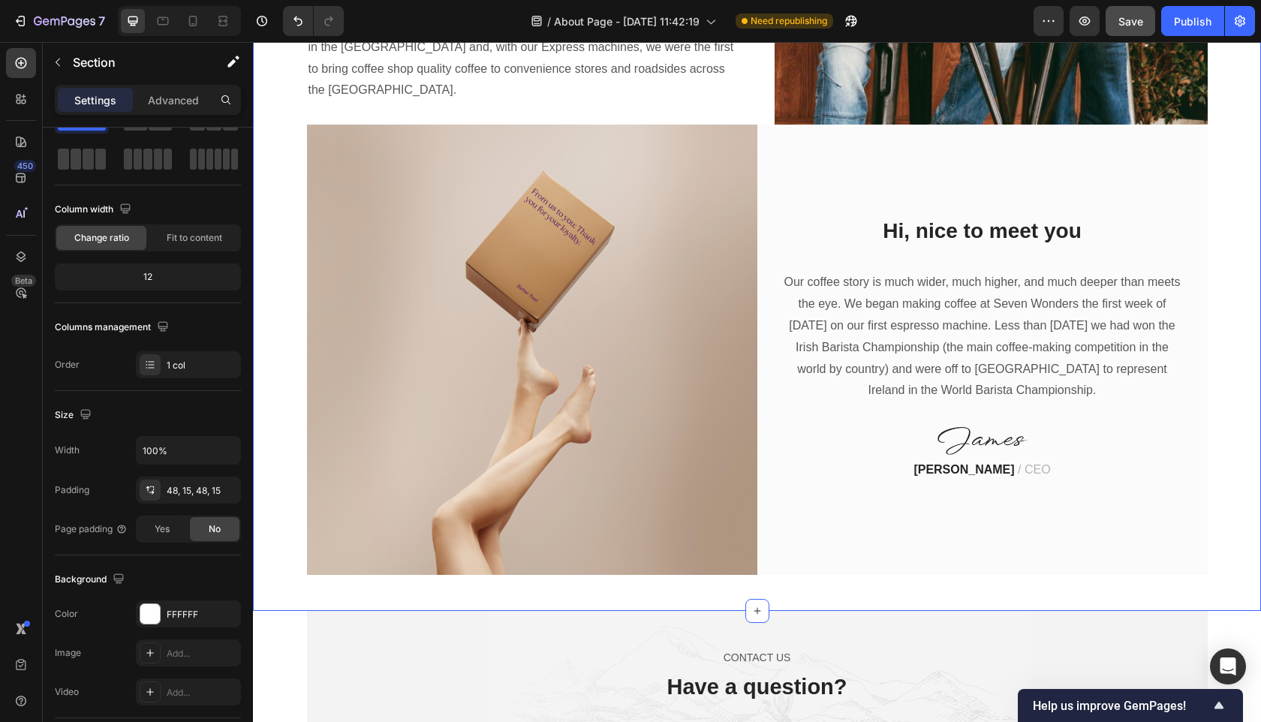
click at [396, 357] on img at bounding box center [532, 350] width 450 height 450
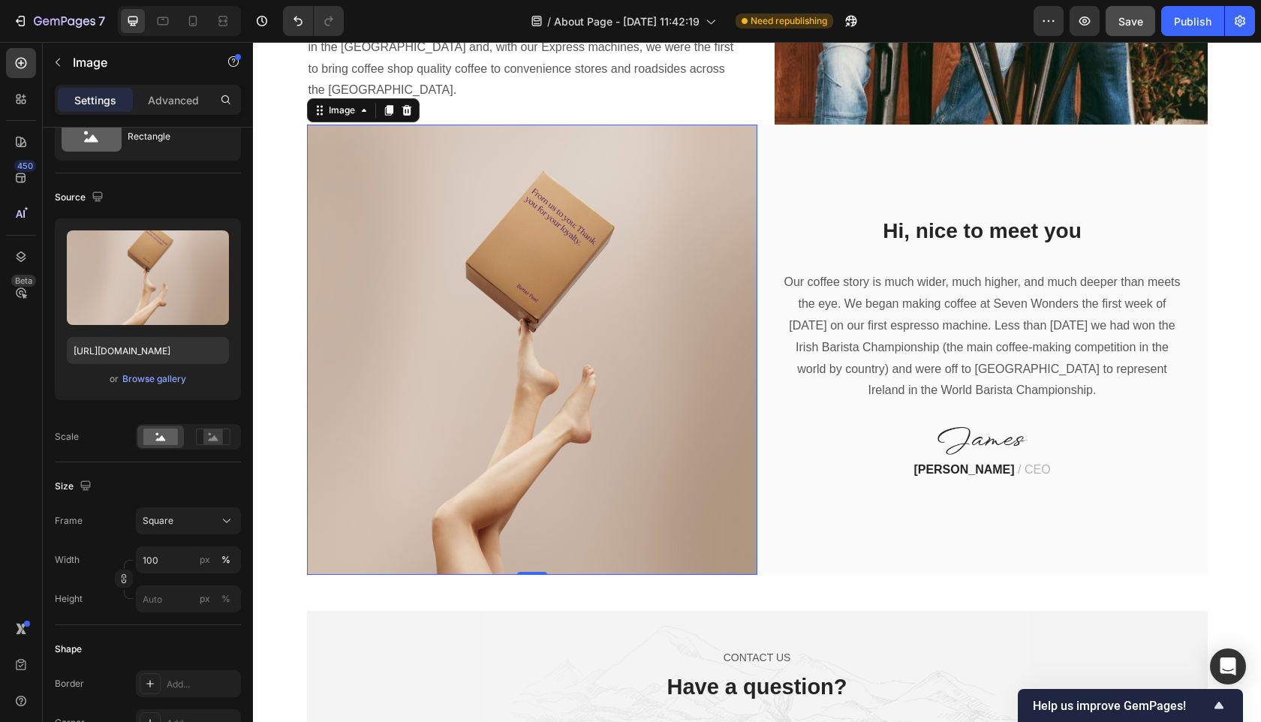
scroll to position [0, 0]
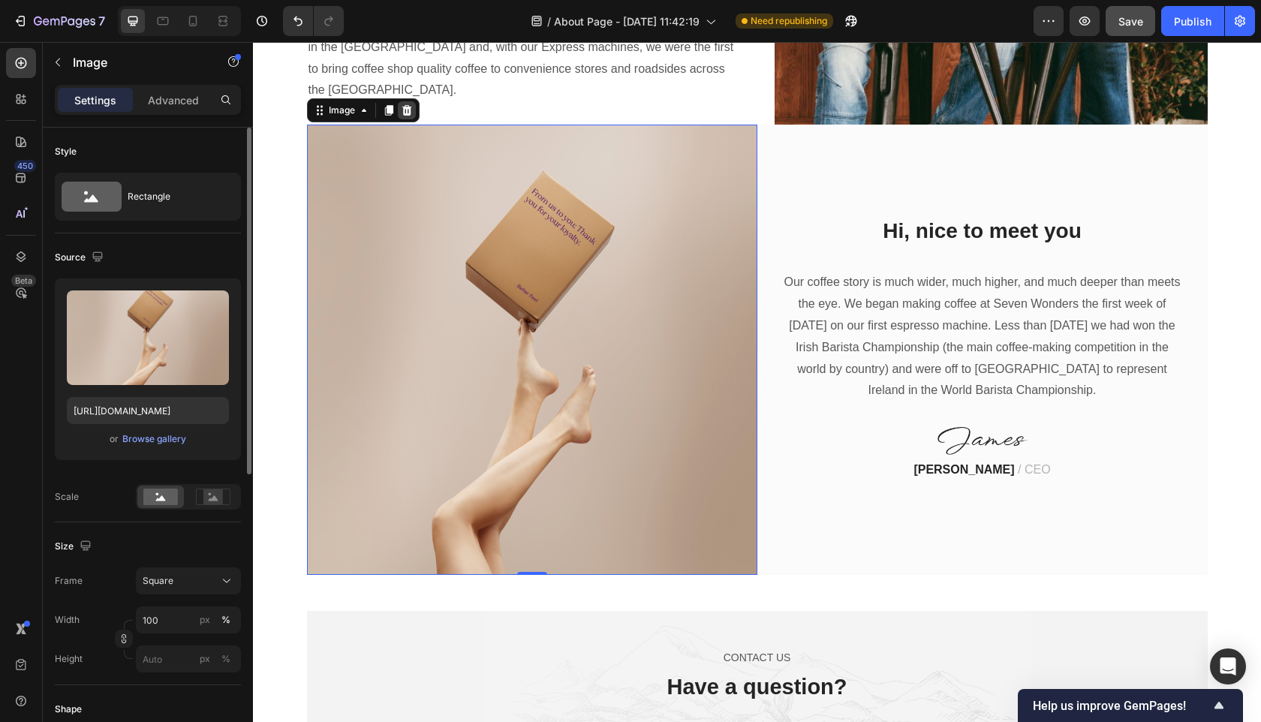
click at [405, 108] on icon at bounding box center [407, 109] width 10 height 11
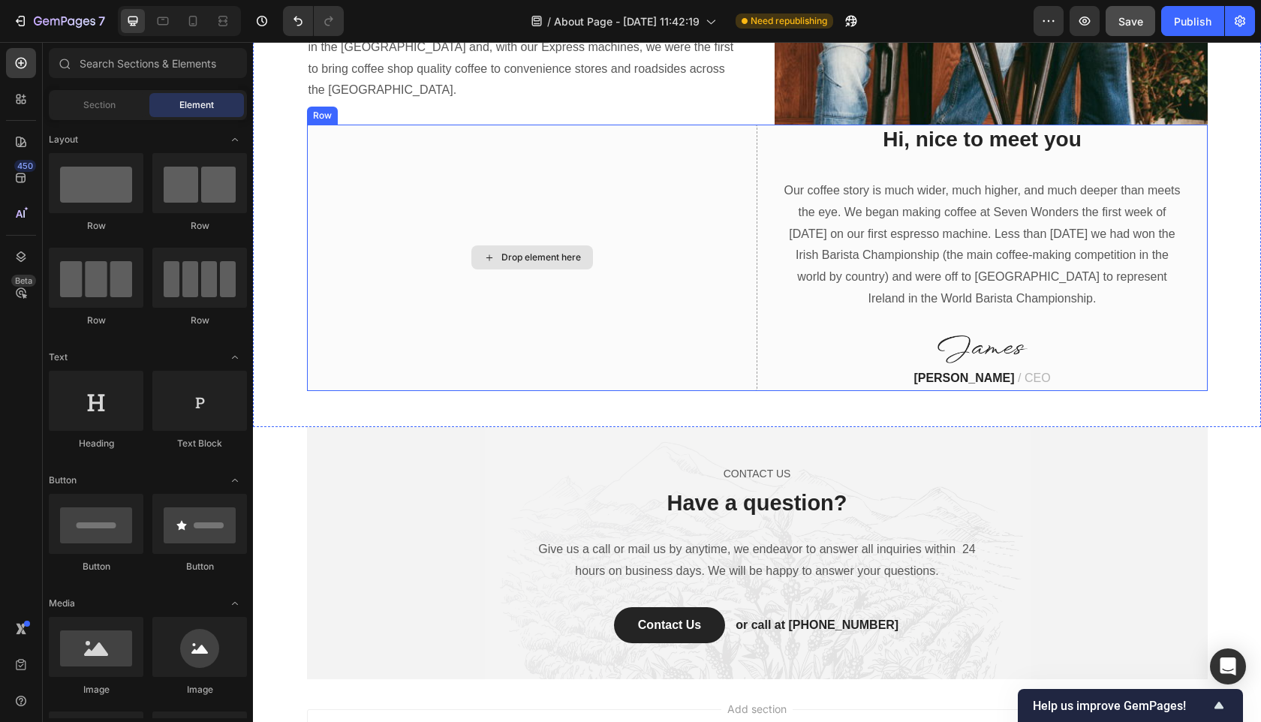
click at [631, 258] on div "Drop element here" at bounding box center [532, 258] width 450 height 267
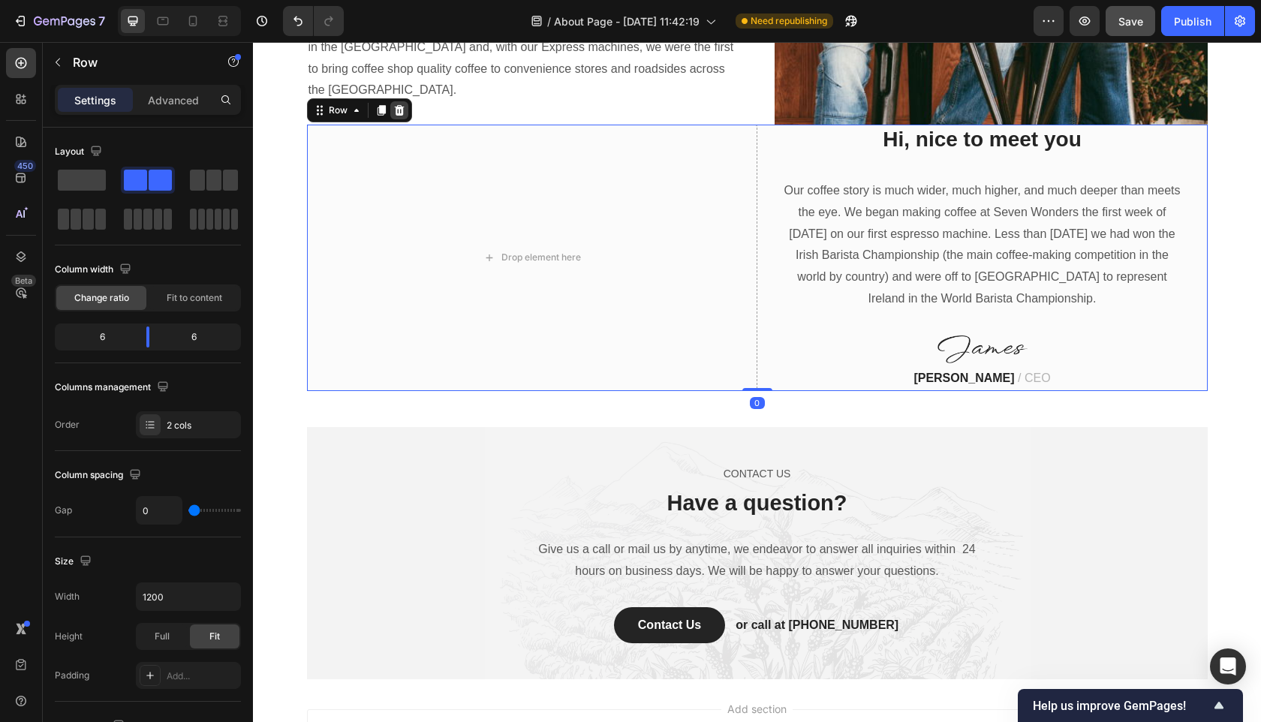
click at [398, 111] on icon at bounding box center [399, 109] width 10 height 11
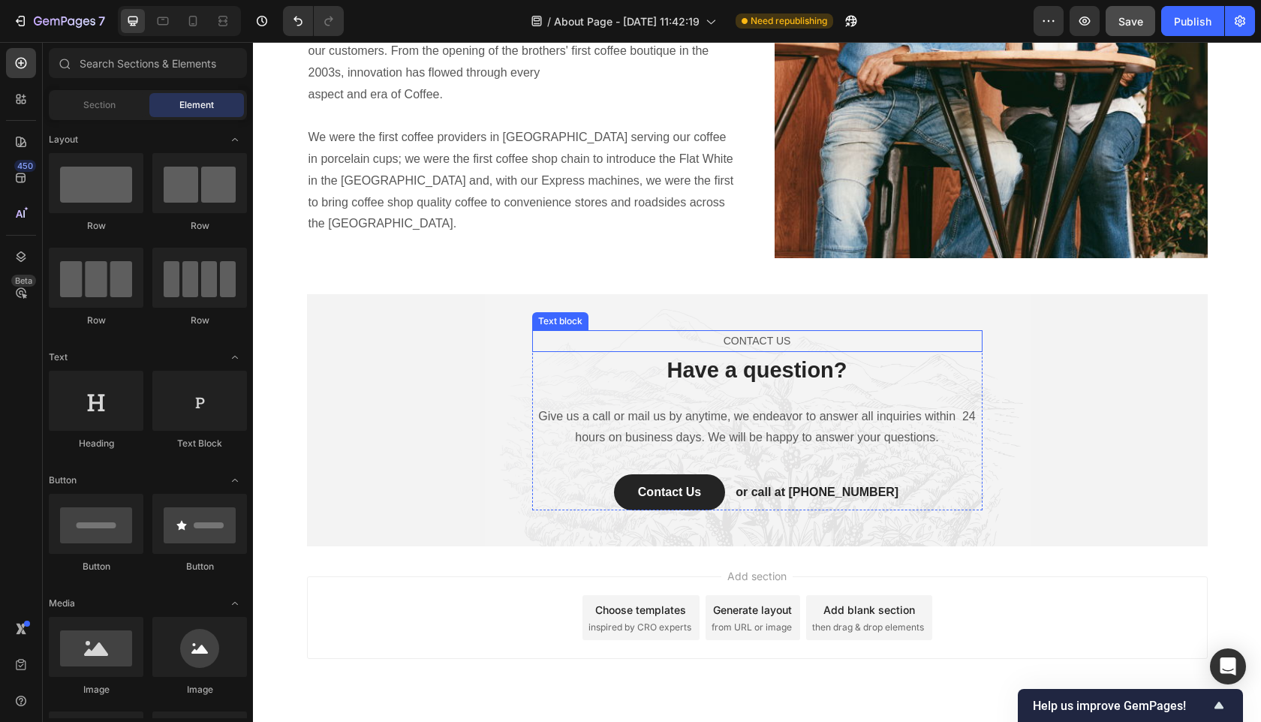
scroll to position [2263, 0]
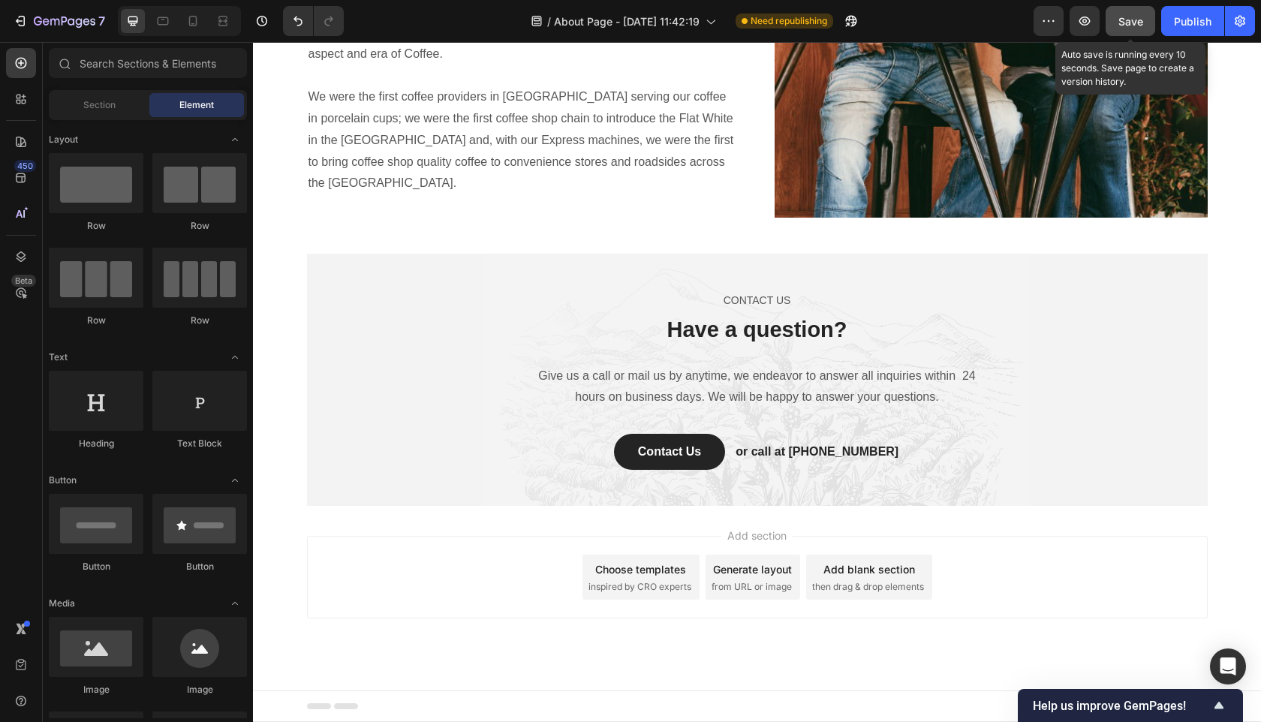
click at [1119, 17] on span "Save" at bounding box center [1131, 21] width 25 height 13
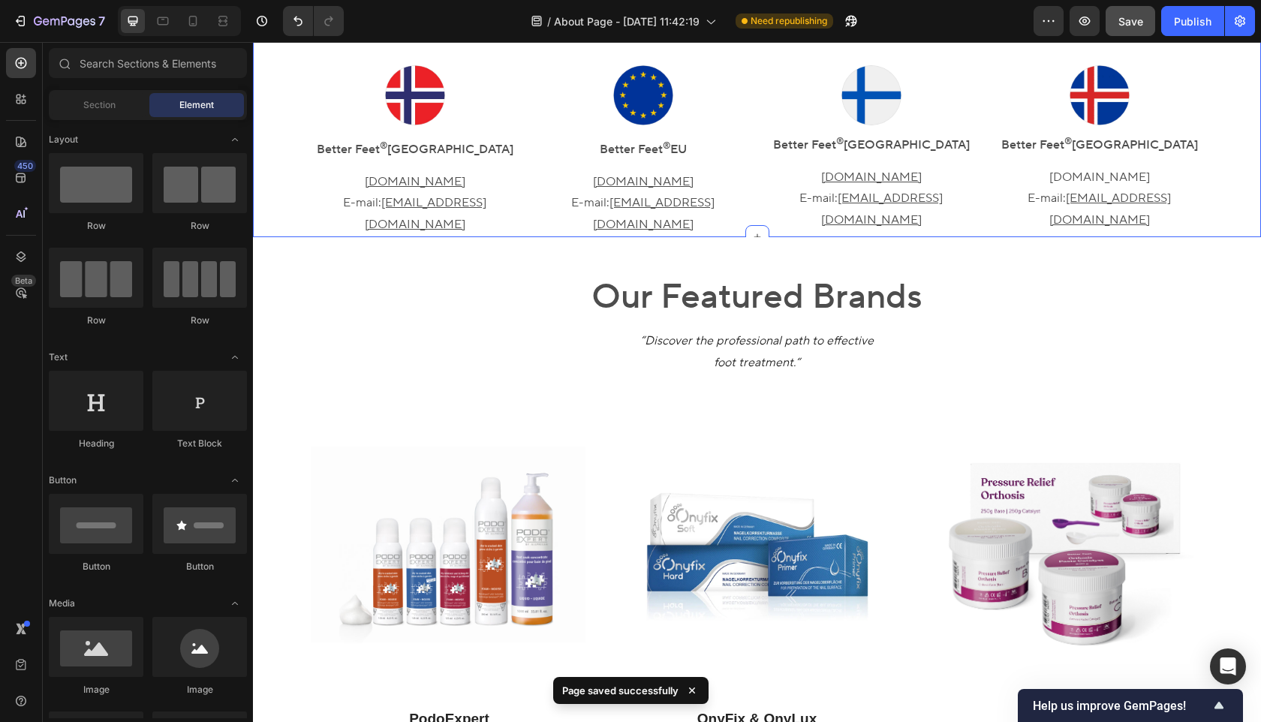
scroll to position [881, 0]
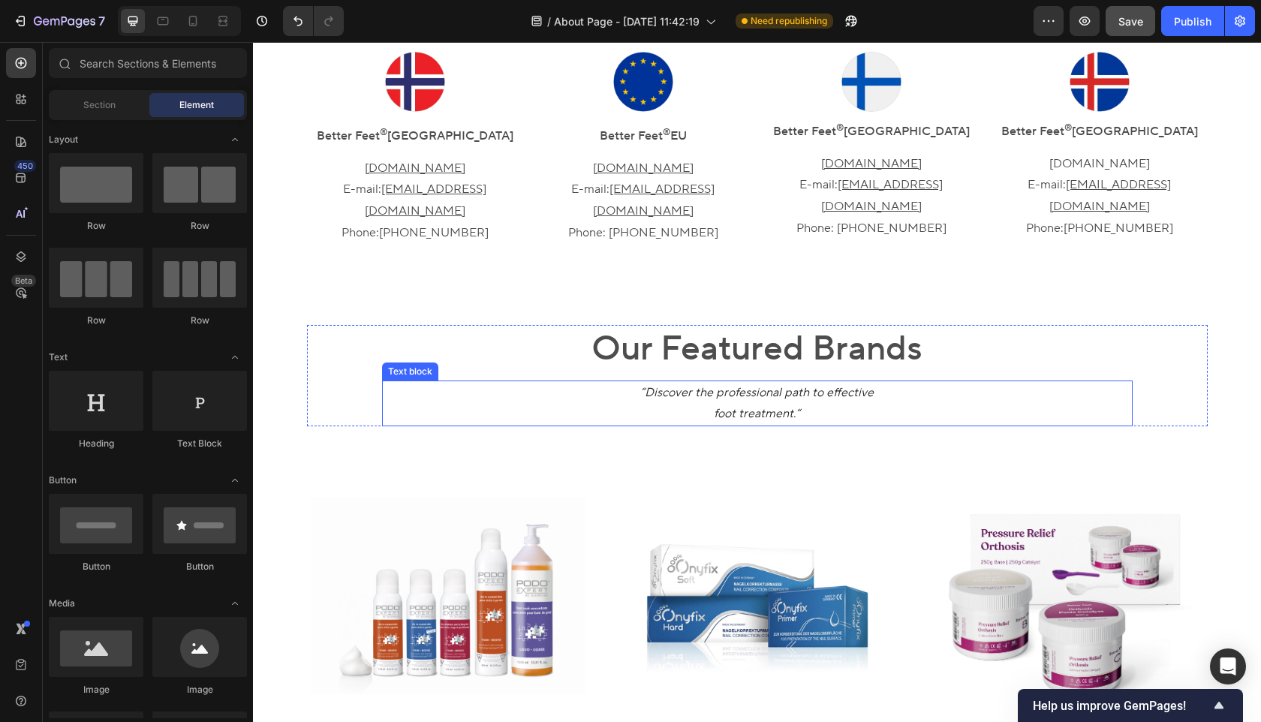
click at [834, 382] on p "“Discover the professional path to effective foot treatment.“" at bounding box center [758, 404] width 748 height 44
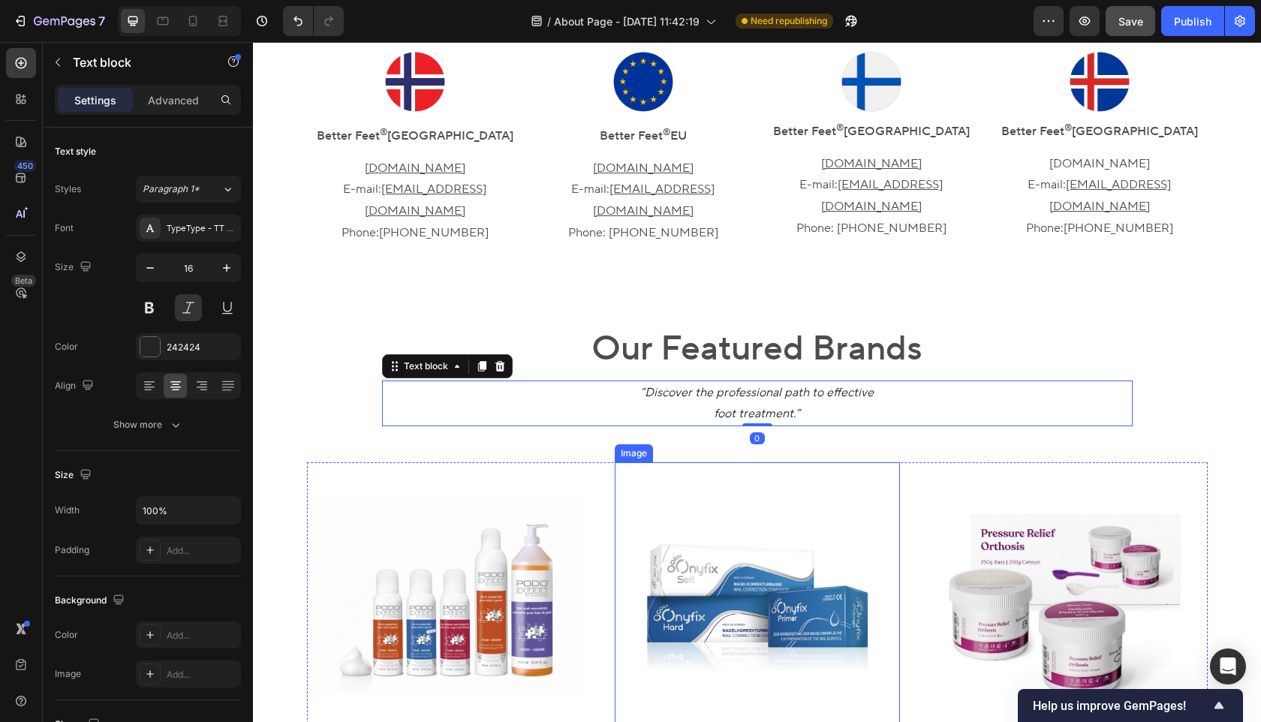
click at [779, 463] on img at bounding box center [758, 602] width 278 height 278
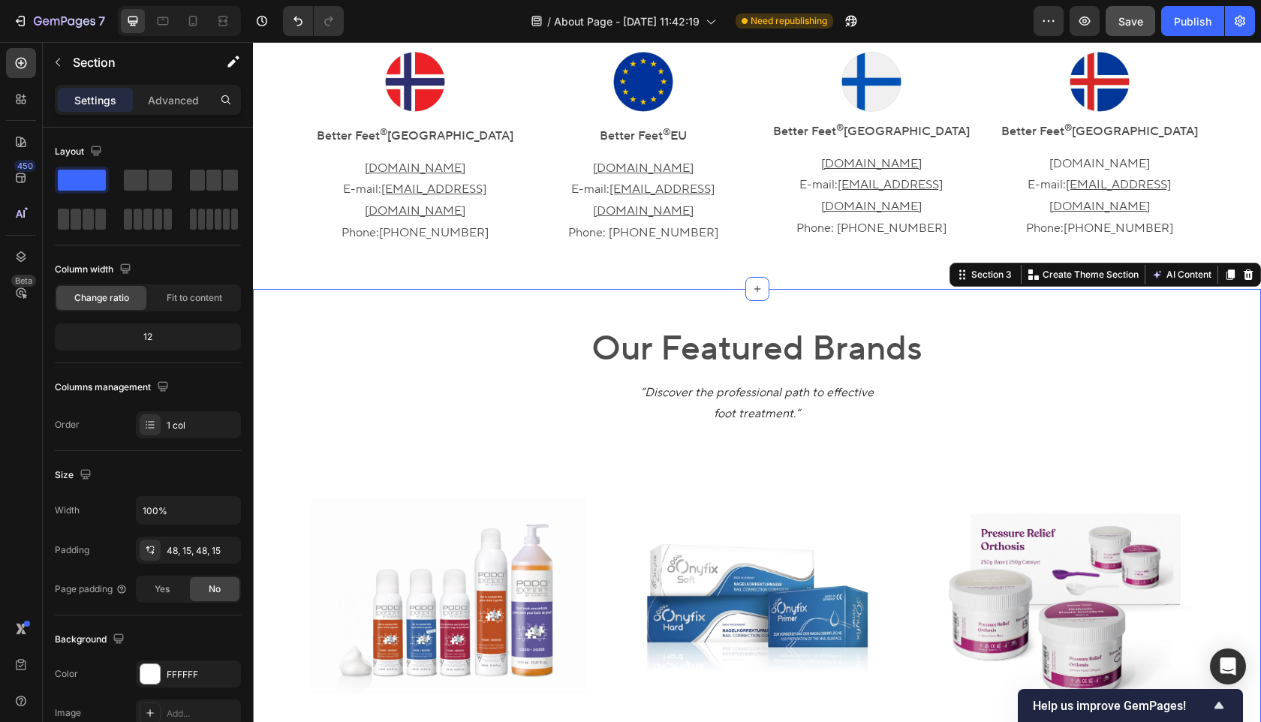
click at [559, 375] on div "Our Featured Brands Heading “Discover the professional path to effective foot t…" at bounding box center [757, 577] width 986 height 505
click at [456, 382] on p "“Discover the professional path to effective foot treatment.“" at bounding box center [758, 404] width 748 height 44
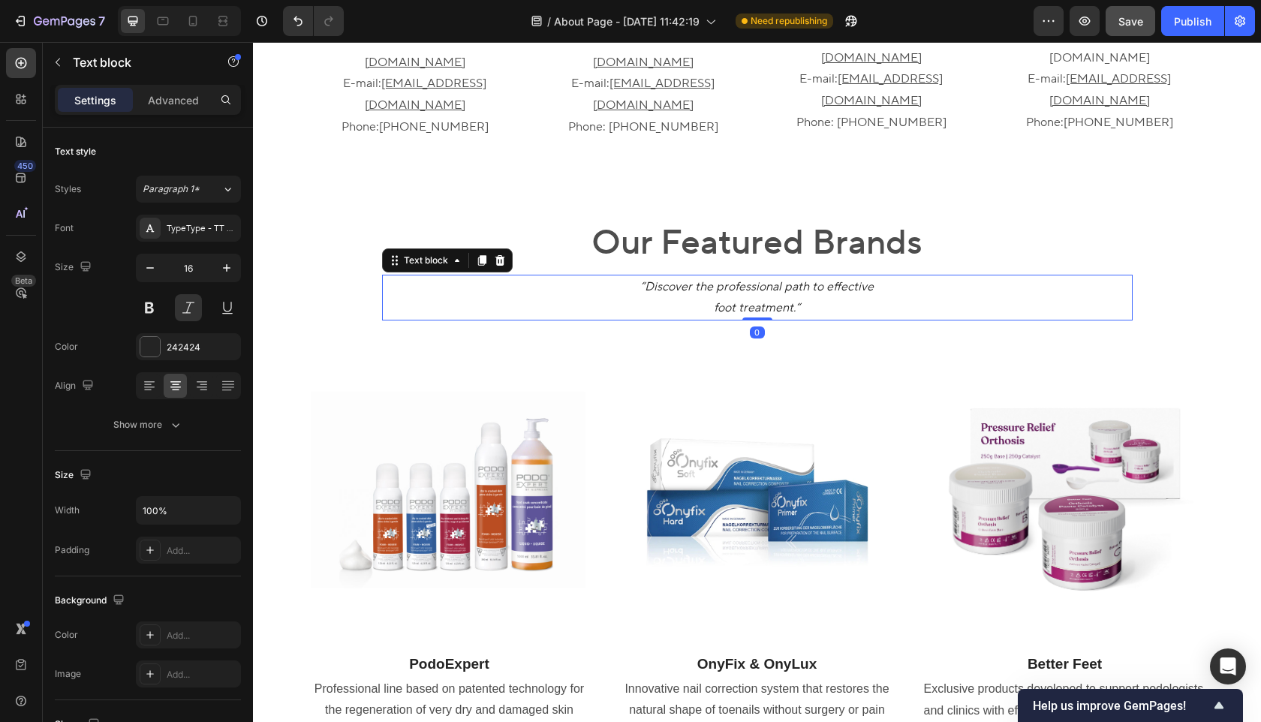
scroll to position [999, 0]
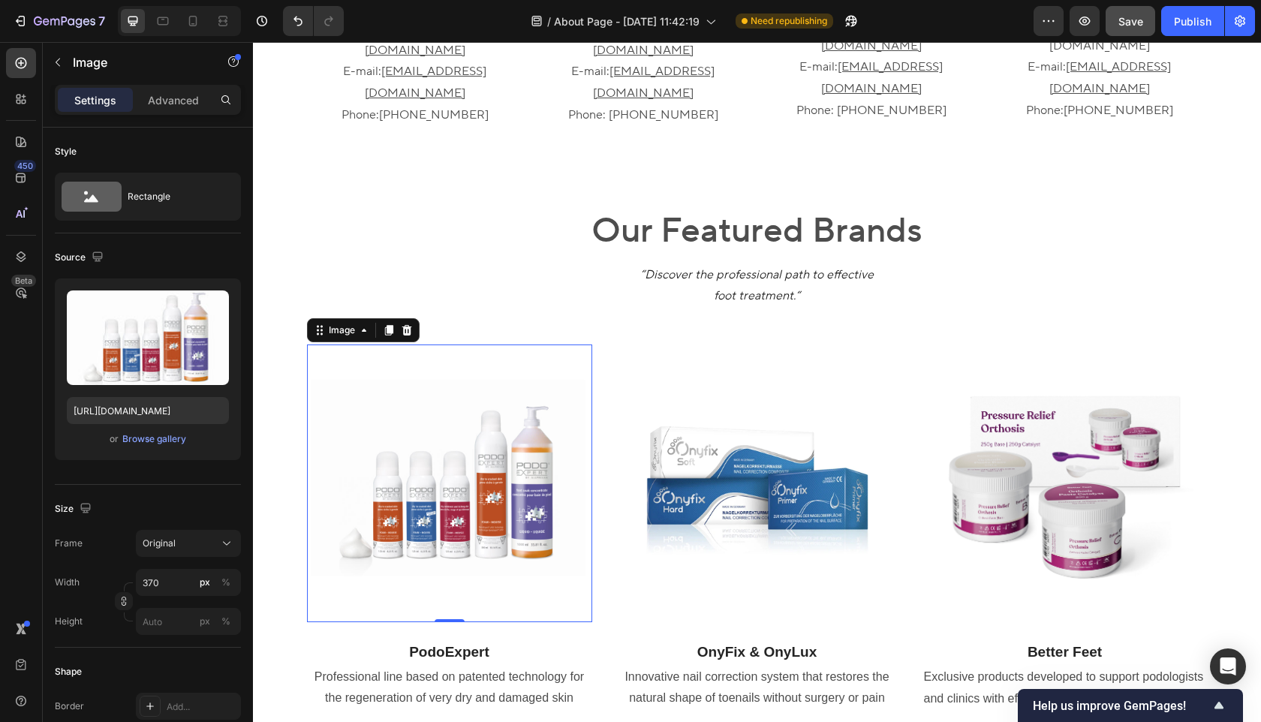
click at [472, 345] on img at bounding box center [450, 484] width 278 height 278
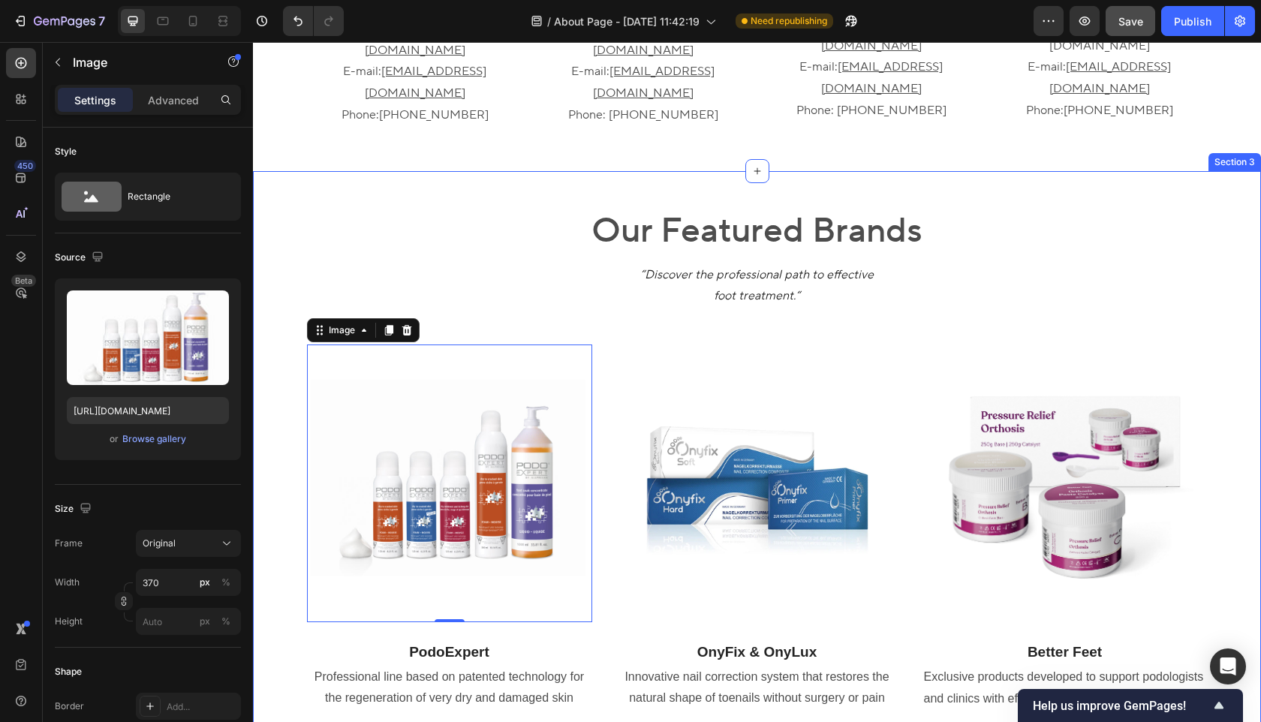
click at [300, 276] on div "Our Featured Brands Heading “Discover the professional path to effective foot t…" at bounding box center [757, 459] width 986 height 505
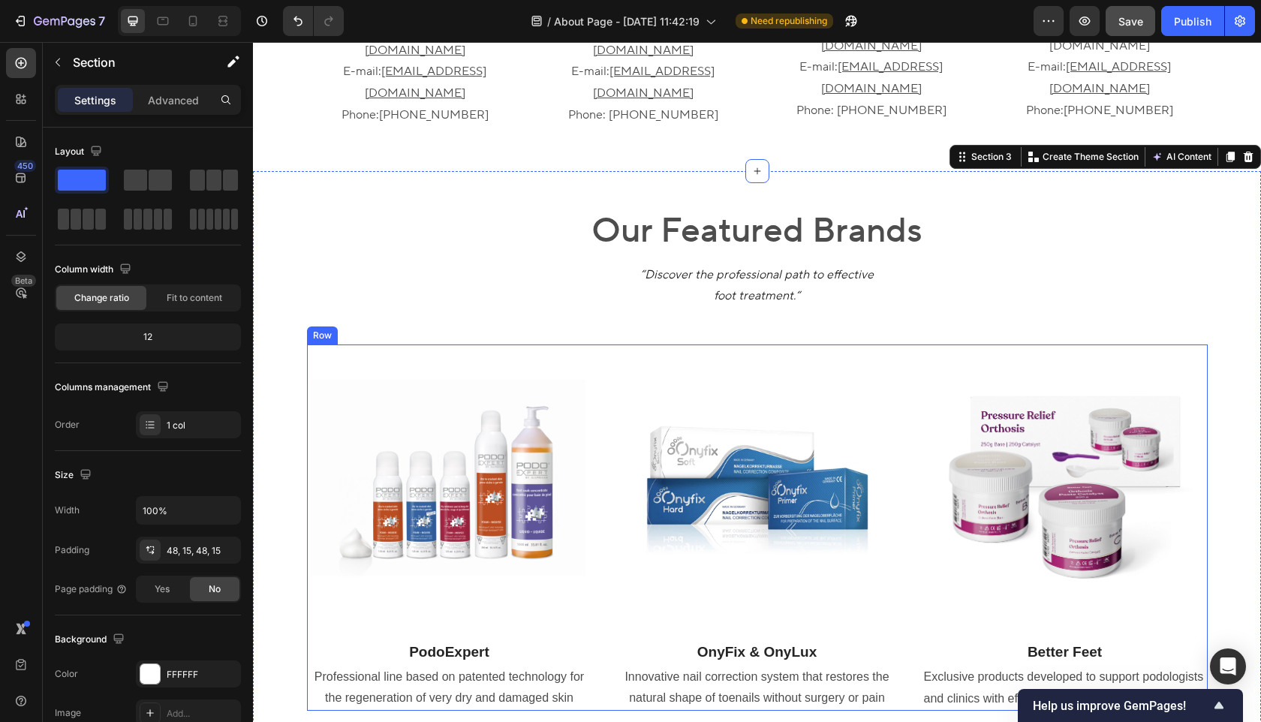
click at [604, 644] on div "Image PodoExpert Text block Professional line based on patented technology for …" at bounding box center [757, 528] width 901 height 366
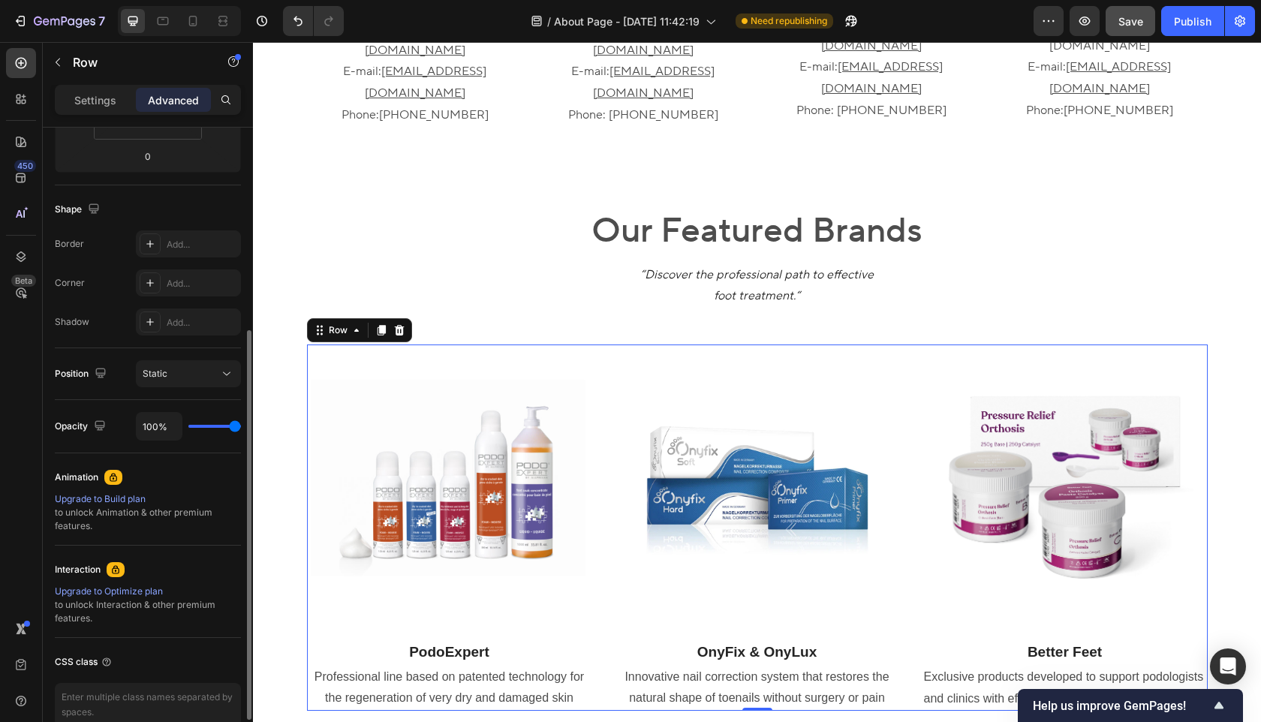
scroll to position [0, 0]
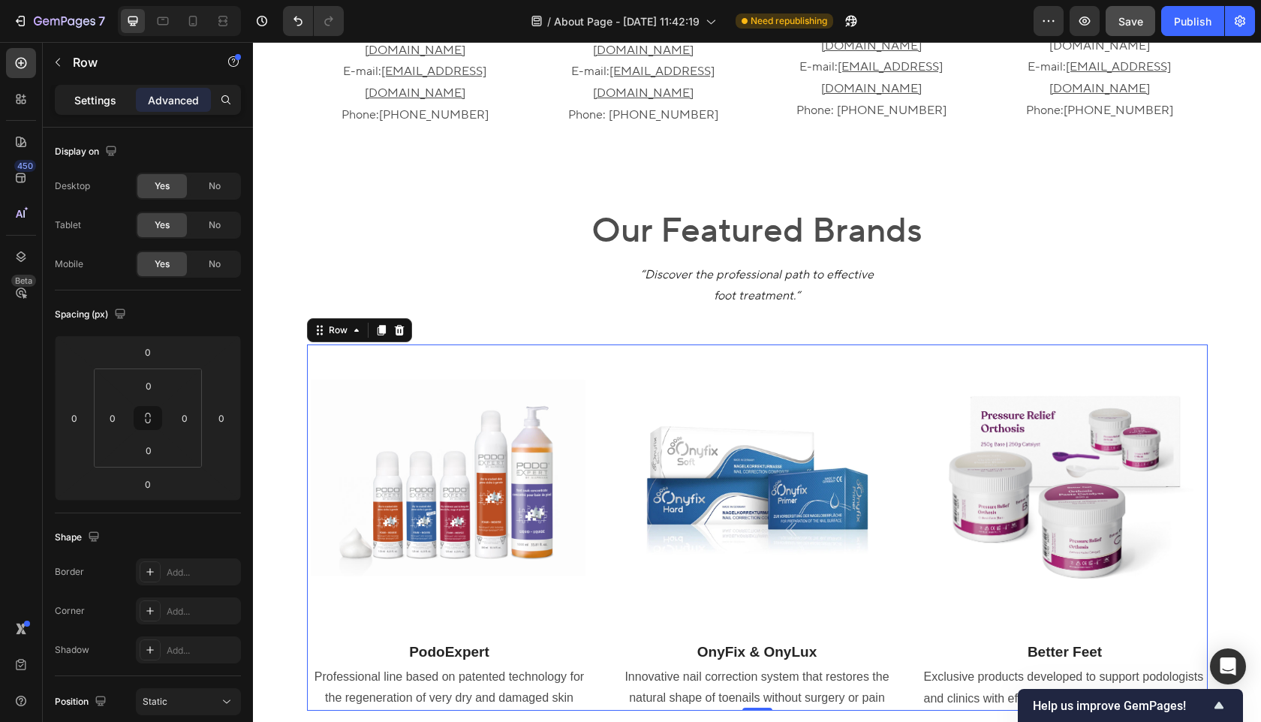
click at [96, 101] on p "Settings" at bounding box center [95, 100] width 42 height 16
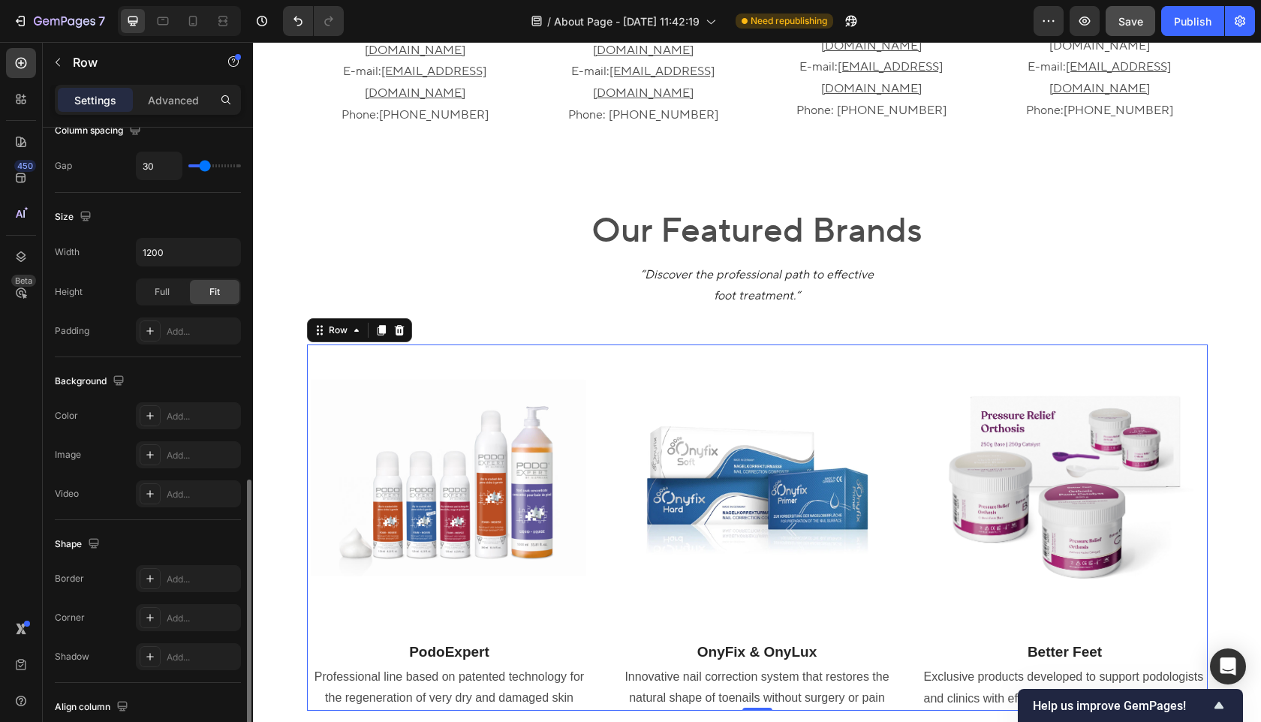
scroll to position [450, 0]
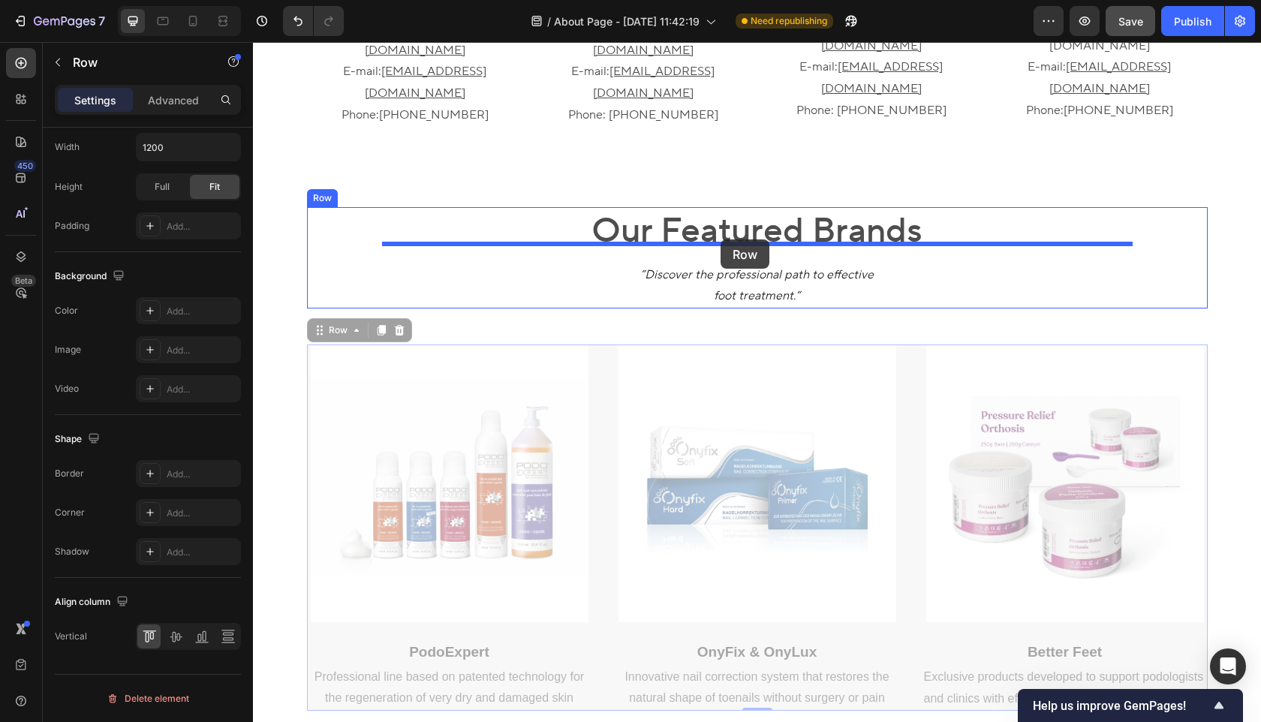
drag, startPoint x: 317, startPoint y: 268, endPoint x: 720, endPoint y: 240, distance: 404.2
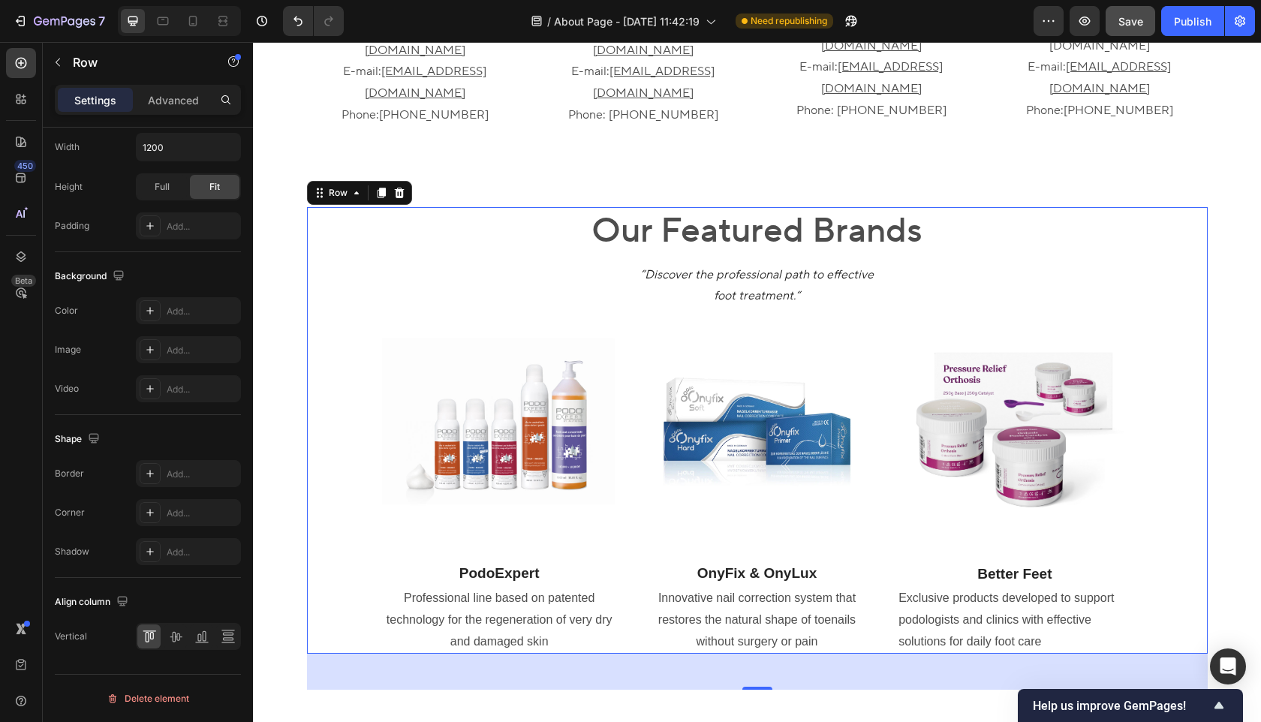
click at [313, 207] on div "Our Featured Brands Heading “Discover the professional path to effective foot t…" at bounding box center [757, 430] width 901 height 447
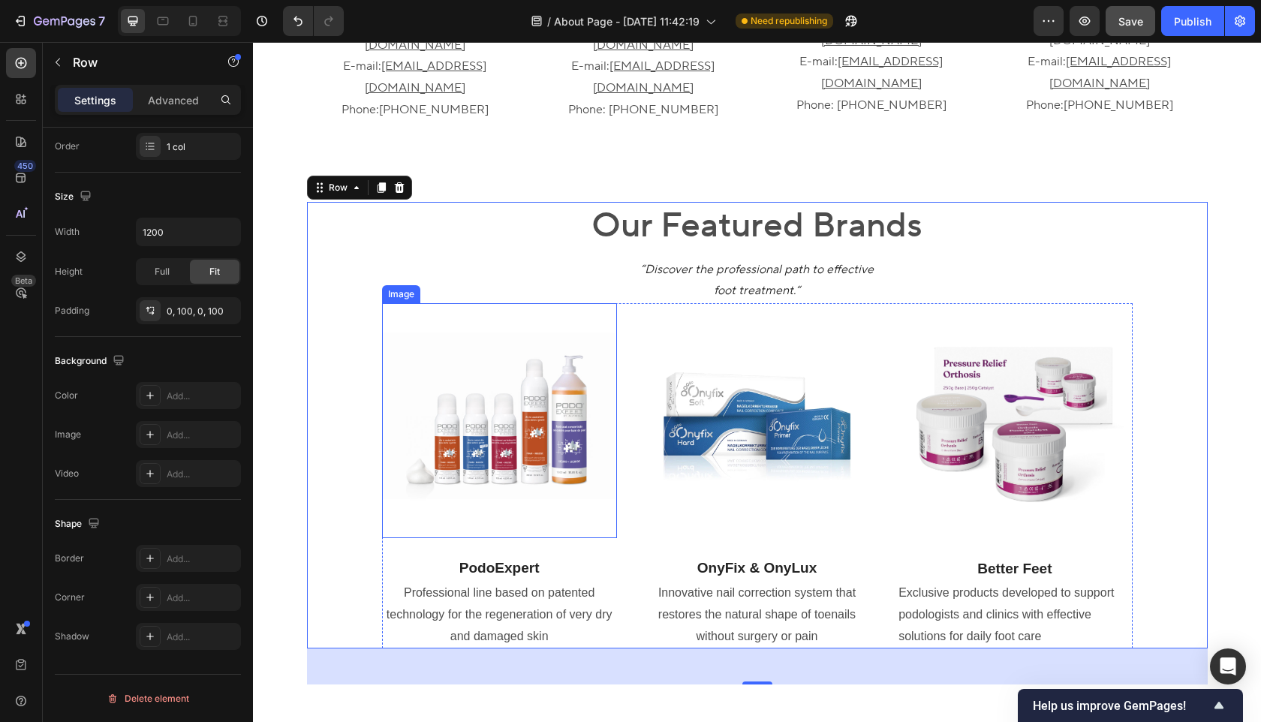
scroll to position [1023, 0]
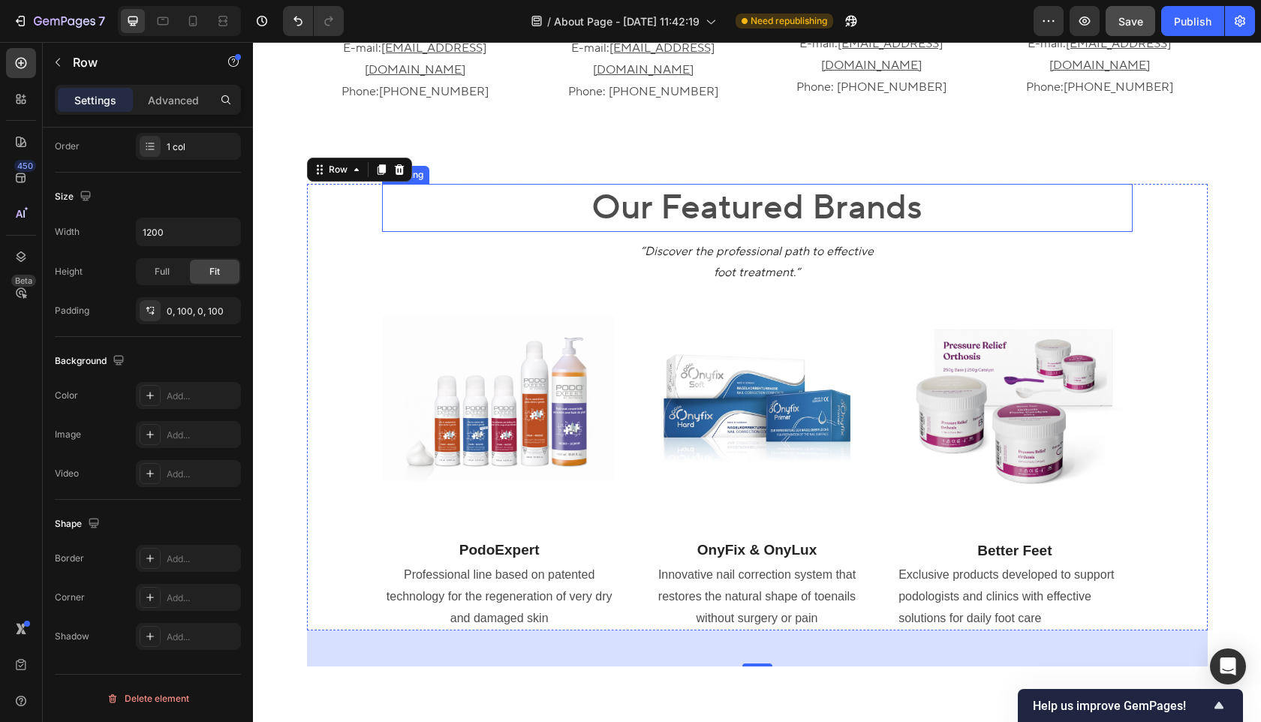
click at [756, 184] on h2 "Our Featured Brands" at bounding box center [757, 208] width 751 height 48
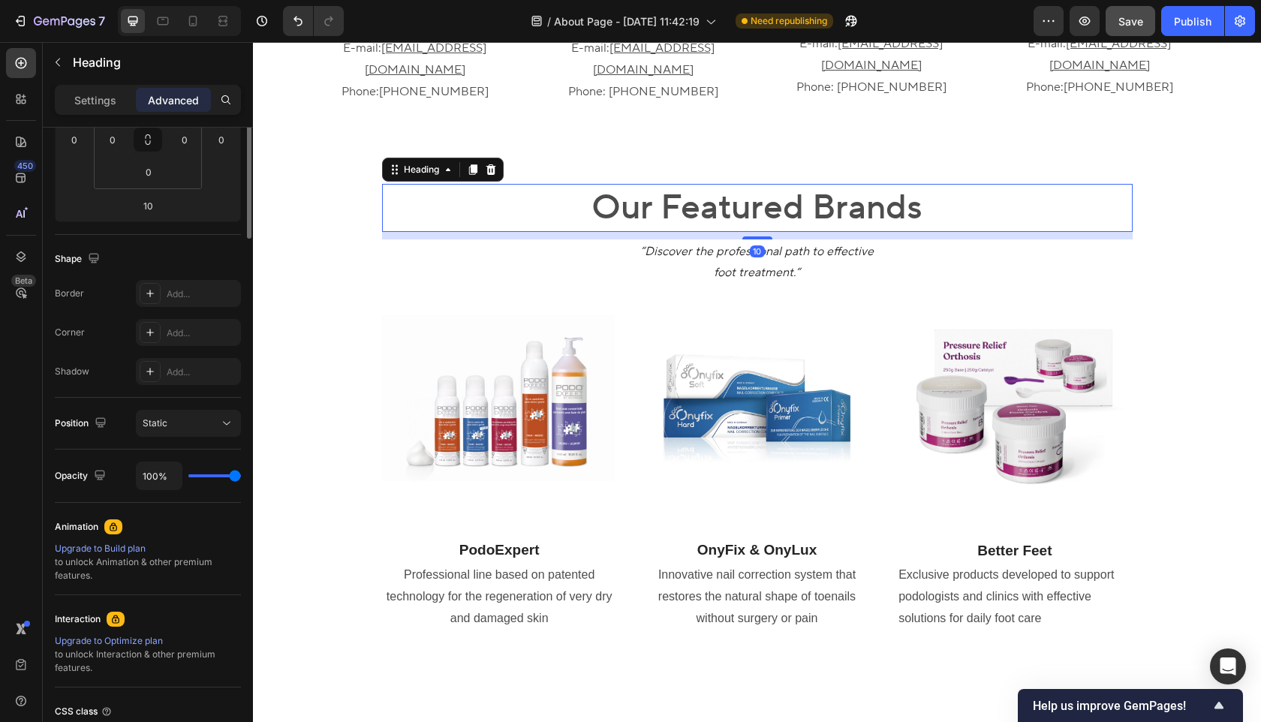
scroll to position [0, 0]
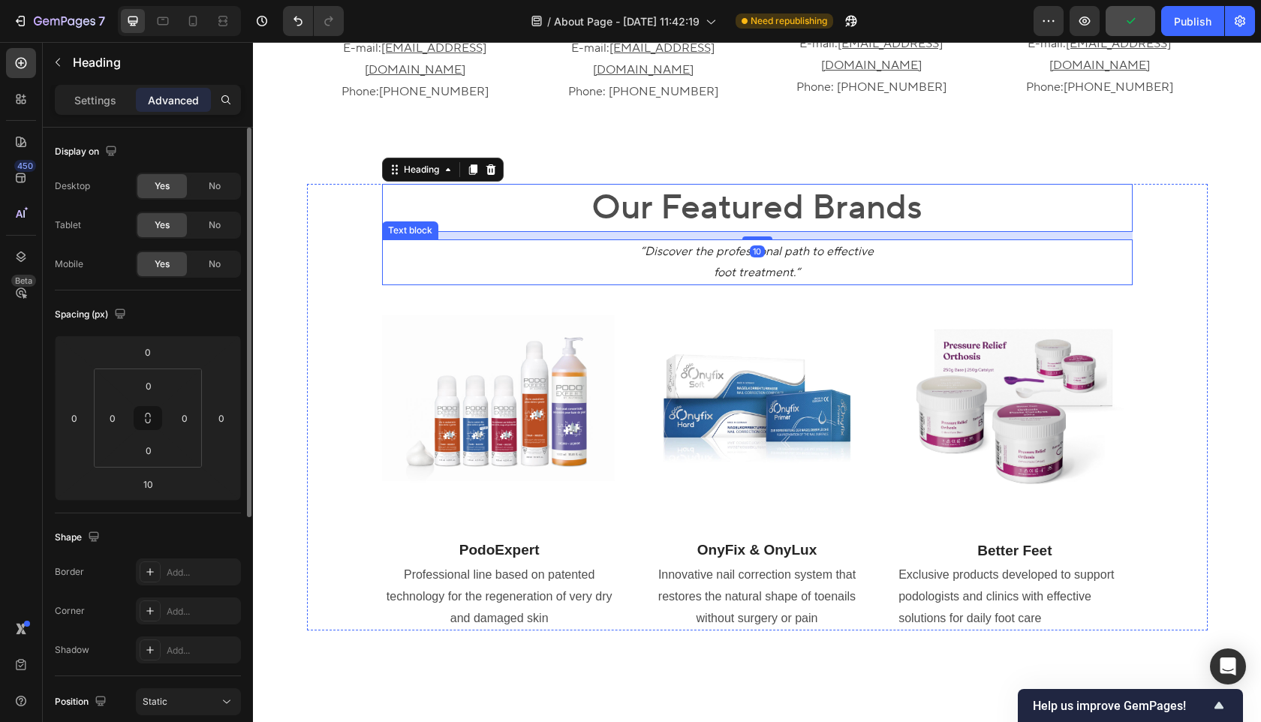
click at [758, 265] on icon "foot treatment.“" at bounding box center [757, 272] width 86 height 15
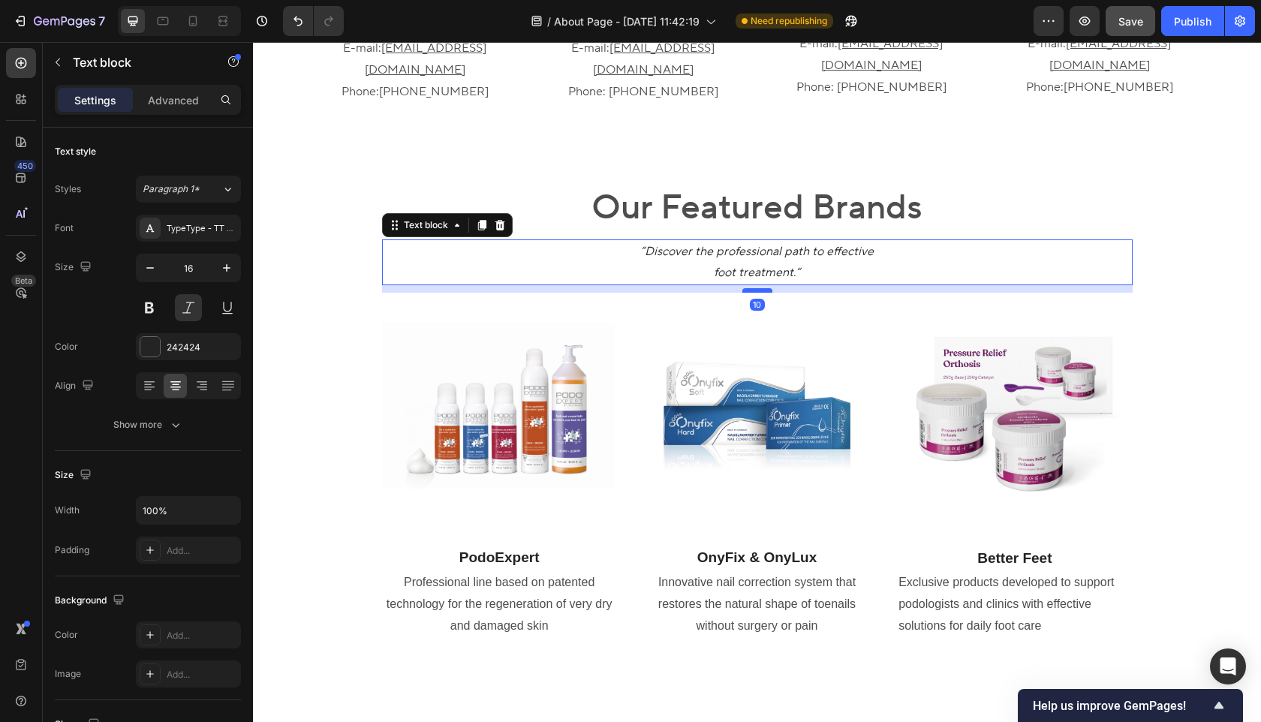
drag, startPoint x: 758, startPoint y: 216, endPoint x: 759, endPoint y: 224, distance: 7.5
click at [759, 288] on div at bounding box center [758, 290] width 30 height 5
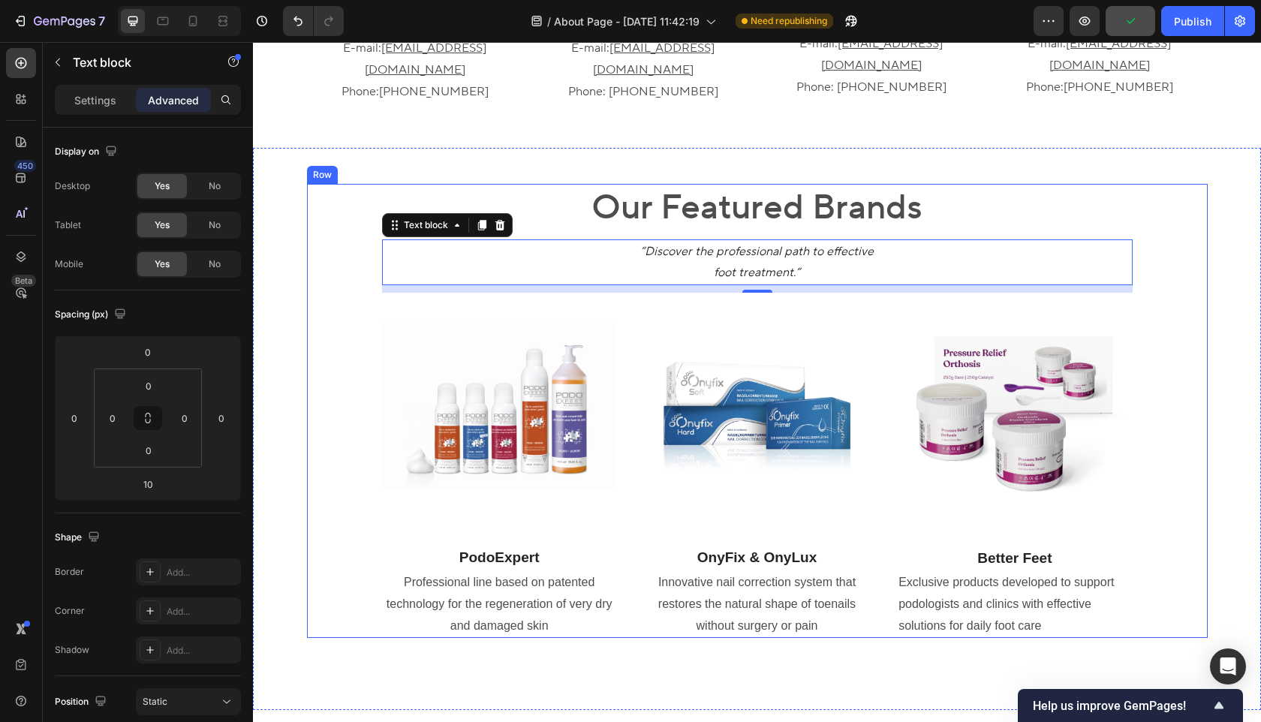
click at [1197, 324] on div "Our Featured Brands Heading “Discover the professional path to effective foot t…" at bounding box center [757, 411] width 901 height 455
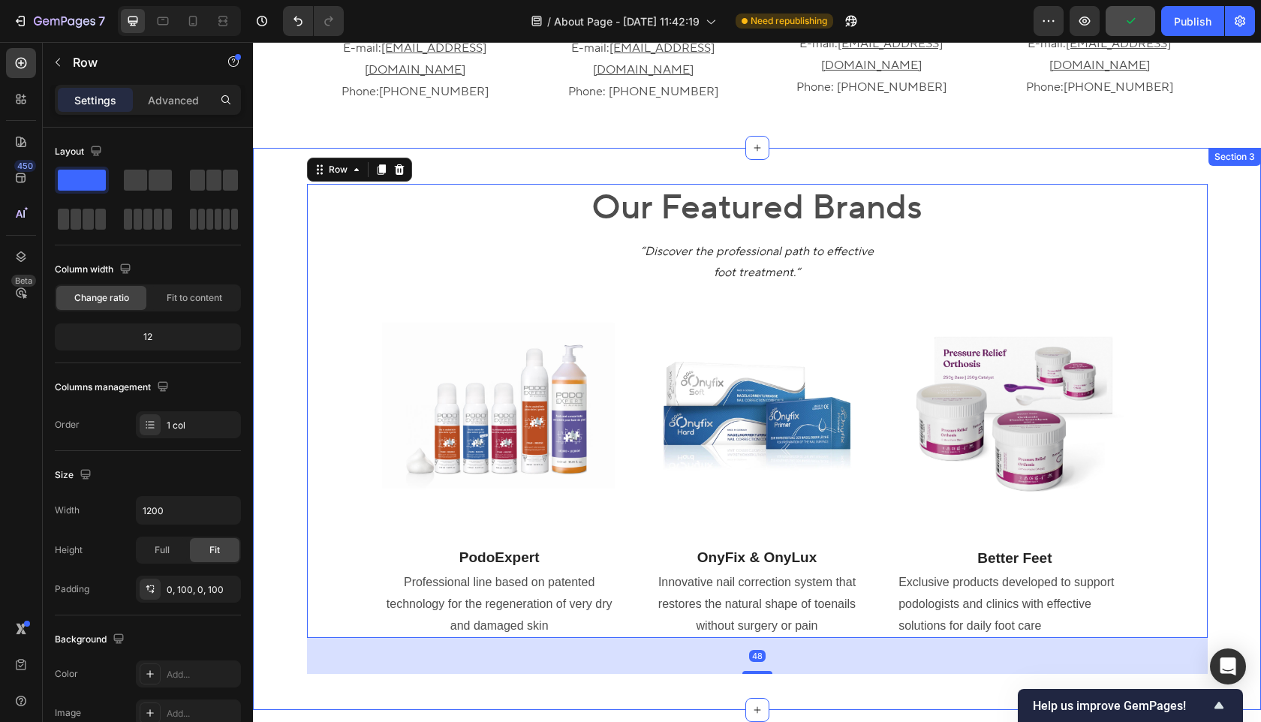
click at [1240, 316] on div "Our Featured Brands Heading “Discover the professional path to effective foot t…" at bounding box center [757, 429] width 986 height 491
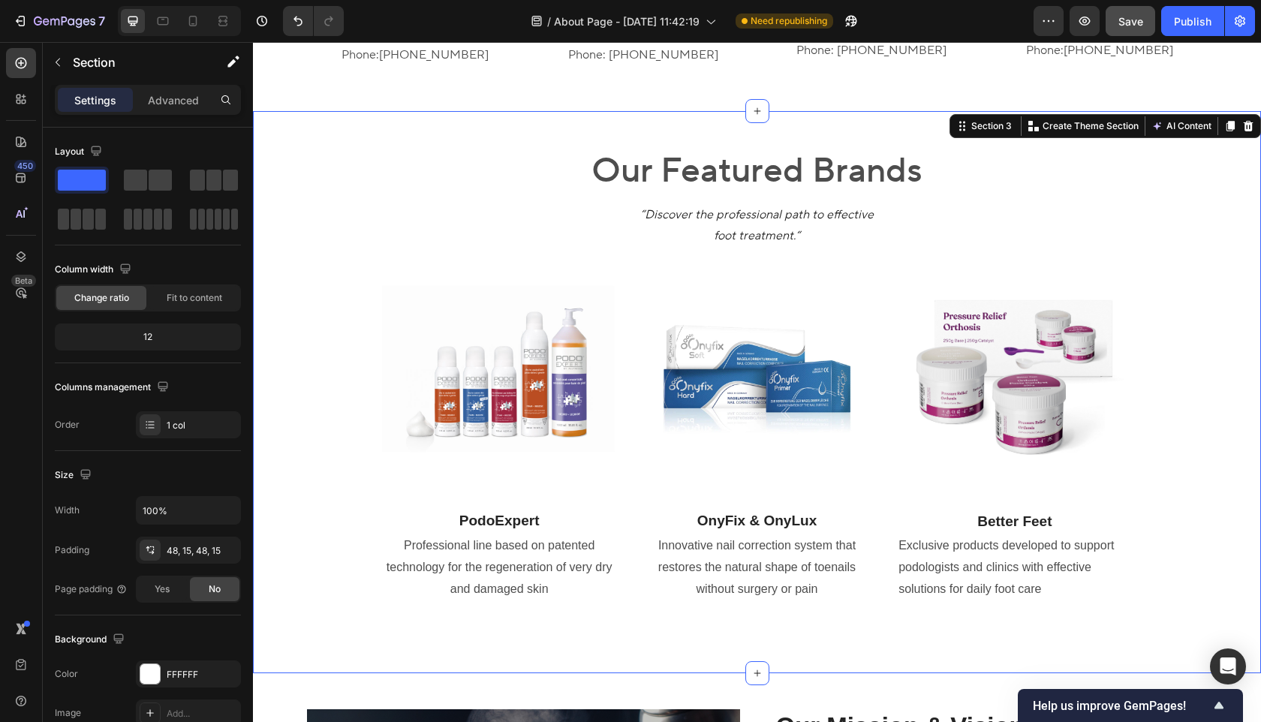
scroll to position [1078, 0]
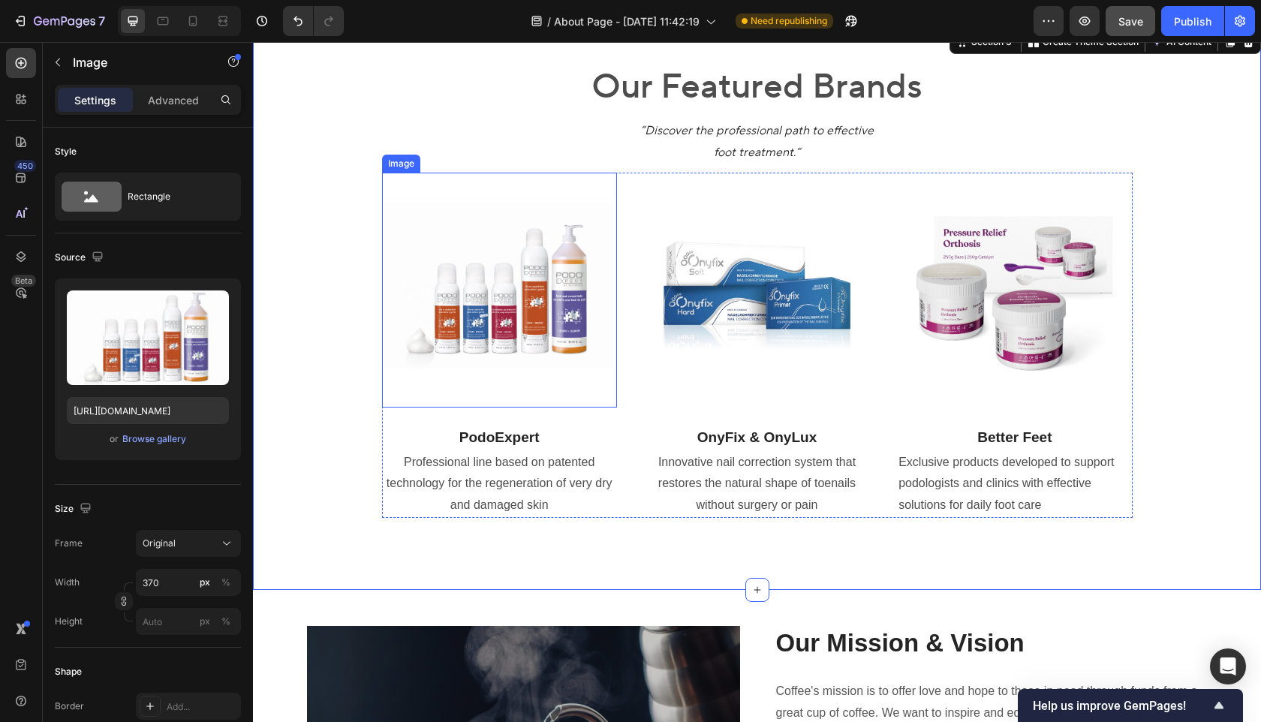
click at [394, 161] on div "Image" at bounding box center [401, 164] width 32 height 14
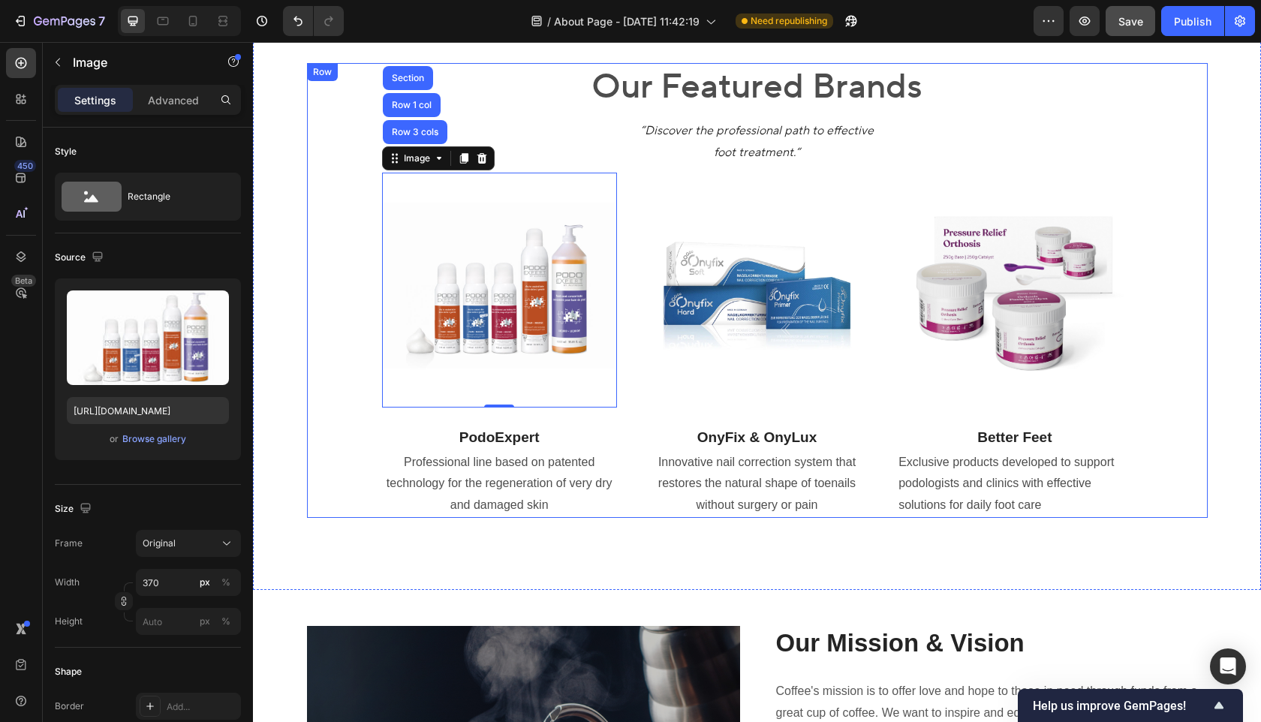
click at [323, 380] on div "Our Featured Brands Heading “Discover the professional path to effective foot t…" at bounding box center [757, 290] width 901 height 455
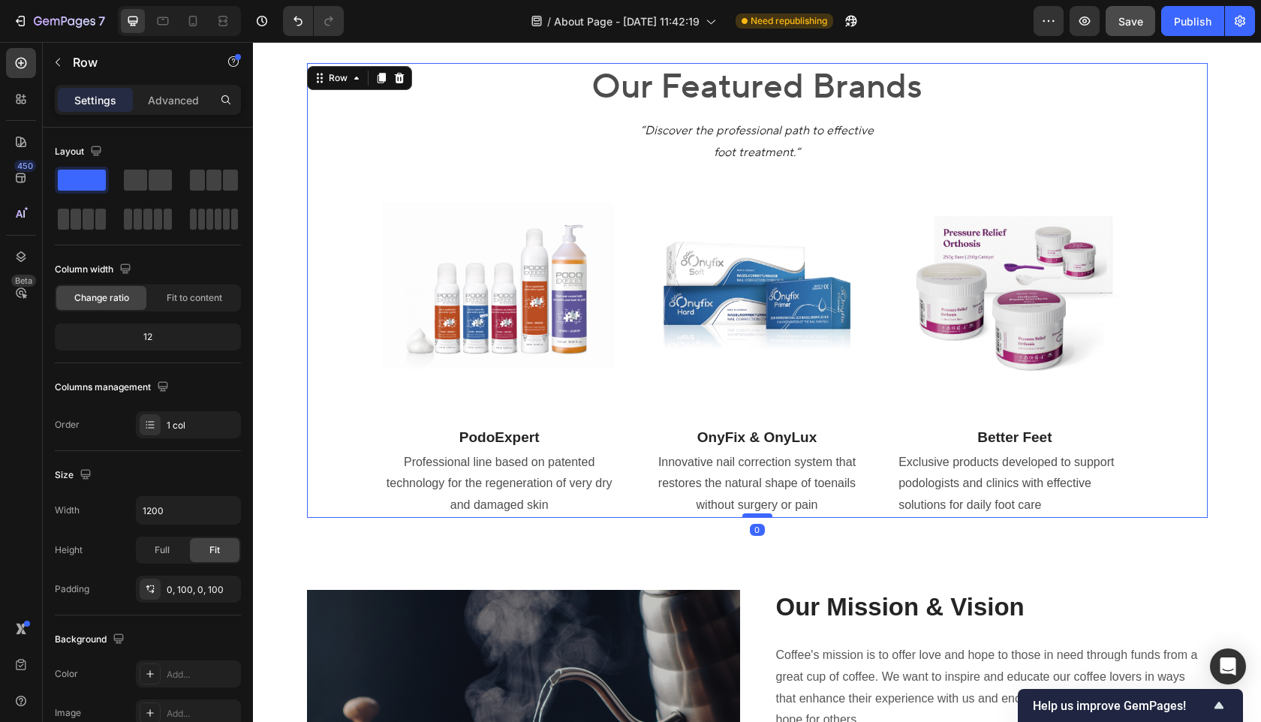
drag, startPoint x: 761, startPoint y: 553, endPoint x: 769, endPoint y: 517, distance: 37.5
click at [769, 517] on div at bounding box center [758, 516] width 30 height 5
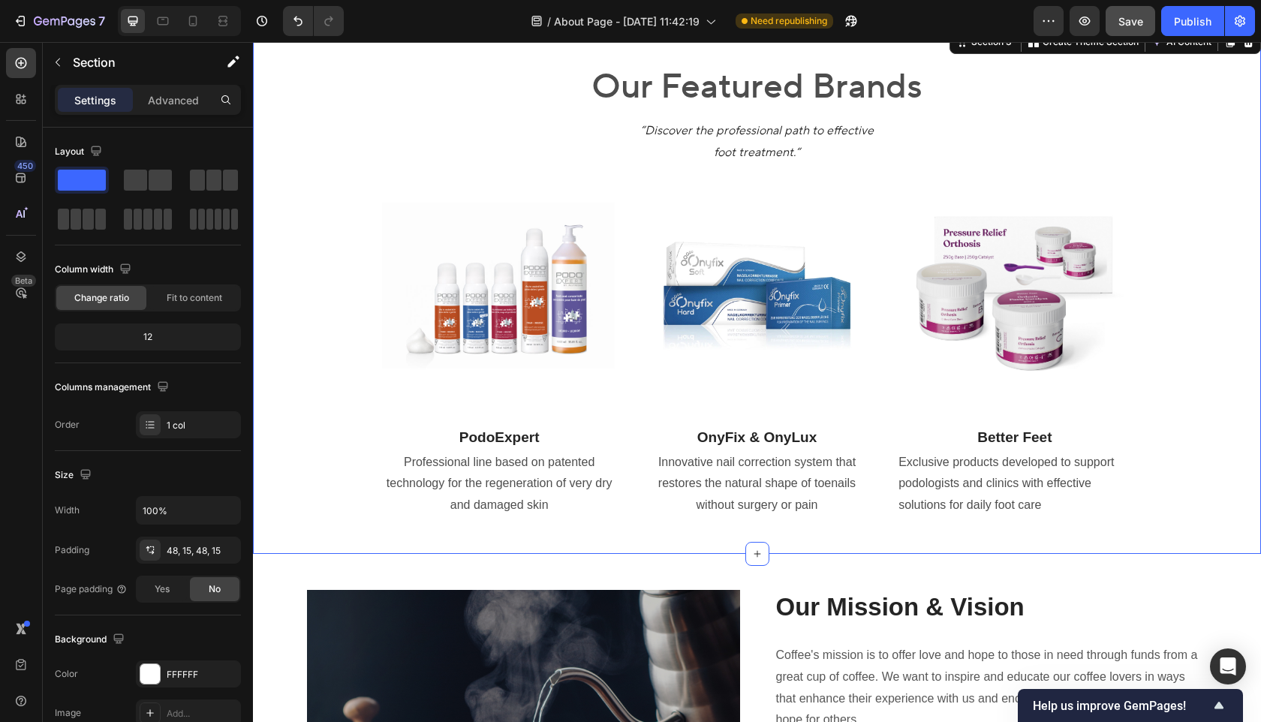
click at [650, 547] on div "Our Featured Brands Heading “Discover the professional path to effective foot t…" at bounding box center [757, 290] width 1008 height 527
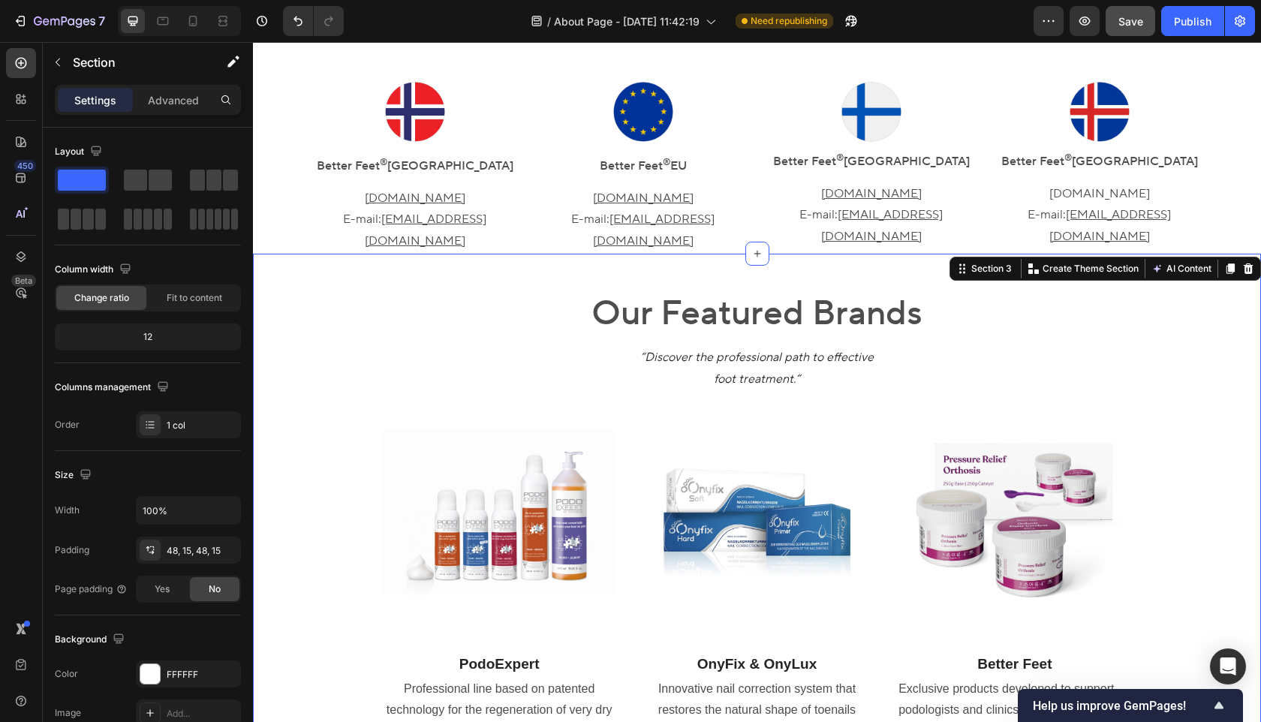
scroll to position [842, 0]
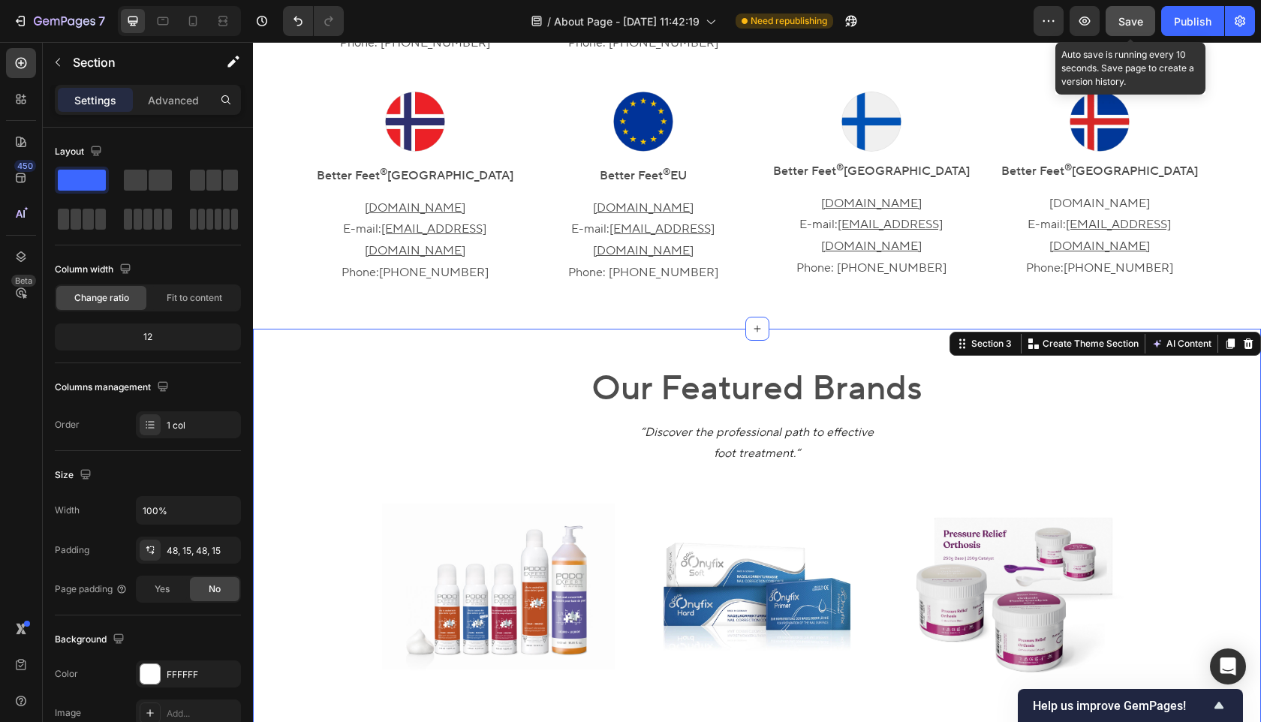
click at [1122, 23] on span "Save" at bounding box center [1131, 21] width 25 height 13
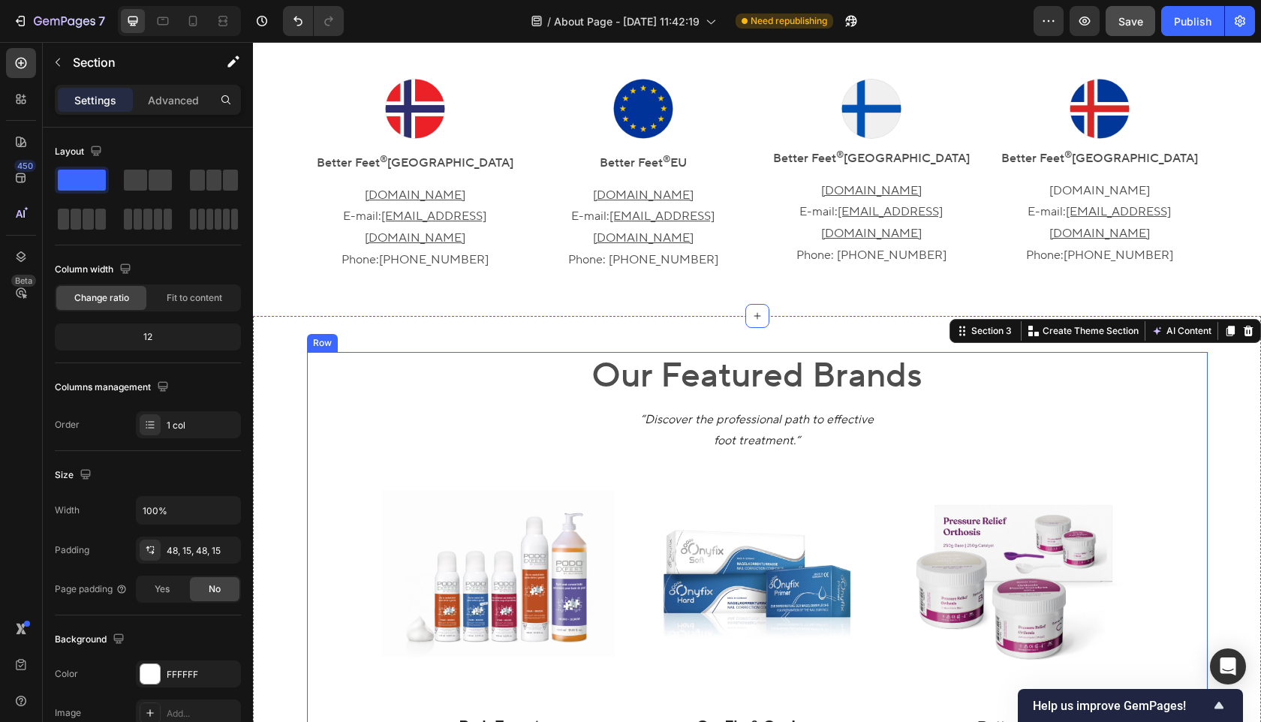
scroll to position [860, 0]
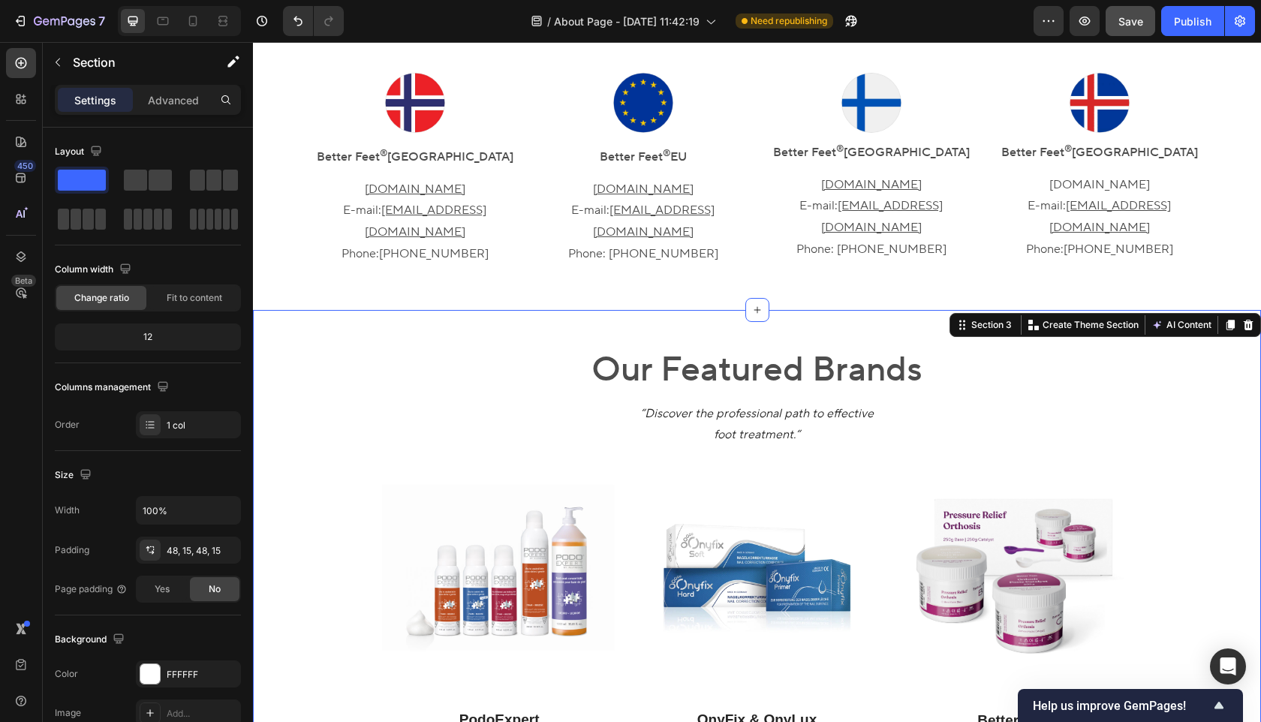
click at [277, 346] on div "Our Featured Brands Heading “Discover the professional path to effective foot t…" at bounding box center [757, 573] width 986 height 455
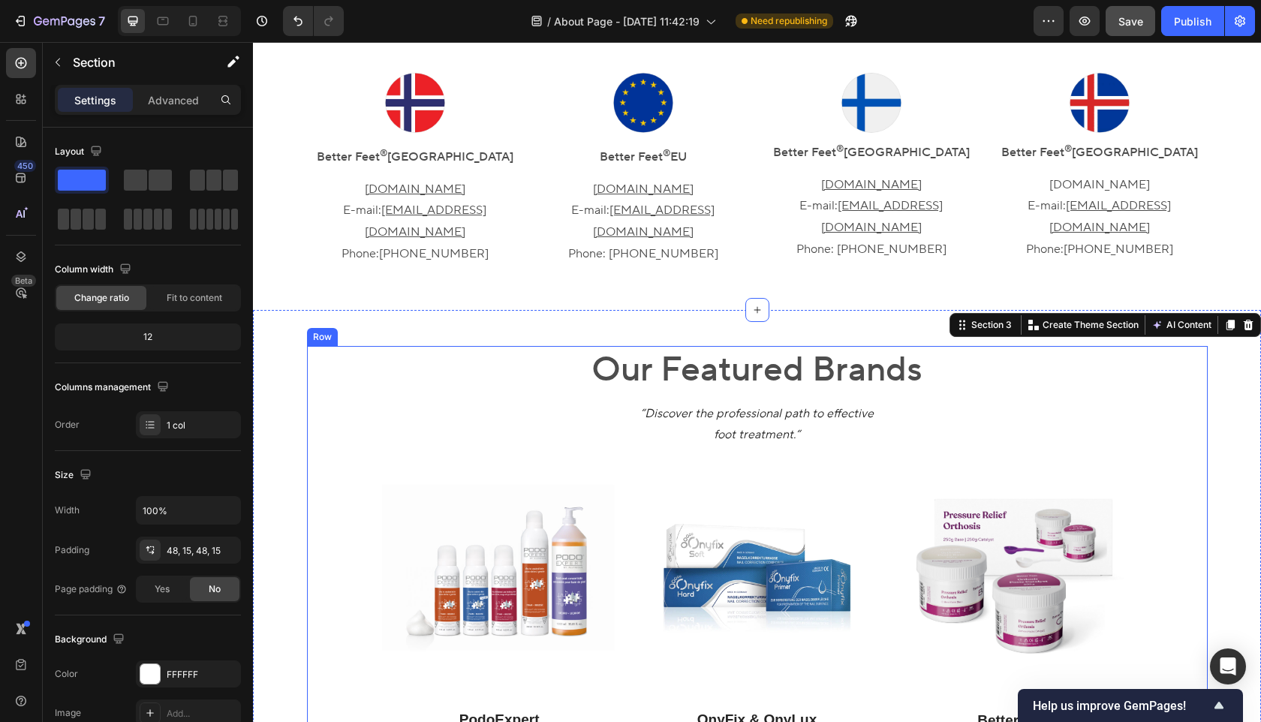
click at [333, 346] on div "Our Featured Brands Heading “Discover the professional path to effective foot t…" at bounding box center [757, 573] width 901 height 455
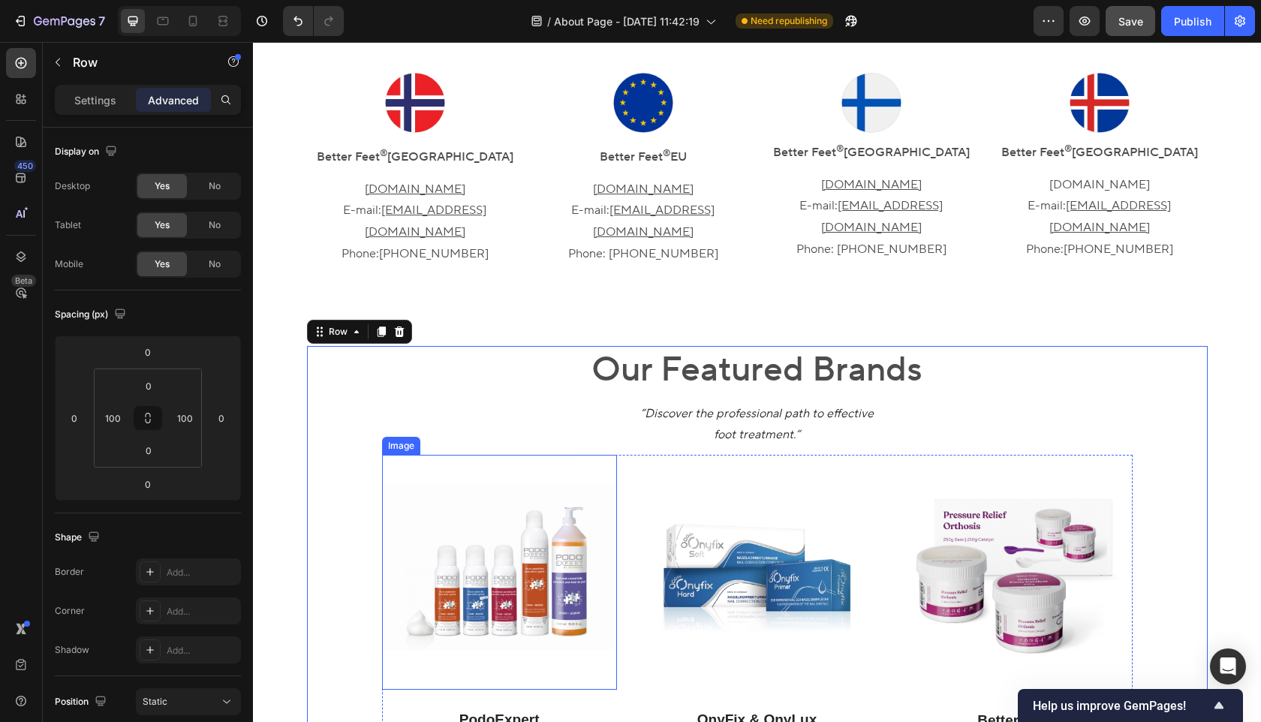
click at [398, 439] on div "Image" at bounding box center [401, 446] width 32 height 14
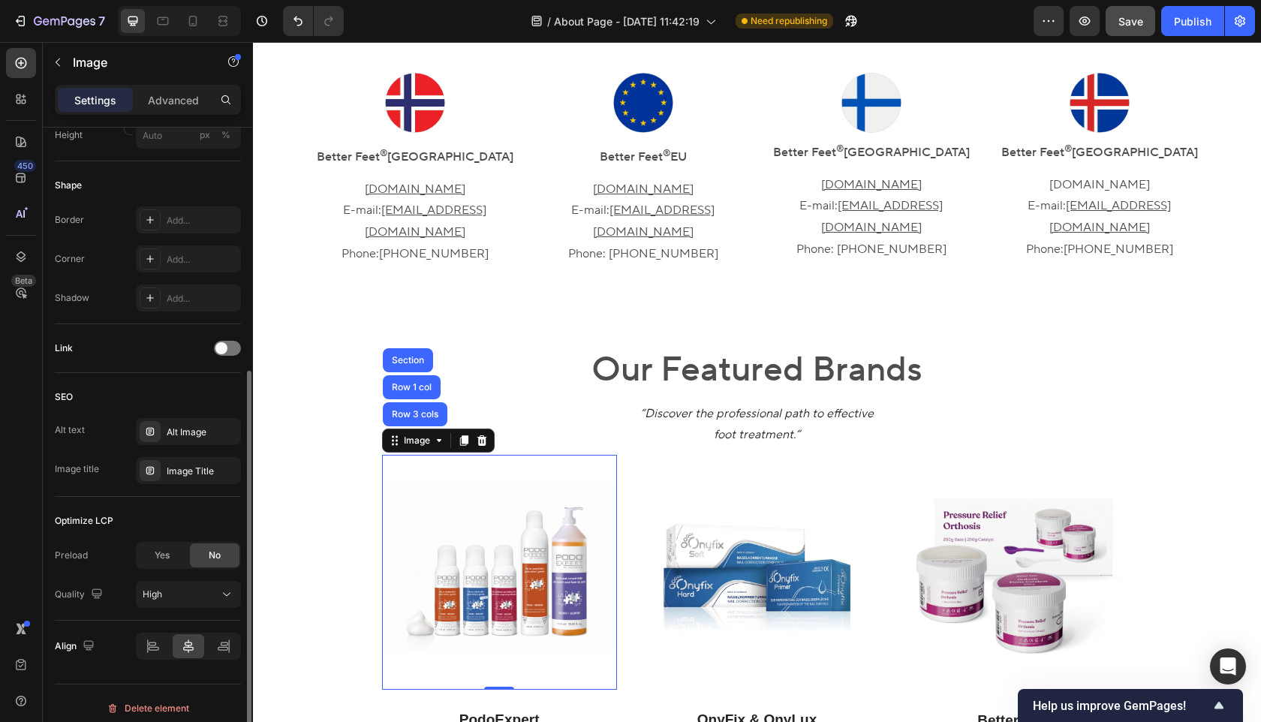
scroll to position [496, 0]
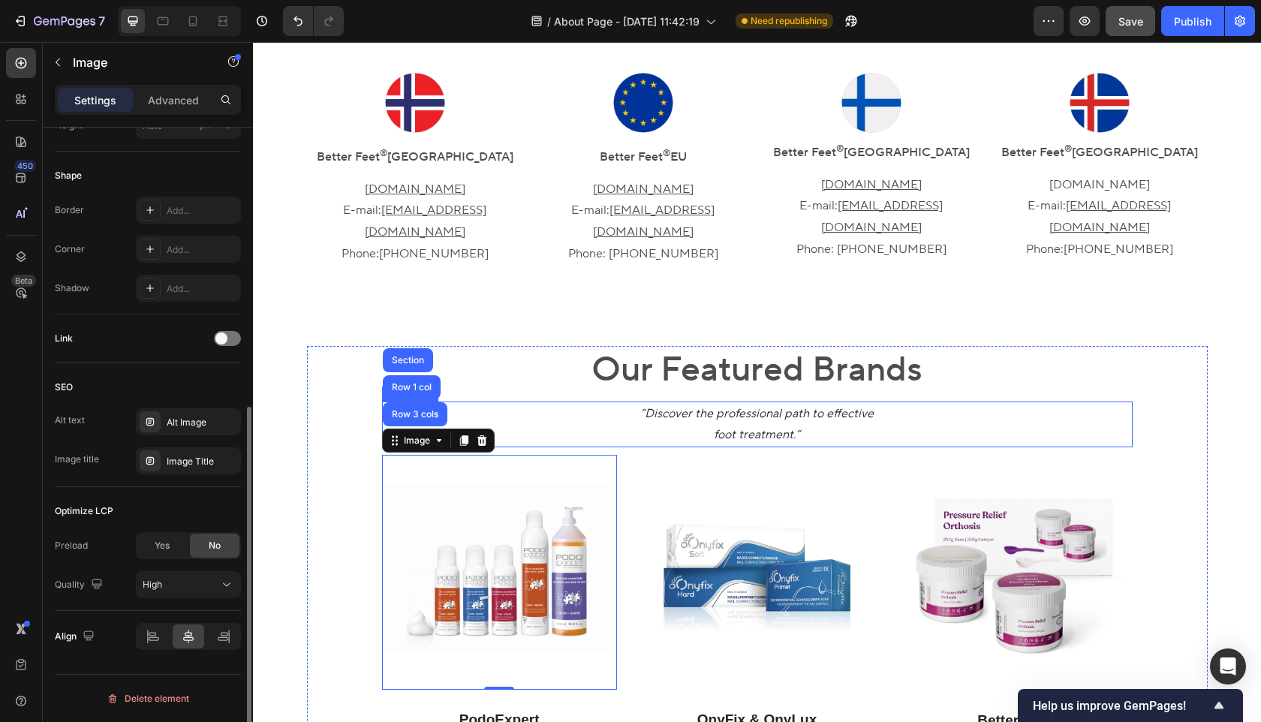
click at [555, 403] on p "“Discover the professional path to effective foot treatment.“" at bounding box center [758, 425] width 748 height 44
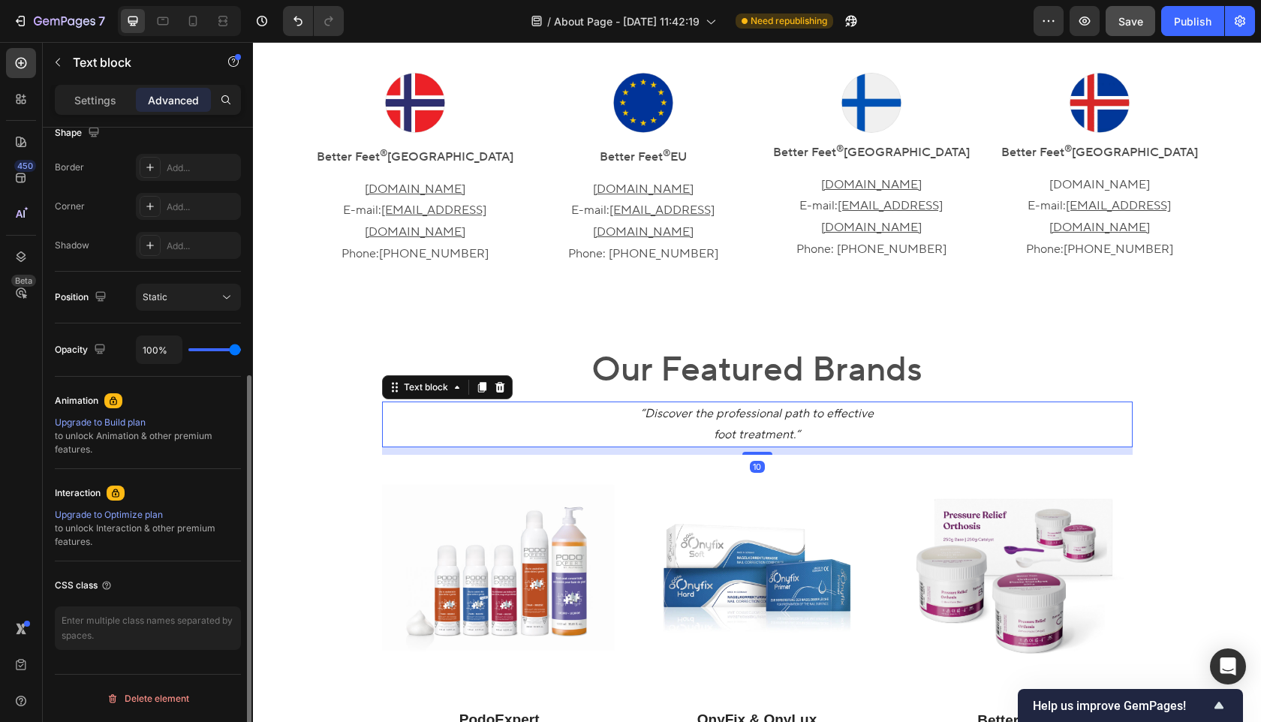
scroll to position [0, 0]
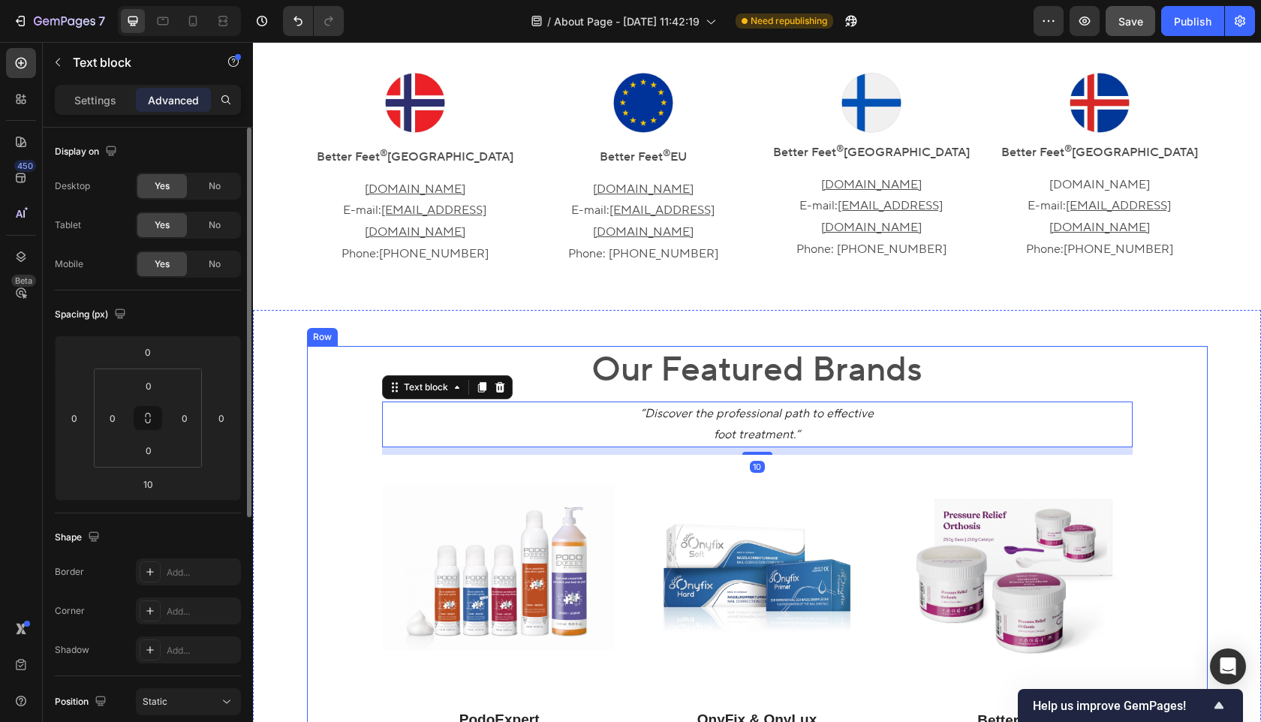
click at [331, 441] on div "Our Featured Brands Heading “Discover the professional path to effective foot t…" at bounding box center [757, 573] width 901 height 455
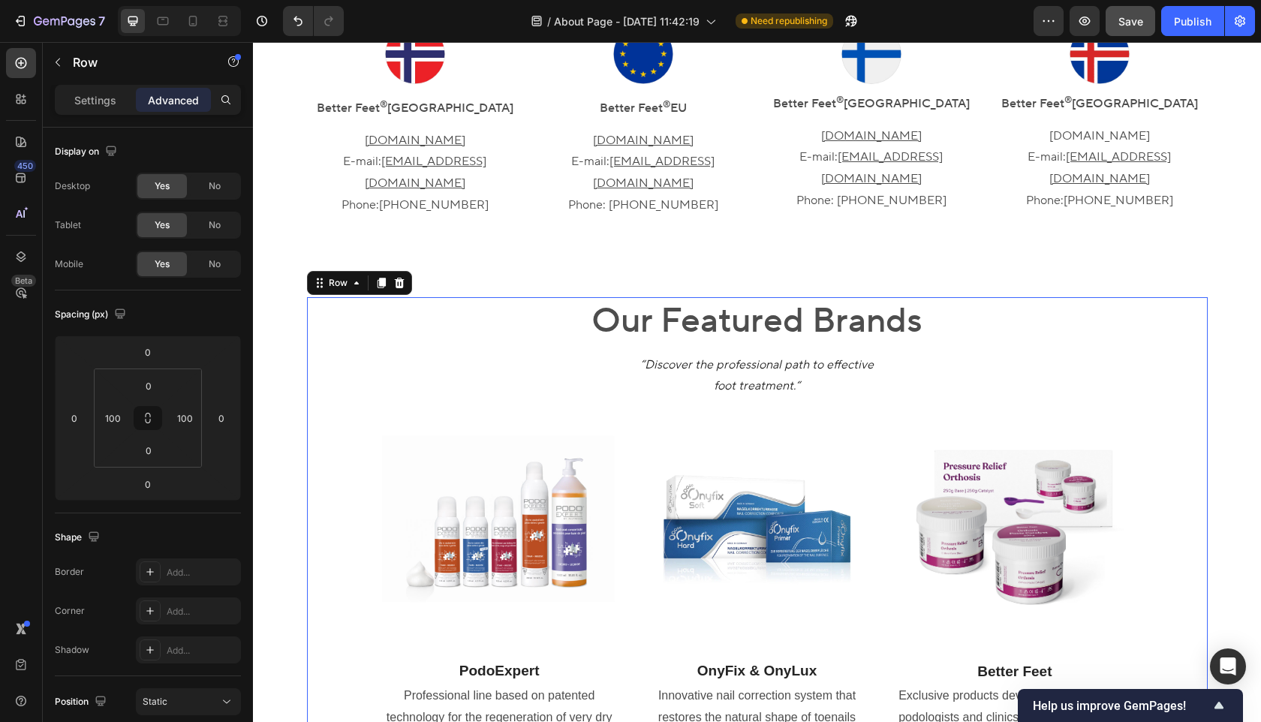
scroll to position [951, 0]
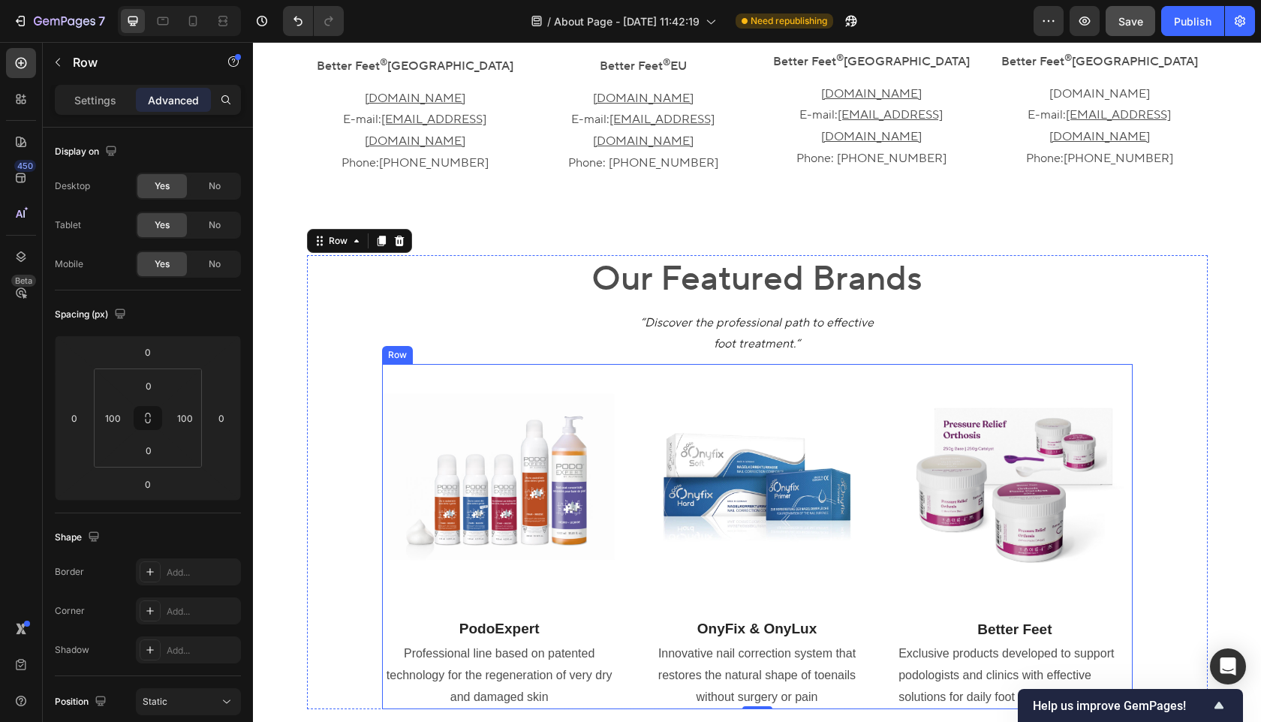
click at [630, 631] on div "Image PodoExpert Text block Professional line based on patented technology for …" at bounding box center [757, 536] width 751 height 345
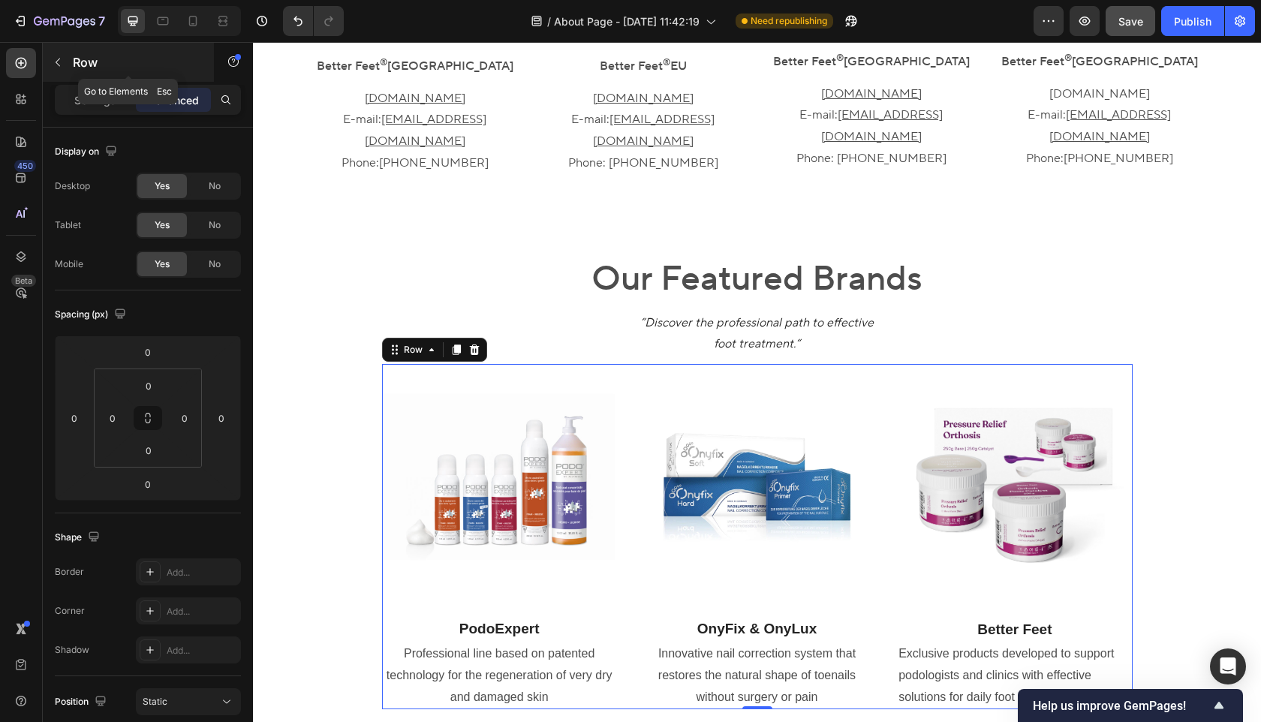
click at [101, 81] on div "Row" at bounding box center [128, 62] width 171 height 39
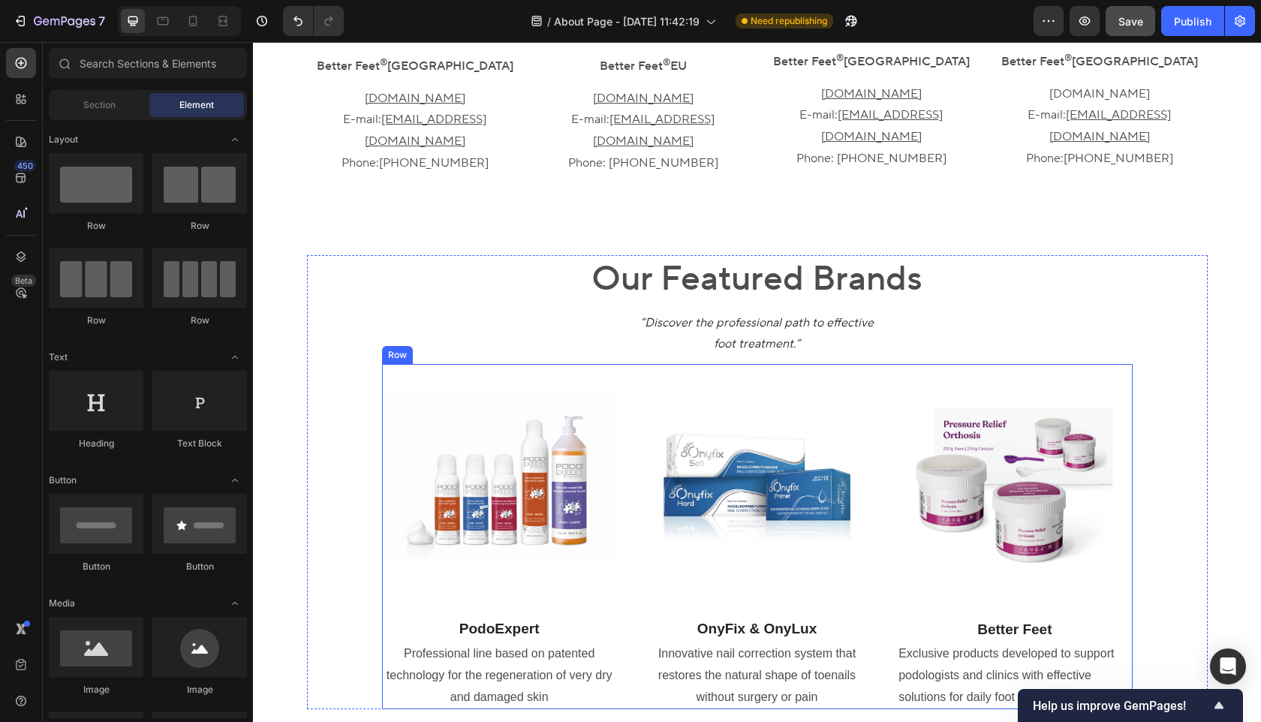
click at [633, 640] on div "Image PodoExpert Text block Professional line based on patented technology for …" at bounding box center [757, 536] width 751 height 345
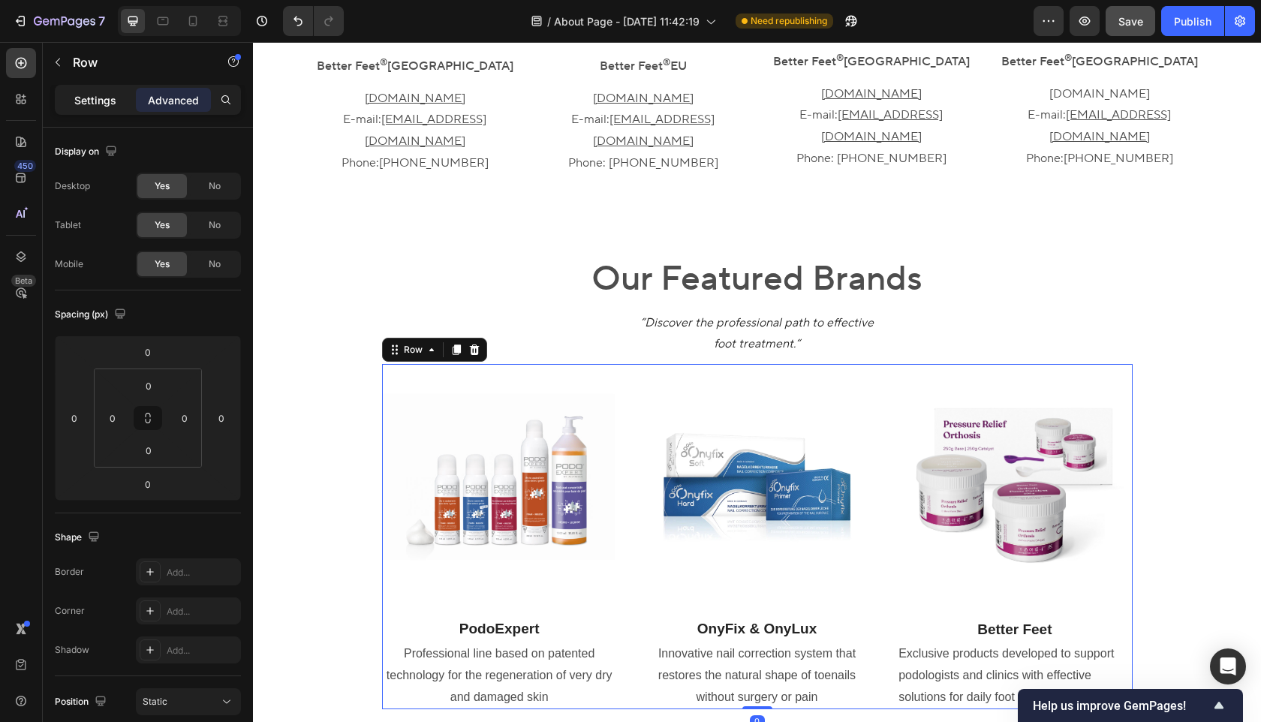
click at [98, 107] on p "Settings" at bounding box center [95, 100] width 42 height 16
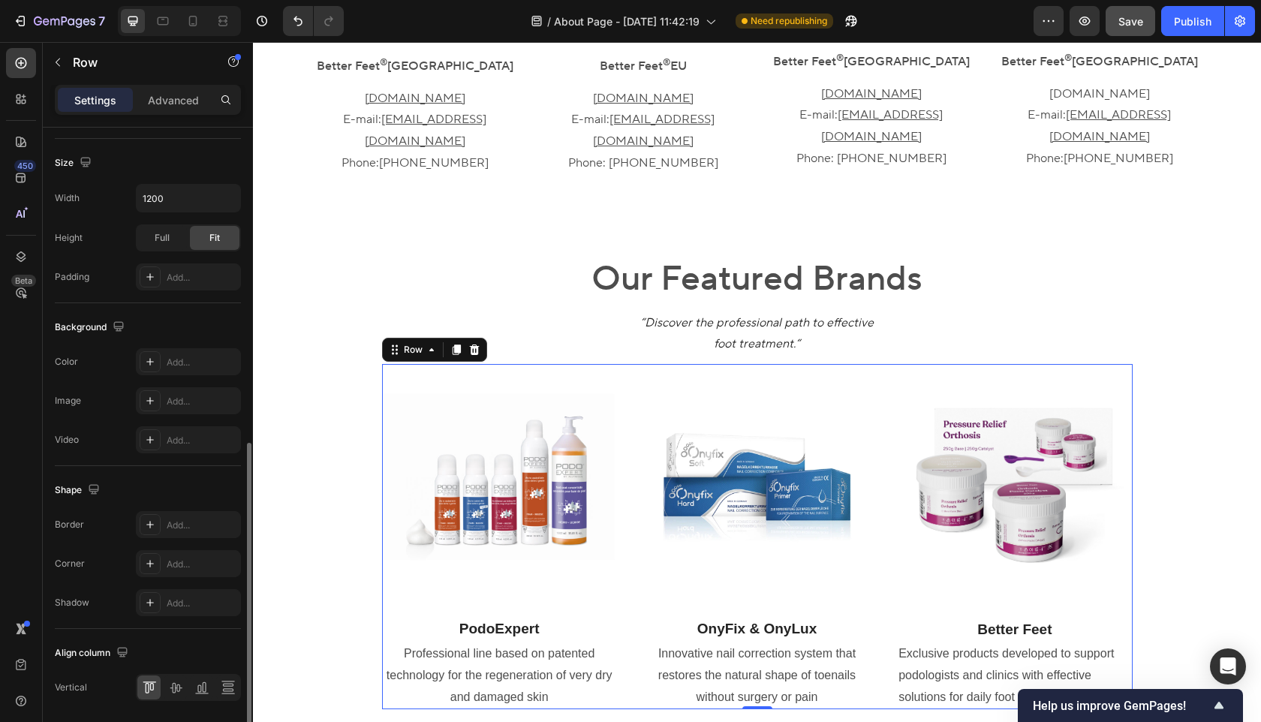
scroll to position [450, 0]
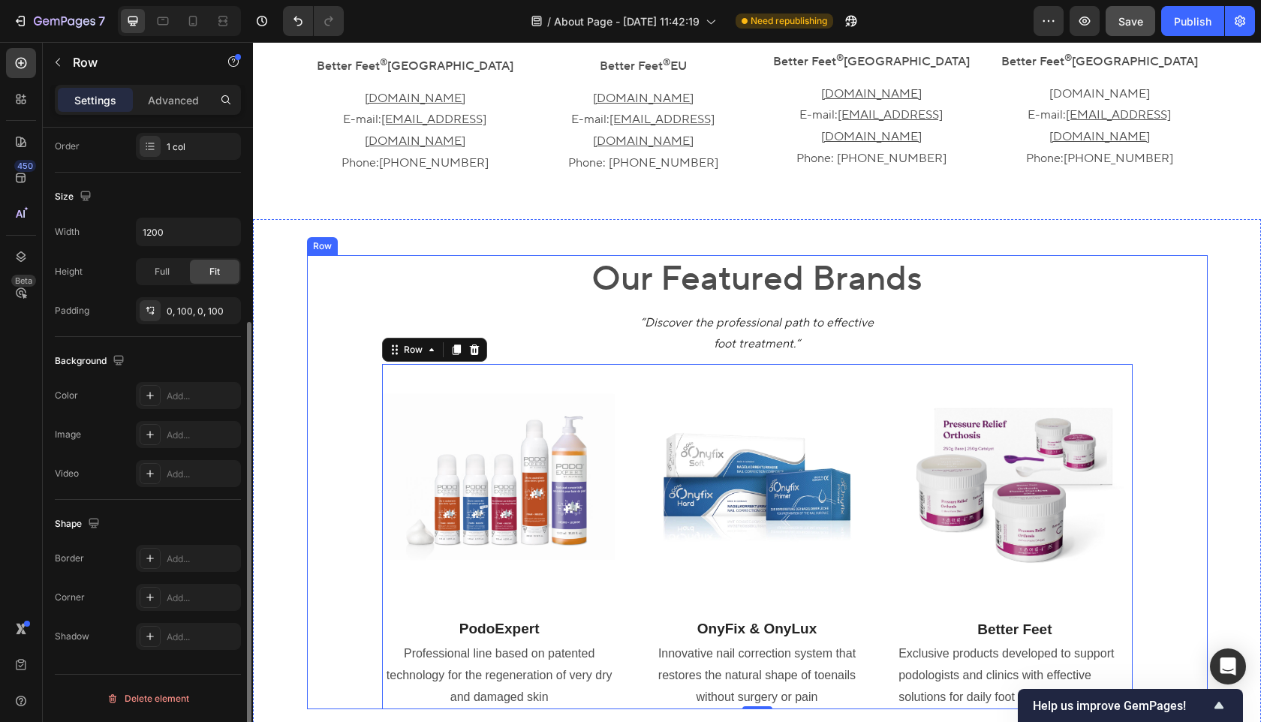
click at [351, 419] on div "Our Featured Brands Heading “Discover the professional path to effective foot t…" at bounding box center [757, 482] width 901 height 455
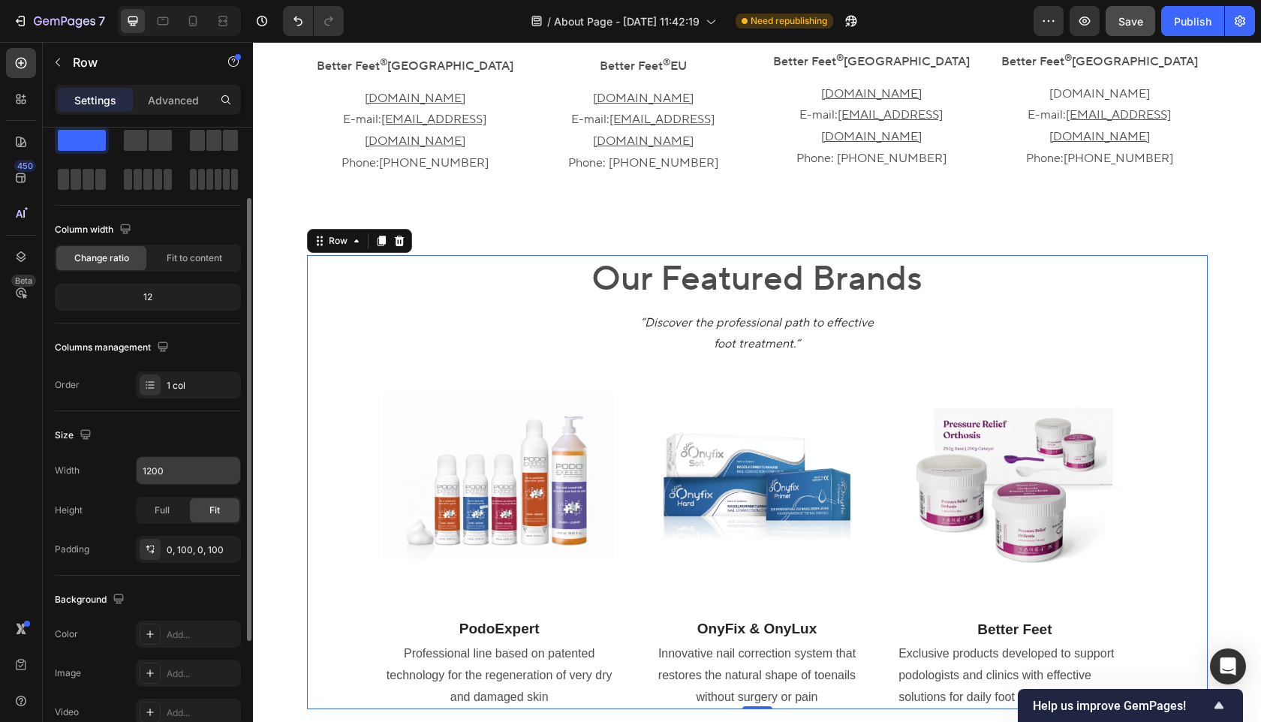
scroll to position [0, 0]
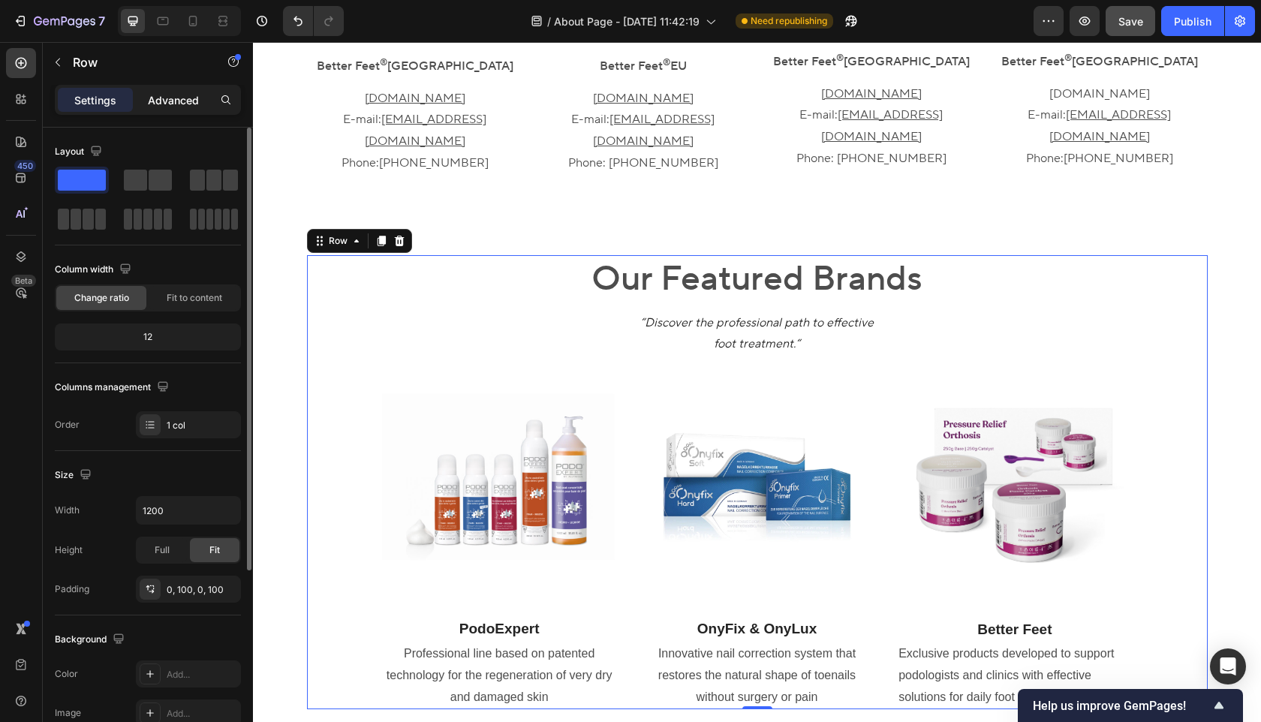
click at [168, 109] on div "Advanced" at bounding box center [173, 100] width 75 height 24
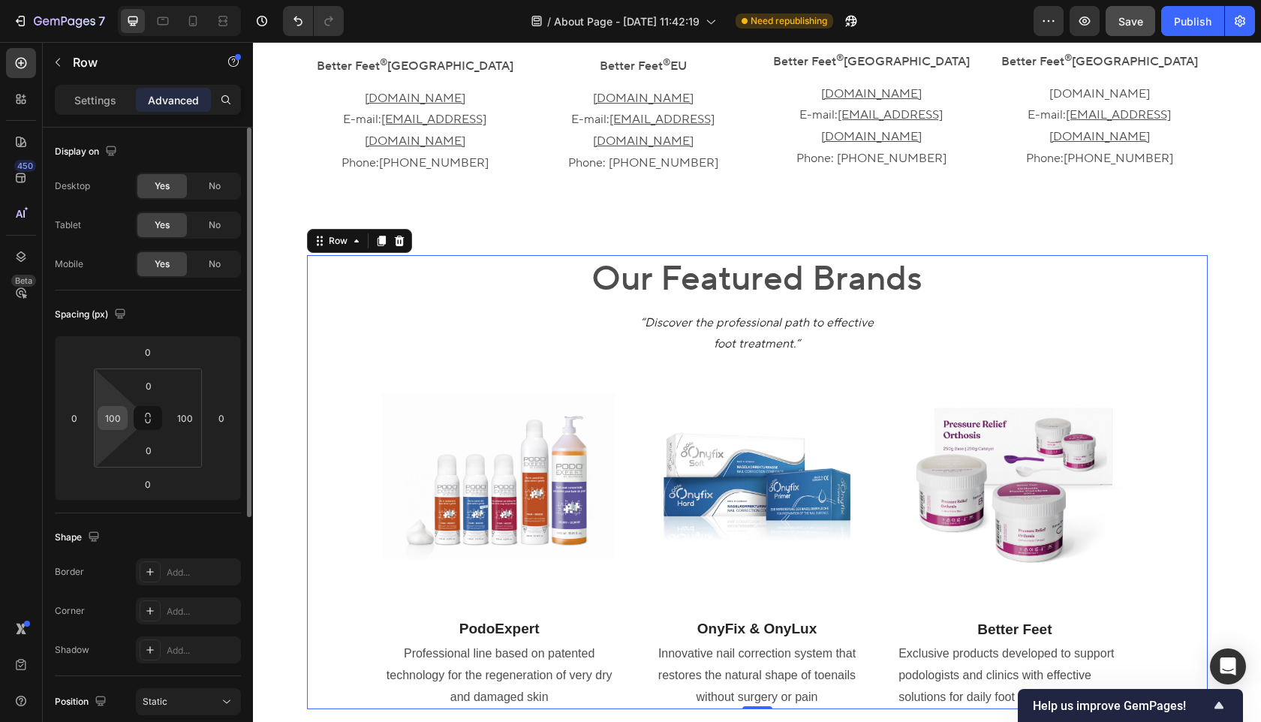
click at [108, 406] on div "100" at bounding box center [113, 418] width 30 height 24
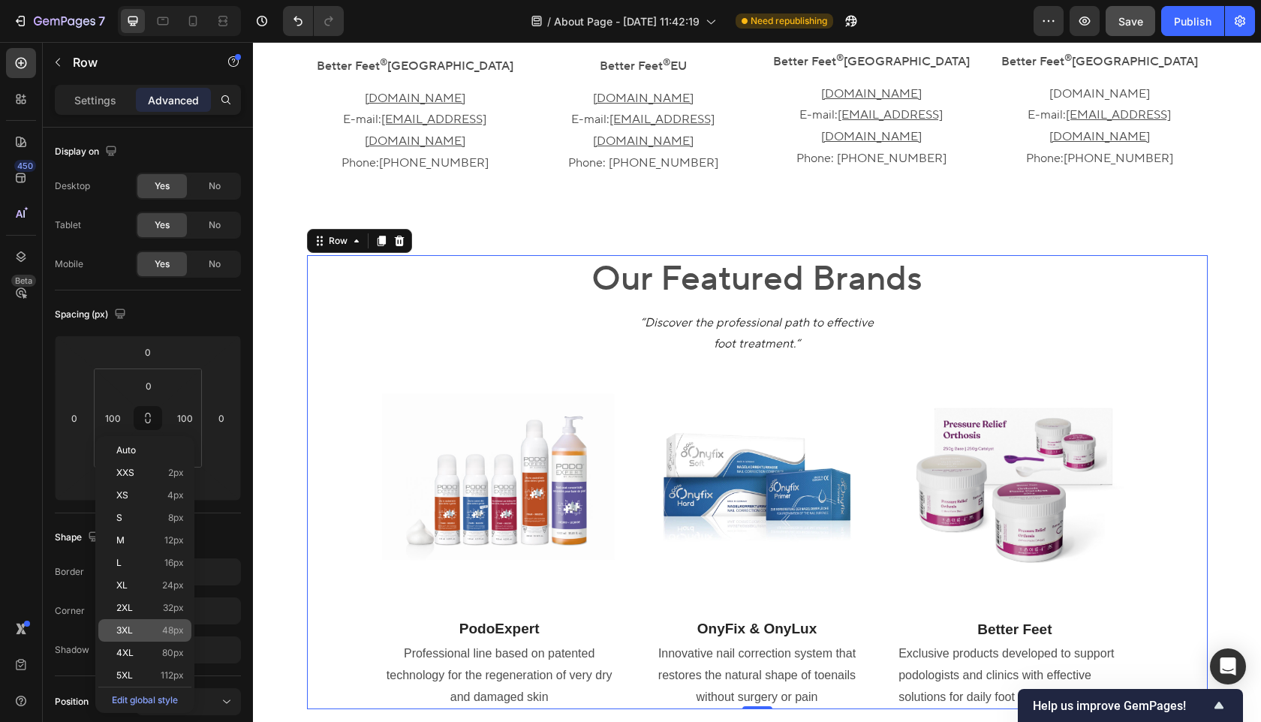
click at [170, 631] on span "48px" at bounding box center [173, 630] width 22 height 11
type input "48"
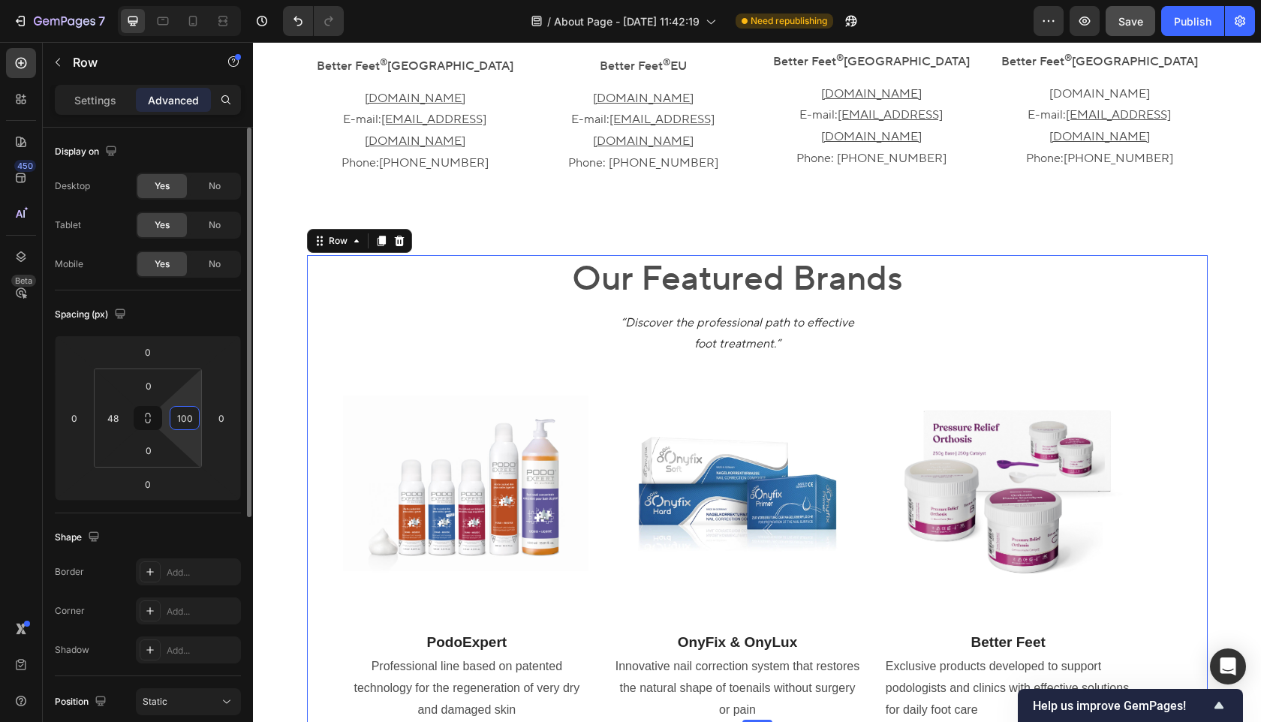
click at [184, 421] on input "100" at bounding box center [184, 418] width 23 height 23
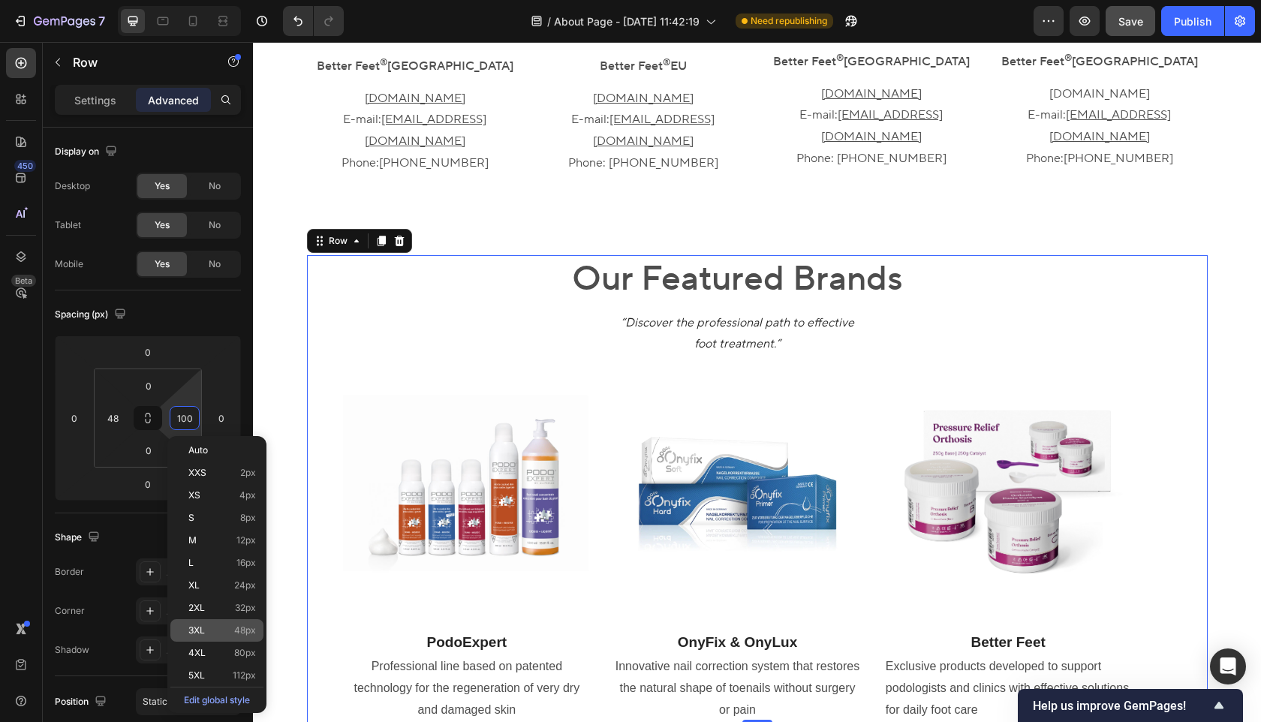
click at [252, 634] on span "48px" at bounding box center [245, 630] width 22 height 11
type input "48"
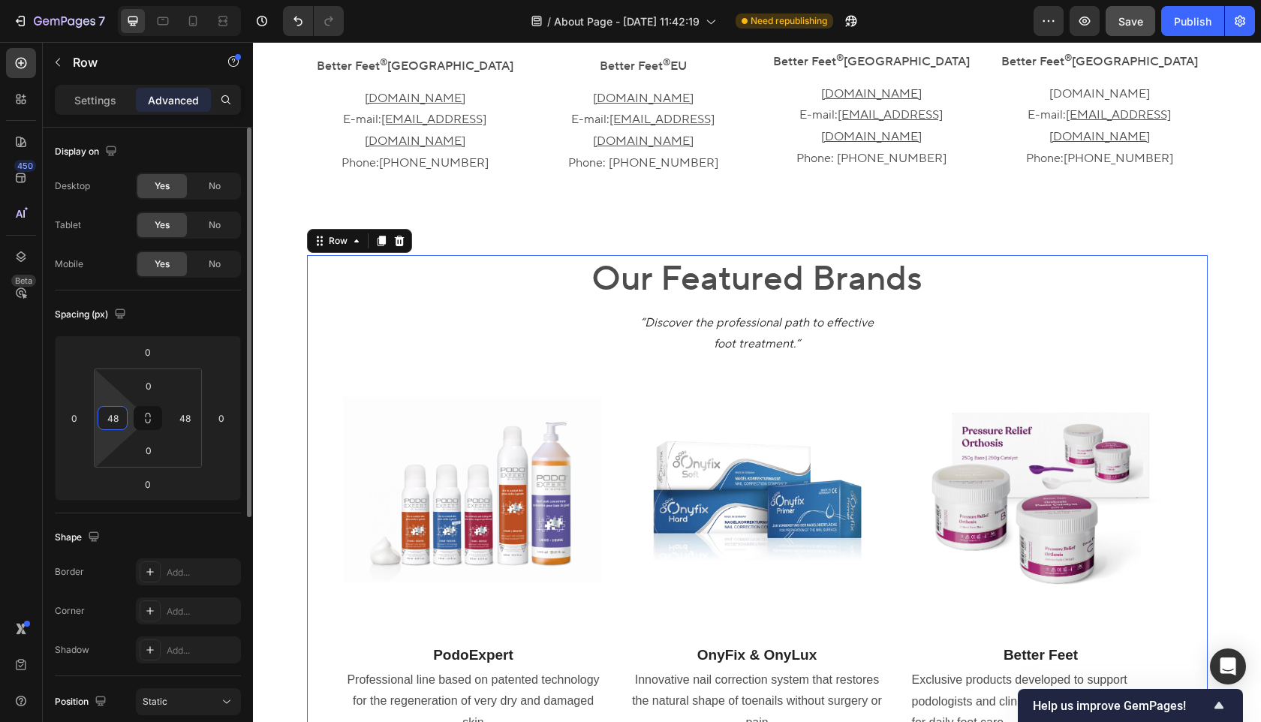
click at [114, 413] on input "48" at bounding box center [112, 418] width 23 height 23
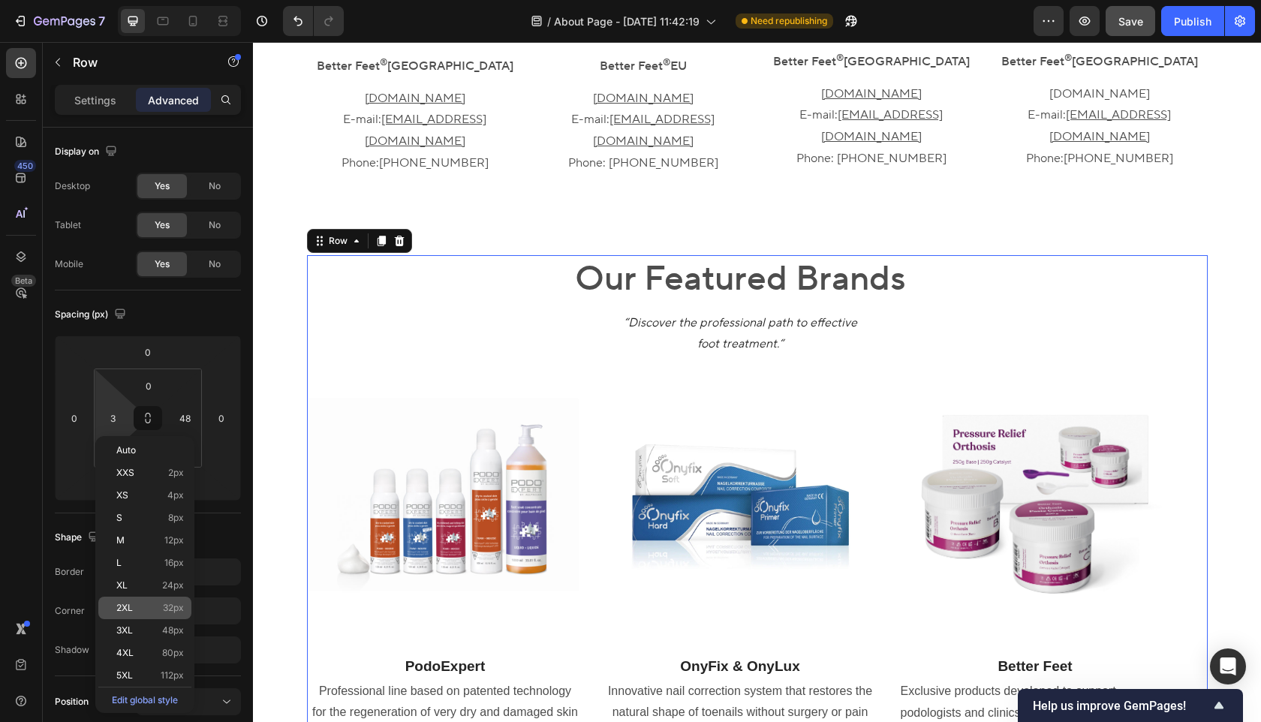
click at [170, 610] on span "32px" at bounding box center [173, 608] width 21 height 11
type input "32"
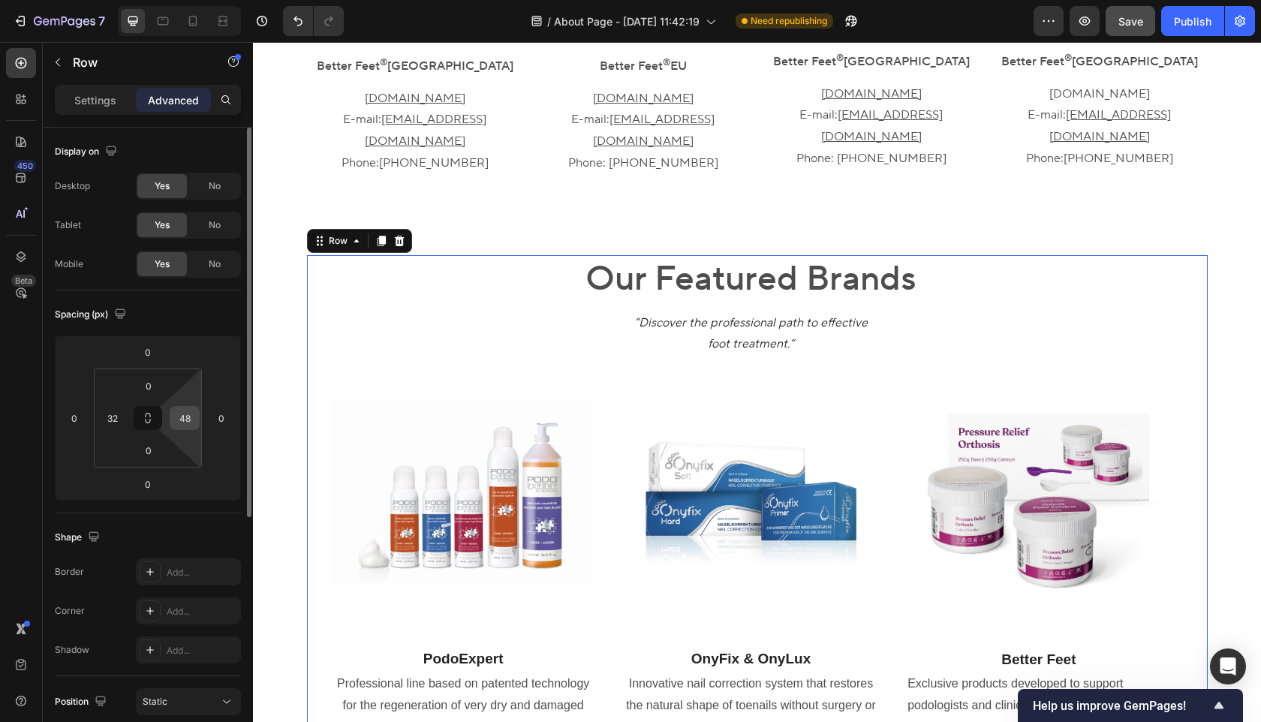
click at [183, 411] on input "48" at bounding box center [184, 418] width 23 height 23
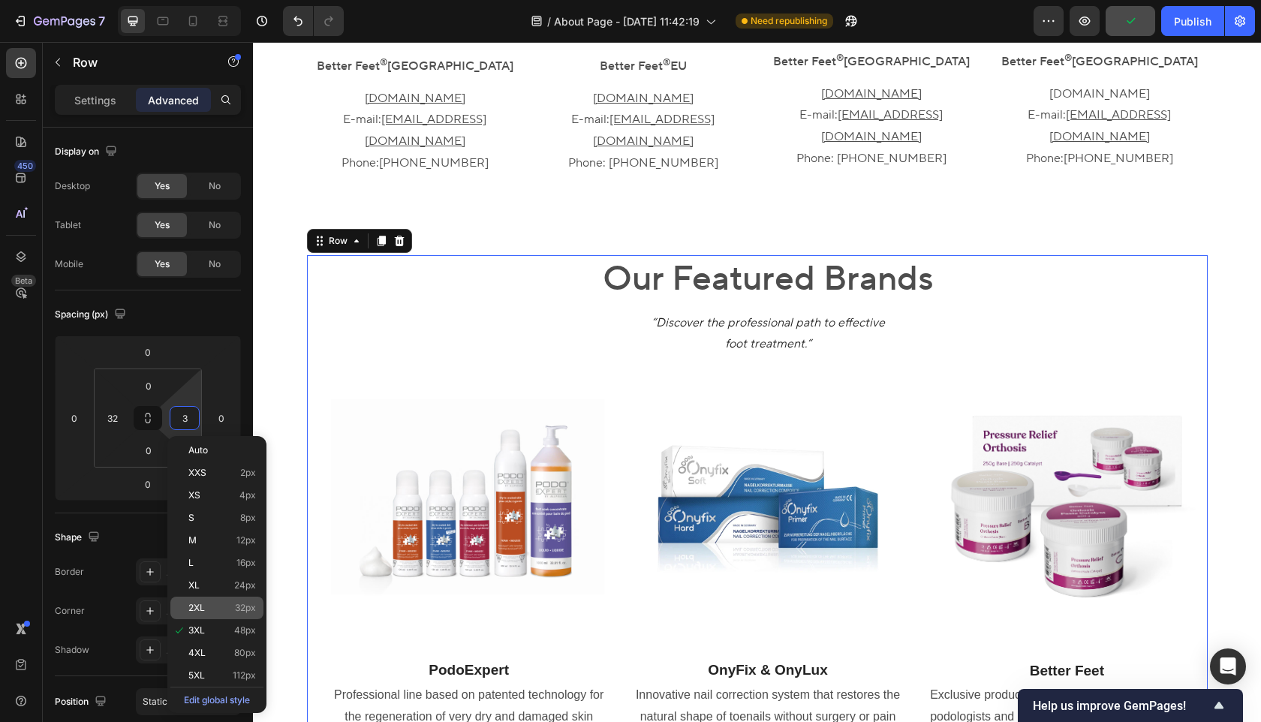
click at [224, 606] on p "2XL 32px" at bounding box center [222, 608] width 68 height 11
type input "32"
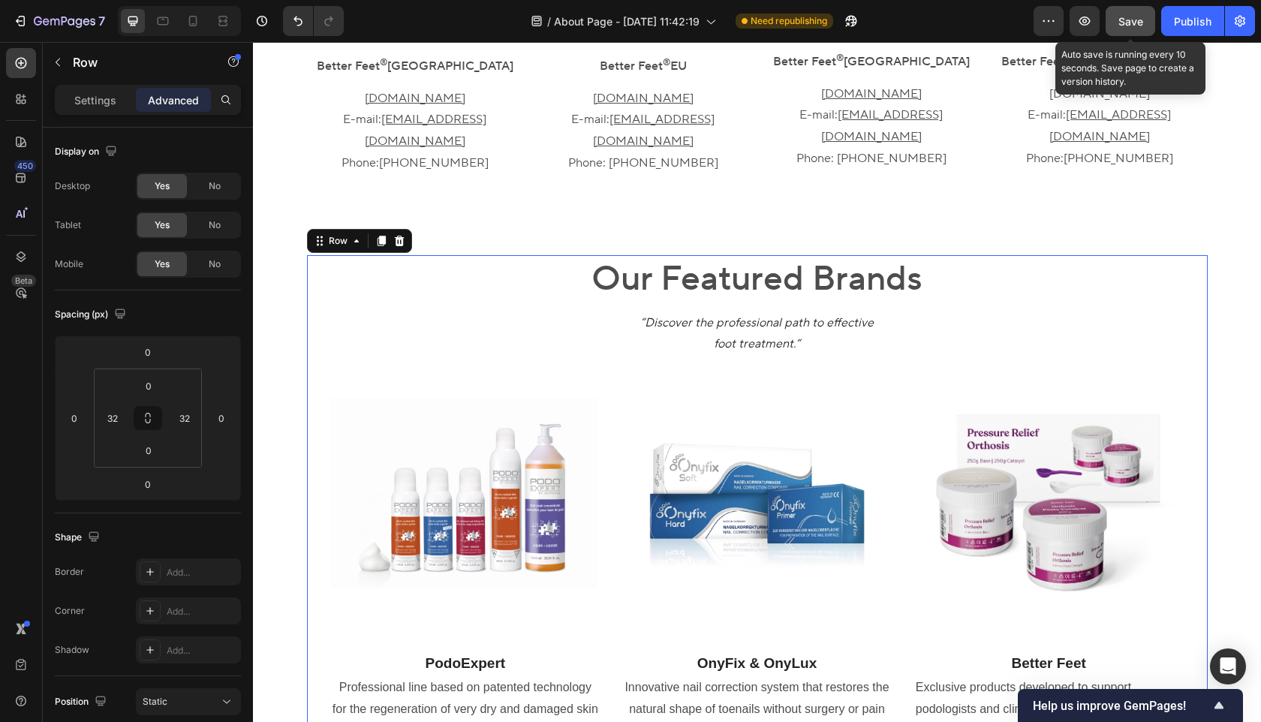
click at [1131, 6] on button "Save" at bounding box center [1131, 21] width 50 height 30
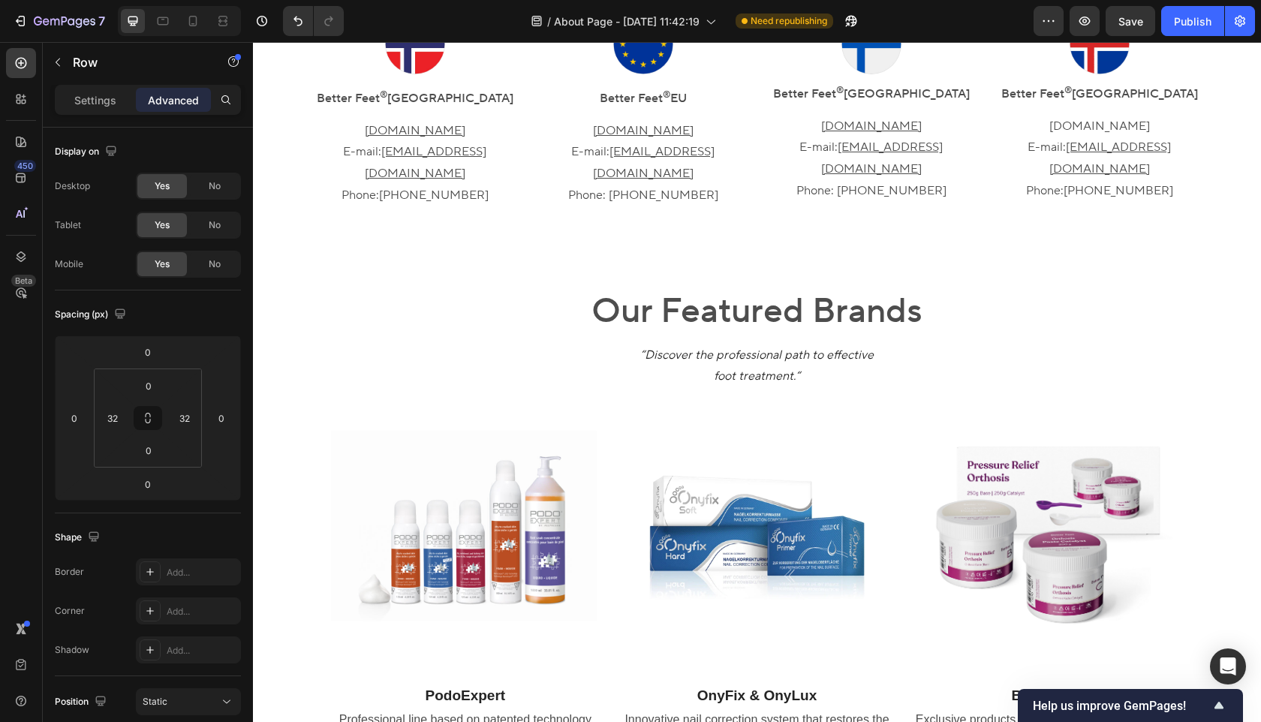
scroll to position [923, 0]
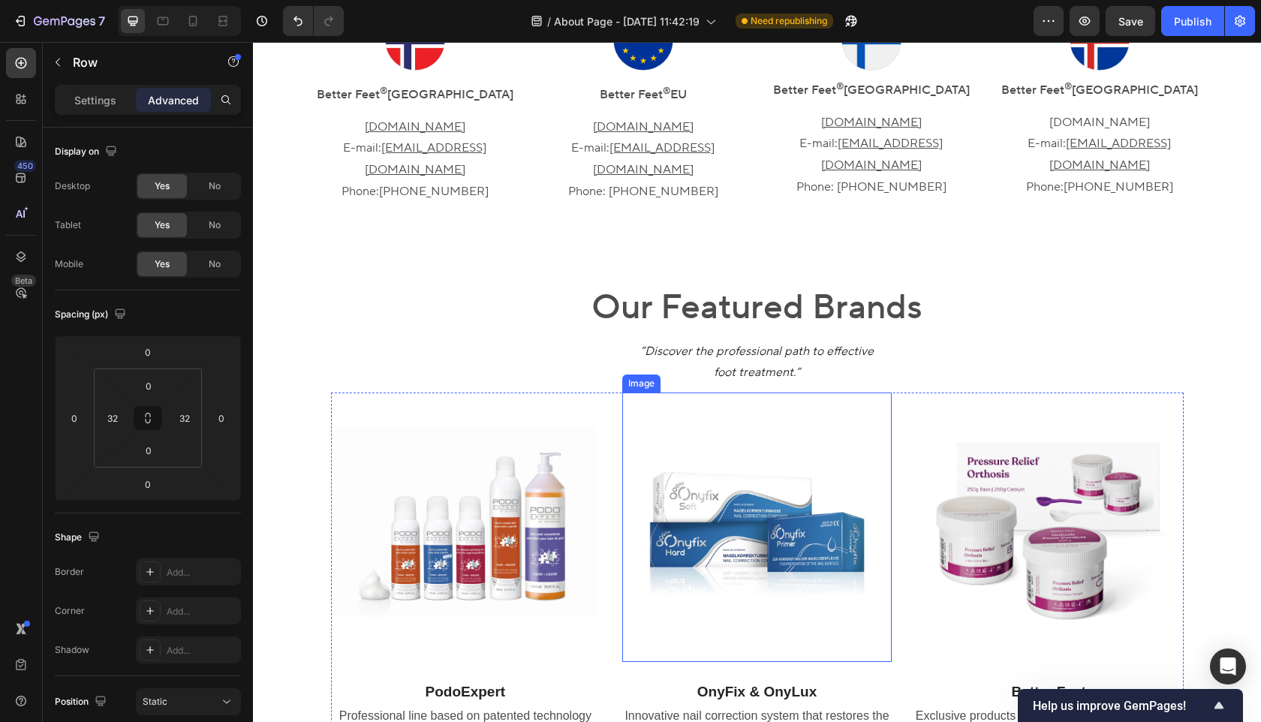
click at [849, 472] on img at bounding box center [757, 528] width 270 height 270
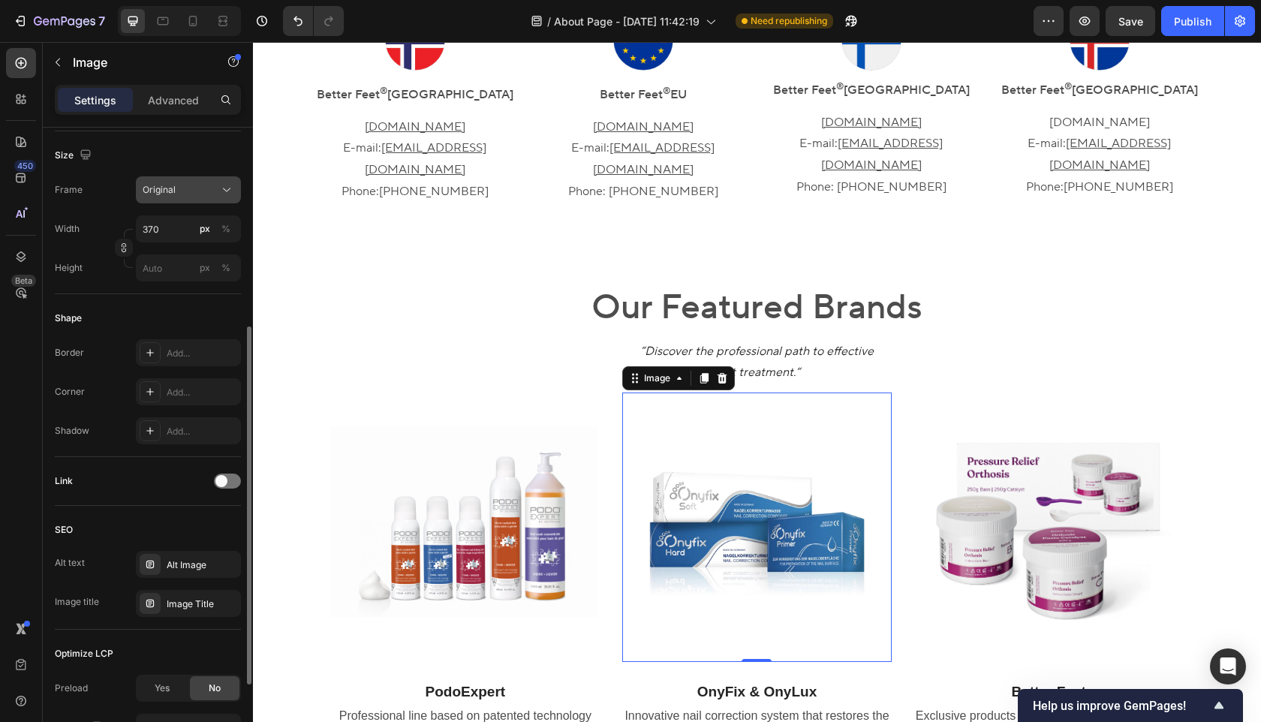
scroll to position [355, 0]
click at [169, 98] on p "Advanced" at bounding box center [173, 100] width 51 height 16
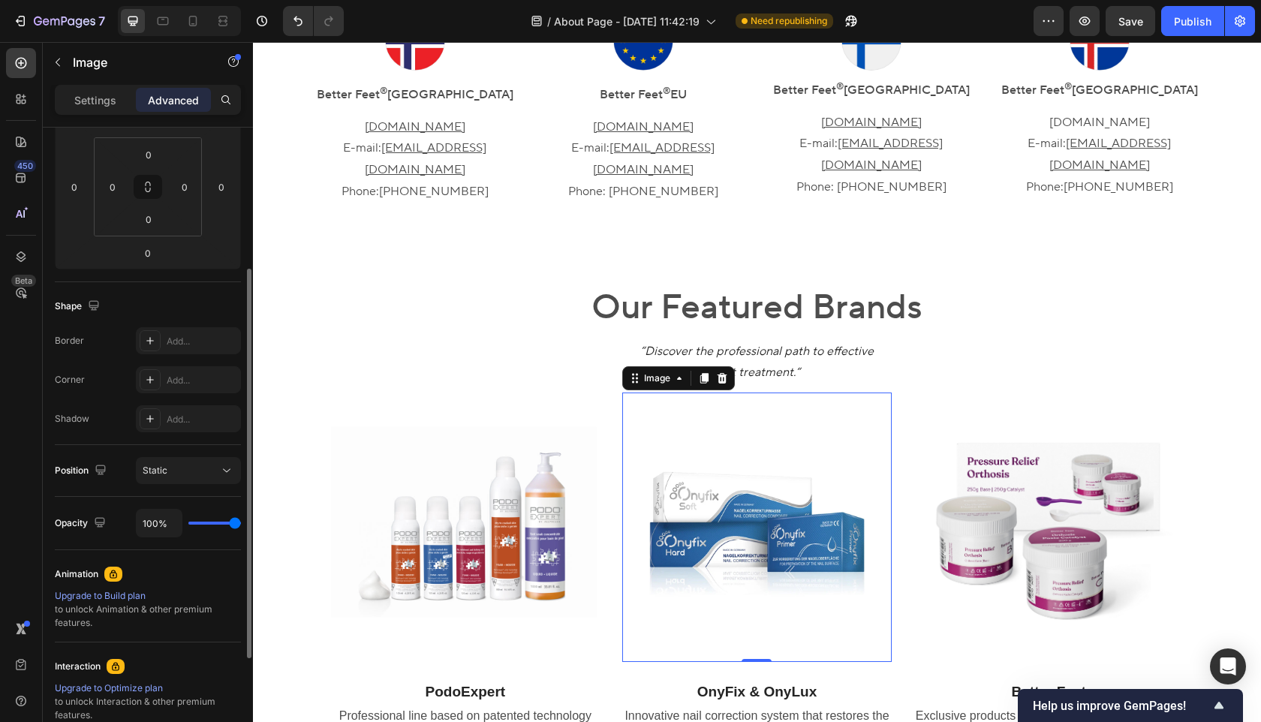
scroll to position [0, 0]
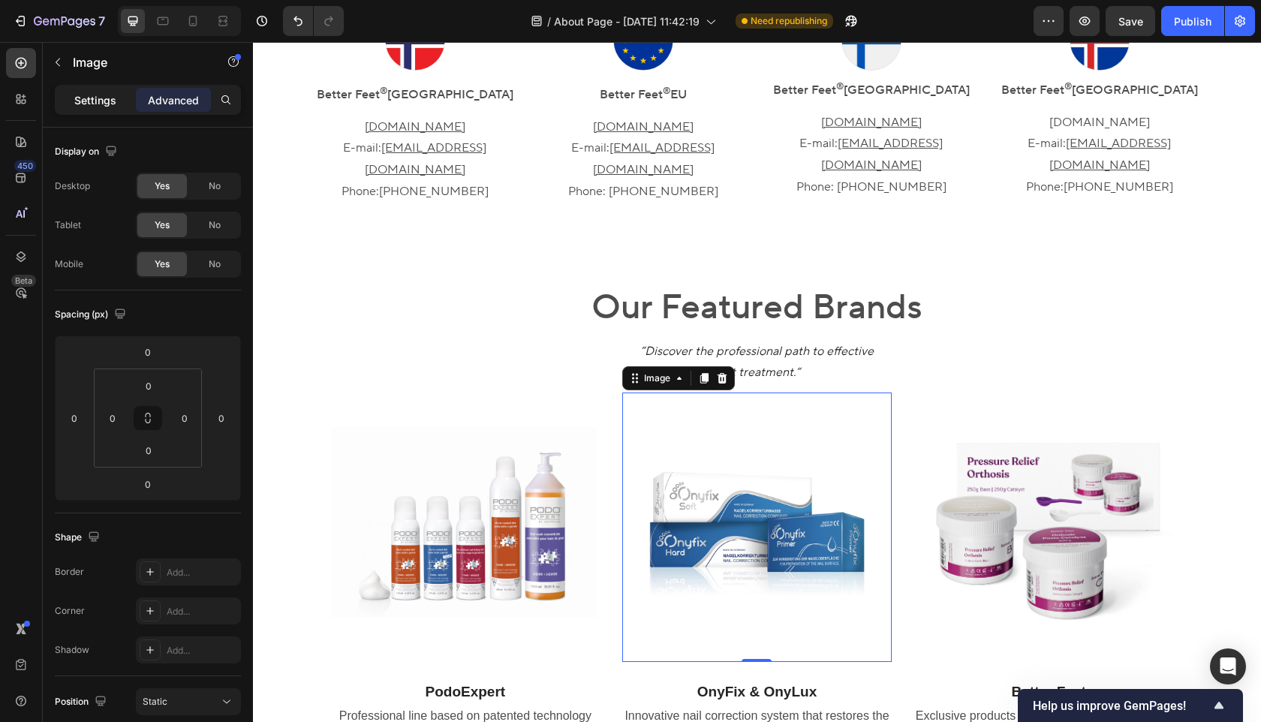
click at [124, 100] on div "Settings" at bounding box center [95, 100] width 75 height 24
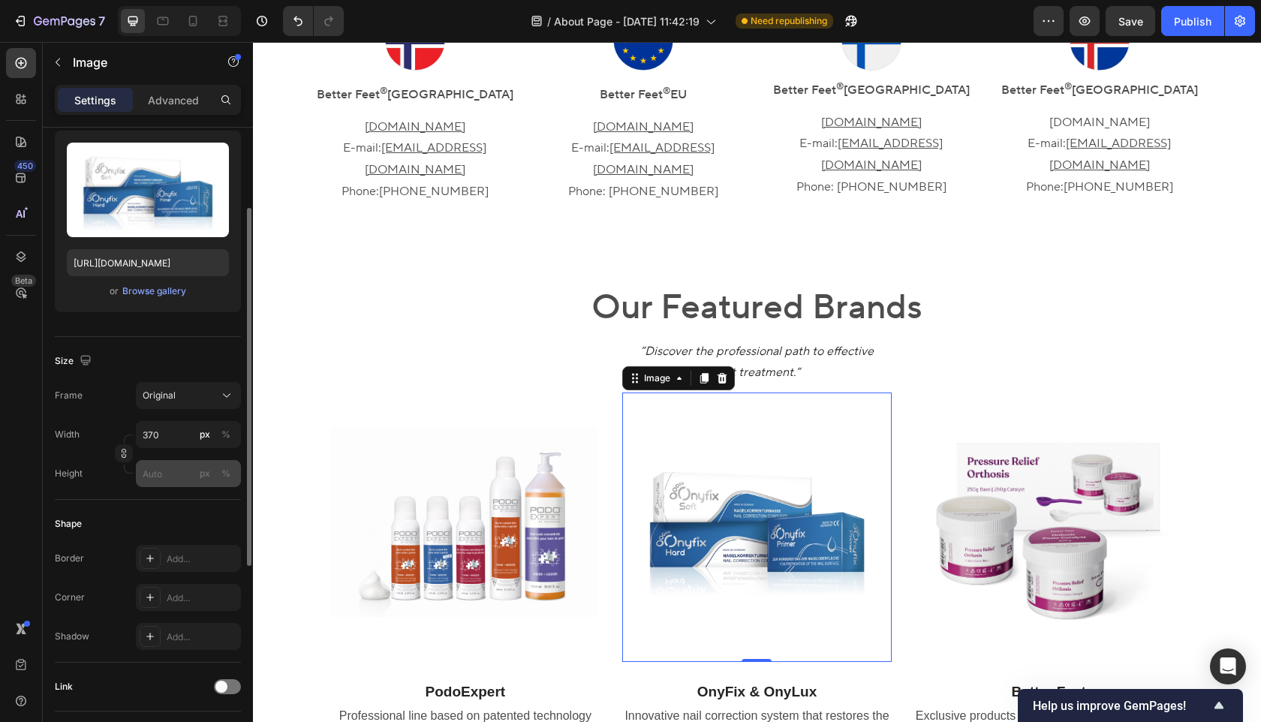
scroll to position [146, 0]
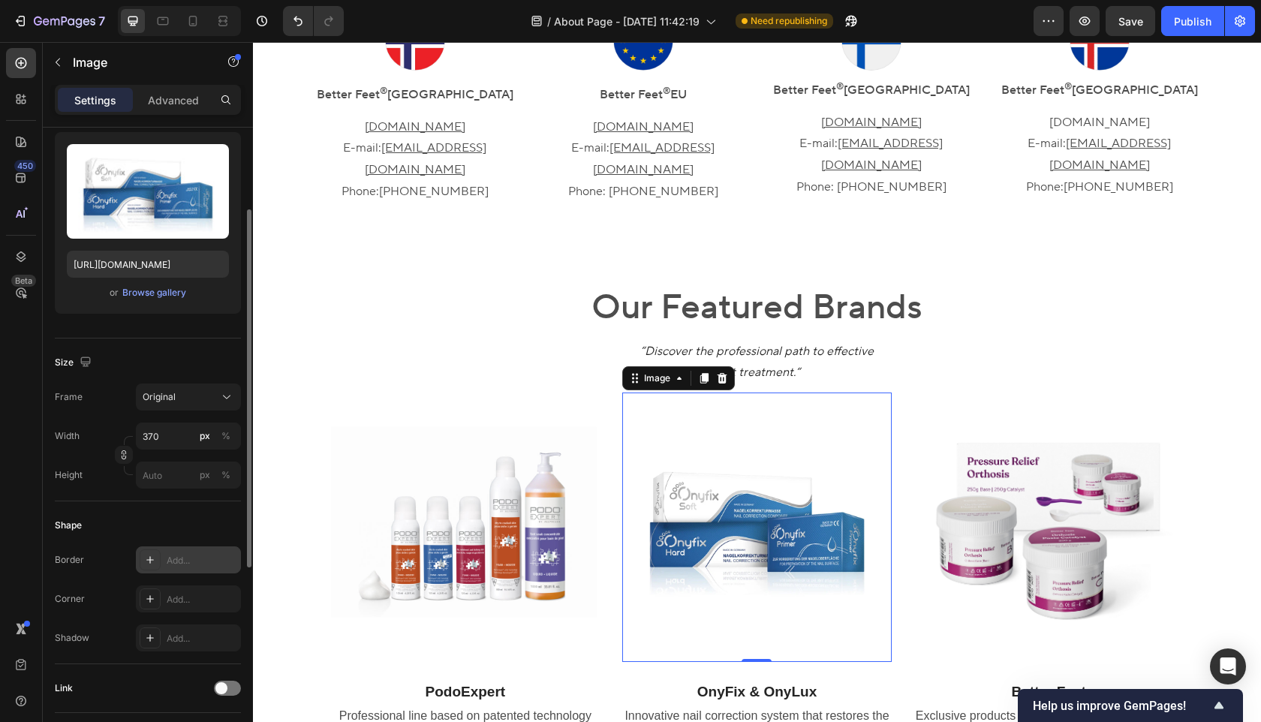
click at [187, 560] on div "Add..." at bounding box center [202, 561] width 71 height 14
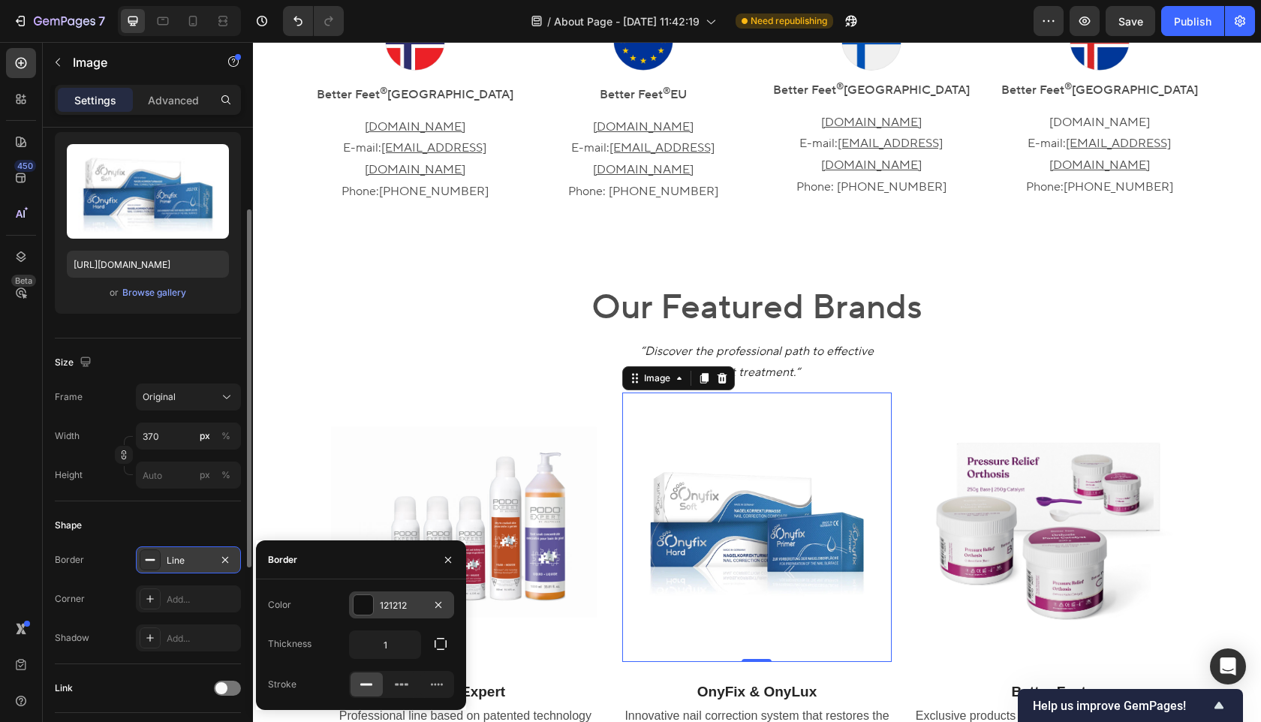
click at [393, 602] on div "121212" at bounding box center [402, 606] width 44 height 14
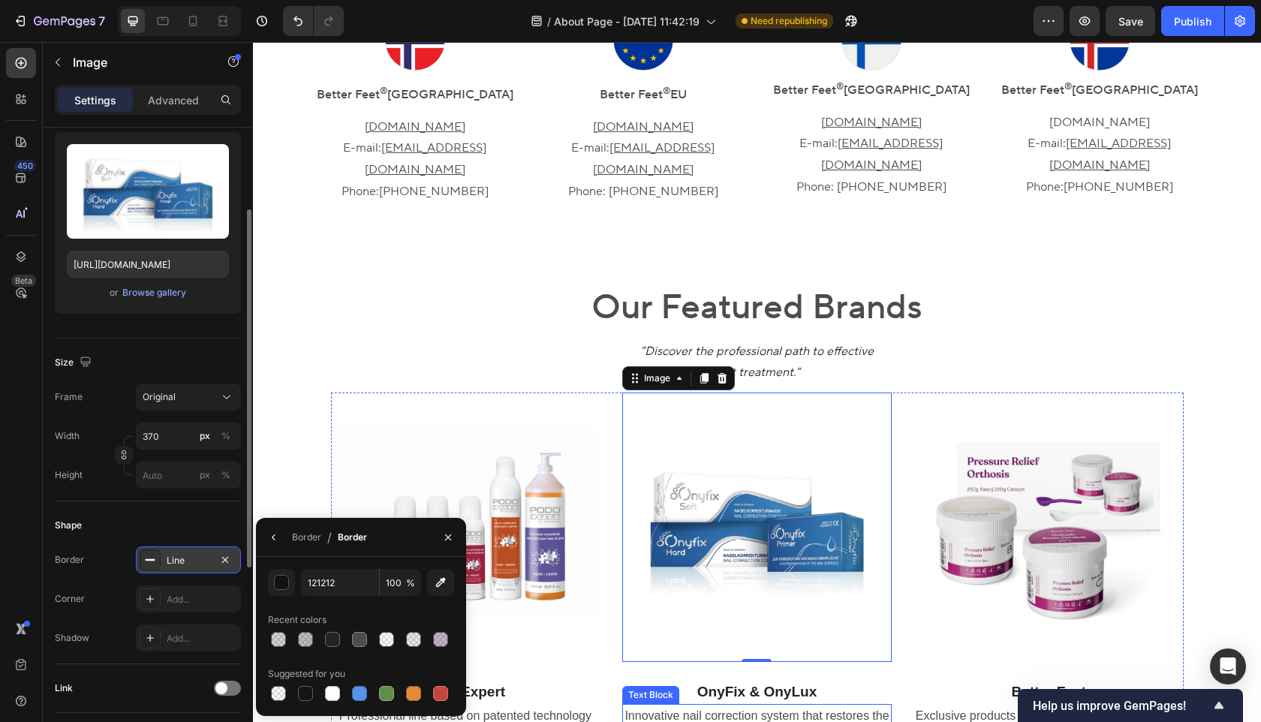
click at [803, 706] on p "Innovative nail correction system that restores the natural shape of toenails w…" at bounding box center [757, 728] width 267 height 44
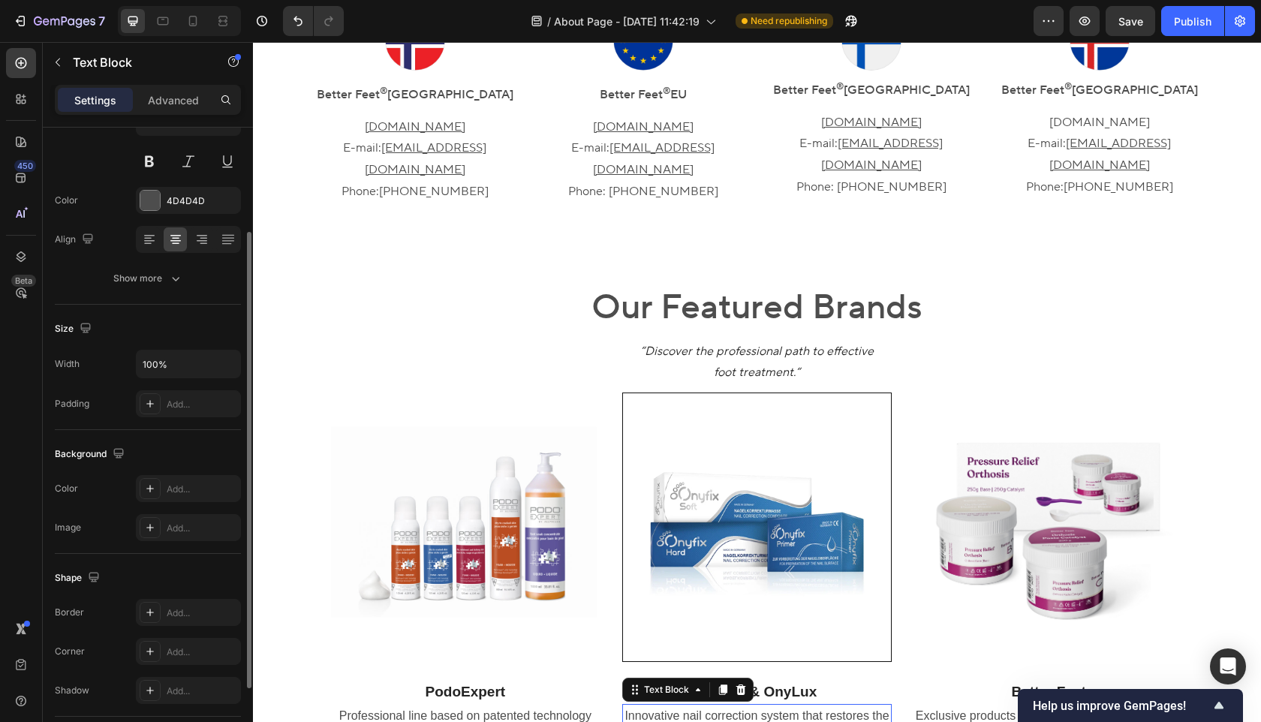
click at [803, 706] on p "Innovative nail correction system that restores the natural shape of toenails w…" at bounding box center [757, 728] width 267 height 44
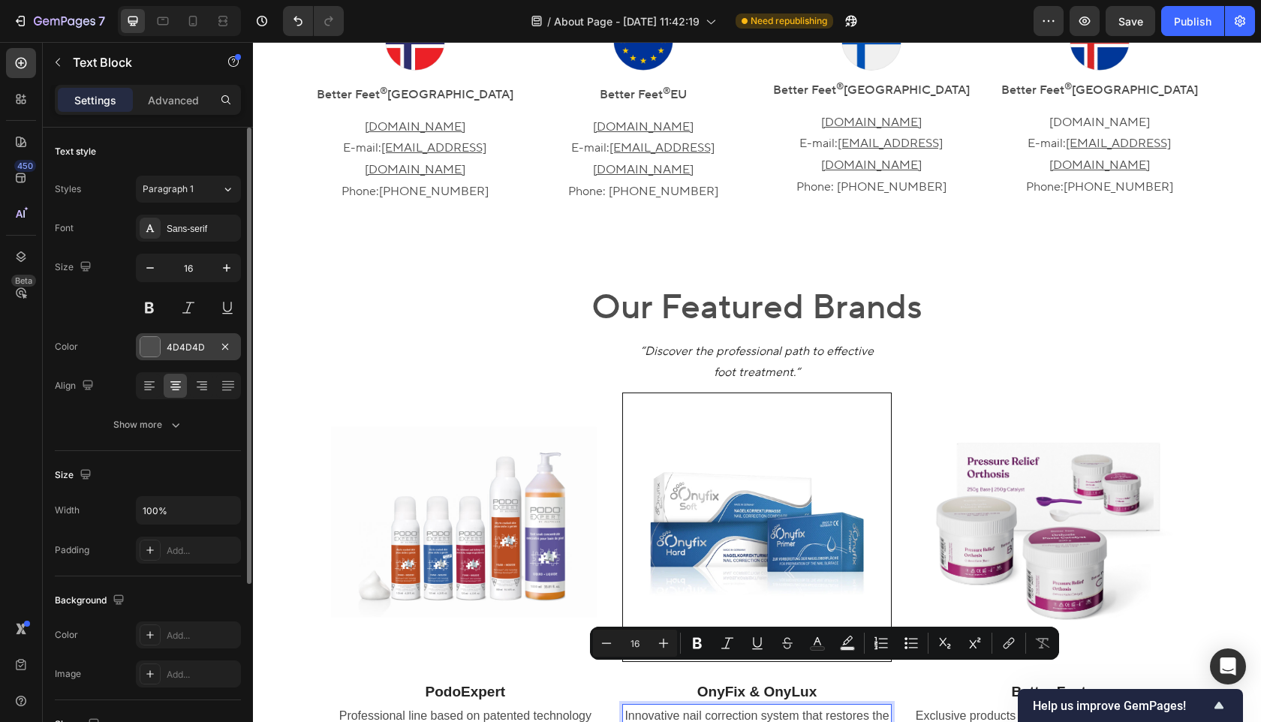
click at [185, 346] on div "4D4D4D" at bounding box center [189, 348] width 44 height 14
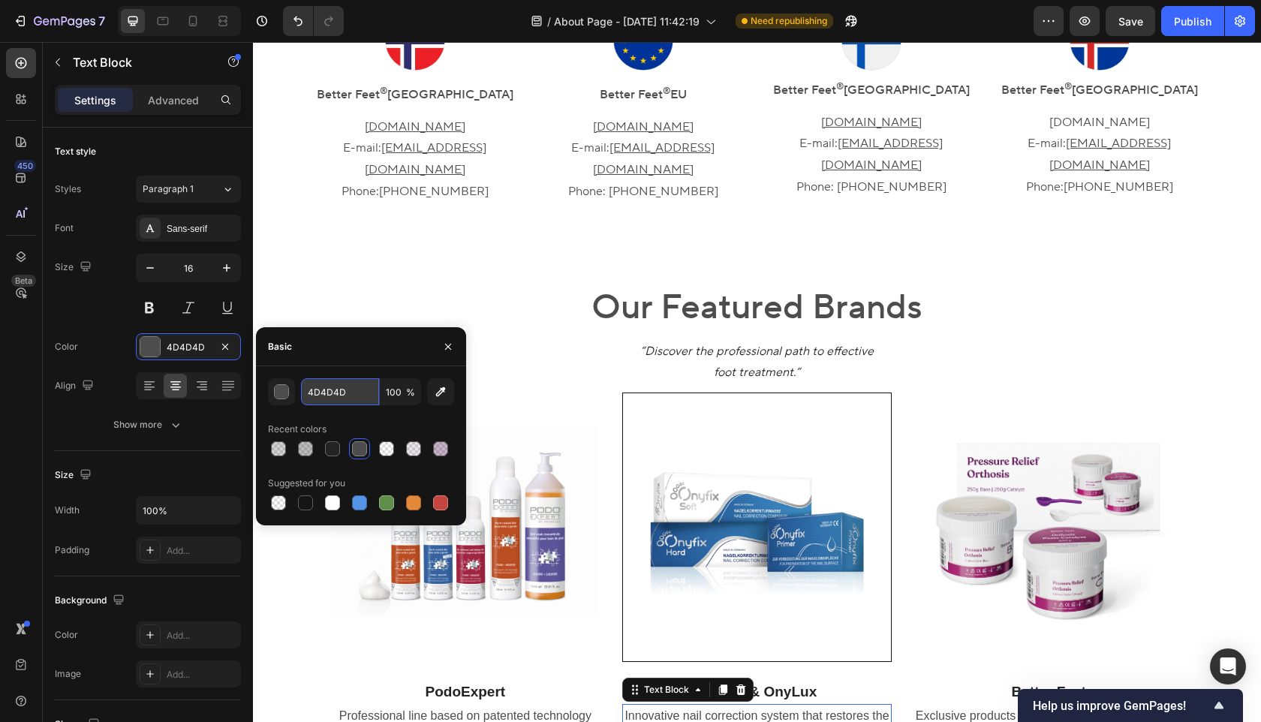
click at [333, 397] on input "4D4D4D" at bounding box center [340, 391] width 78 height 27
click at [710, 551] on img at bounding box center [757, 528] width 270 height 270
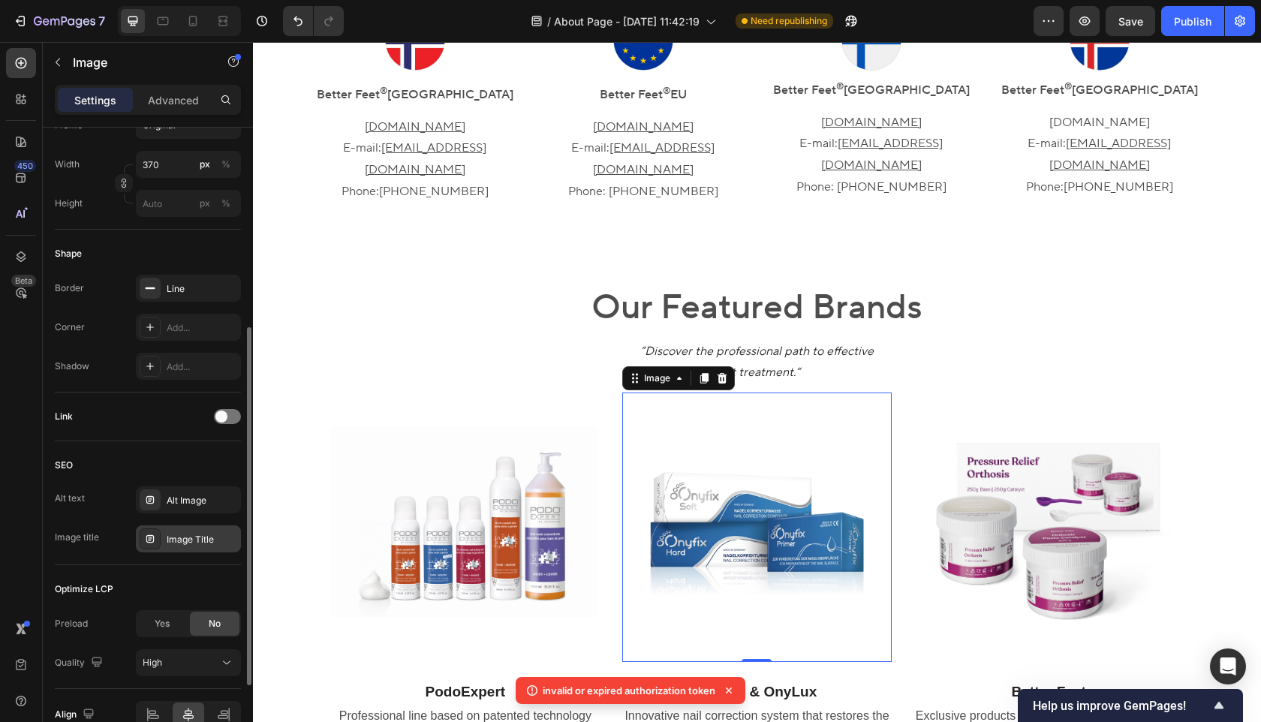
scroll to position [432, 0]
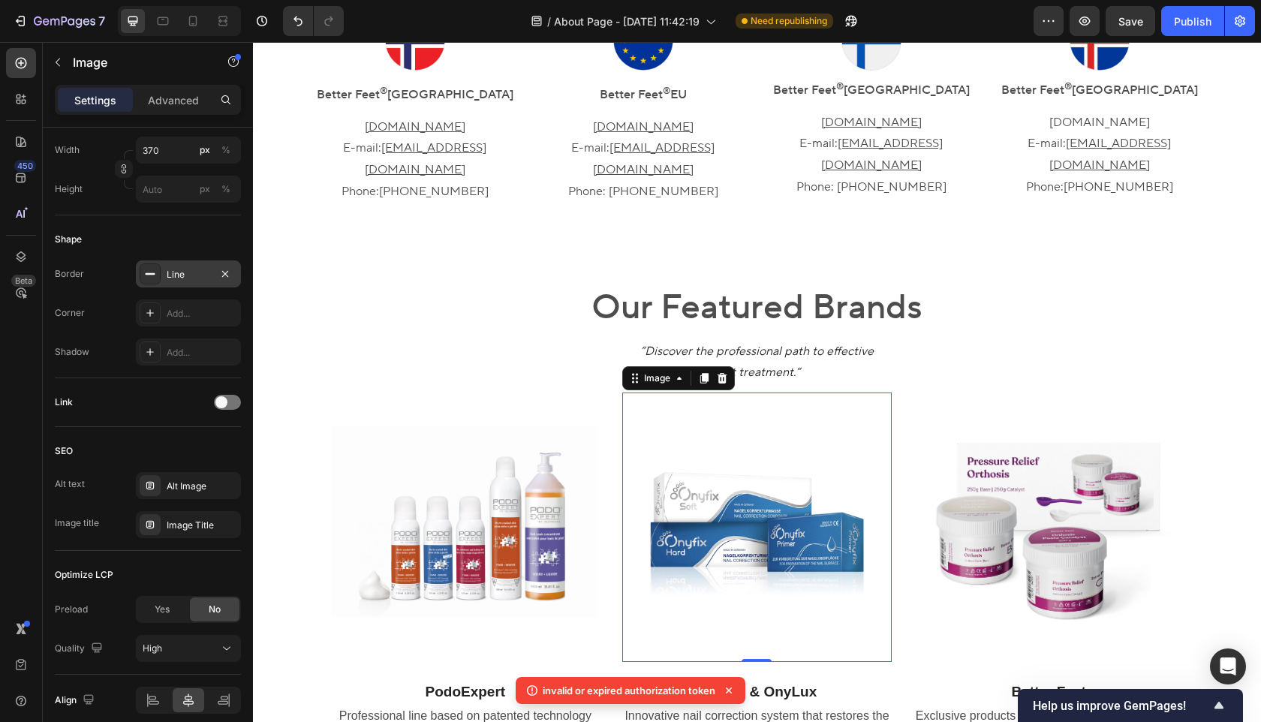
click at [179, 276] on div "Line" at bounding box center [189, 275] width 44 height 14
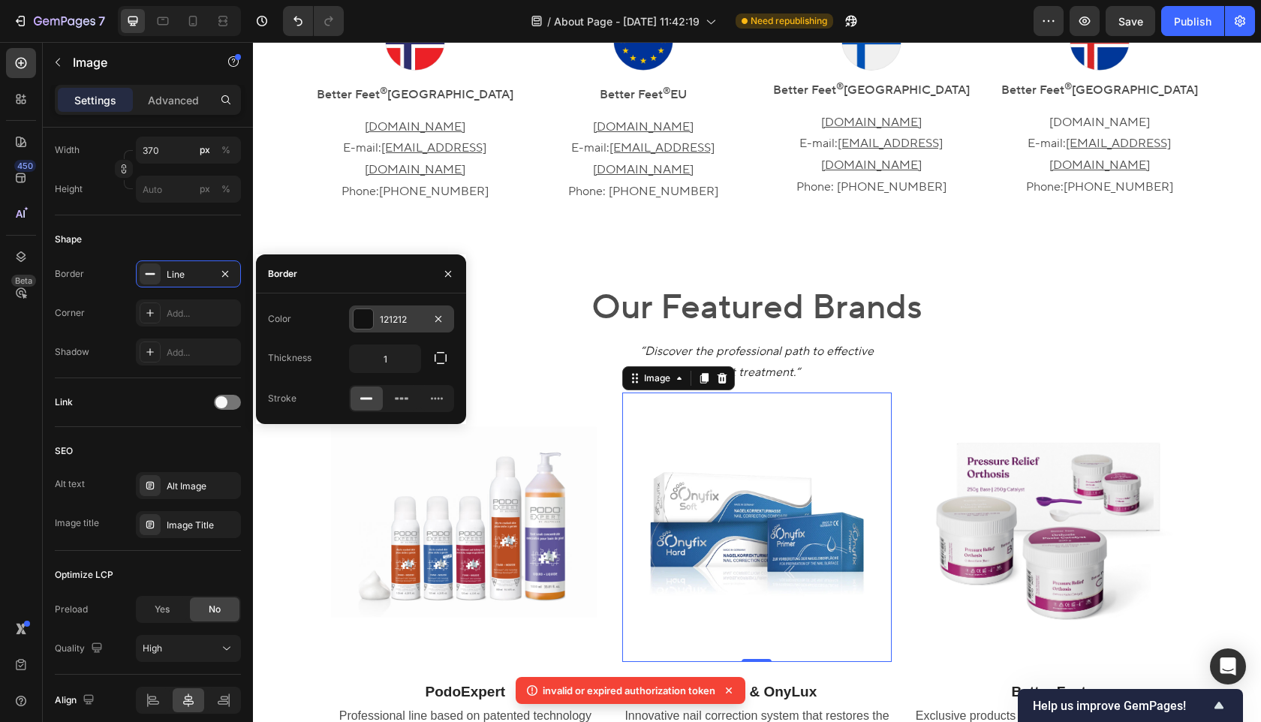
click at [411, 329] on div "121212" at bounding box center [401, 319] width 105 height 27
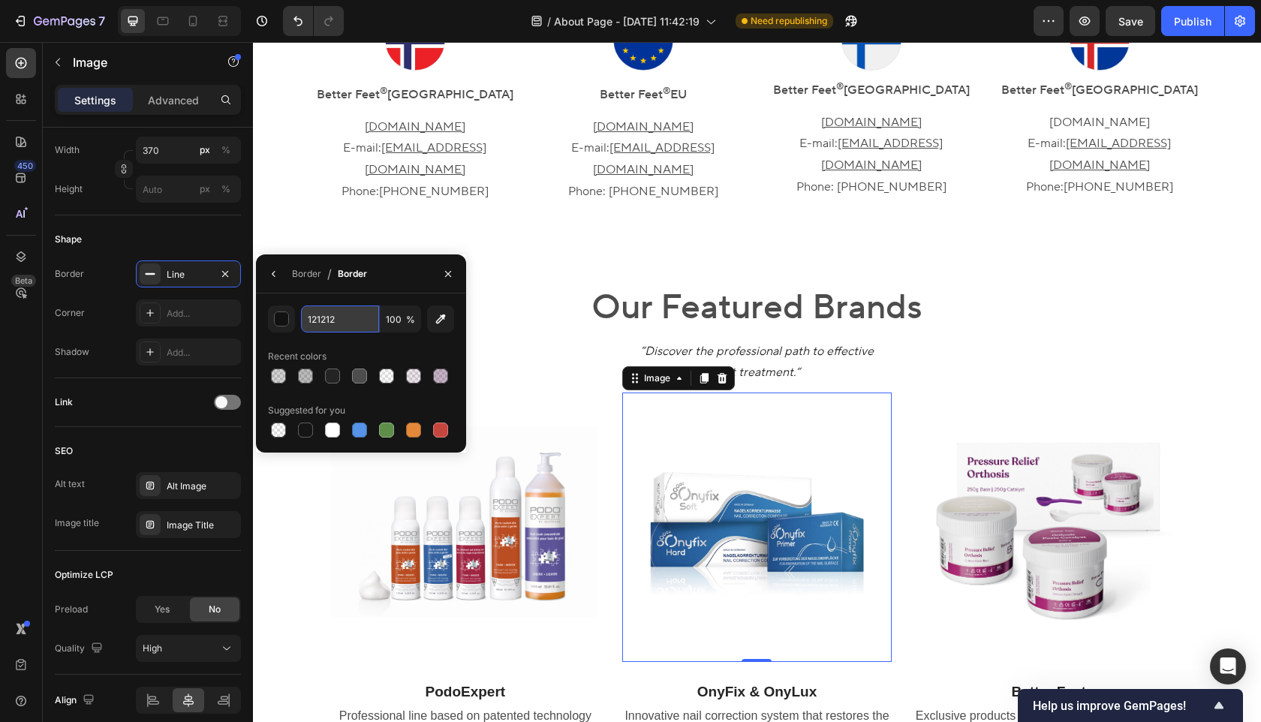
click at [340, 315] on input "121212" at bounding box center [340, 319] width 78 height 27
paste input "4D4D4D"
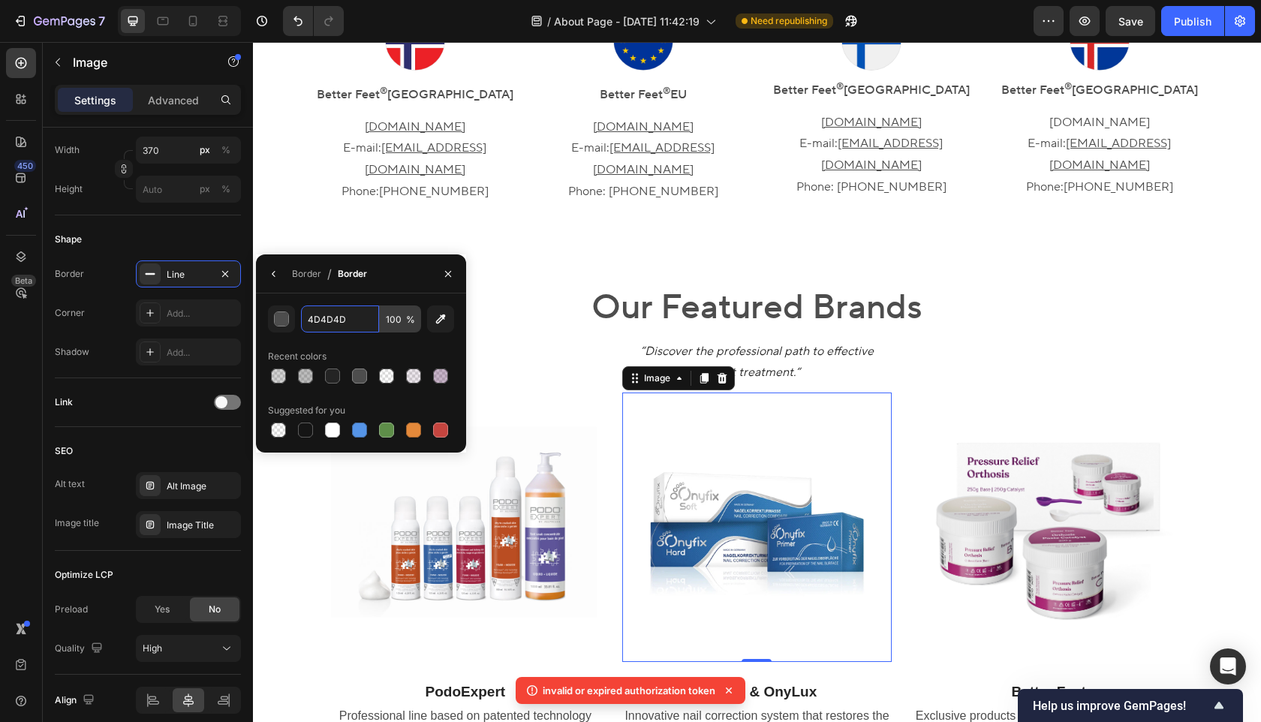
type input "4D4D4D"
click at [396, 318] on input "100" at bounding box center [400, 319] width 41 height 27
type input "10"
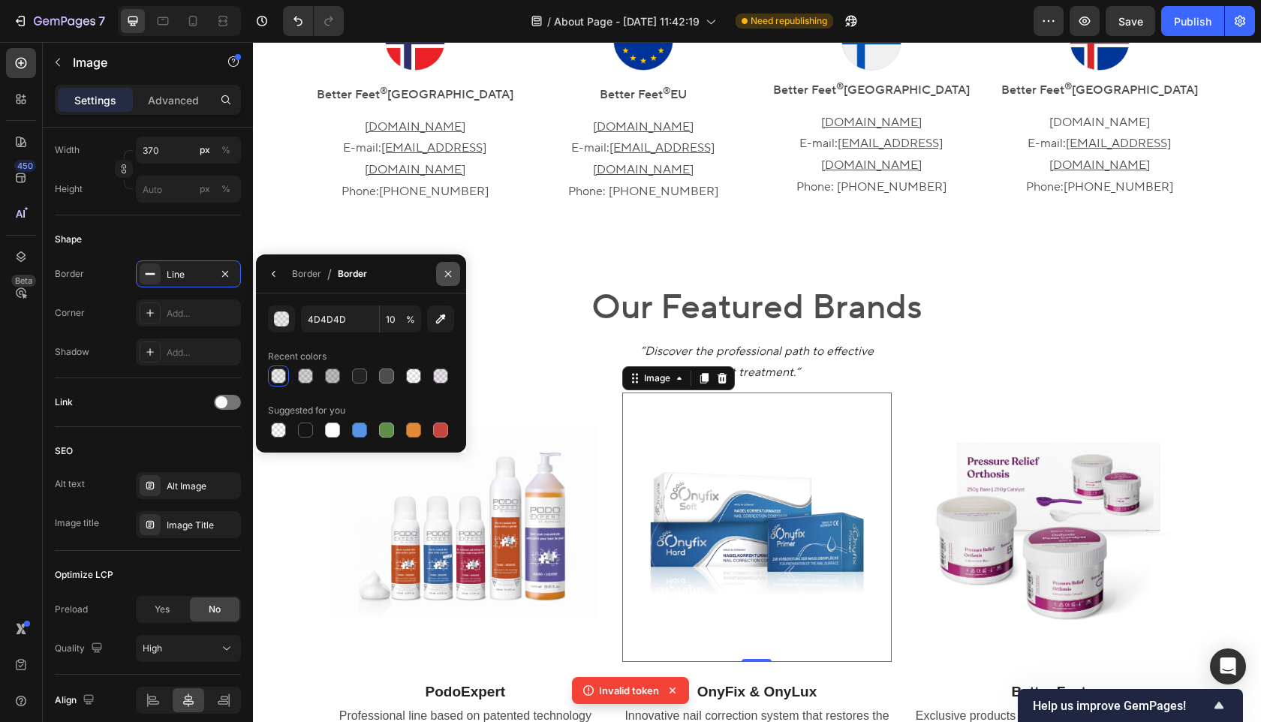
click at [448, 271] on icon "button" at bounding box center [448, 274] width 12 height 12
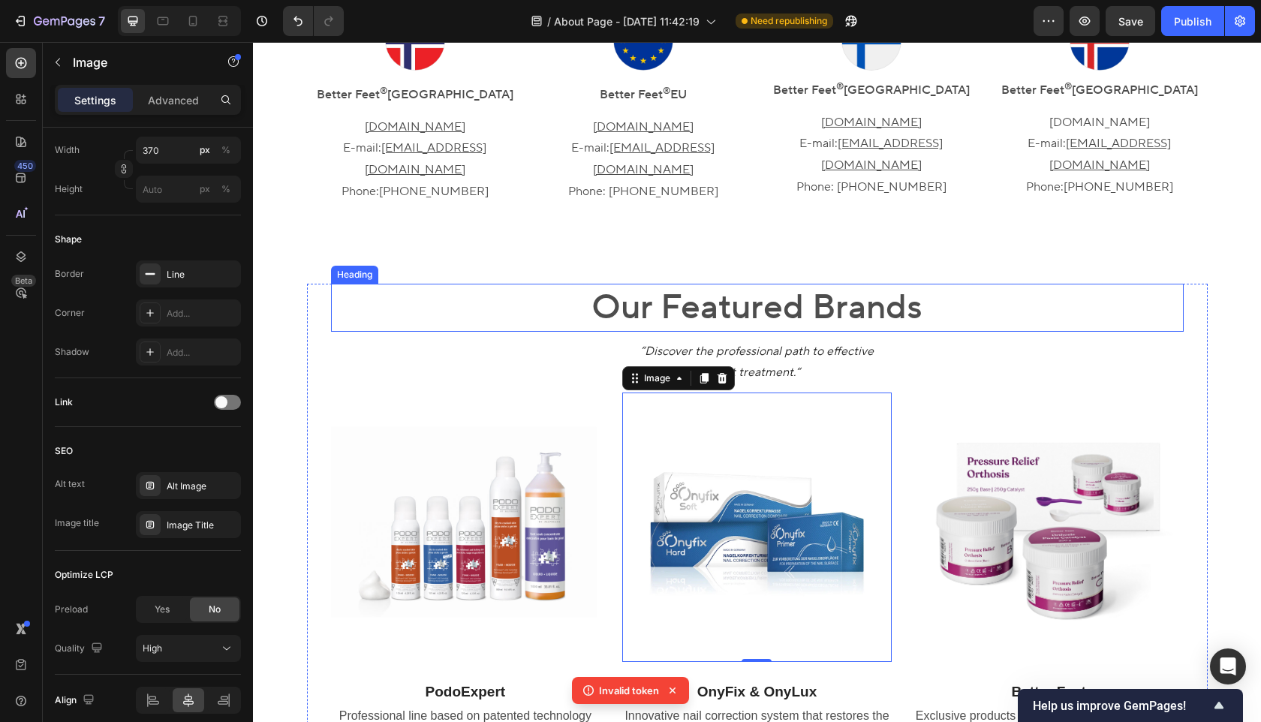
click at [477, 284] on h2 "Our Featured Brands" at bounding box center [757, 308] width 853 height 48
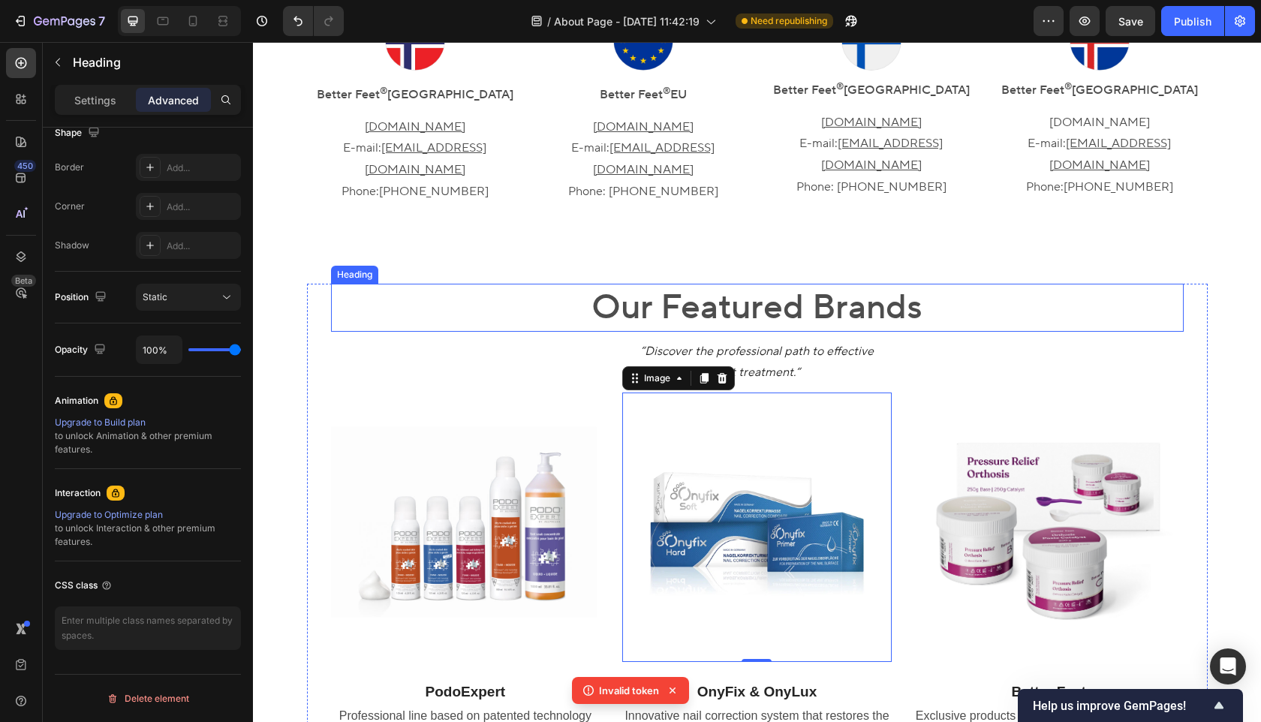
scroll to position [0, 0]
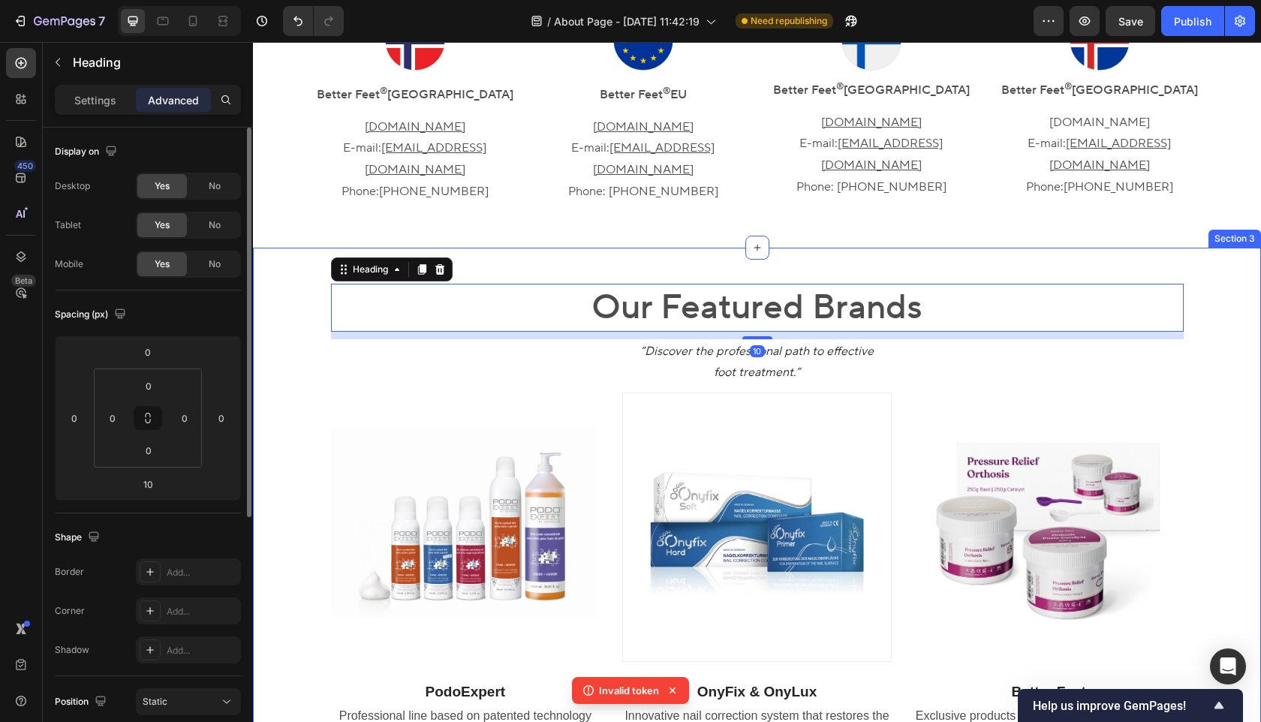
click at [298, 385] on div "Our Featured Brands Heading 10 “Discover the professional path to effective foo…" at bounding box center [757, 528] width 986 height 489
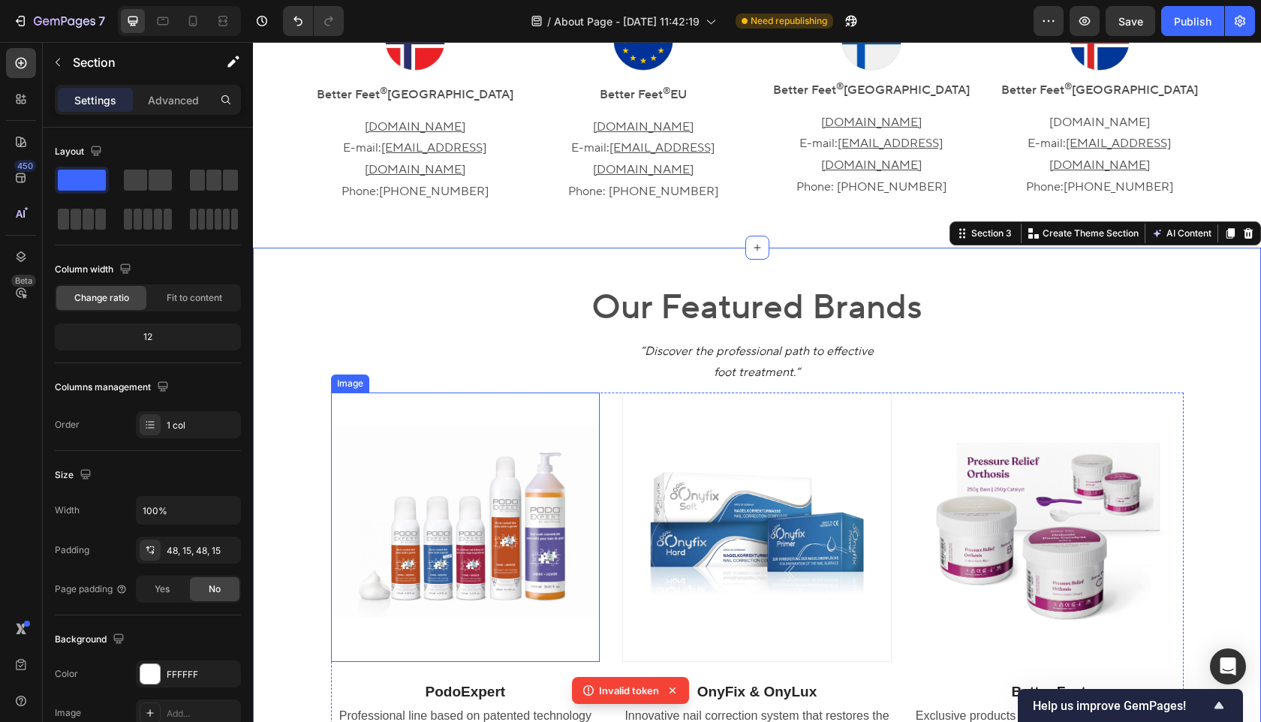
click at [434, 399] on img at bounding box center [466, 528] width 270 height 270
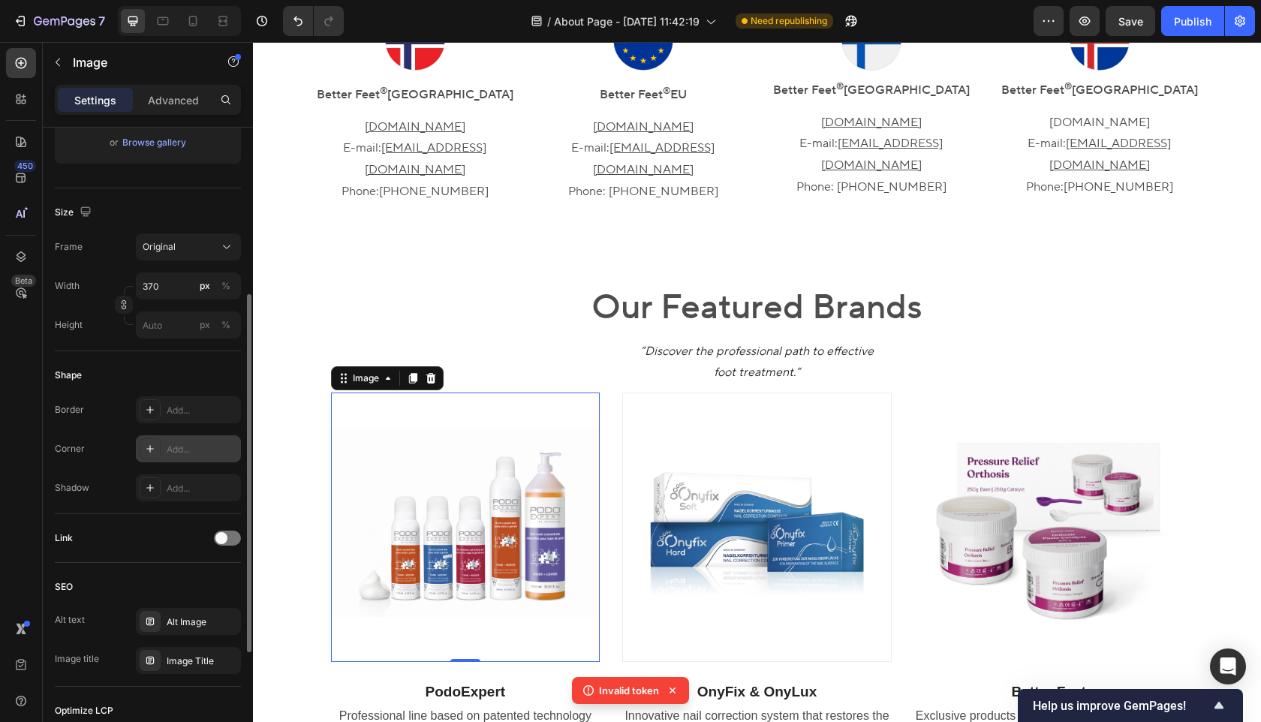
scroll to position [326, 0]
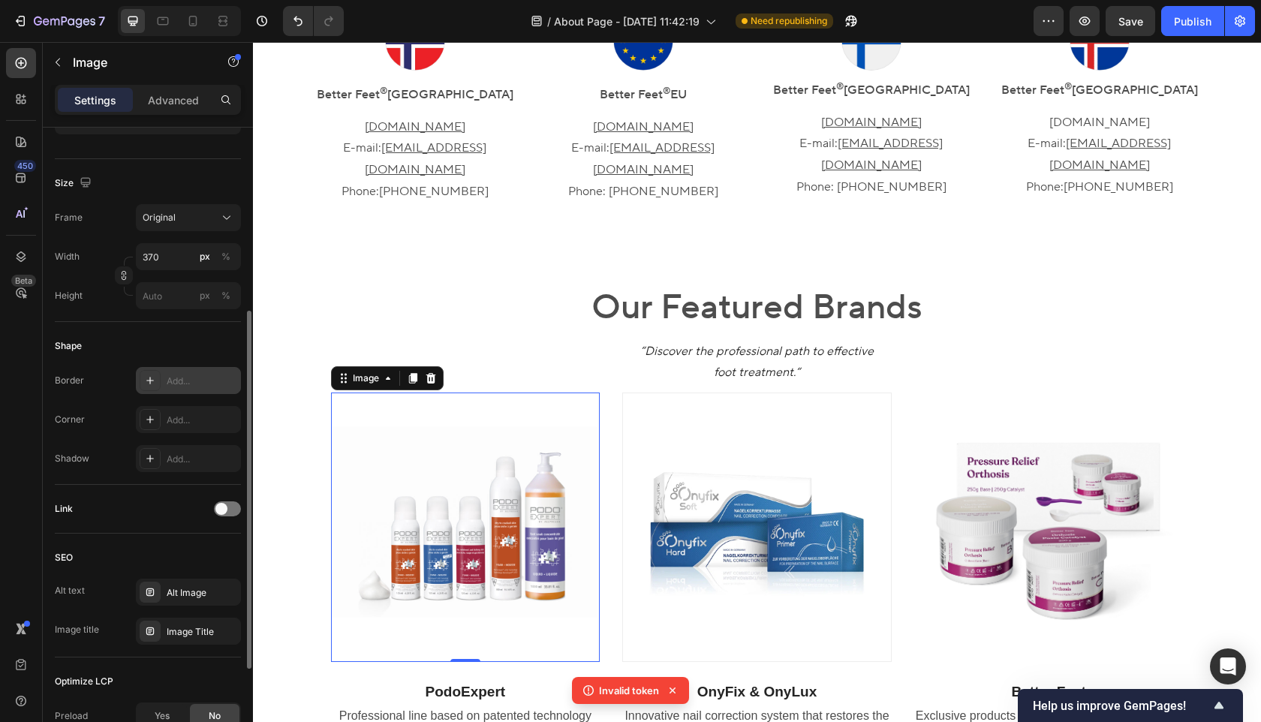
click at [184, 378] on div "Add..." at bounding box center [202, 382] width 71 height 14
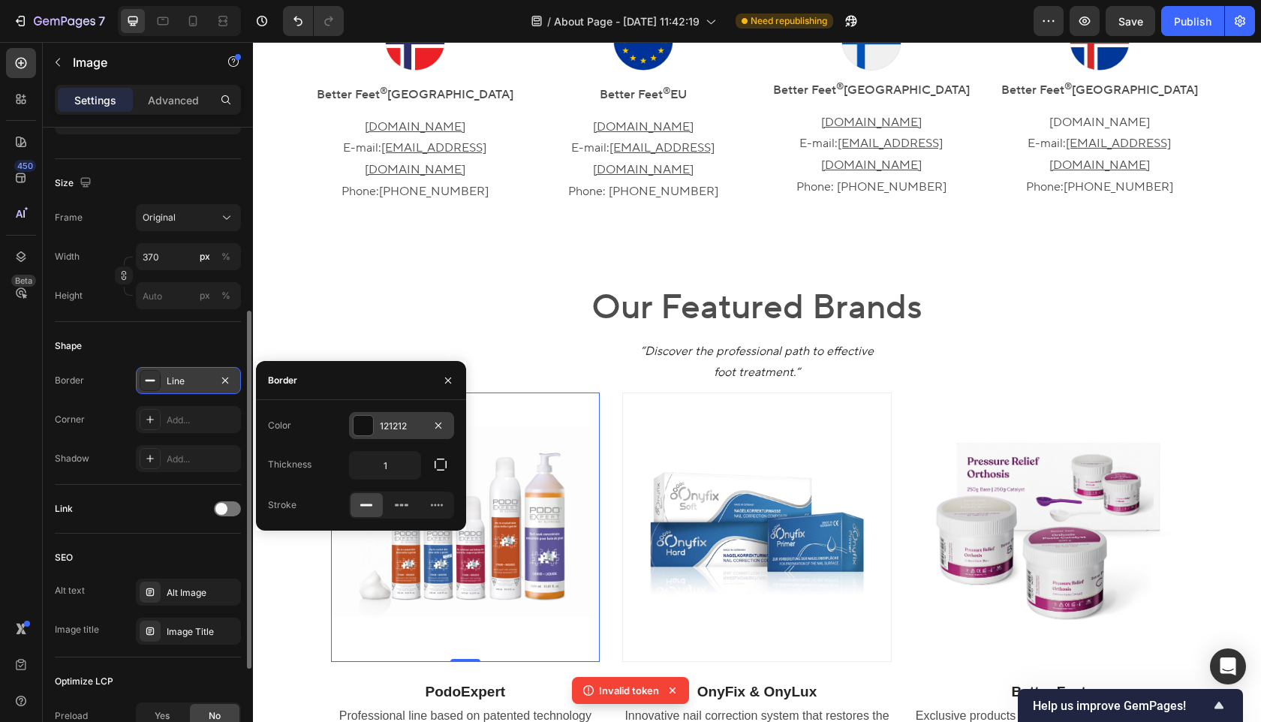
click at [409, 426] on div "121212" at bounding box center [402, 427] width 44 height 14
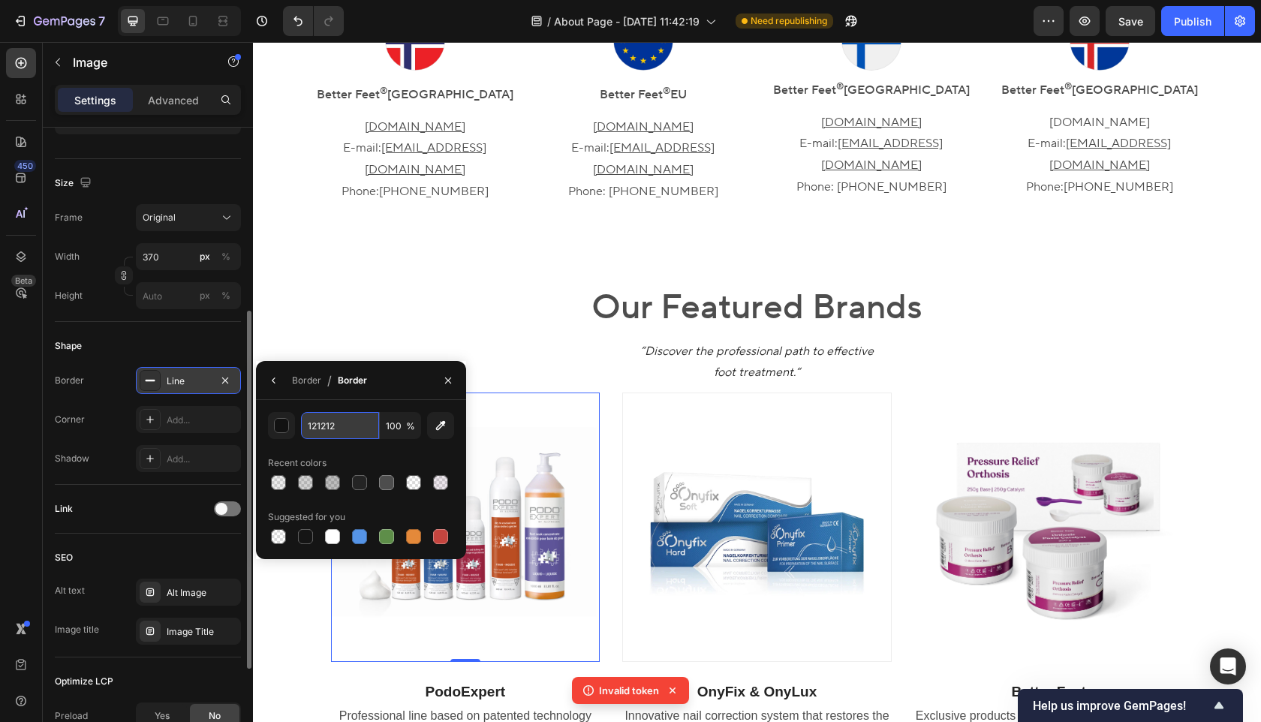
click at [348, 423] on input "121212" at bounding box center [340, 425] width 78 height 27
paste input "4D4D4D"
type input "4D4D4D"
click at [393, 421] on input "100" at bounding box center [400, 425] width 41 height 27
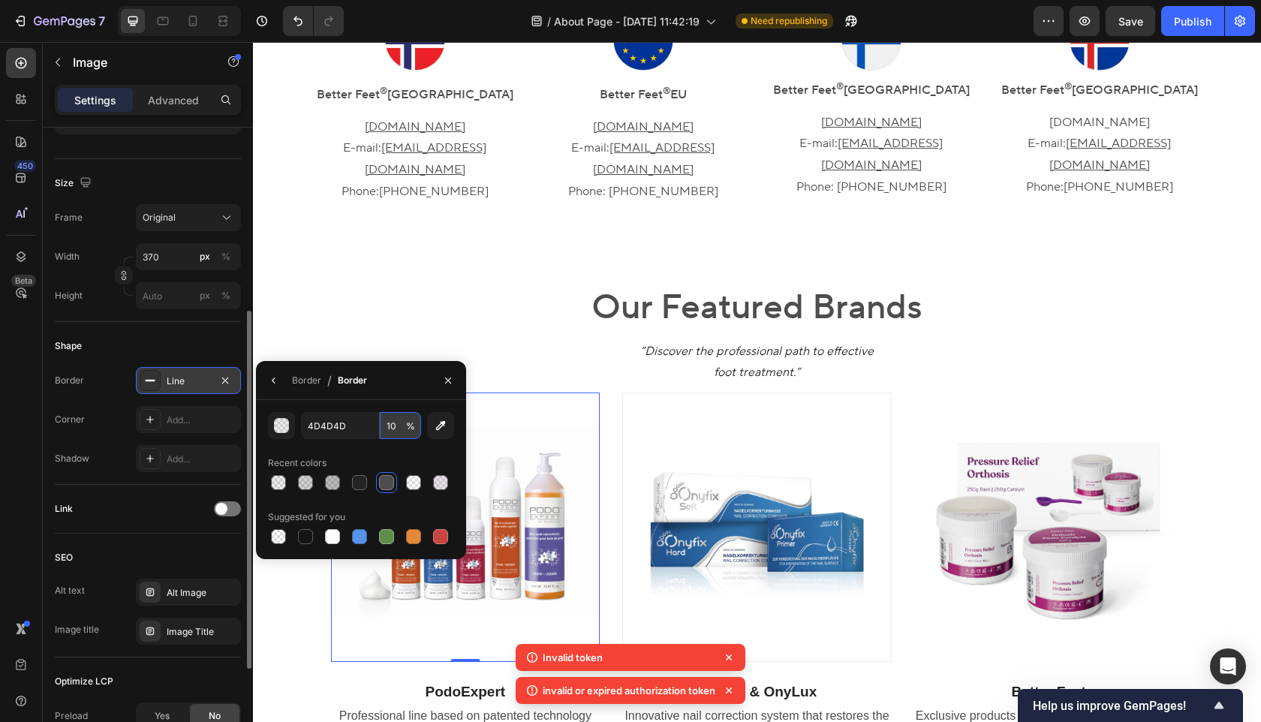
type input "10"
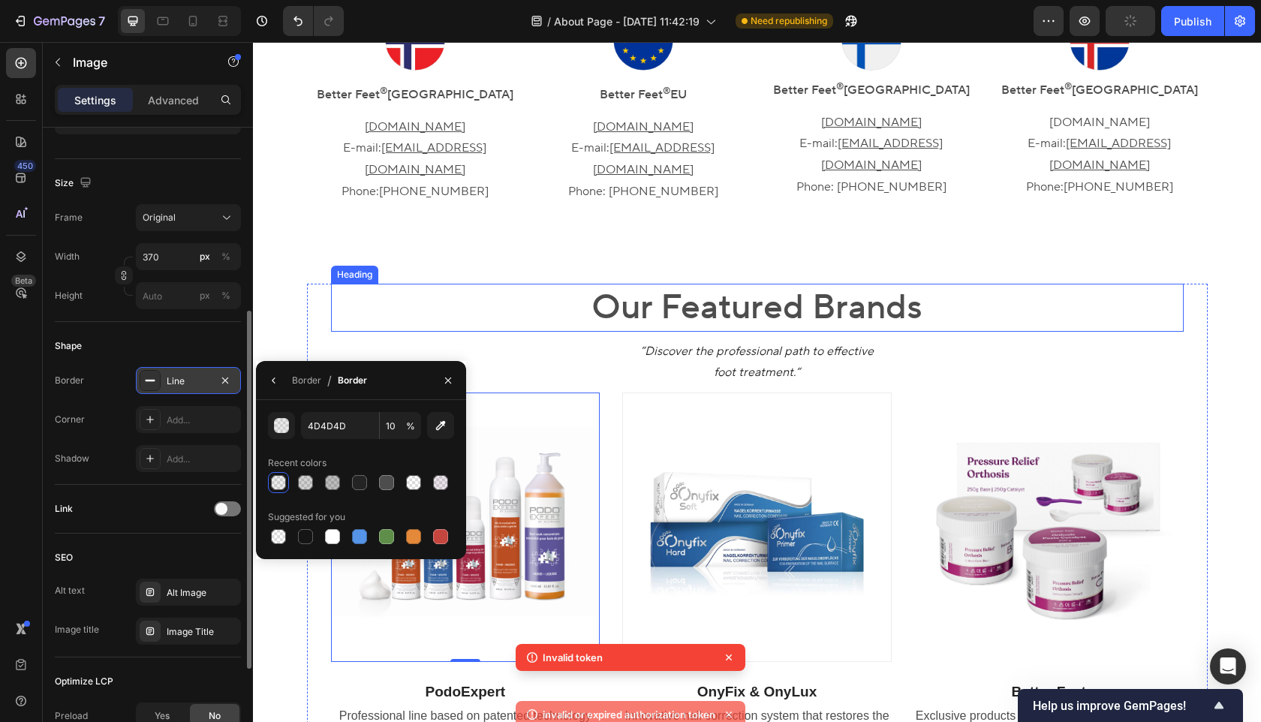
click at [407, 284] on h2 "Our Featured Brands" at bounding box center [757, 308] width 853 height 48
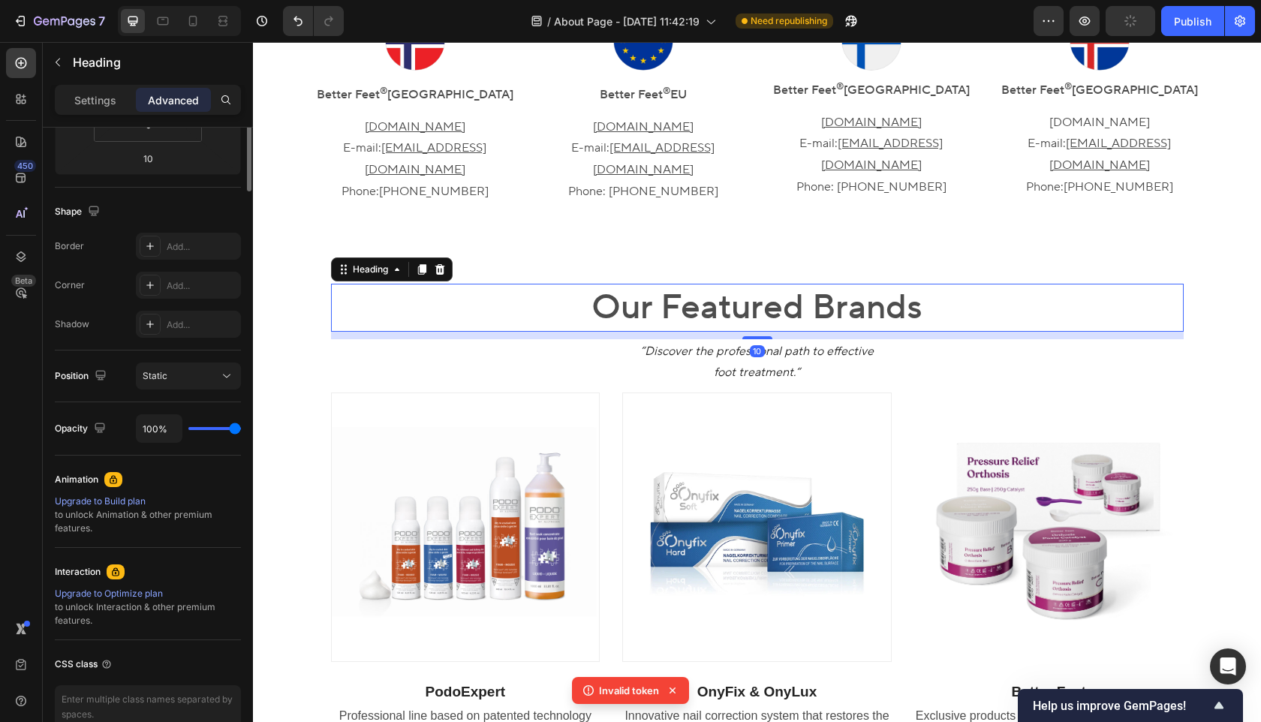
scroll to position [0, 0]
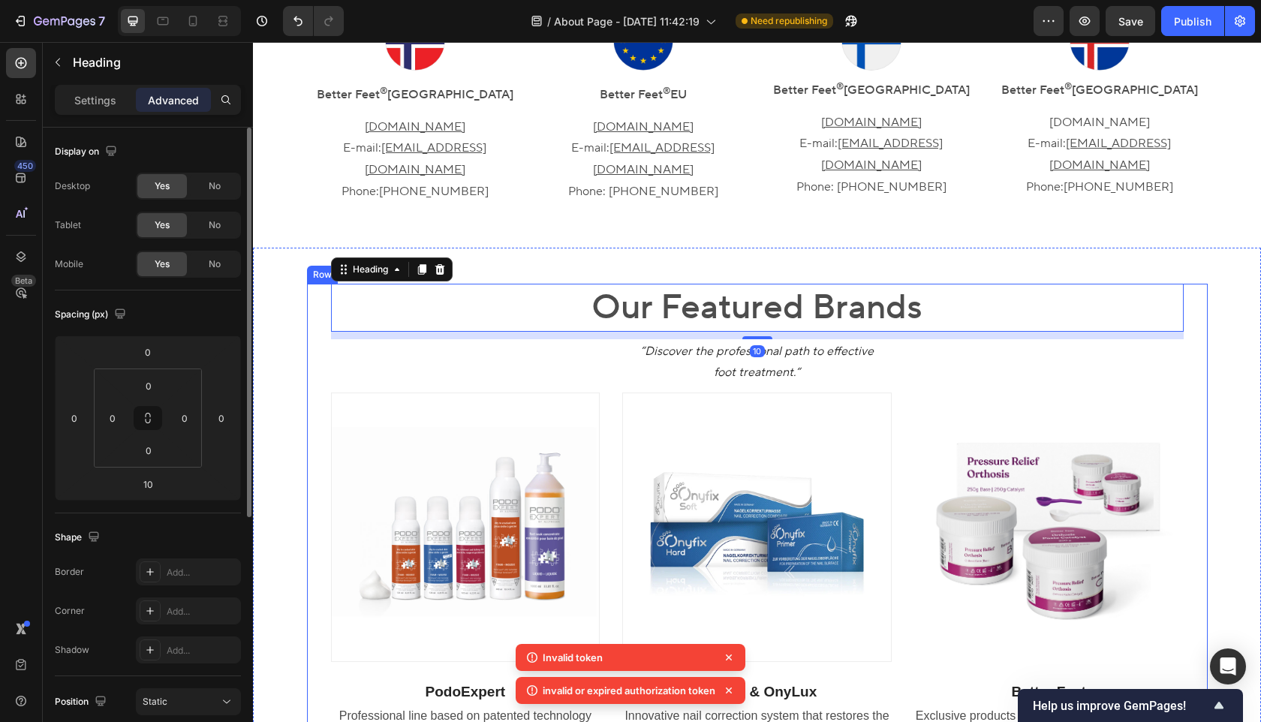
click at [303, 284] on div "Our Featured Brands Heading 10 “Discover the professional path to effective foo…" at bounding box center [757, 528] width 986 height 489
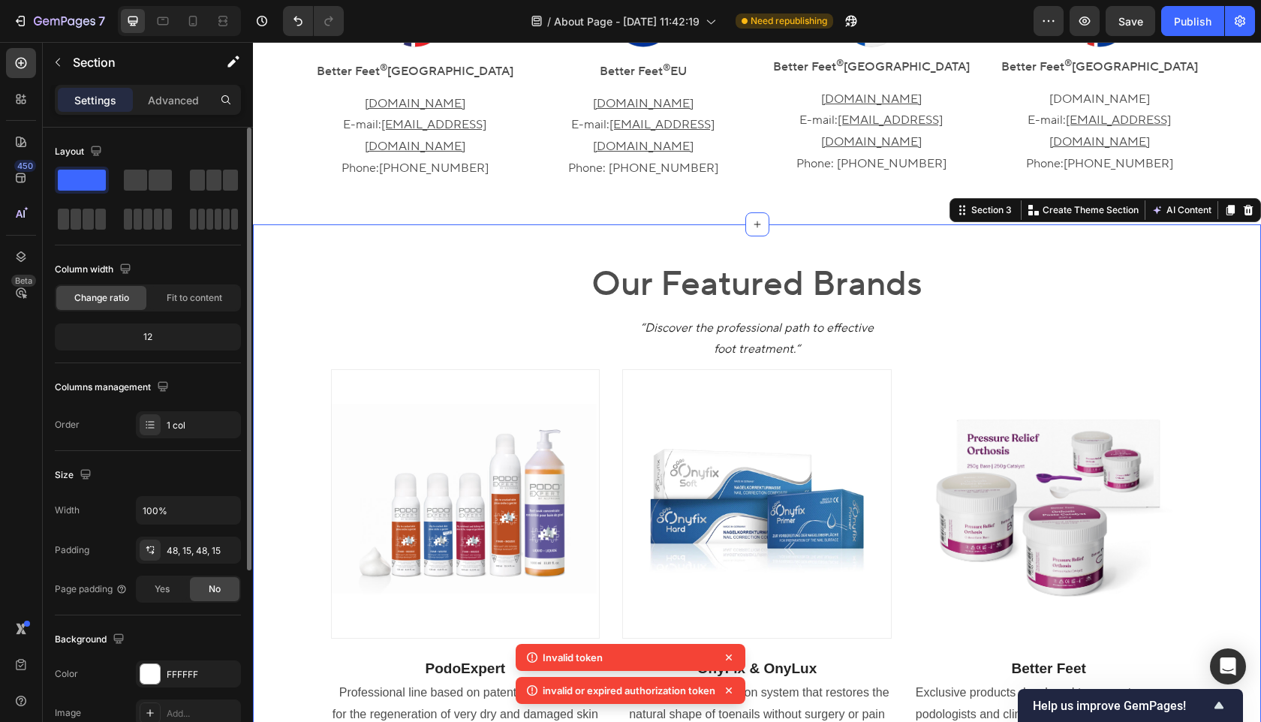
scroll to position [948, 0]
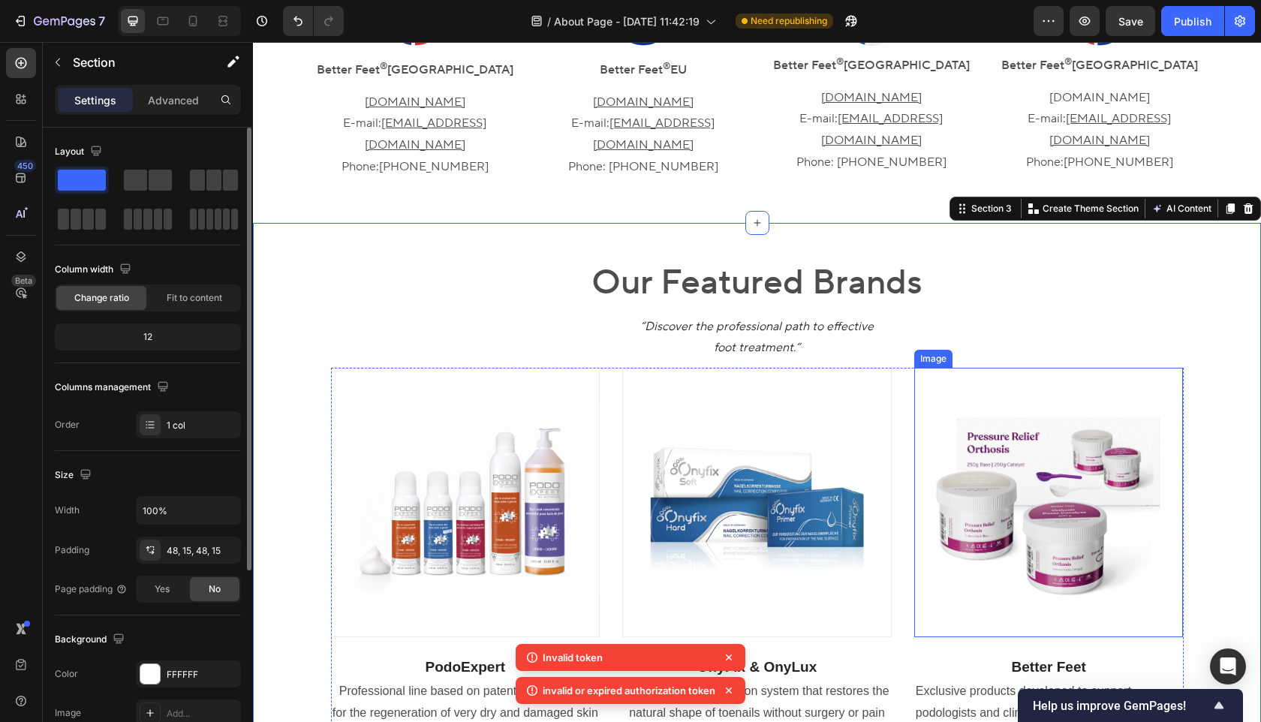
click at [930, 368] on img at bounding box center [1050, 503] width 270 height 270
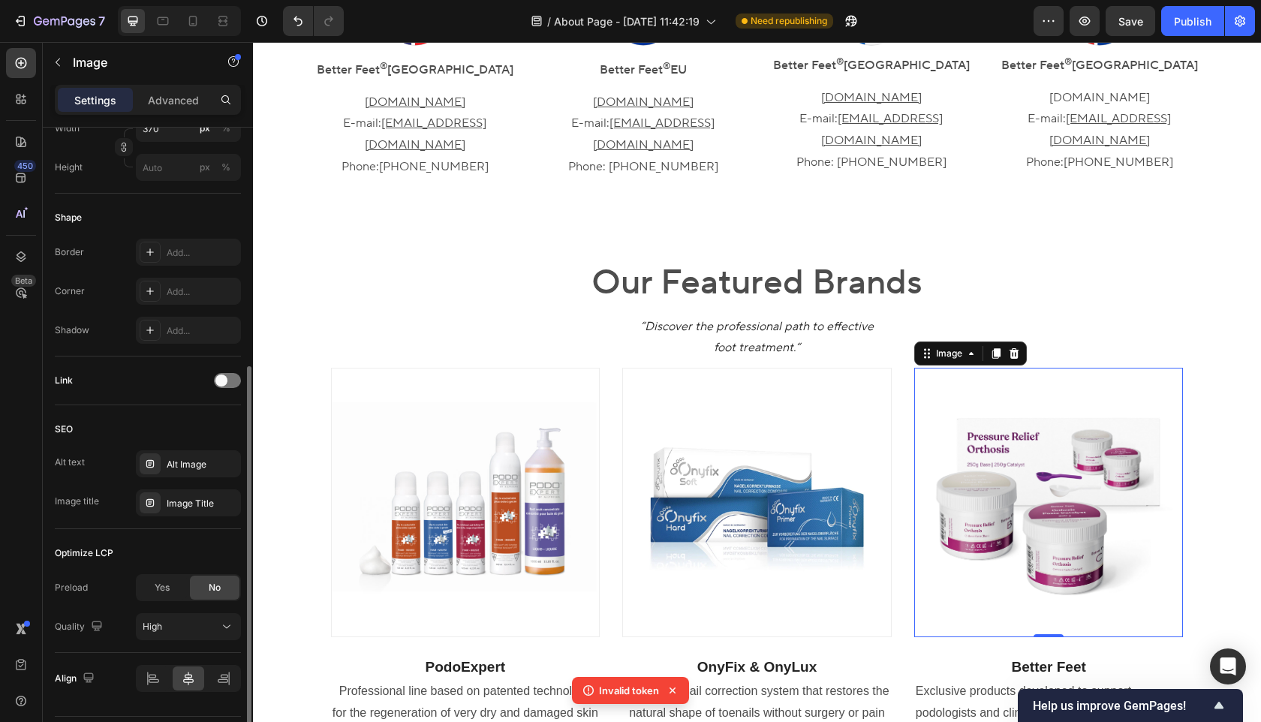
scroll to position [459, 0]
click at [171, 249] on div "Add..." at bounding box center [202, 249] width 71 height 14
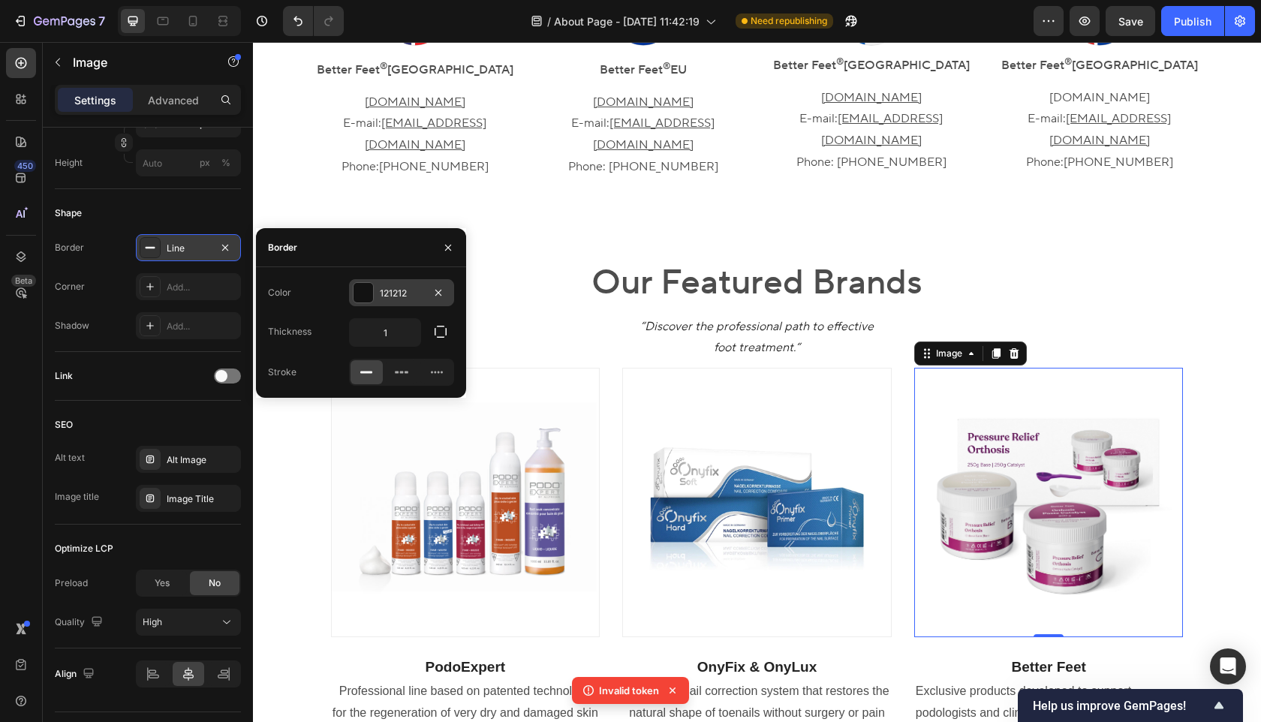
click at [389, 299] on div "121212" at bounding box center [402, 294] width 44 height 14
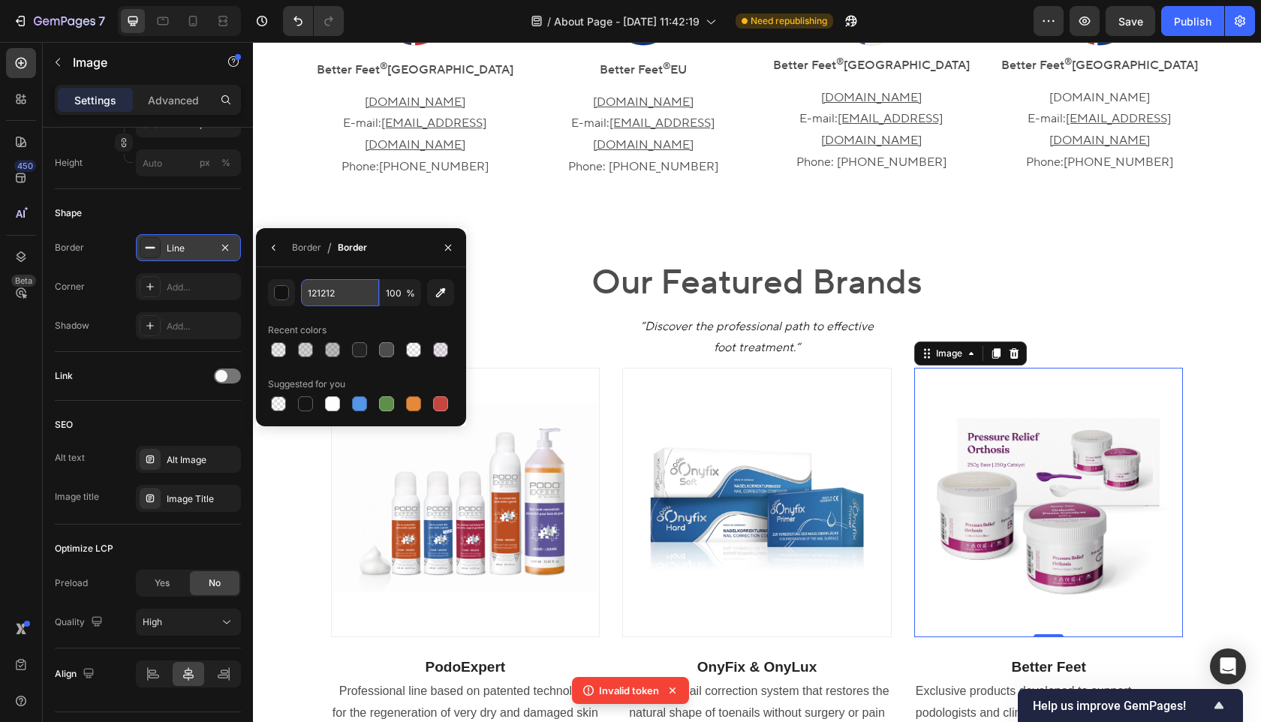
click at [324, 298] on input "121212" at bounding box center [340, 292] width 78 height 27
paste input "4D4D4D"
type input "4D4D4D"
click at [402, 296] on input "100" at bounding box center [400, 292] width 41 height 27
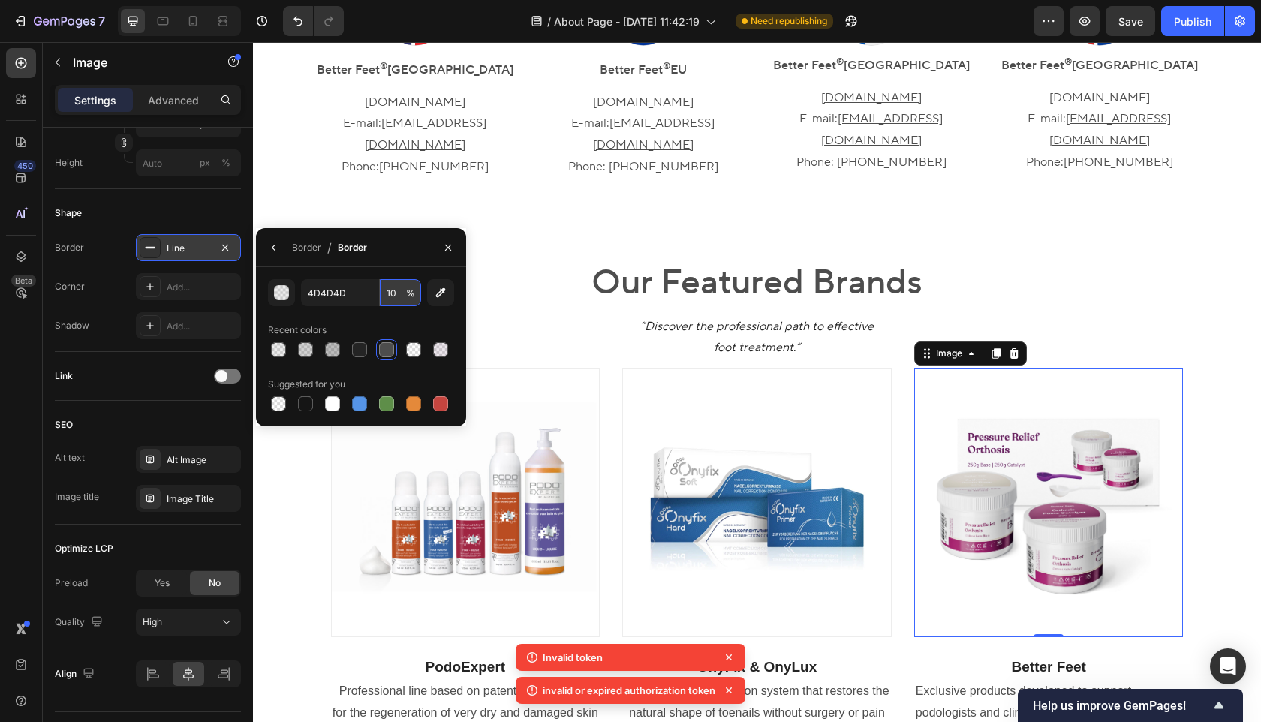
type input "10"
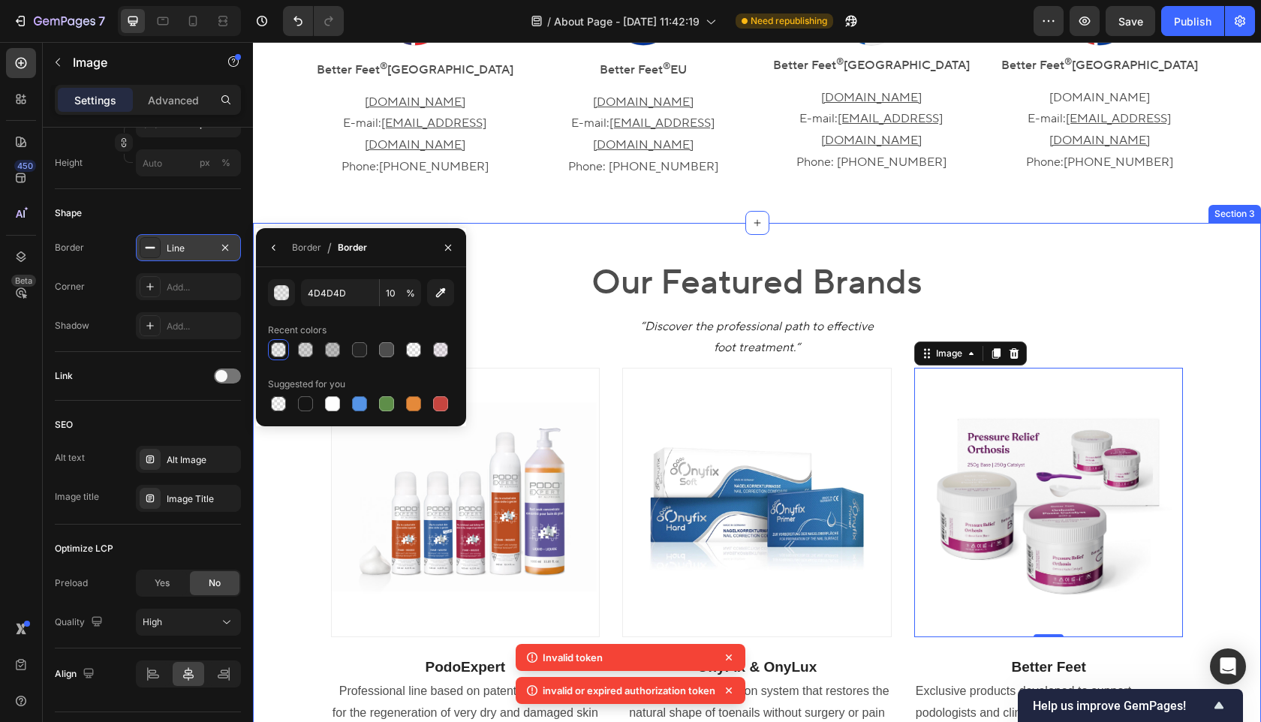
click at [1220, 305] on div "Our Featured Brands Heading “Discover the professional path to effective foot t…" at bounding box center [757, 503] width 986 height 489
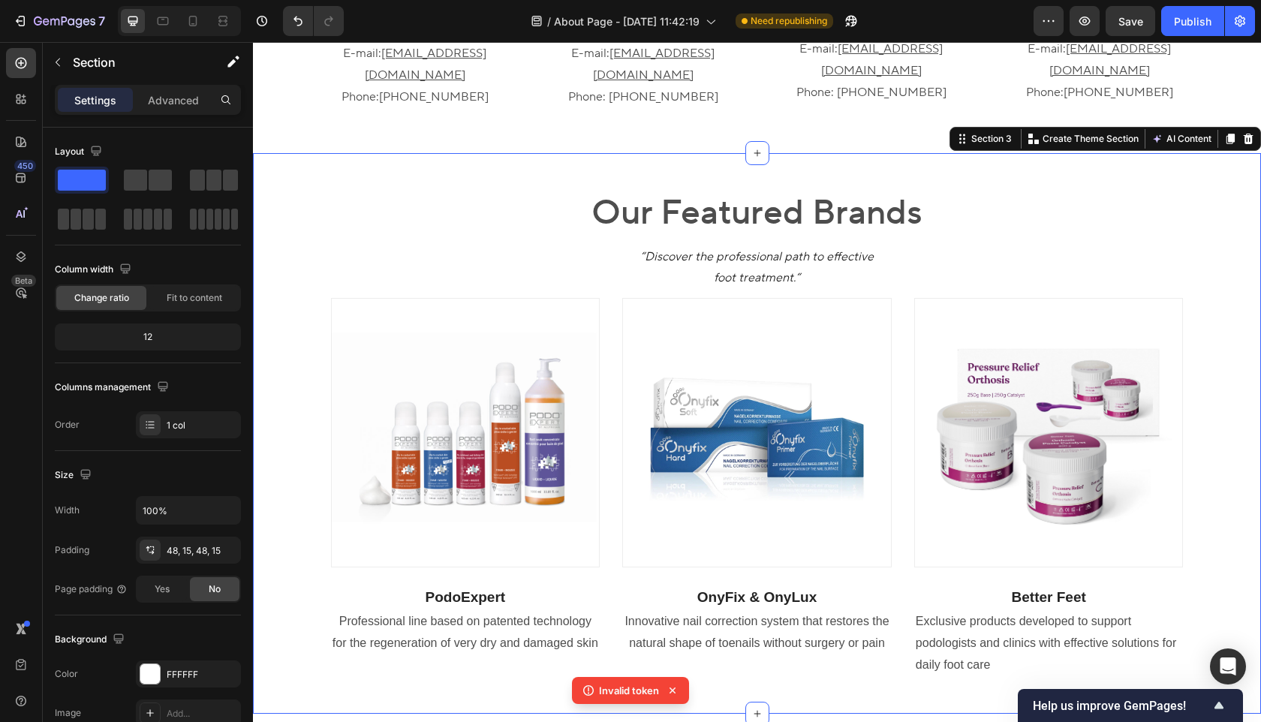
scroll to position [1035, 0]
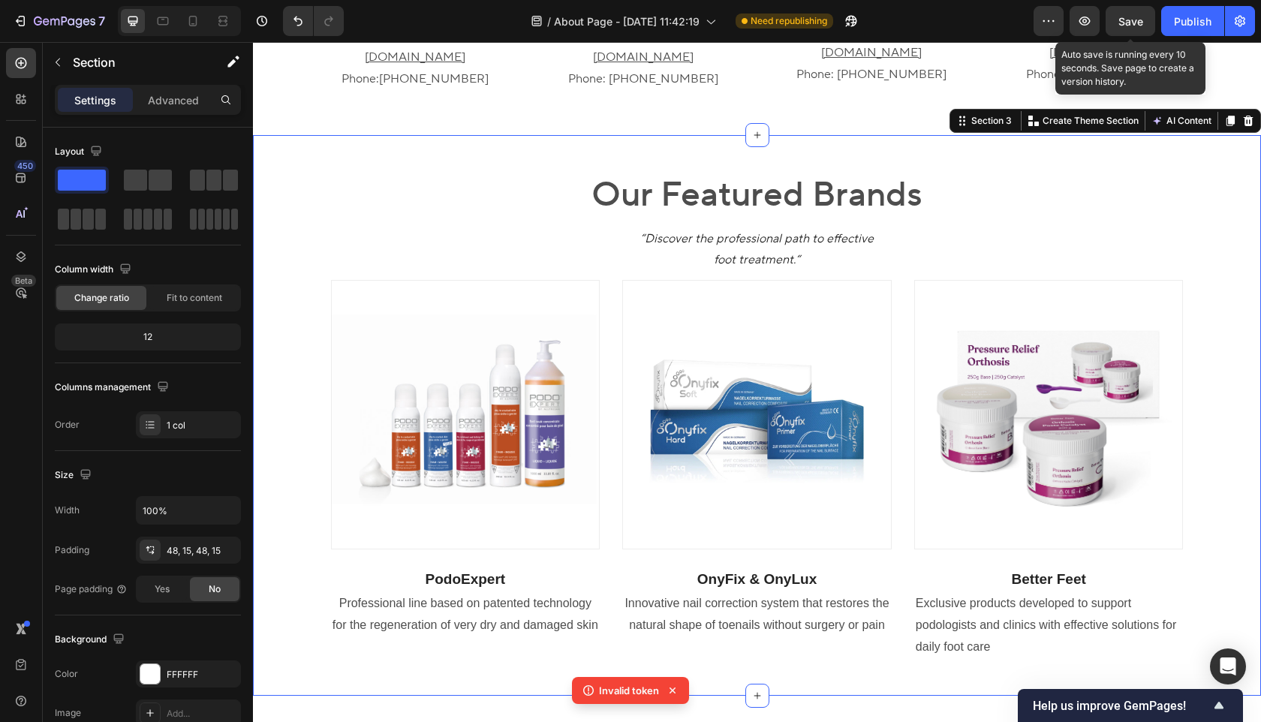
click at [1141, 16] on span "Save" at bounding box center [1131, 21] width 25 height 13
click at [1128, 28] on div "Save" at bounding box center [1131, 22] width 25 height 16
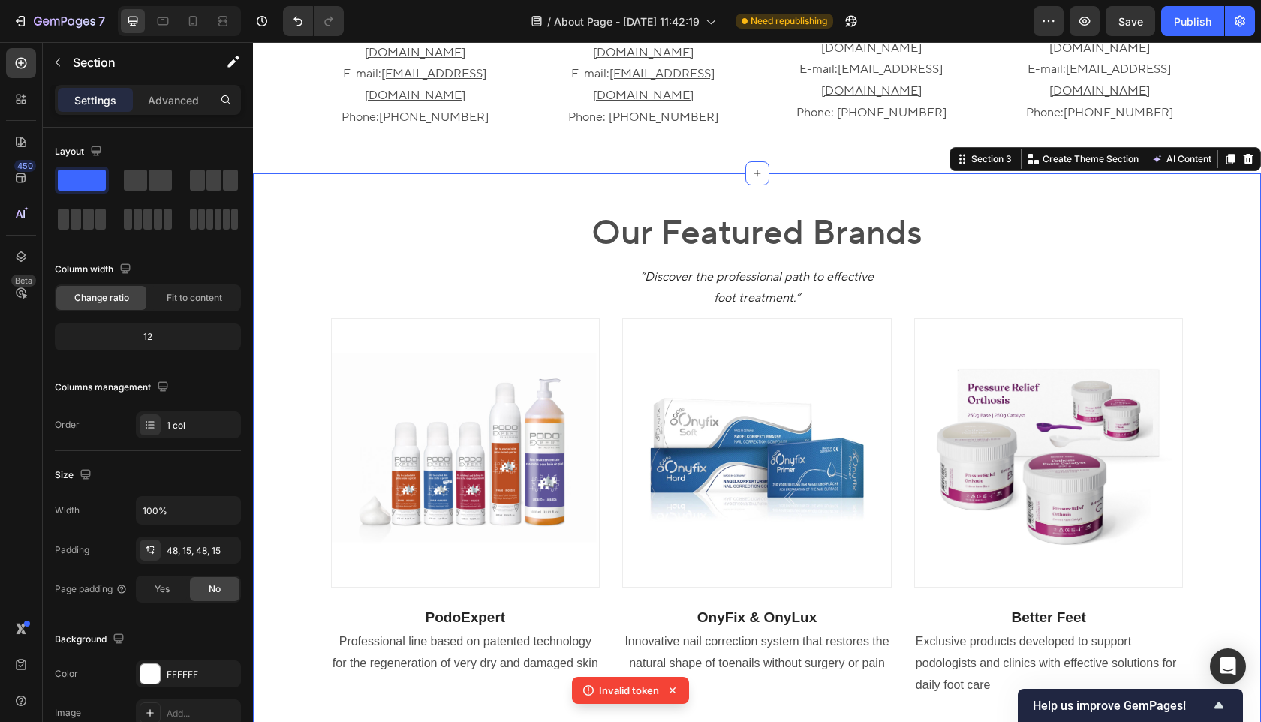
scroll to position [996, 0]
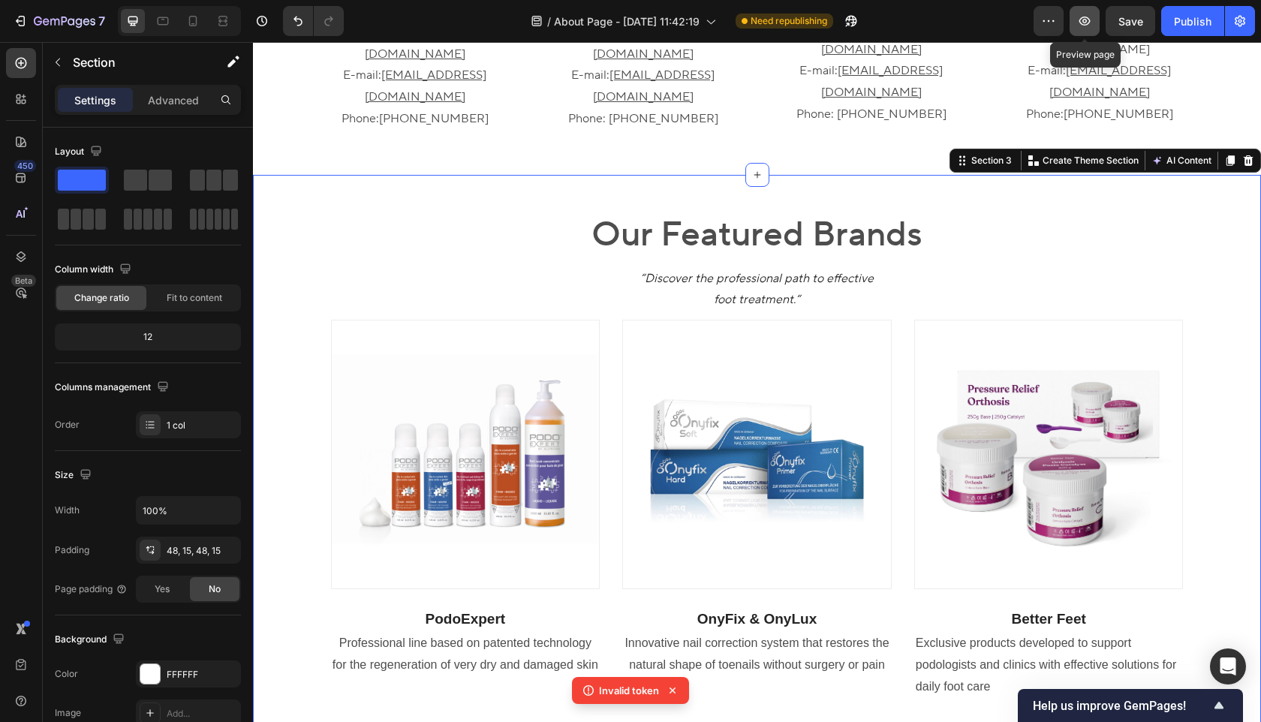
click at [1085, 26] on icon "button" at bounding box center [1084, 21] width 15 height 15
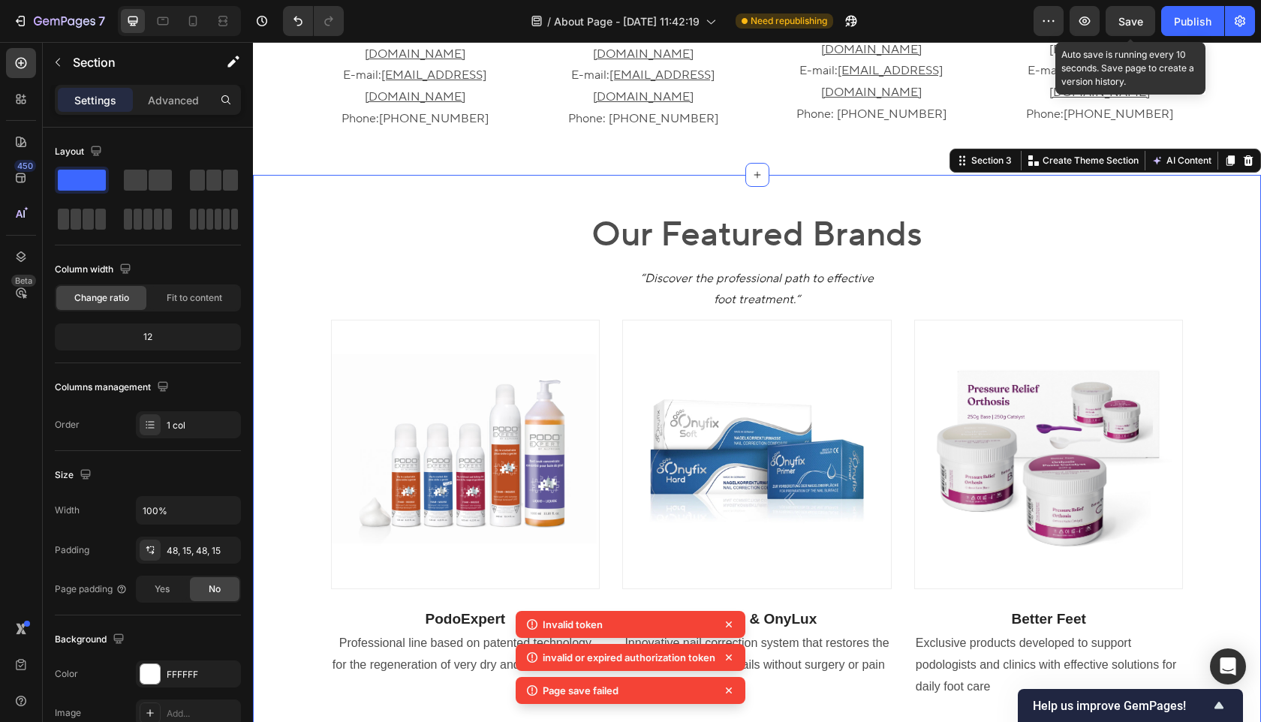
click at [1141, 23] on span "Save" at bounding box center [1131, 21] width 25 height 13
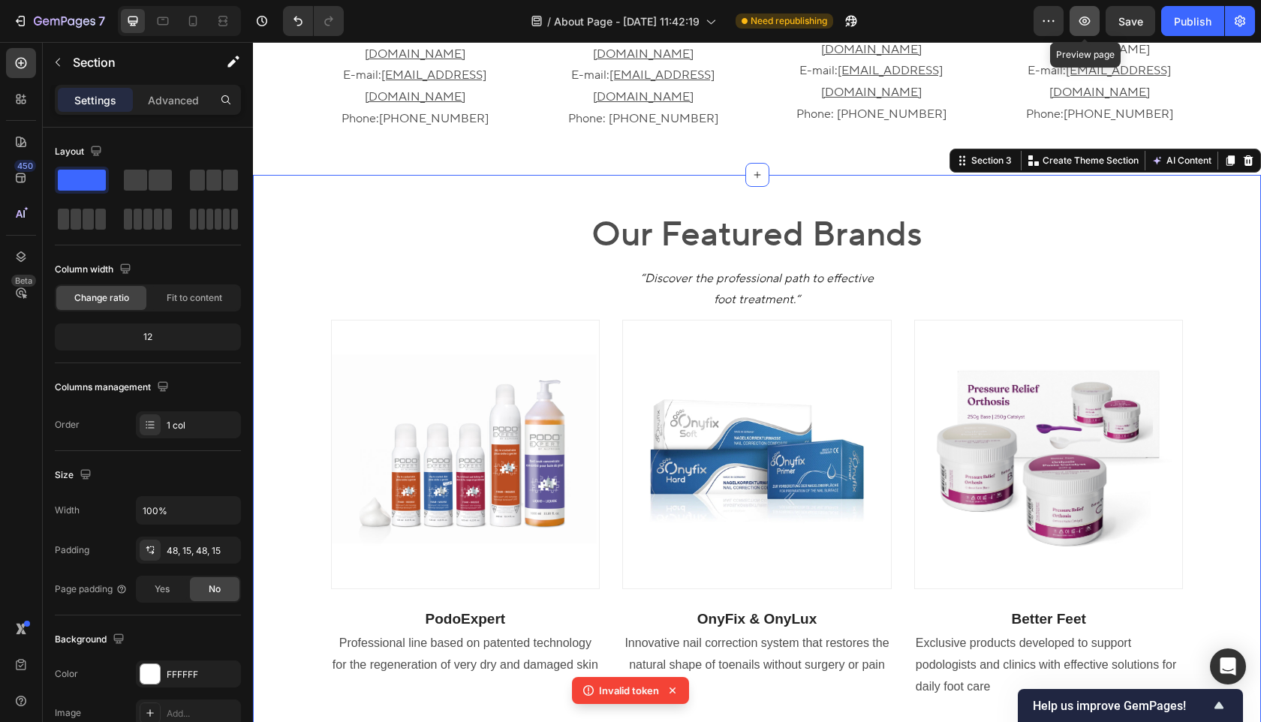
click at [1085, 23] on icon "button" at bounding box center [1085, 21] width 5 height 5
